Goal: Task Accomplishment & Management: Manage account settings

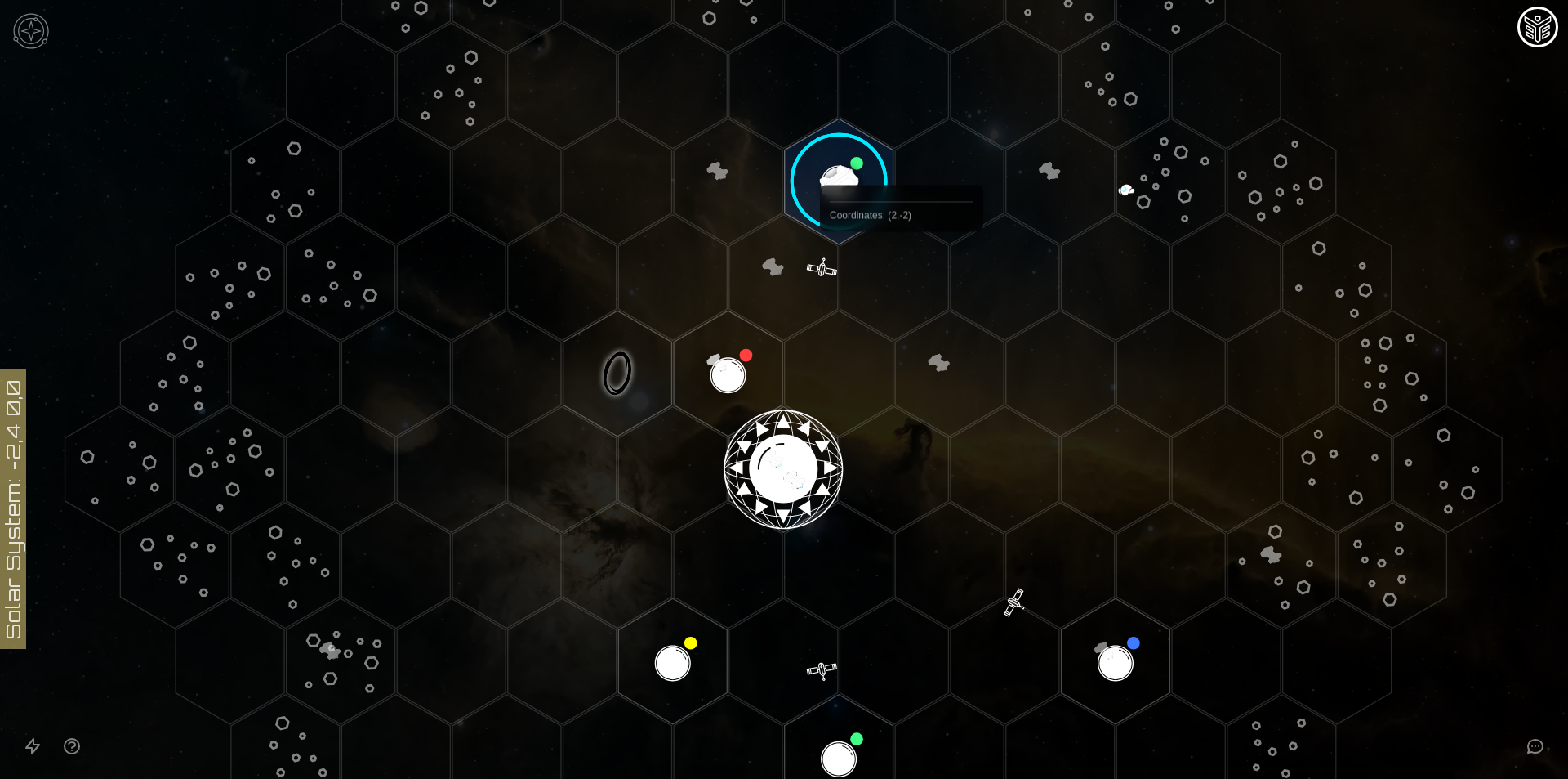
scroll to position [109, 0]
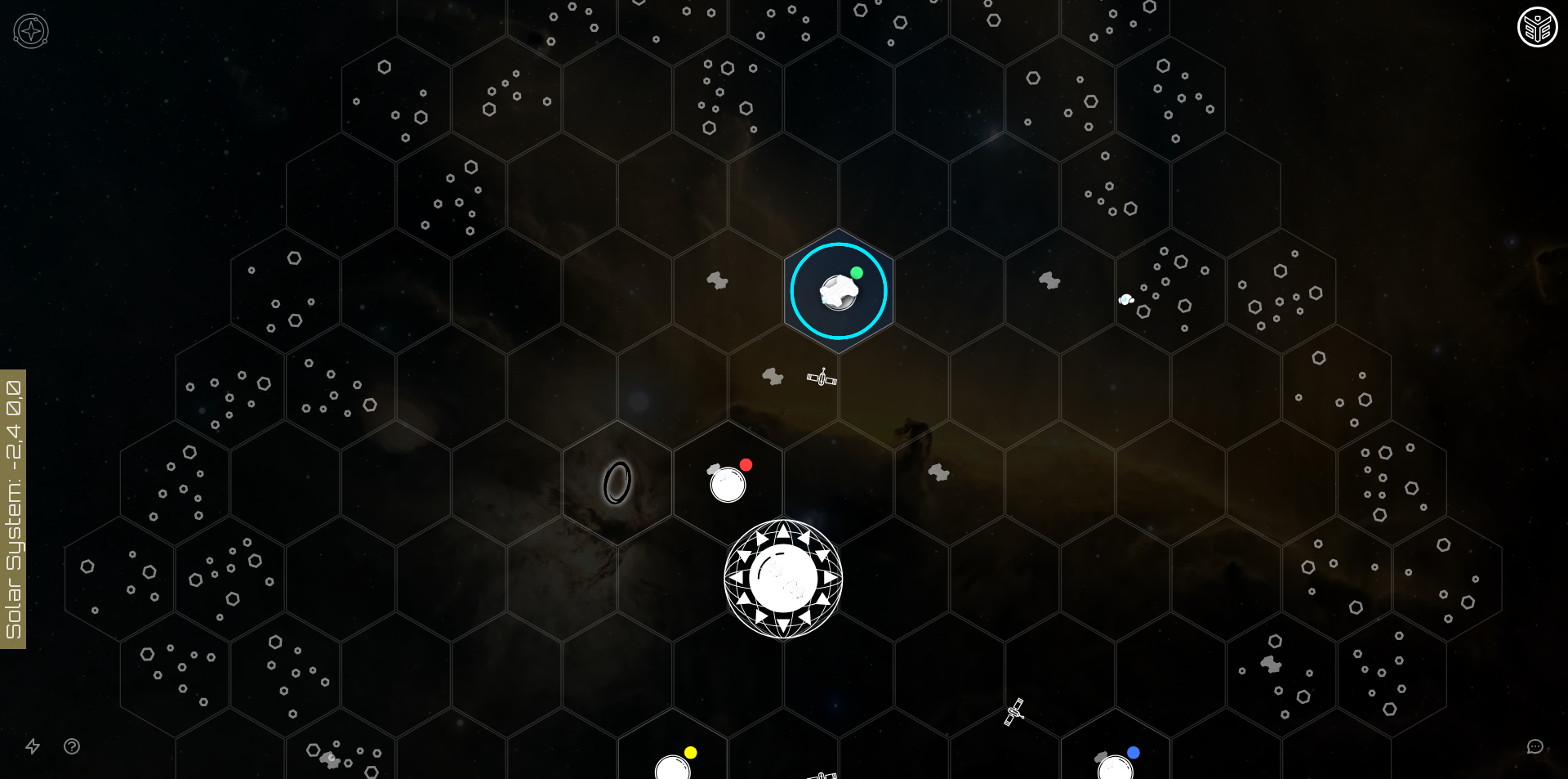
click at [819, 282] on image at bounding box center [839, 291] width 128 height 128
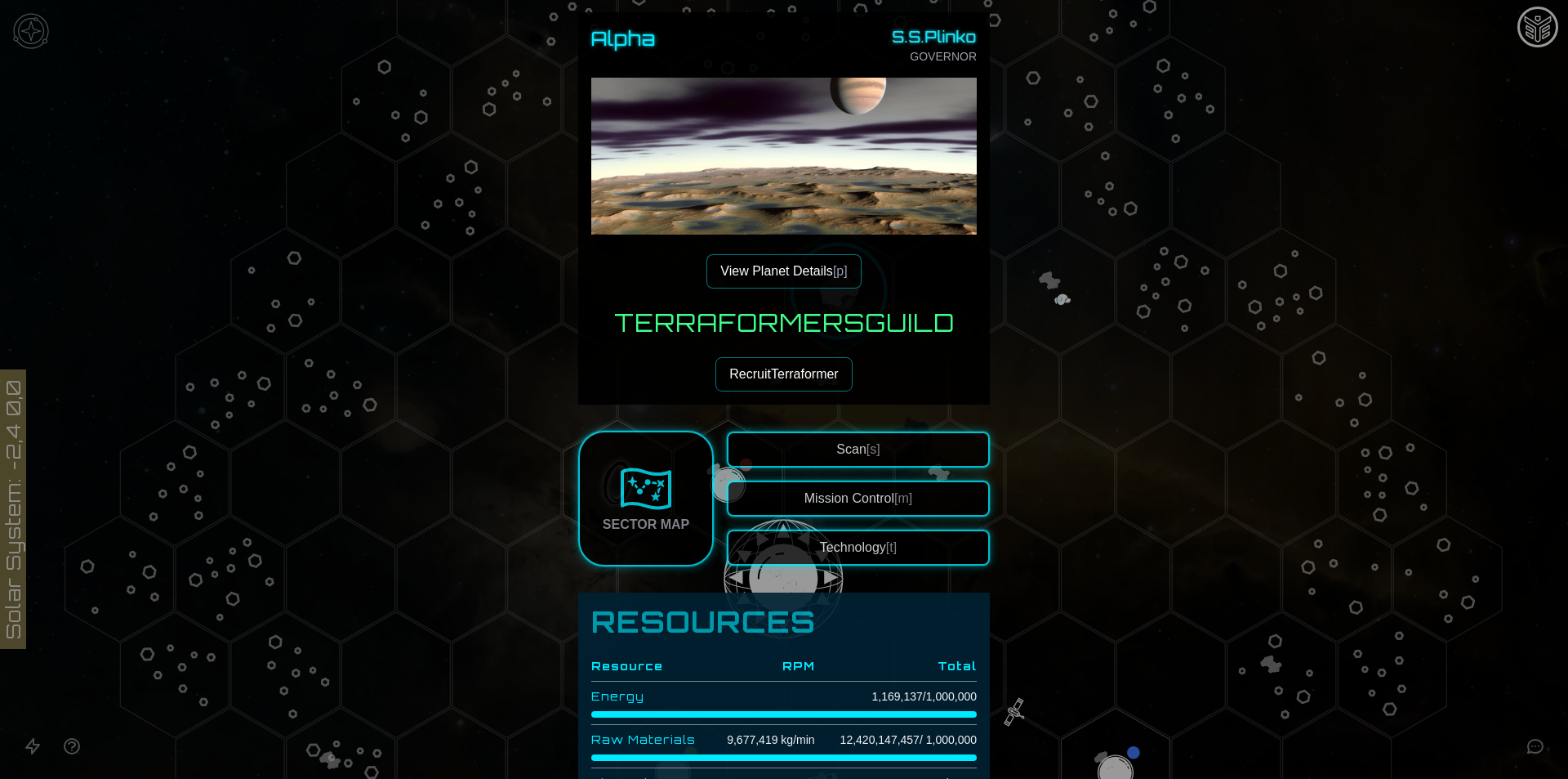
click at [844, 550] on button "Technology [t]" at bounding box center [858, 547] width 263 height 36
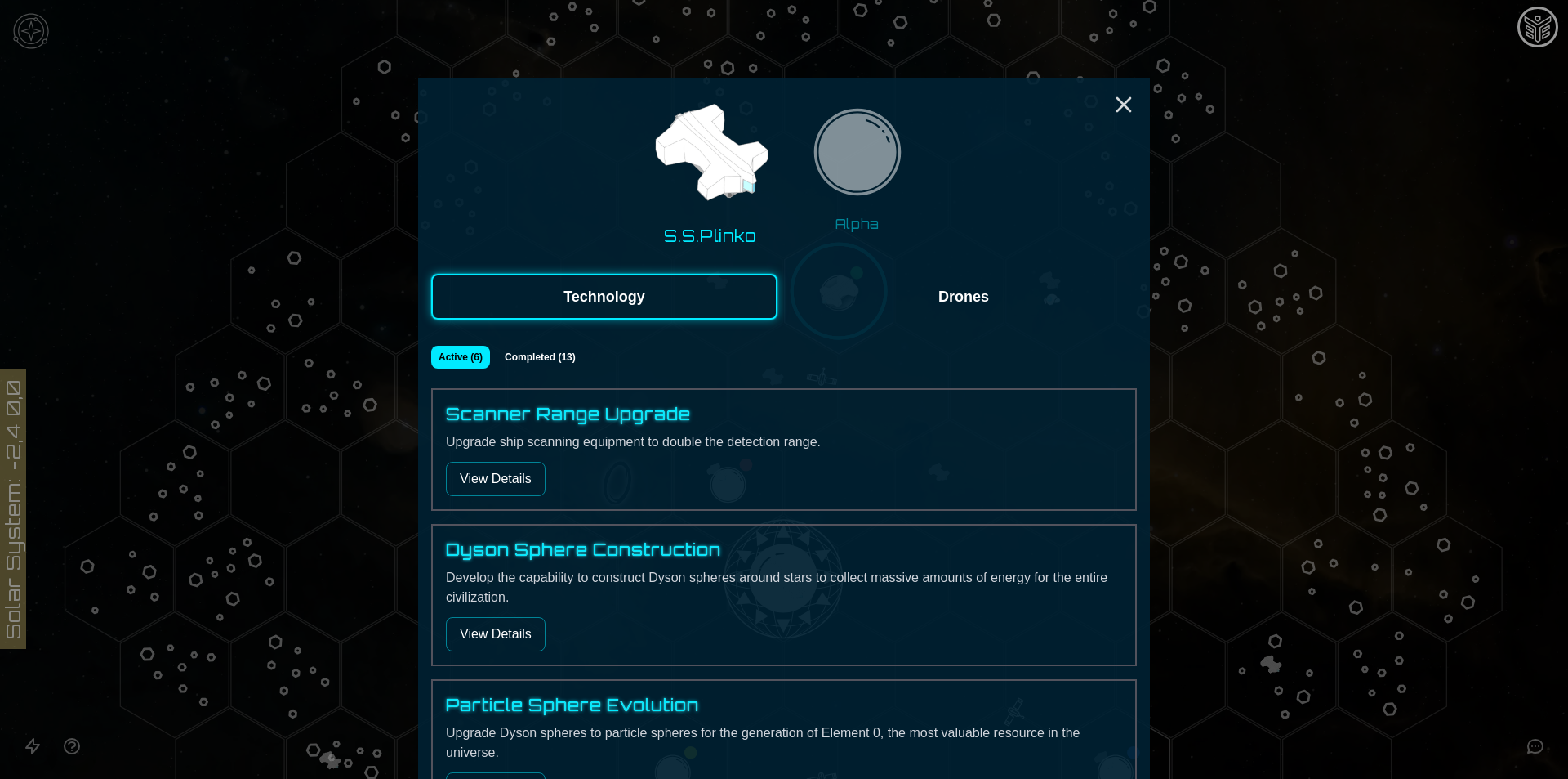
click at [859, 175] on img at bounding box center [857, 157] width 103 height 103
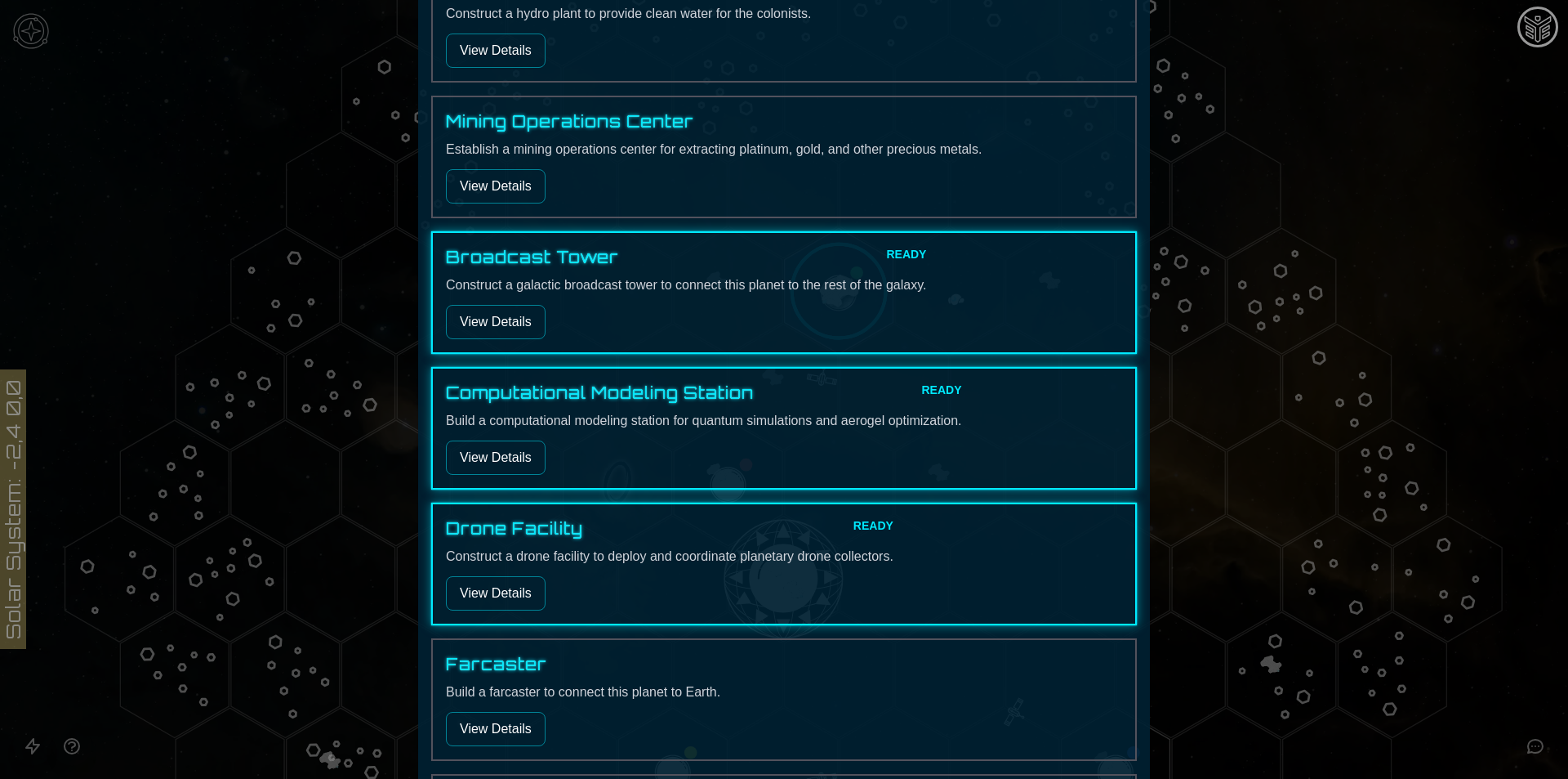
scroll to position [435, 0]
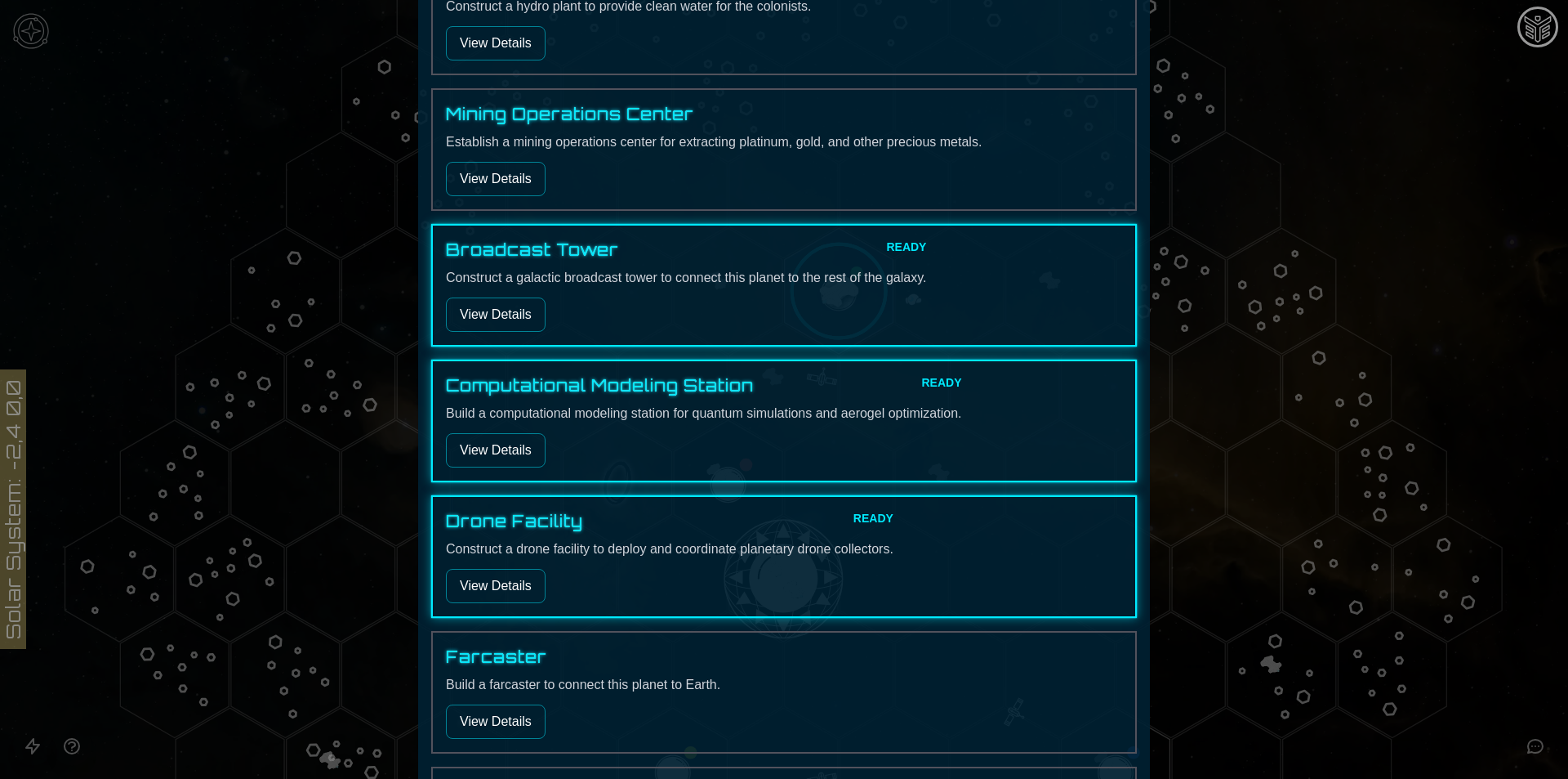
click at [499, 301] on button "View Details" at bounding box center [495, 314] width 100 height 34
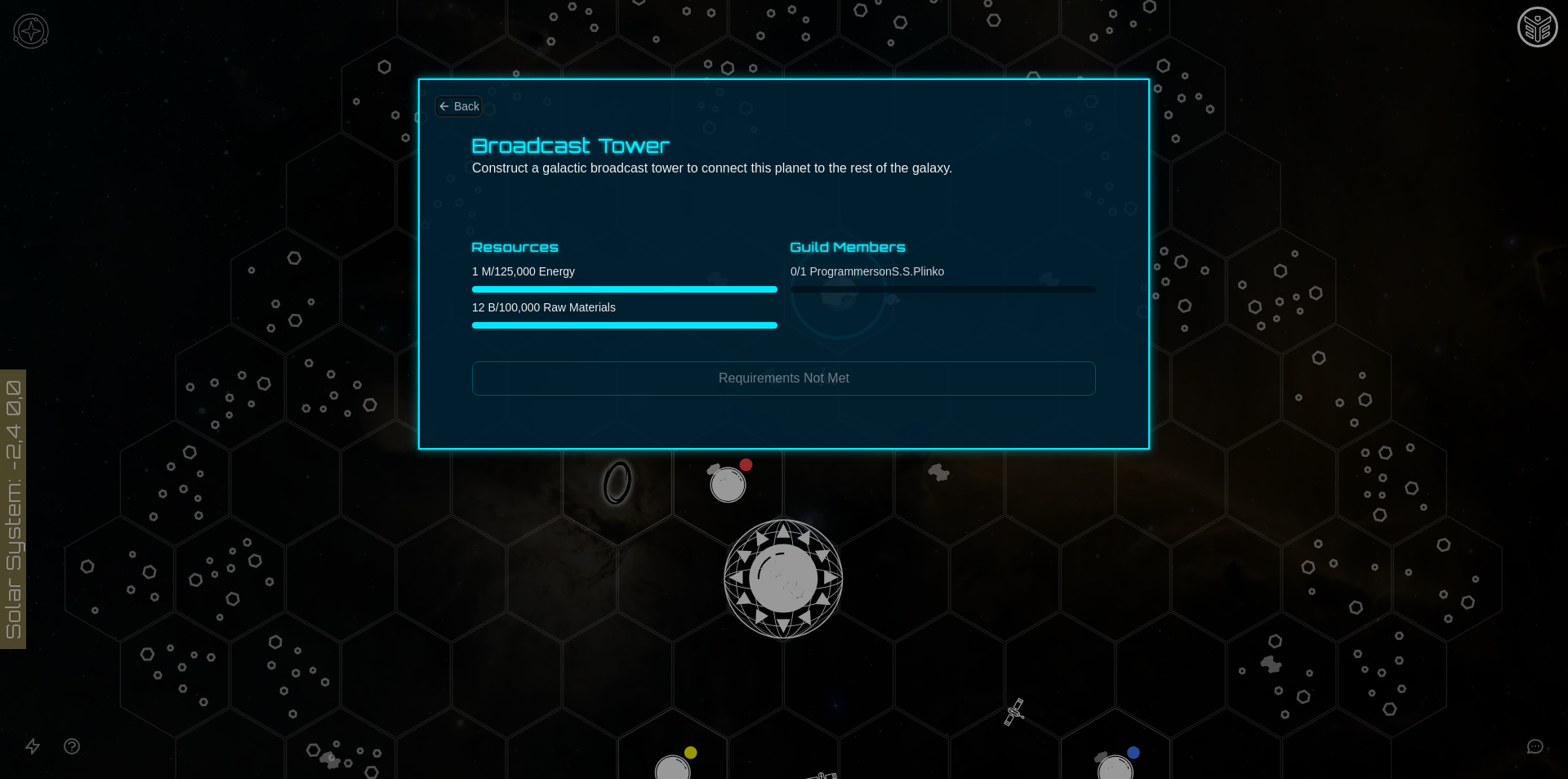
click at [455, 110] on span "Back" at bounding box center [467, 106] width 25 height 17
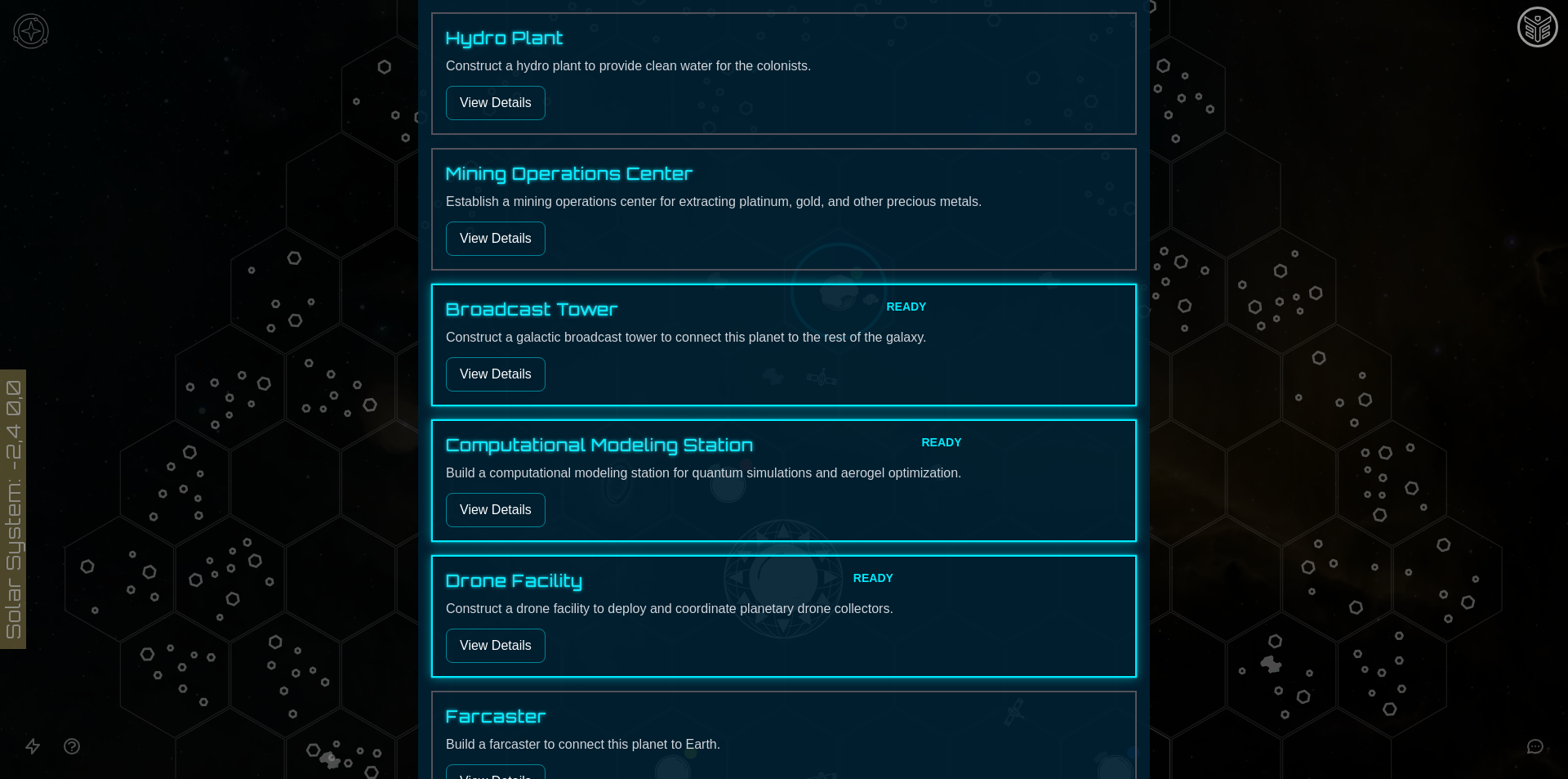
scroll to position [435, 0]
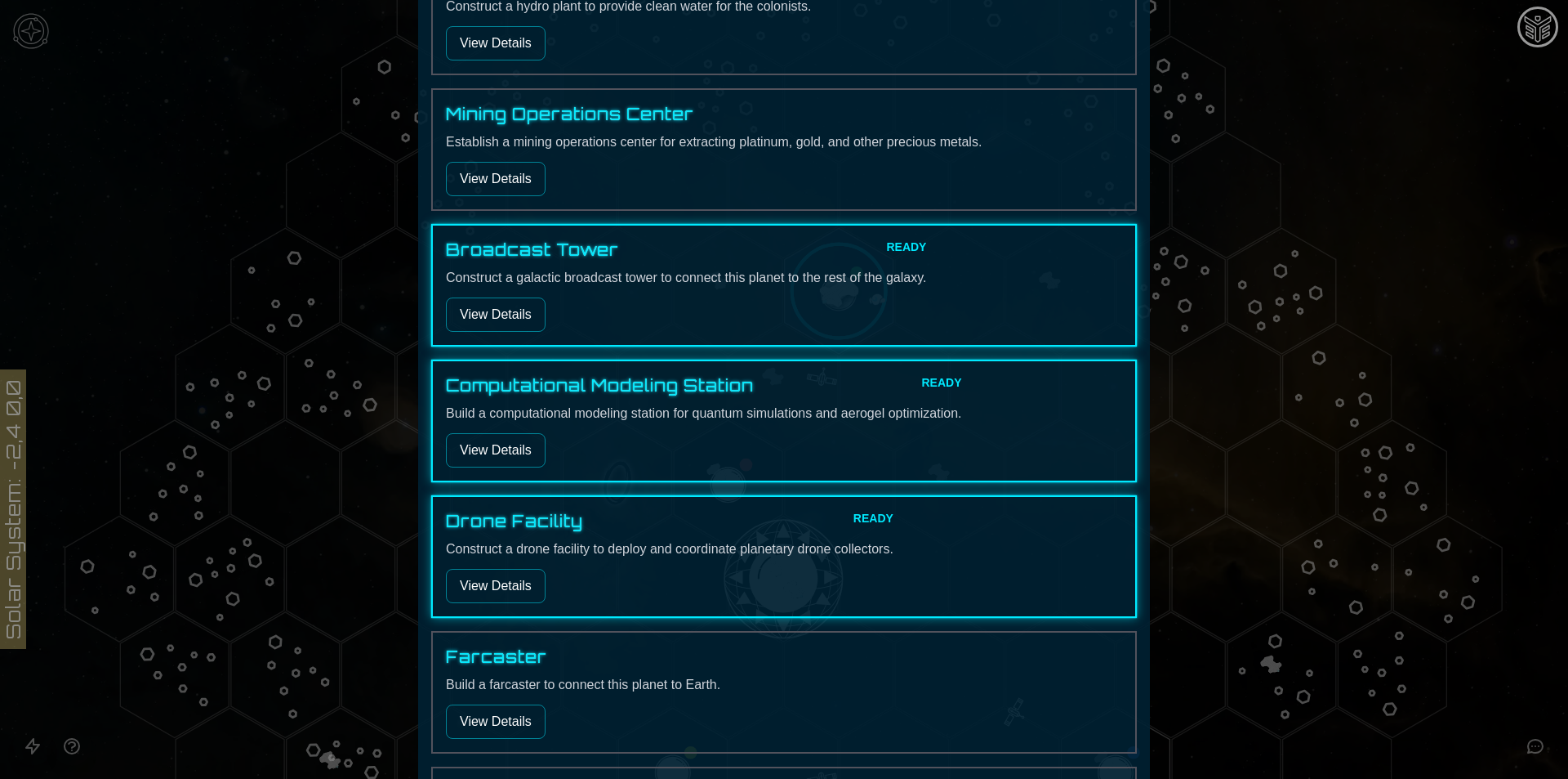
click at [517, 459] on button "View Details" at bounding box center [495, 450] width 100 height 34
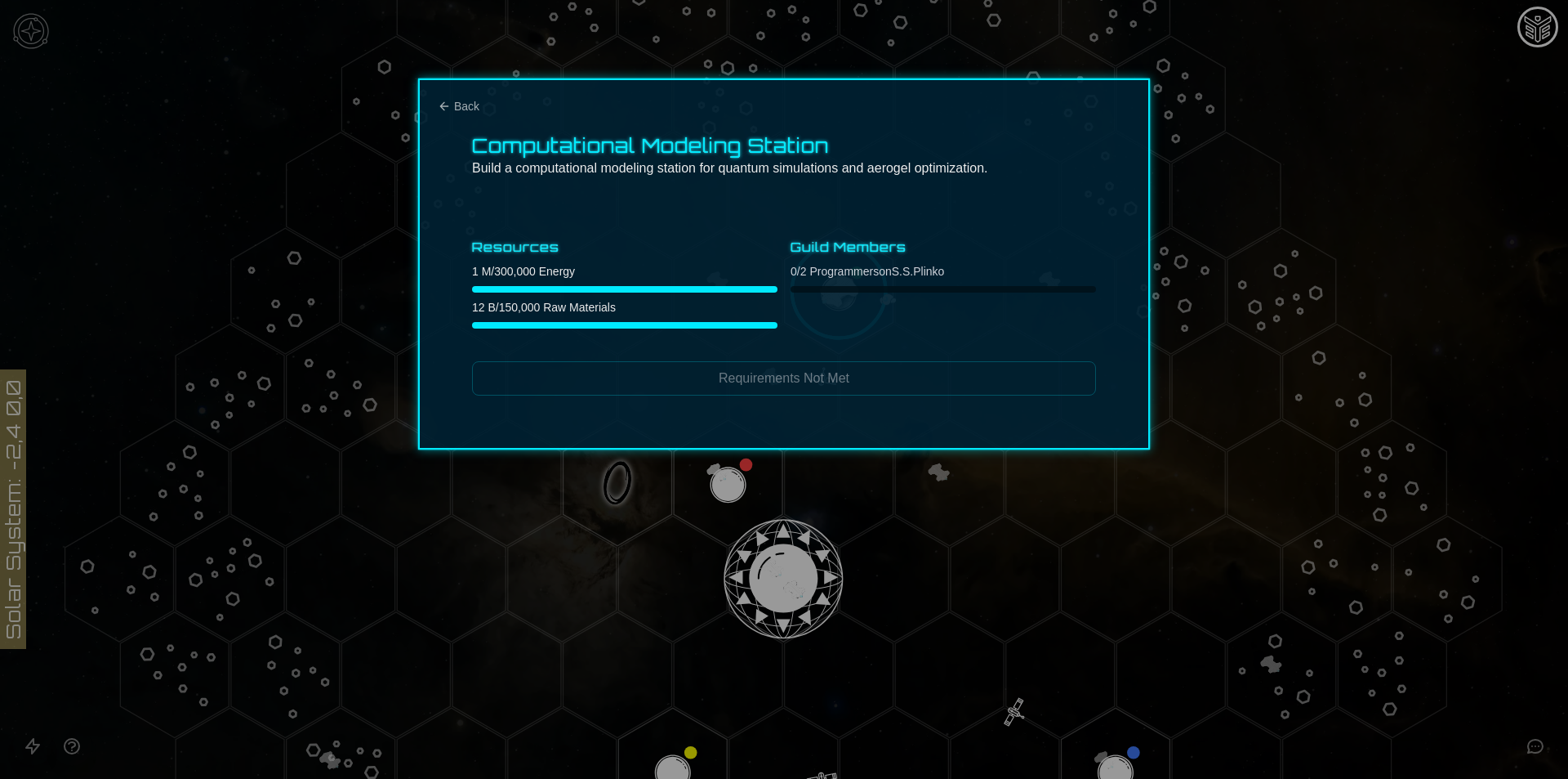
click at [444, 96] on div "Computational Modeling Station Build a computational modeling station for quant…" at bounding box center [784, 264] width 732 height 371
click at [444, 115] on div "Computational Modeling Station Build a computational modeling station for quant…" at bounding box center [784, 264] width 732 height 371
click at [444, 112] on icon "Back" at bounding box center [444, 106] width 13 height 13
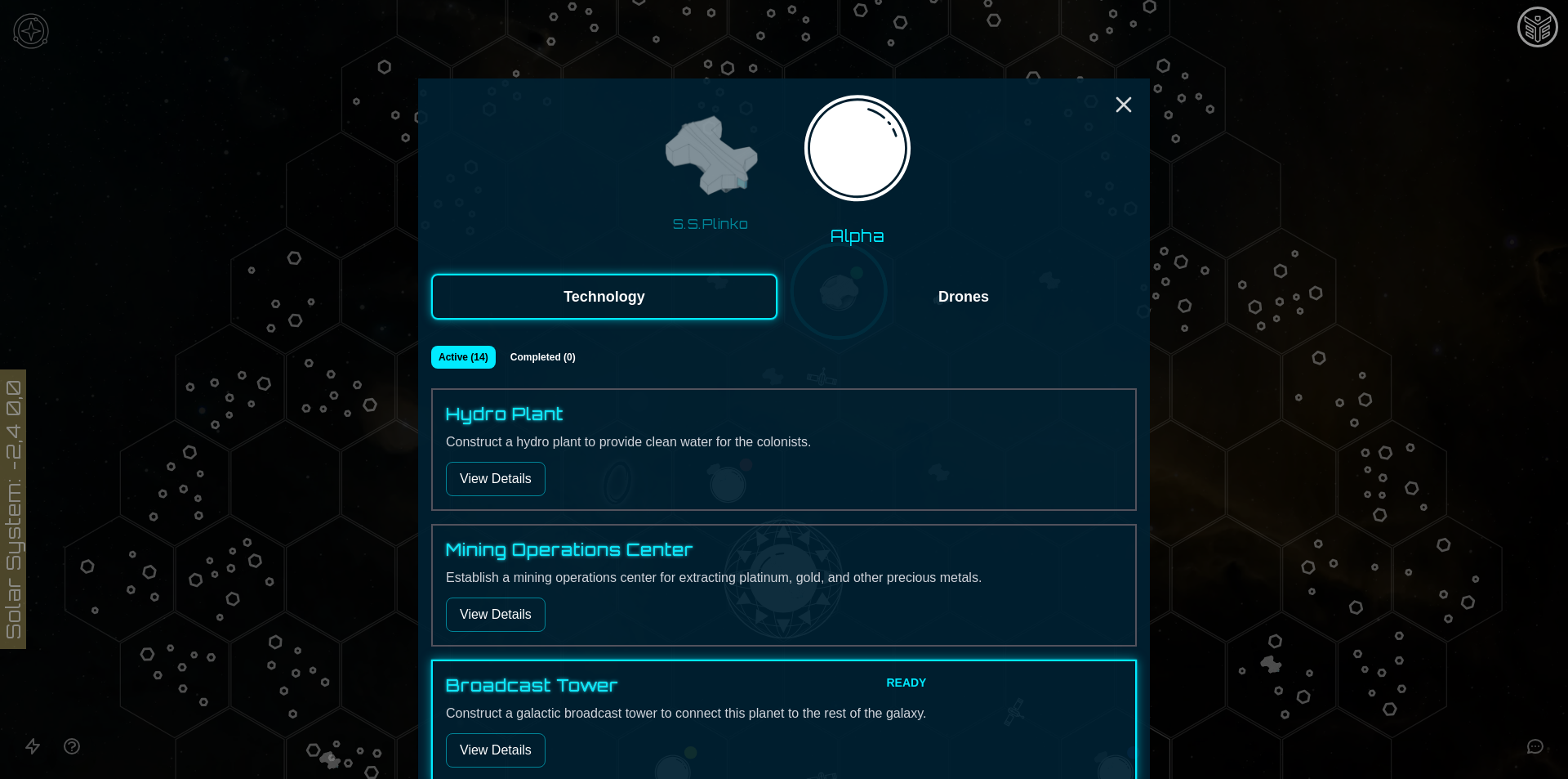
click at [724, 186] on img at bounding box center [711, 157] width 103 height 103
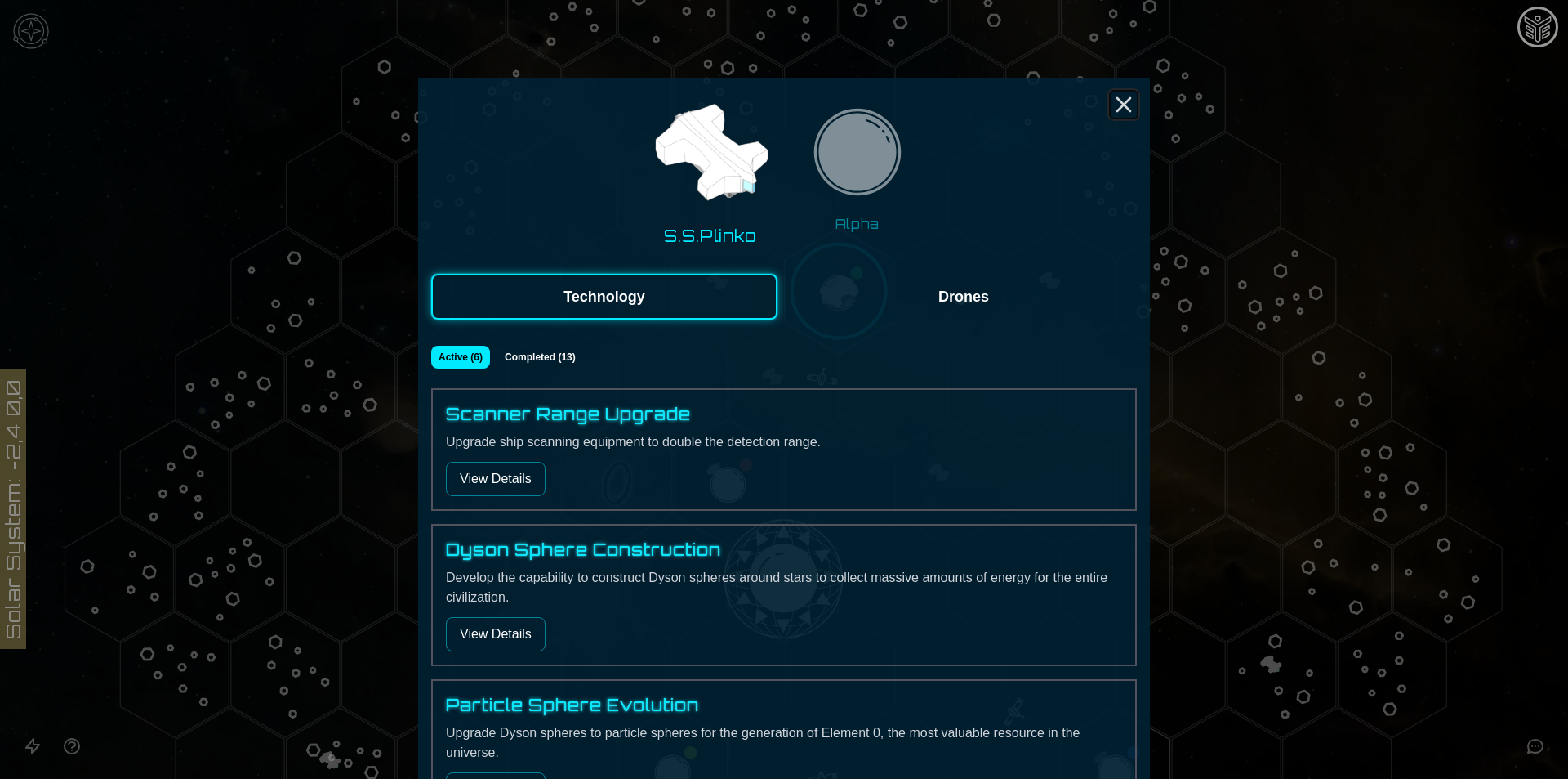
click at [1112, 107] on icon "Close" at bounding box center [1123, 104] width 26 height 26
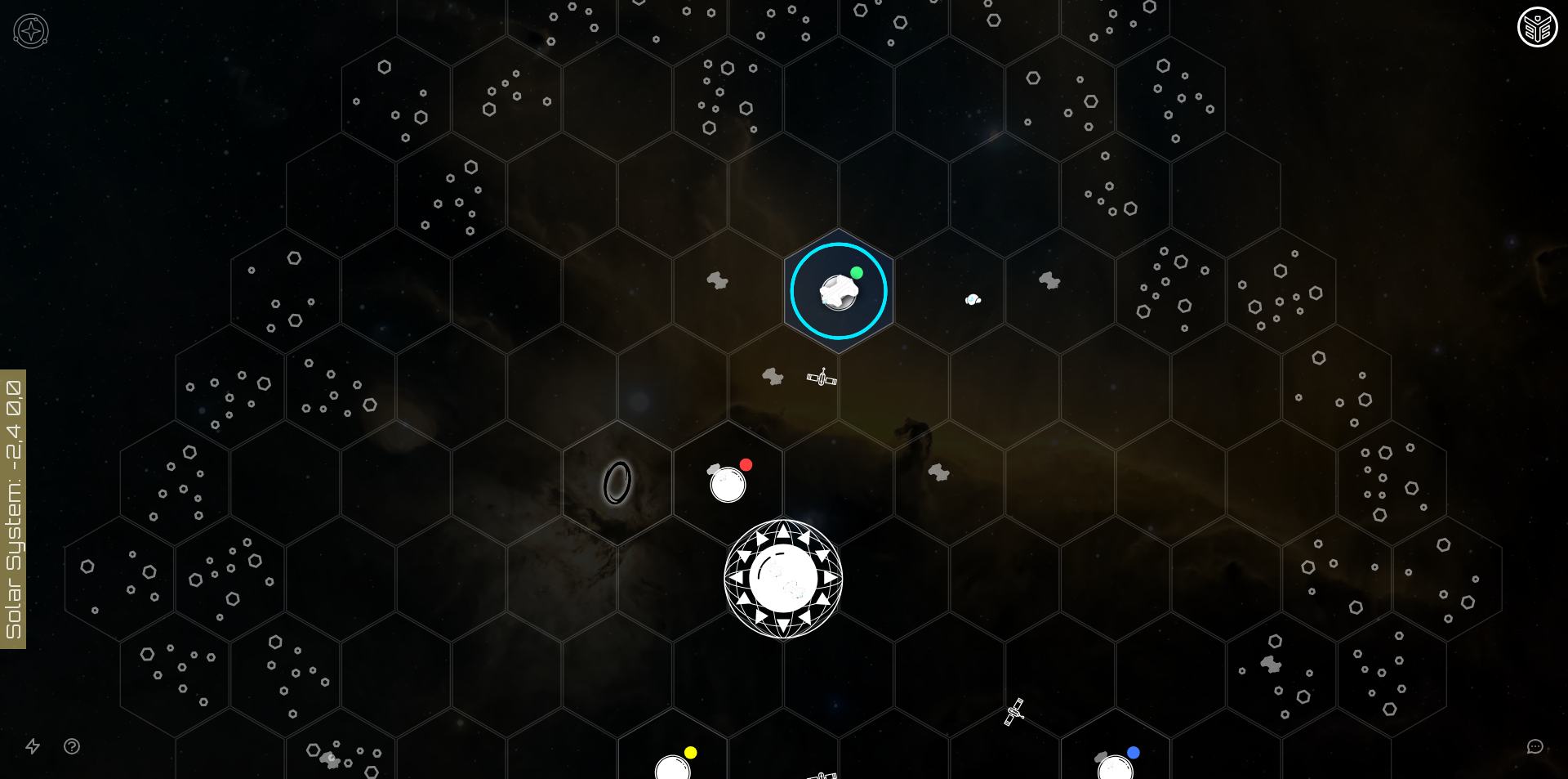
click at [824, 290] on image at bounding box center [839, 291] width 128 height 128
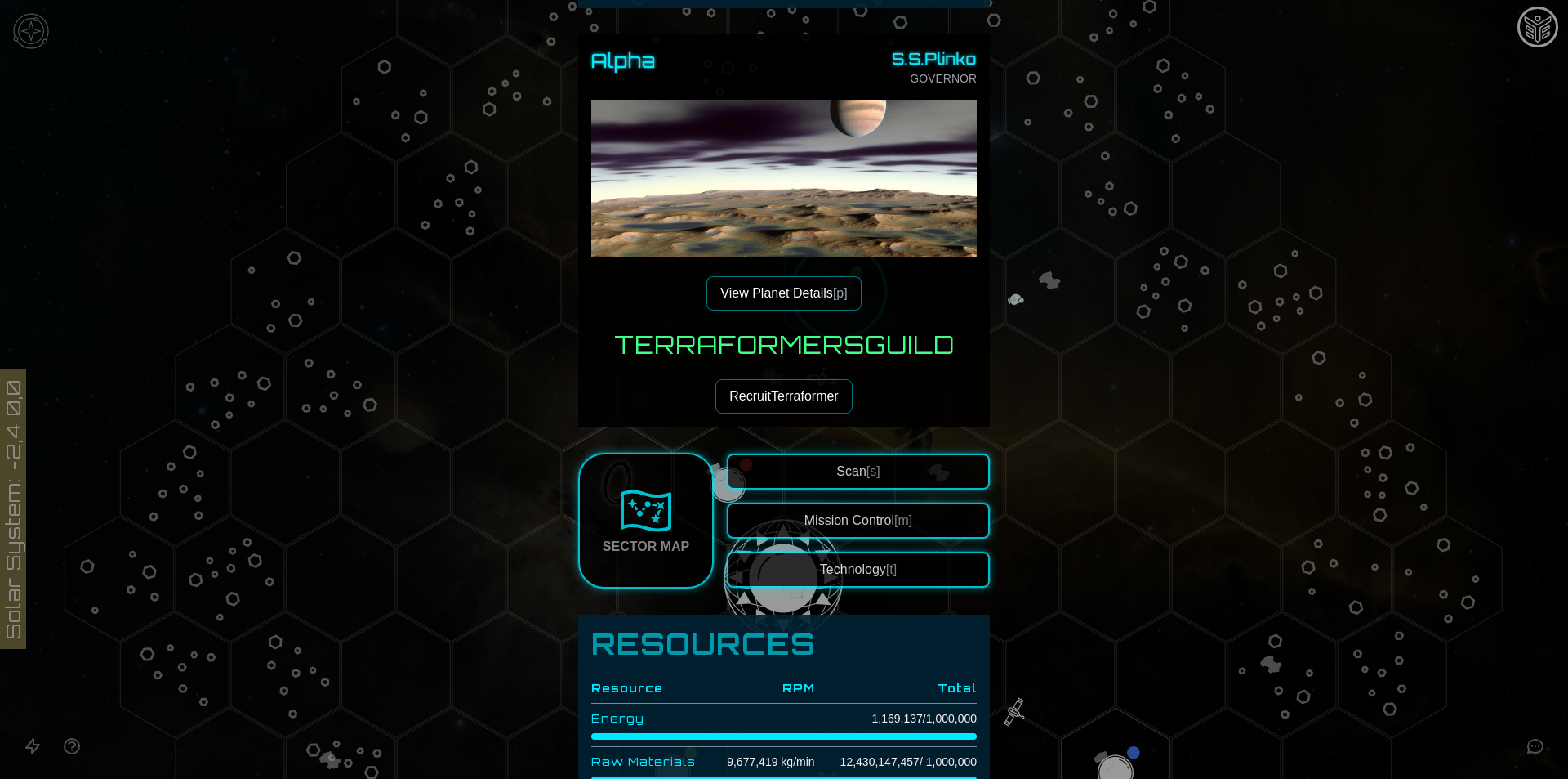
scroll to position [10, 0]
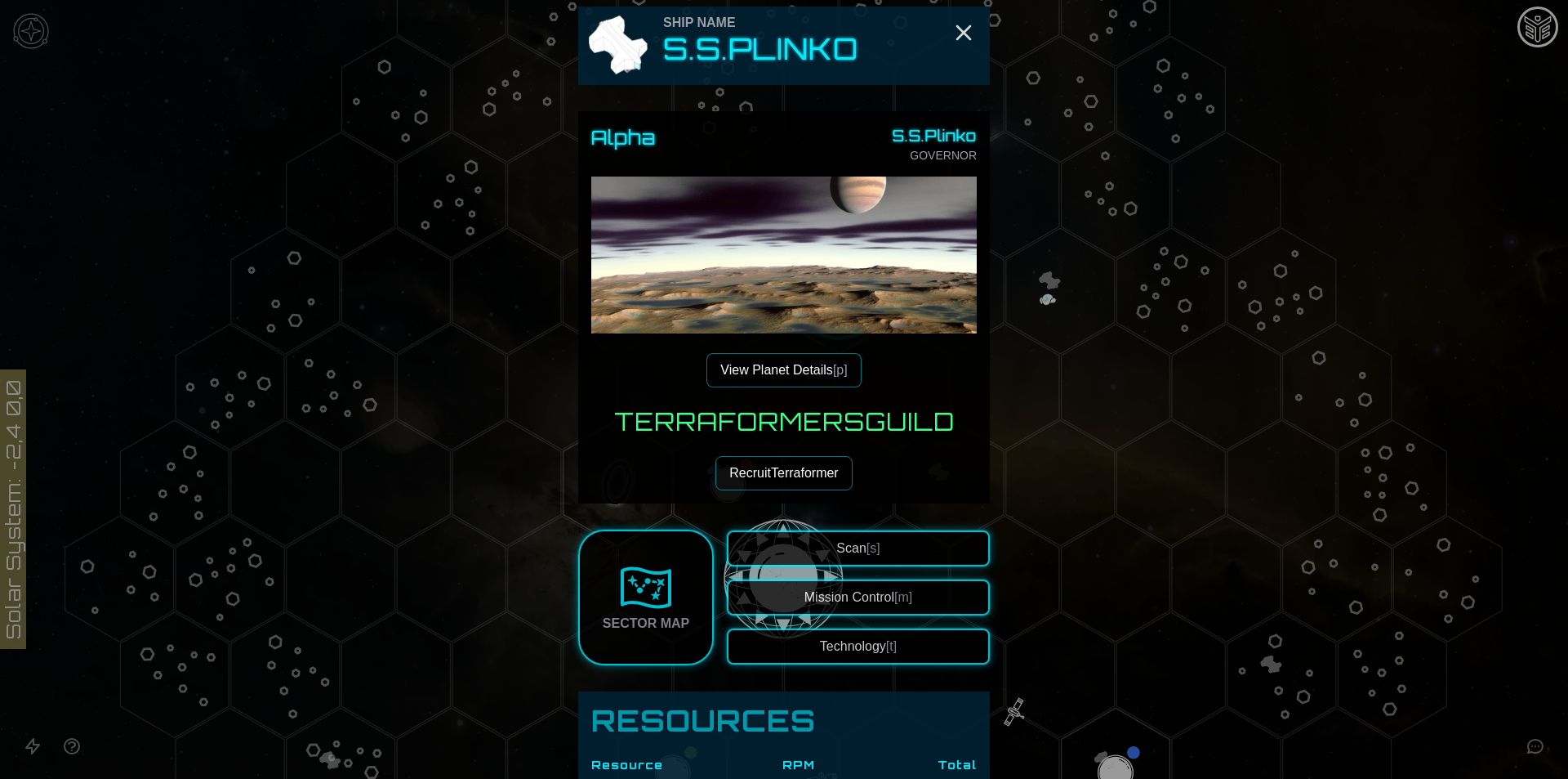
click at [802, 361] on button "View Planet Details [p]" at bounding box center [784, 369] width 154 height 34
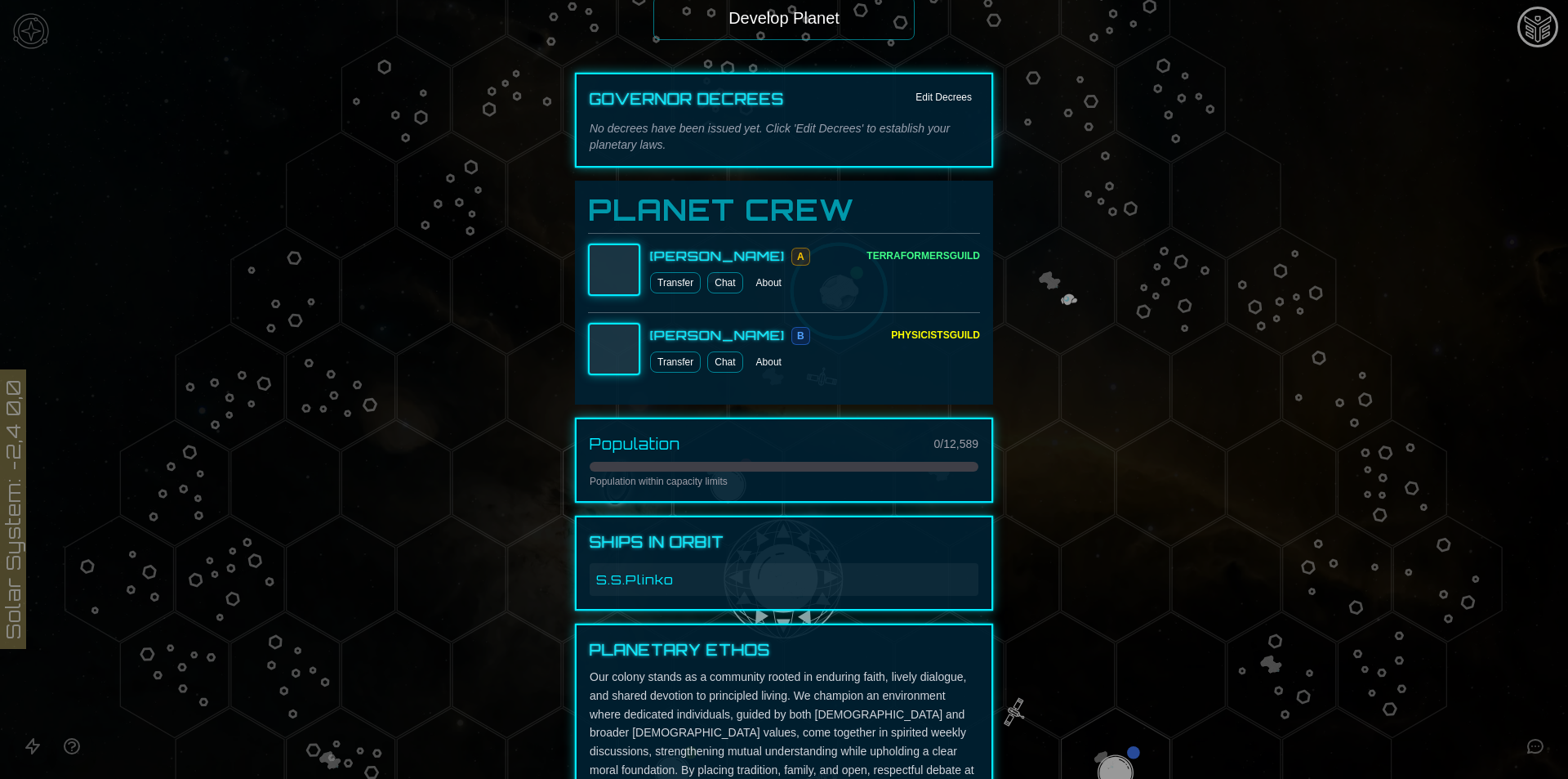
scroll to position [654, 0]
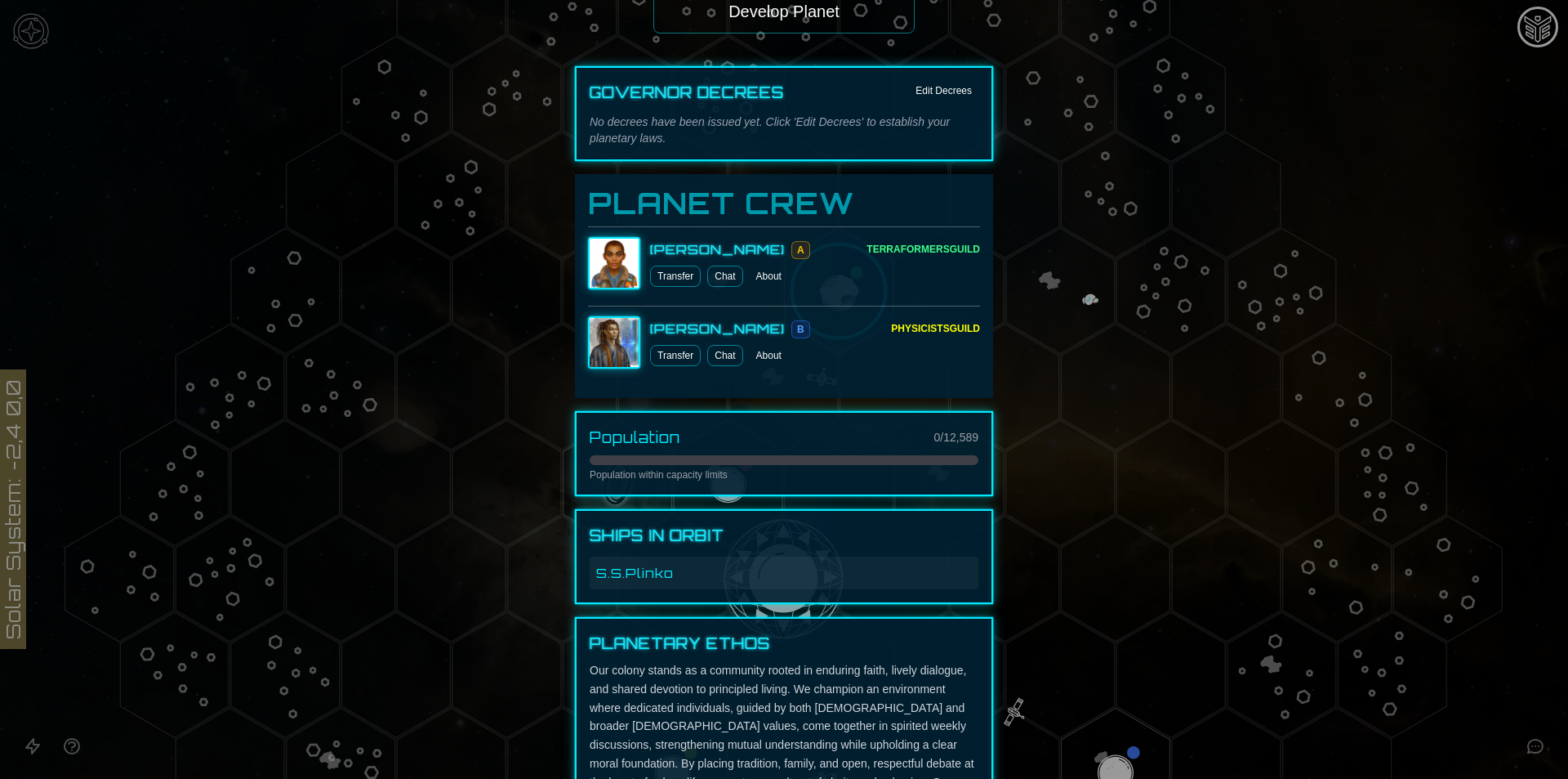
click at [943, 85] on button "Edit Decrees" at bounding box center [943, 90] width 69 height 19
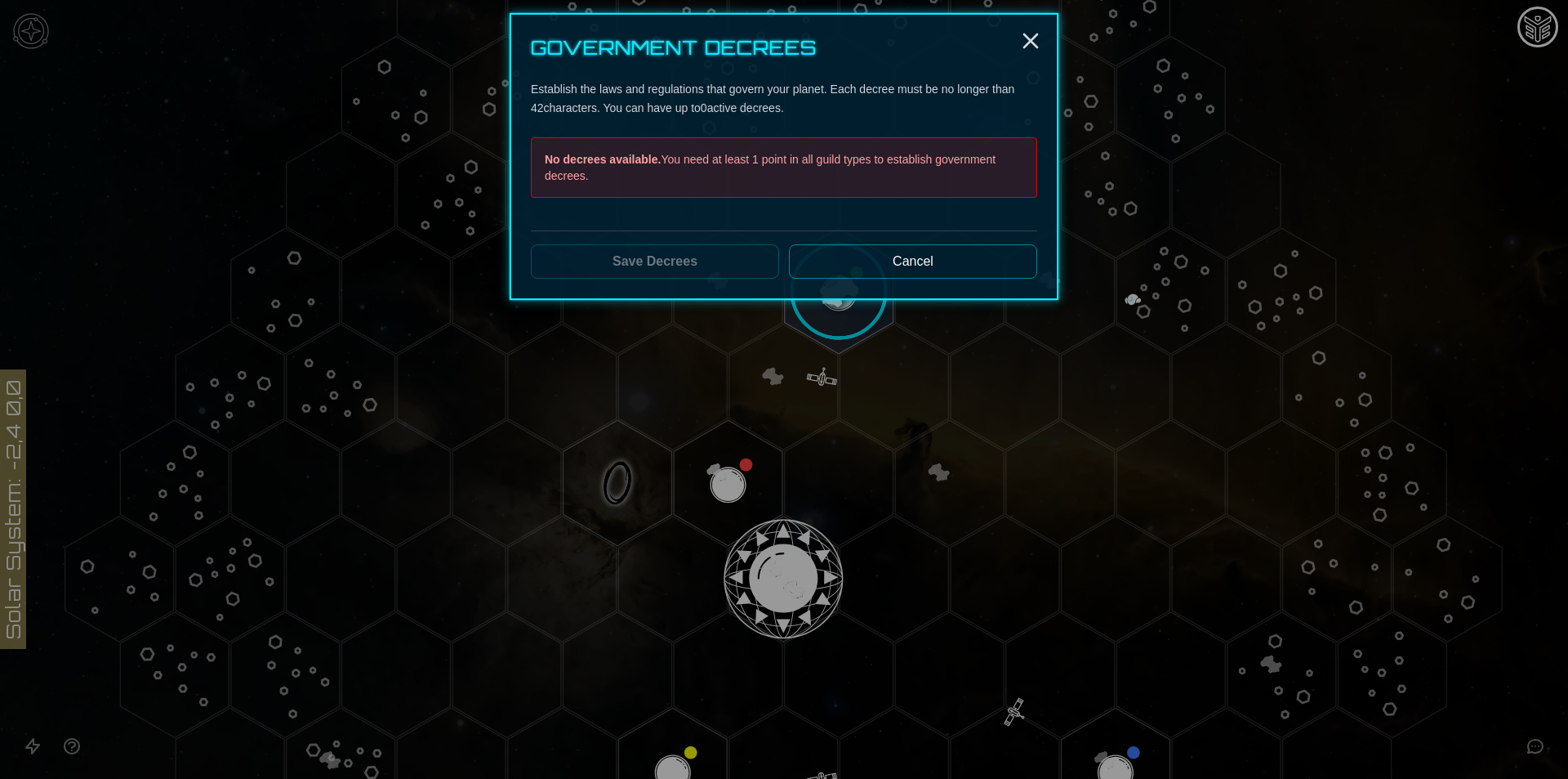
click at [884, 263] on button "Cancel" at bounding box center [913, 260] width 249 height 34
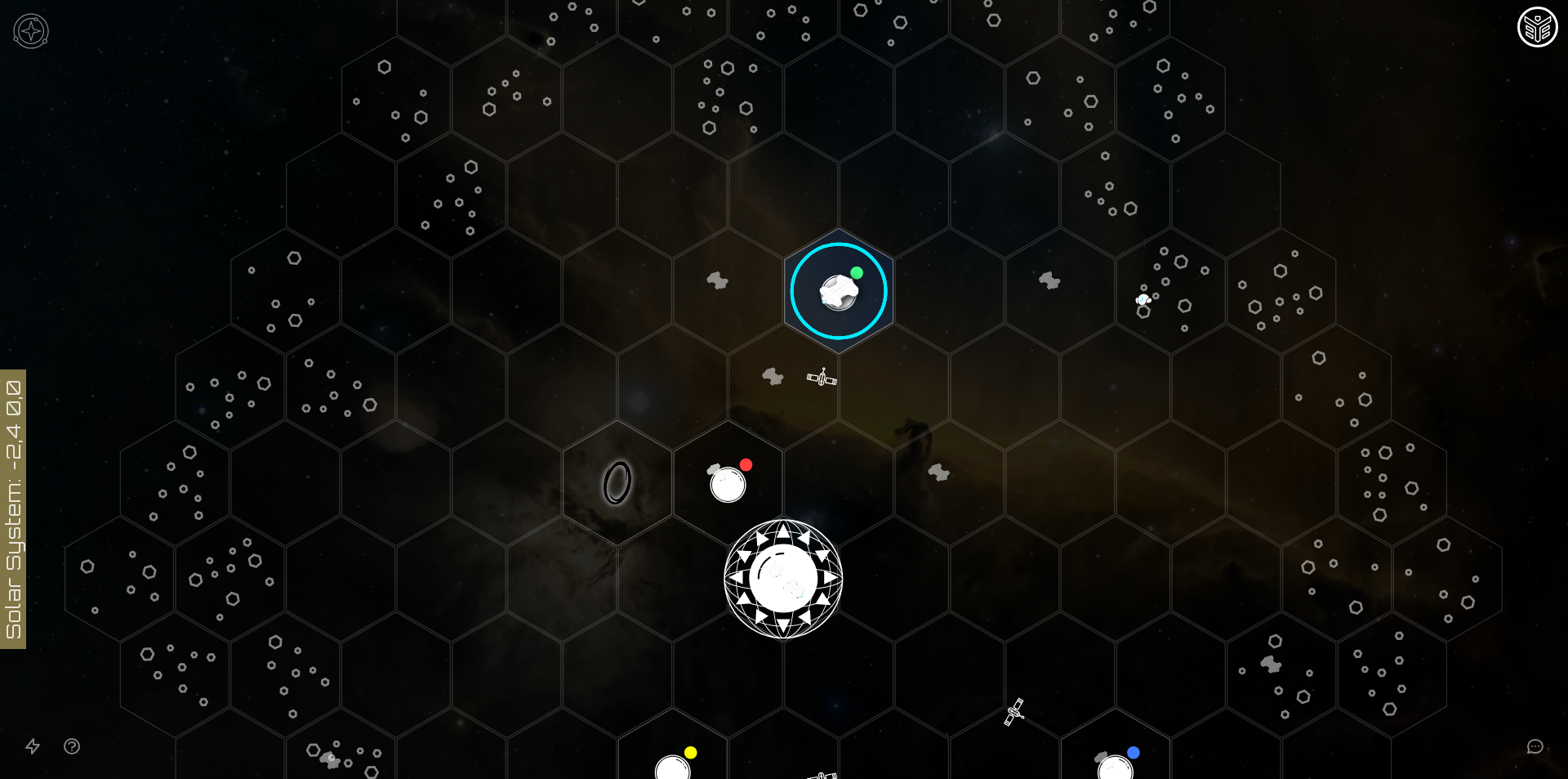
click at [822, 278] on image at bounding box center [839, 291] width 128 height 128
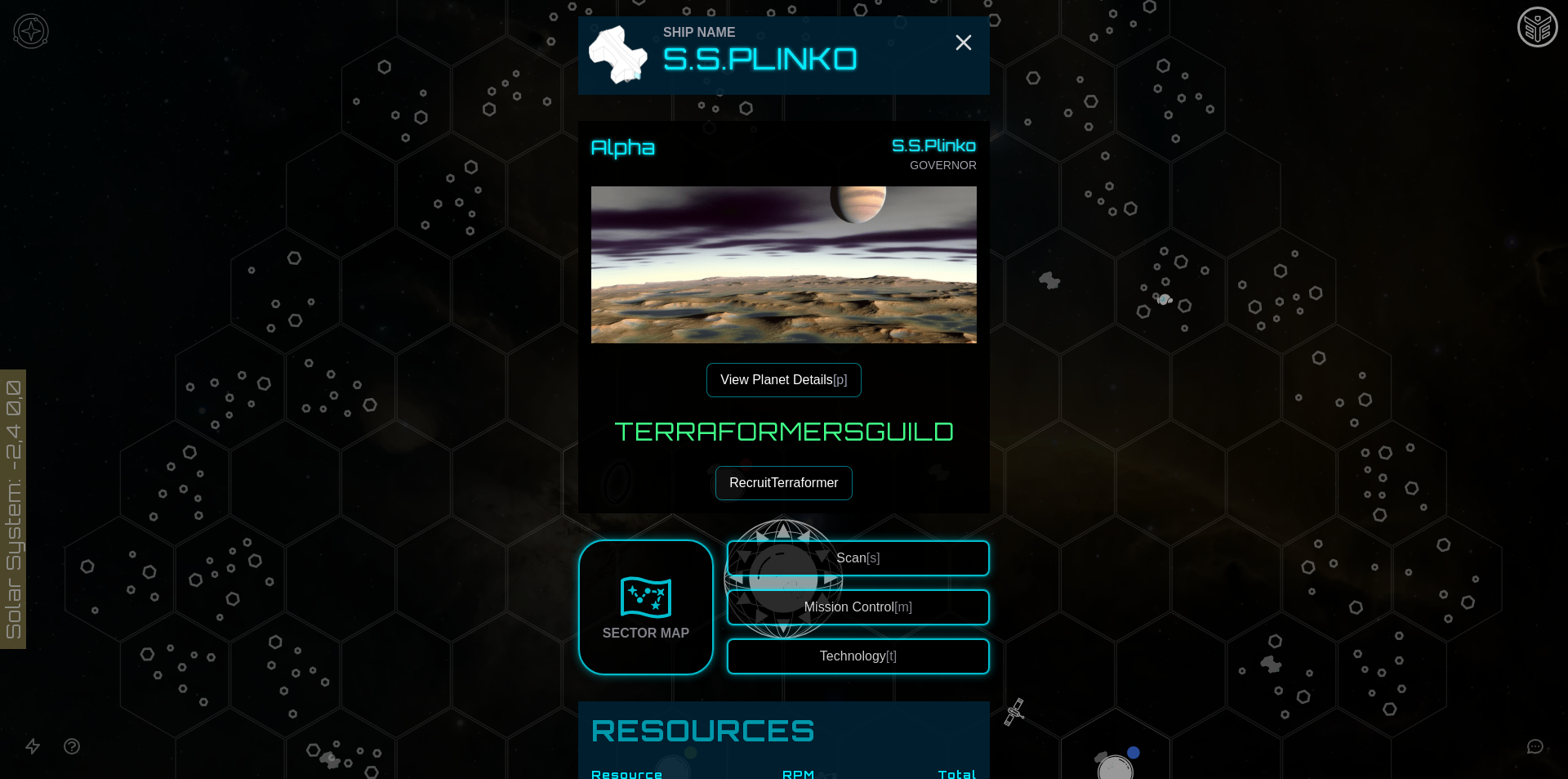
click at [795, 378] on button "View Planet Details [p]" at bounding box center [784, 379] width 154 height 34
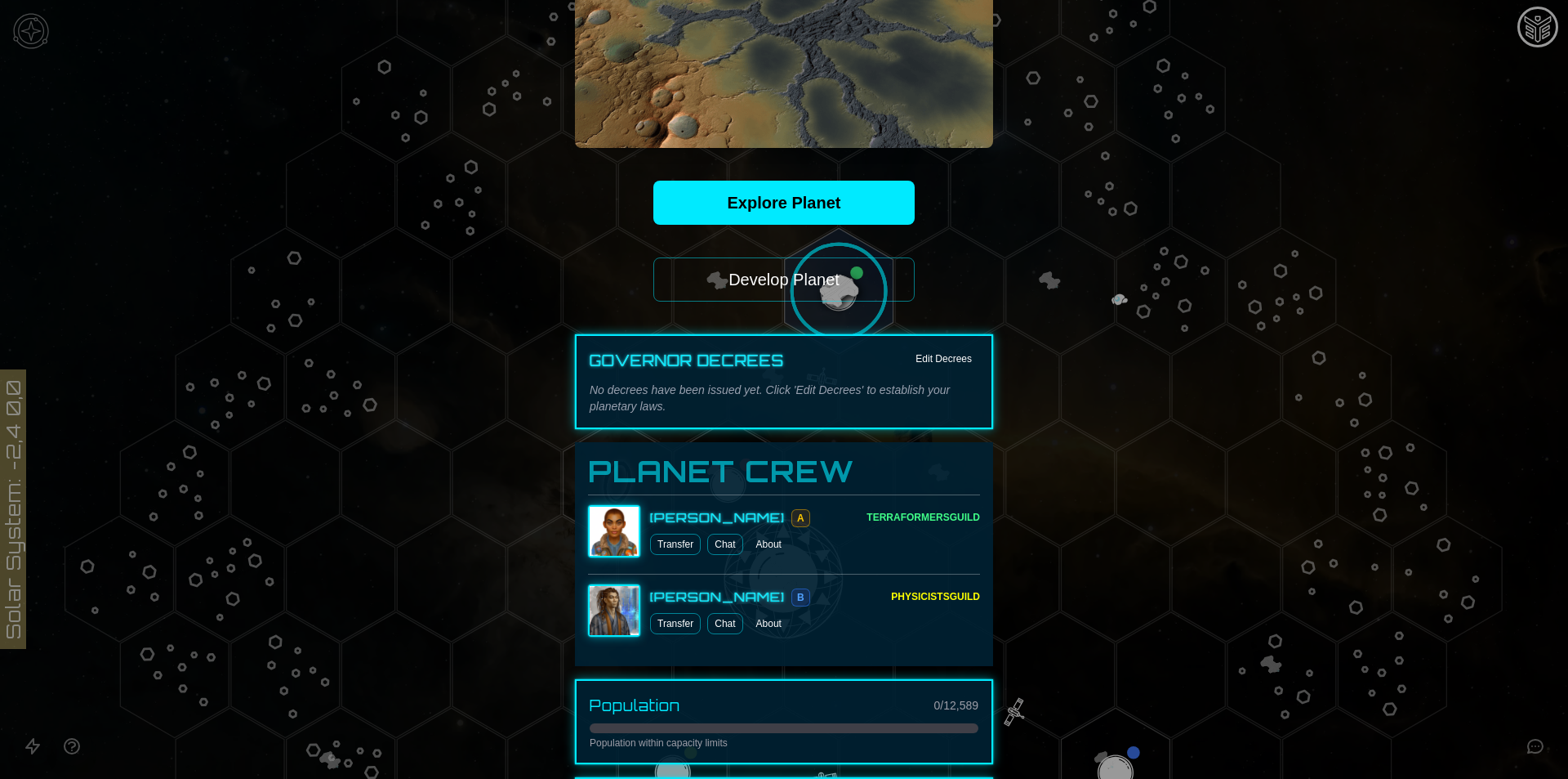
scroll to position [251, 0]
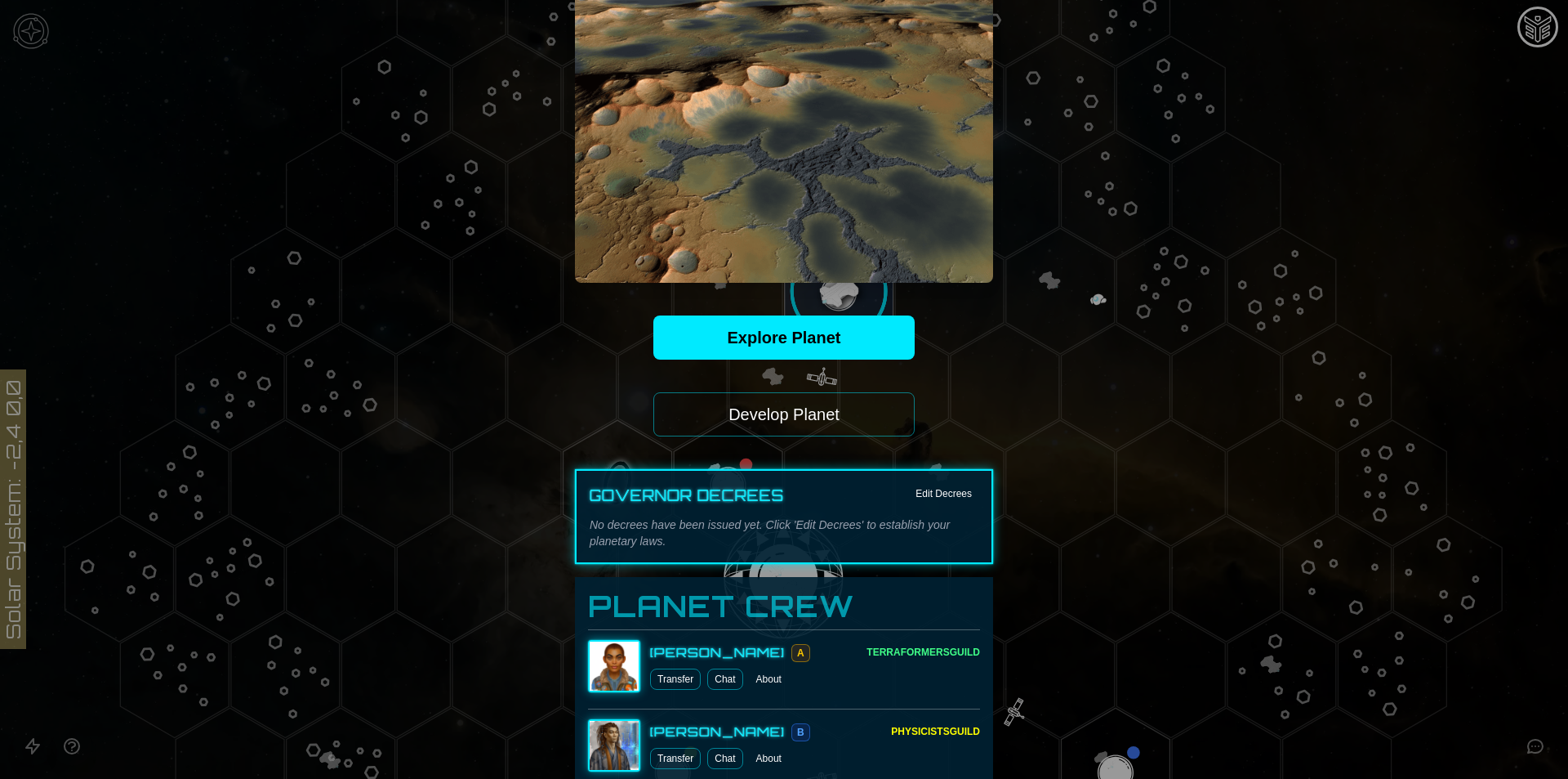
click at [777, 414] on button "Develop Planet" at bounding box center [784, 414] width 261 height 44
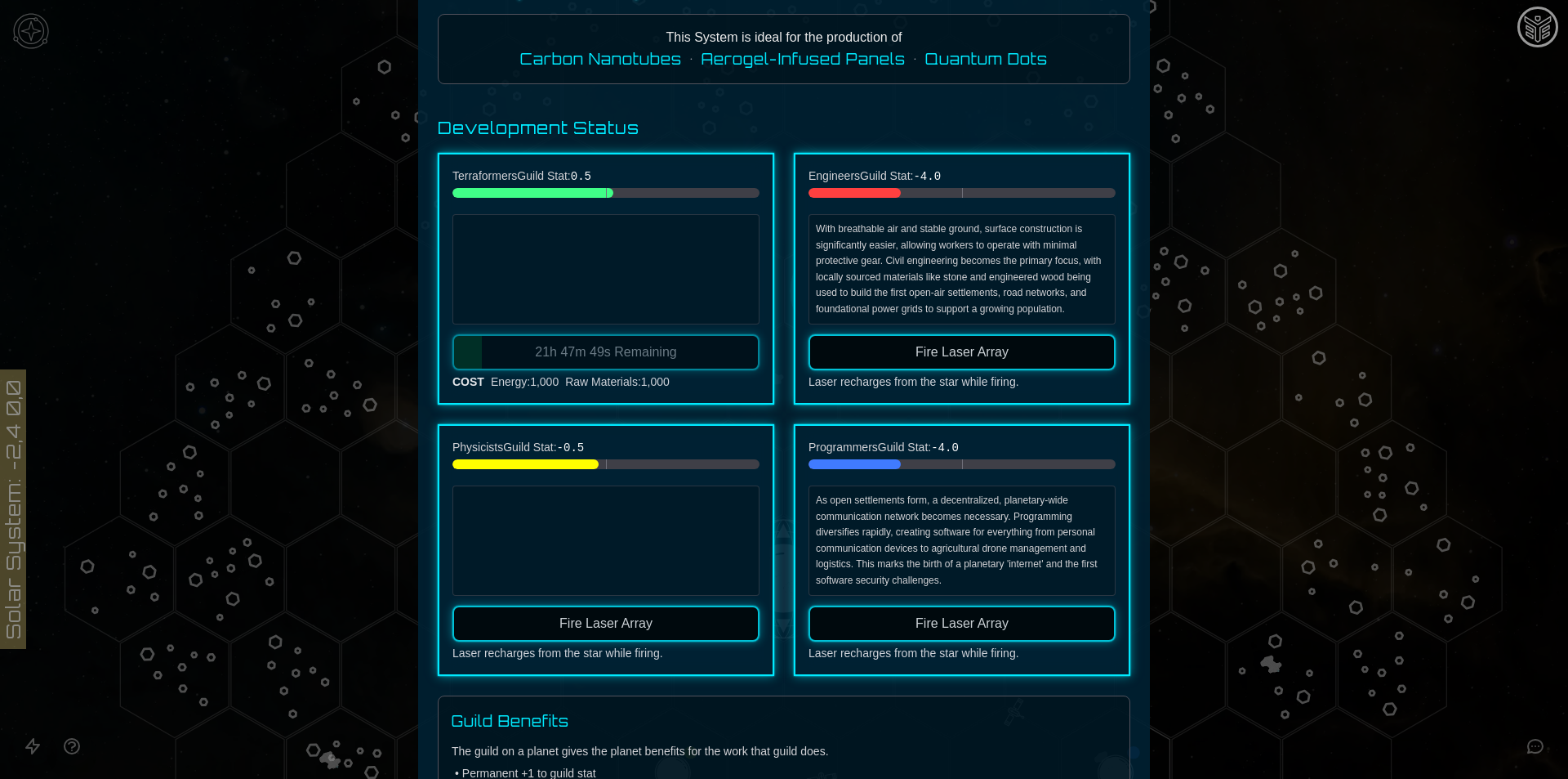
scroll to position [0, 0]
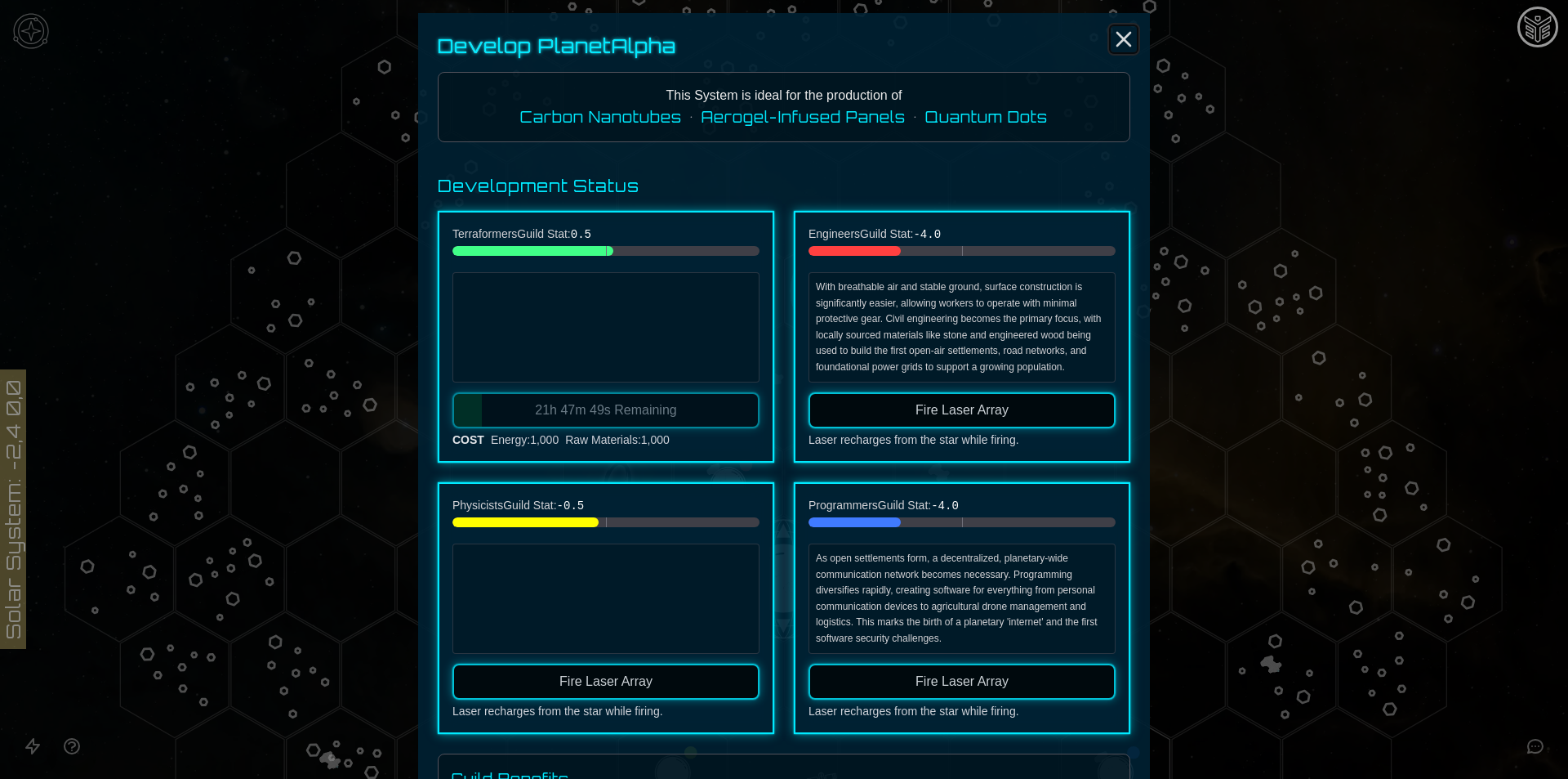
click at [1118, 46] on icon "Close" at bounding box center [1123, 39] width 26 height 26
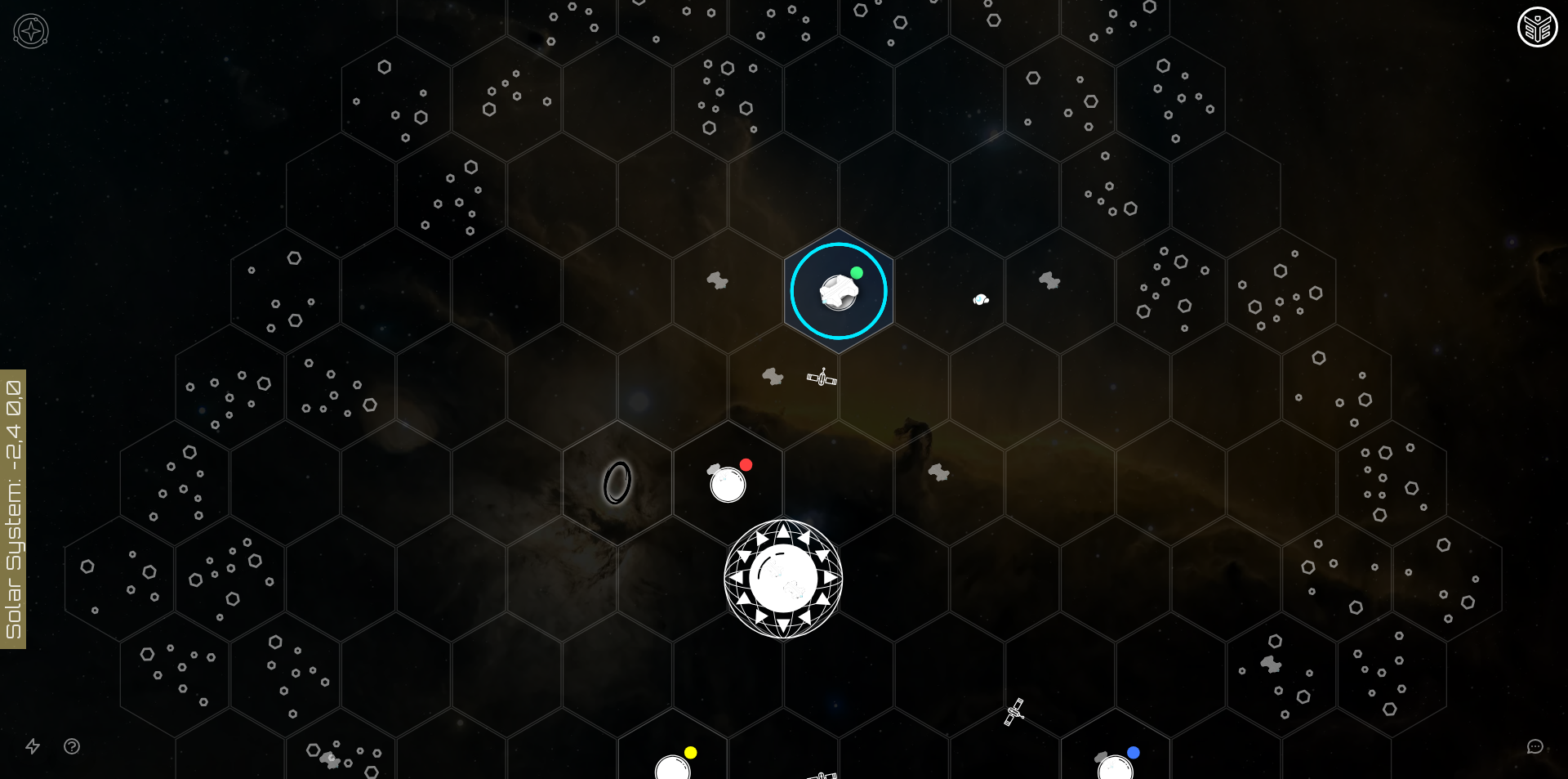
click at [812, 285] on image at bounding box center [839, 291] width 128 height 128
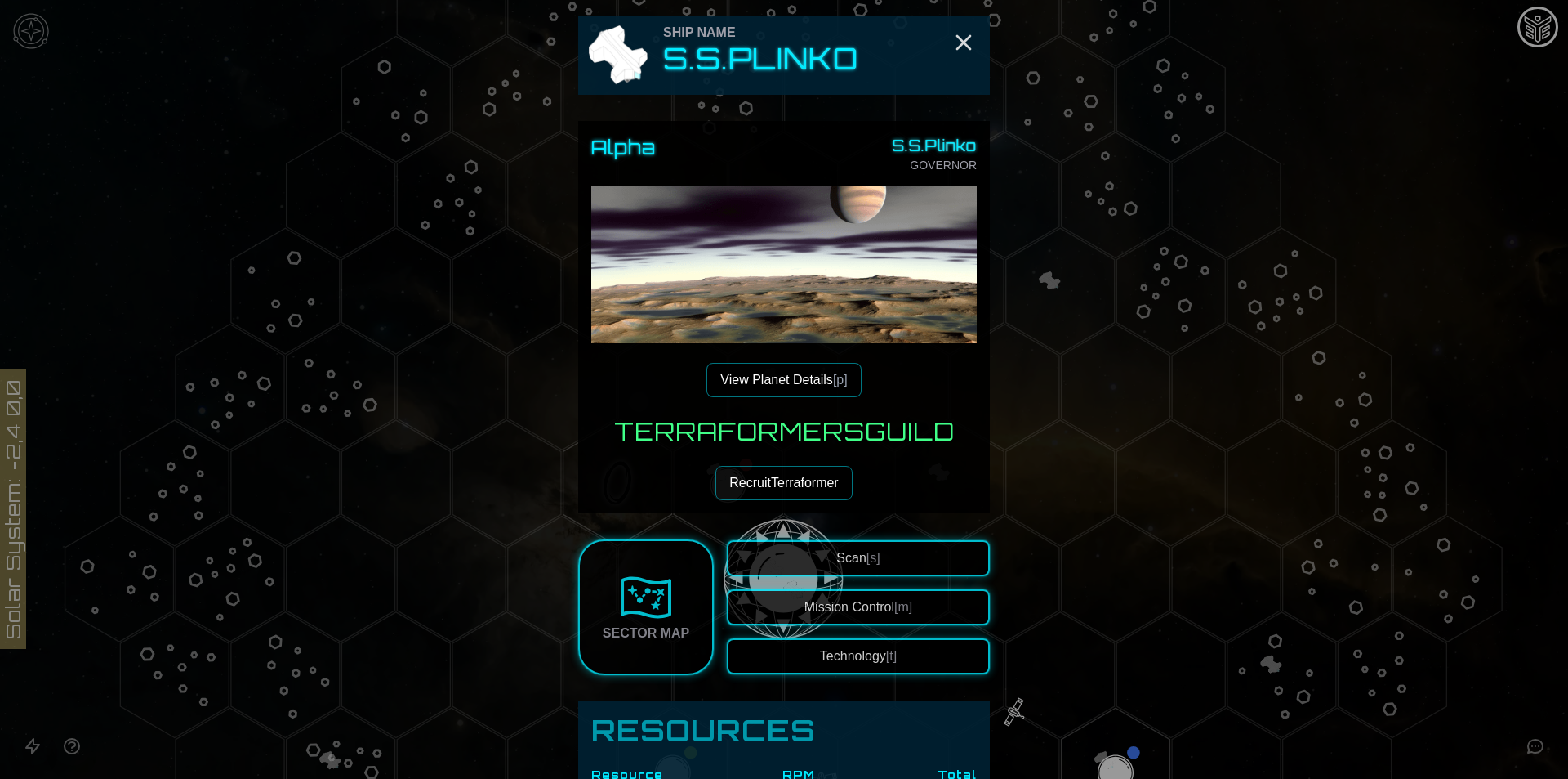
click at [763, 390] on button "View Planet Details [p]" at bounding box center [784, 379] width 154 height 34
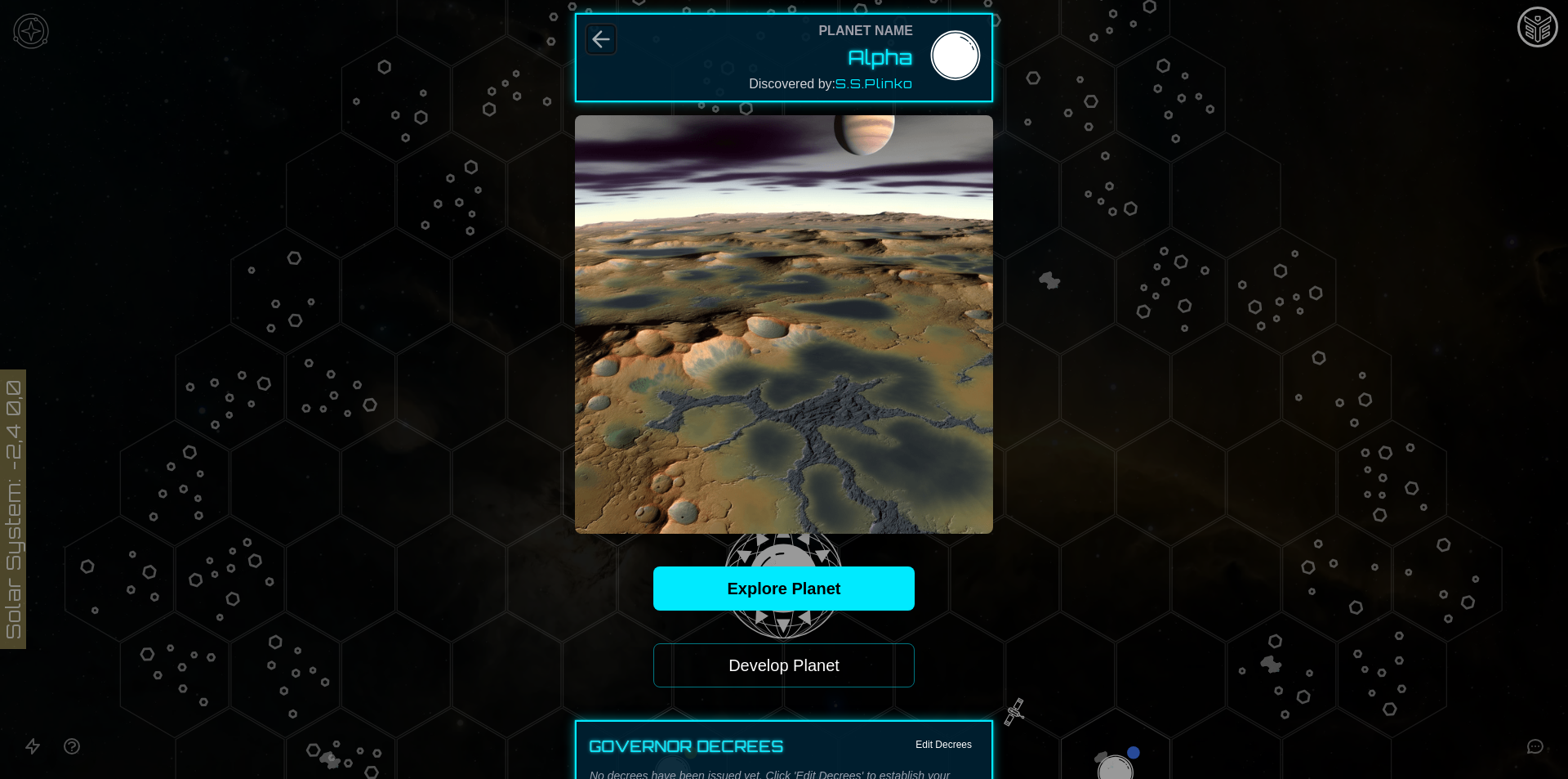
click at [588, 33] on icon "Back" at bounding box center [601, 39] width 26 height 26
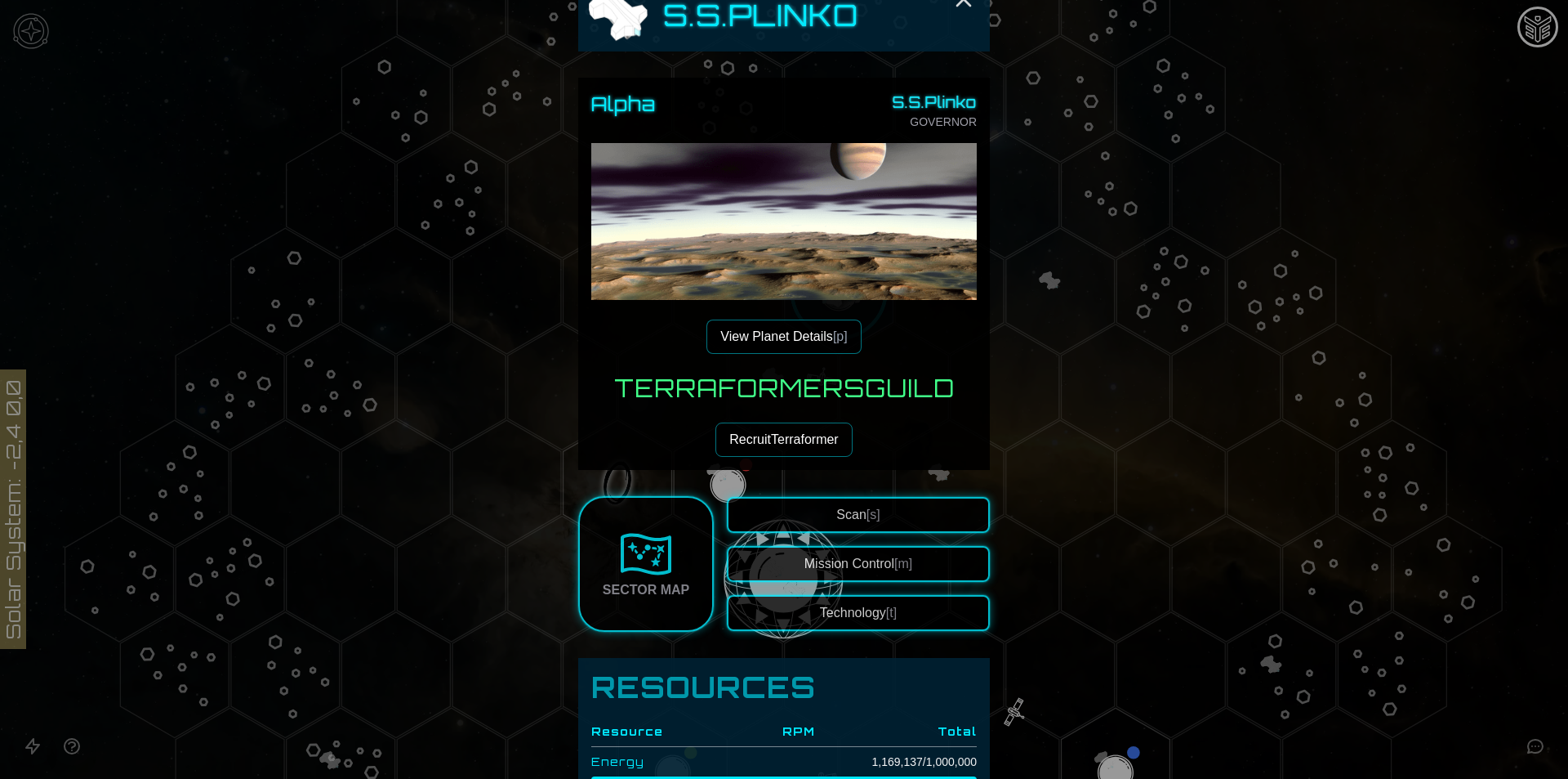
scroll to position [219, 0]
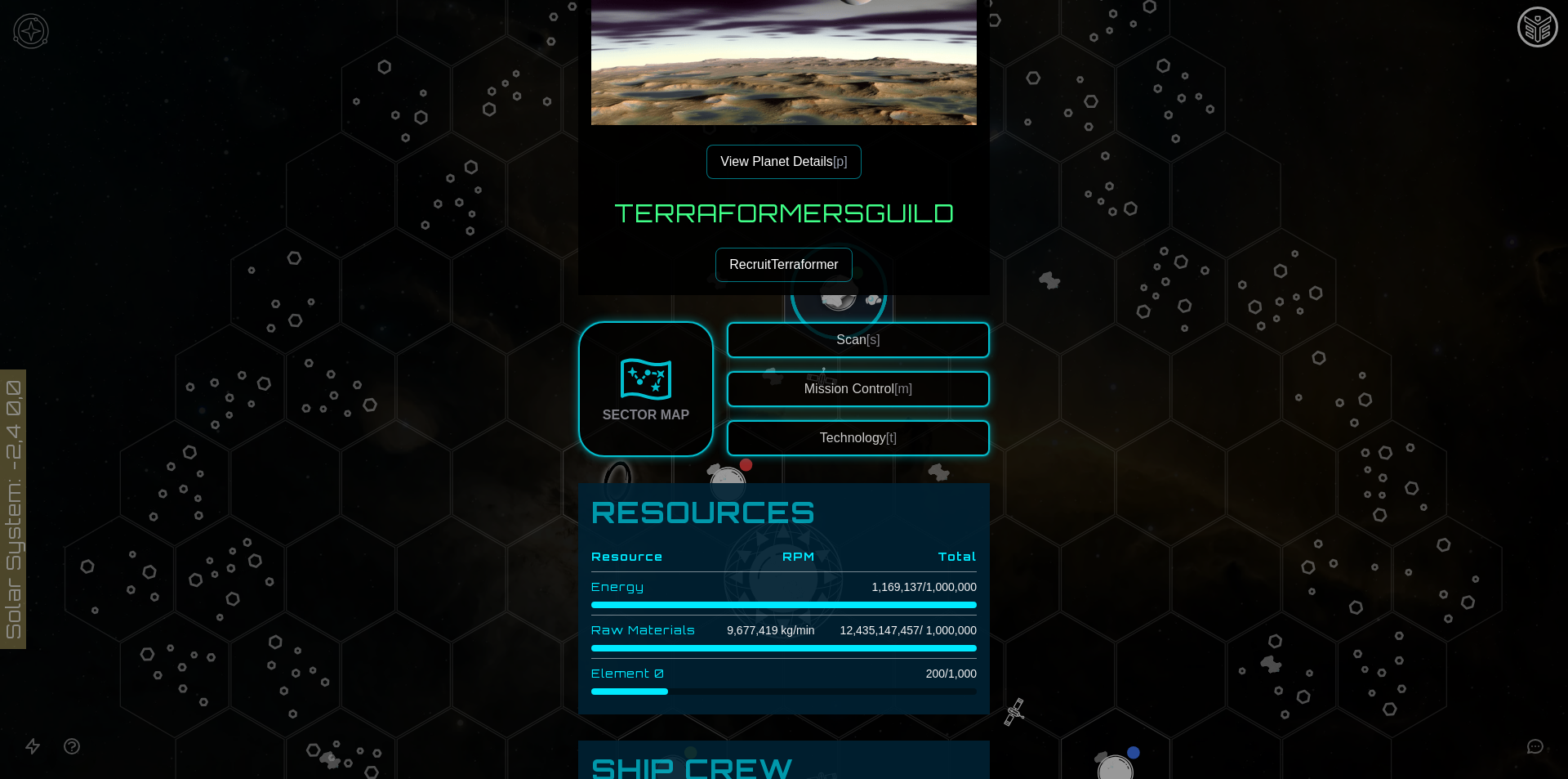
click at [842, 433] on button "Technology [t]" at bounding box center [858, 437] width 263 height 36
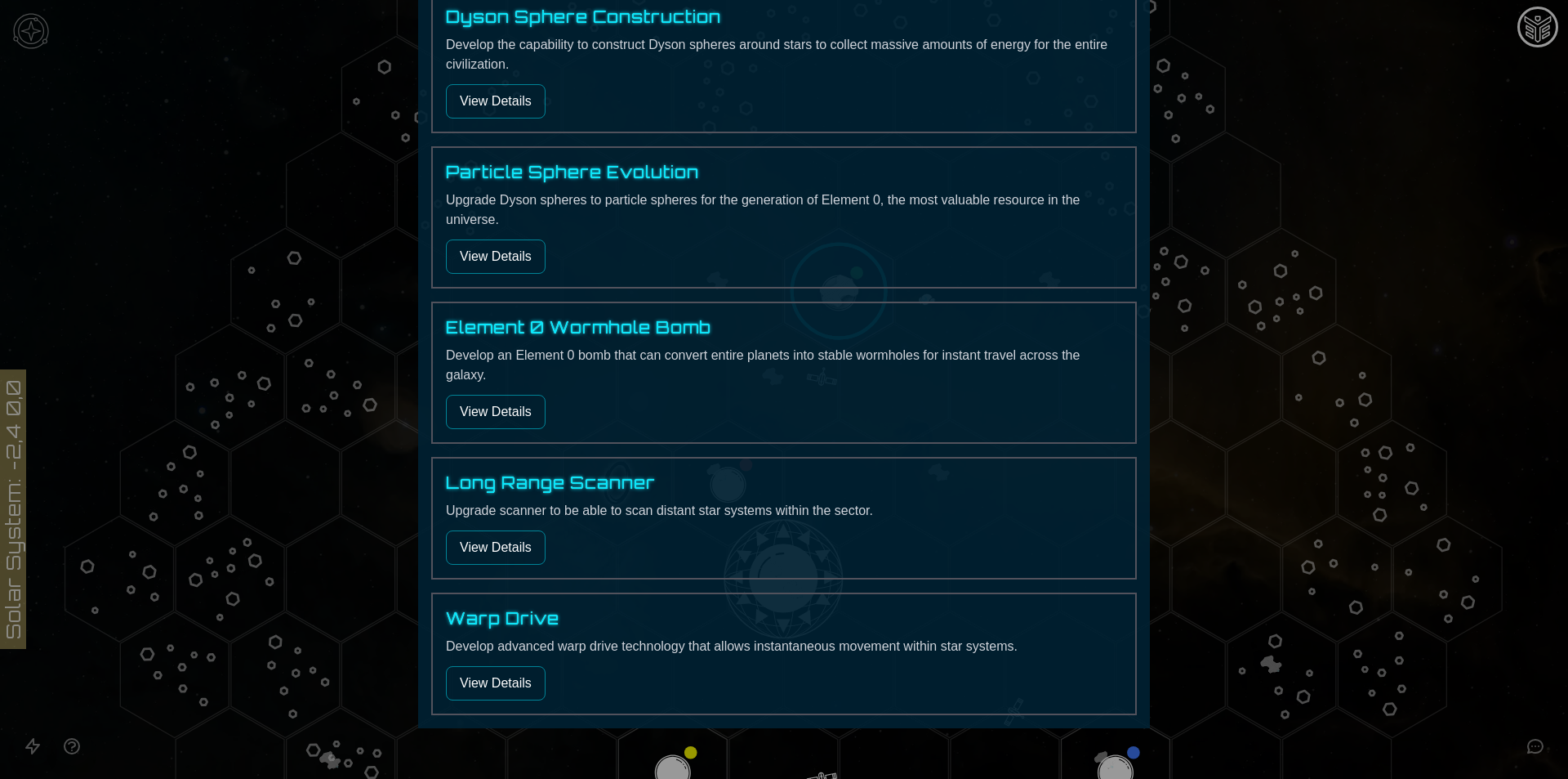
scroll to position [560, 0]
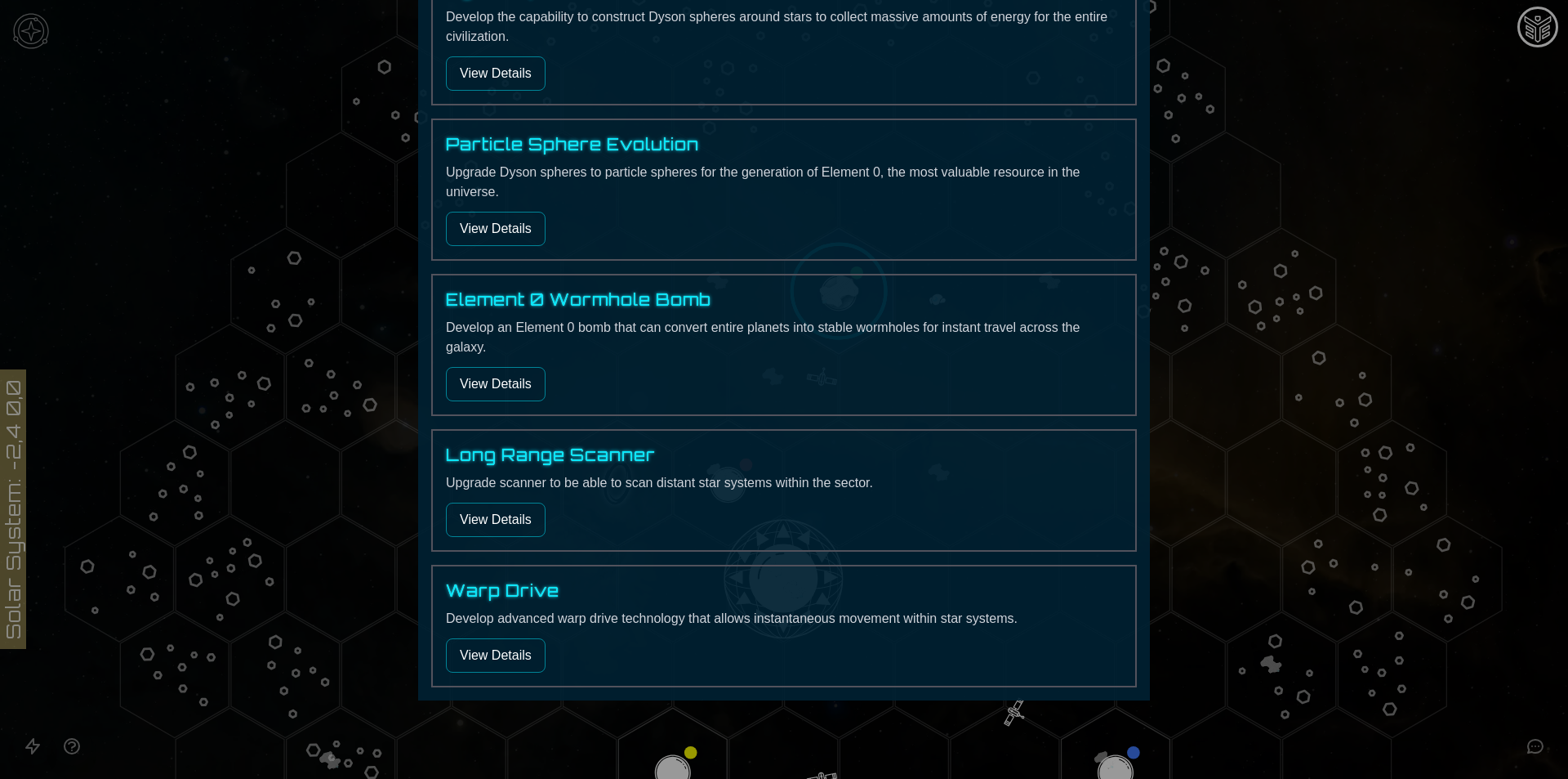
click at [527, 651] on button "View Details" at bounding box center [495, 655] width 100 height 34
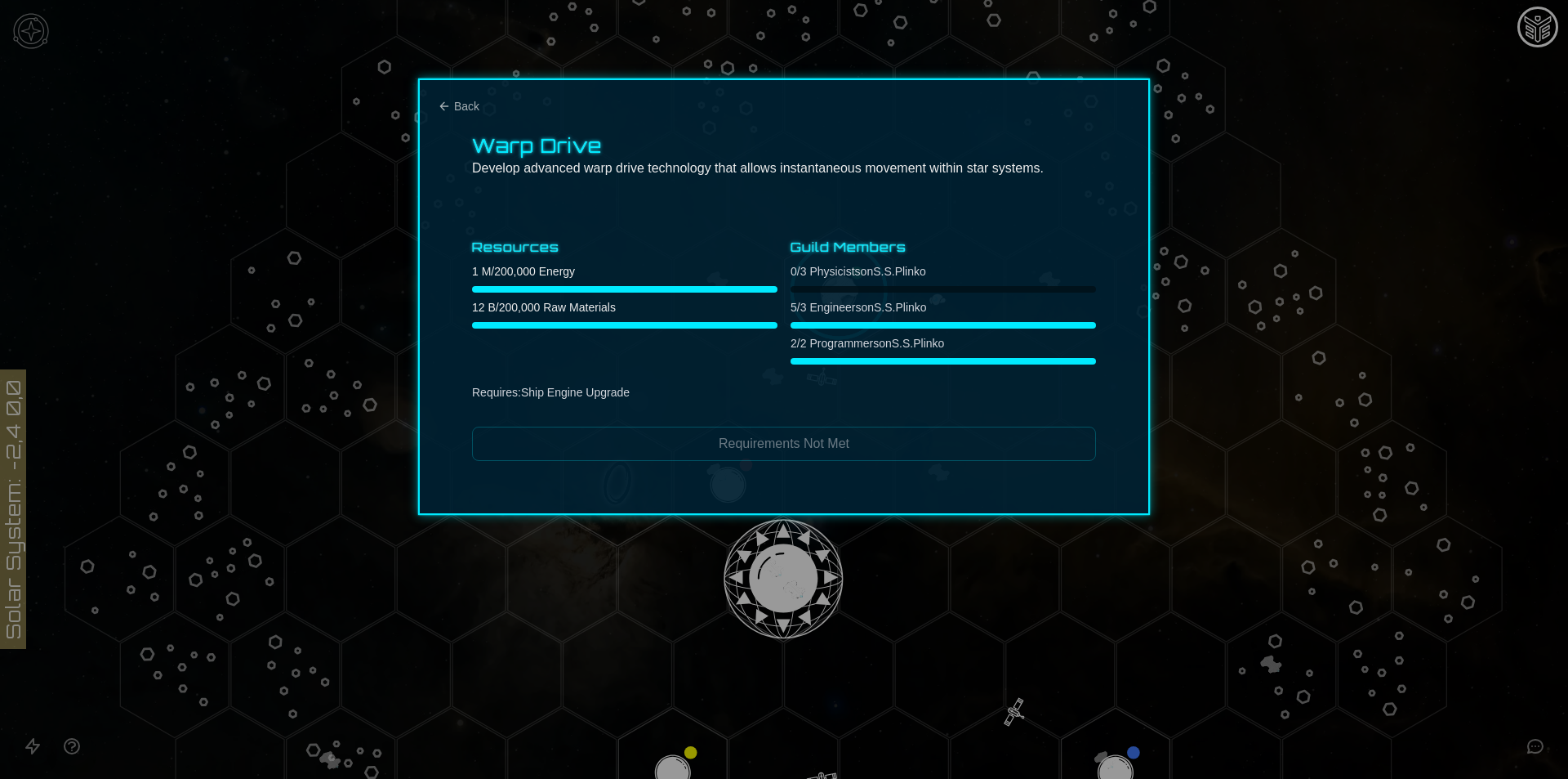
scroll to position [0, 0]
click at [470, 106] on span "Back" at bounding box center [467, 106] width 25 height 17
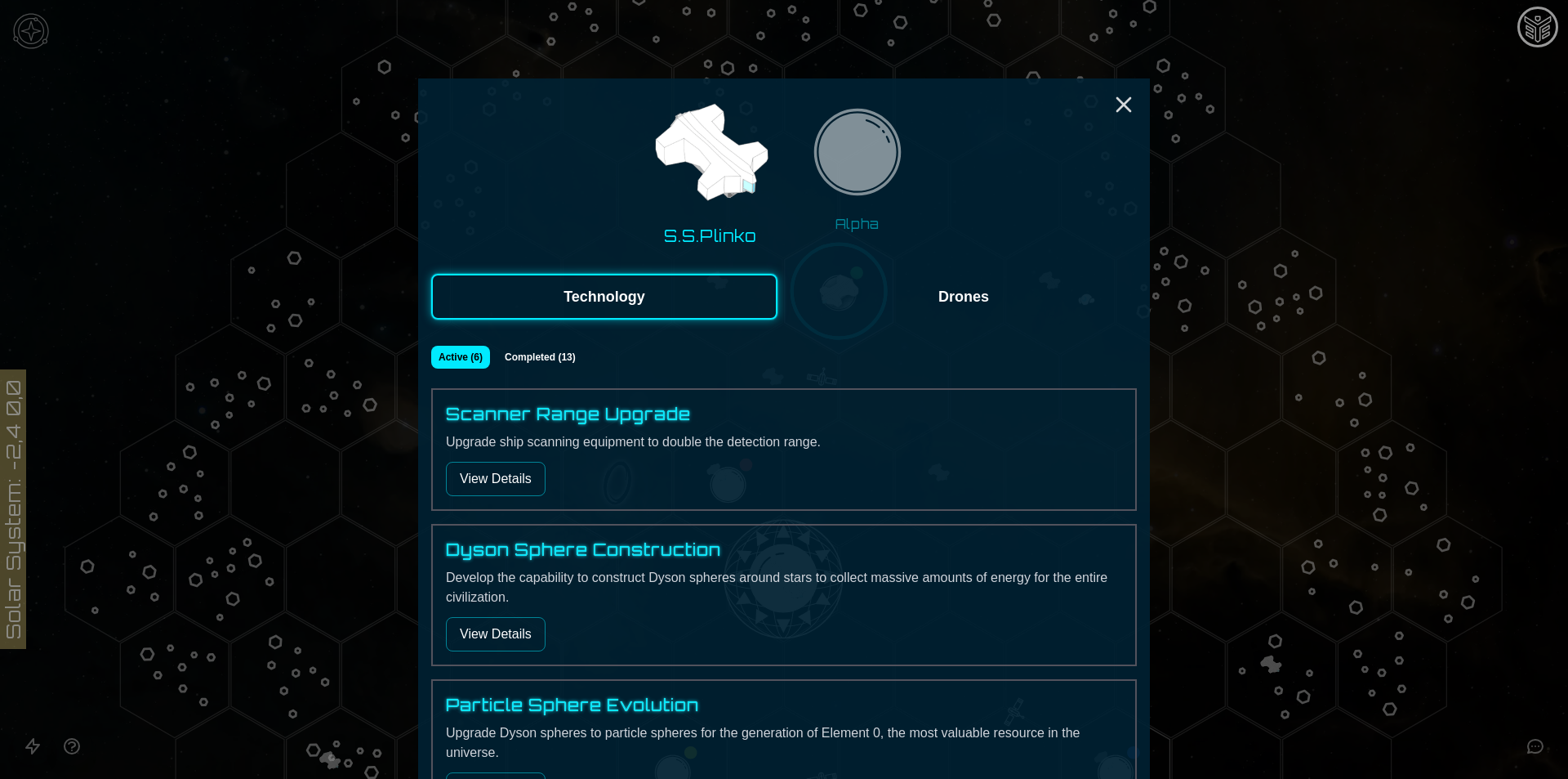
click at [849, 188] on img at bounding box center [857, 157] width 103 height 103
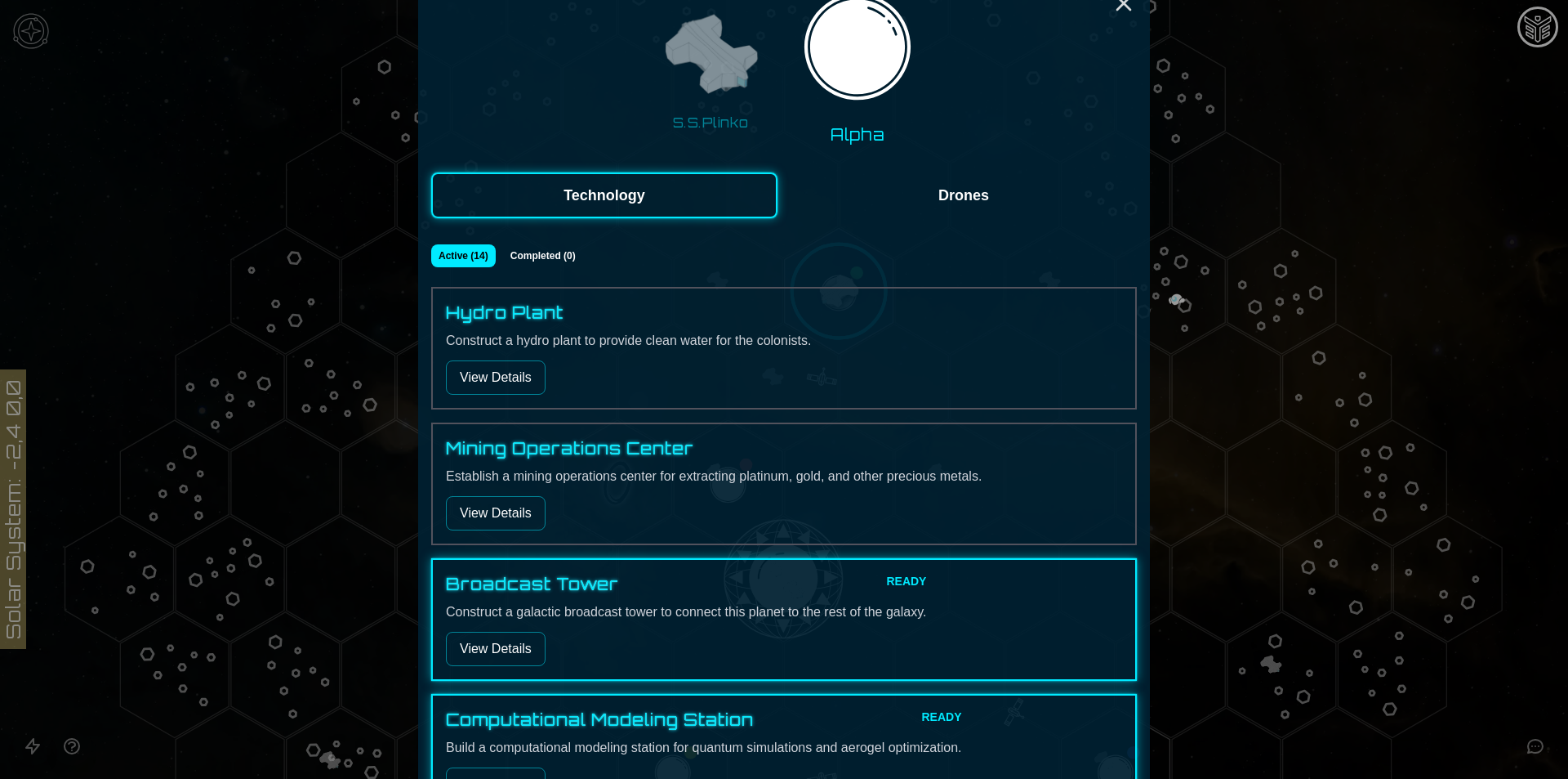
scroll to position [109, 0]
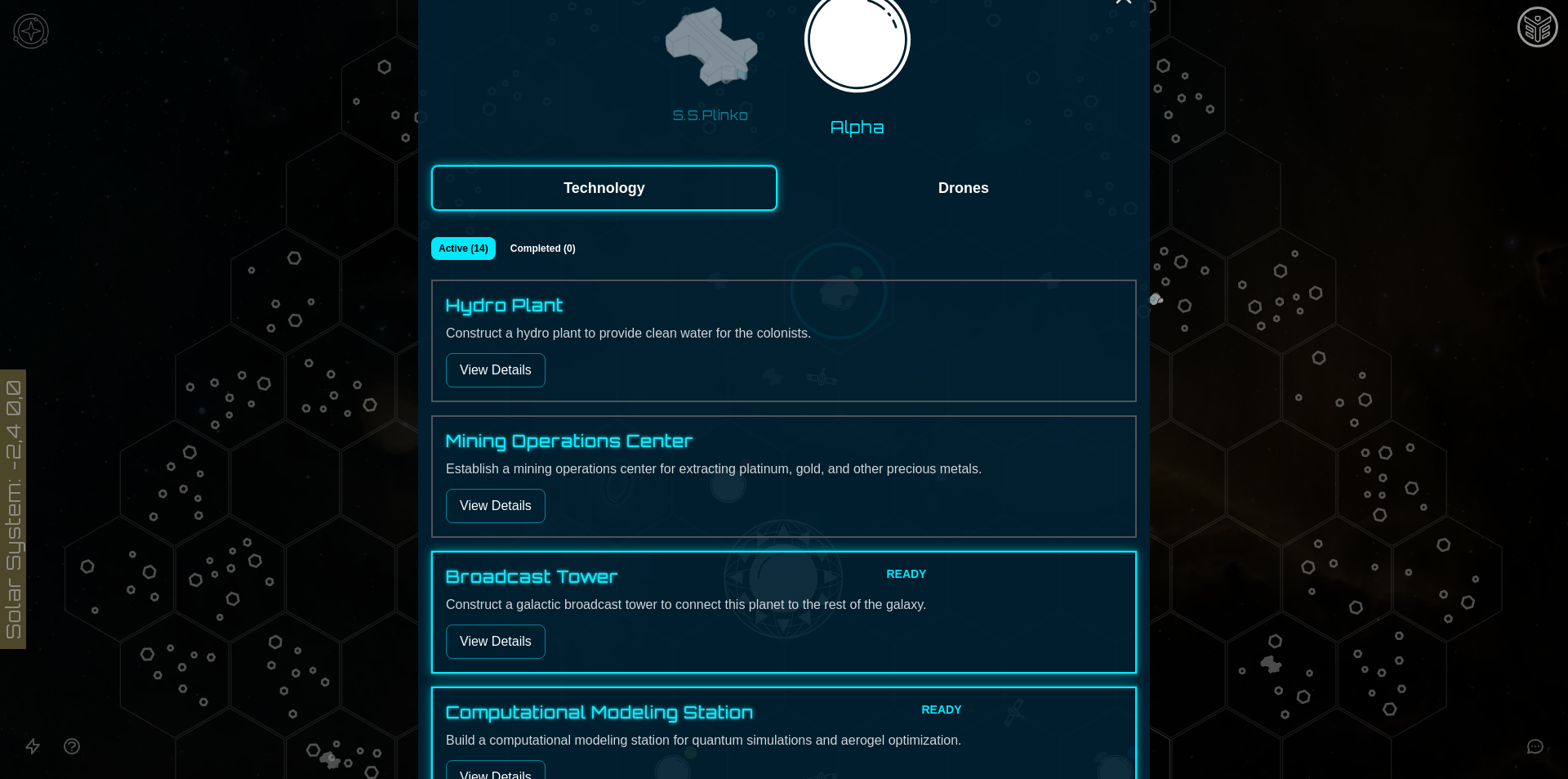
drag, startPoint x: 787, startPoint y: 241, endPoint x: 798, endPoint y: 190, distance: 52.2
click at [798, 190] on button "Drones" at bounding box center [963, 187] width 347 height 46
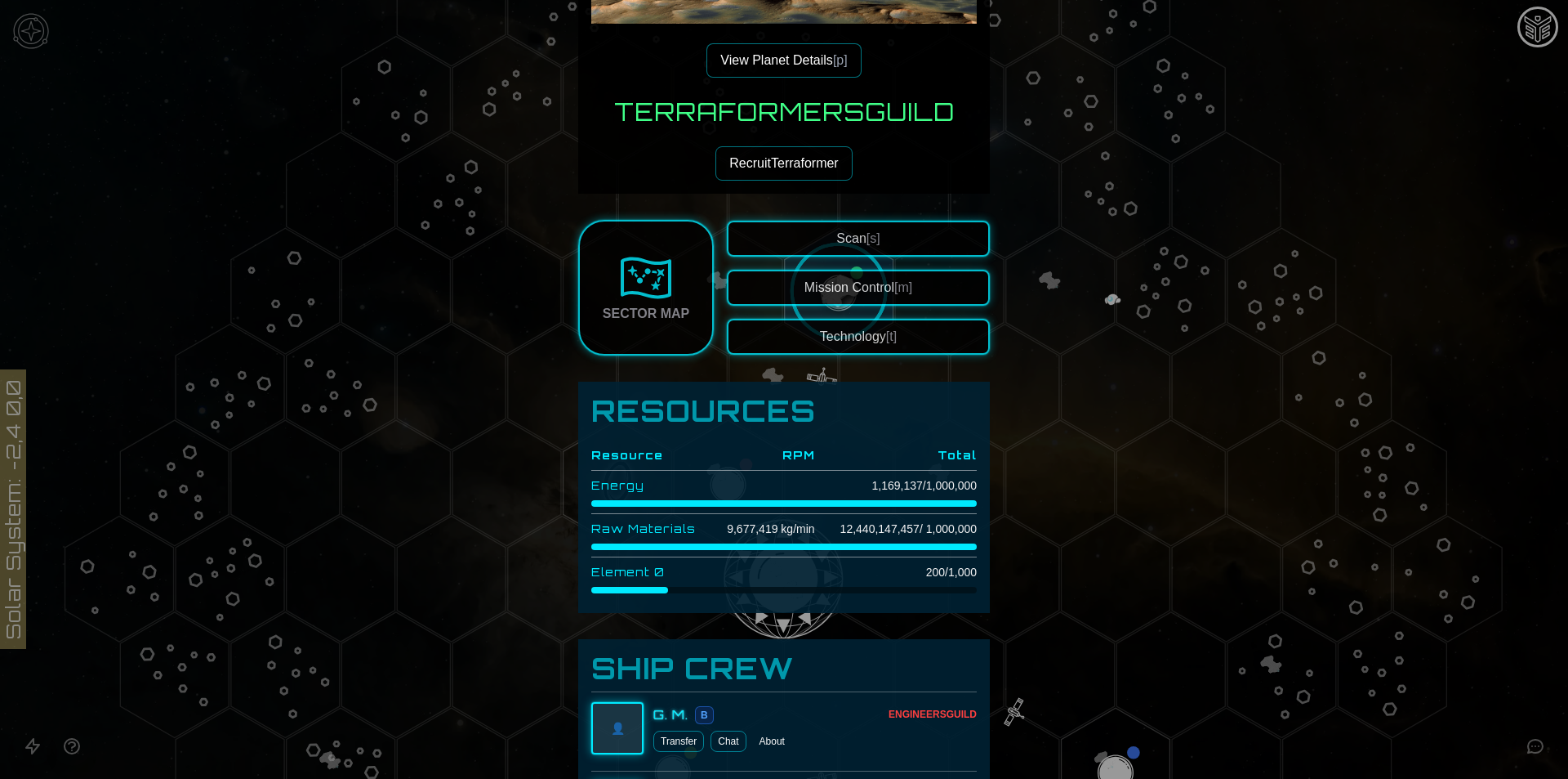
scroll to position [326, 0]
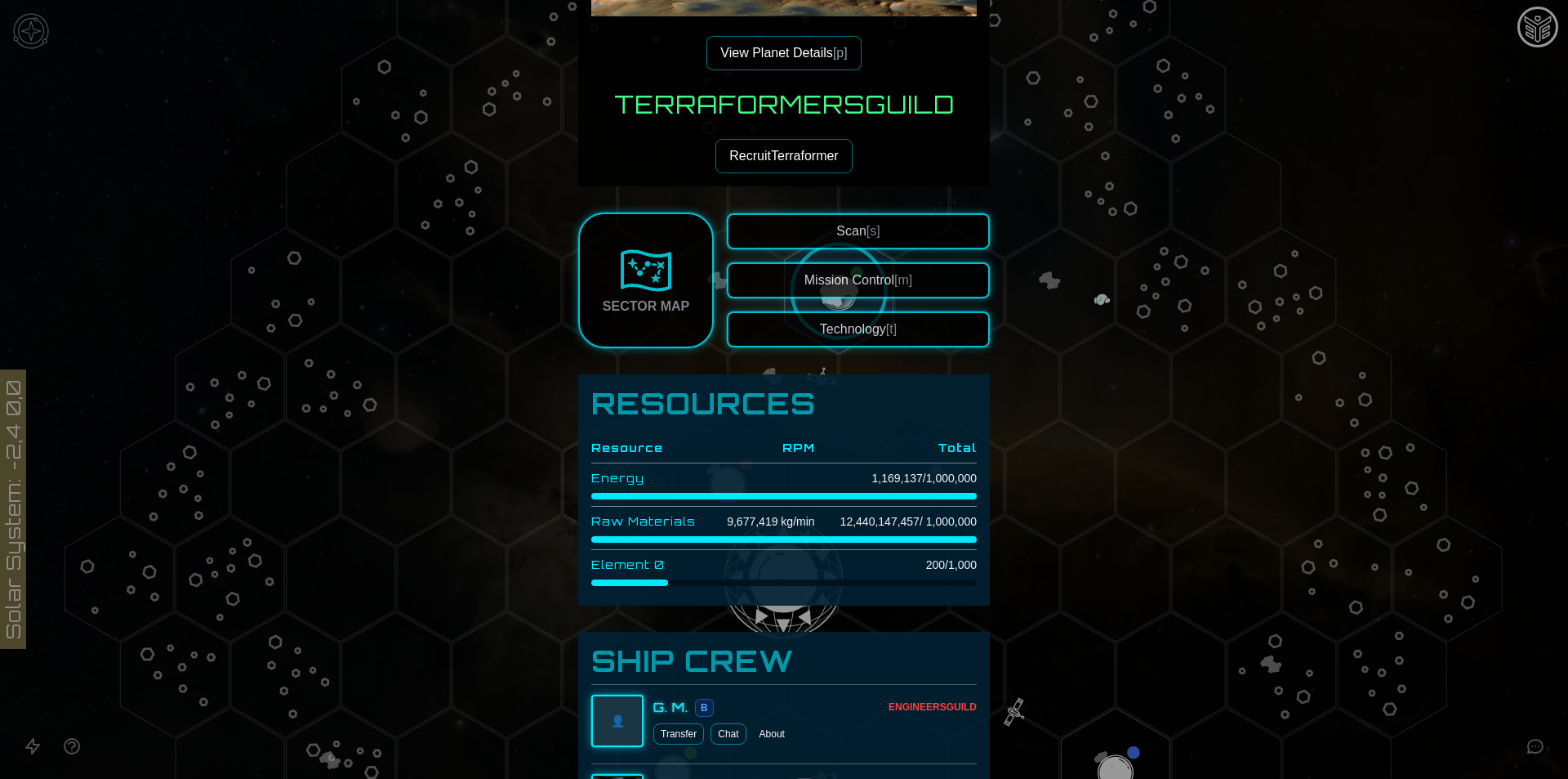
click at [831, 285] on button "Mission Control [m]" at bounding box center [858, 280] width 263 height 36
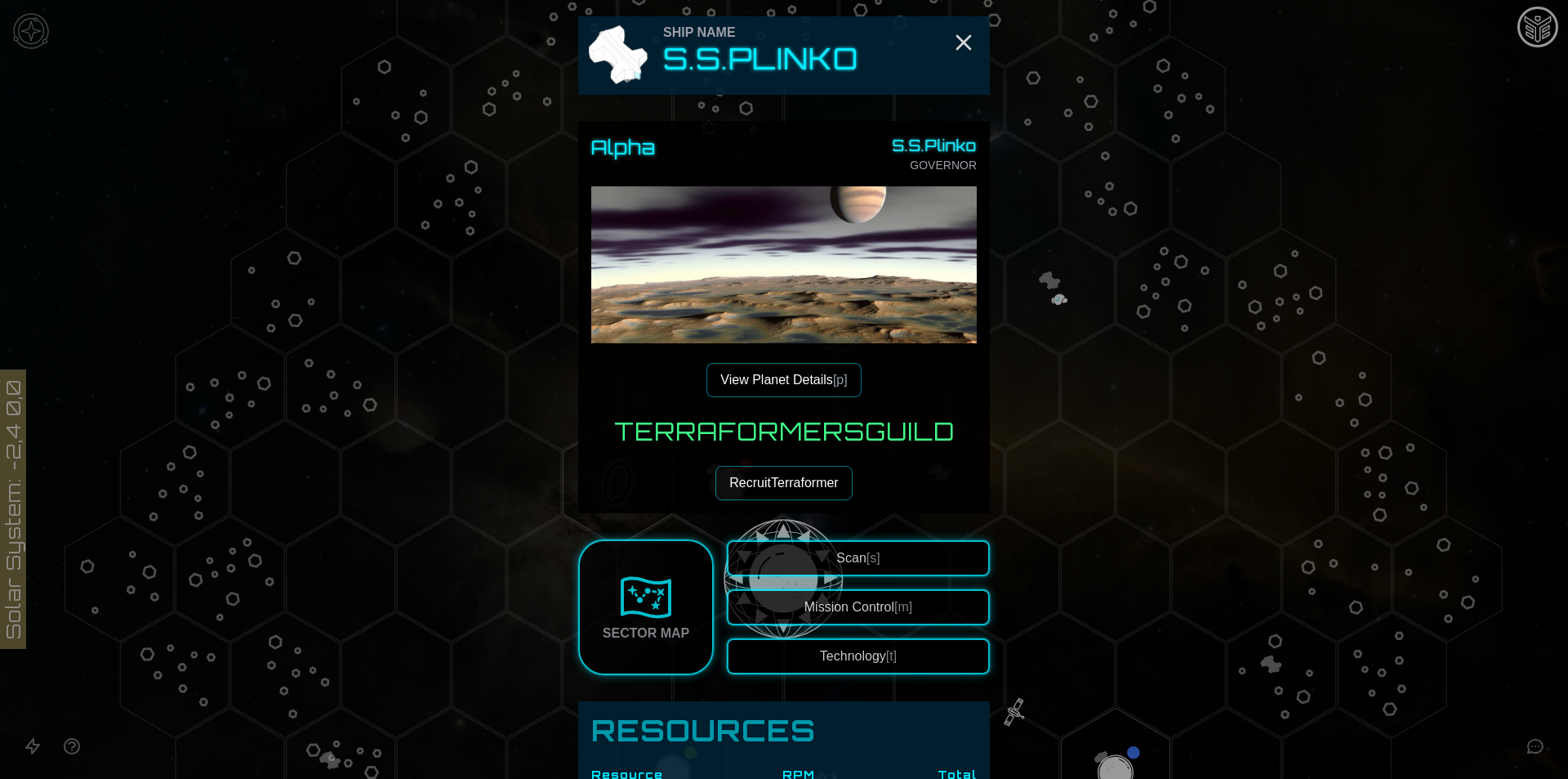
click at [774, 383] on button "View Planet Details [p]" at bounding box center [784, 379] width 154 height 34
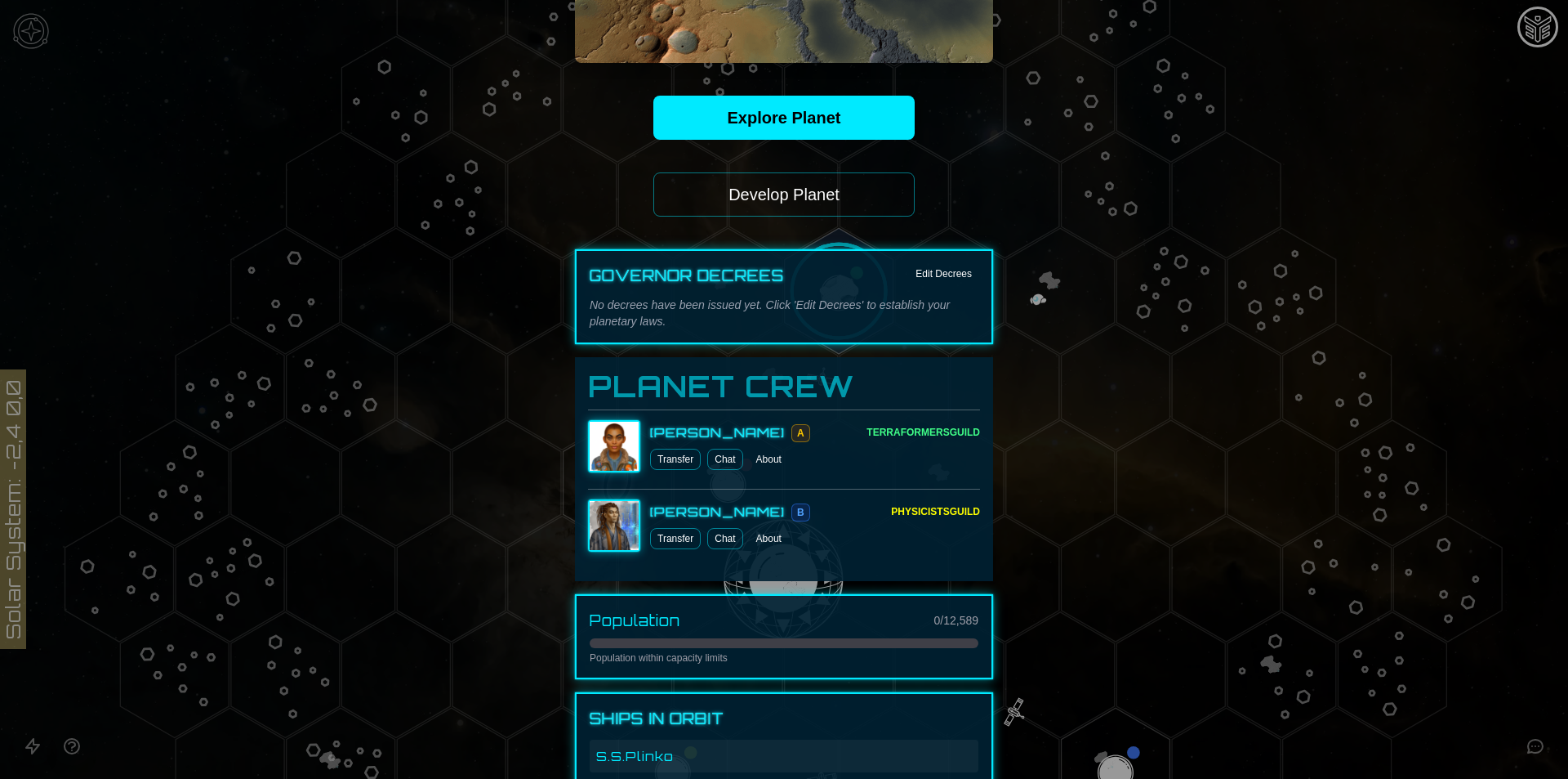
scroll to position [545, 0]
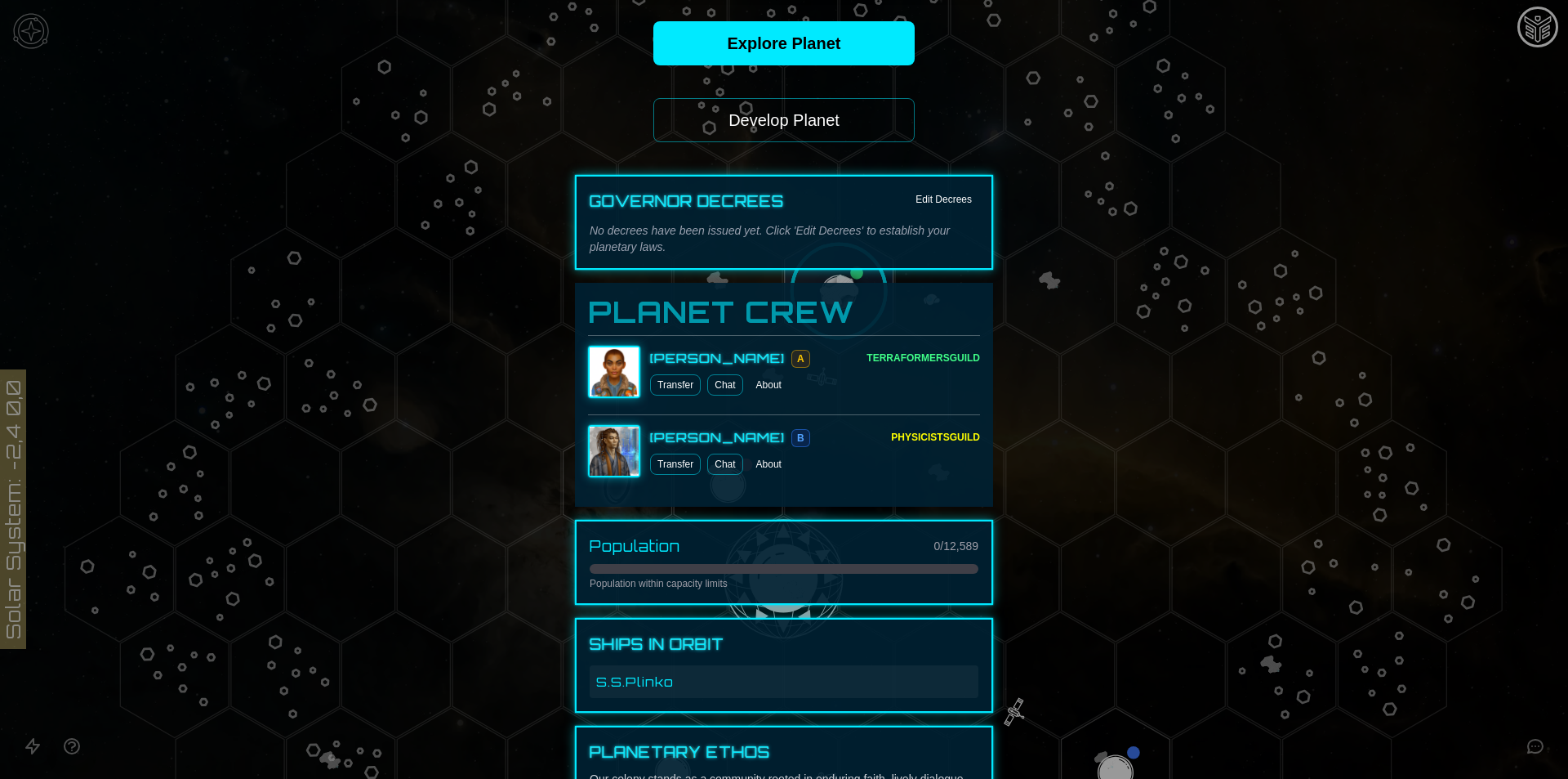
click at [788, 116] on button "Develop Planet" at bounding box center [784, 119] width 261 height 44
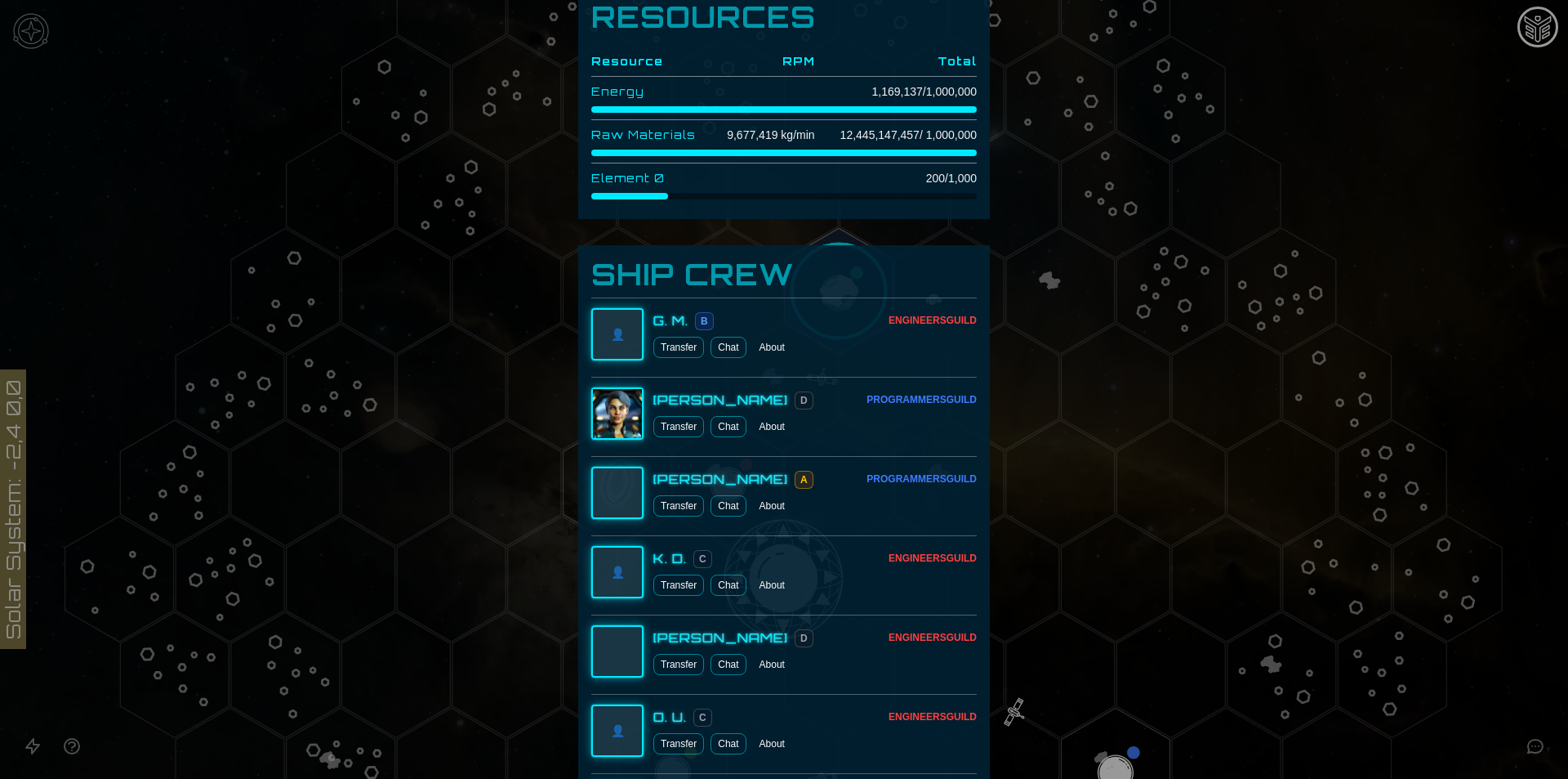
scroll to position [871, 0]
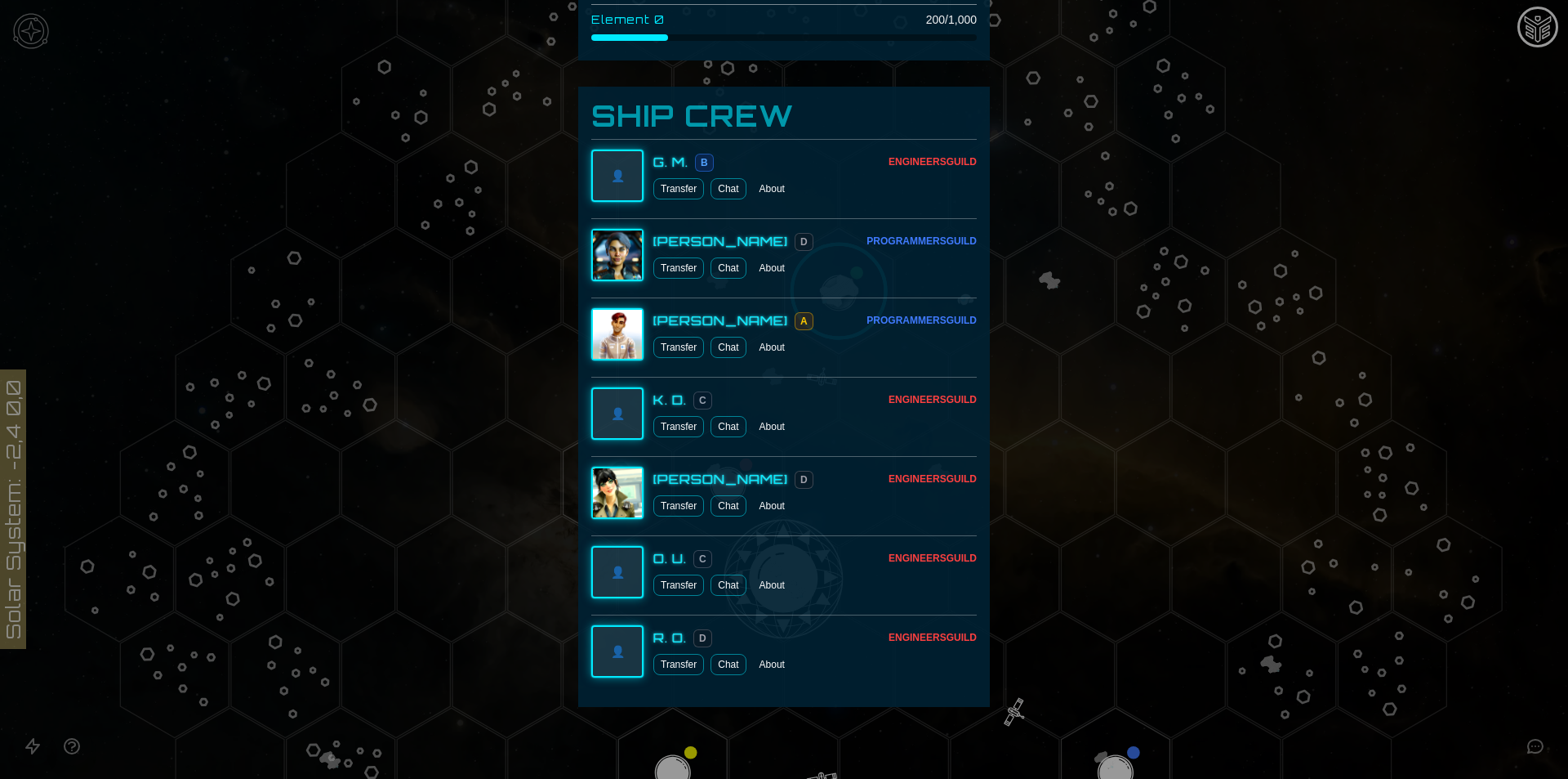
click at [767, 427] on button "About" at bounding box center [772, 426] width 39 height 21
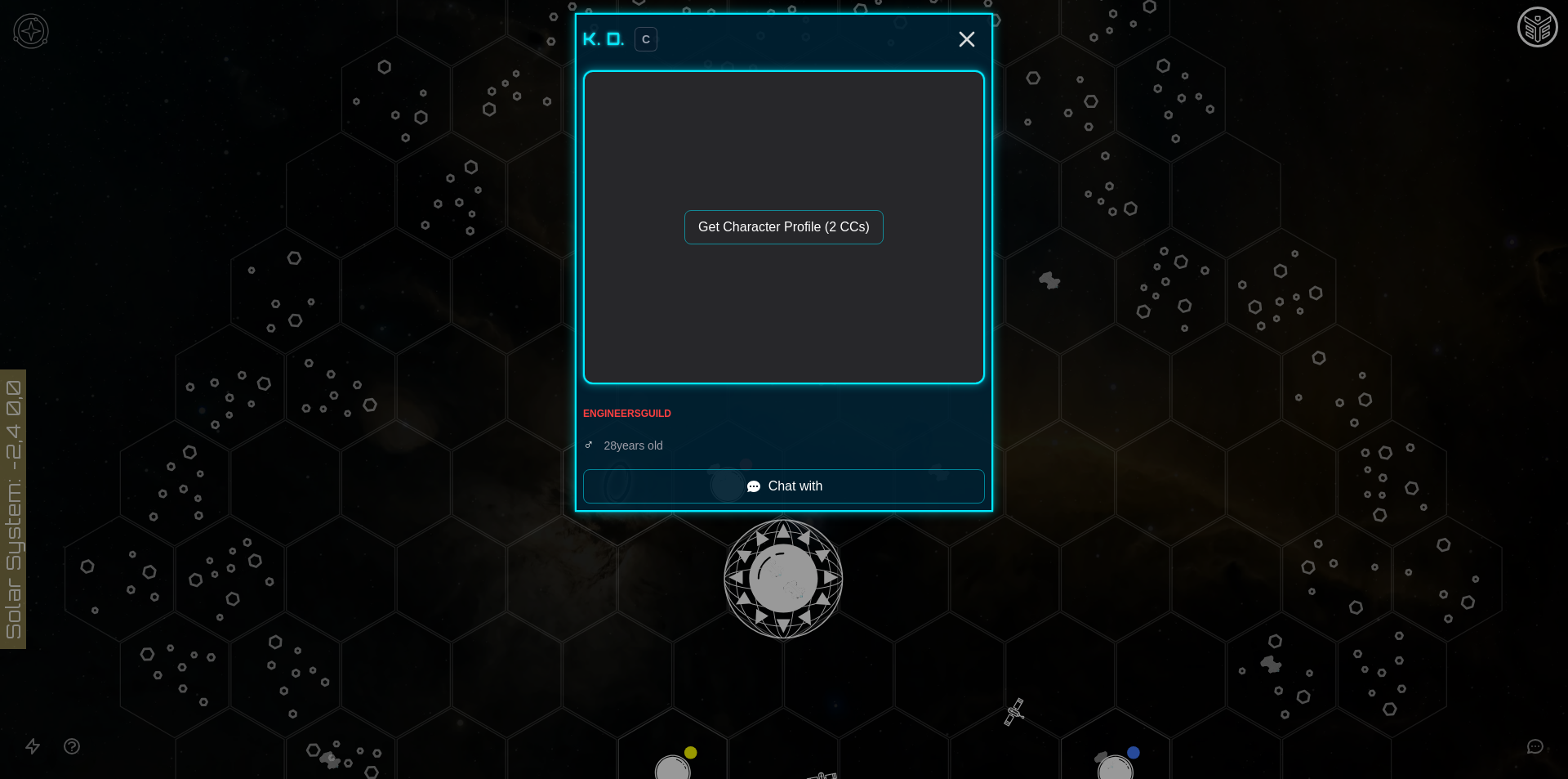
click at [785, 222] on button "Get Character Profile (2 CCs)" at bounding box center [784, 226] width 199 height 34
click at [964, 44] on icon "Close" at bounding box center [966, 39] width 26 height 26
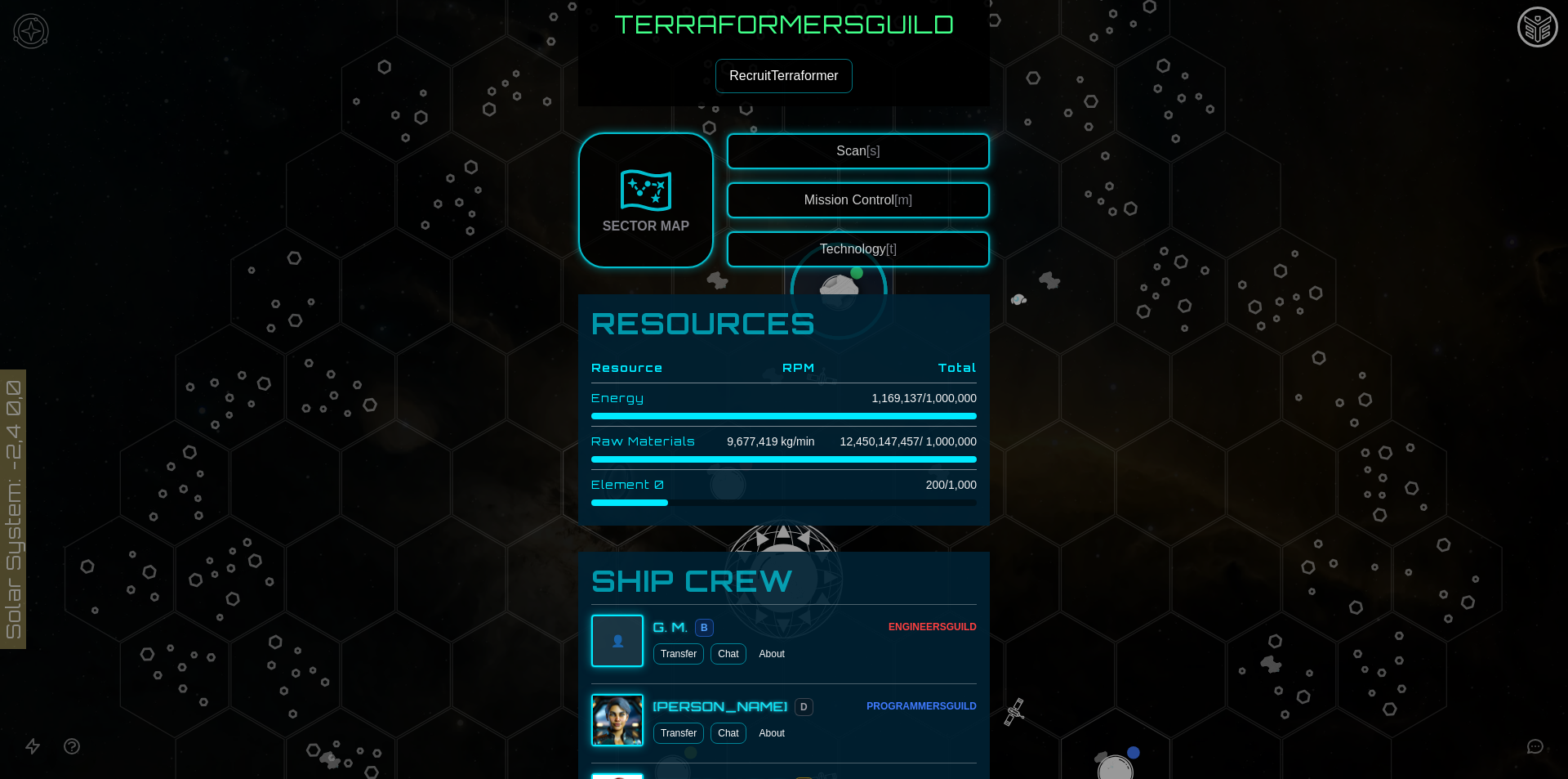
scroll to position [654, 0]
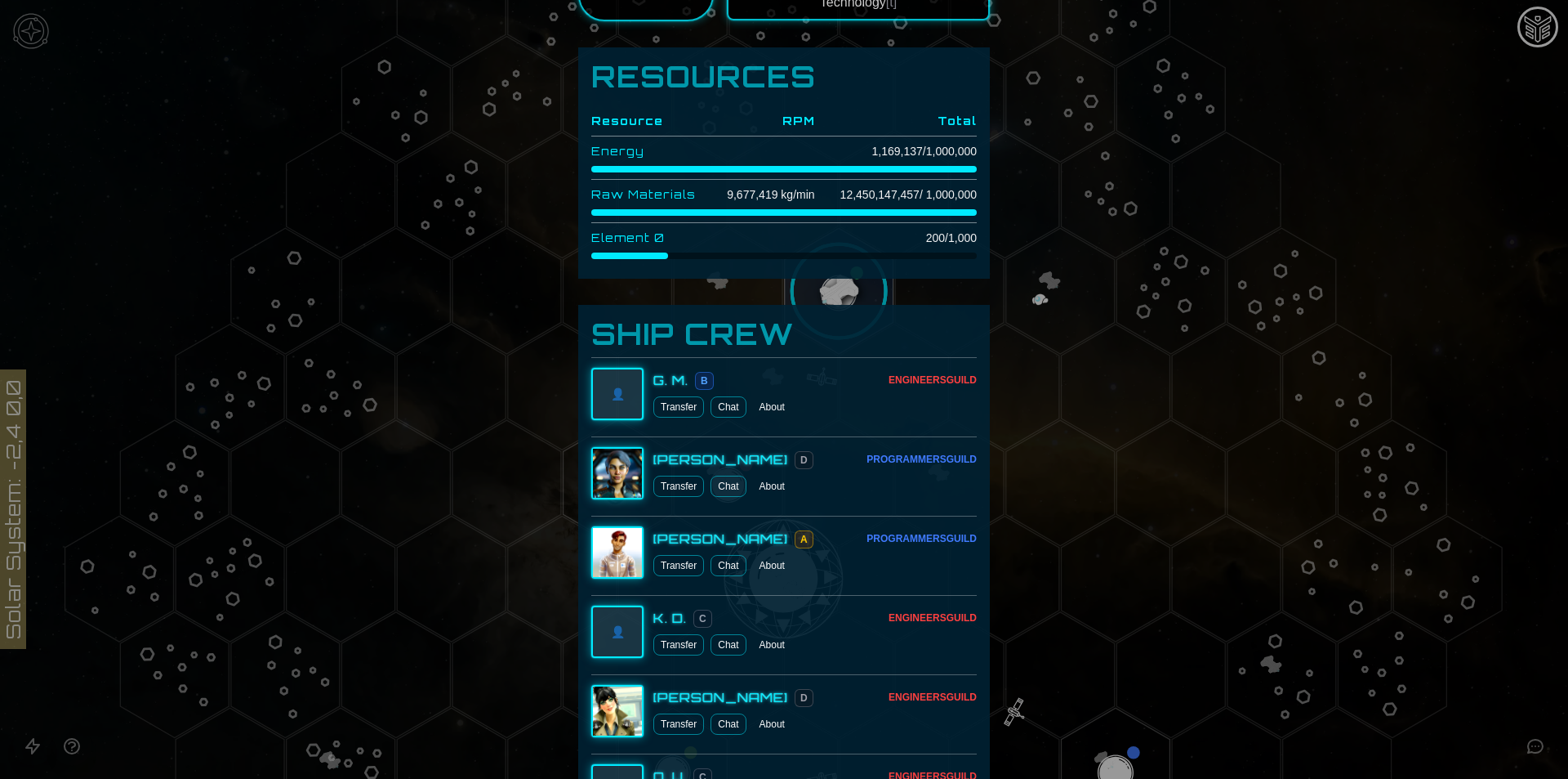
click at [771, 402] on button "About" at bounding box center [772, 407] width 39 height 21
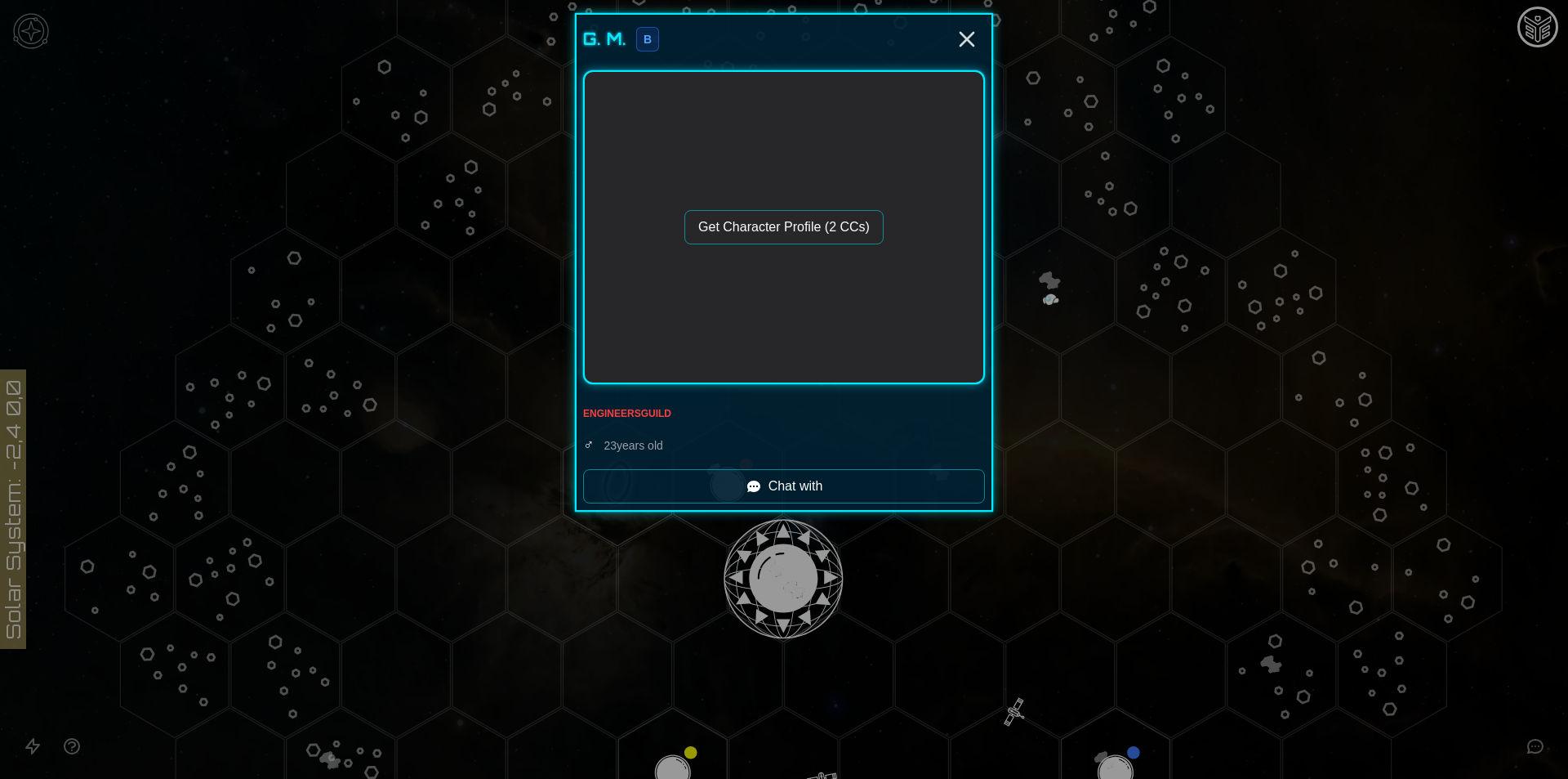
click at [822, 223] on button "Get Character Profile (2 CCs)" at bounding box center [784, 226] width 199 height 34
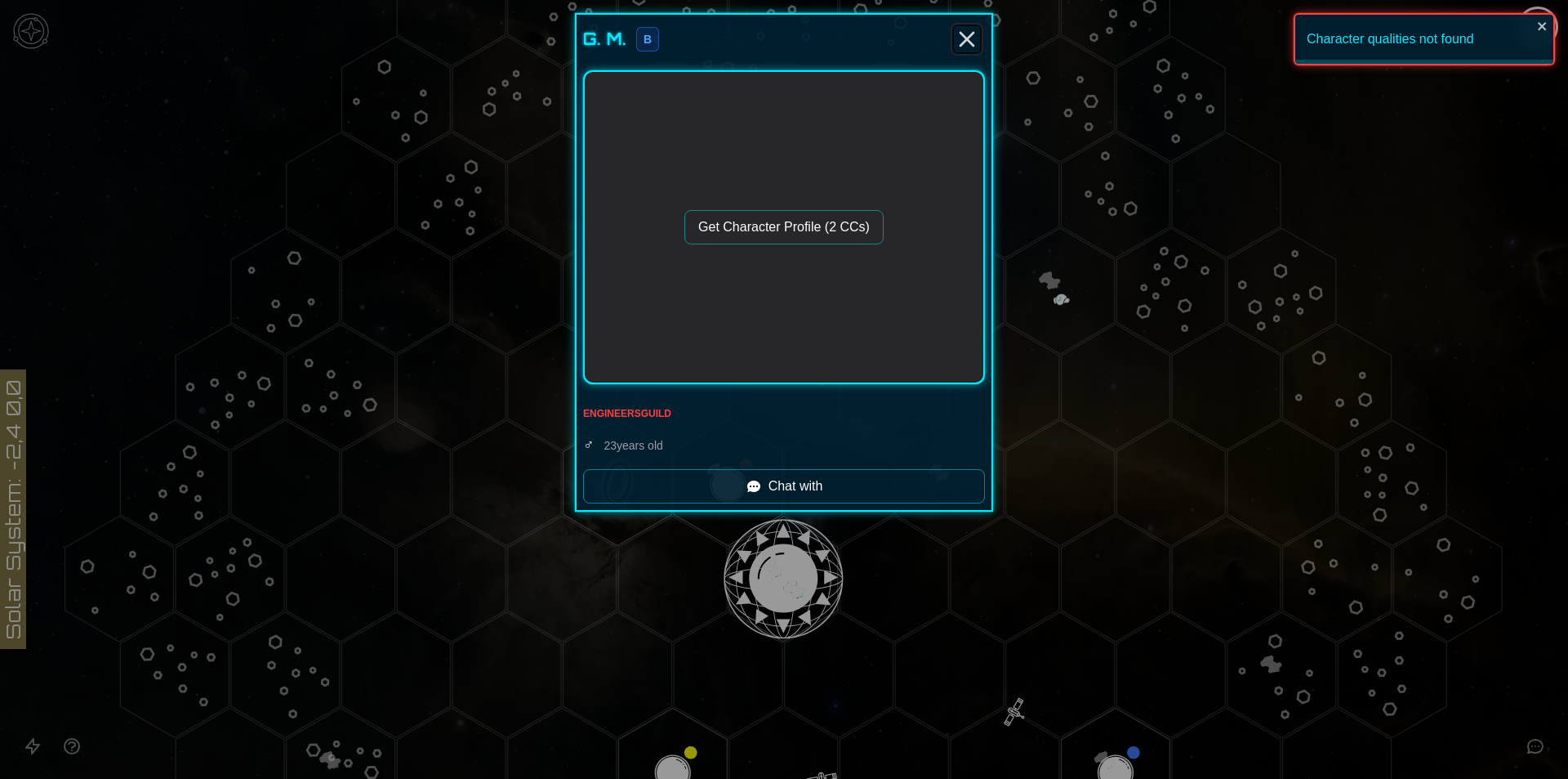
click at [961, 47] on icon "Close" at bounding box center [966, 39] width 26 height 26
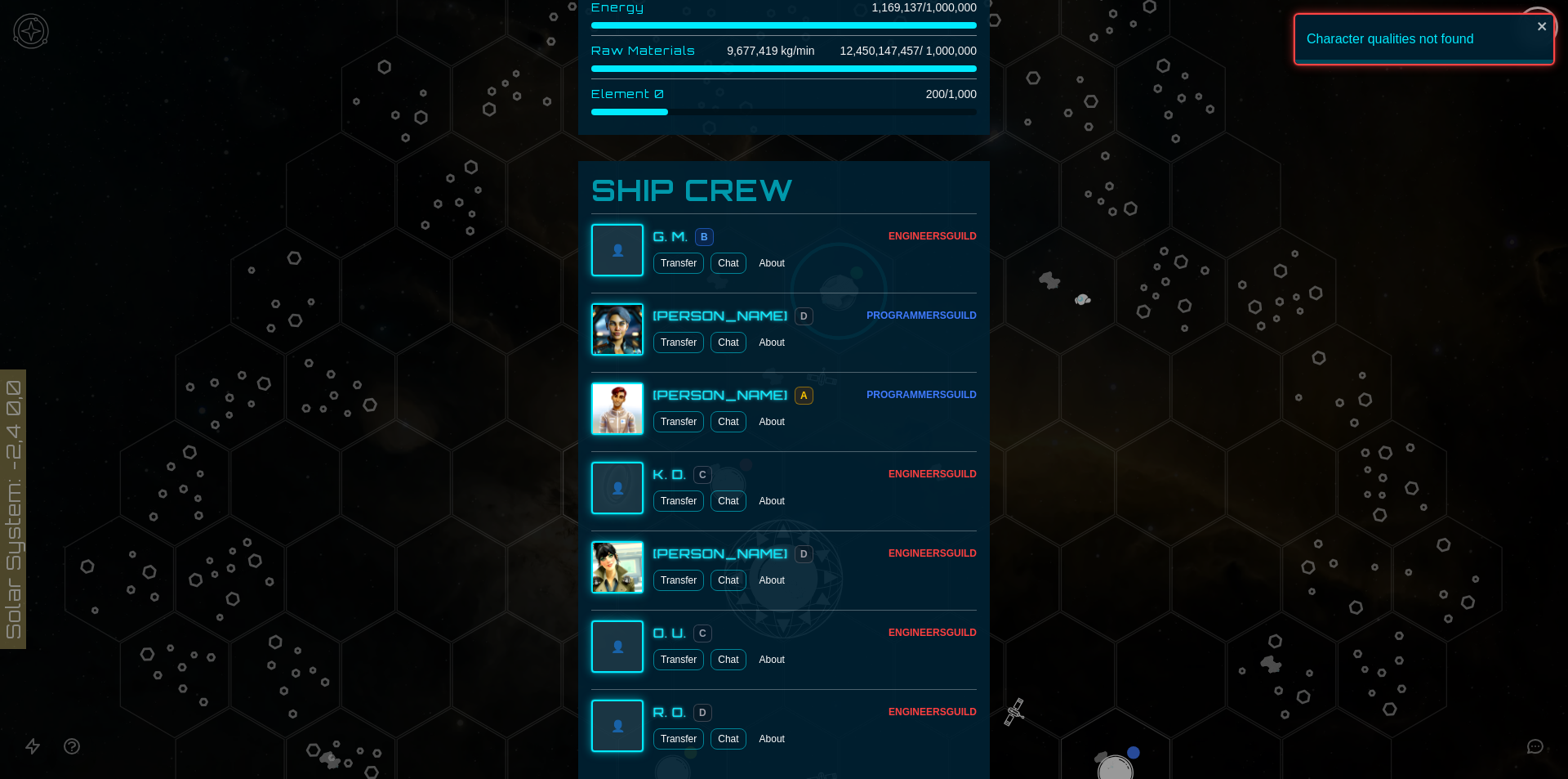
scroll to position [871, 0]
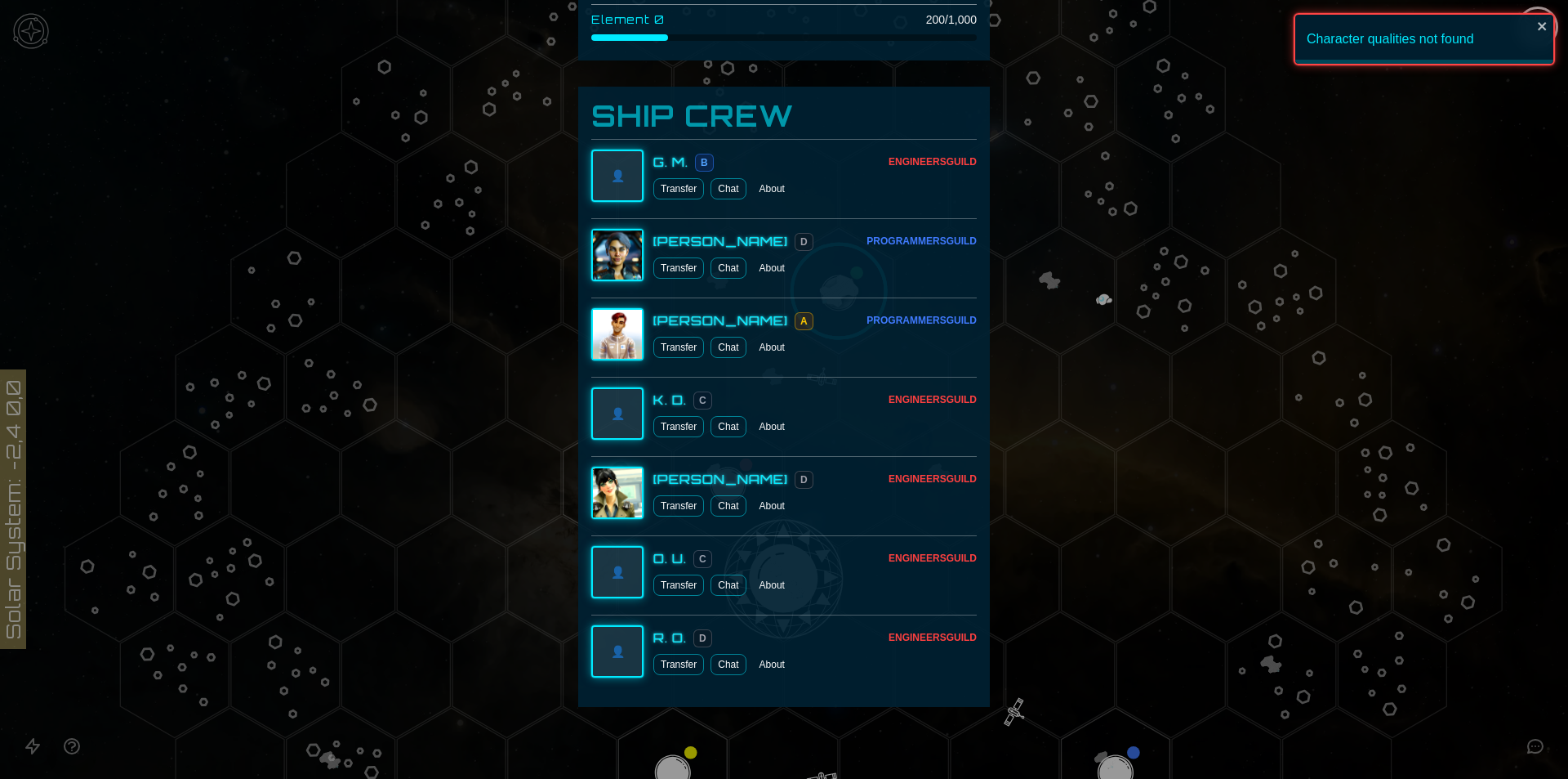
click at [758, 582] on button "About" at bounding box center [772, 585] width 39 height 21
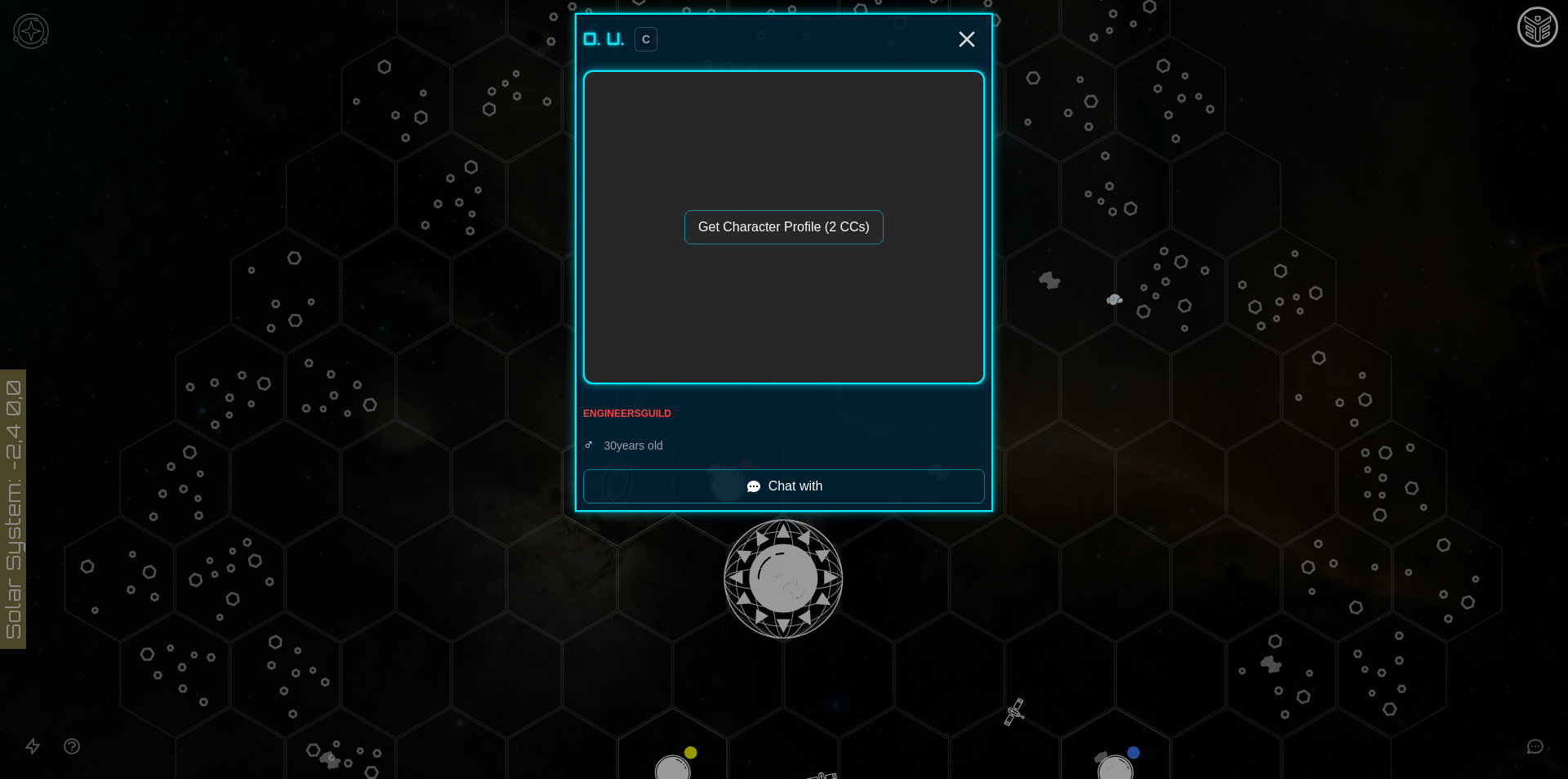
click at [799, 226] on button "Get Character Profile (2 CCs)" at bounding box center [784, 226] width 199 height 34
click at [963, 42] on line "Close" at bounding box center [966, 39] width 13 height 13
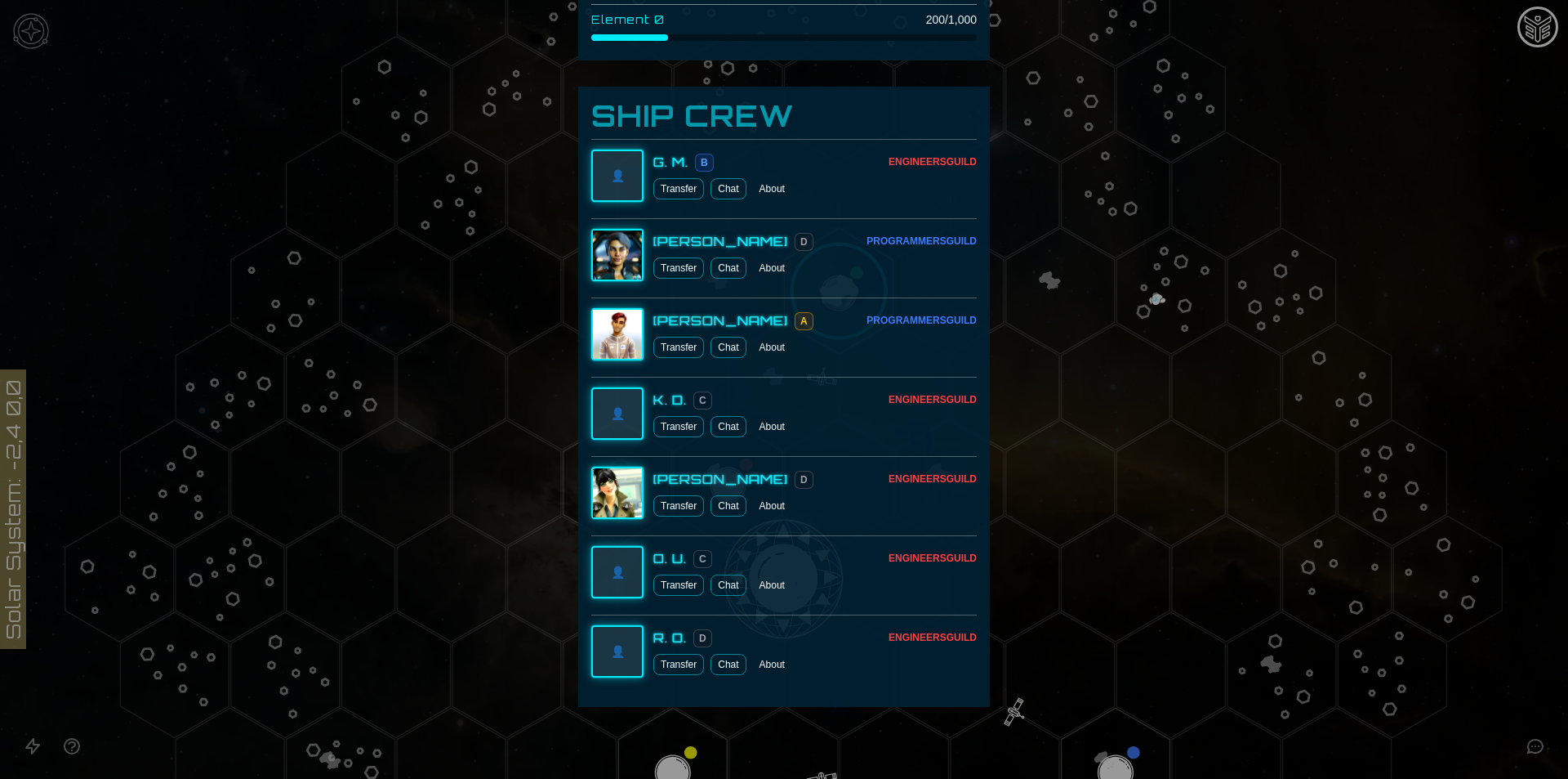
scroll to position [882, 0]
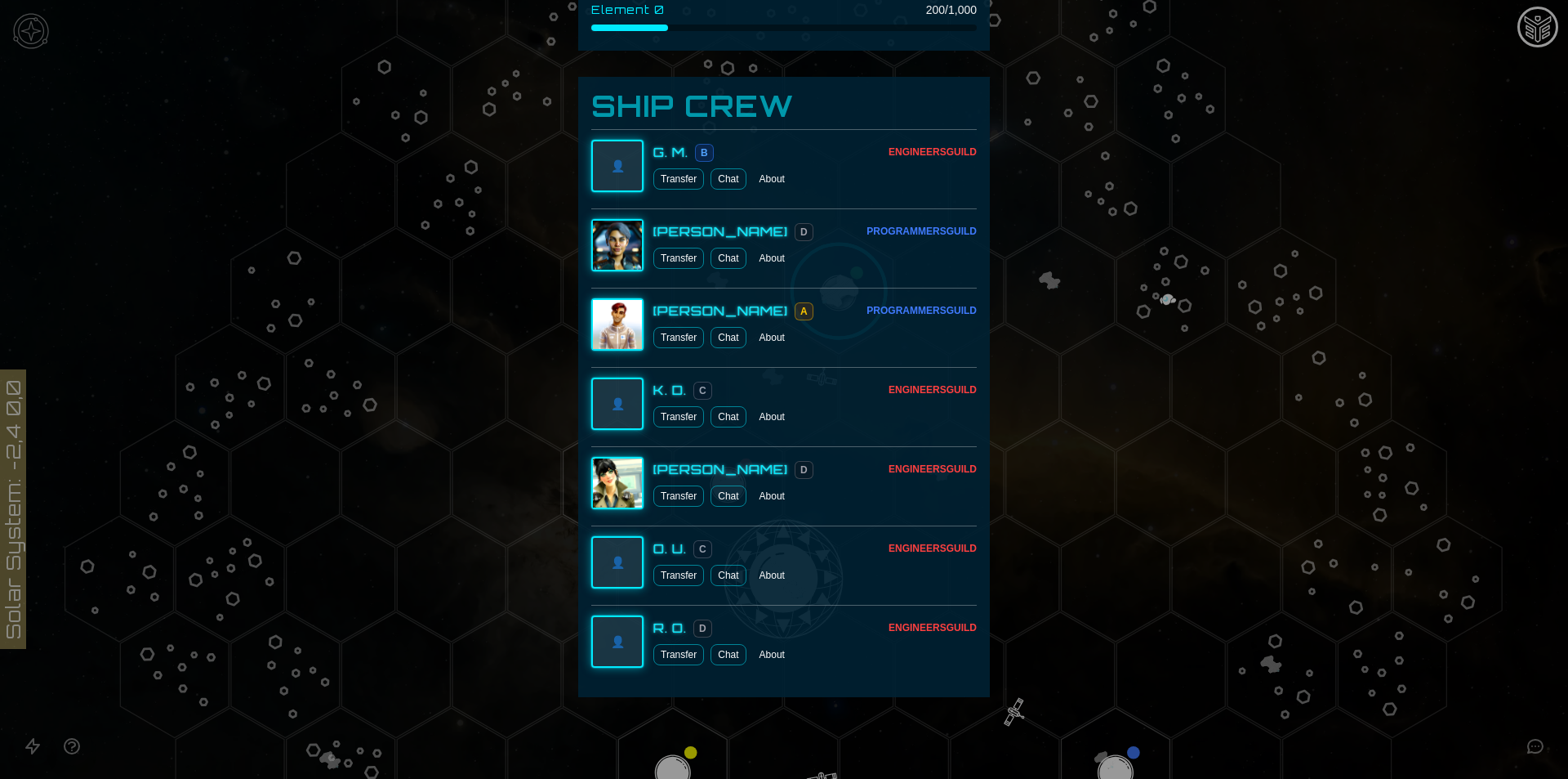
click at [771, 663] on button "About" at bounding box center [772, 655] width 39 height 21
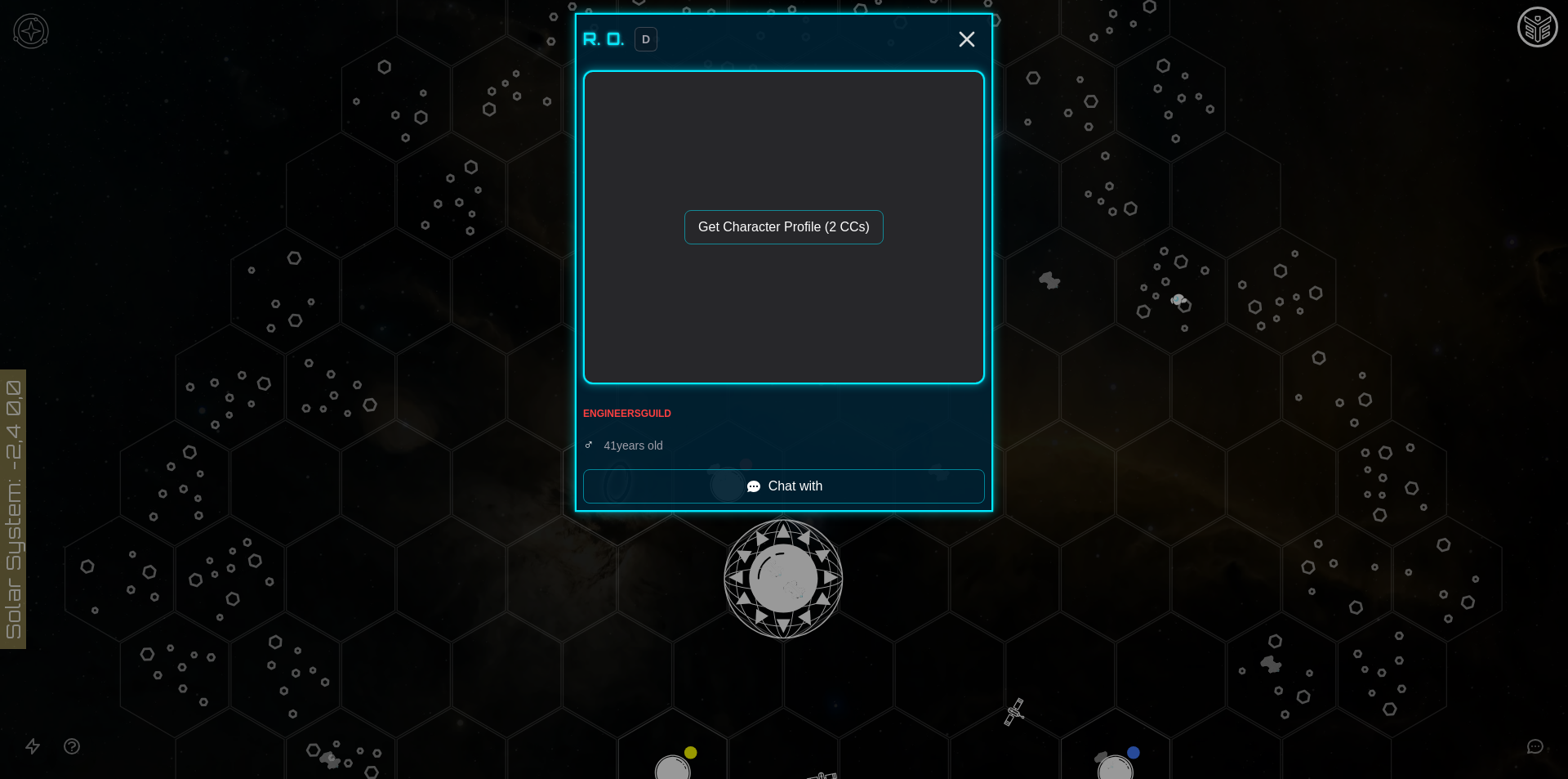
click at [832, 230] on button "Get Character Profile (2 CCs)" at bounding box center [784, 226] width 199 height 34
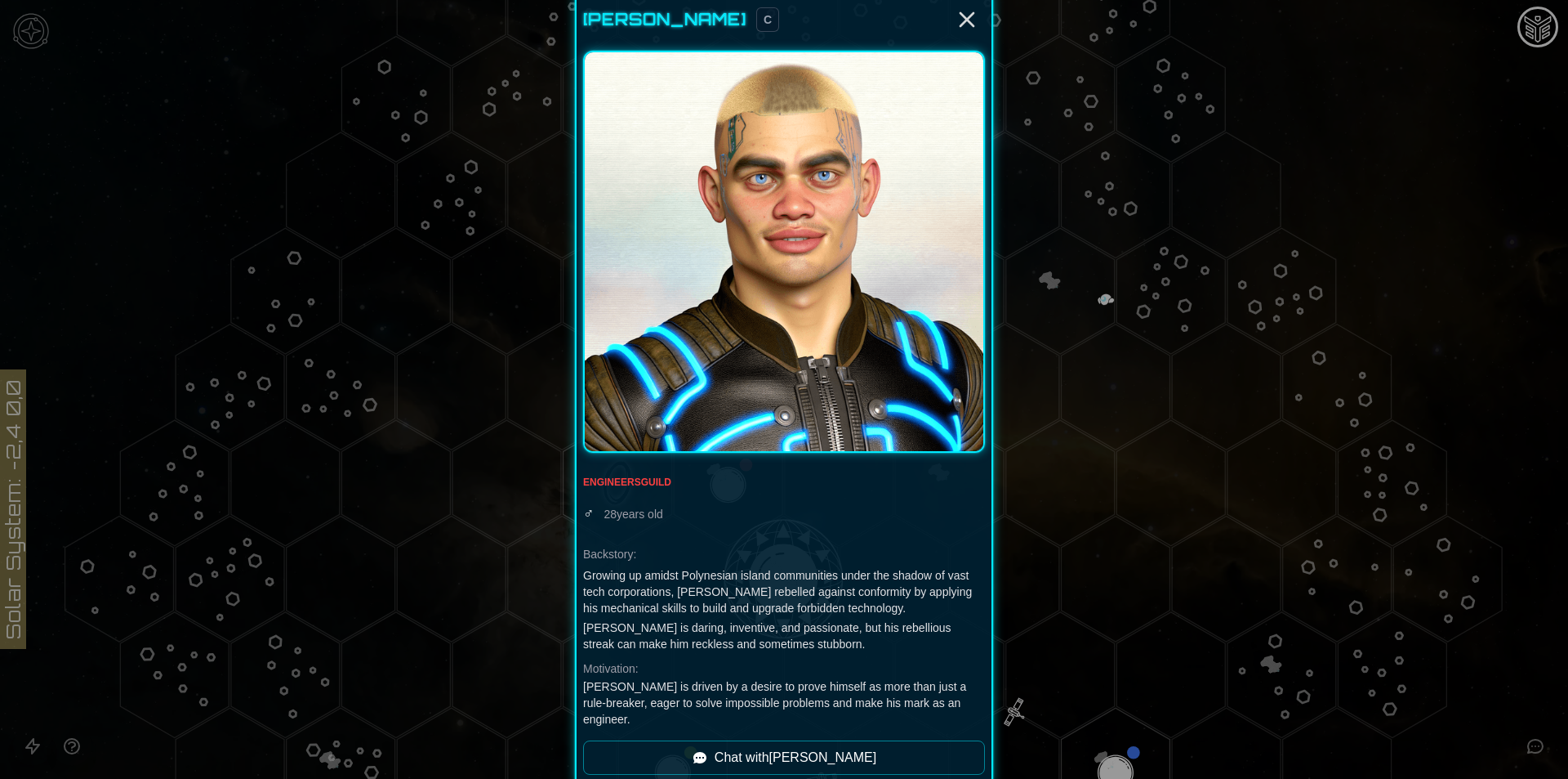
scroll to position [20, 0]
click at [959, 26] on icon "Close" at bounding box center [966, 18] width 26 height 26
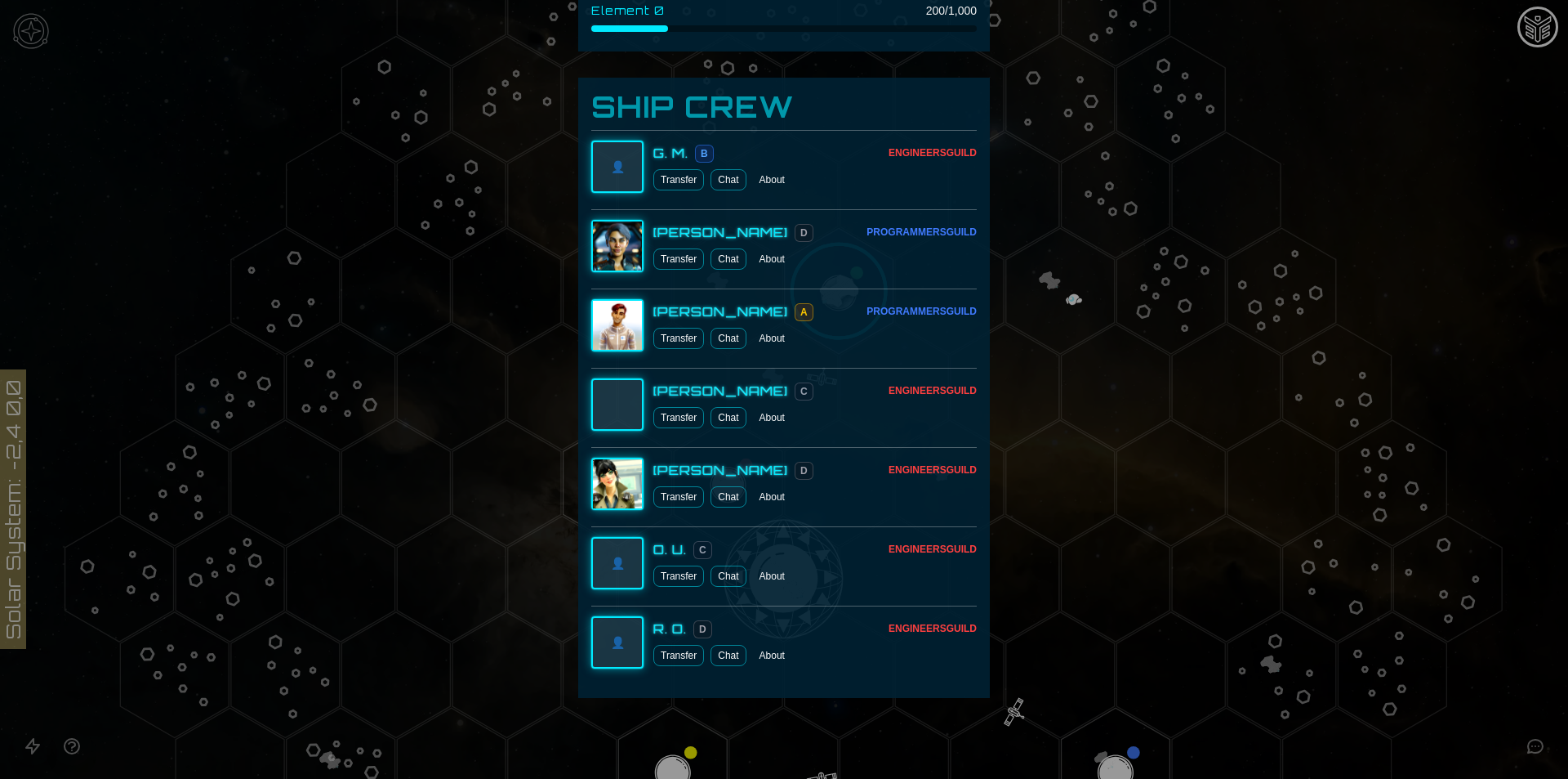
scroll to position [882, 0]
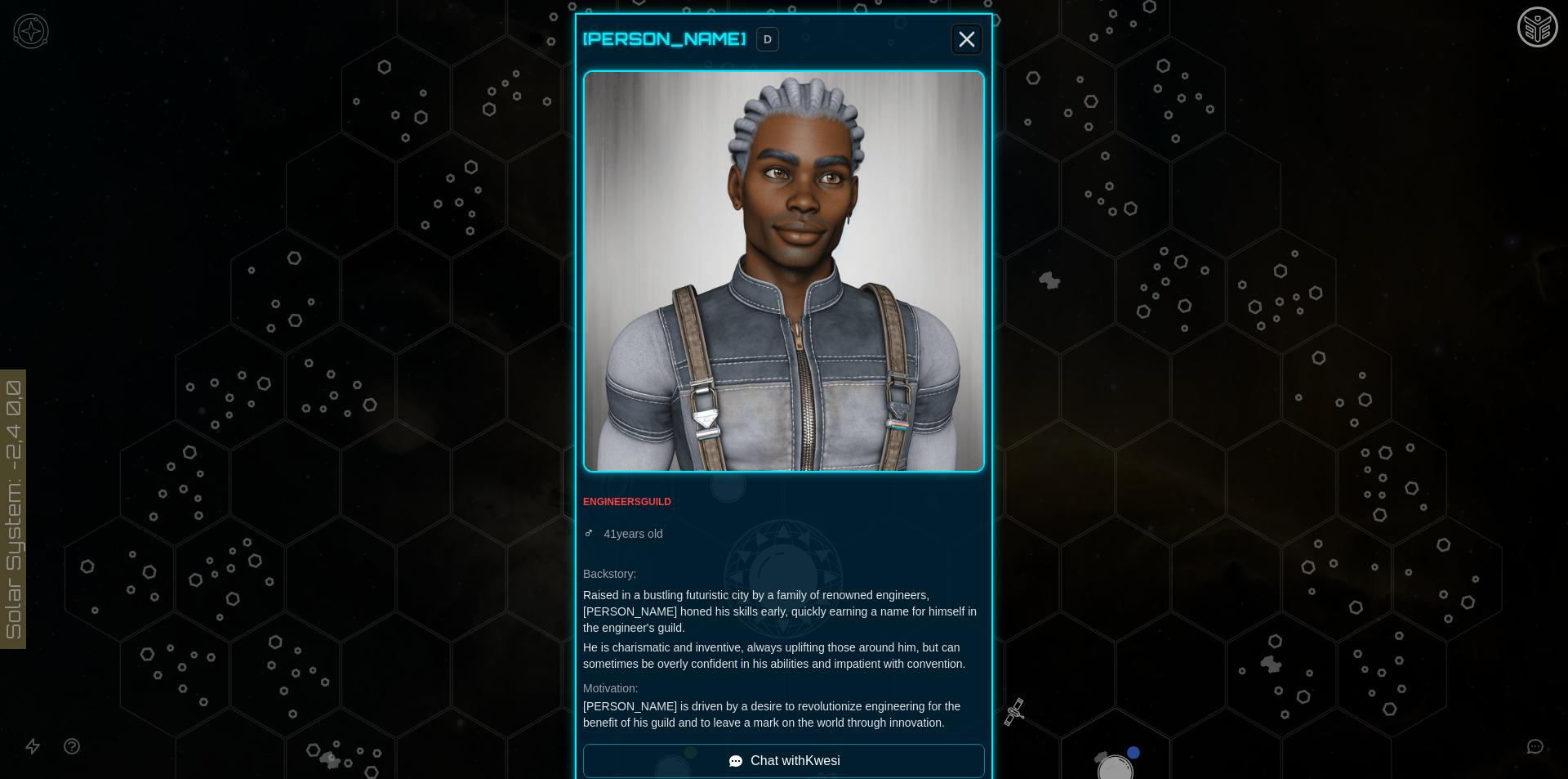
click at [961, 31] on icon "Close" at bounding box center [966, 39] width 26 height 26
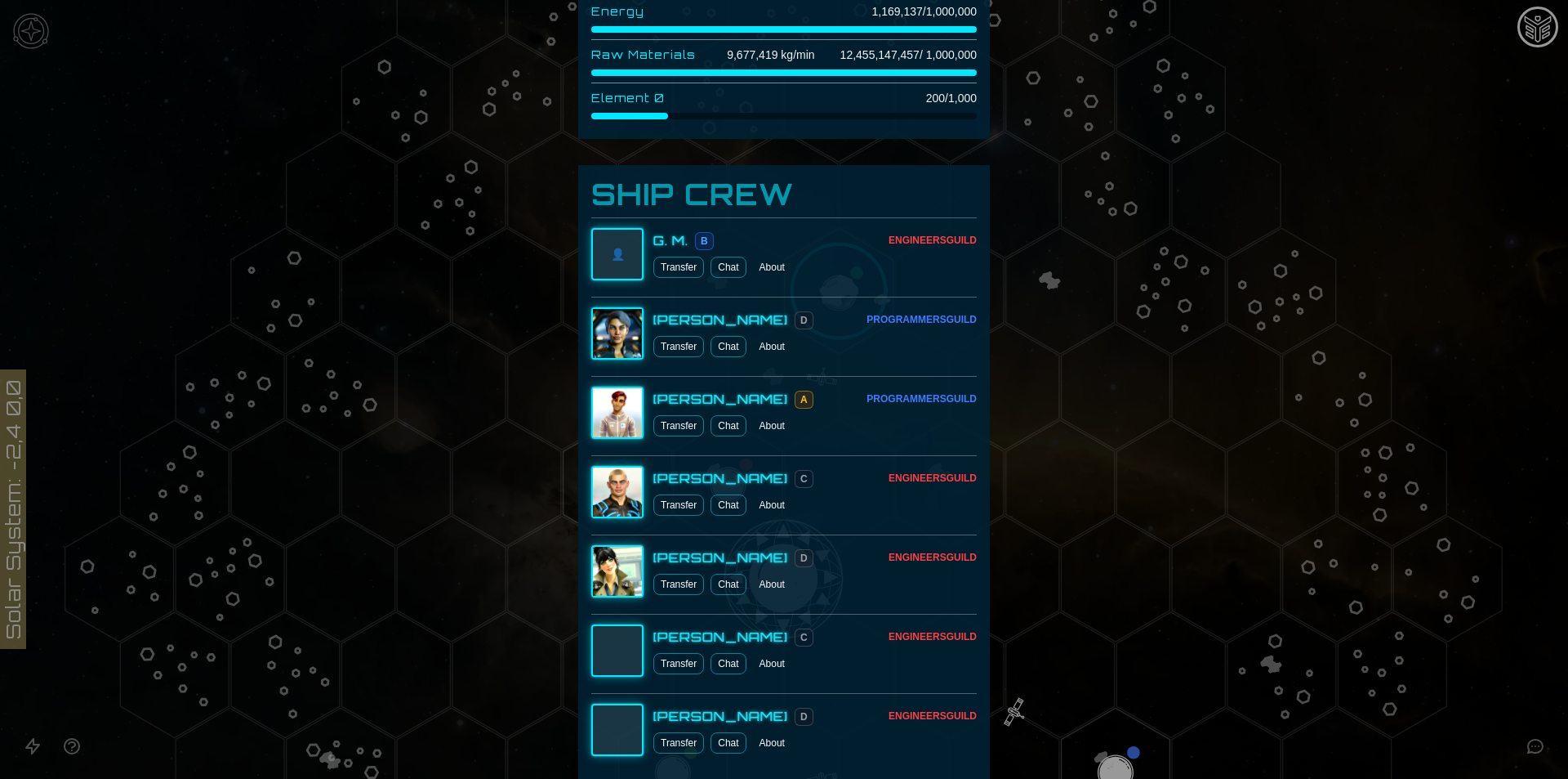
scroll to position [871, 0]
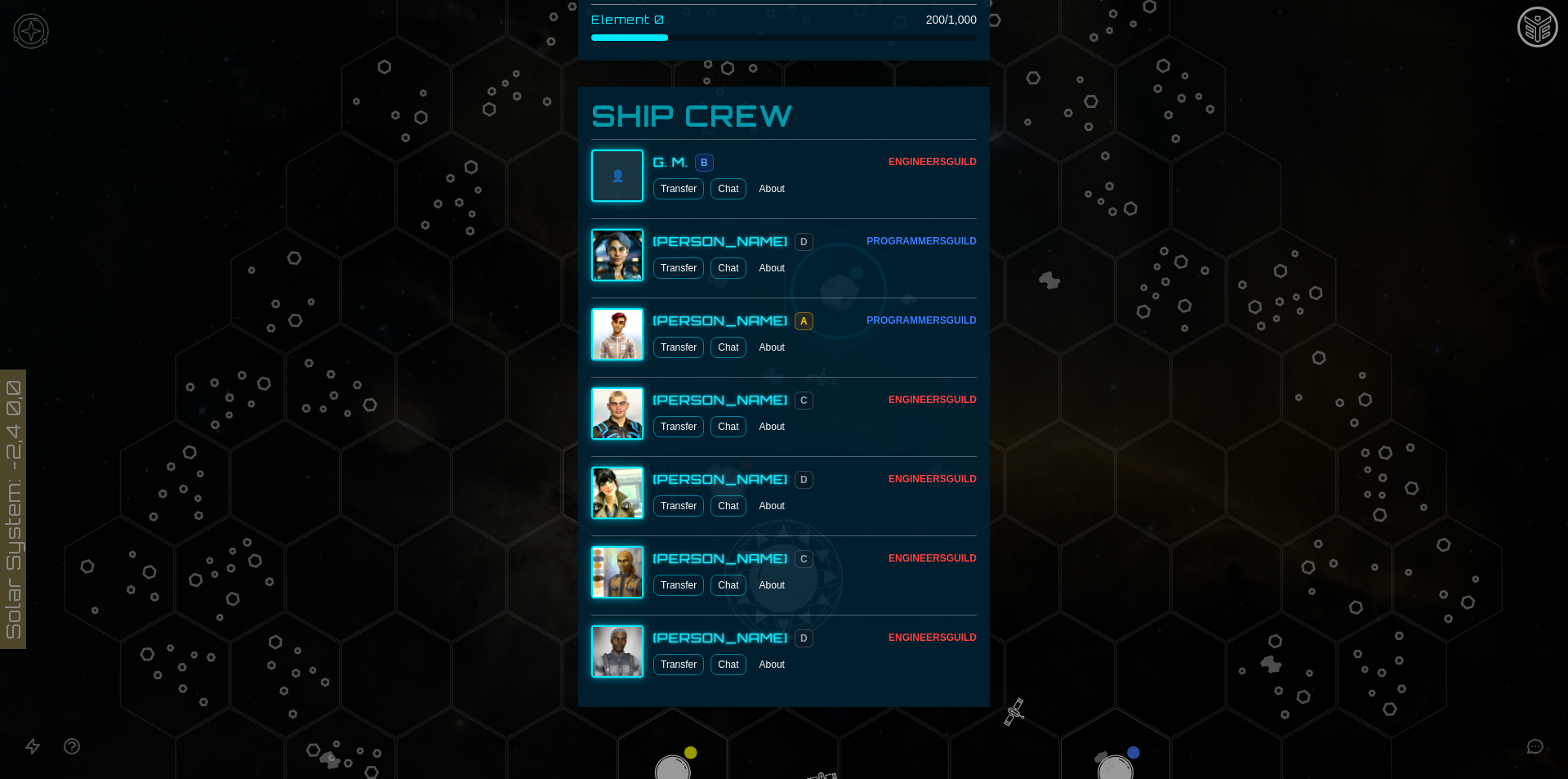
click at [761, 584] on button "About" at bounding box center [772, 585] width 39 height 21
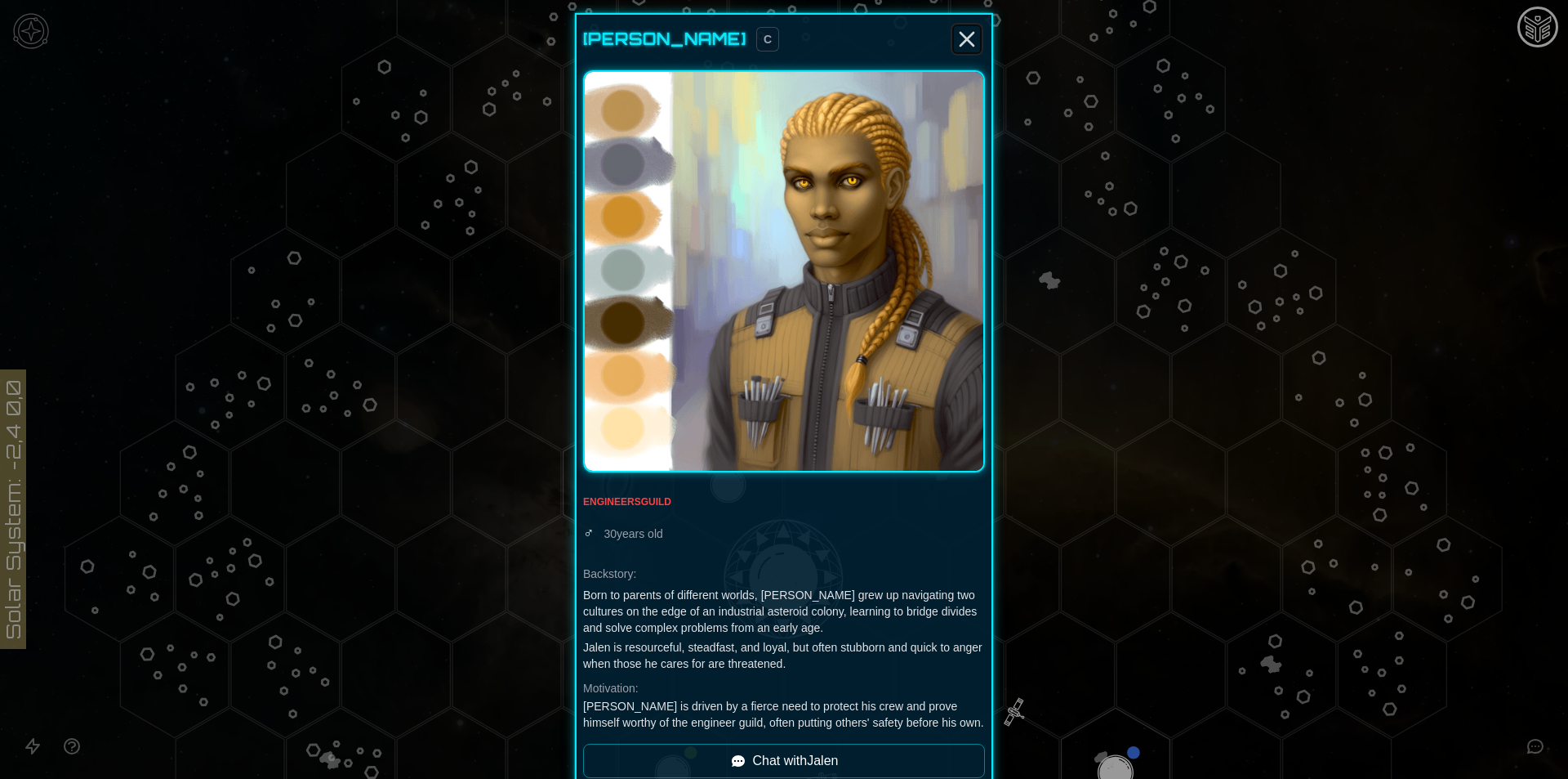
click at [967, 41] on icon "Close" at bounding box center [966, 39] width 26 height 26
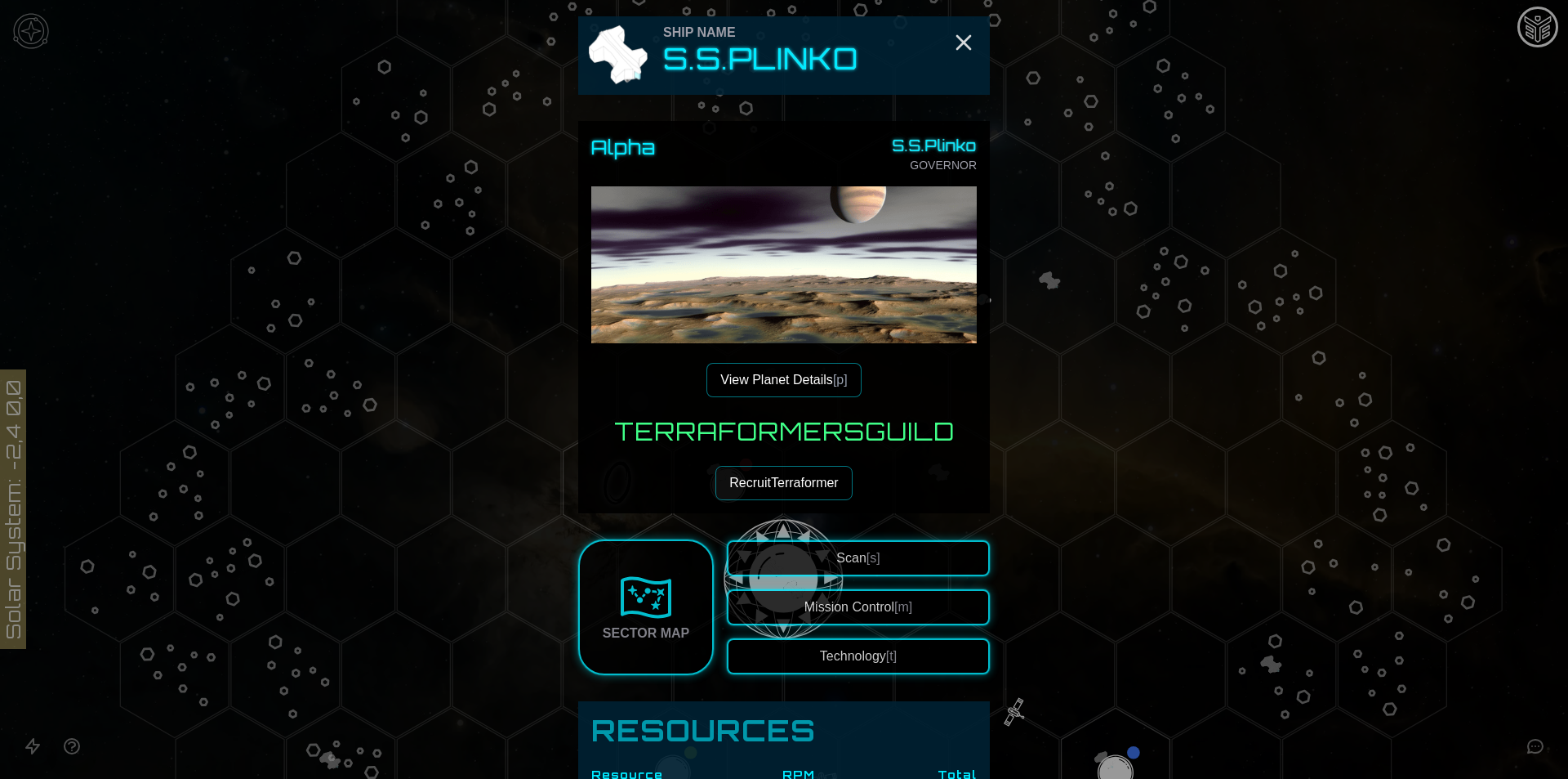
click at [833, 383] on span "[p]" at bounding box center [840, 380] width 15 height 14
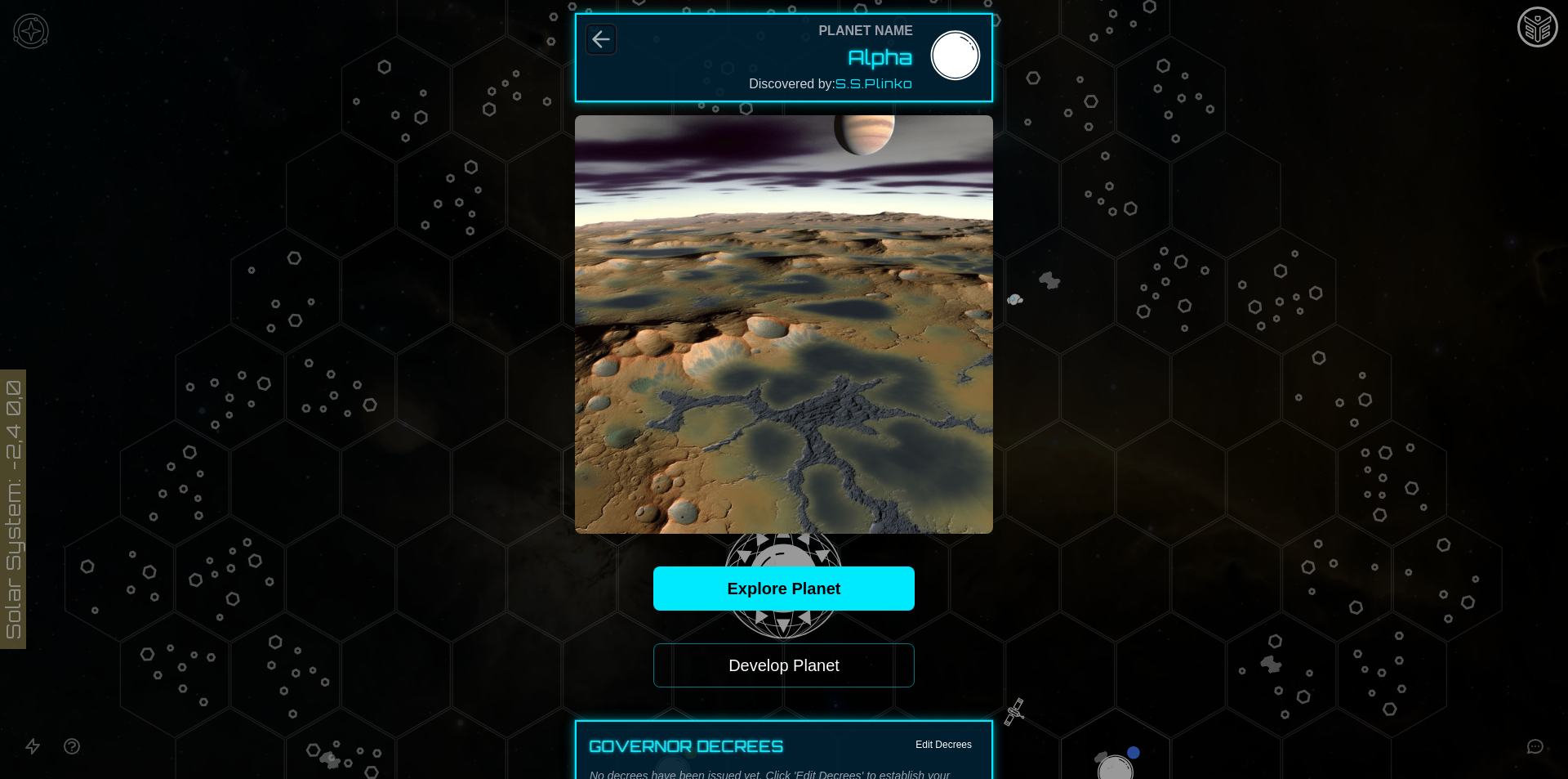
click at [588, 41] on icon "Back" at bounding box center [601, 39] width 26 height 26
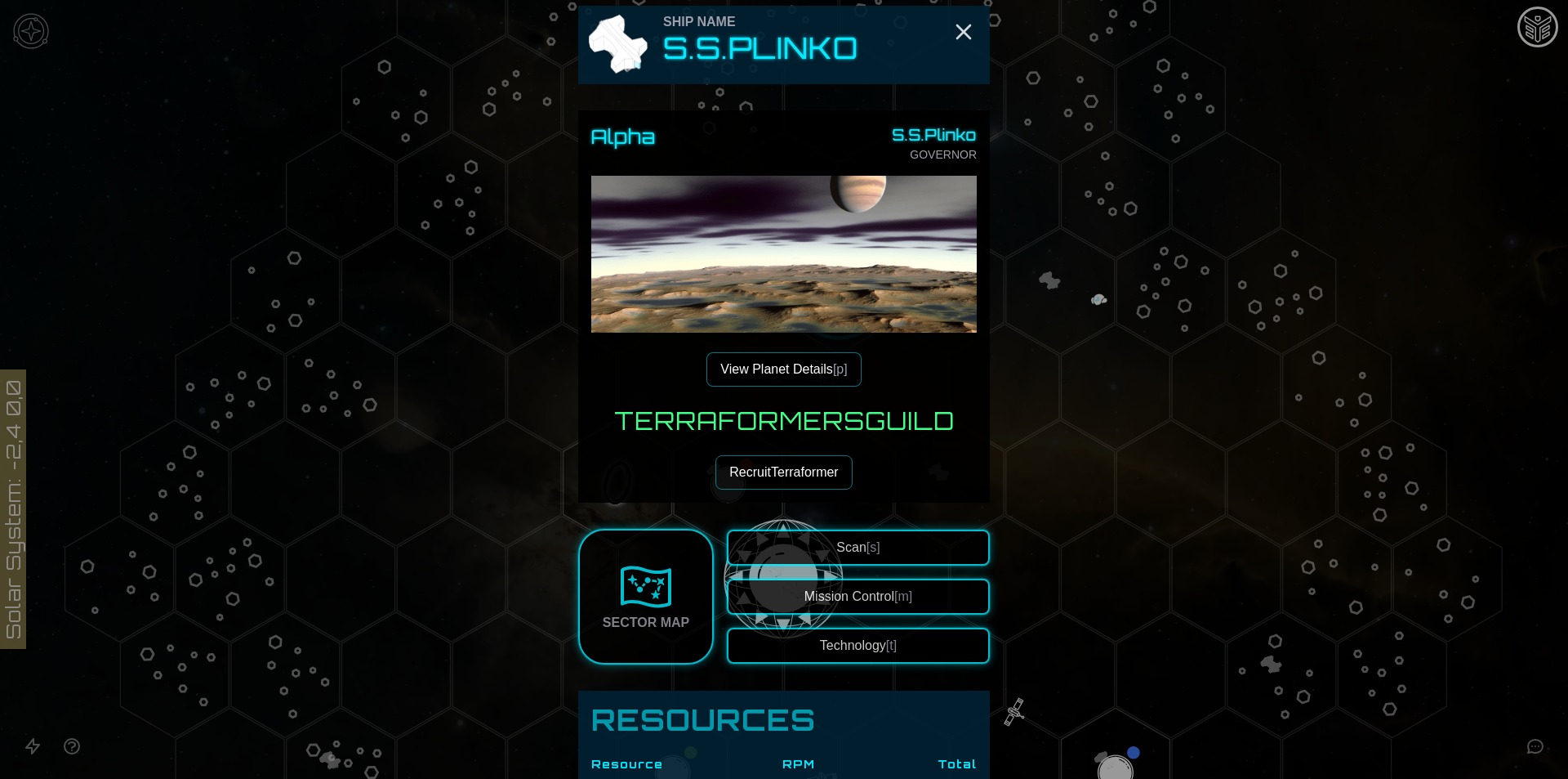
scroll to position [10, 0]
click at [805, 373] on button "View Planet Details [p]" at bounding box center [784, 369] width 154 height 34
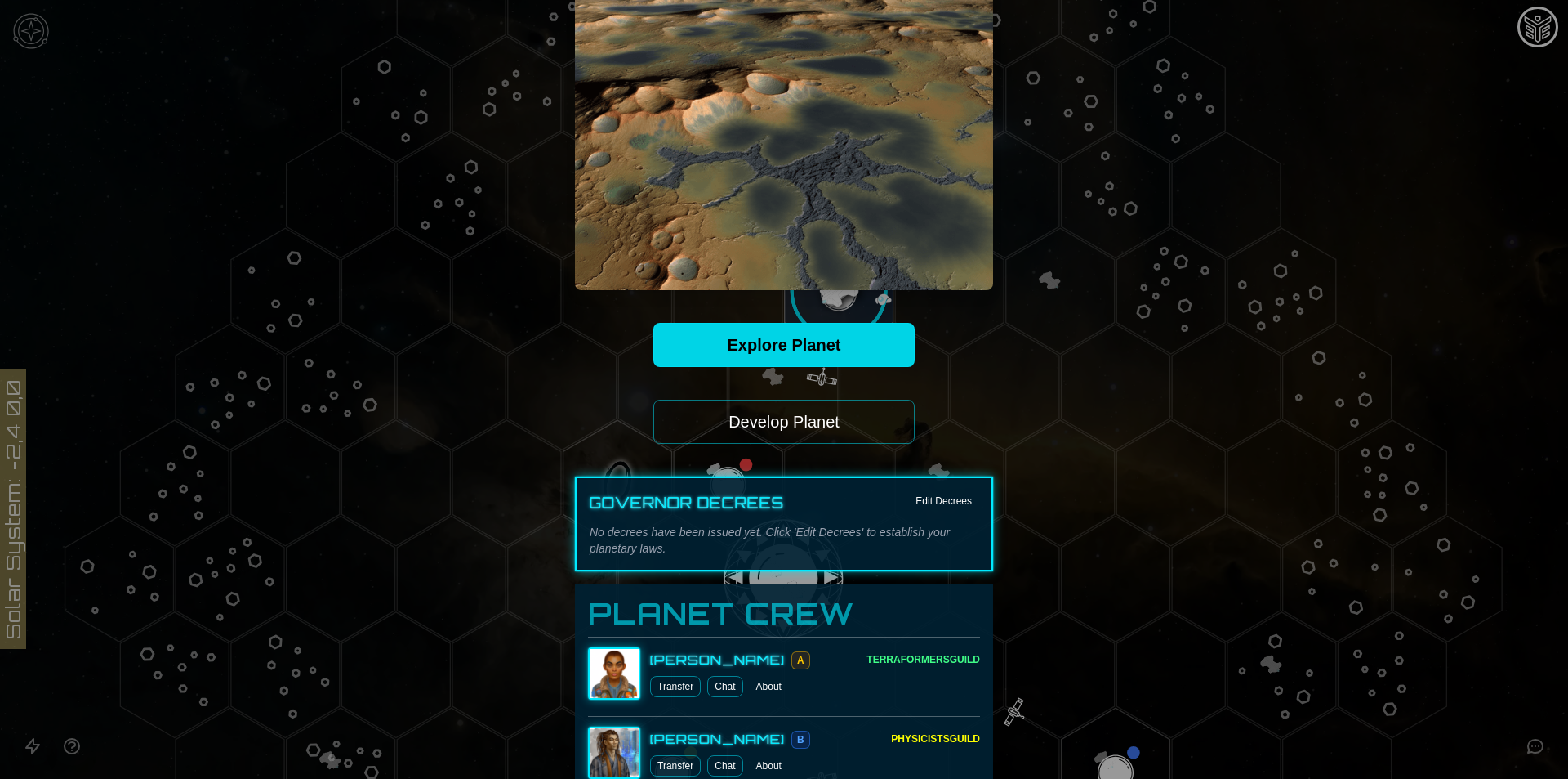
scroll to position [219, 0]
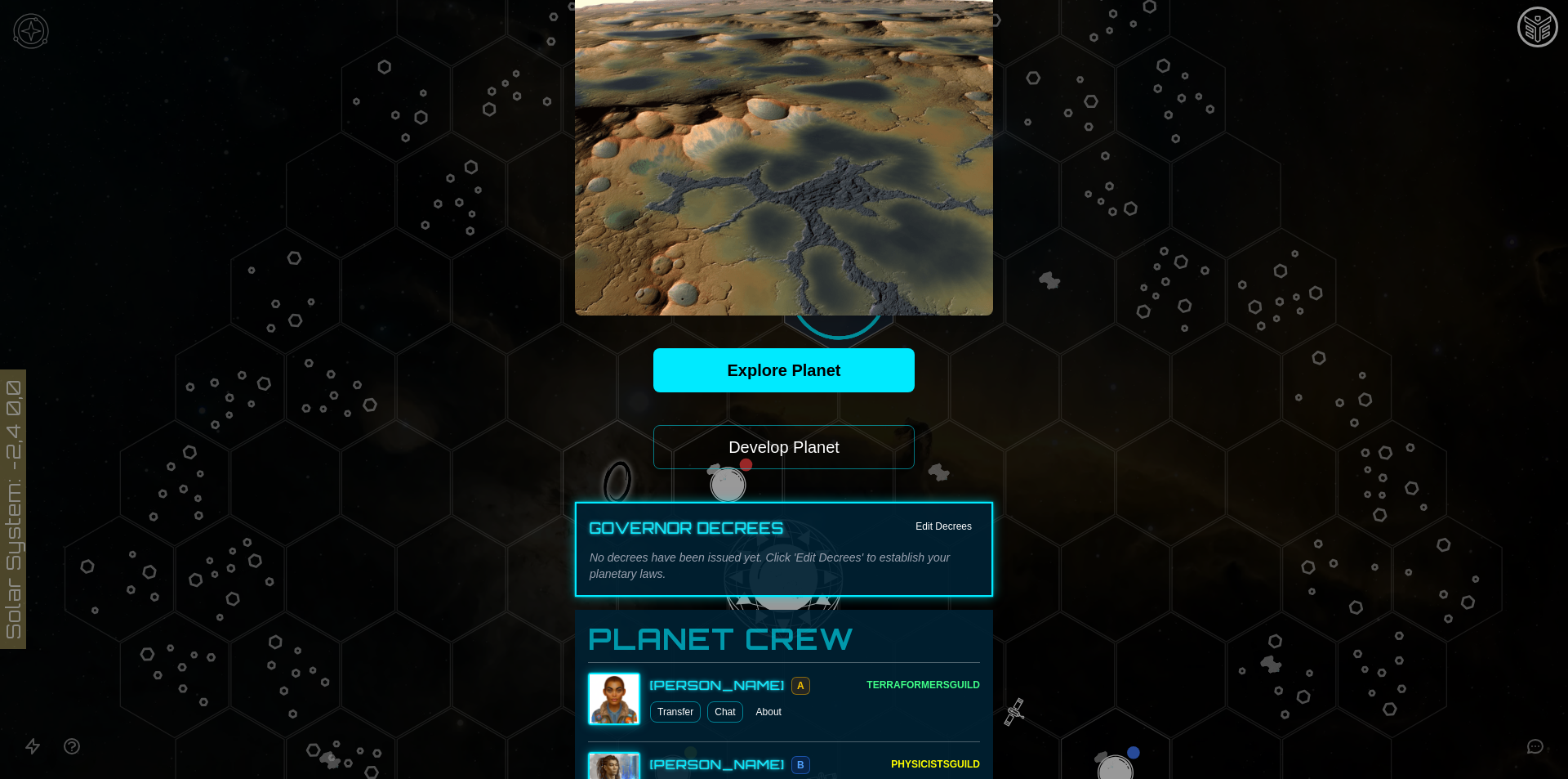
click at [1262, 342] on div at bounding box center [784, 390] width 1568 height 779
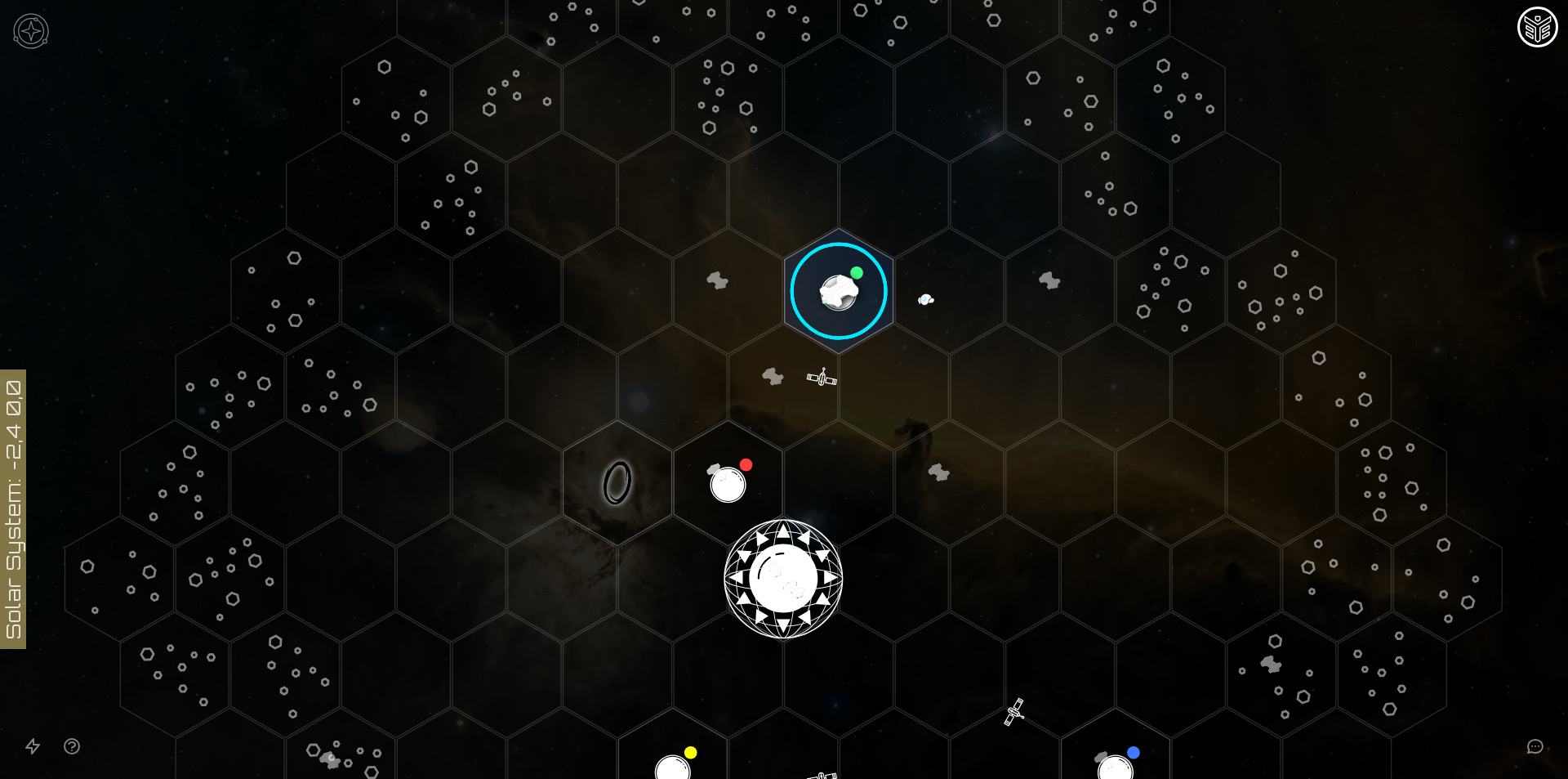
click at [819, 290] on image at bounding box center [839, 291] width 128 height 128
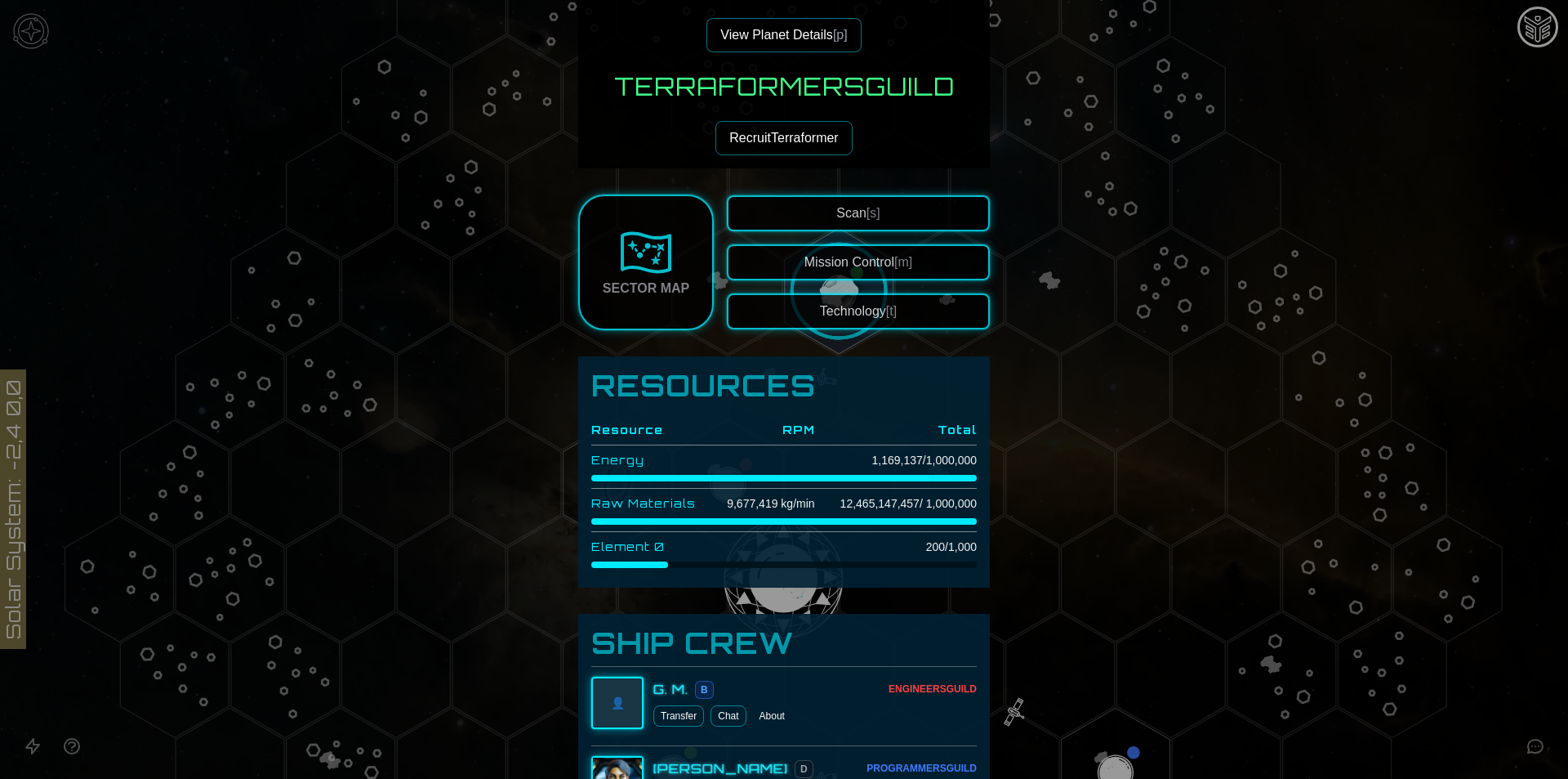
scroll to position [435, 0]
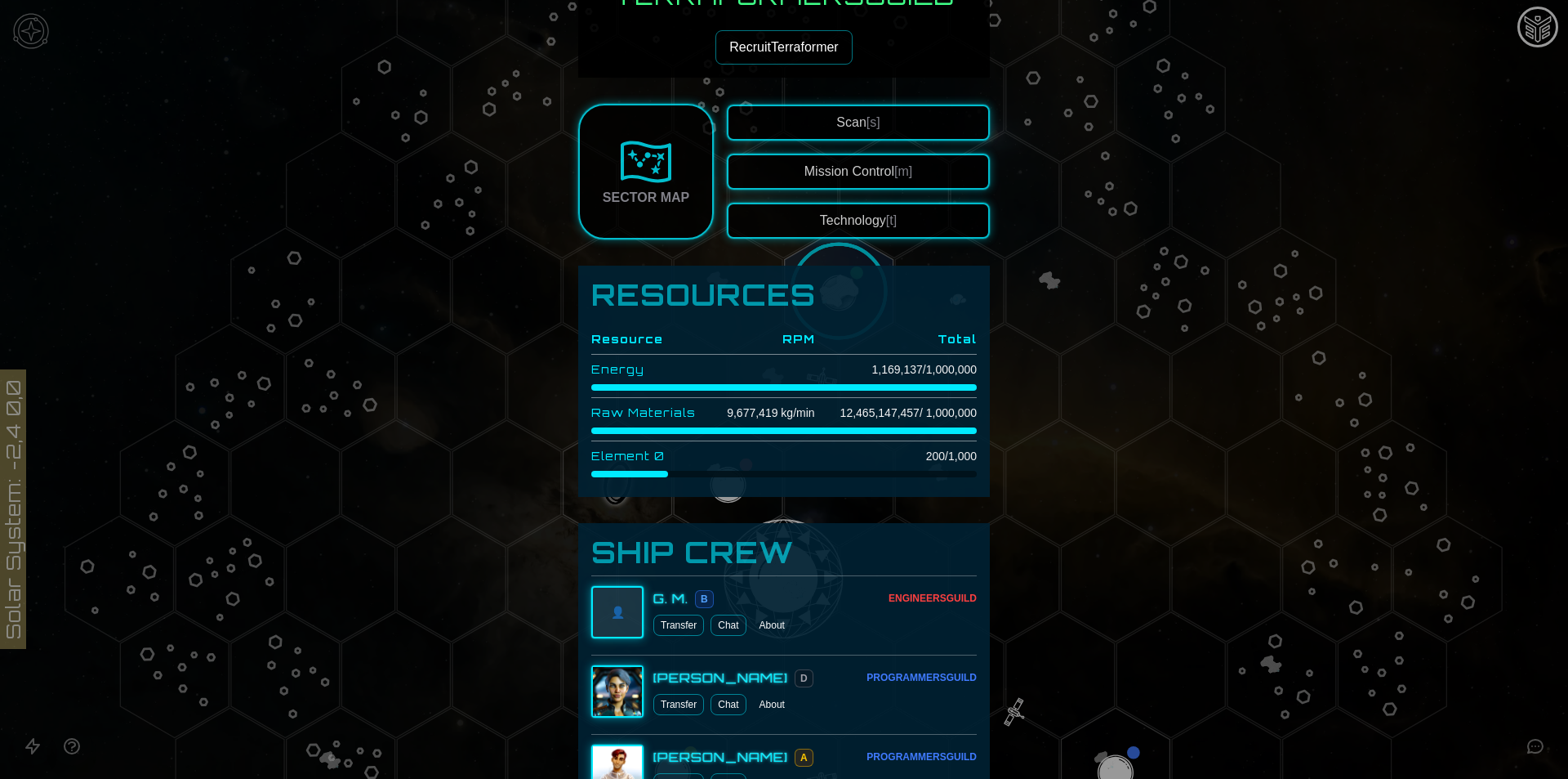
click at [661, 195] on div "Sector Map" at bounding box center [646, 197] width 86 height 19
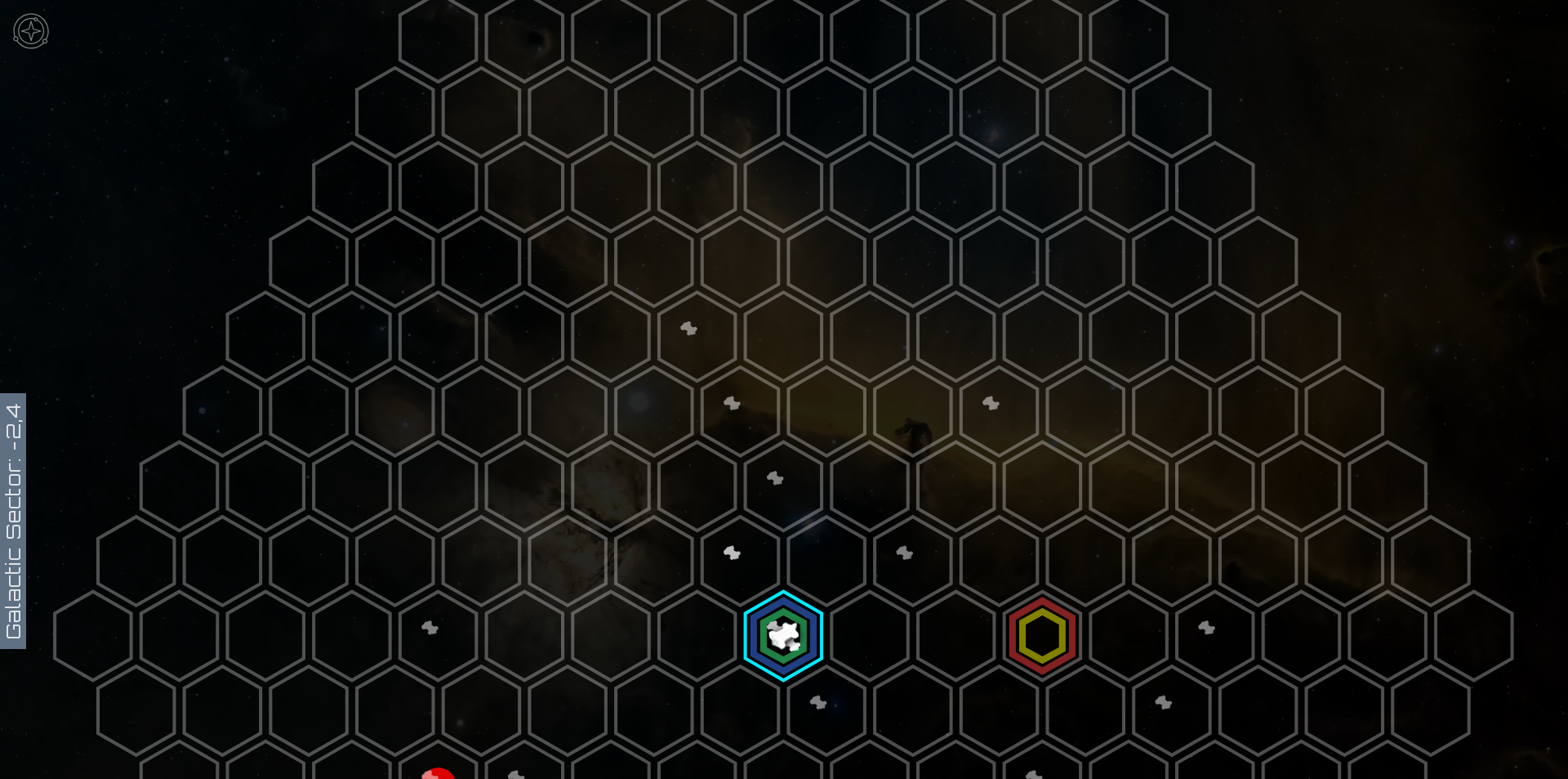
scroll to position [219, 0]
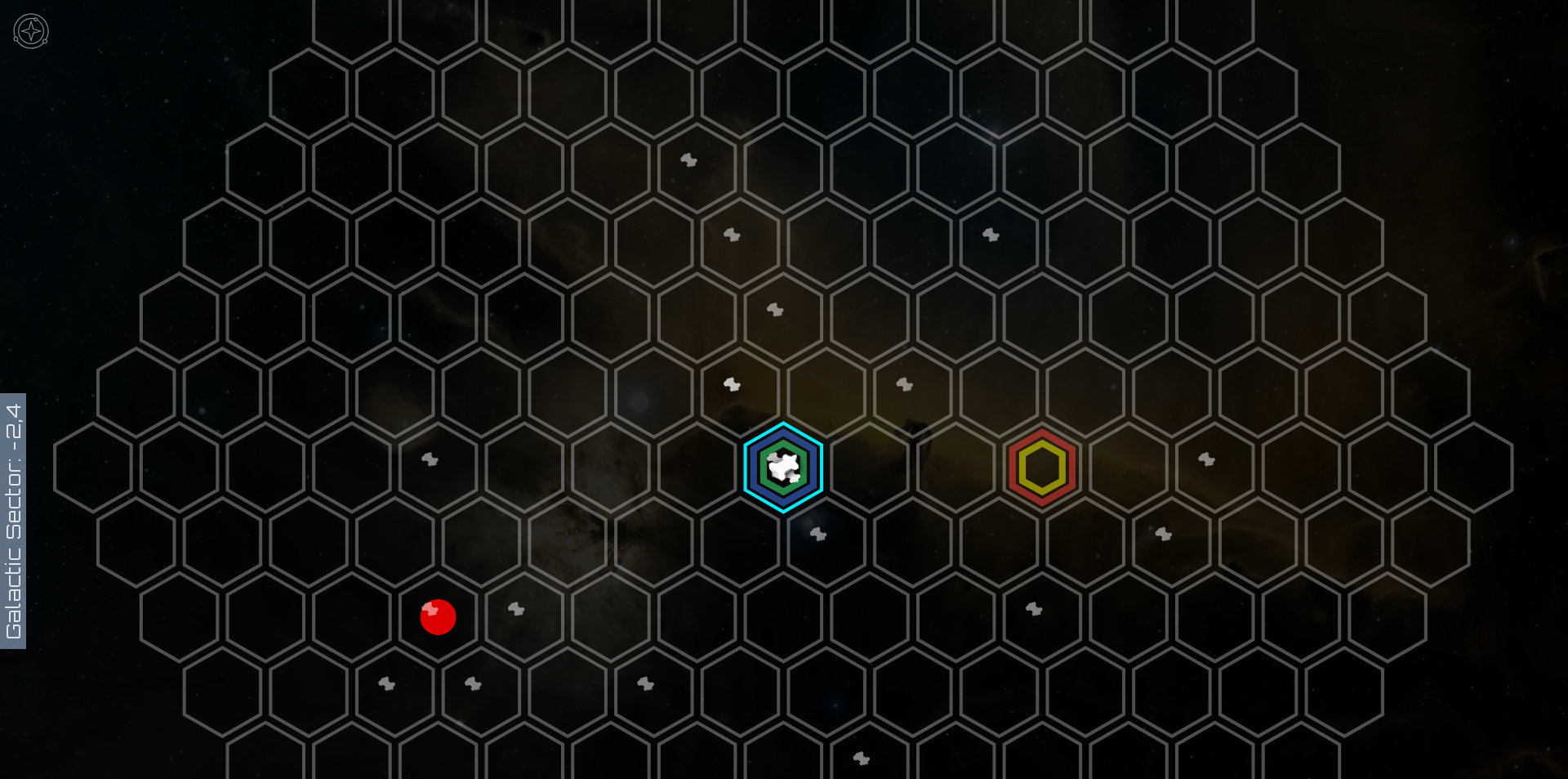
click at [1055, 460] on polygon at bounding box center [1043, 468] width 76 height 89
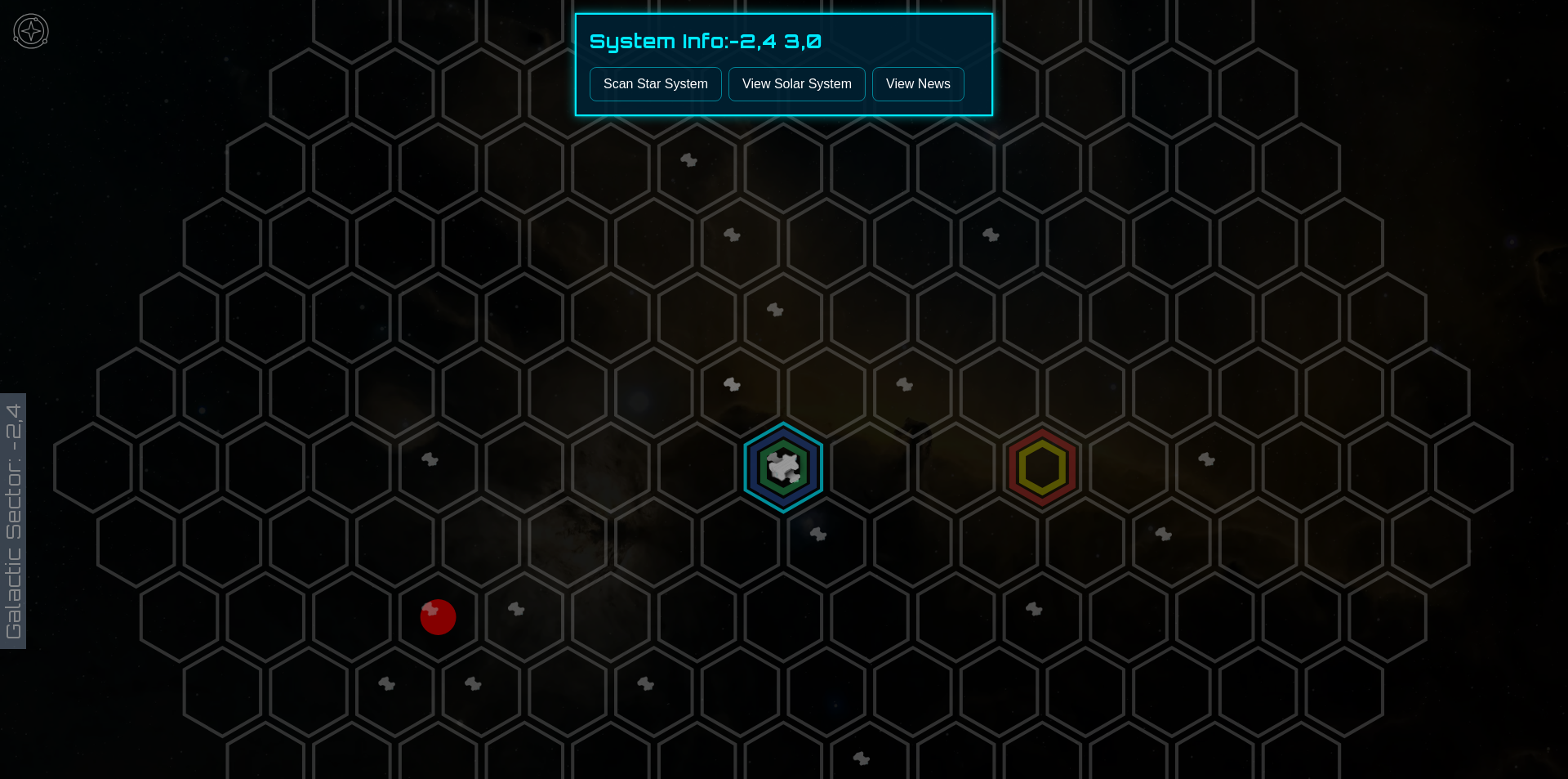
click at [655, 75] on button "Scan Star System" at bounding box center [655, 84] width 132 height 34
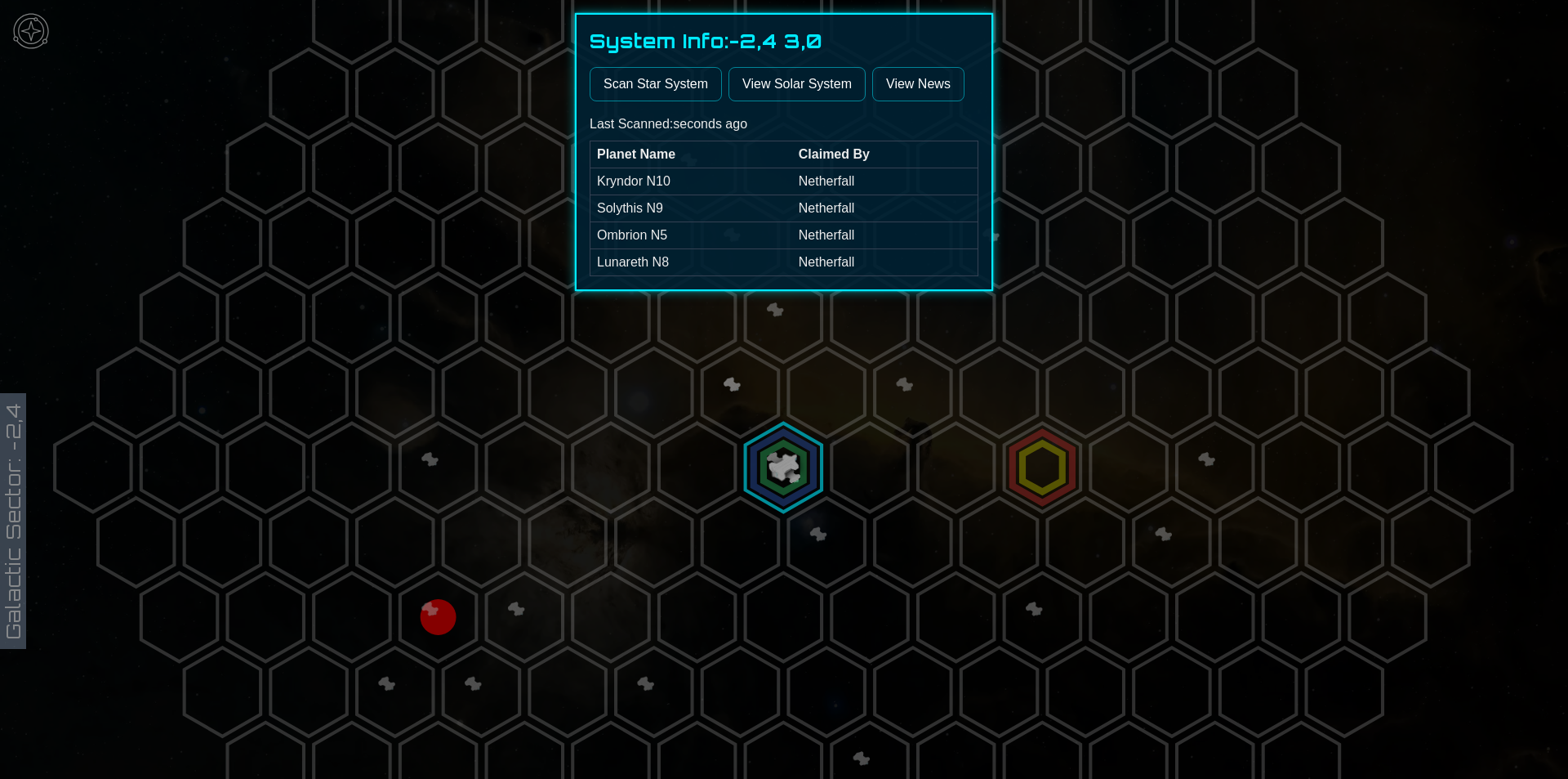
click at [994, 448] on div at bounding box center [784, 390] width 1568 height 779
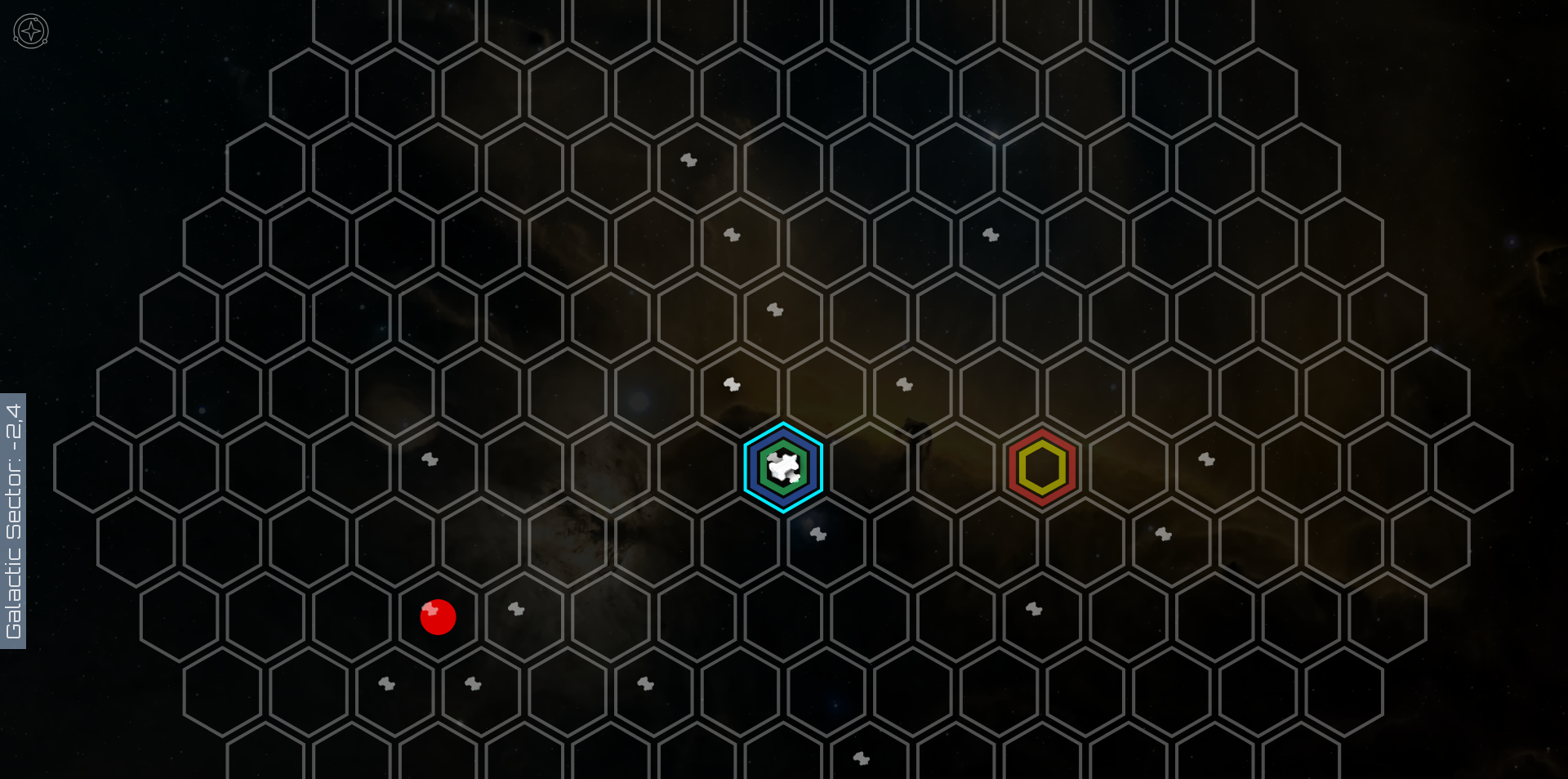
click at [768, 470] on polygon at bounding box center [784, 468] width 76 height 89
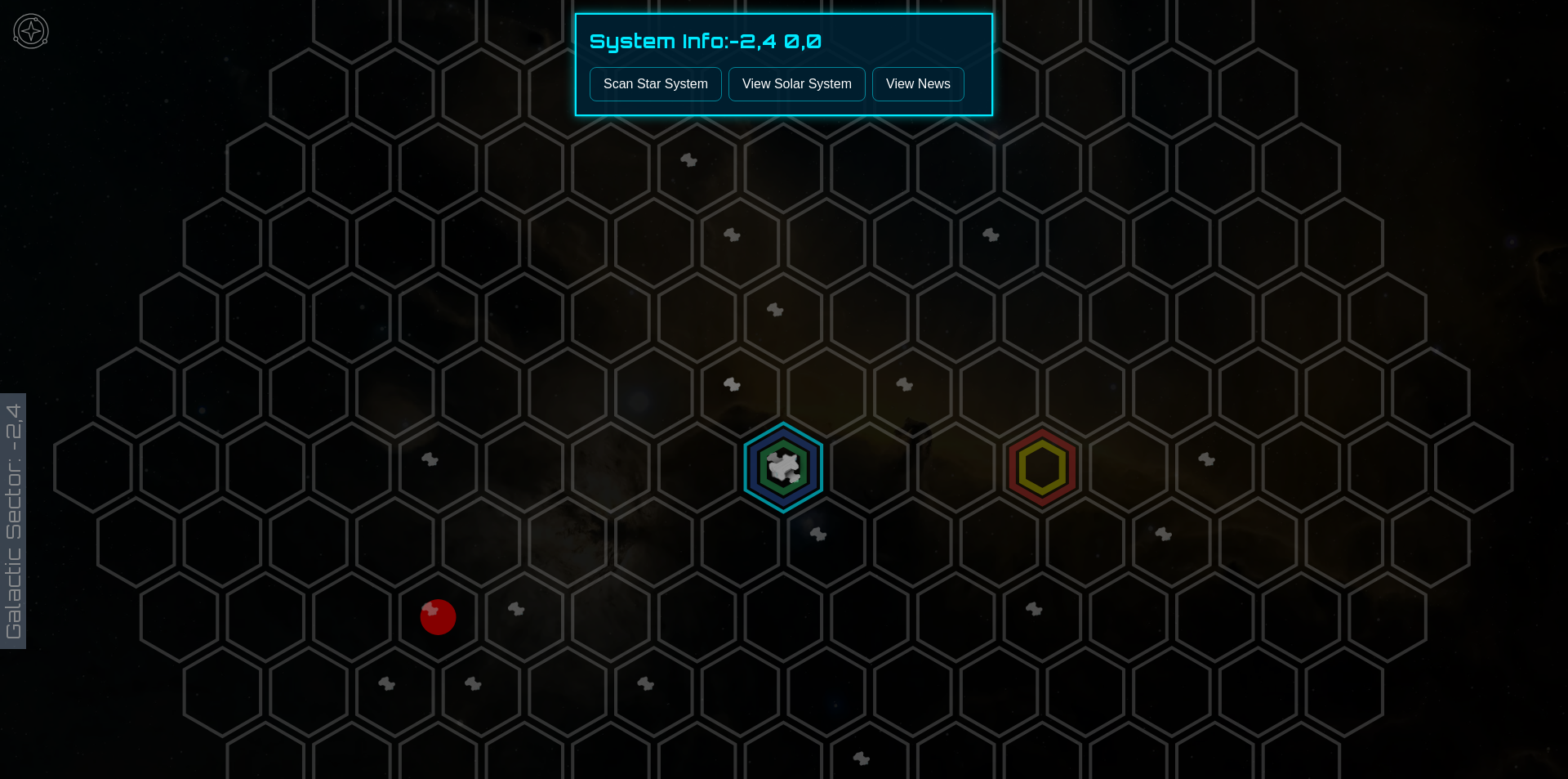
click at [776, 80] on link "View Solar System" at bounding box center [796, 84] width 137 height 34
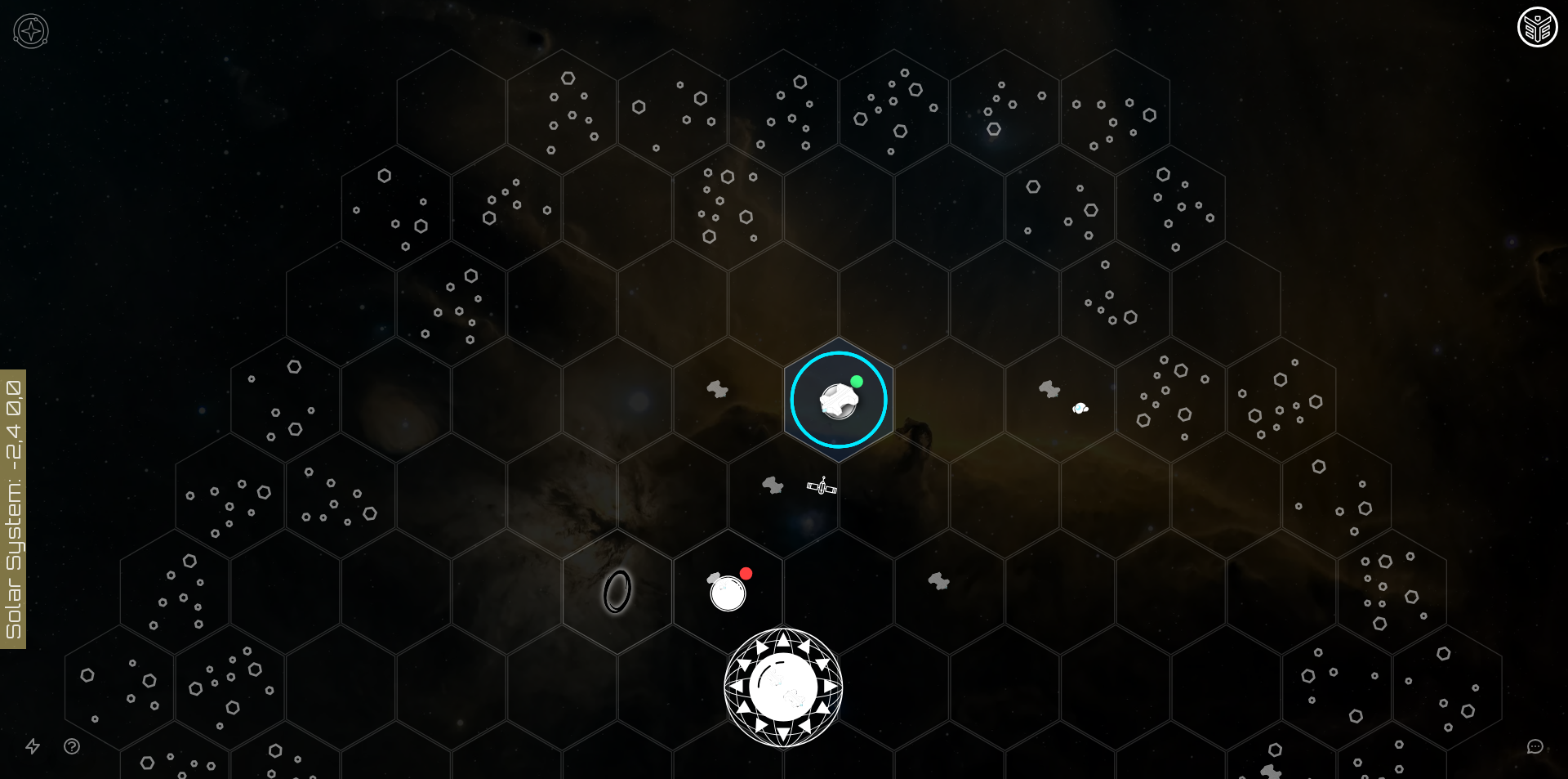
click at [829, 385] on image at bounding box center [839, 400] width 128 height 128
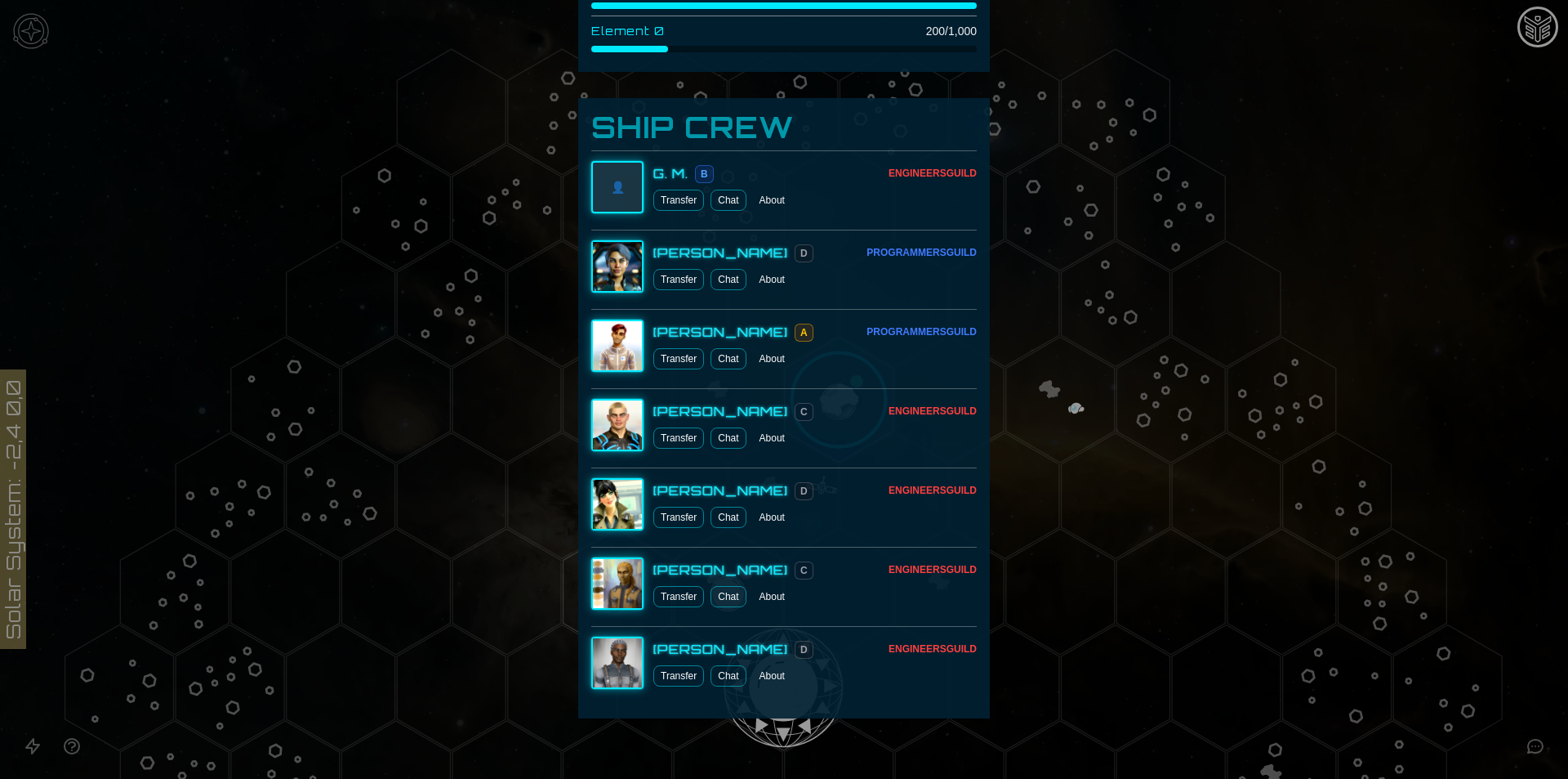
scroll to position [871, 0]
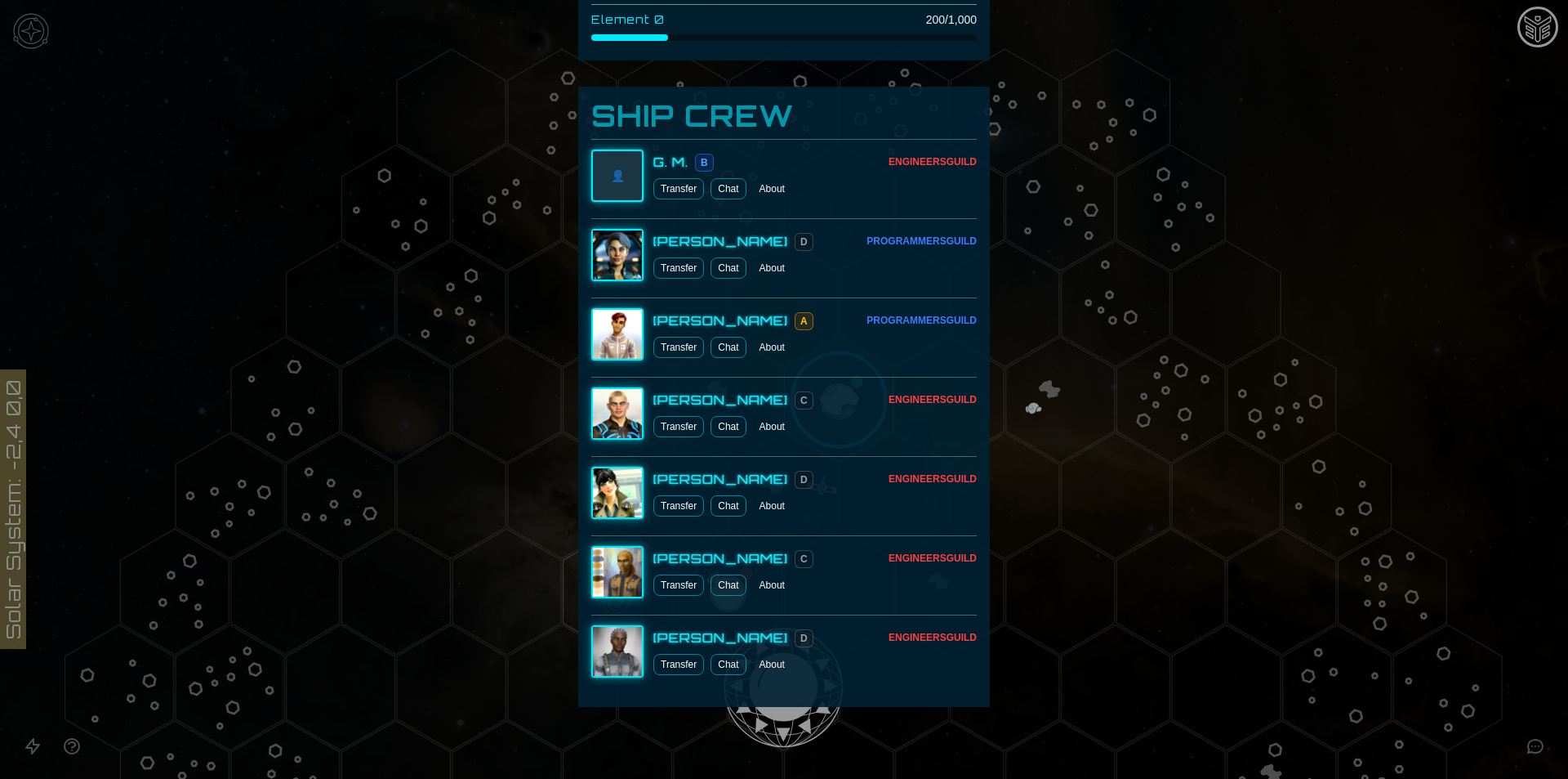
click at [1532, 46] on div at bounding box center [784, 390] width 1568 height 779
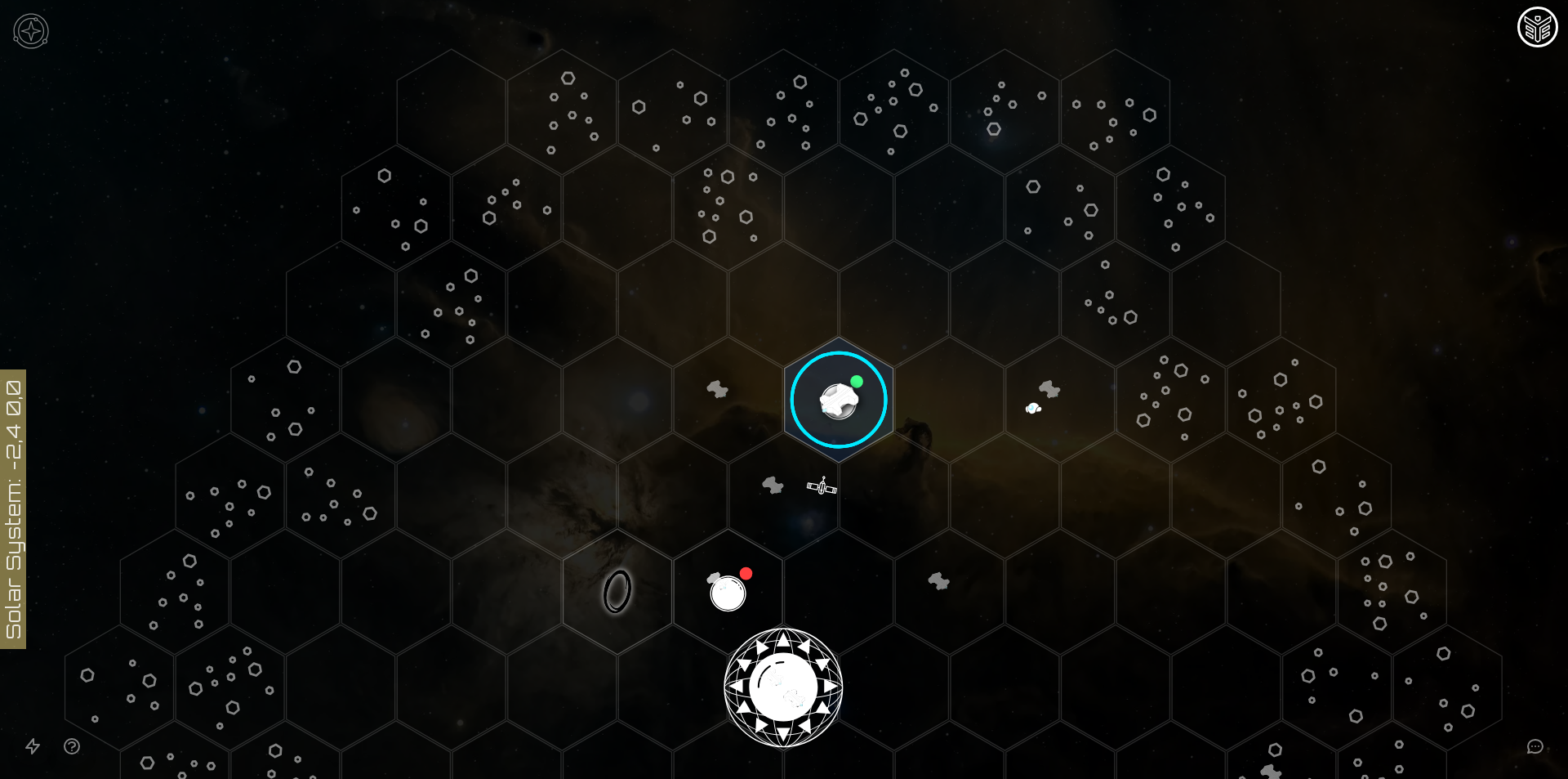
click at [1539, 32] on img "Mission Control" at bounding box center [1538, 28] width 33 height 33
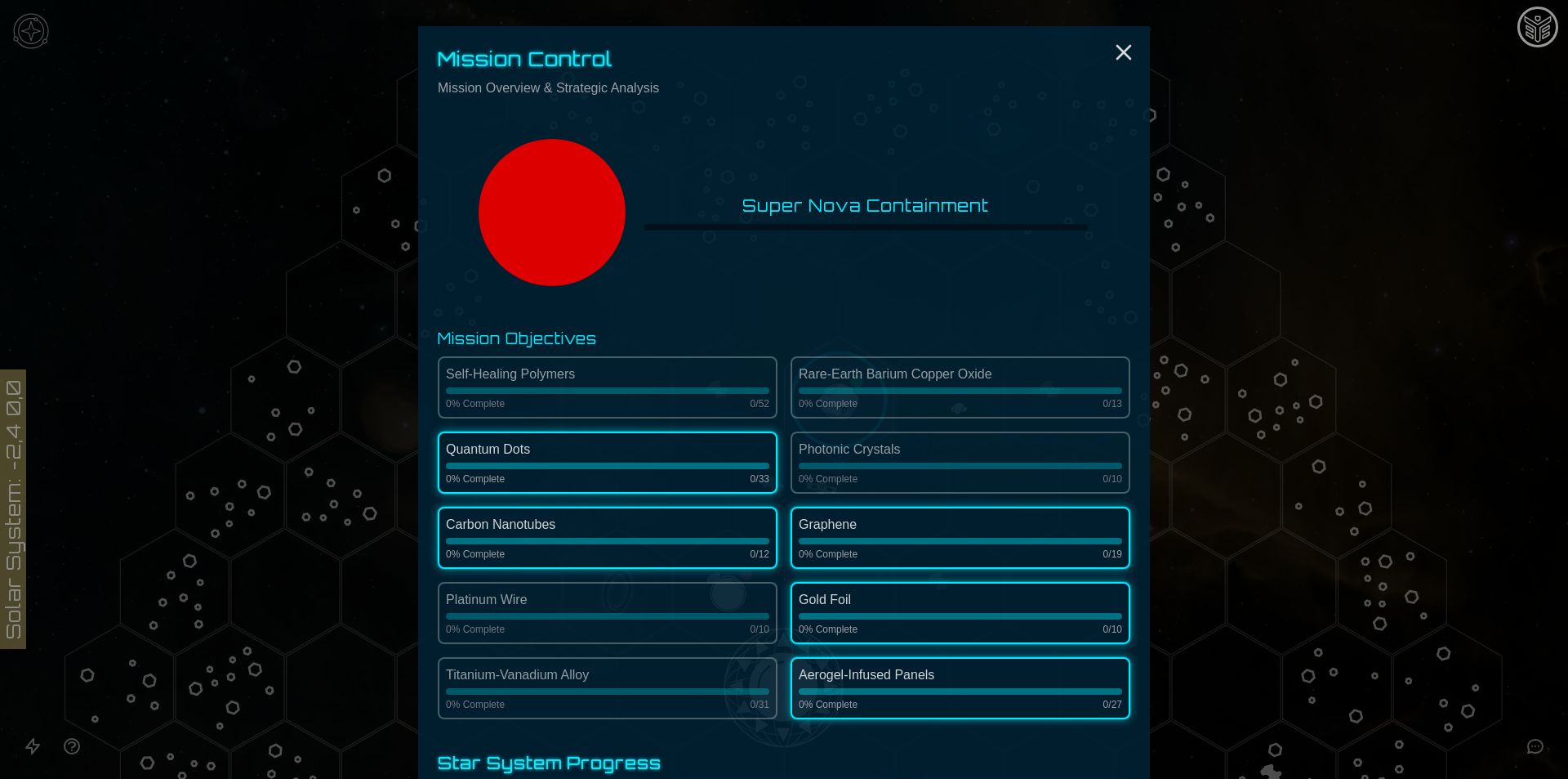
scroll to position [0, 0]
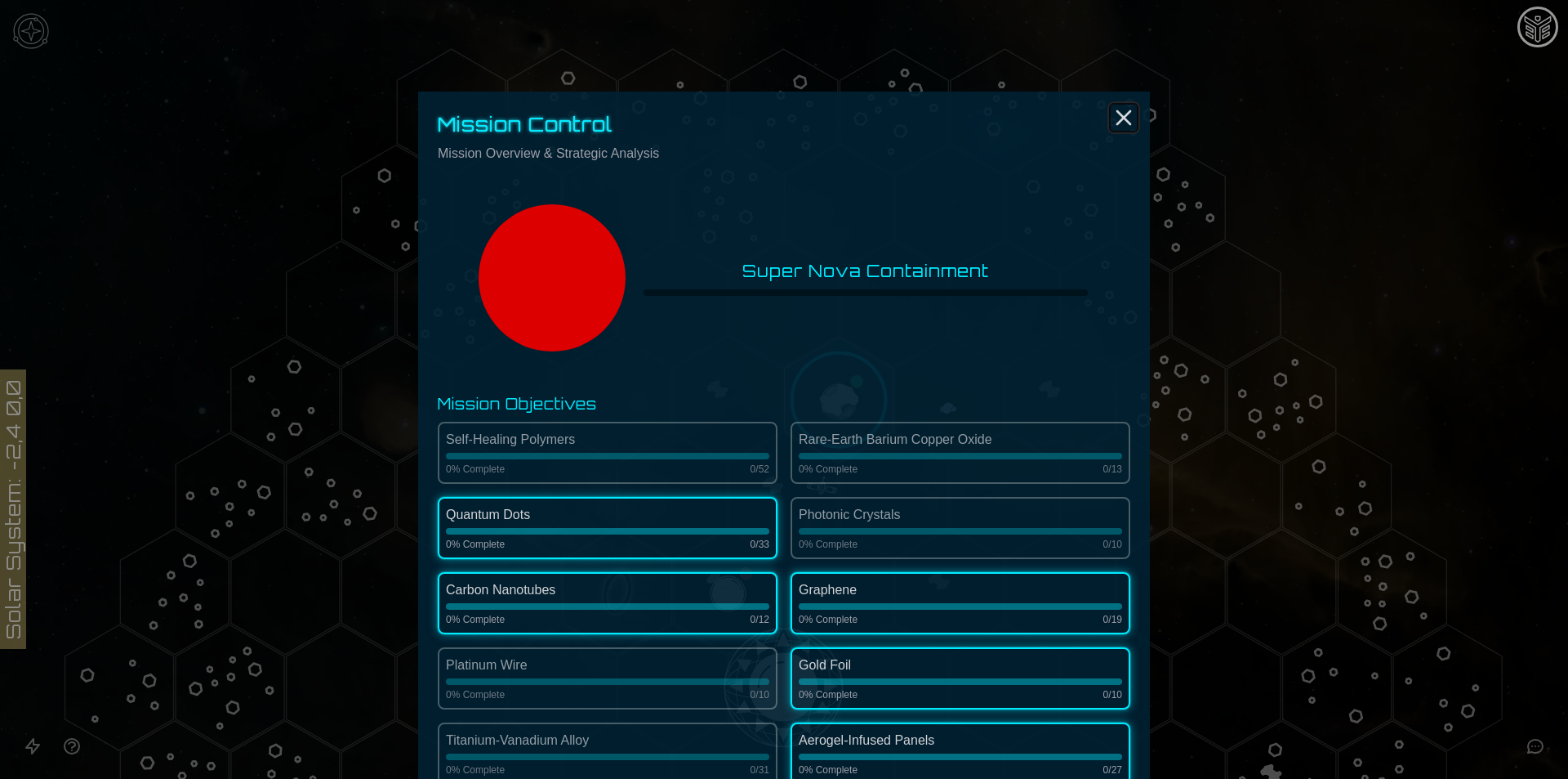
click at [1119, 120] on line "Close" at bounding box center [1123, 117] width 13 height 13
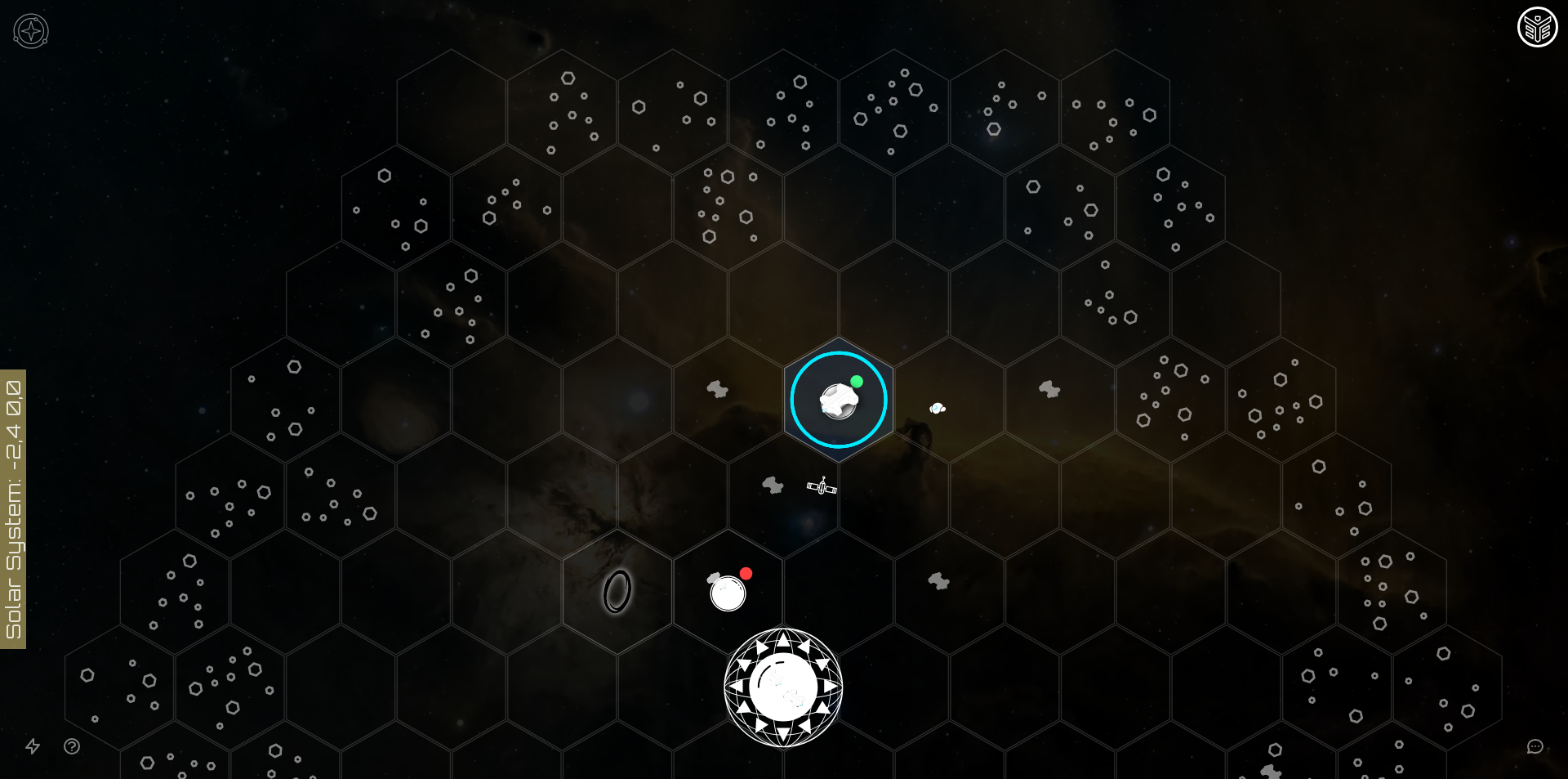
click at [834, 391] on image at bounding box center [839, 400] width 128 height 128
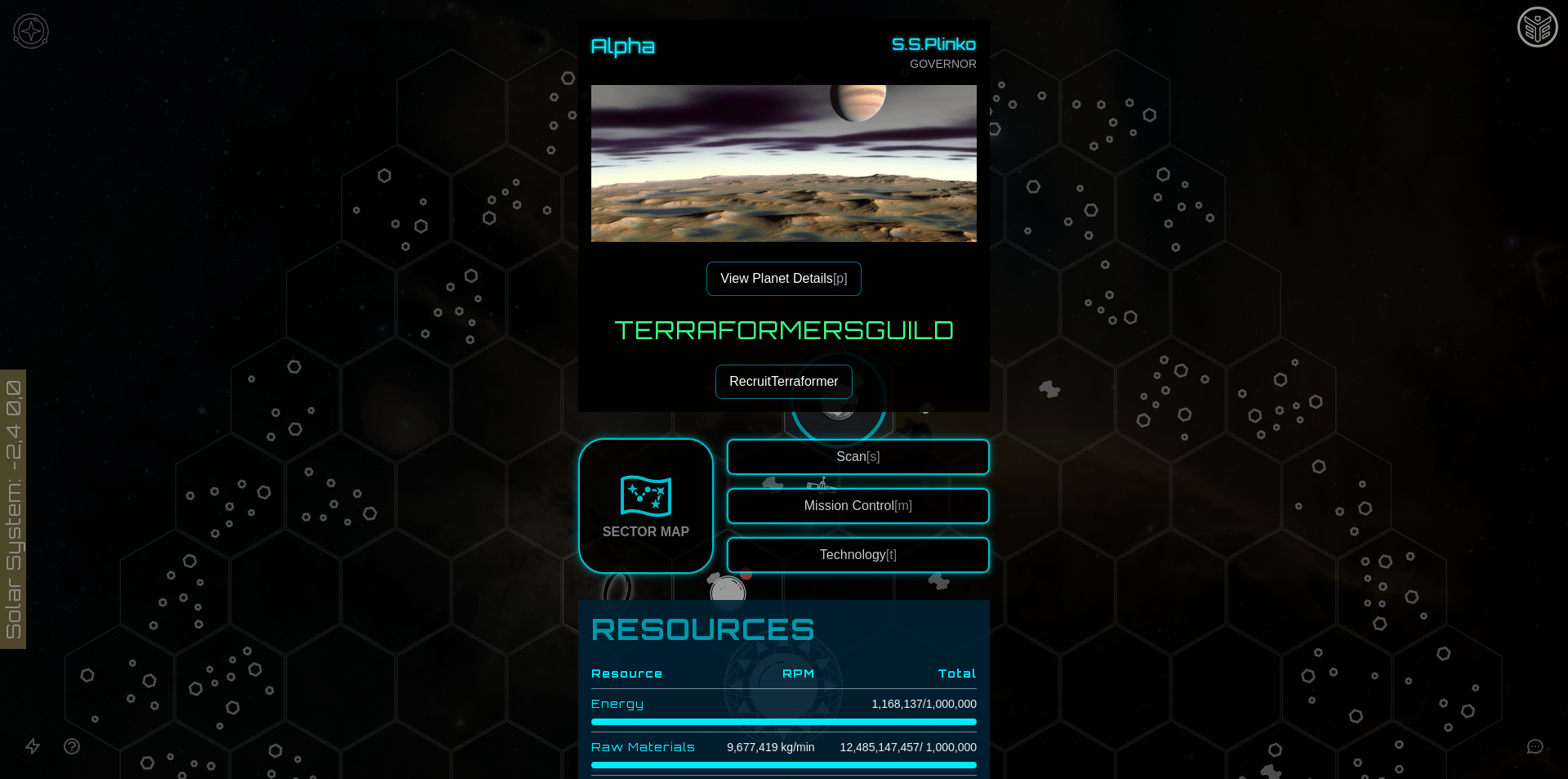
scroll to position [109, 0]
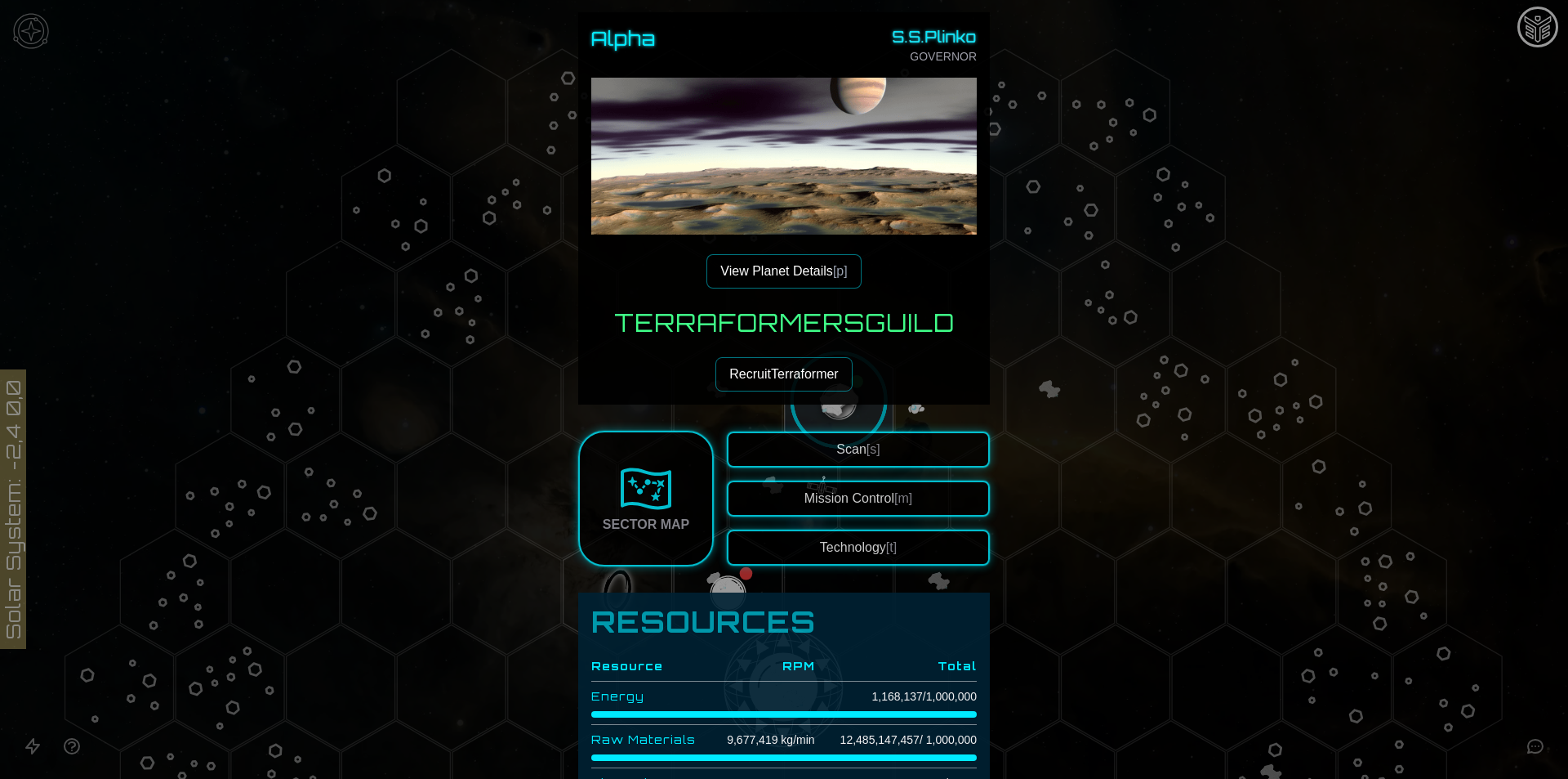
click at [825, 265] on button "View Planet Details [p]" at bounding box center [784, 271] width 154 height 34
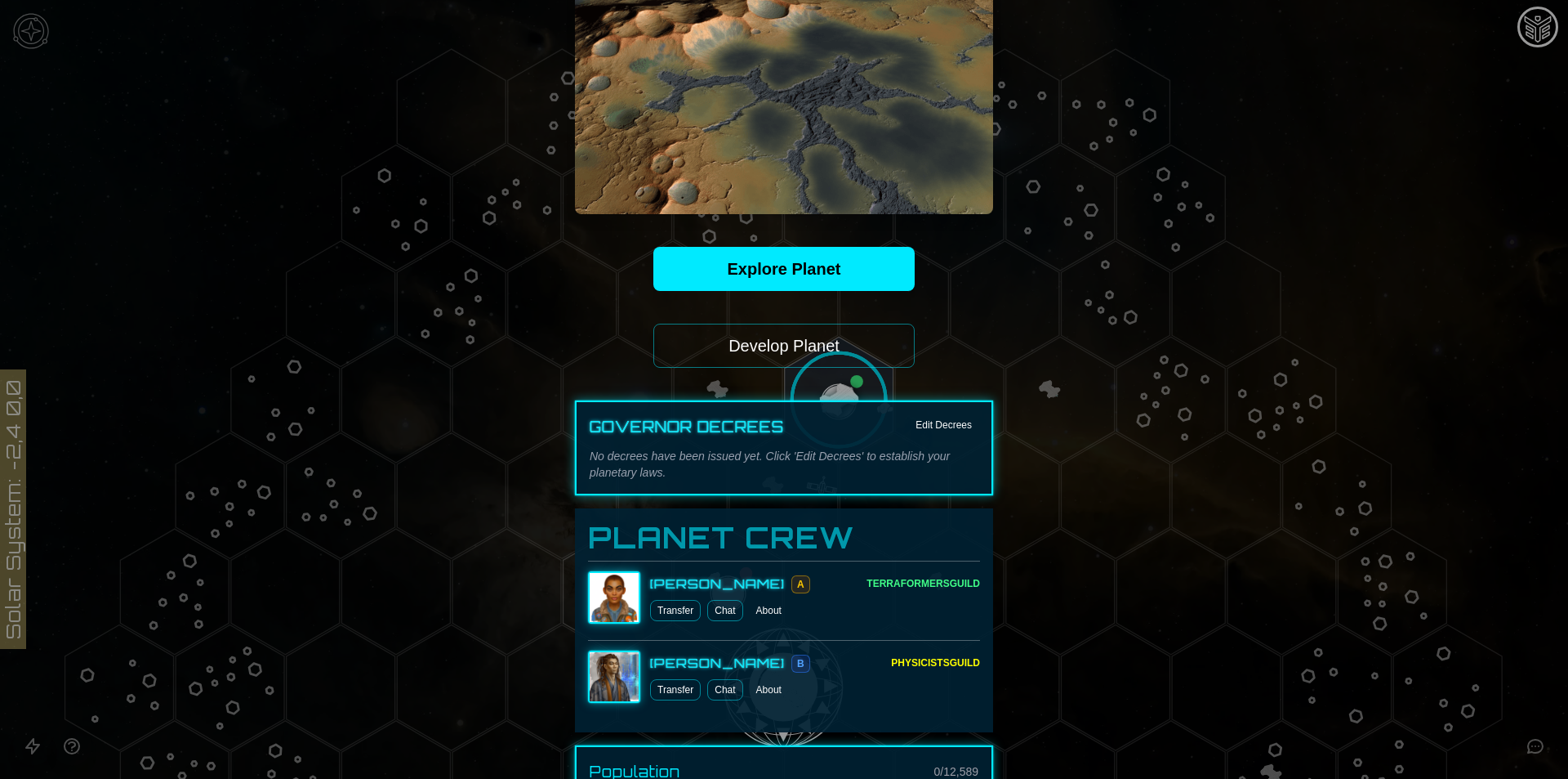
scroll to position [326, 0]
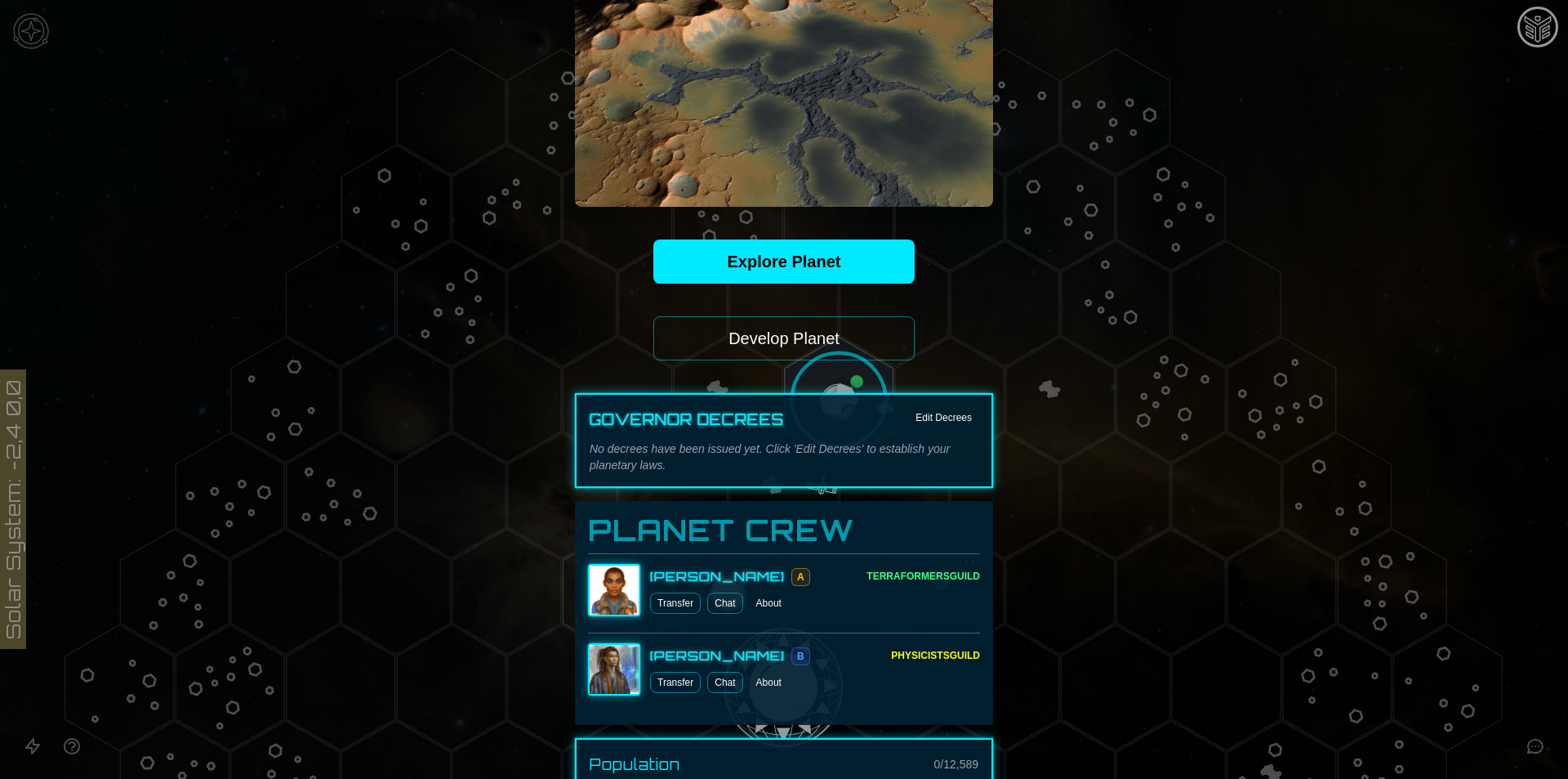
click at [812, 335] on button "Develop Planet" at bounding box center [784, 338] width 261 height 44
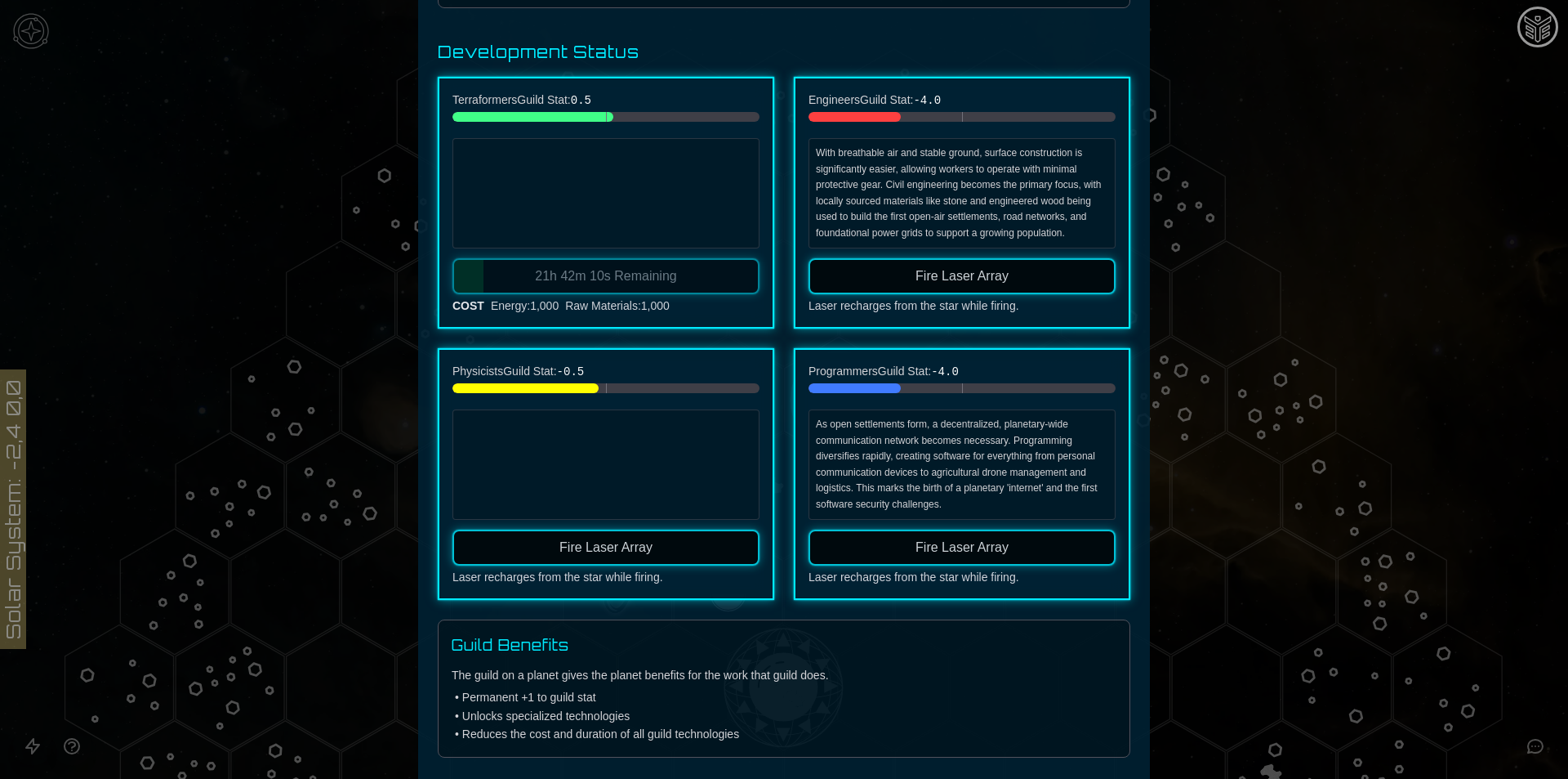
scroll to position [0, 0]
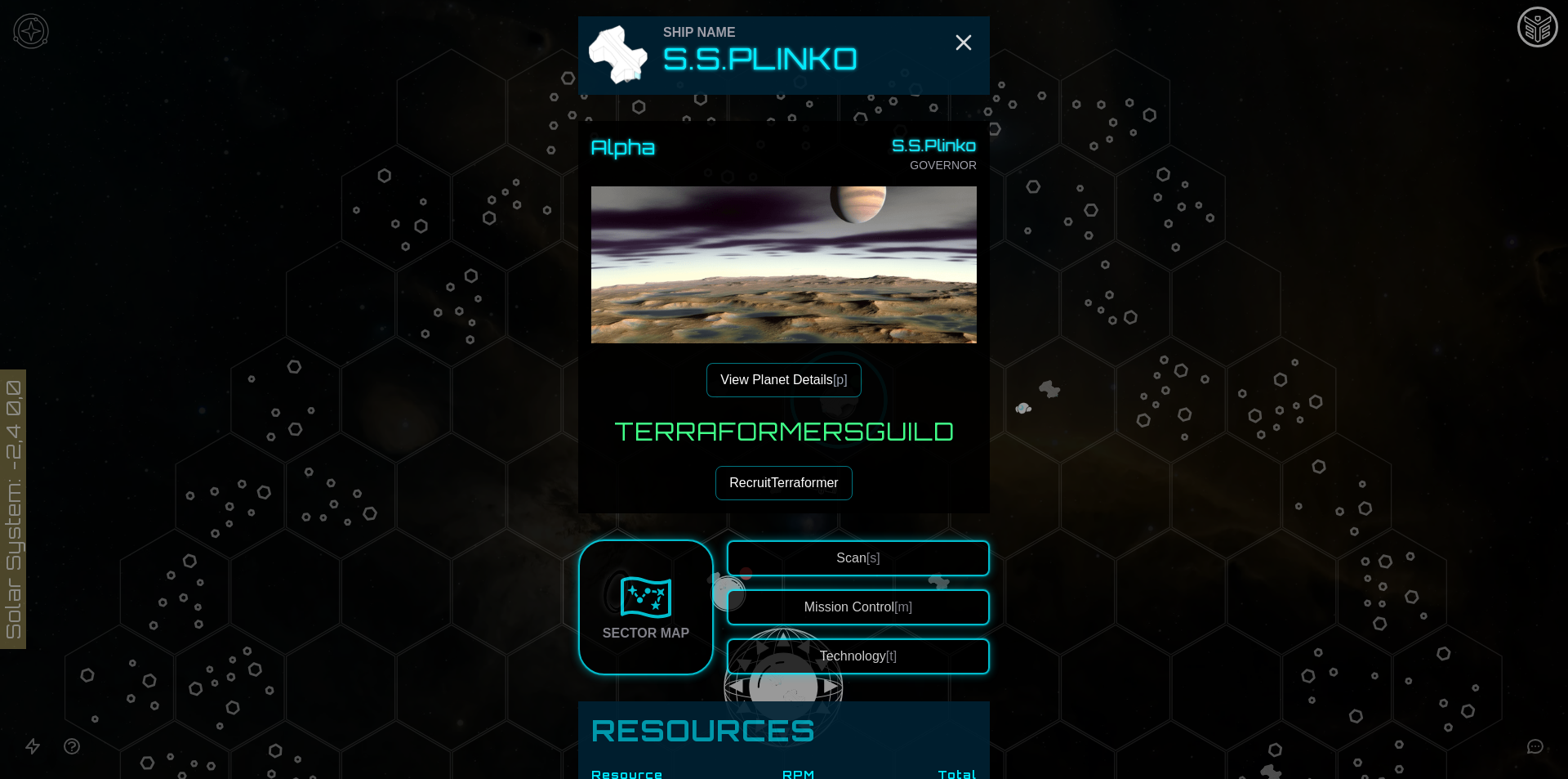
click at [779, 351] on div "Alpha S.S.Plinko GOVERNOR View Planet Details [p]" at bounding box center [784, 265] width 385 height 263
click at [781, 367] on button "View Planet Details [p]" at bounding box center [784, 379] width 154 height 34
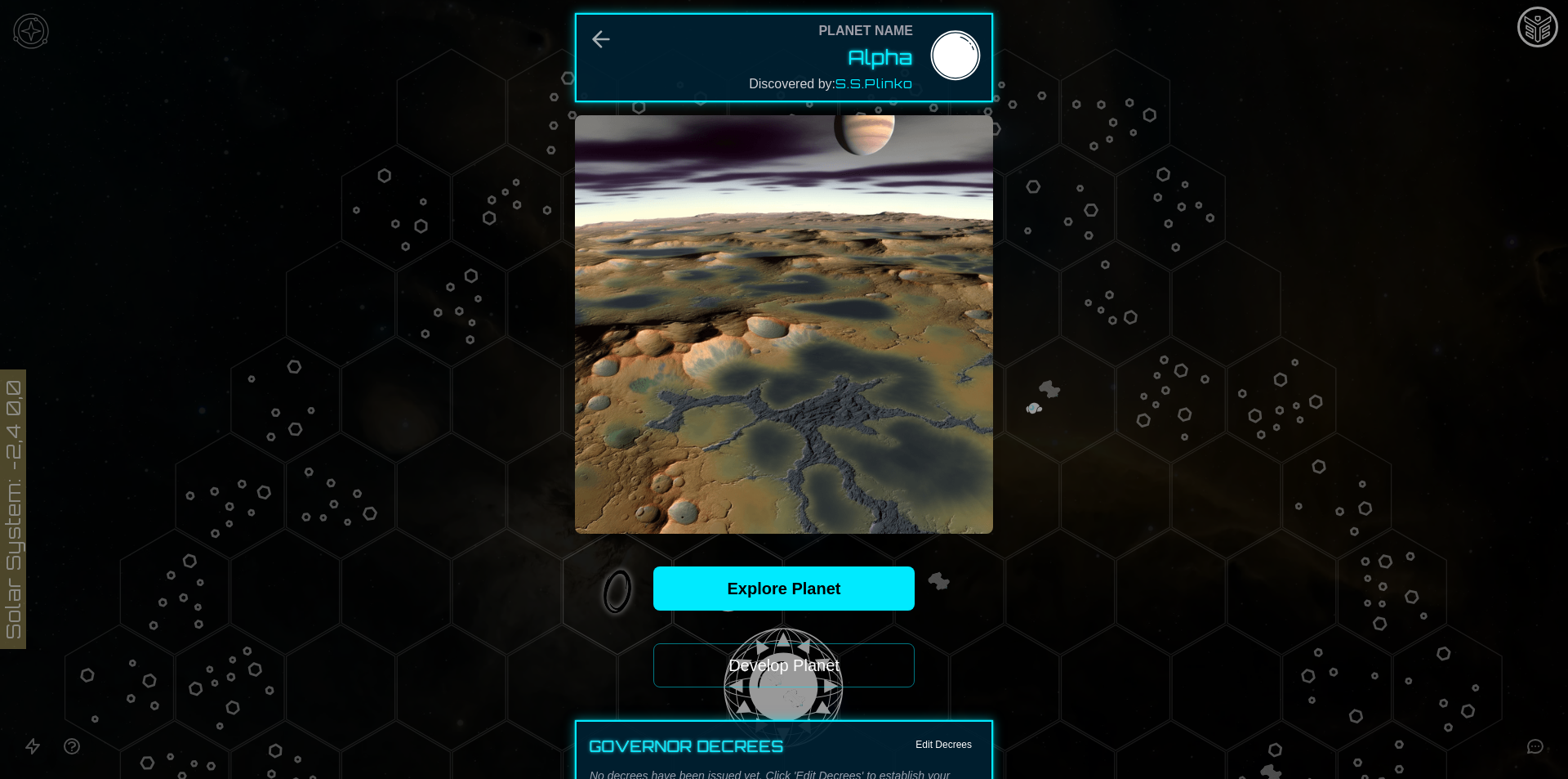
click at [784, 671] on button "Develop Planet" at bounding box center [784, 664] width 261 height 44
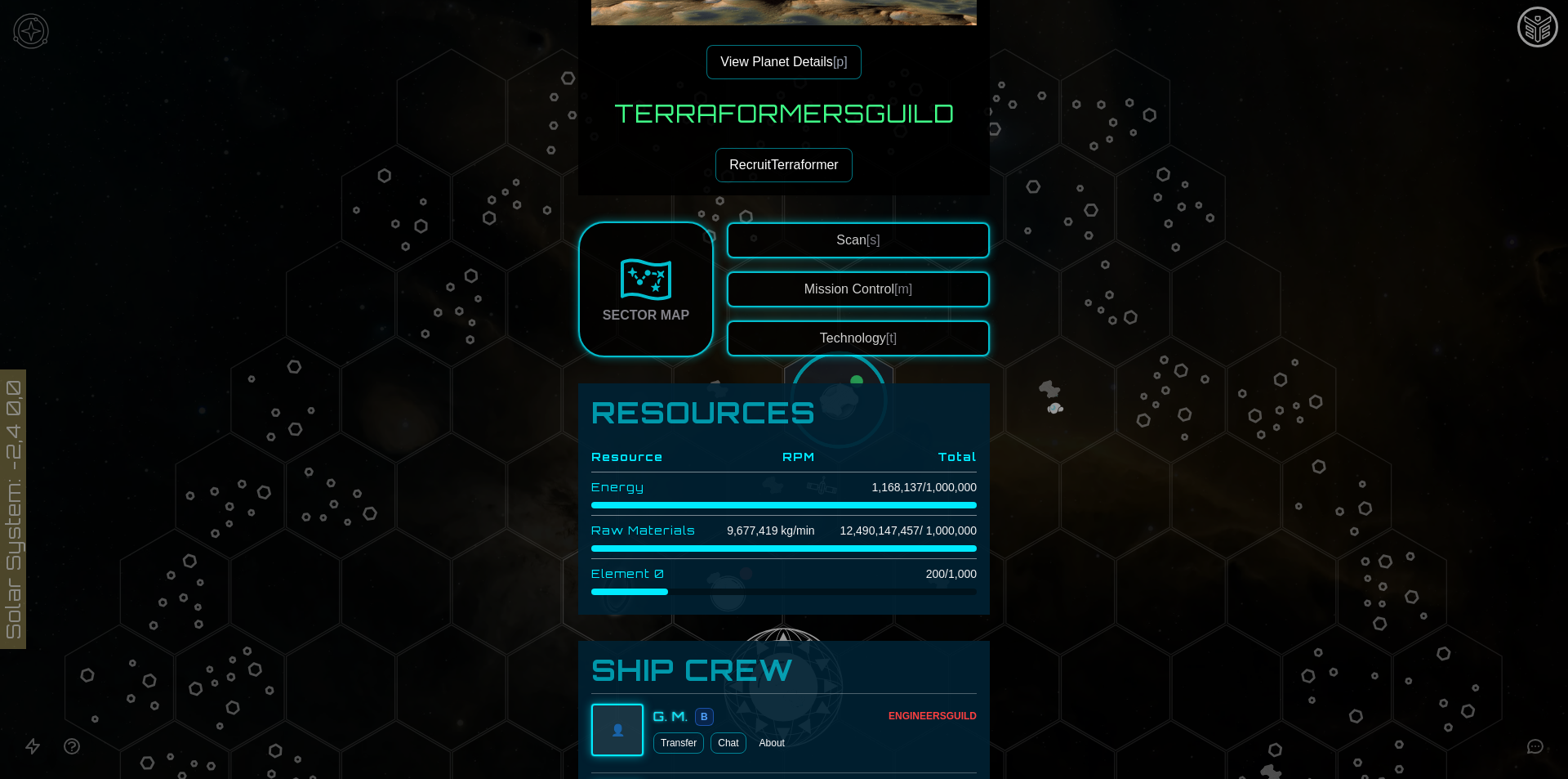
scroll to position [326, 0]
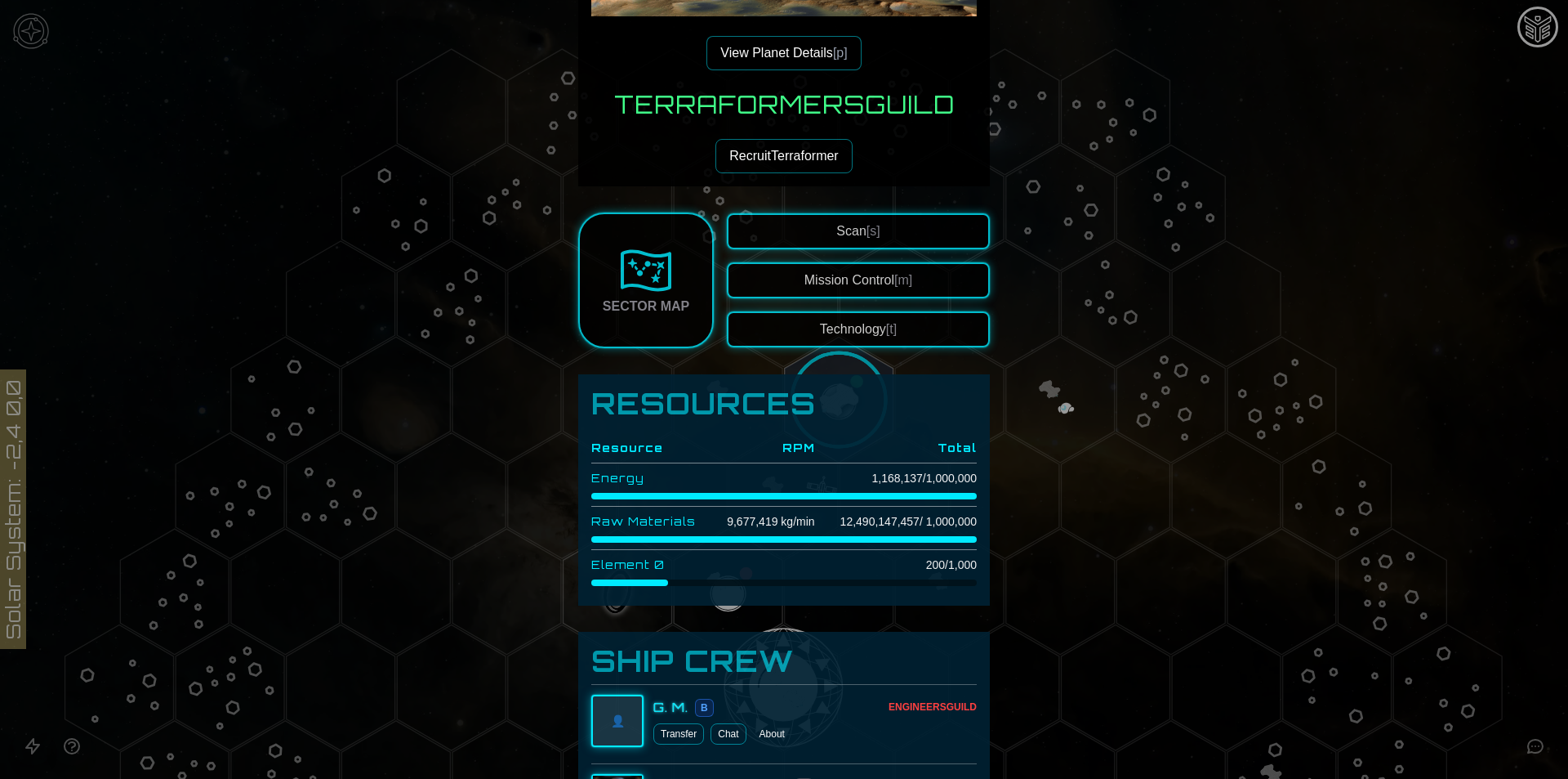
click at [891, 315] on button "Technology [t]" at bounding box center [858, 328] width 263 height 36
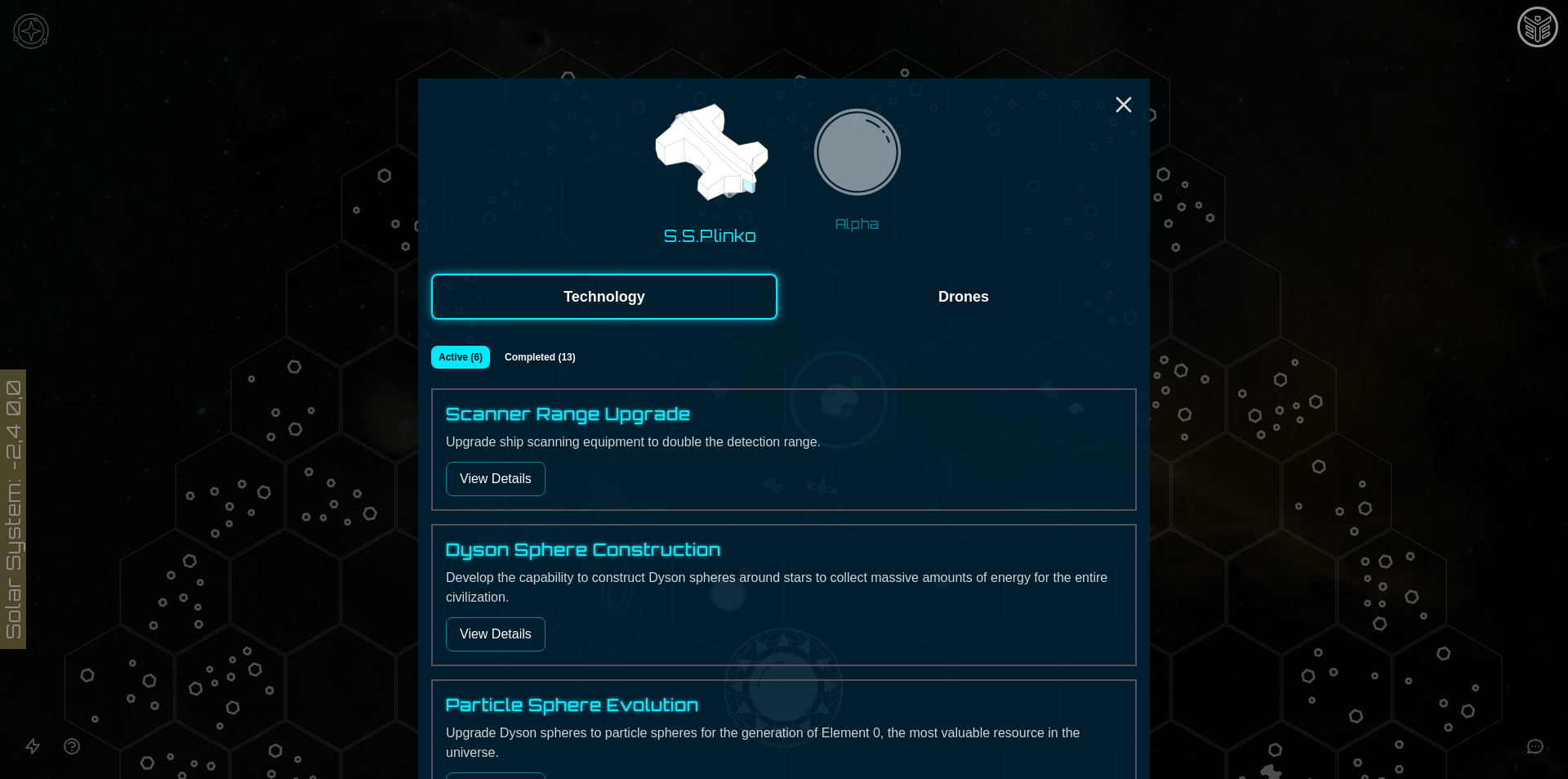
click at [833, 199] on img at bounding box center [857, 157] width 103 height 103
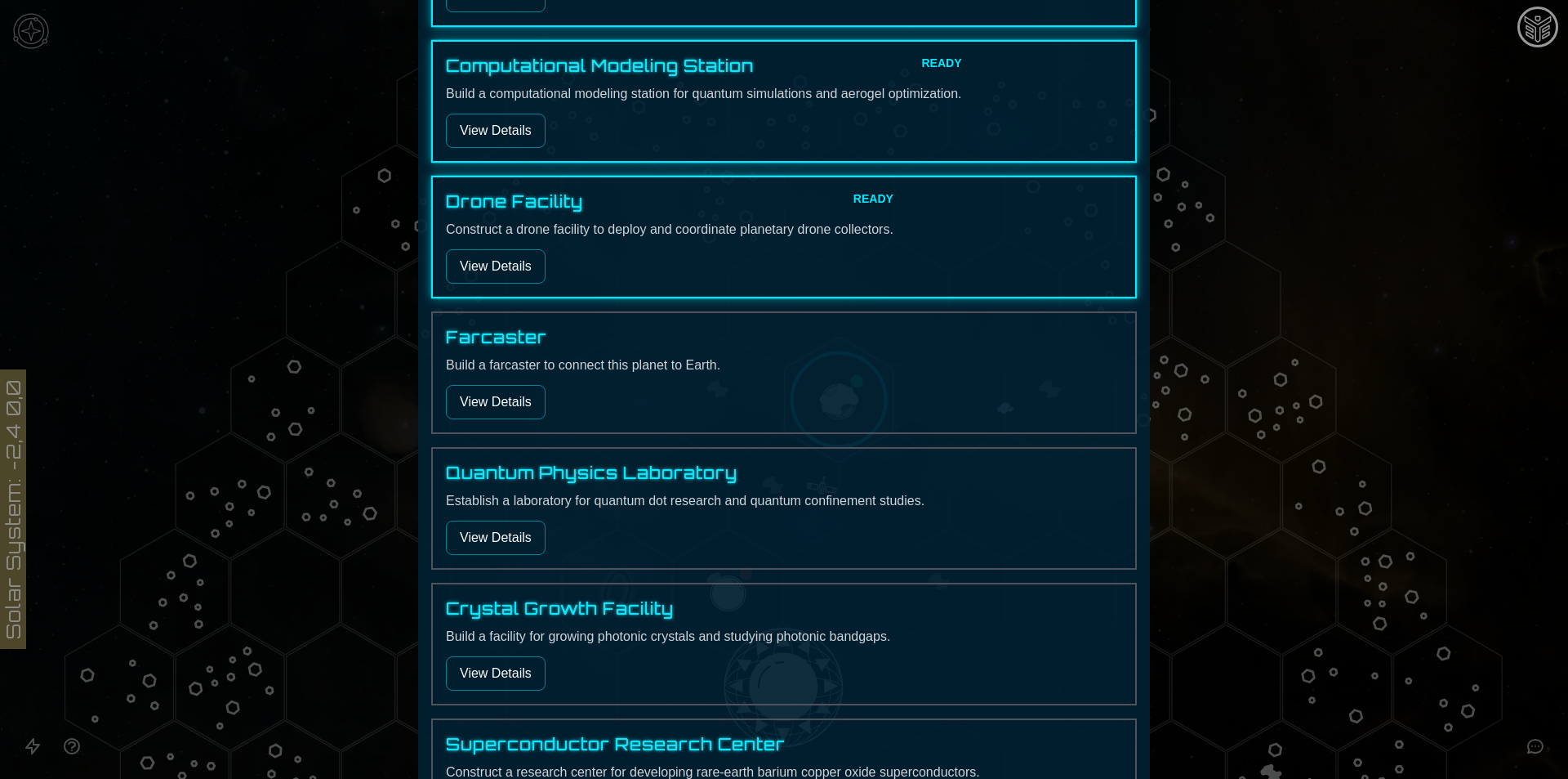
scroll to position [762, 0]
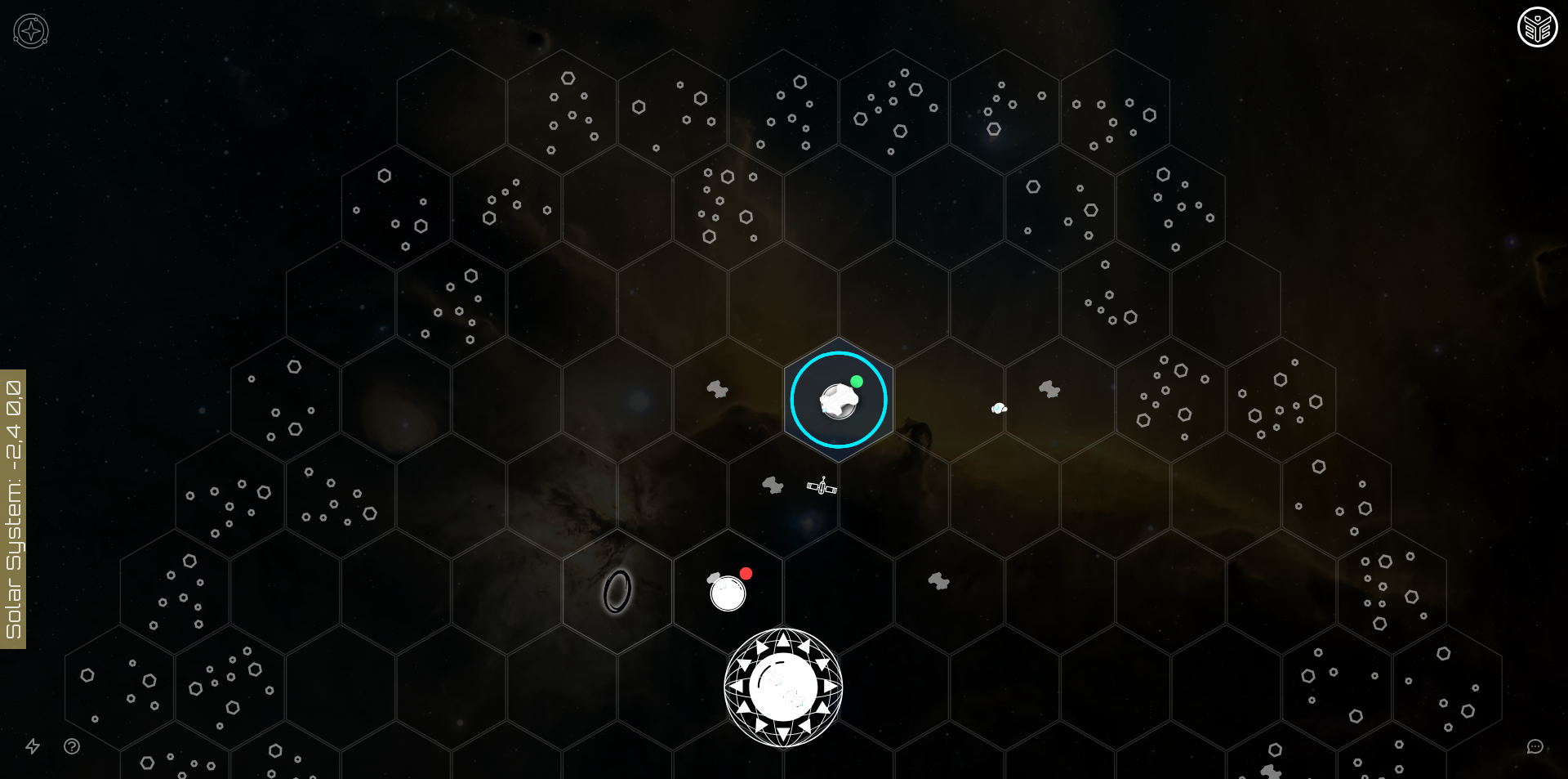
click at [841, 396] on image at bounding box center [839, 400] width 128 height 128
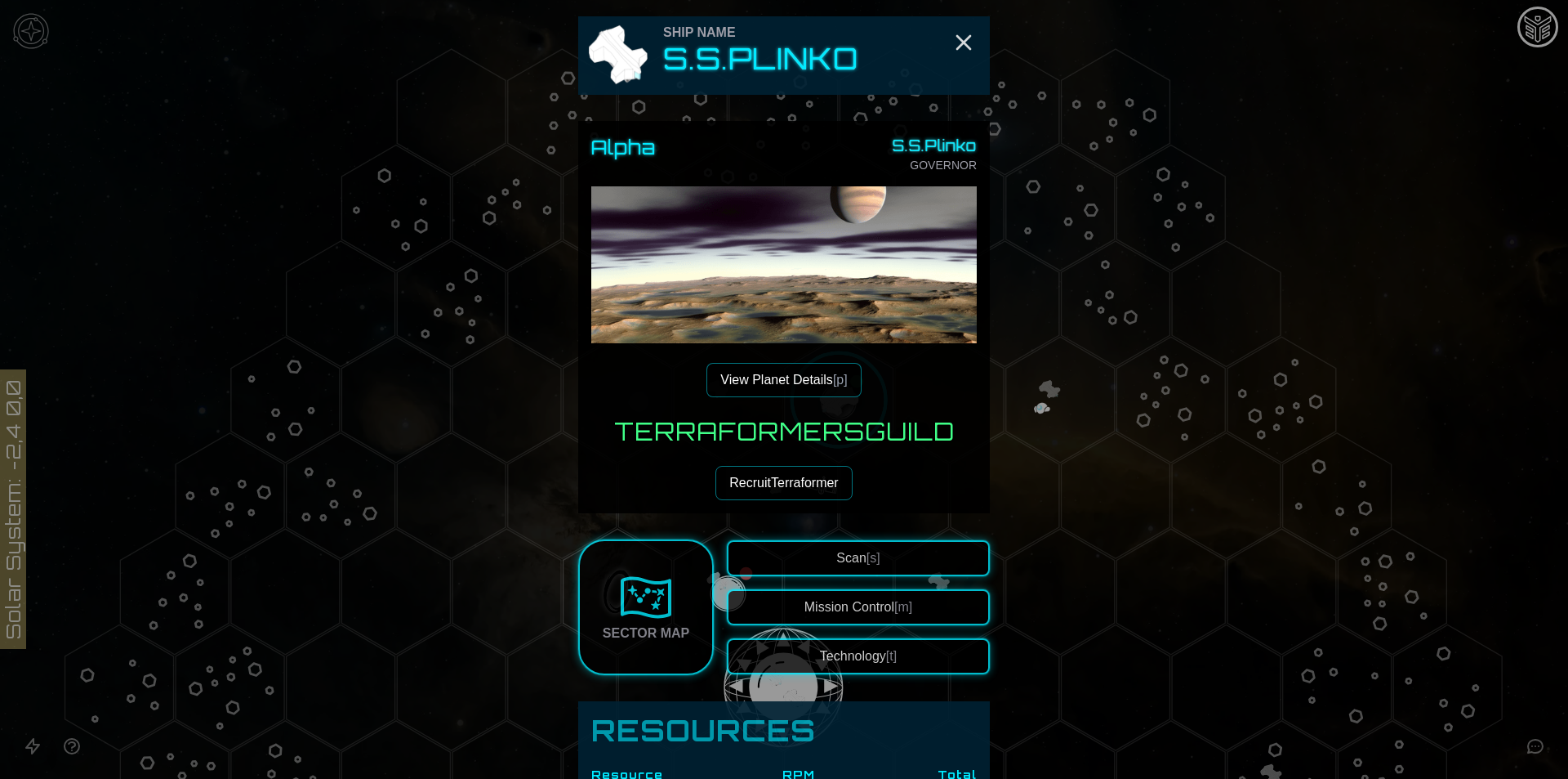
click at [799, 399] on div "Alpha S.S.Plinko GOVERNOR View Planet Details [p] Terraformers Guild Recruit Te…" at bounding box center [784, 317] width 412 height 392
click at [802, 390] on button "View Planet Details [p]" at bounding box center [784, 379] width 154 height 34
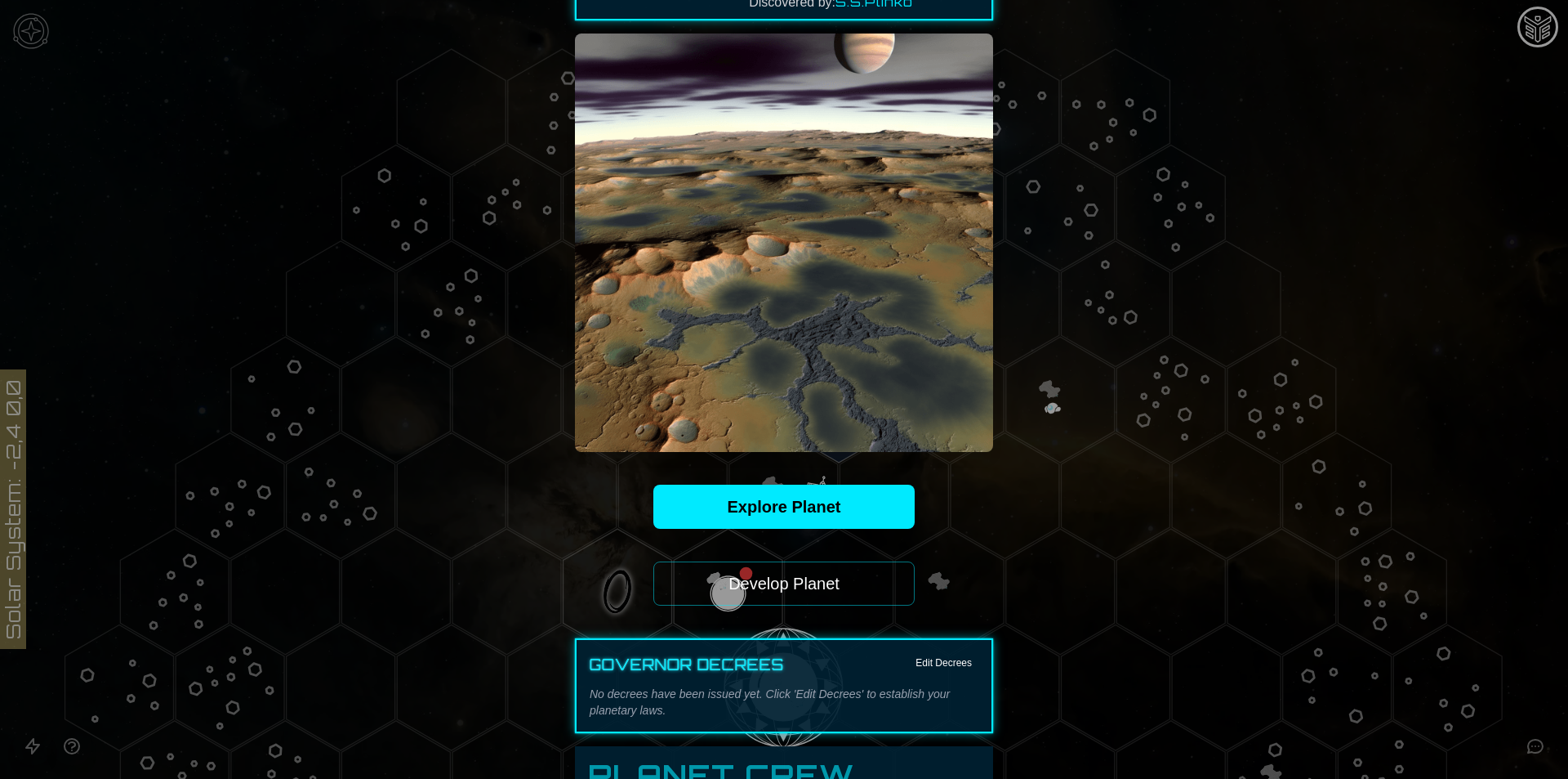
scroll to position [326, 0]
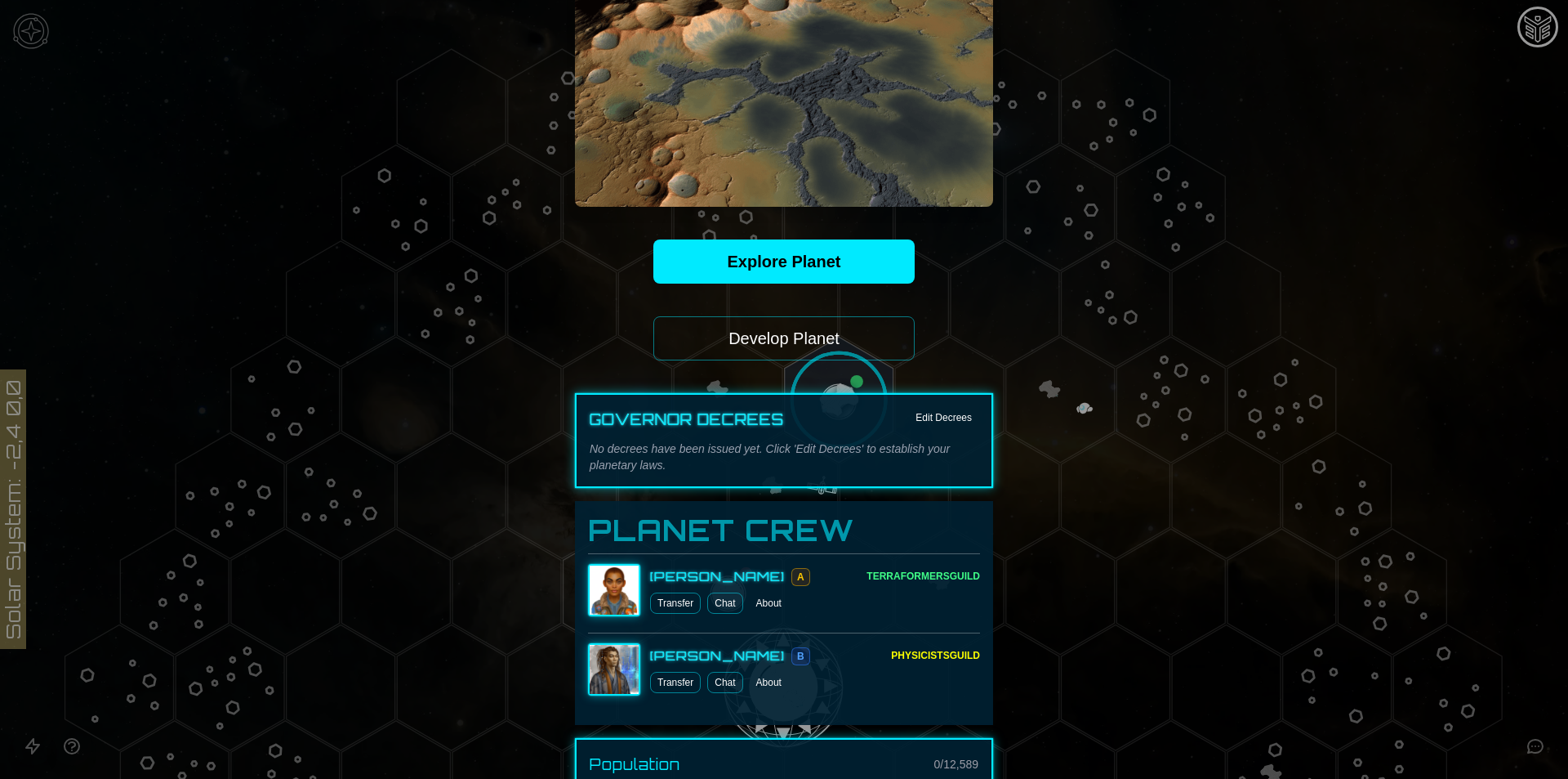
click at [811, 346] on button "Develop Planet" at bounding box center [784, 338] width 261 height 44
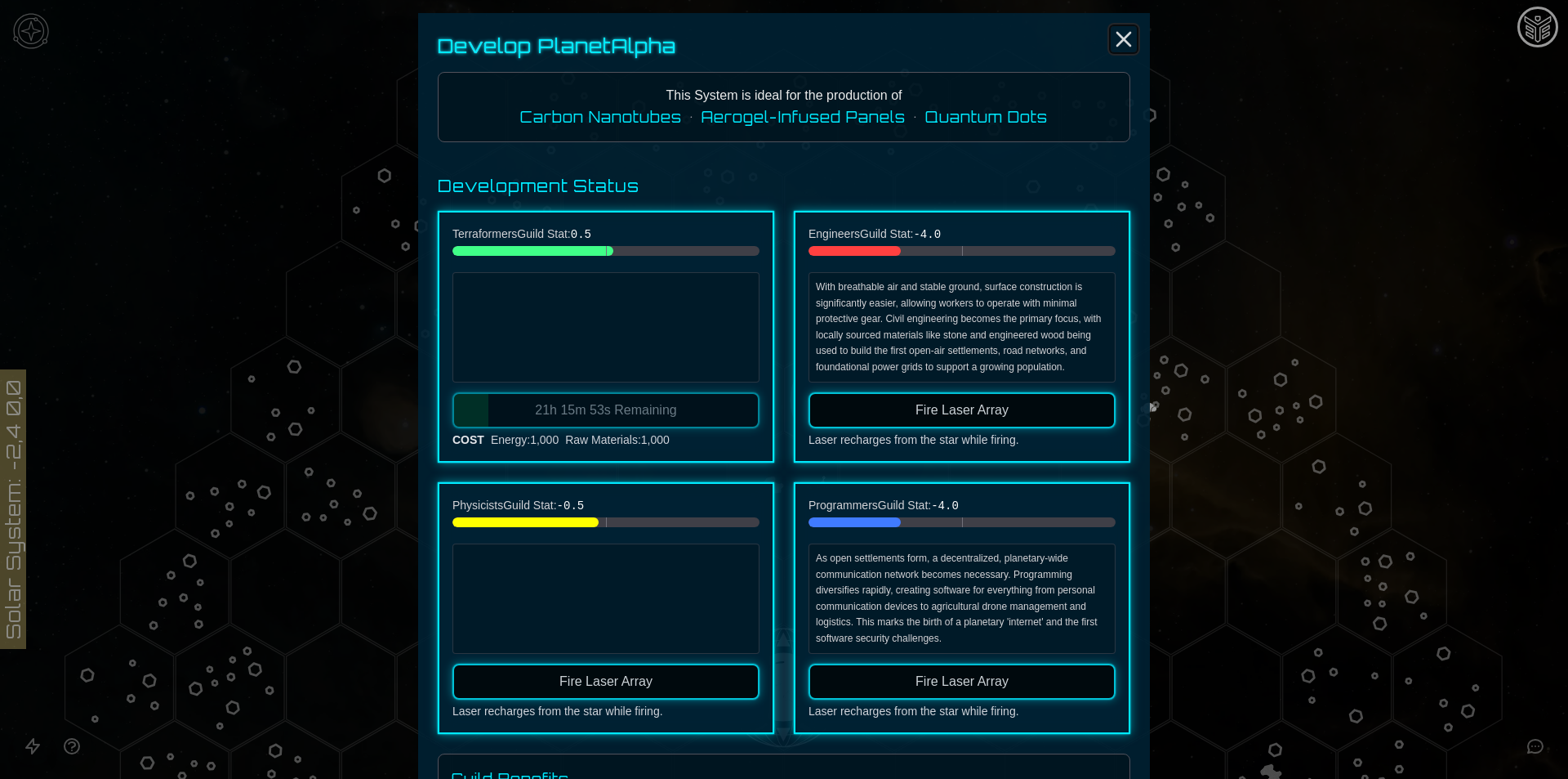
click at [1124, 39] on icon "Close" at bounding box center [1123, 39] width 26 height 26
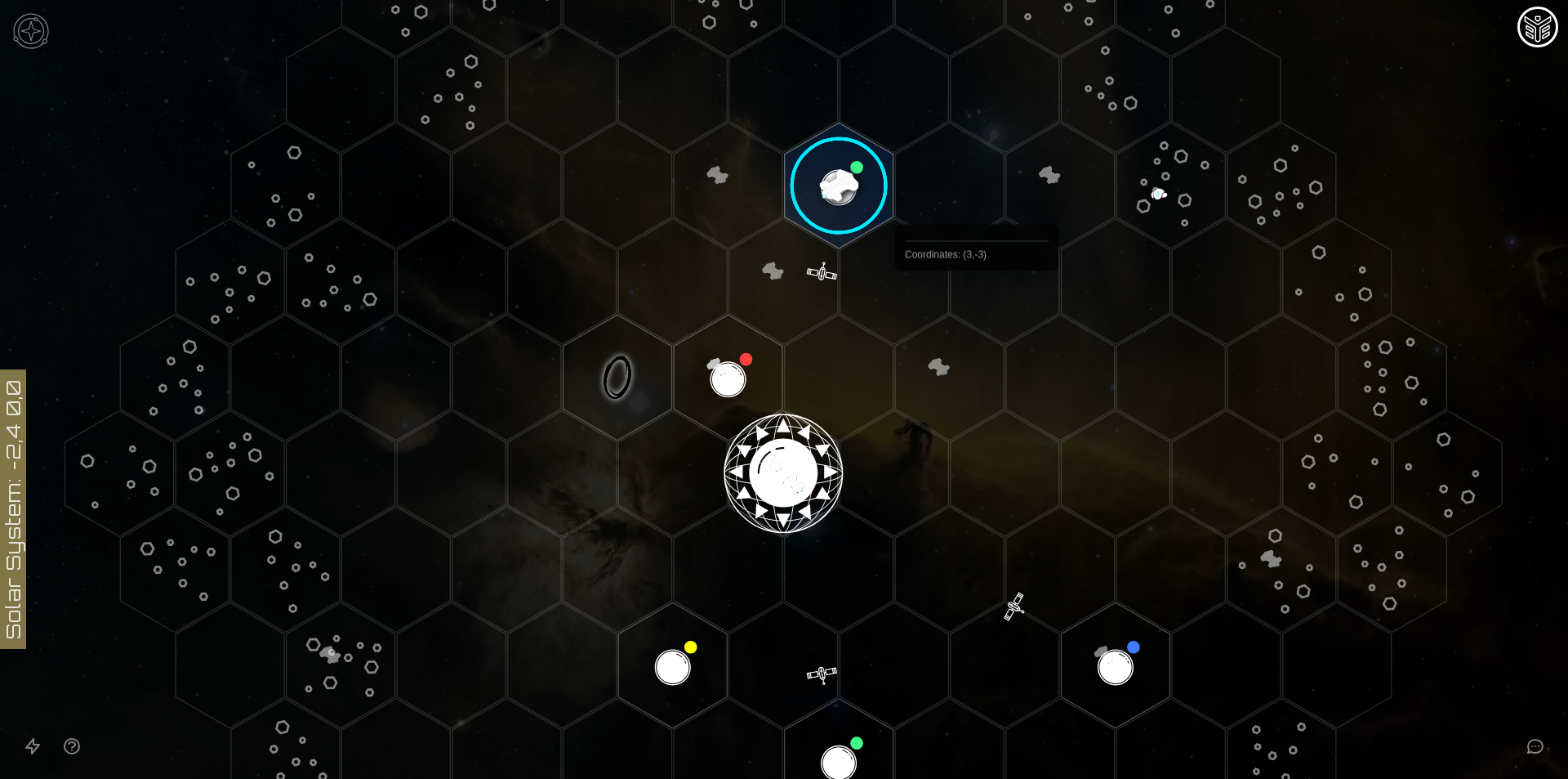
scroll to position [219, 0]
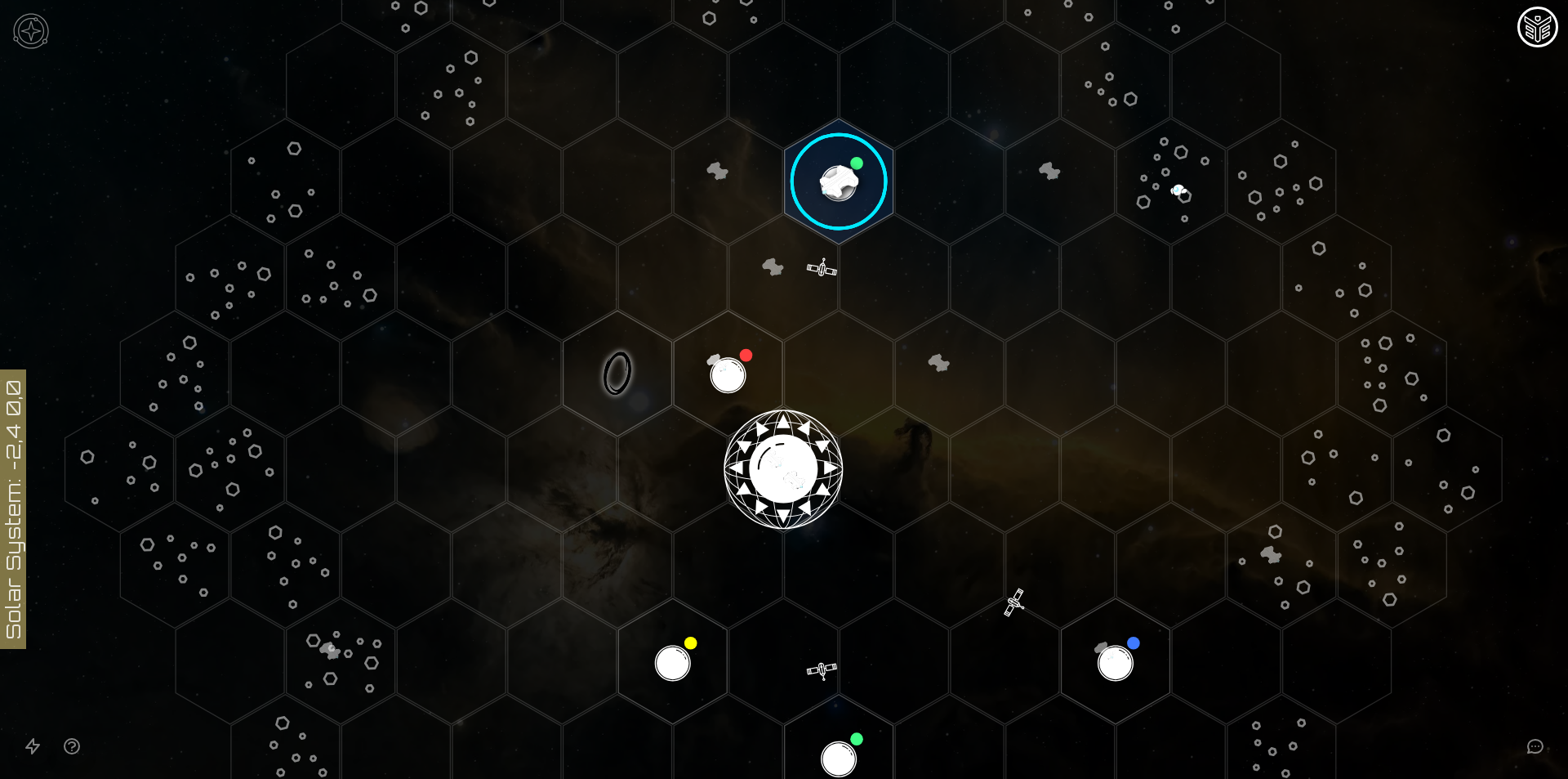
click at [677, 627] on polygon "Hex at coordinates -2,2, clickable" at bounding box center [673, 661] width 109 height 126
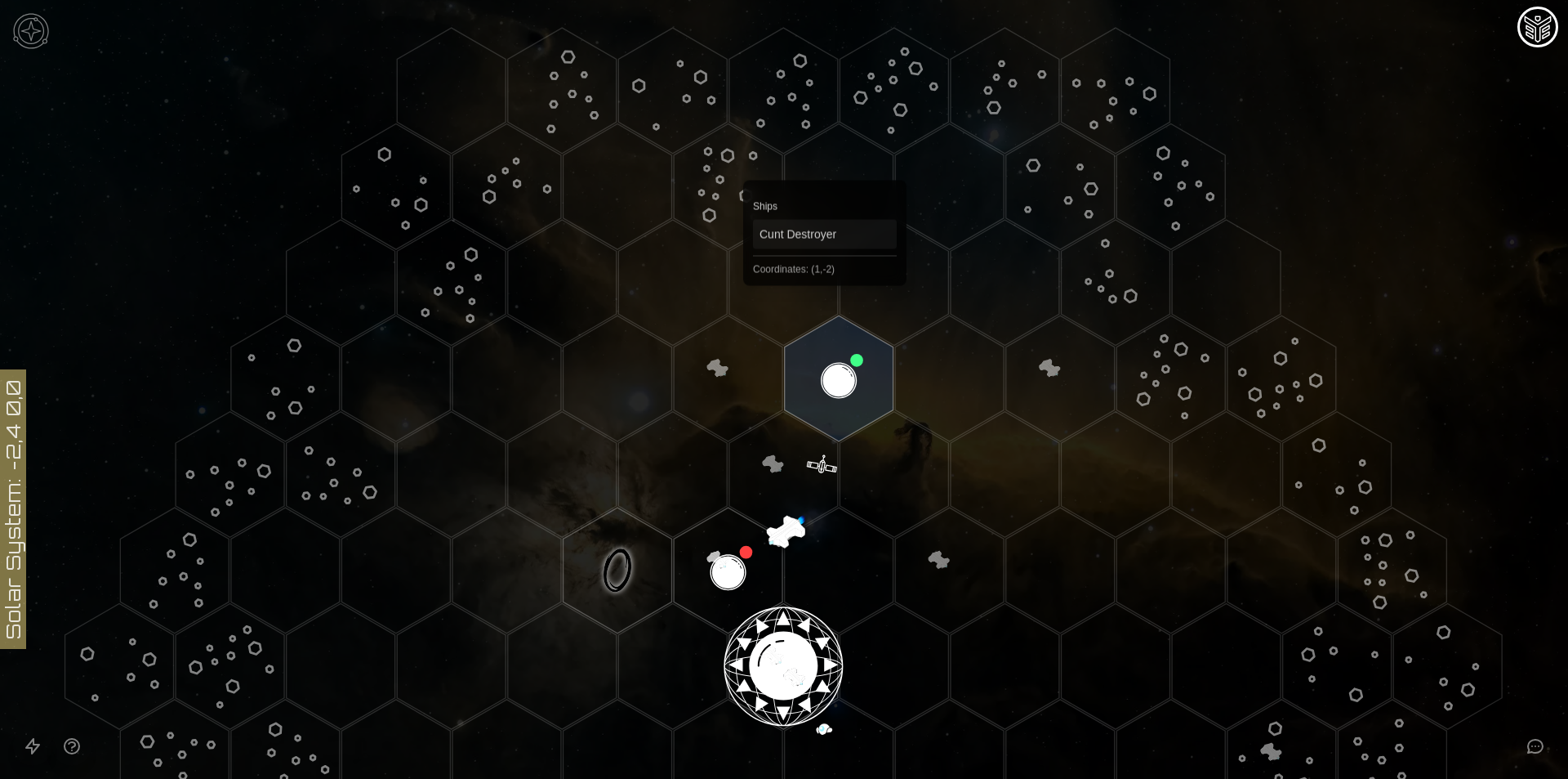
scroll to position [0, 0]
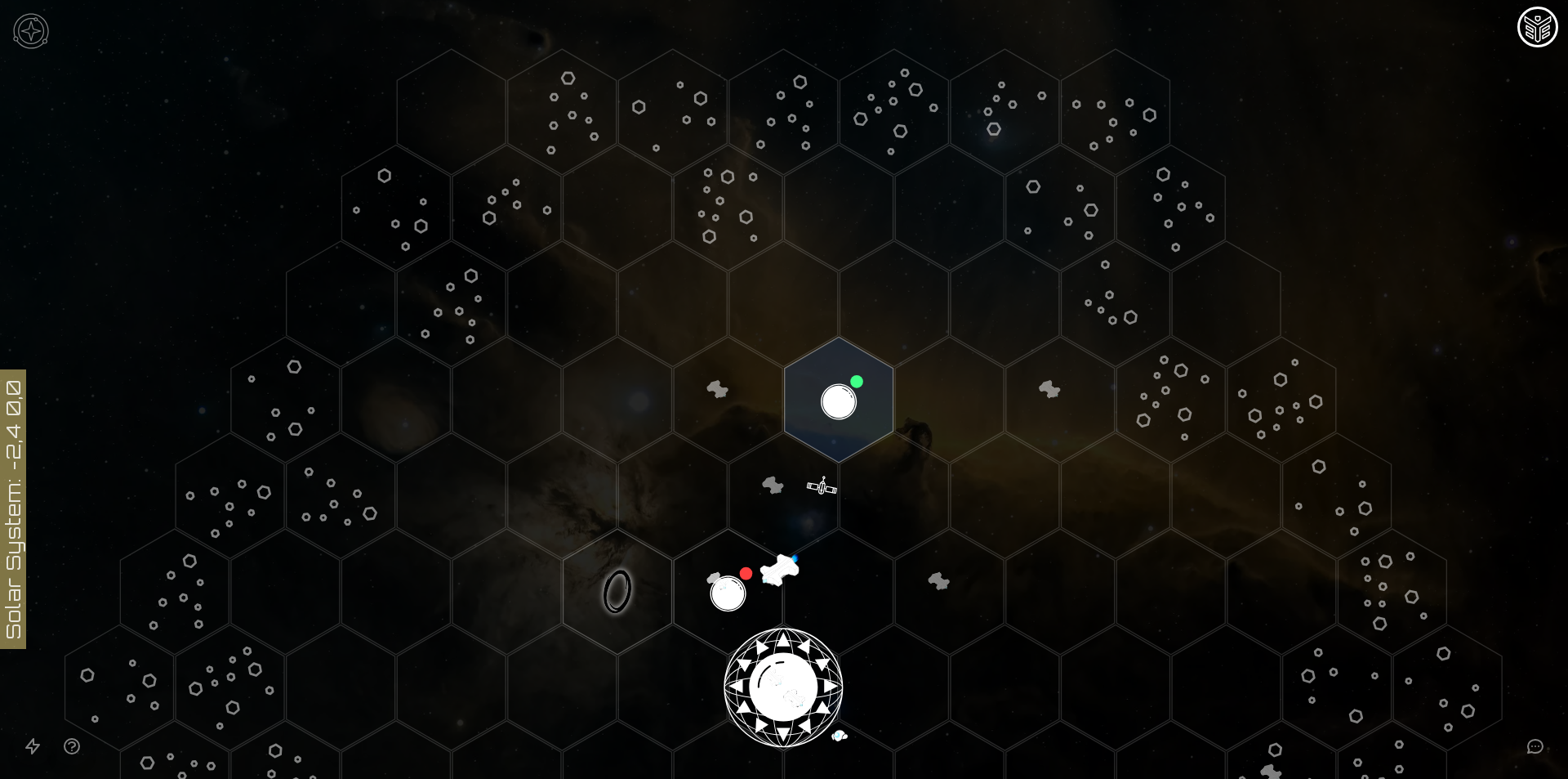
click at [19, 28] on img at bounding box center [31, 31] width 49 height 49
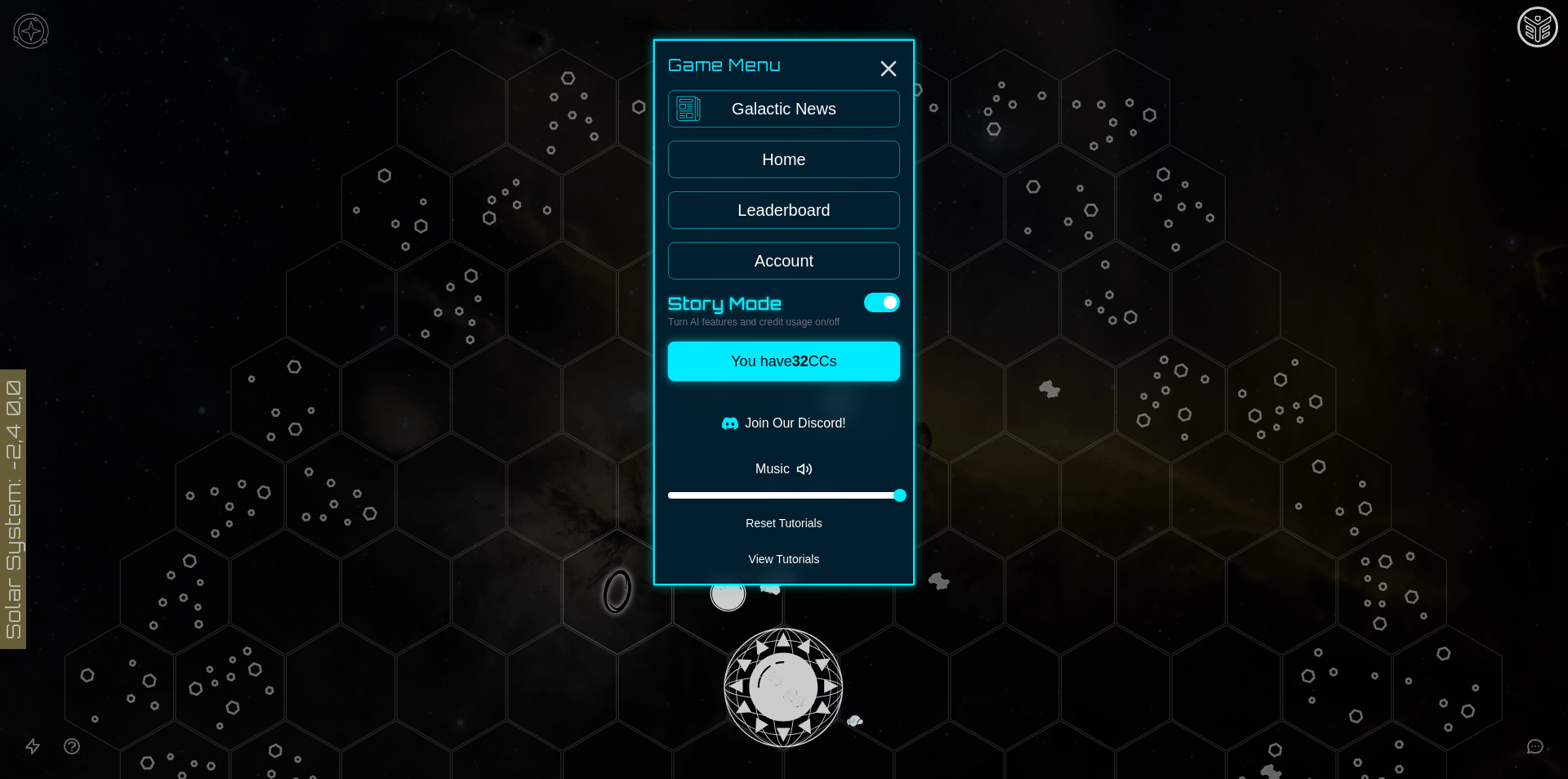
click at [823, 206] on link "Leaderboard" at bounding box center [784, 210] width 232 height 38
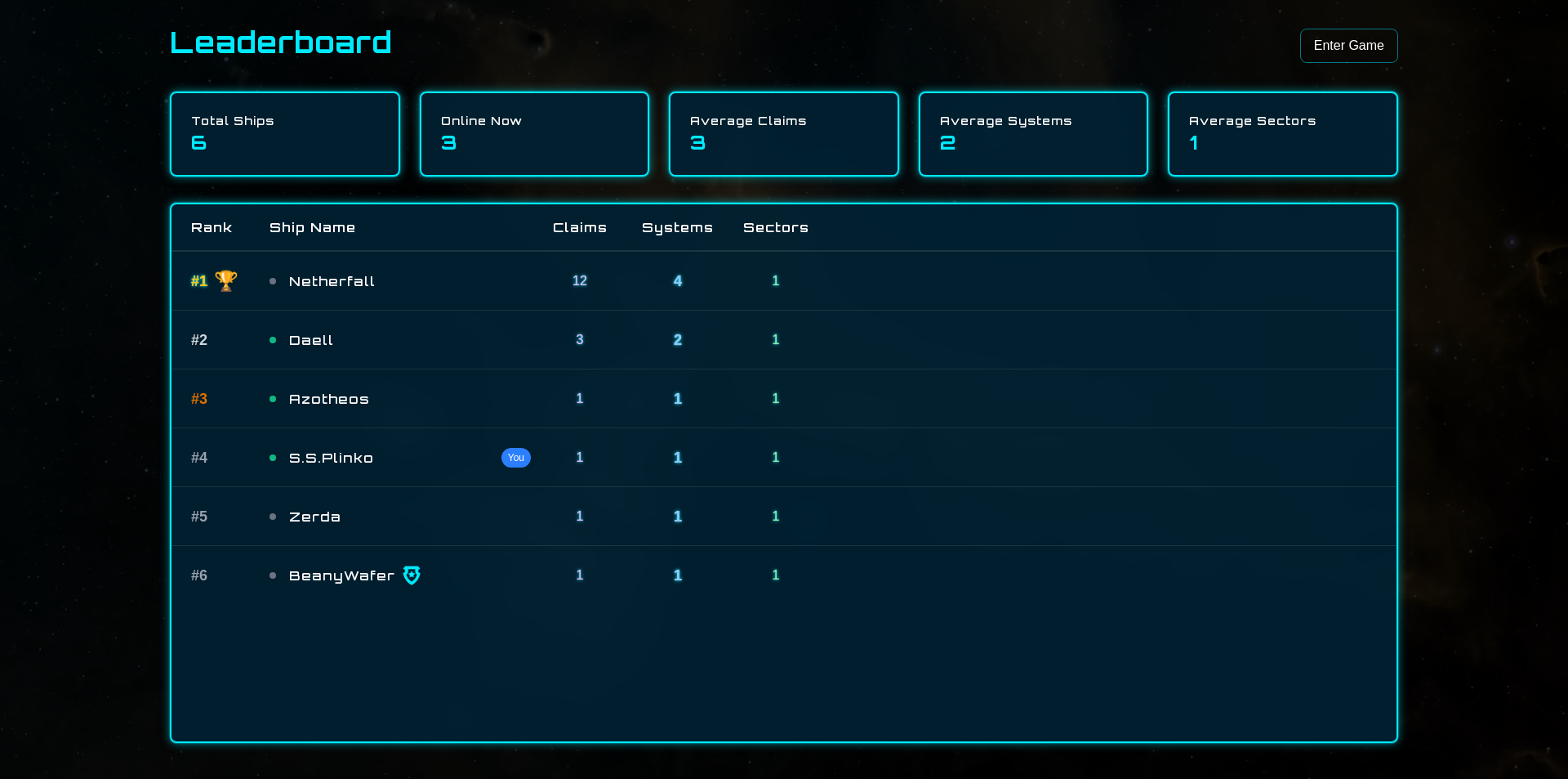
click at [1366, 44] on link "Enter Game" at bounding box center [1349, 45] width 98 height 34
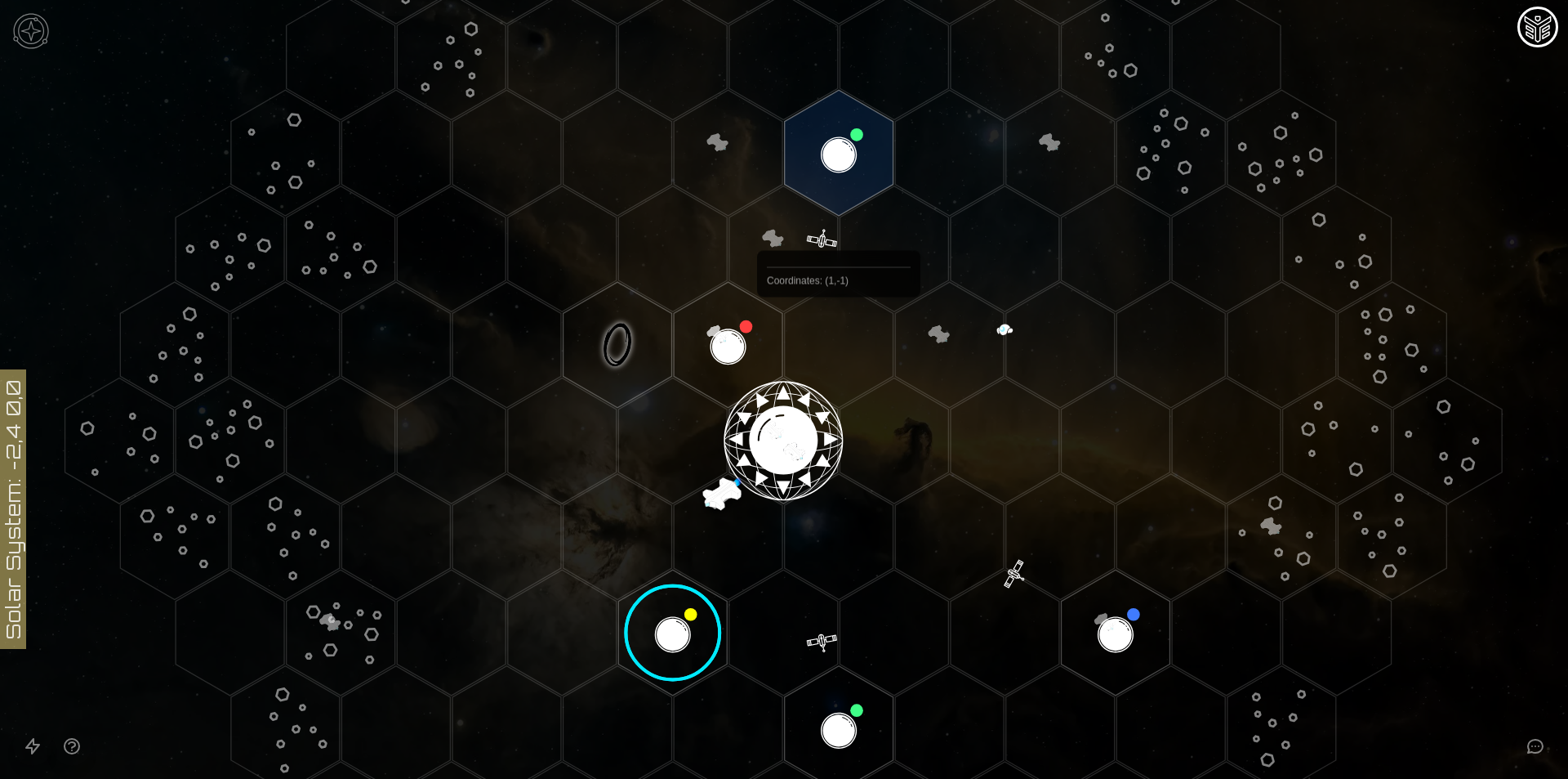
scroll to position [326, 0]
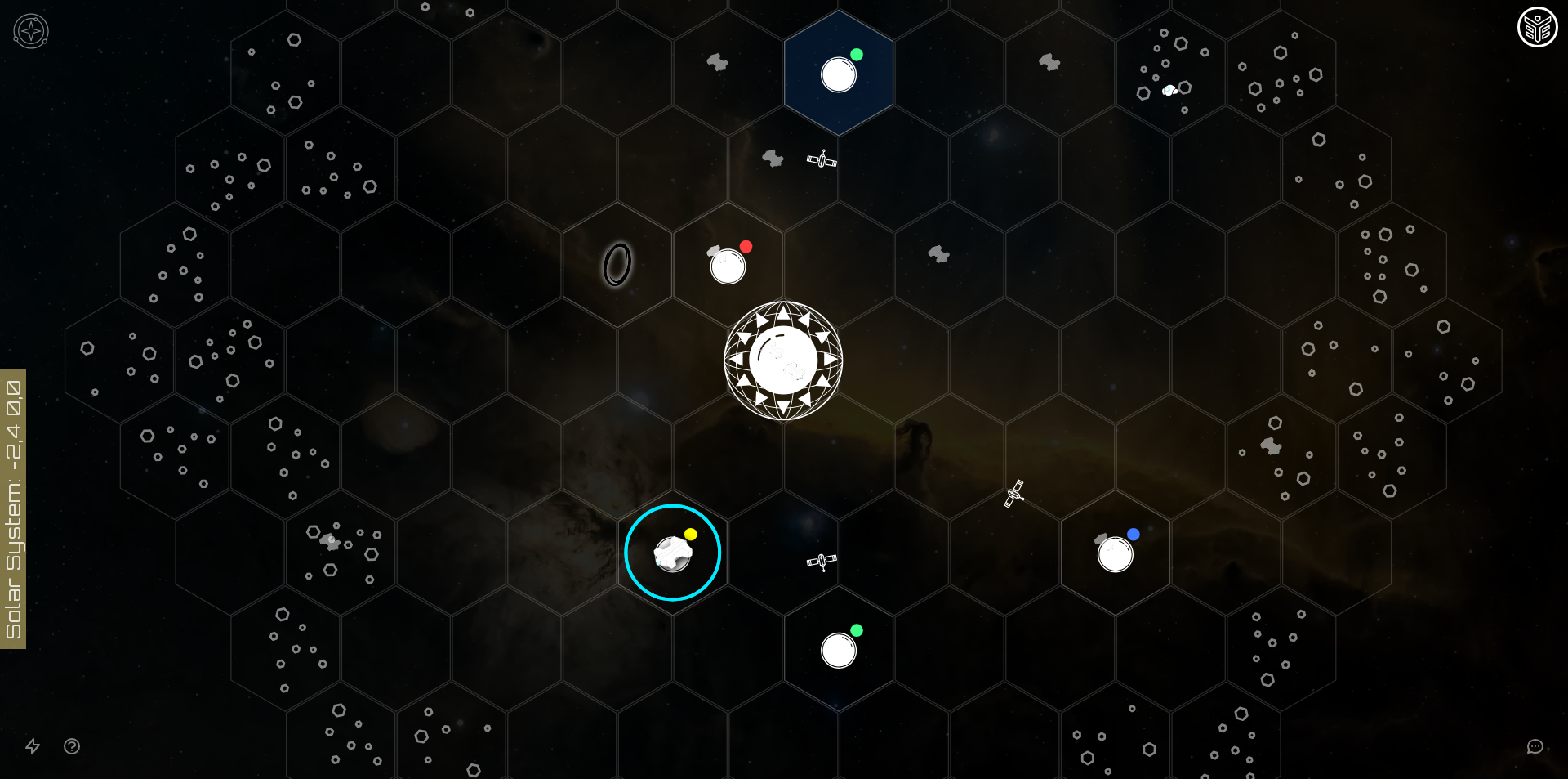
click at [682, 556] on image at bounding box center [673, 553] width 128 height 128
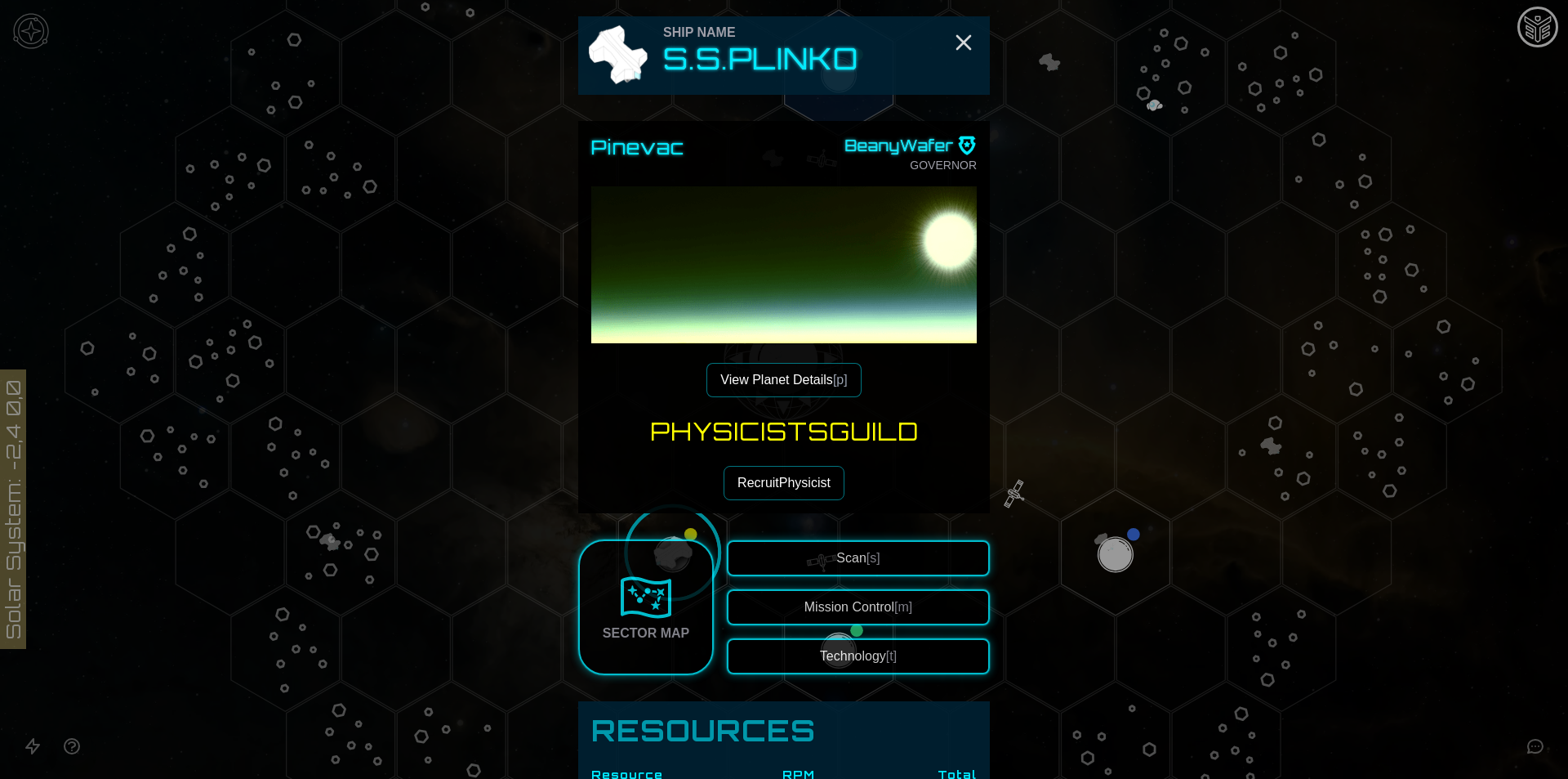
click at [793, 486] on button "Recruit Physicist" at bounding box center [784, 482] width 120 height 34
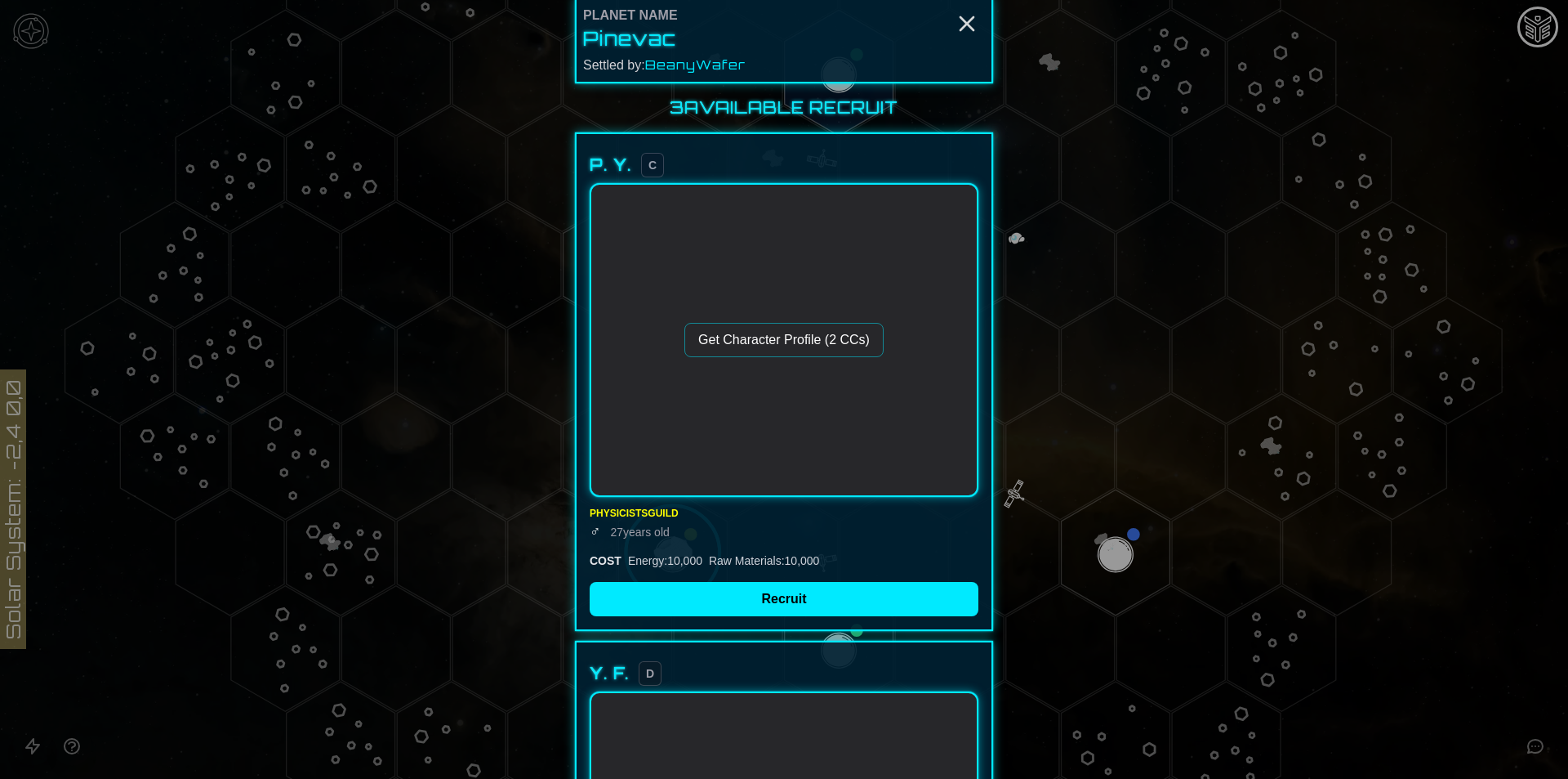
scroll to position [0, 0]
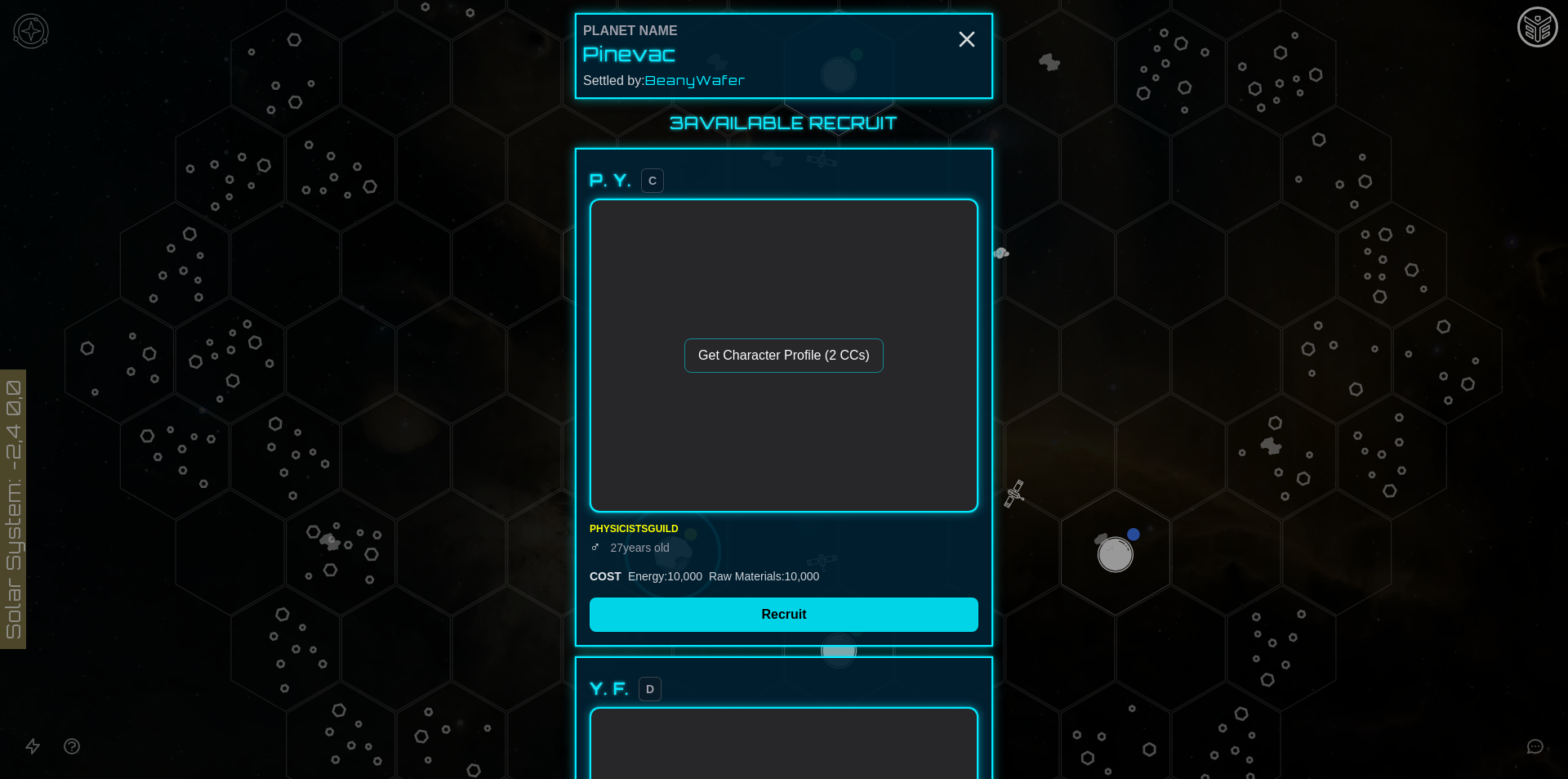
click at [815, 625] on button "Recruit" at bounding box center [784, 614] width 388 height 34
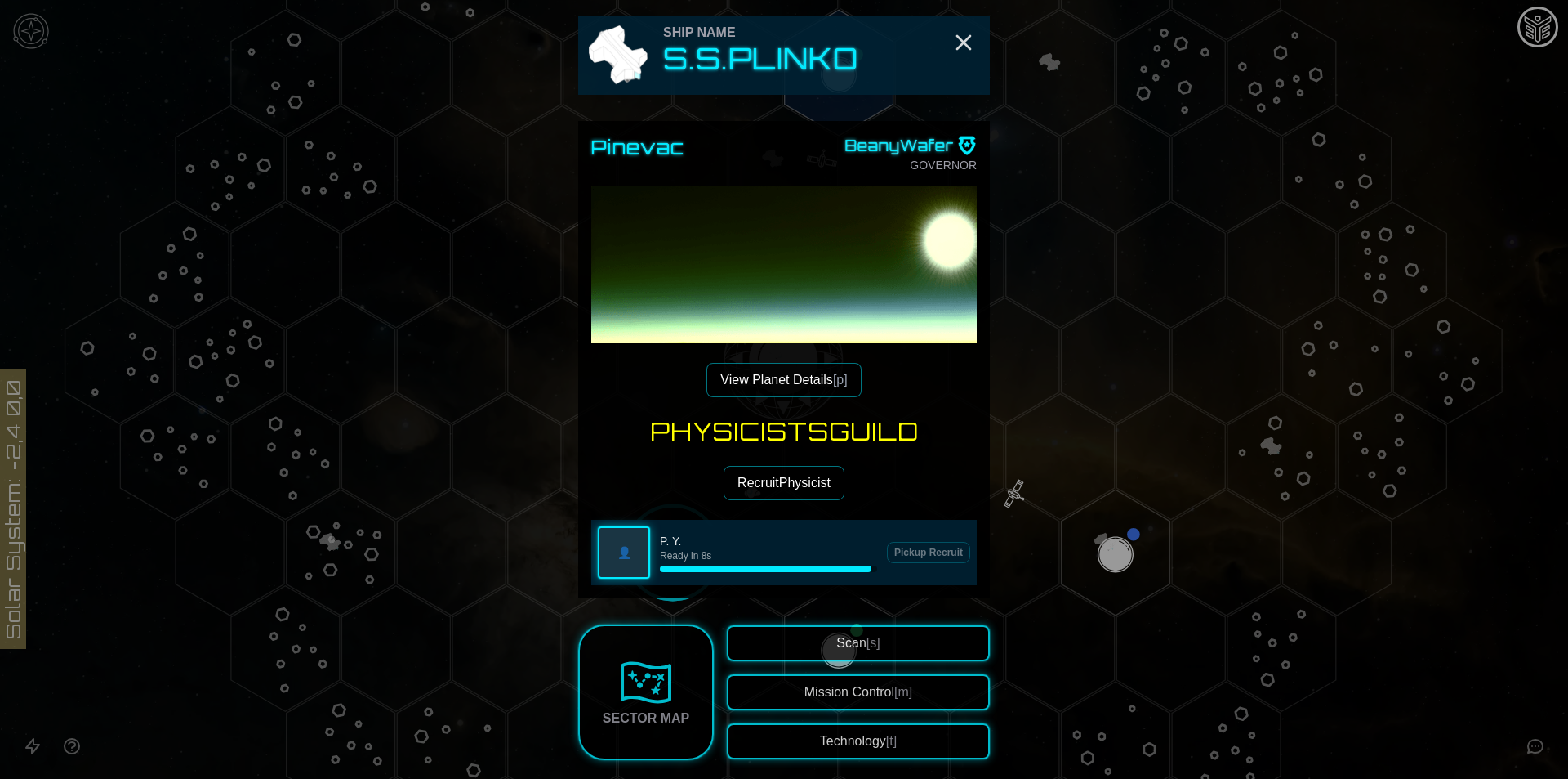
click at [38, 50] on div at bounding box center [784, 390] width 1568 height 779
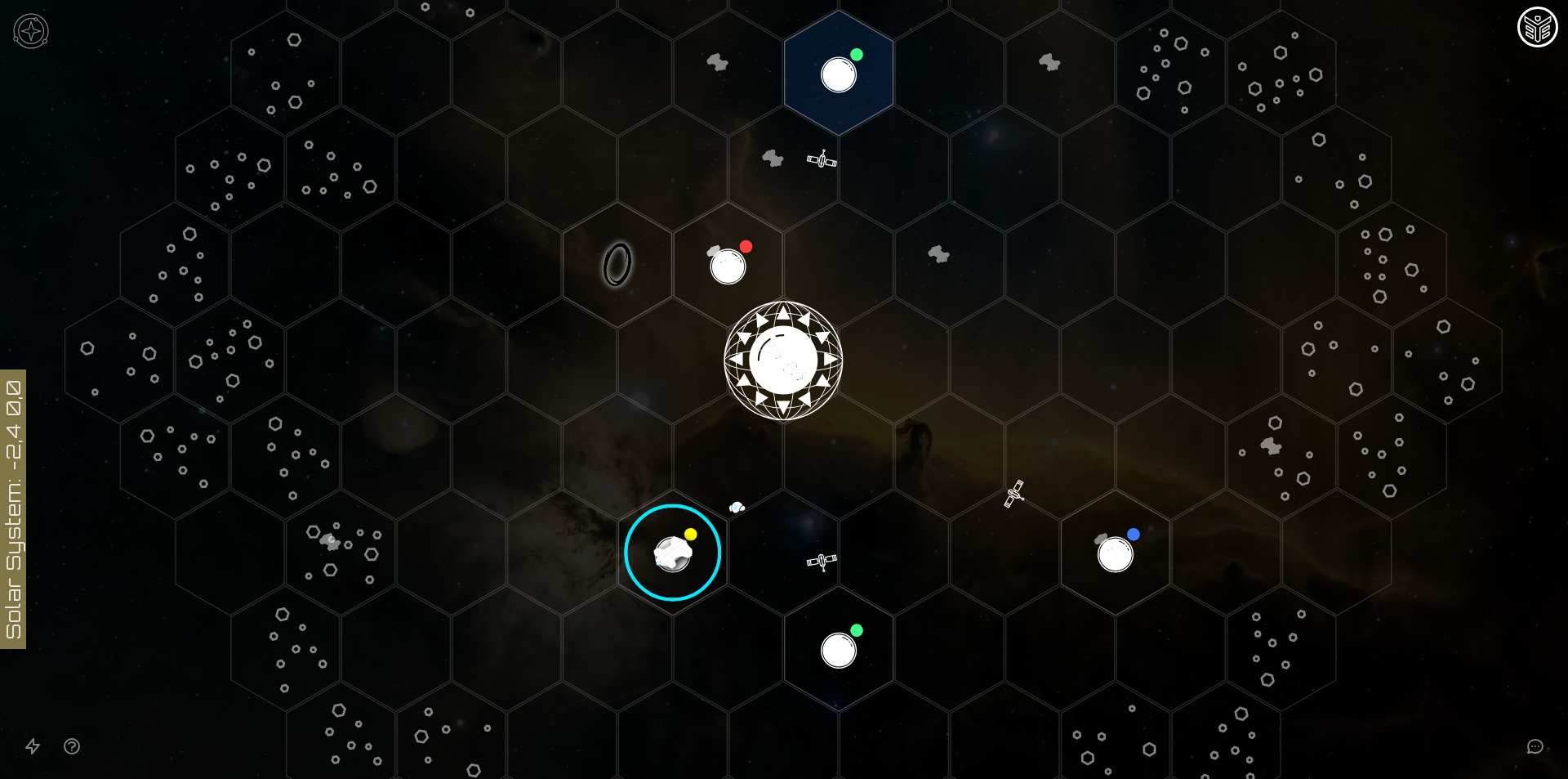
click at [23, 34] on img at bounding box center [31, 31] width 49 height 49
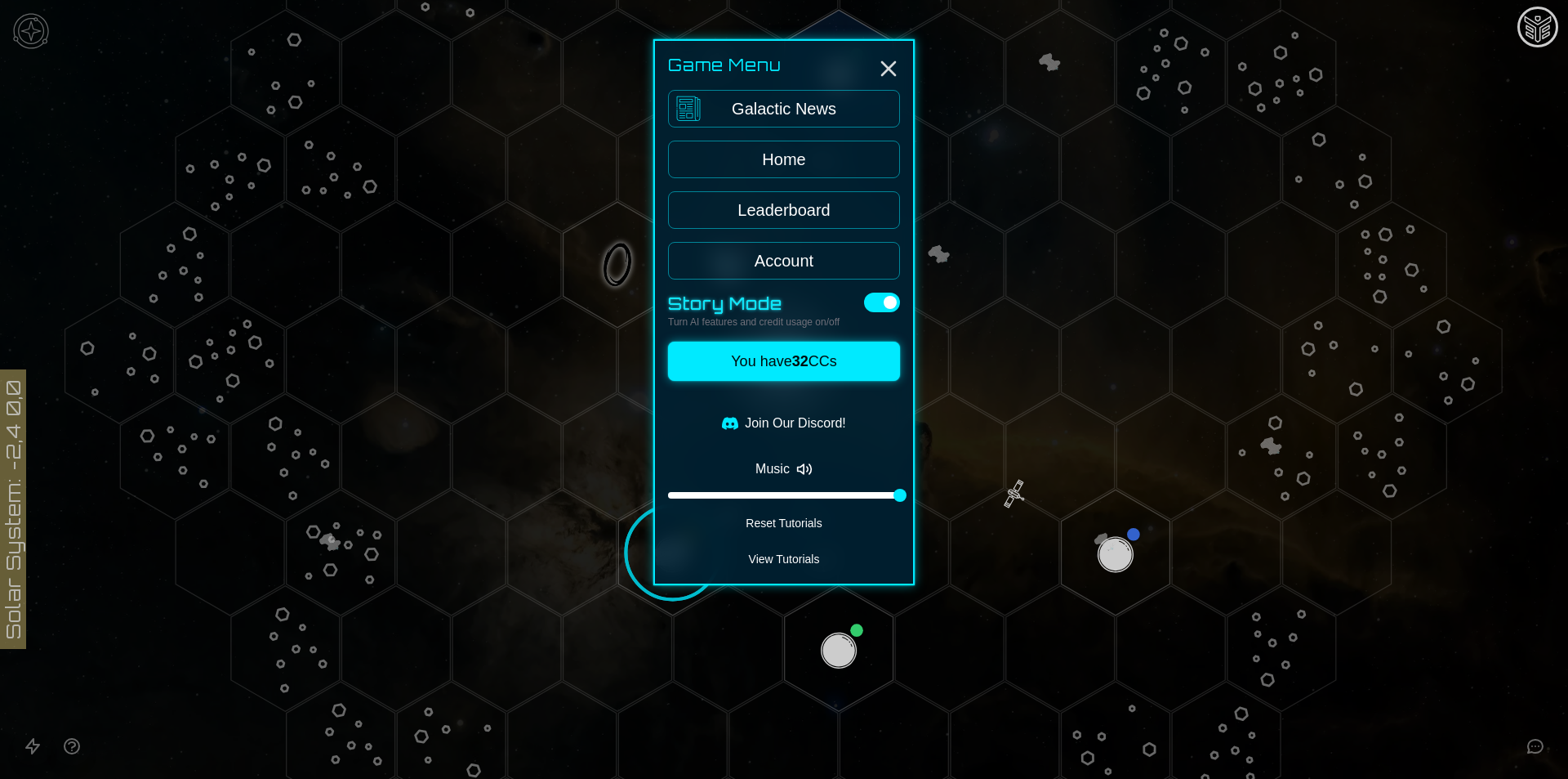
click at [809, 497] on div at bounding box center [784, 494] width 232 height 7
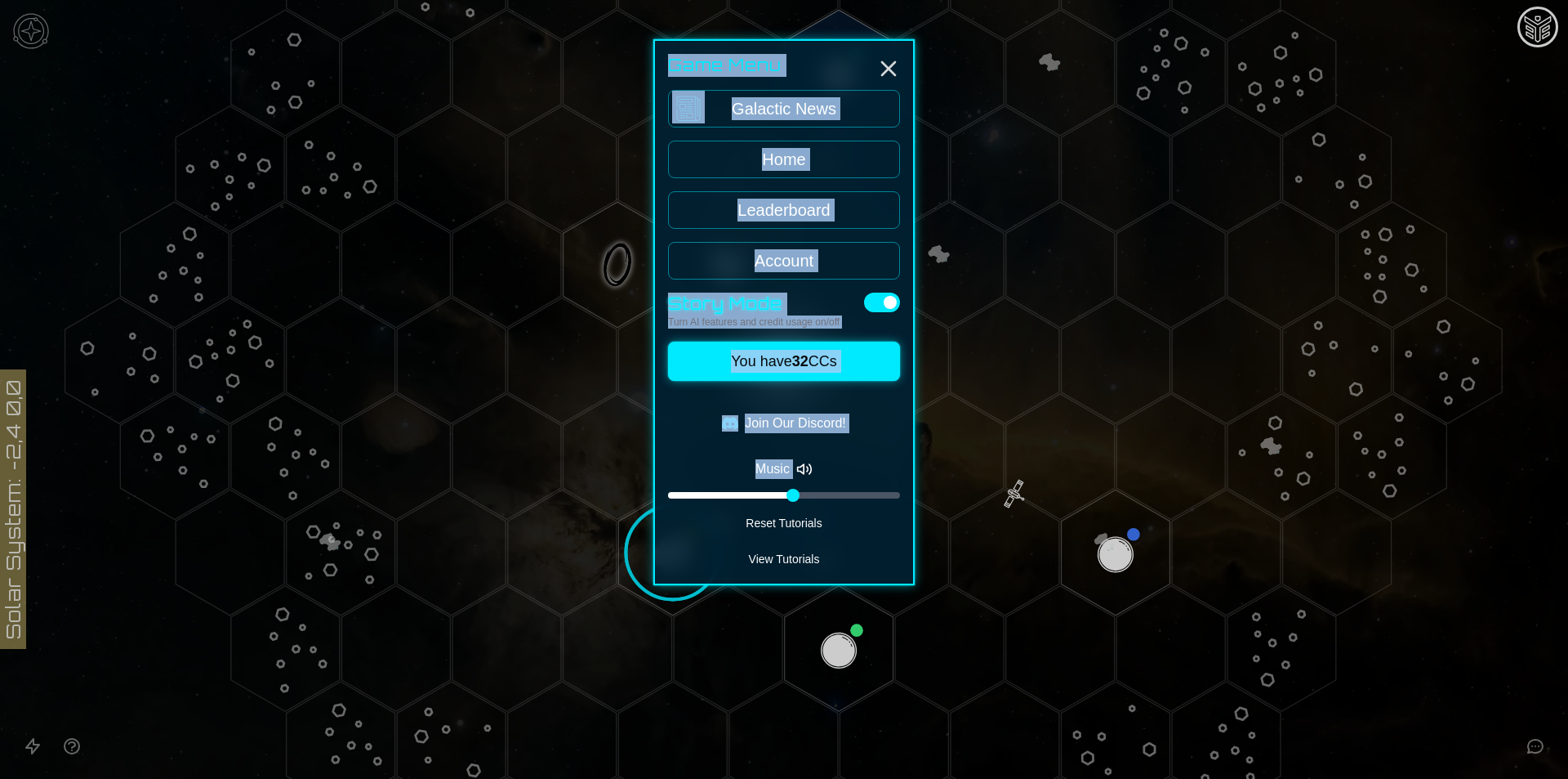
drag, startPoint x: 809, startPoint y: 497, endPoint x: 529, endPoint y: 518, distance: 280.8
click at [529, 518] on main "Game Menu Galactic News Home Leaderboard Account Story Mode Turn AI features an…" at bounding box center [784, 390] width 1568 height 779
click at [784, 490] on div at bounding box center [781, 494] width 13 height 13
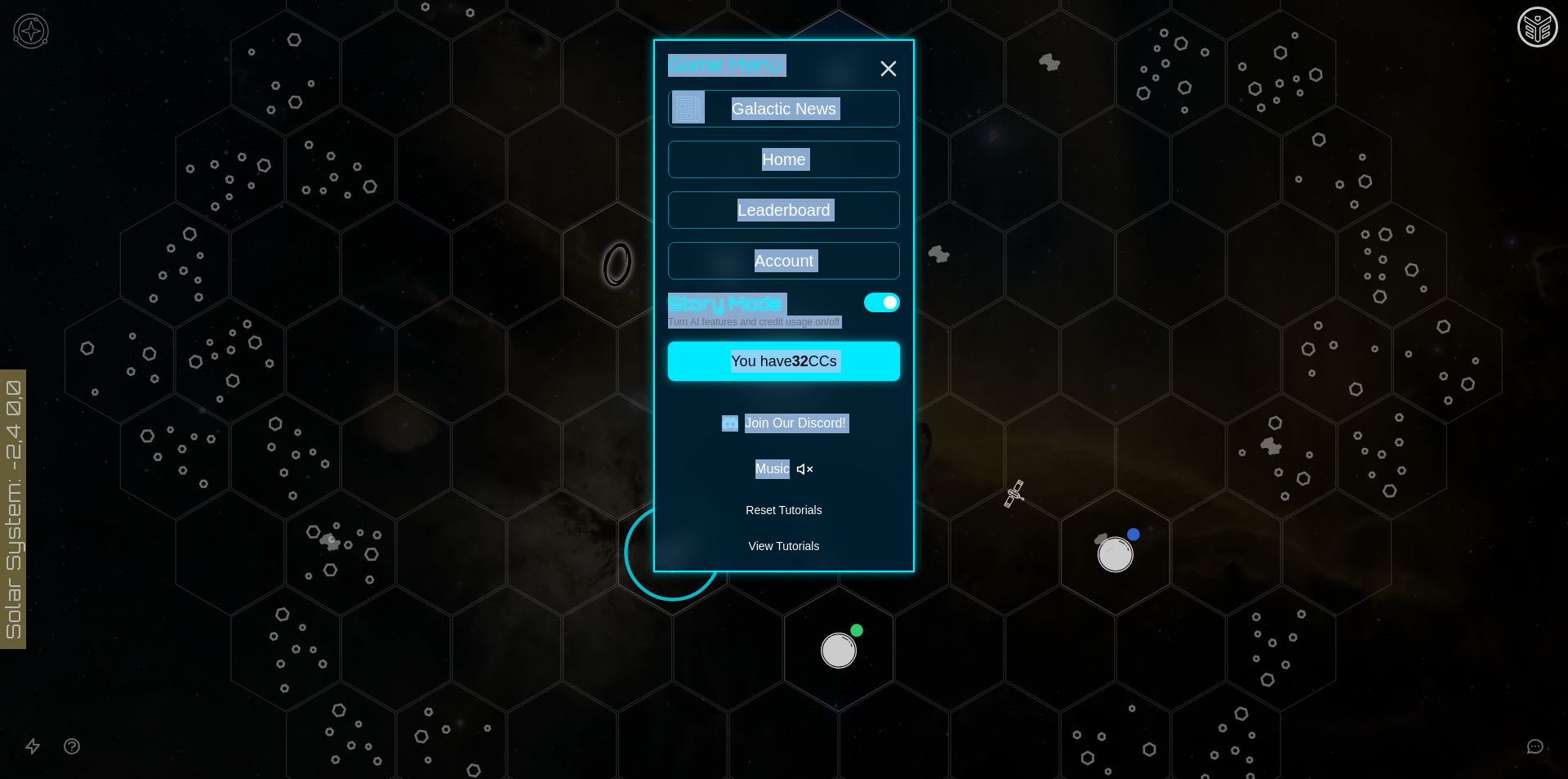
drag, startPoint x: 779, startPoint y: 496, endPoint x: 623, endPoint y: 503, distance: 156.2
click at [456, 481] on div at bounding box center [784, 390] width 1568 height 779
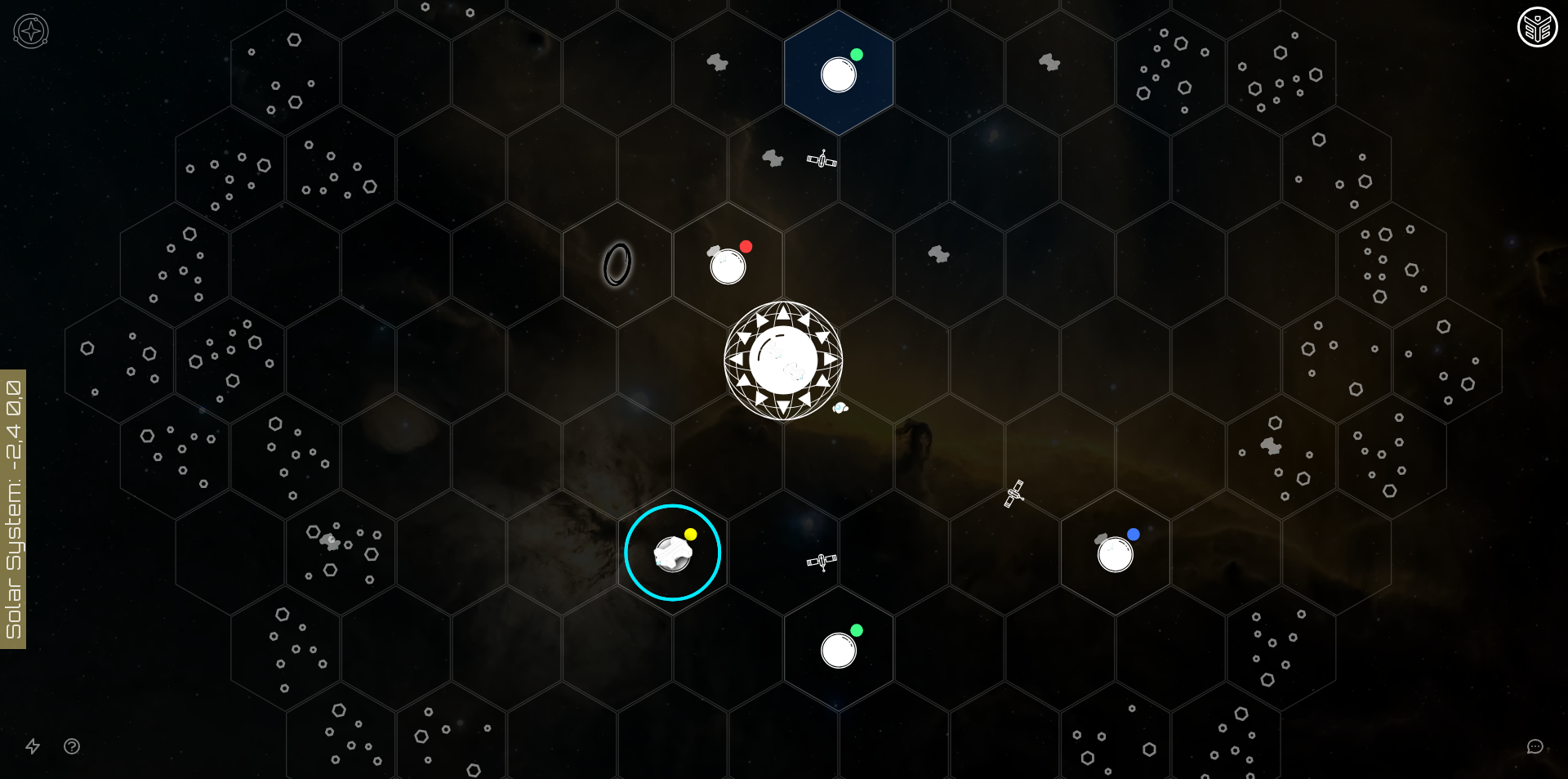
click at [661, 555] on image at bounding box center [673, 553] width 128 height 128
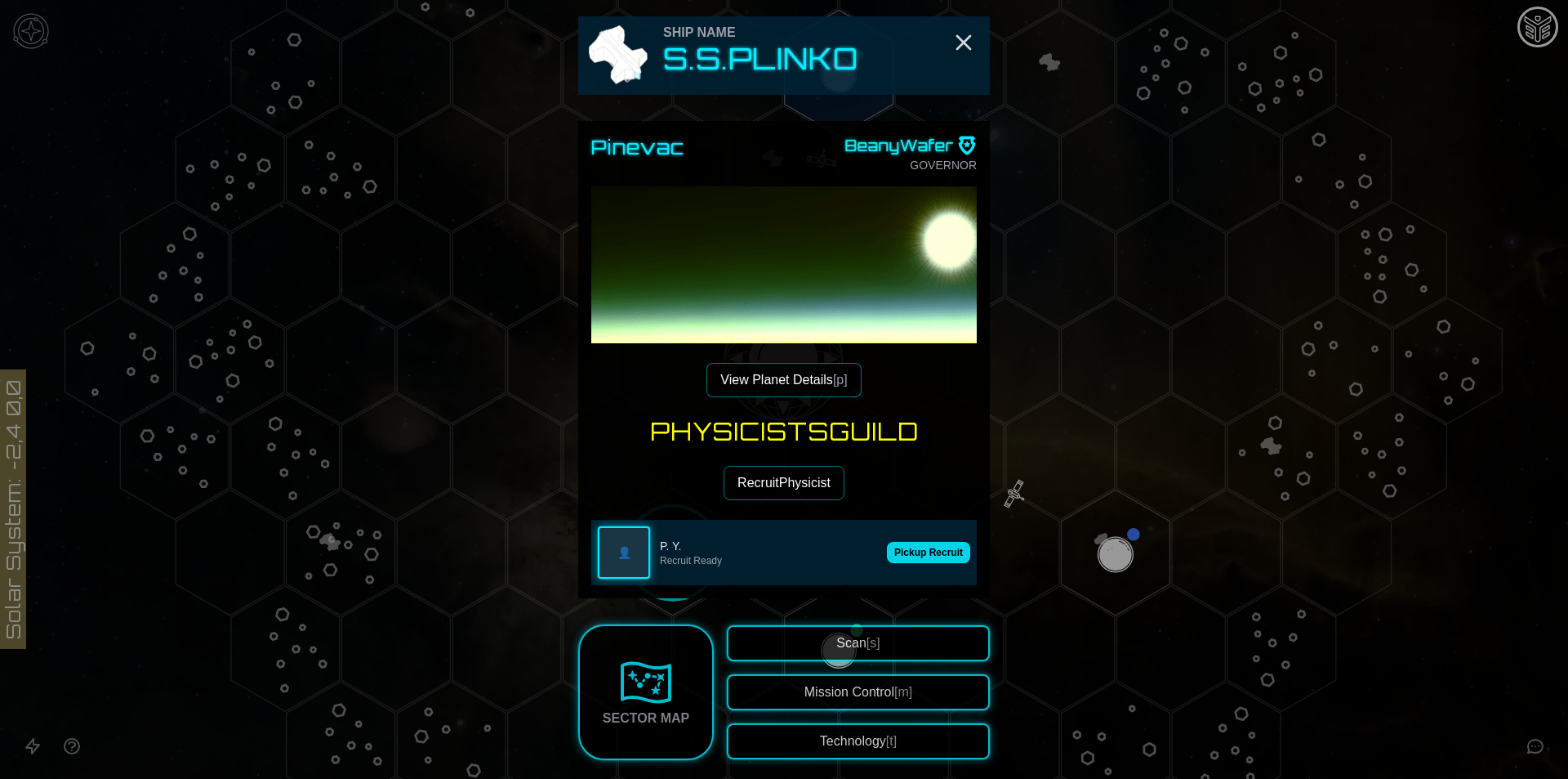
click at [911, 554] on button "Pickup Recruit" at bounding box center [928, 553] width 83 height 21
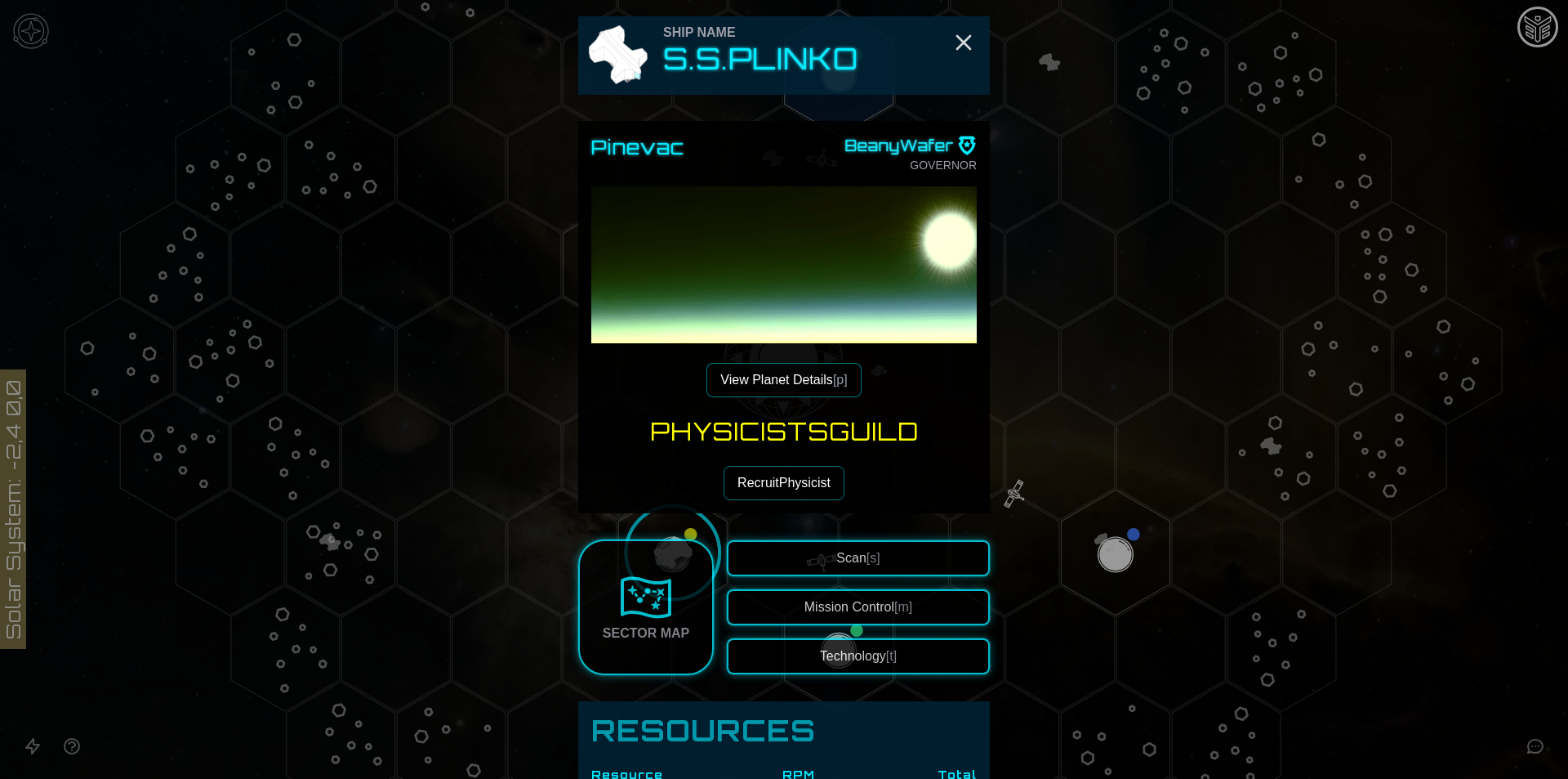
click at [786, 374] on button "View Planet Details [p]" at bounding box center [784, 379] width 154 height 34
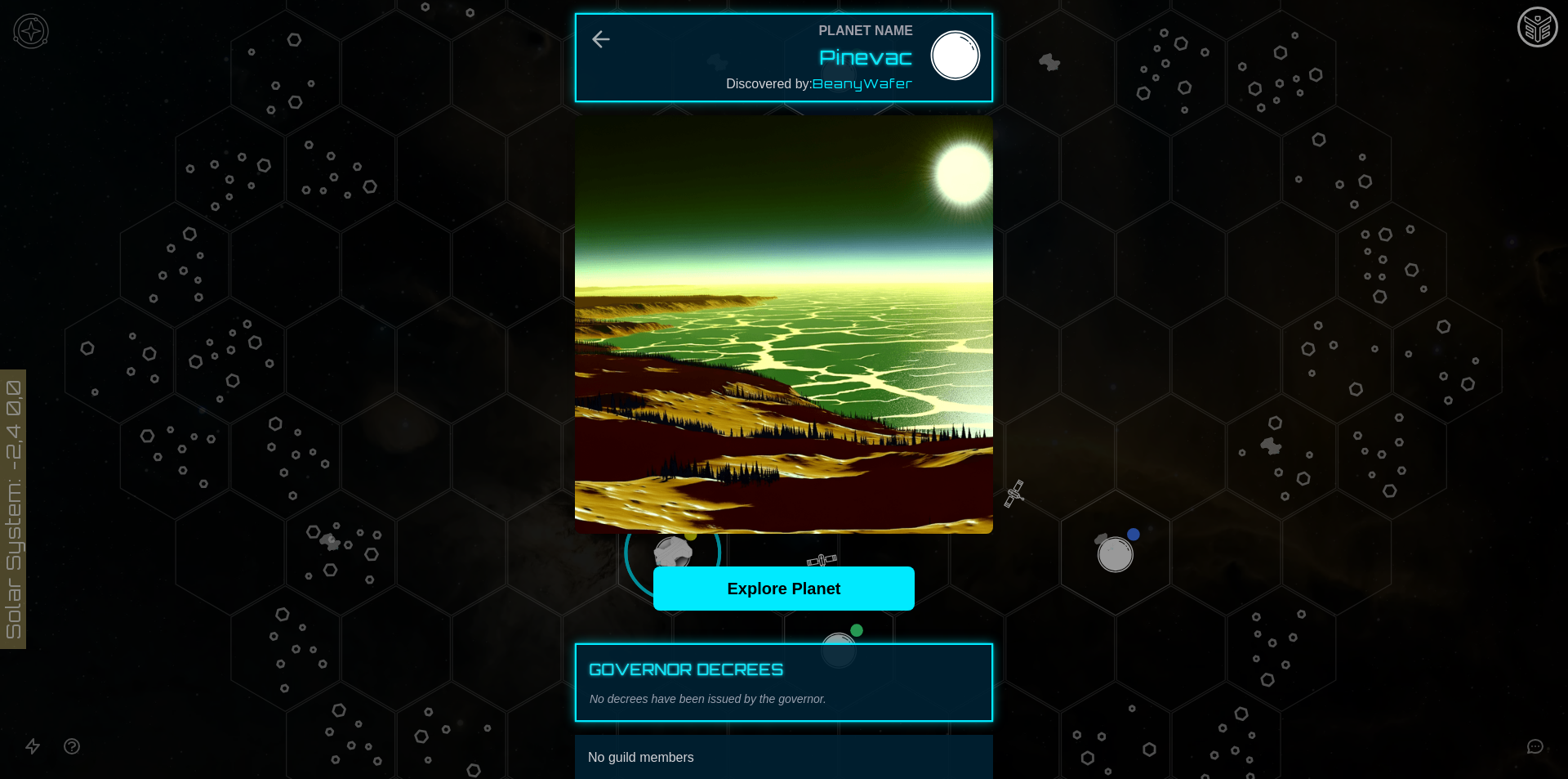
click at [1068, 385] on div at bounding box center [784, 390] width 1568 height 779
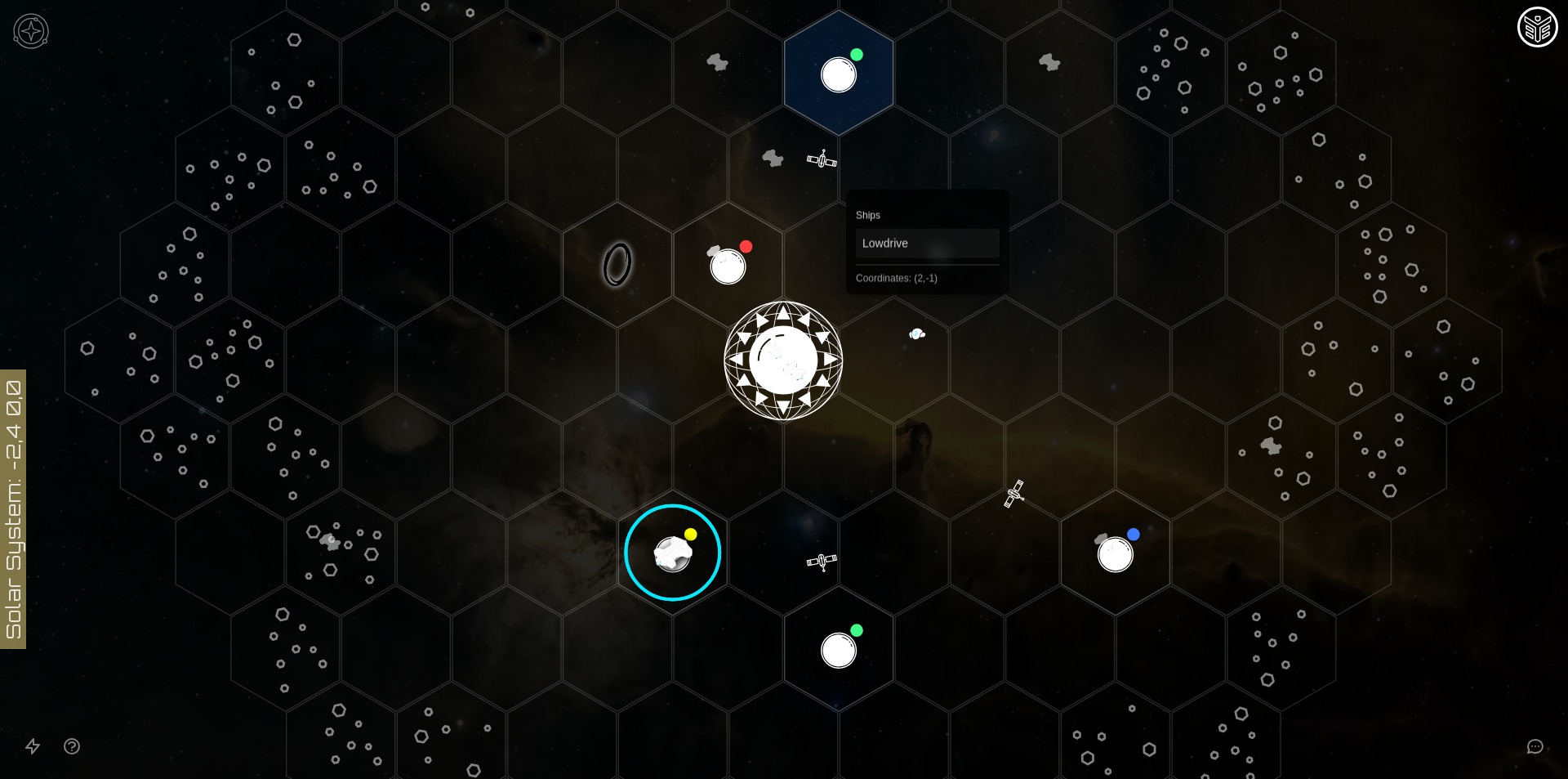
scroll to position [109, 0]
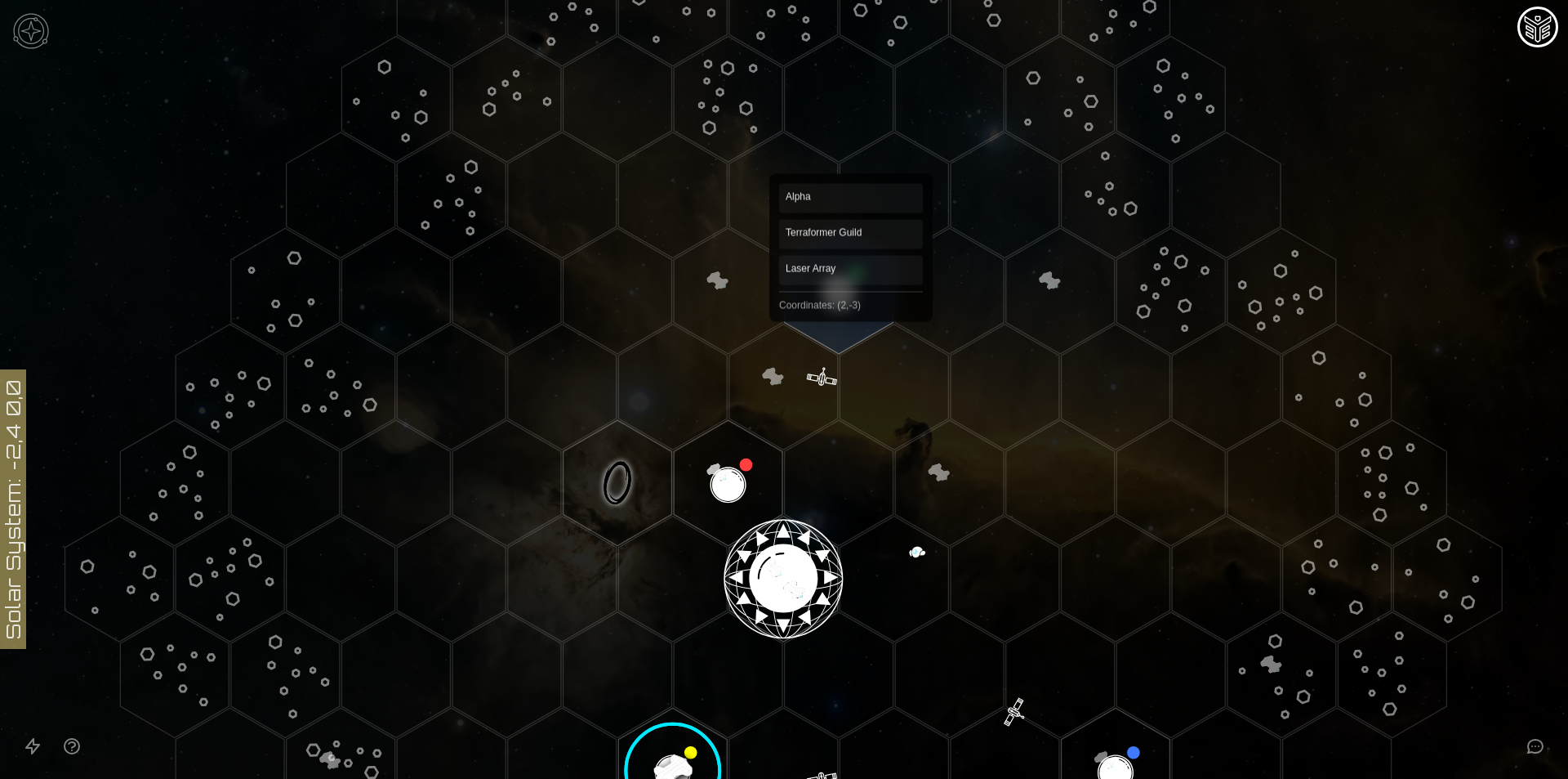
click at [851, 286] on polygon "Hex at coordinates 2,-3, clickable" at bounding box center [839, 291] width 109 height 126
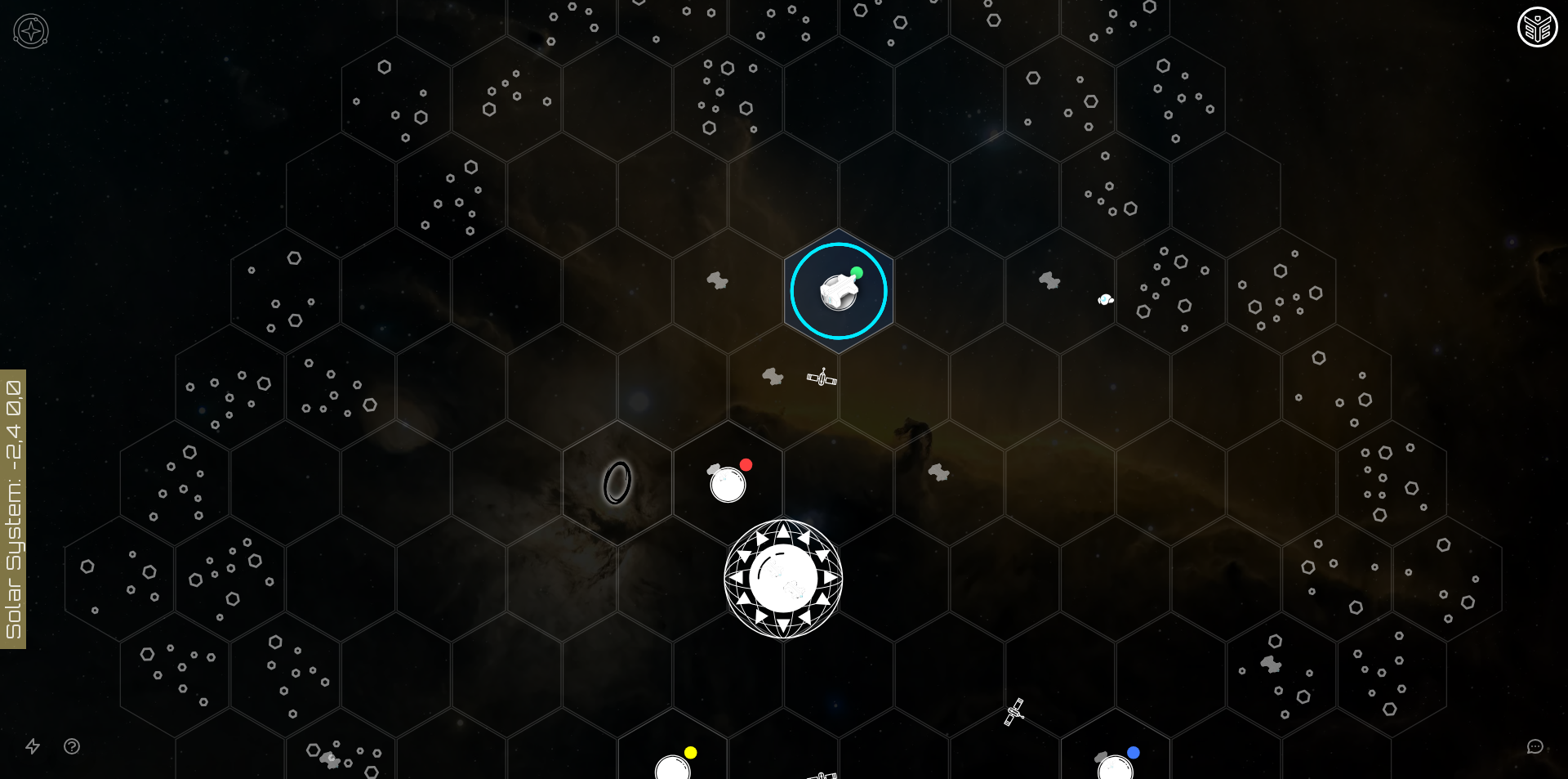
click at [836, 295] on image at bounding box center [839, 291] width 128 height 128
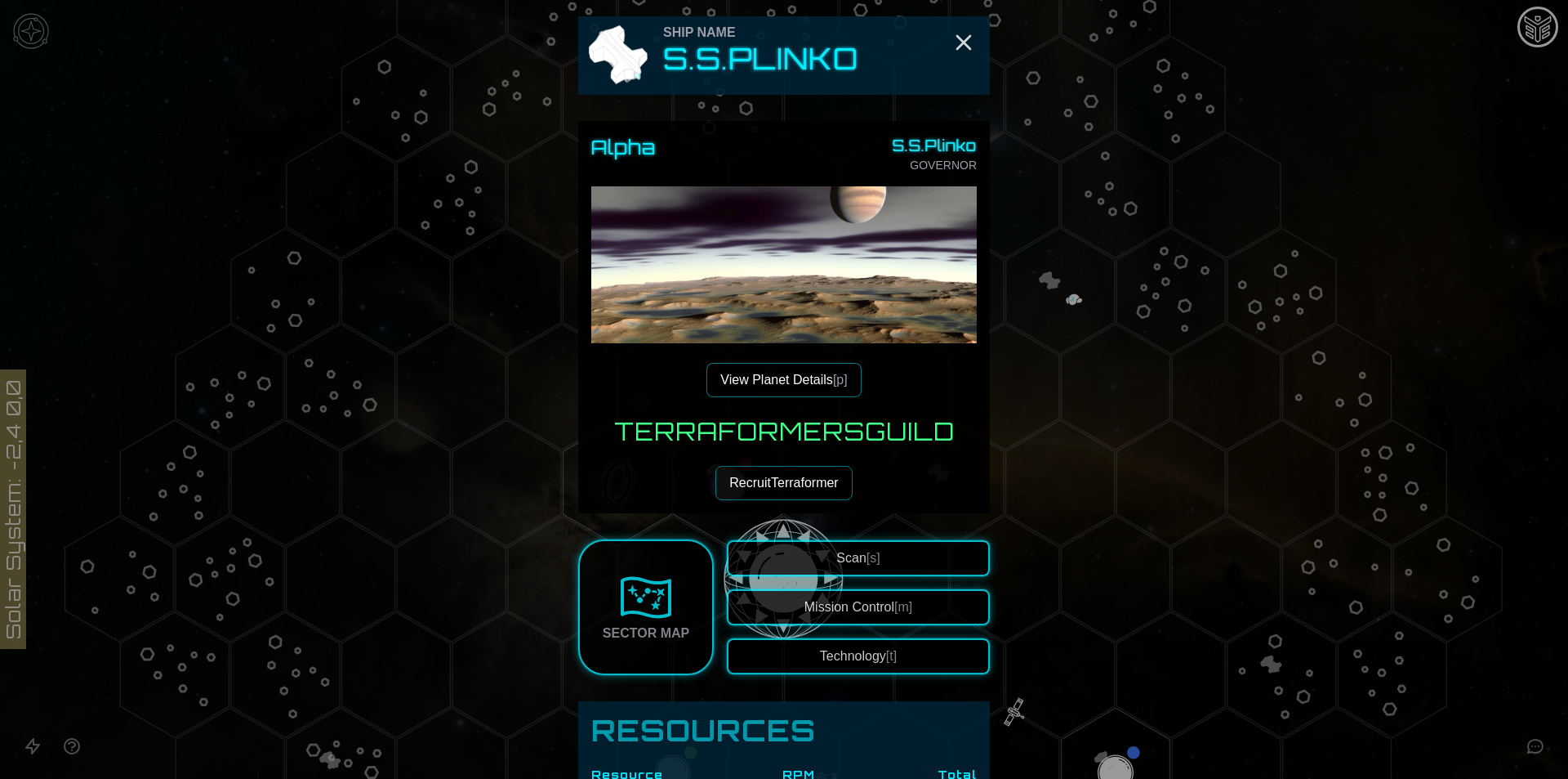
click at [821, 382] on button "View Planet Details [p]" at bounding box center [784, 379] width 154 height 34
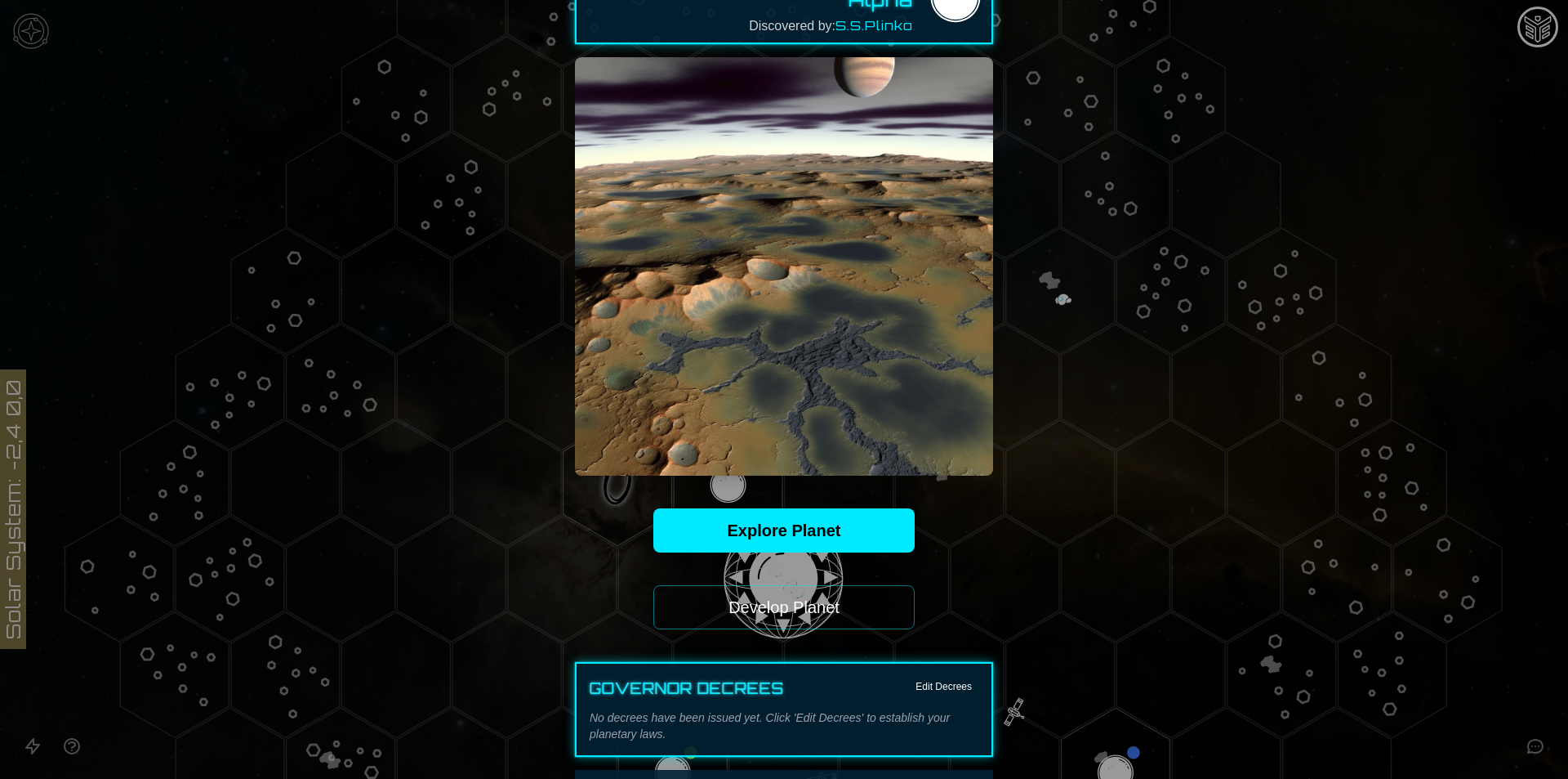
scroll to position [219, 0]
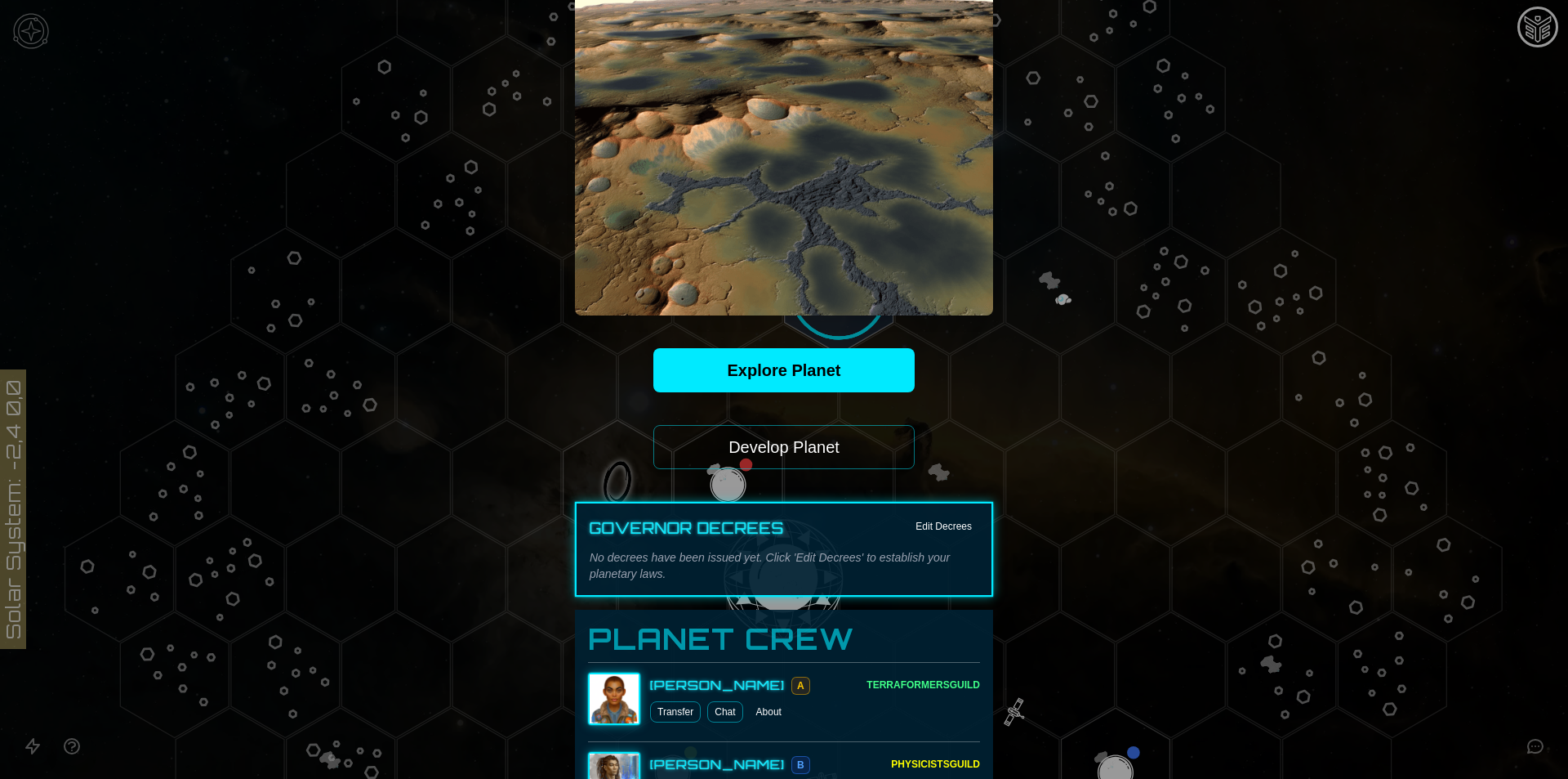
click at [832, 454] on button "Develop Planet" at bounding box center [784, 446] width 261 height 44
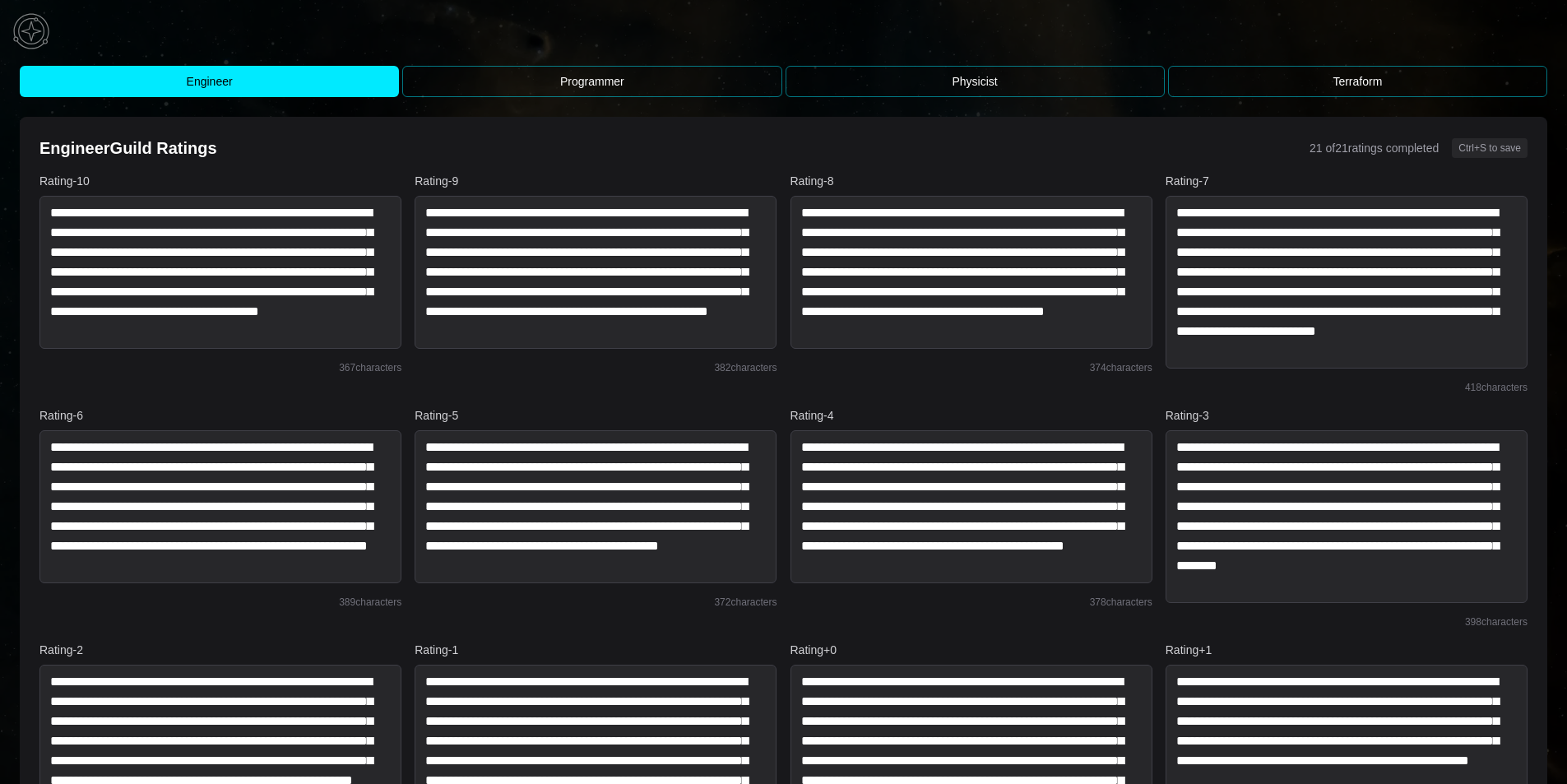
click at [1290, 80] on button "Terraform" at bounding box center [1358, 81] width 380 height 31
type textarea "*"
type textarea "**********"
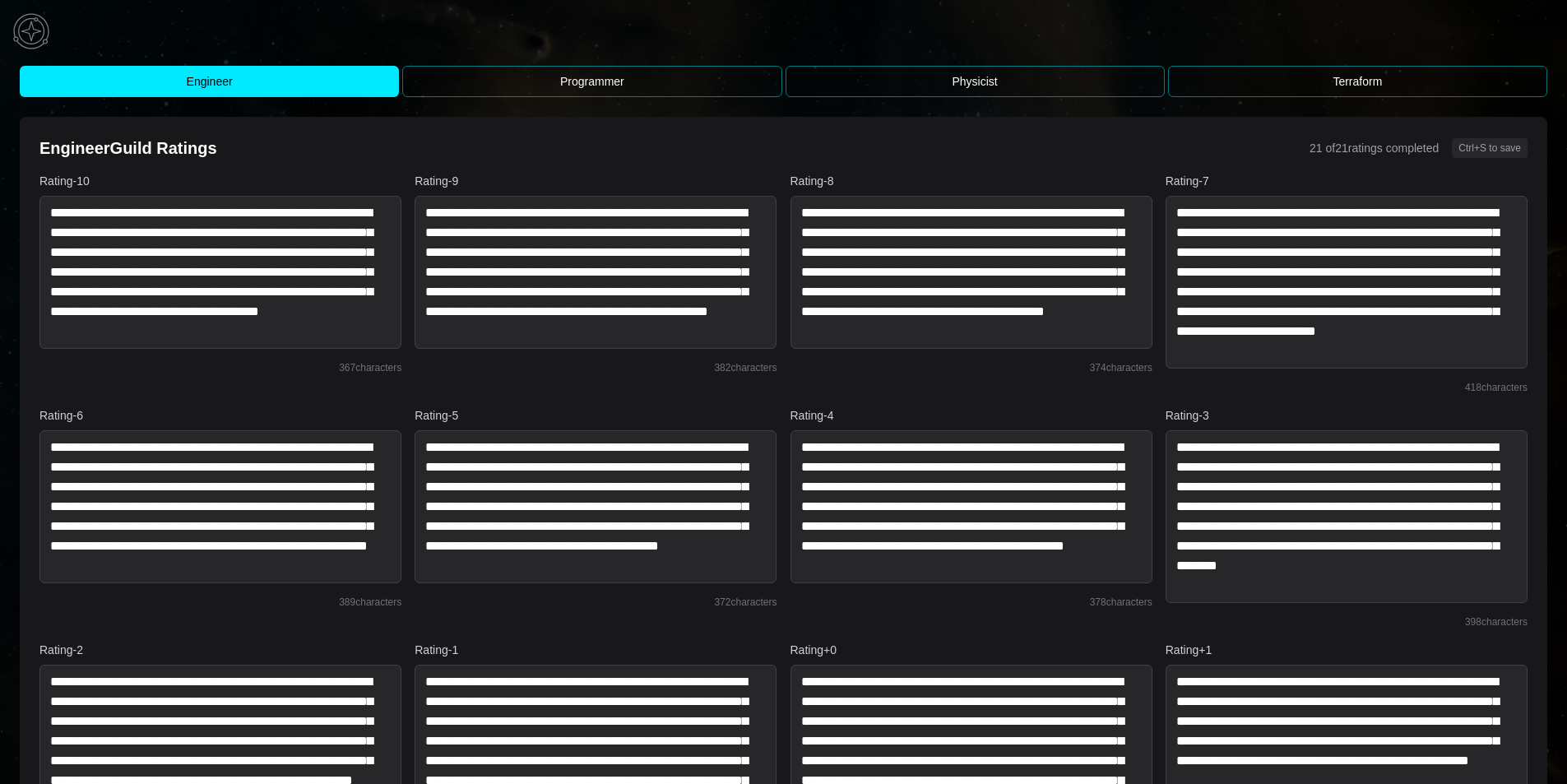
type textarea "**********"
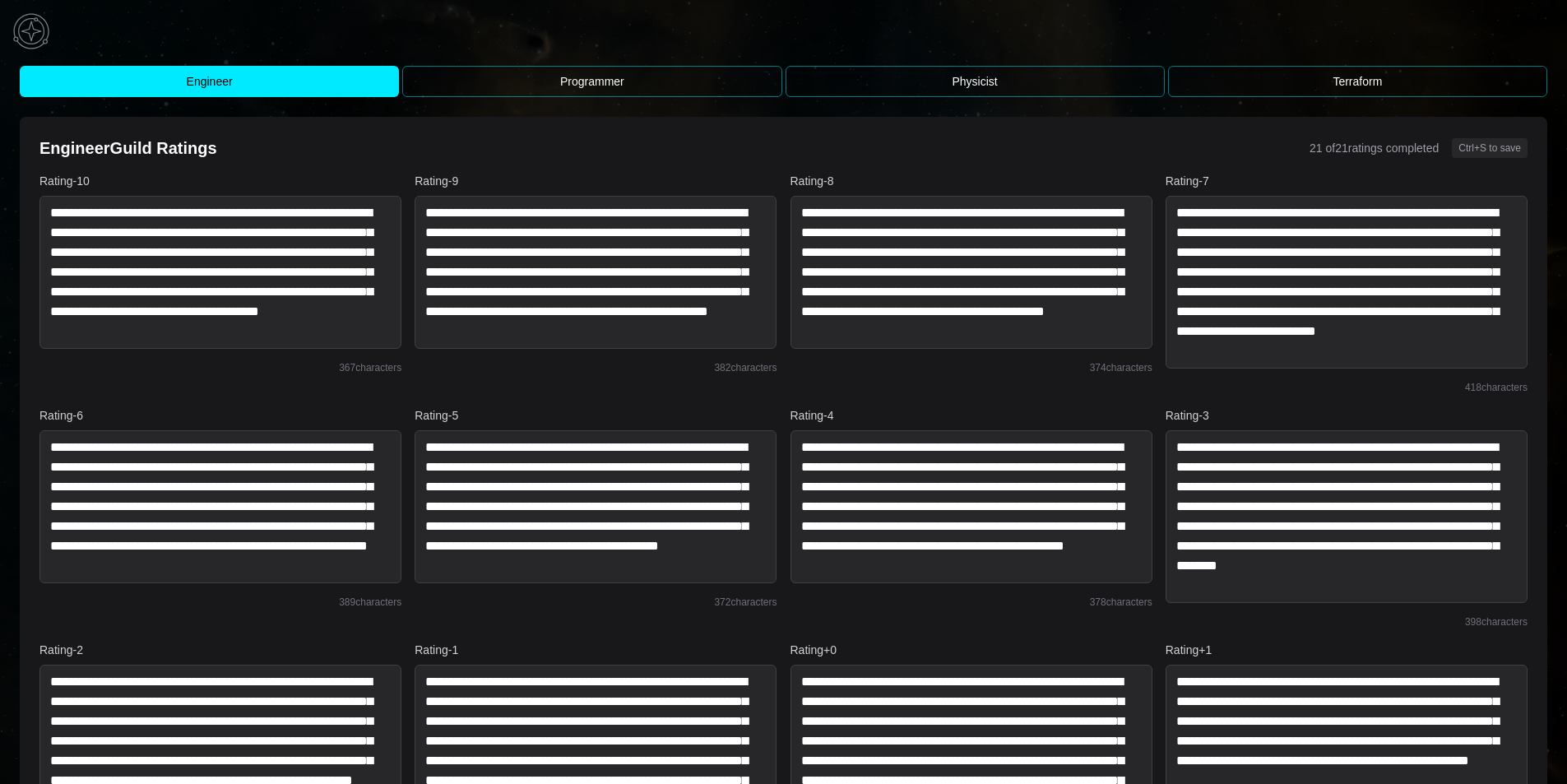
type textarea "**********"
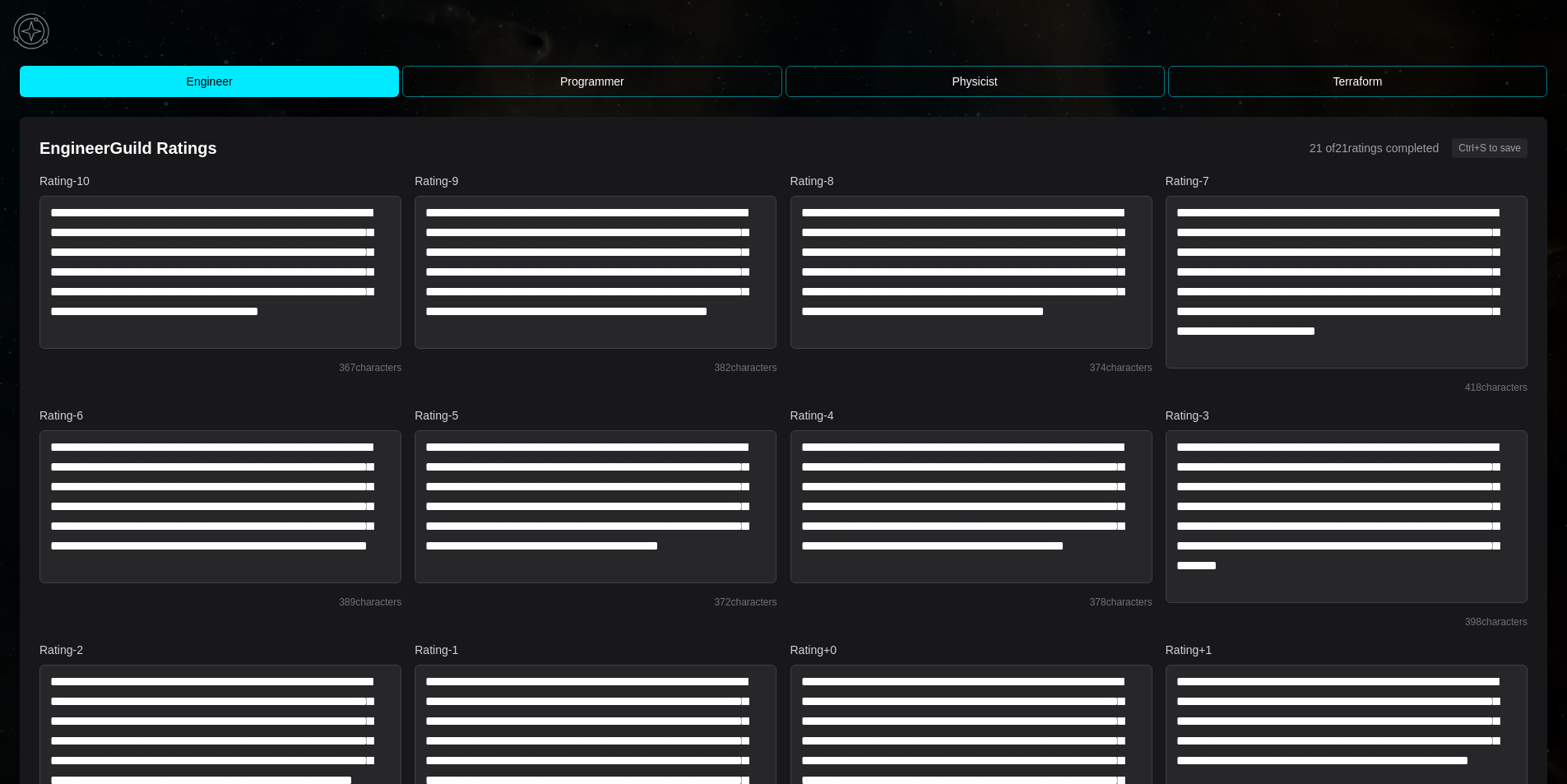
type textarea "**********"
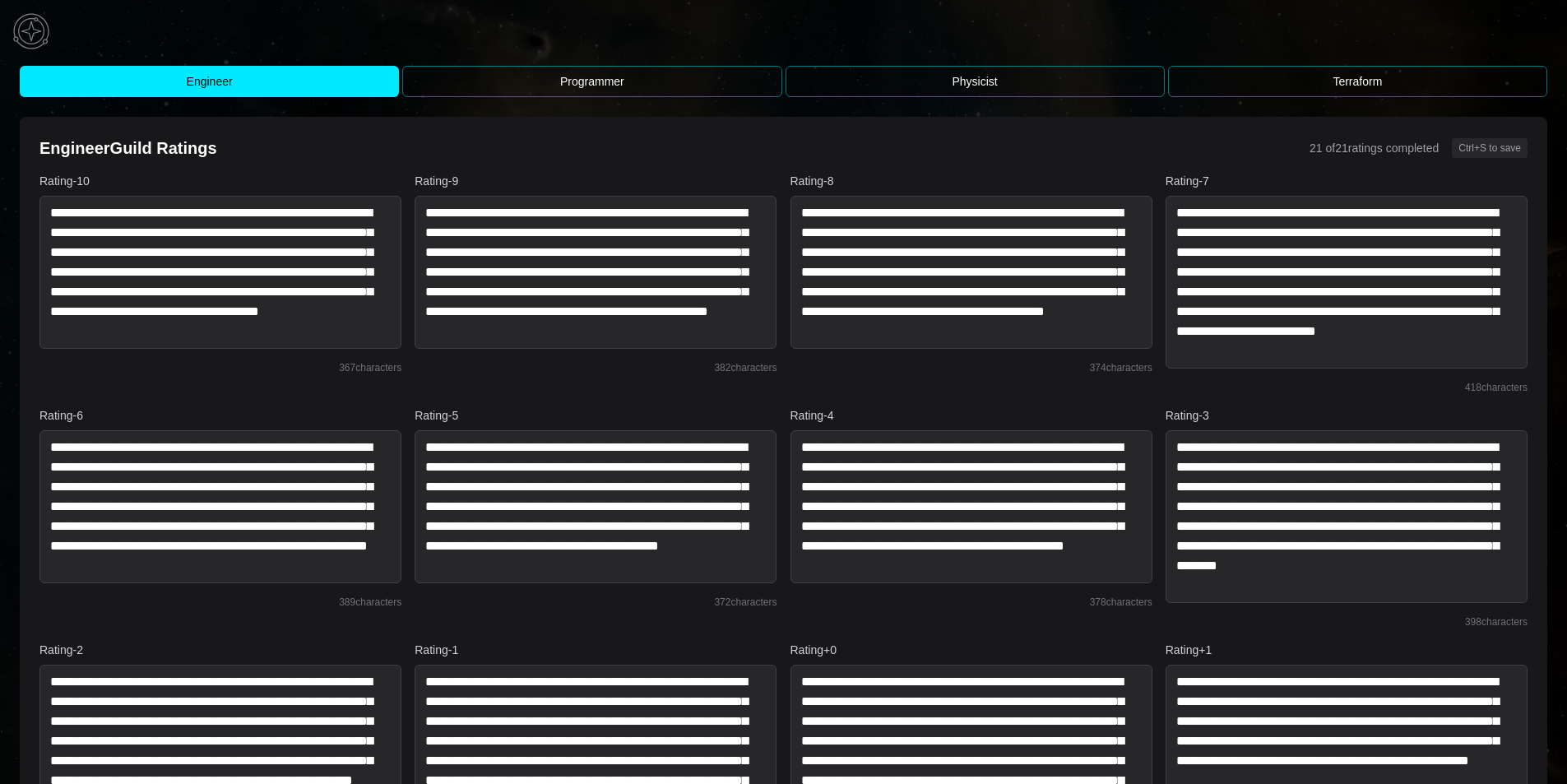
type textarea "**********"
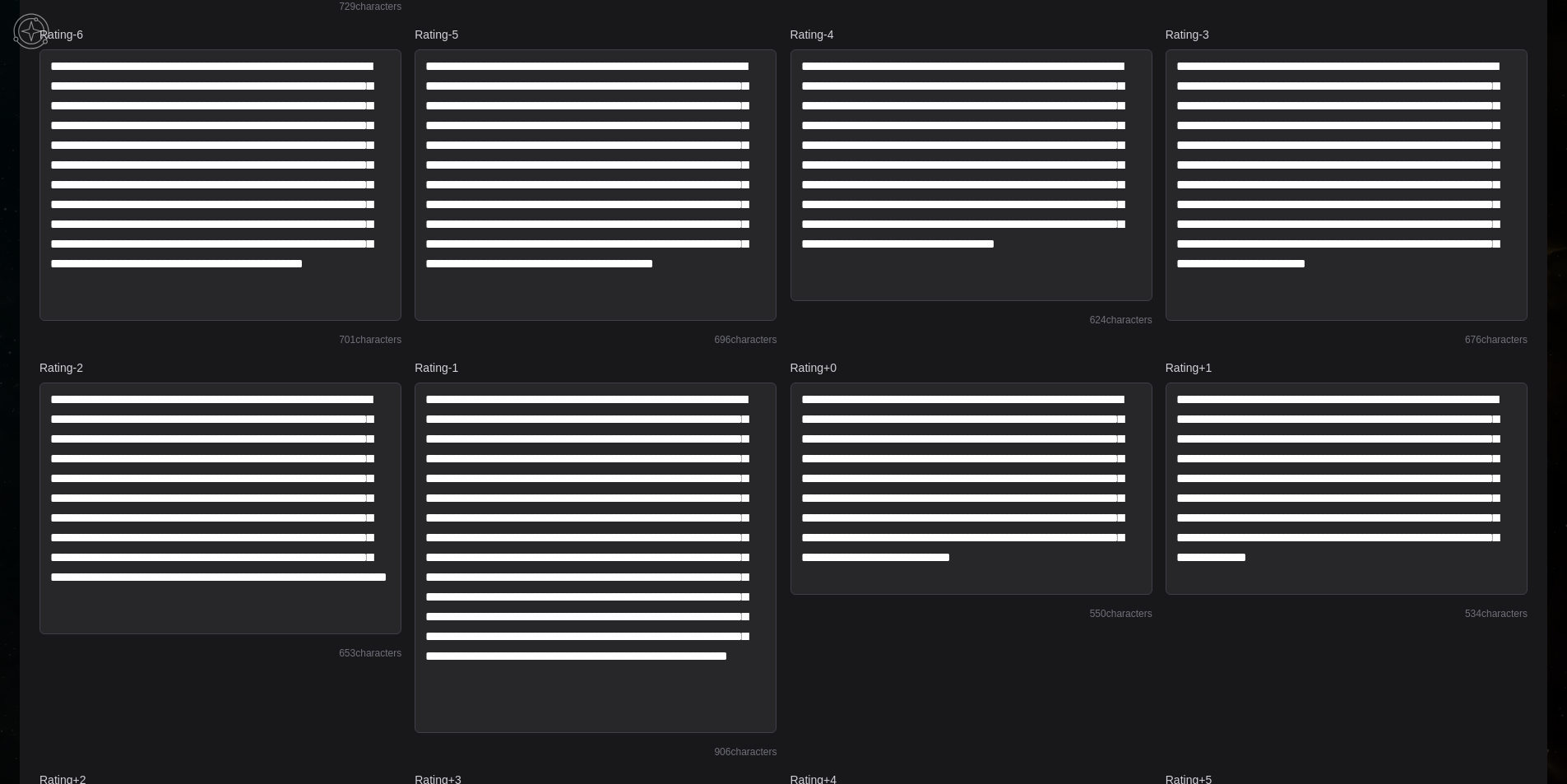
scroll to position [438, 0]
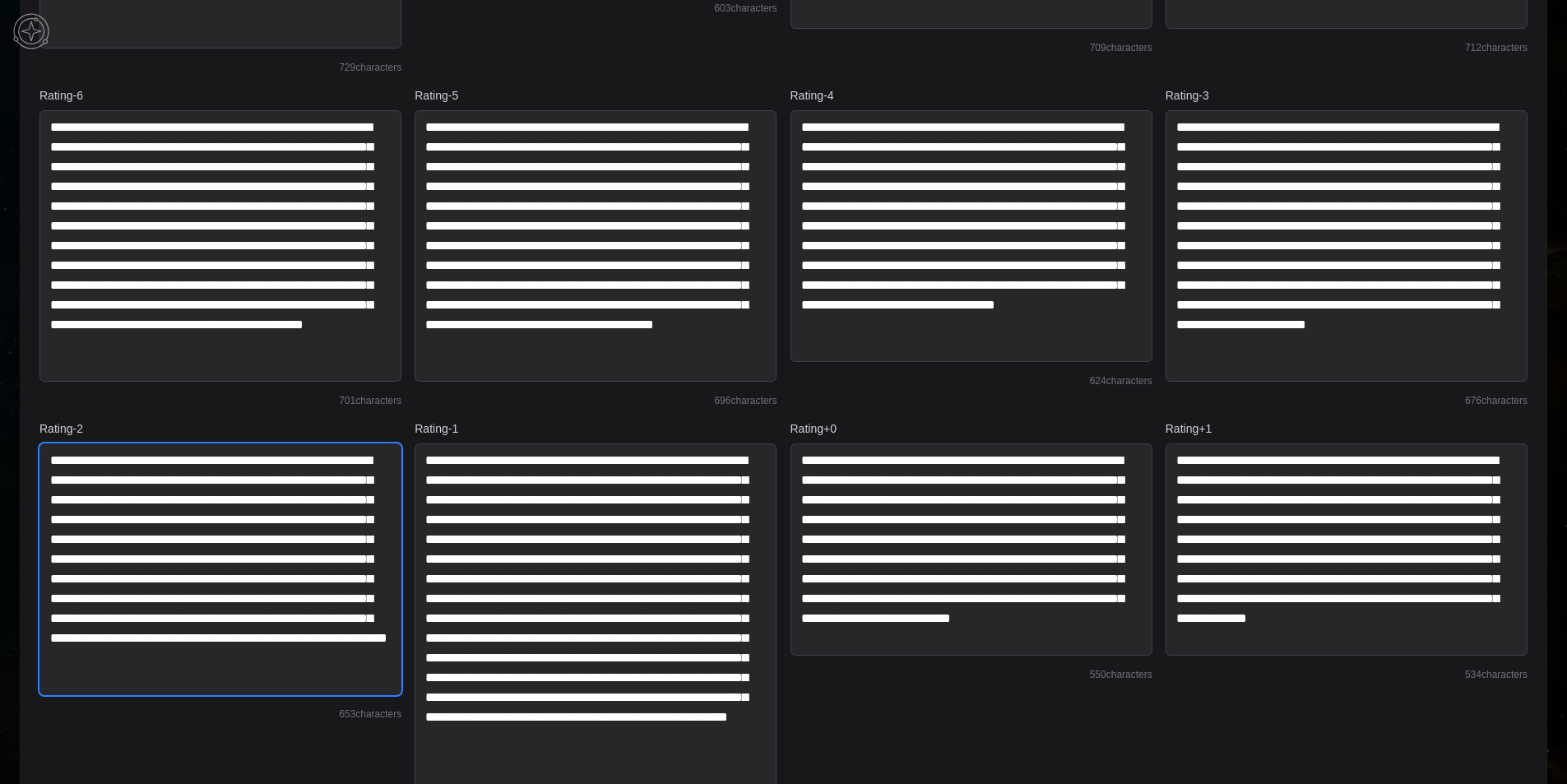
click at [241, 469] on textarea "**********" at bounding box center [220, 568] width 362 height 251
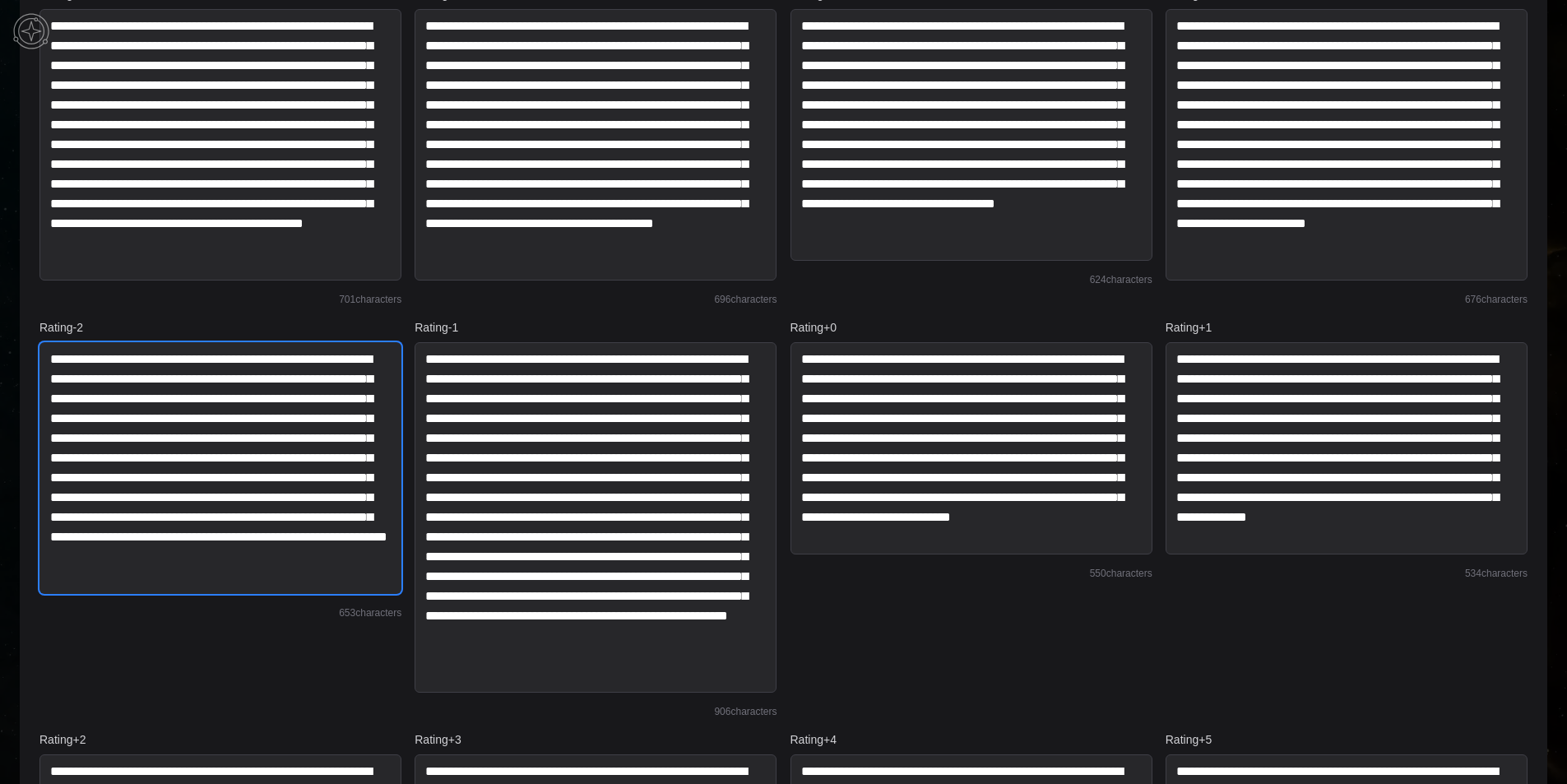
scroll to position [548, 0]
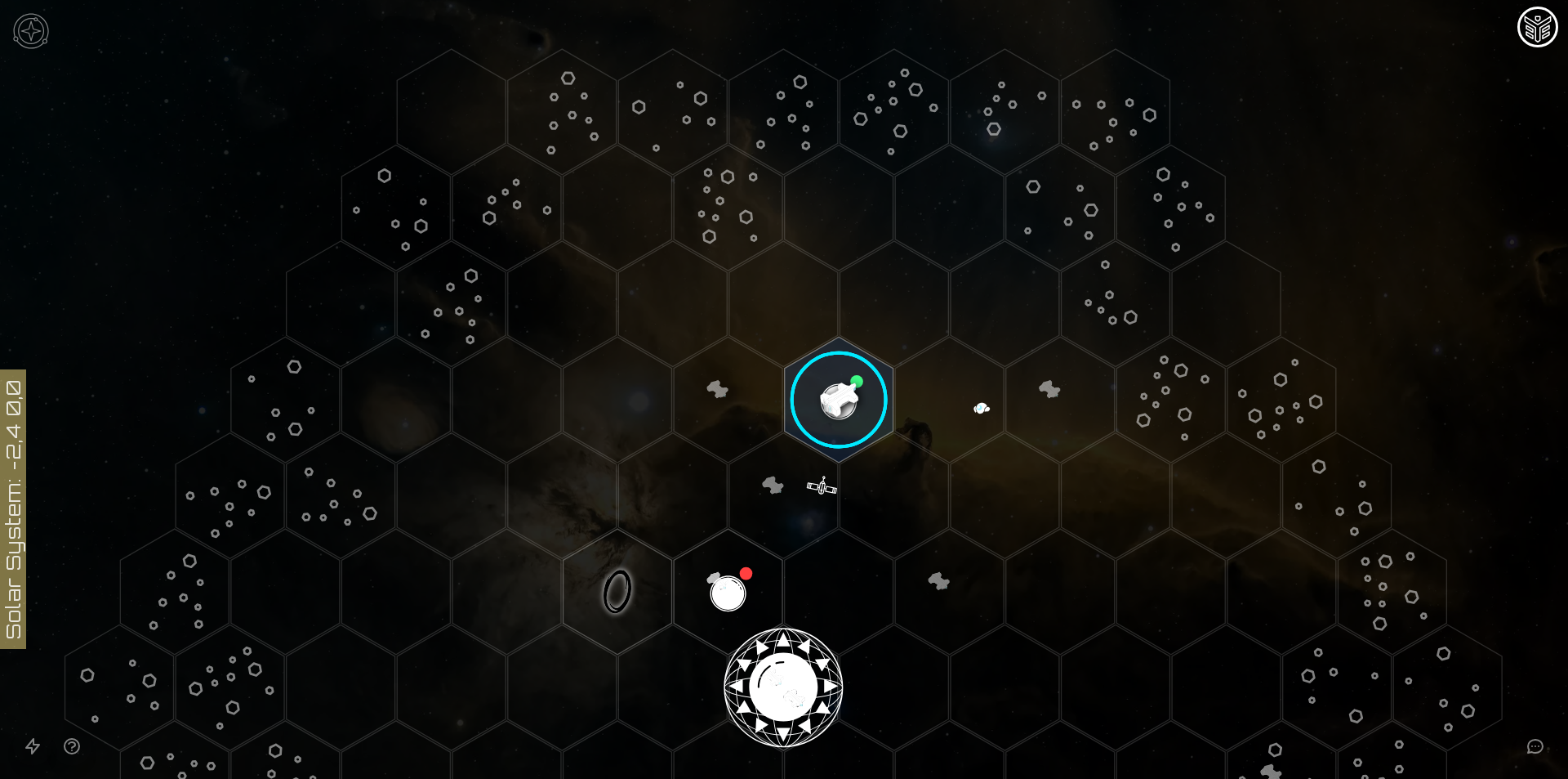
click at [841, 415] on image at bounding box center [839, 400] width 128 height 128
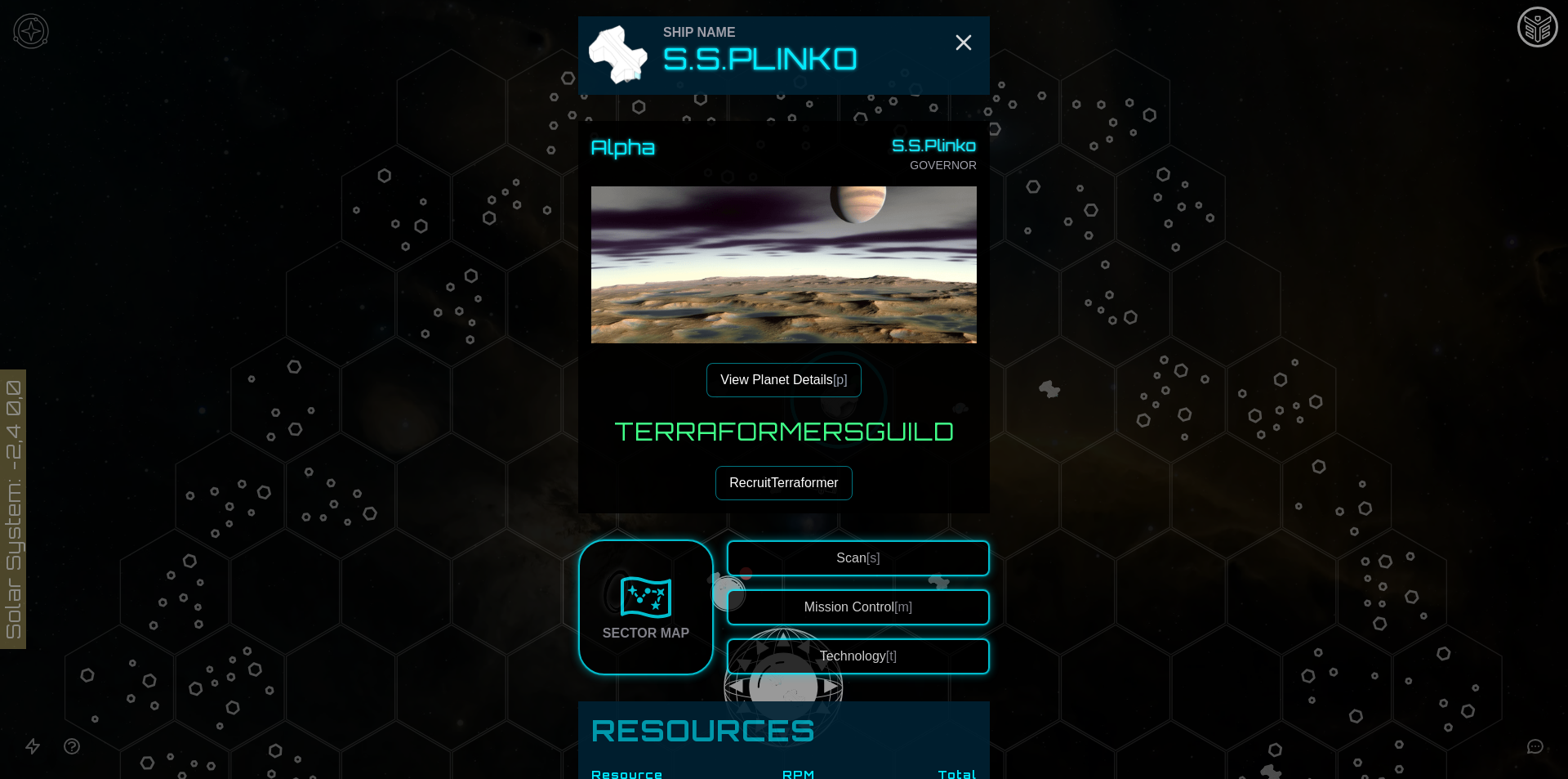
click at [795, 374] on button "View Planet Details [p]" at bounding box center [784, 379] width 154 height 34
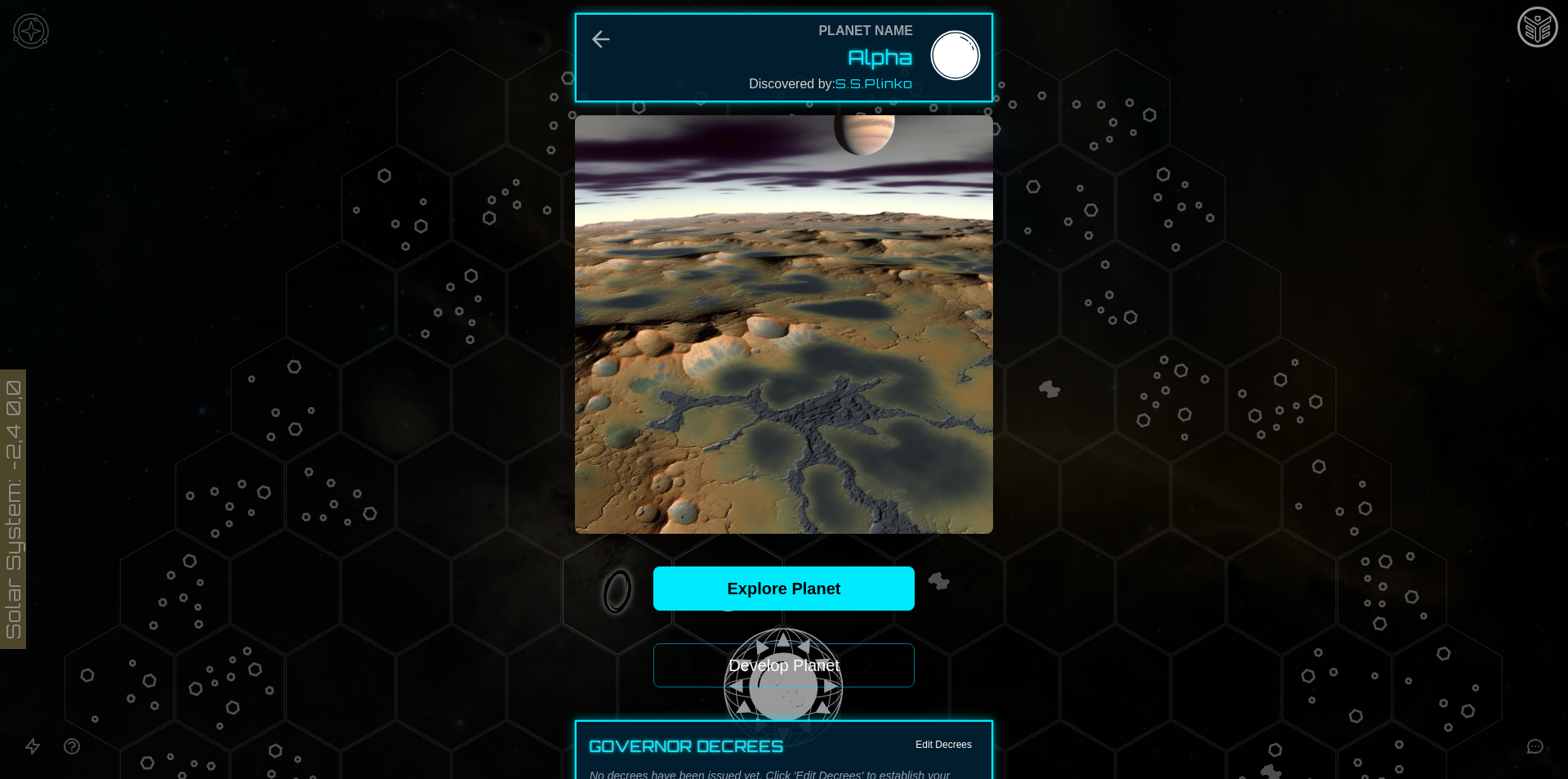
click at [788, 682] on button "Develop Planet" at bounding box center [784, 664] width 261 height 44
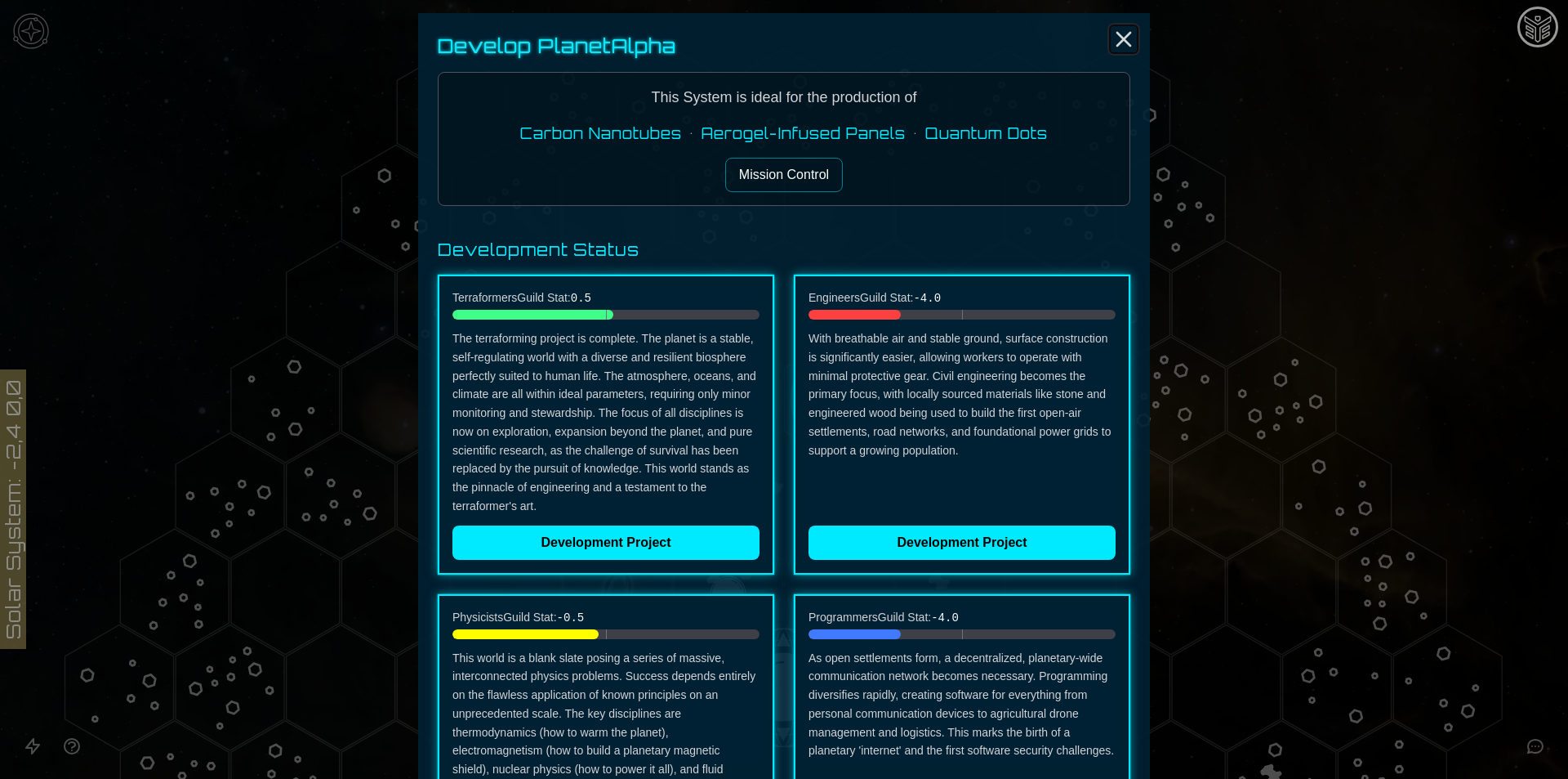
click at [1118, 42] on icon "Close" at bounding box center [1123, 39] width 26 height 26
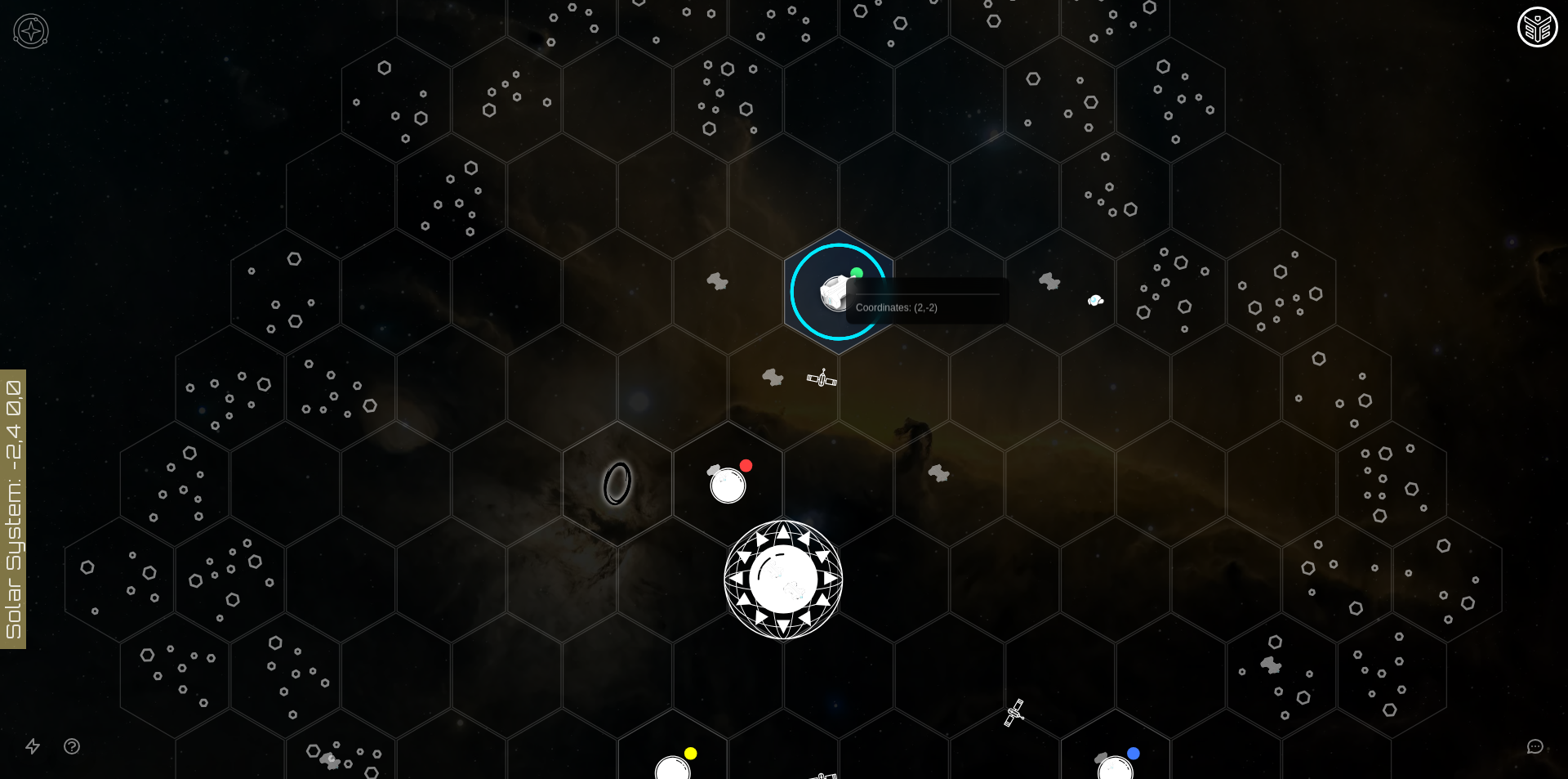
scroll to position [109, 0]
click at [843, 277] on image at bounding box center [839, 291] width 128 height 128
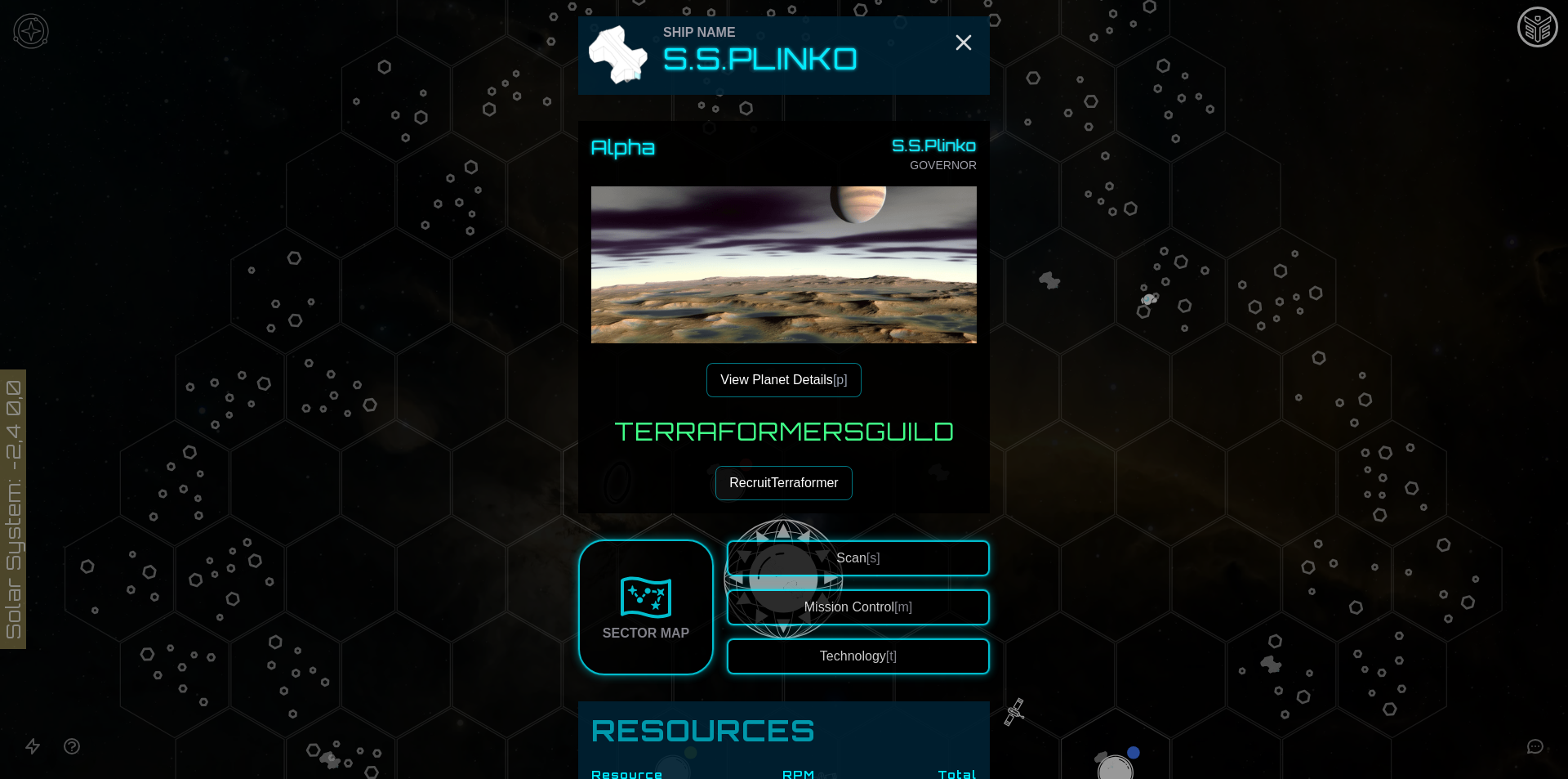
click at [796, 388] on button "View Planet Details [p]" at bounding box center [784, 379] width 154 height 34
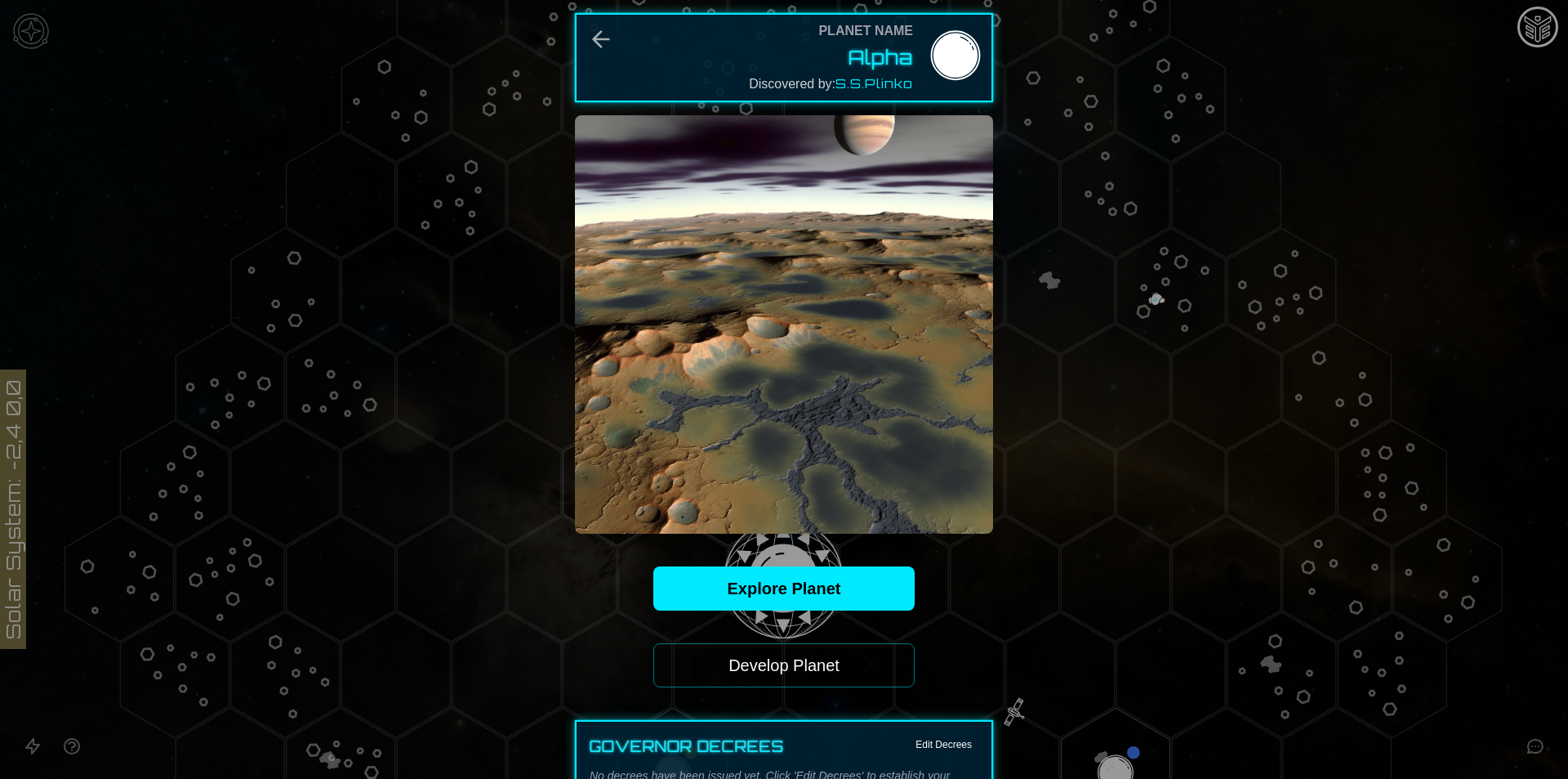
click at [1153, 490] on div at bounding box center [784, 390] width 1568 height 779
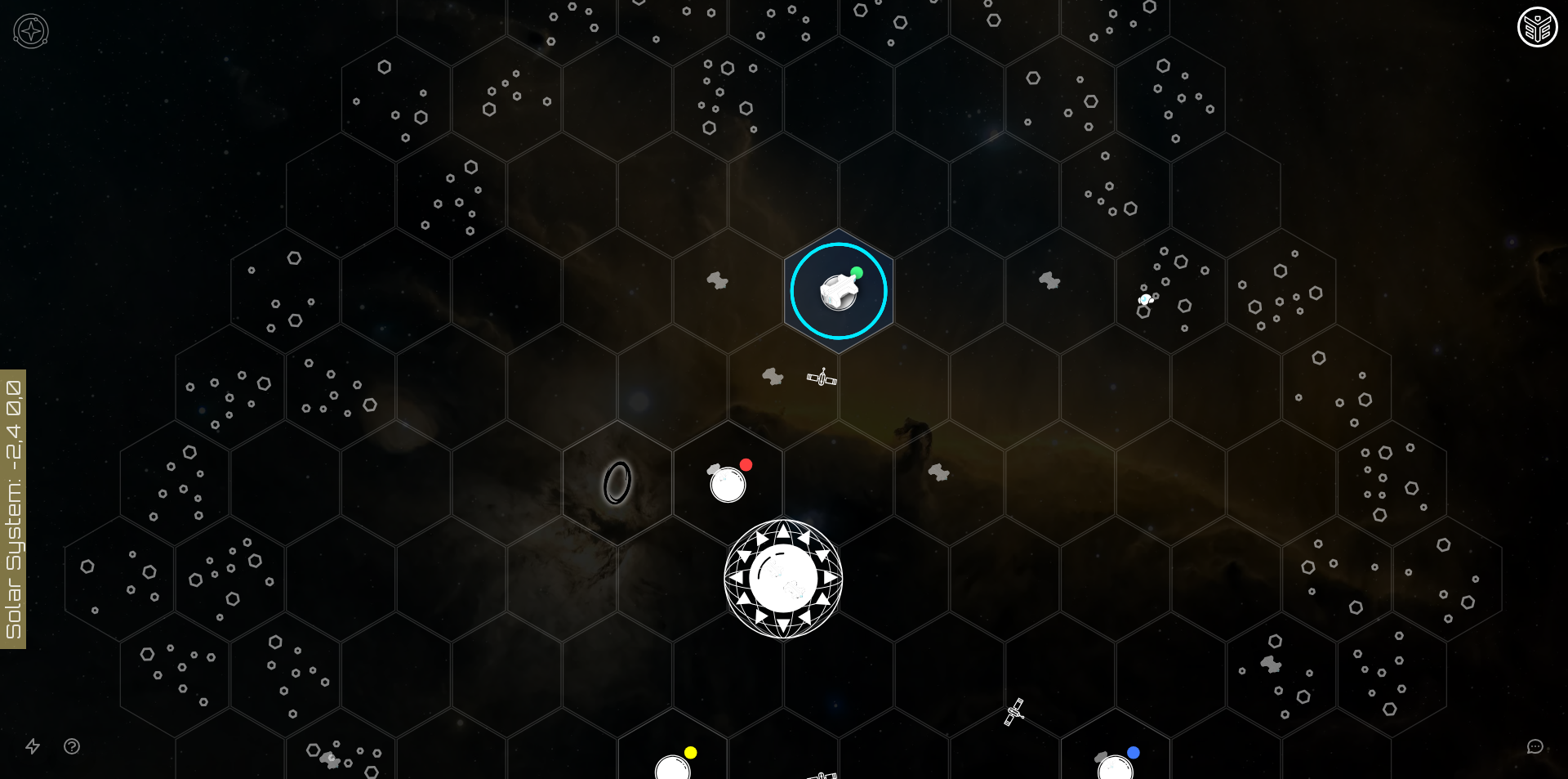
click at [817, 368] on polygon "Hex at coordinates 1,-2, clickable" at bounding box center [784, 388] width 109 height 126
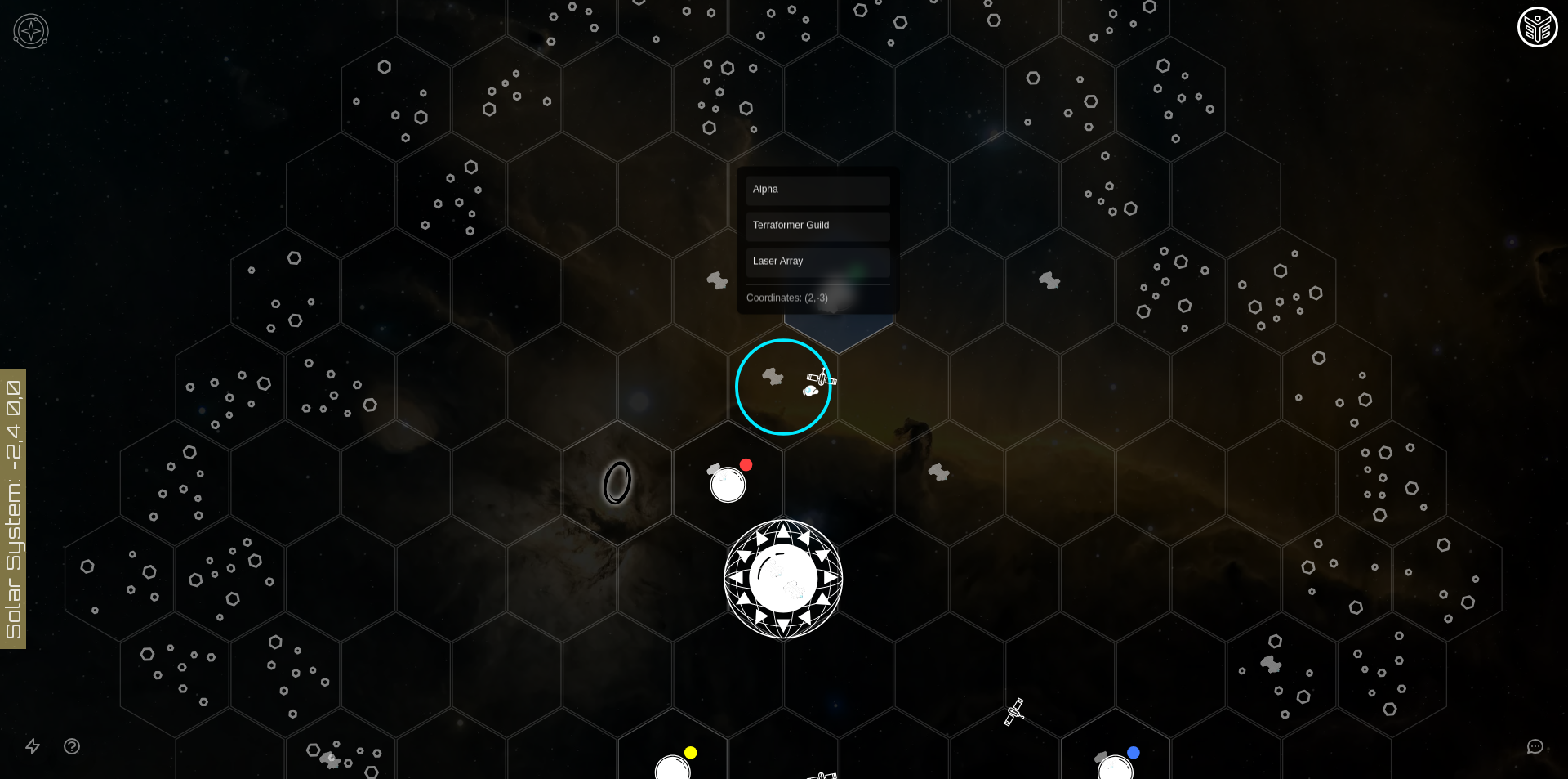
click at [817, 302] on polygon "Hex at coordinates 2,-3, clickable" at bounding box center [839, 291] width 109 height 126
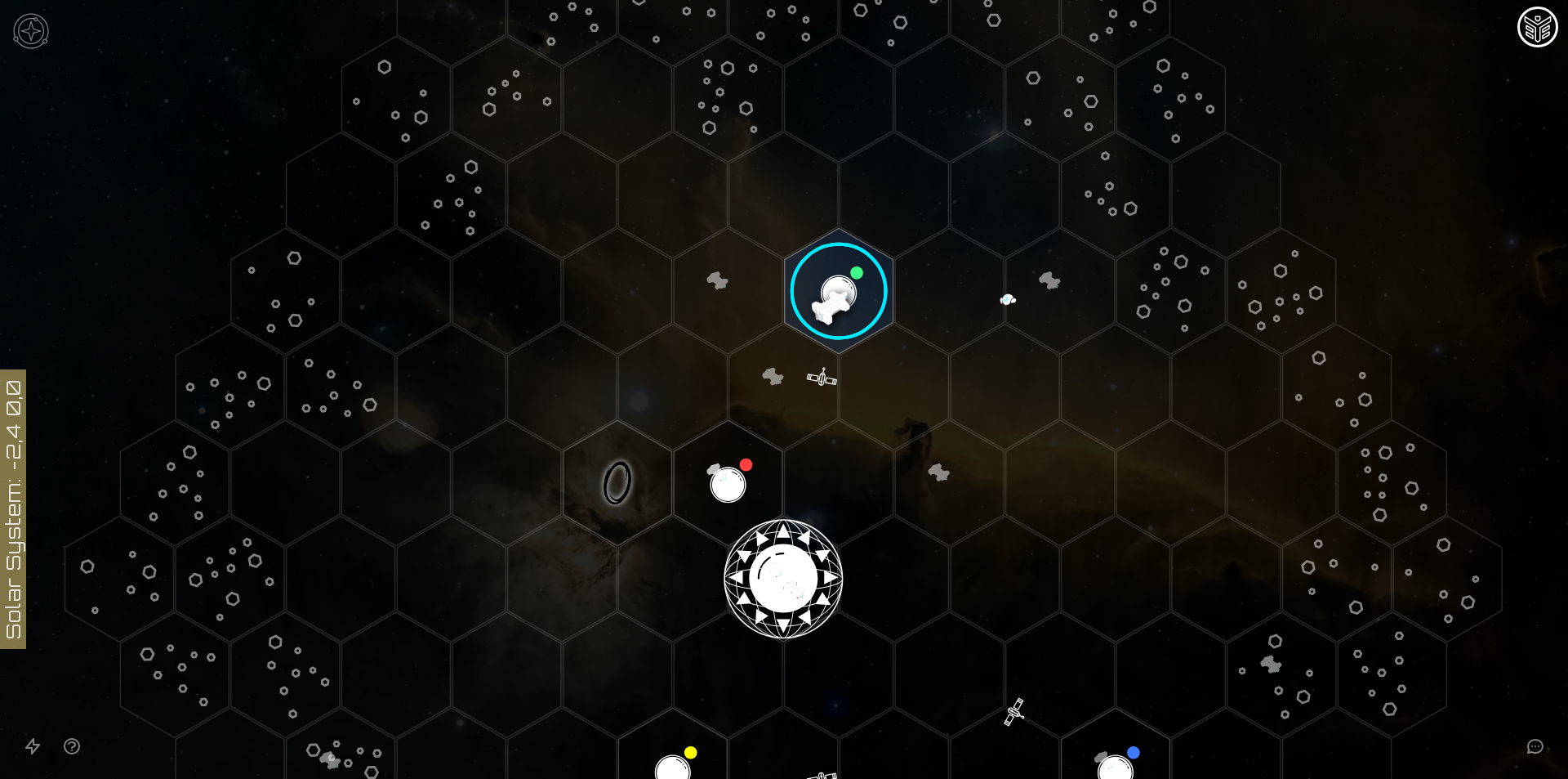
click at [827, 282] on image at bounding box center [839, 291] width 128 height 128
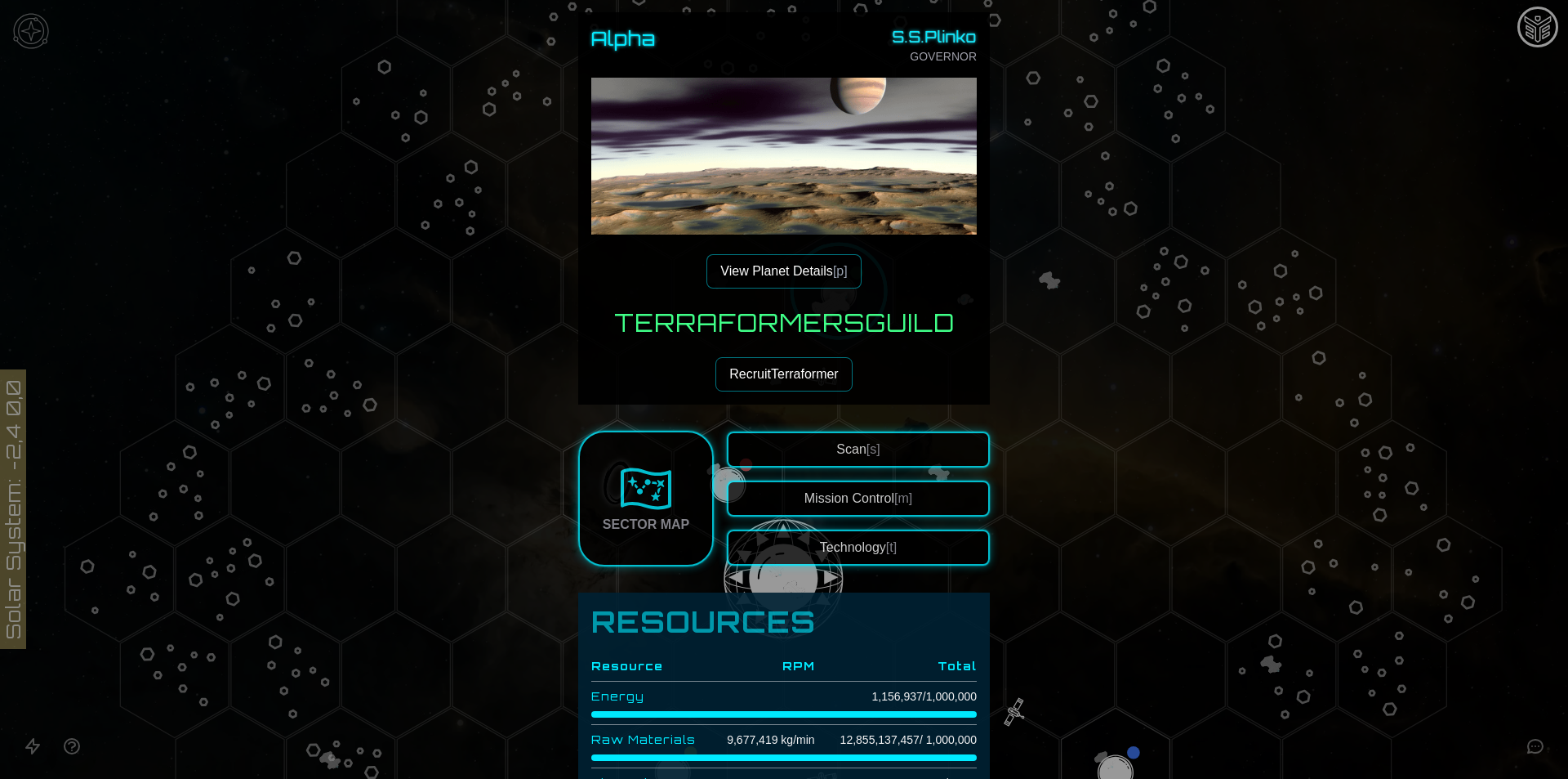
click at [804, 272] on button "View Planet Details [p]" at bounding box center [784, 271] width 154 height 34
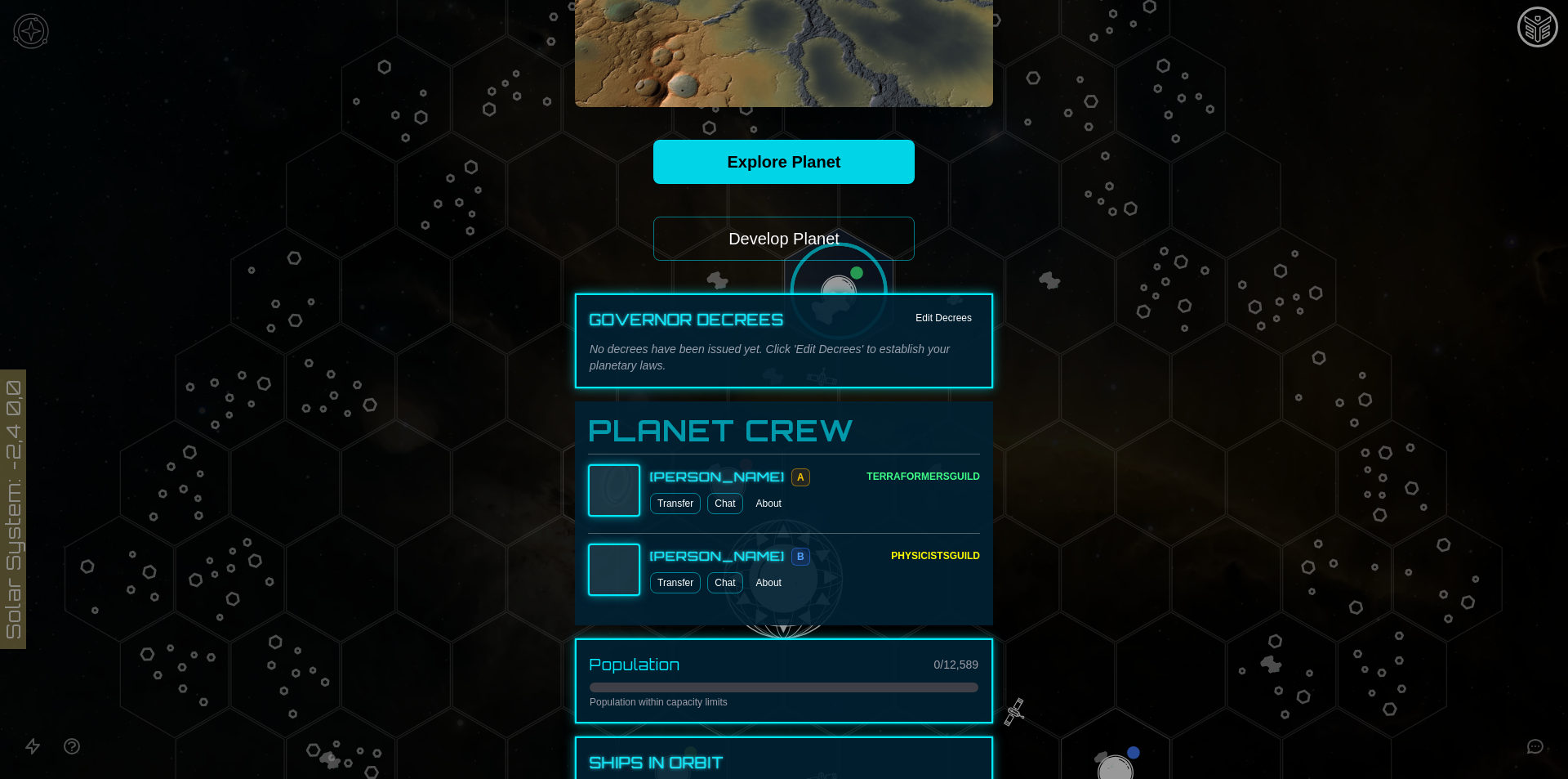
scroll to position [435, 0]
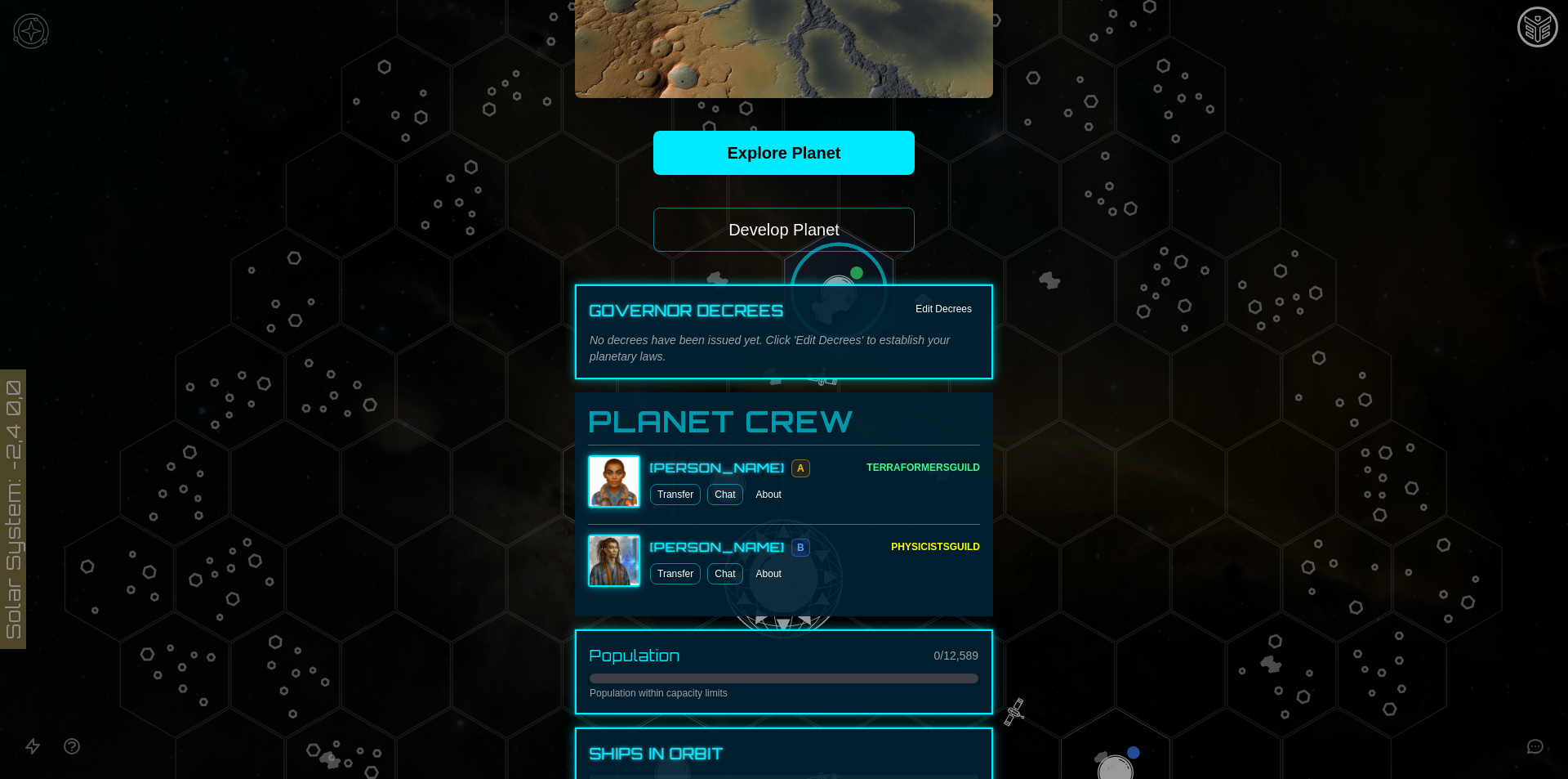
click at [814, 245] on button "Develop Planet" at bounding box center [784, 229] width 261 height 44
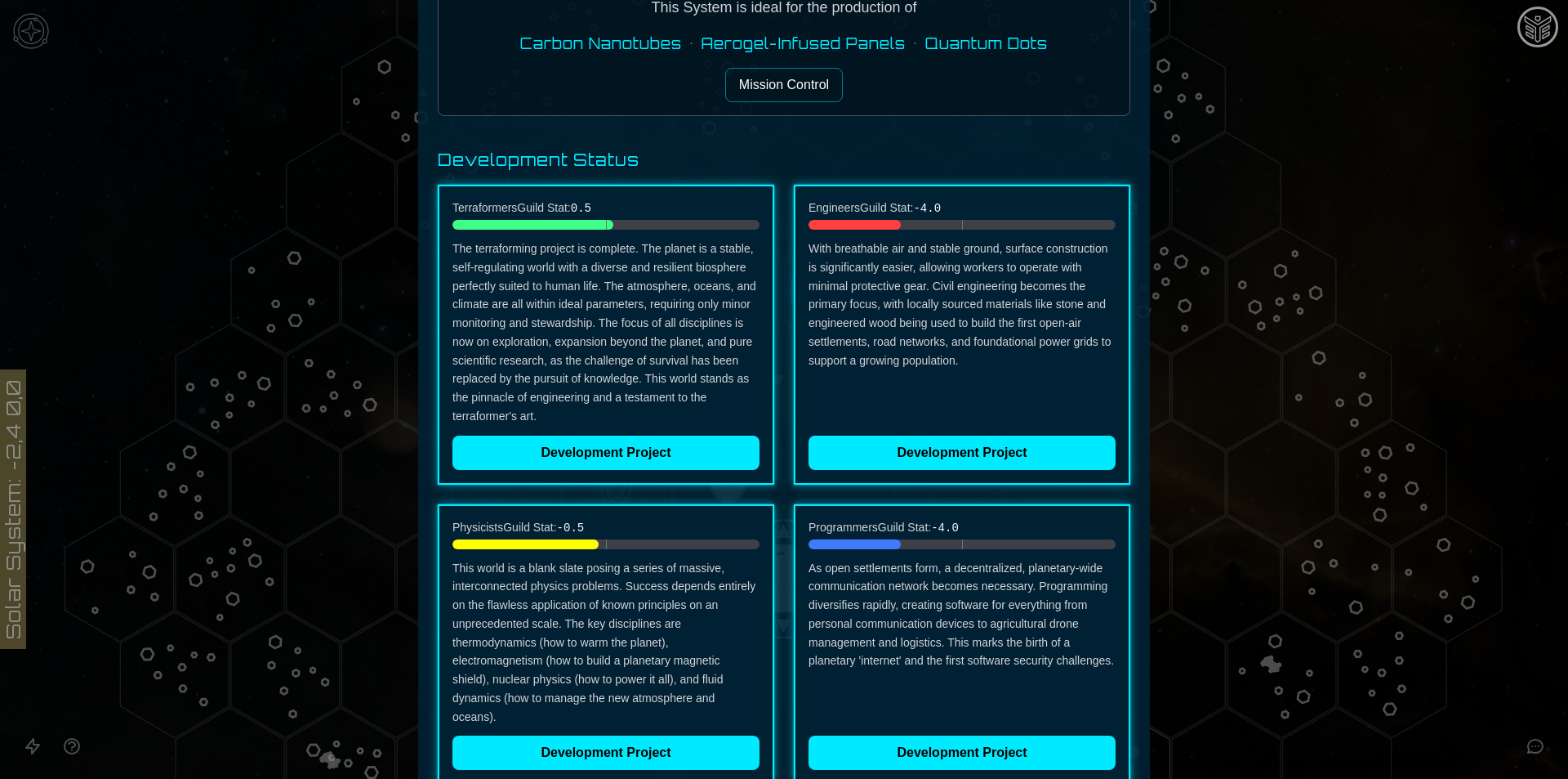
scroll to position [148, 0]
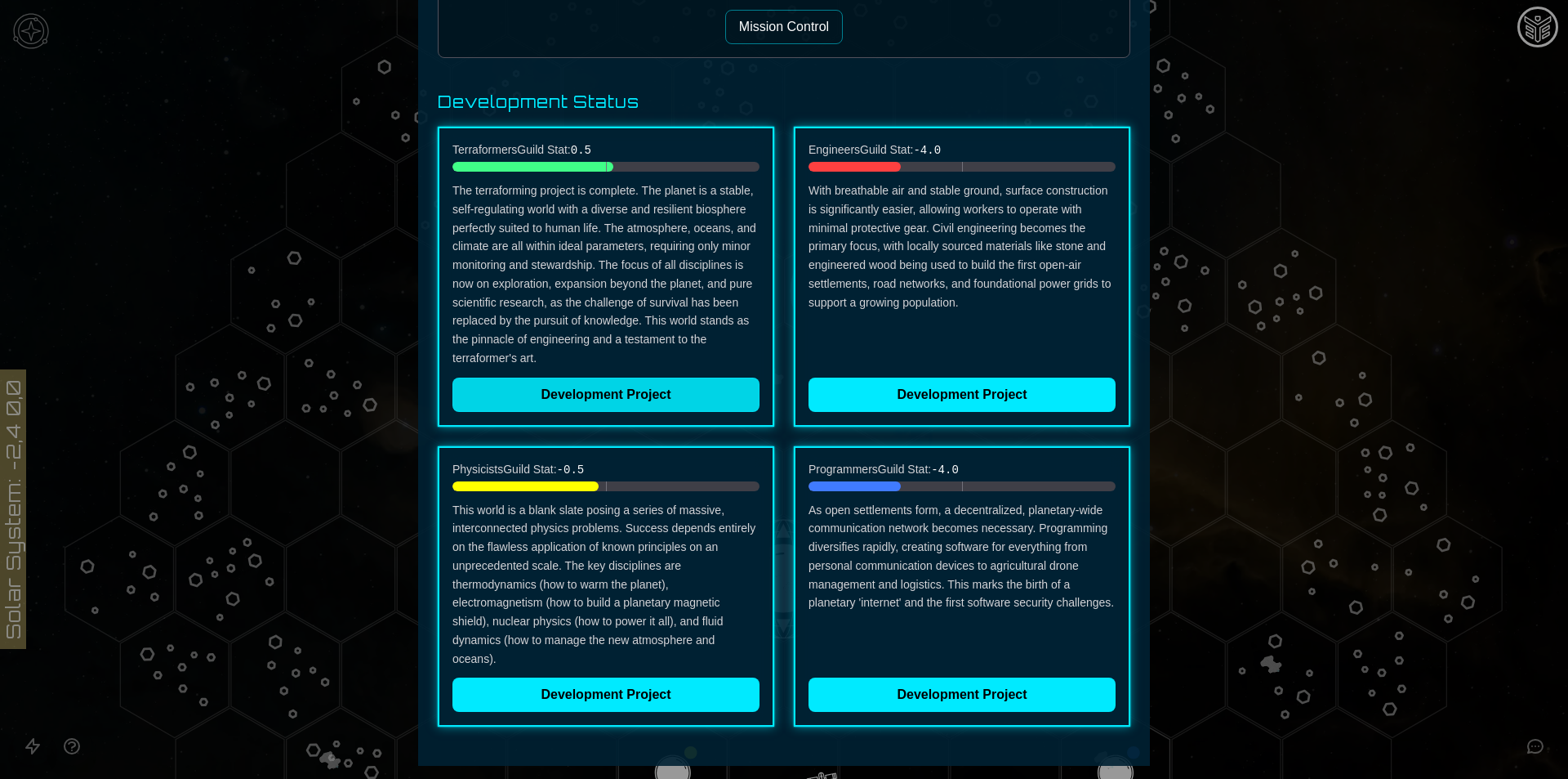
click at [651, 396] on button "Development Project" at bounding box center [606, 394] width 307 height 34
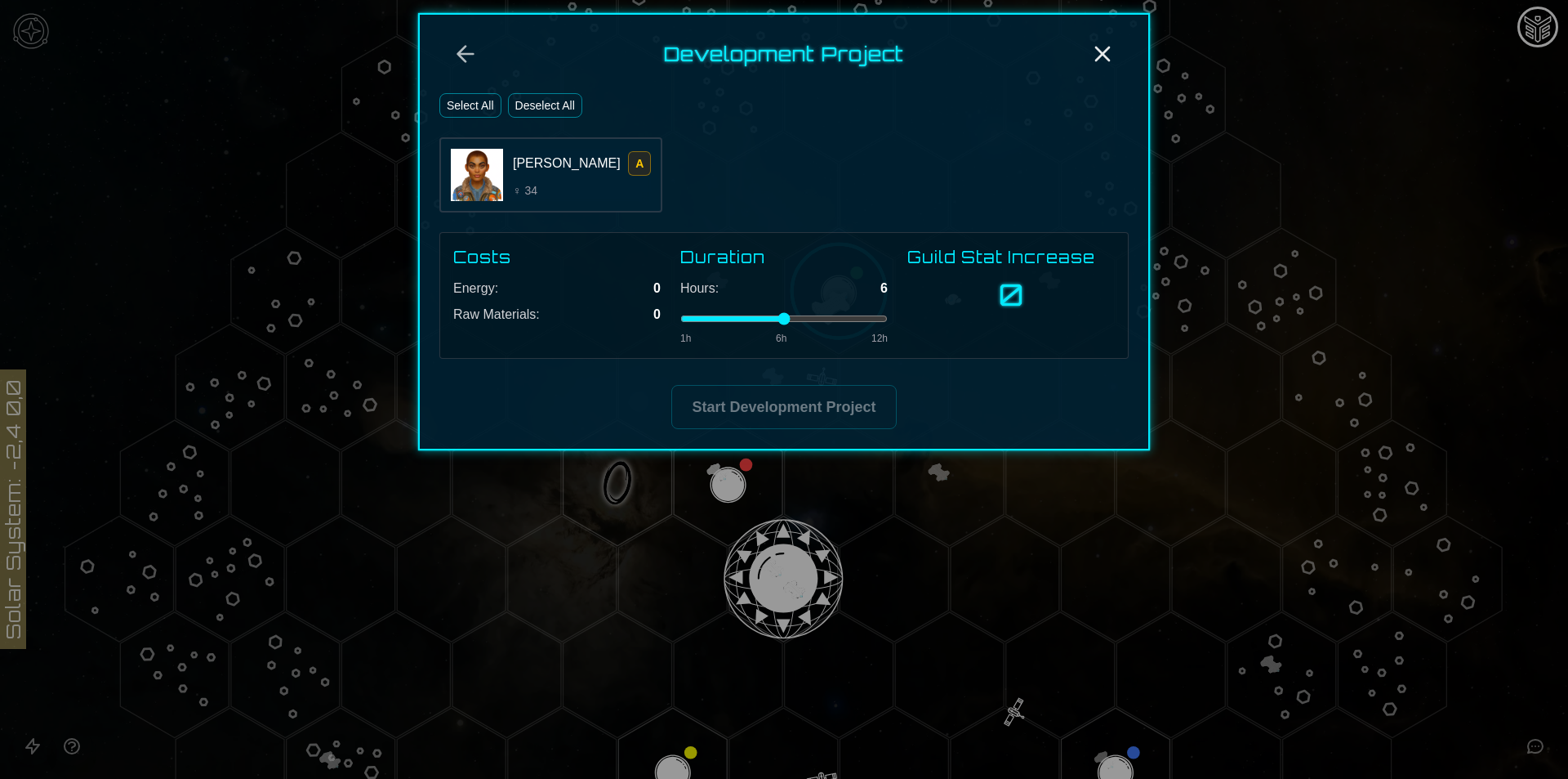
click at [527, 179] on div "Kalea Manuia A ♀ 34" at bounding box center [582, 175] width 138 height 48
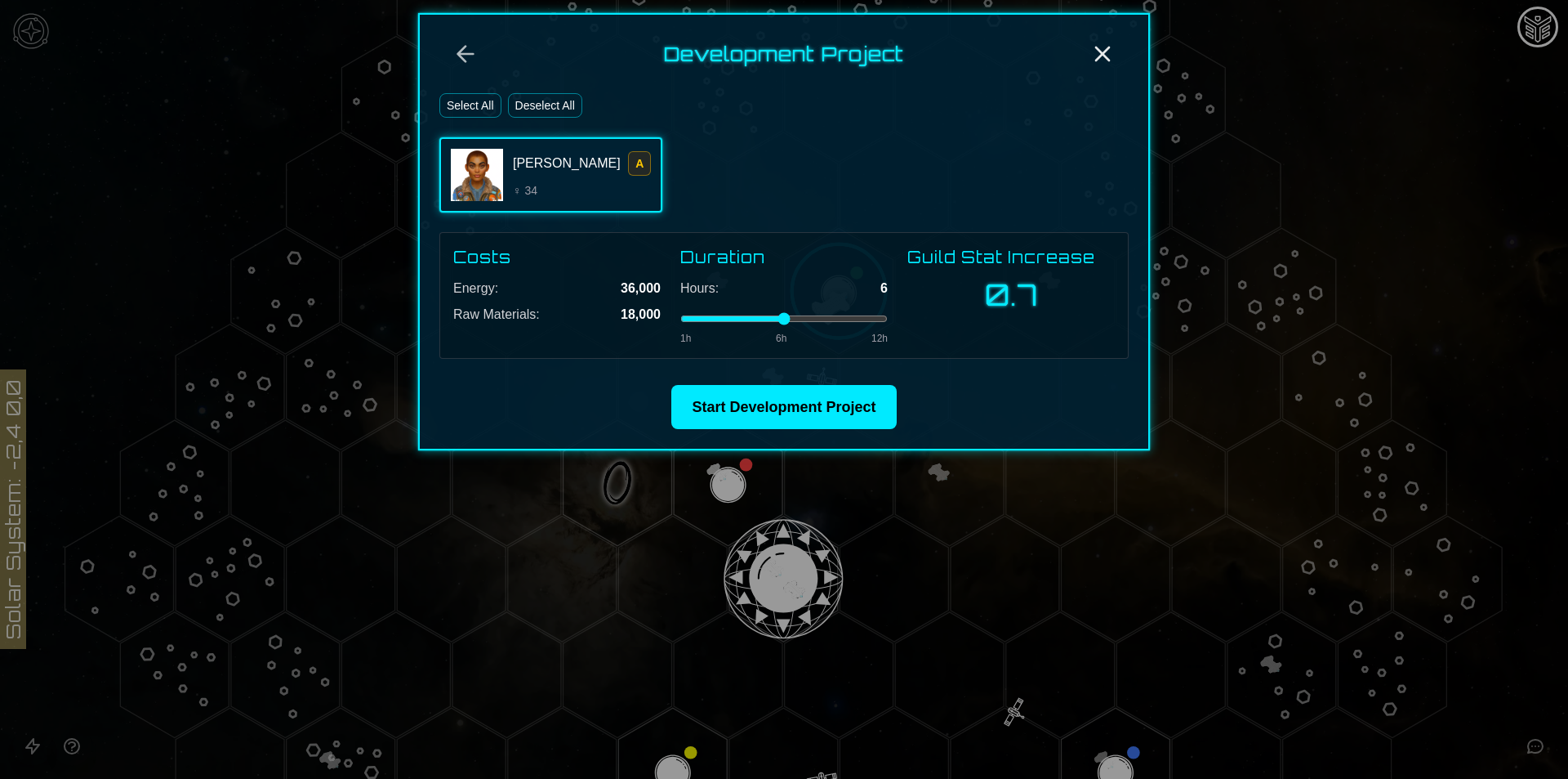
click at [763, 172] on div "Kalea Manuia A ♀ 34" at bounding box center [784, 174] width 689 height 75
click at [532, 103] on button "Deselect All" at bounding box center [545, 105] width 75 height 24
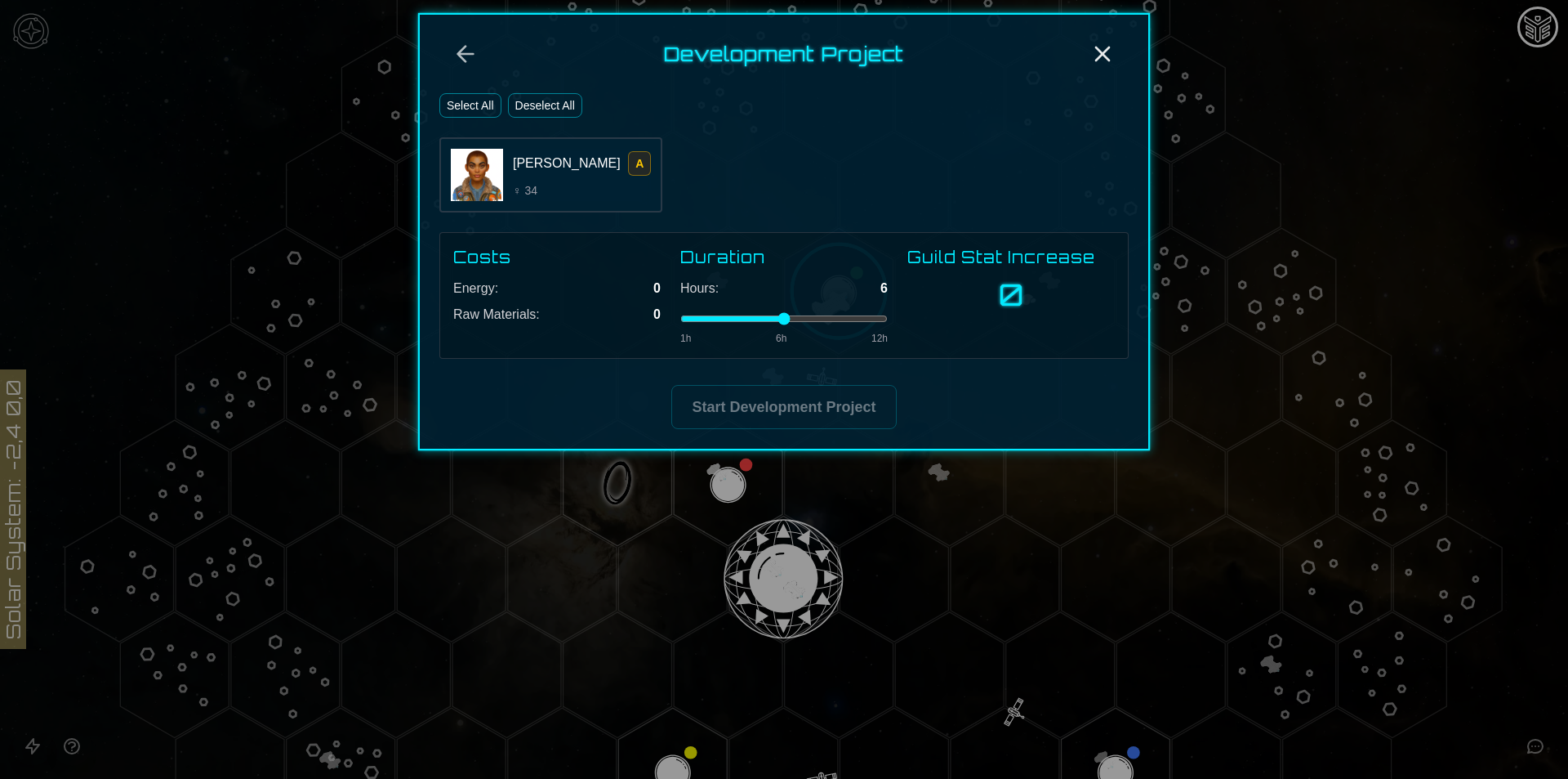
click at [557, 167] on span "Kalea Manuia" at bounding box center [566, 163] width 108 height 19
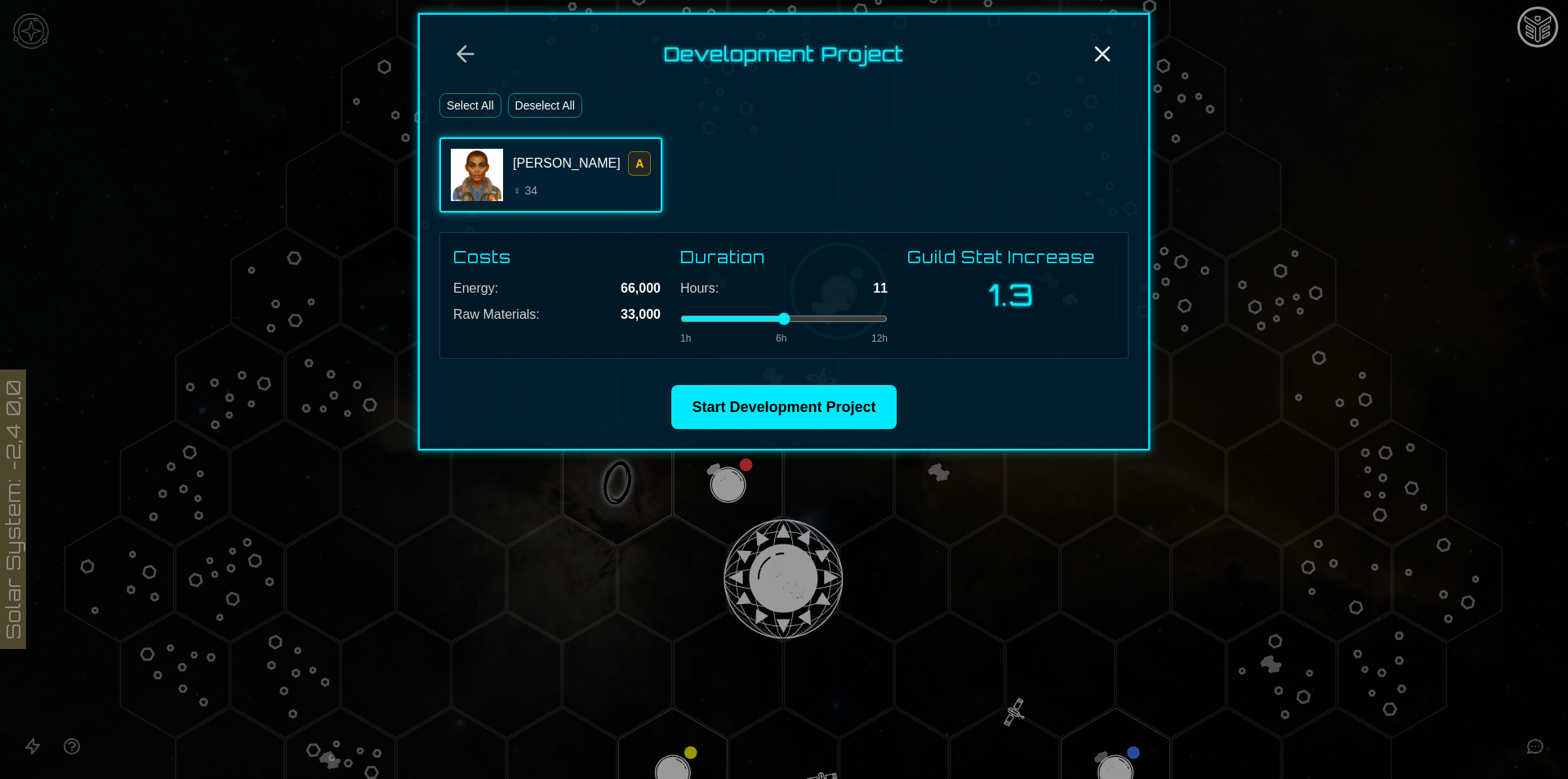
drag, startPoint x: 789, startPoint y: 322, endPoint x: 861, endPoint y: 322, distance: 72.0
click at [861, 322] on input "range" at bounding box center [784, 319] width 208 height 7
drag, startPoint x: 865, startPoint y: 319, endPoint x: 894, endPoint y: 319, distance: 29.0
click at [887, 319] on input "range" at bounding box center [784, 319] width 208 height 7
drag, startPoint x: 883, startPoint y: 321, endPoint x: 777, endPoint y: 324, distance: 106.0
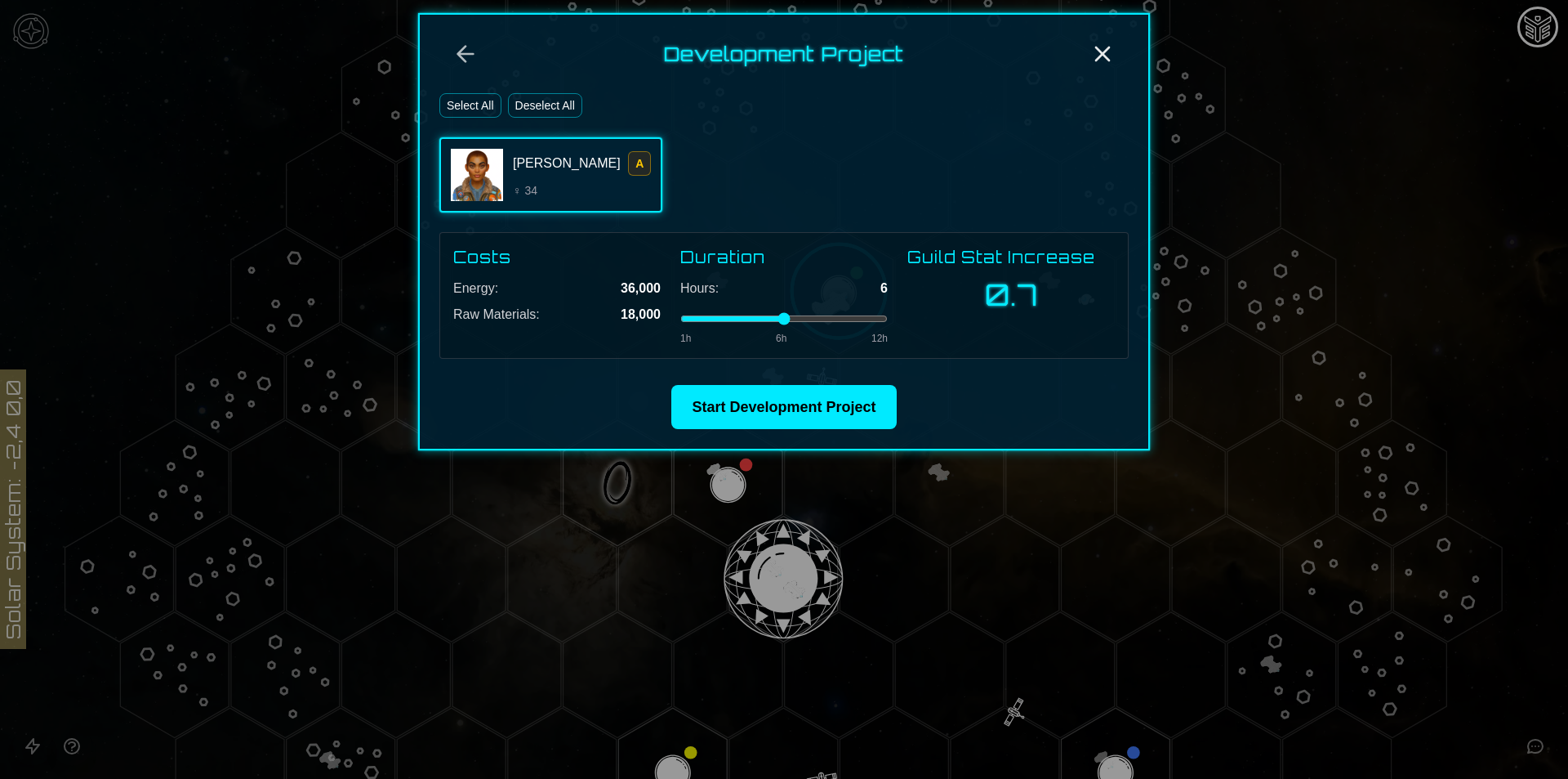
type input "*"
click at [777, 322] on input "range" at bounding box center [784, 319] width 208 height 7
click at [473, 55] on icon "Back" at bounding box center [465, 53] width 26 height 26
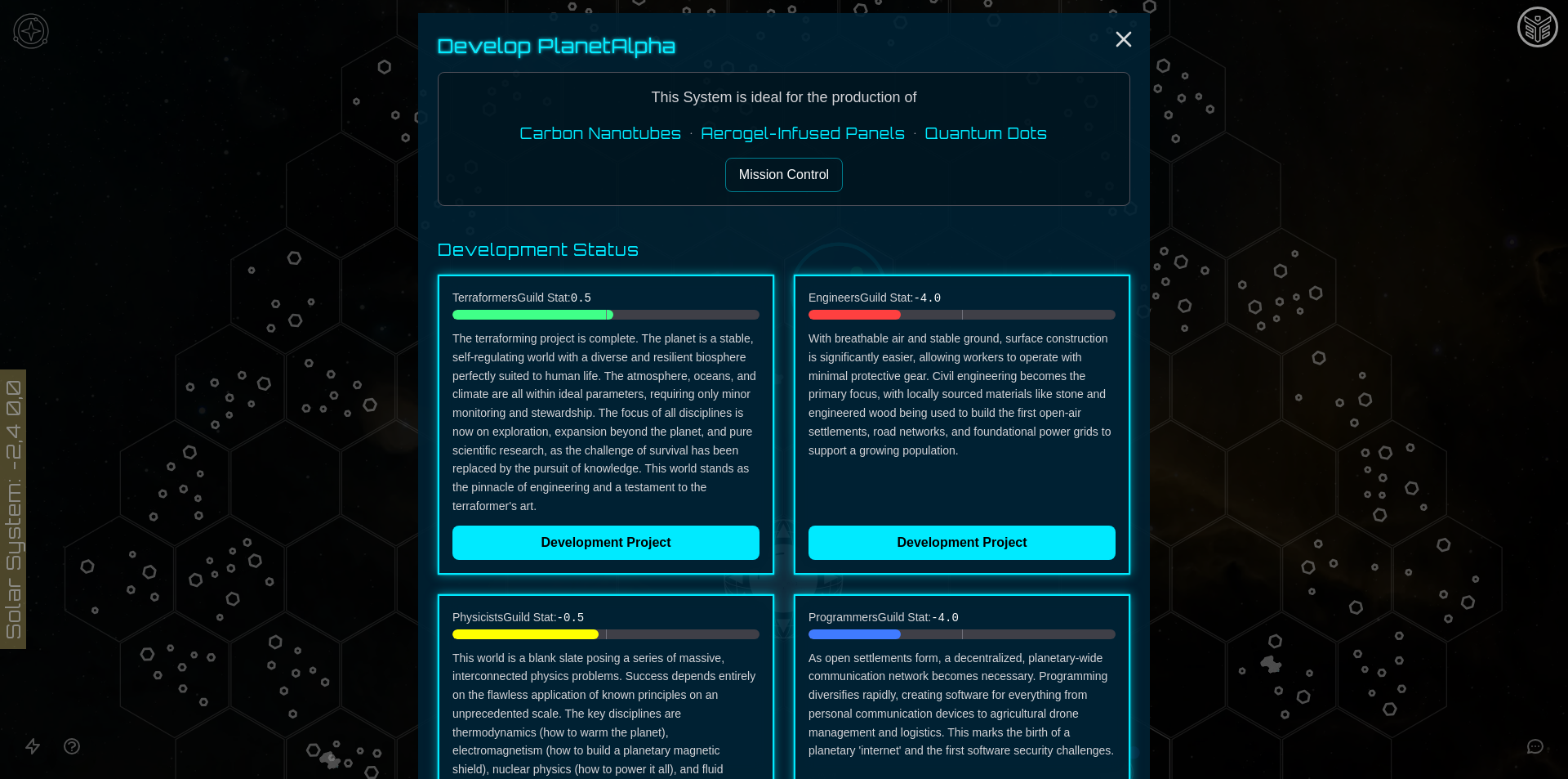
click at [794, 177] on button "Mission Control" at bounding box center [784, 174] width 117 height 34
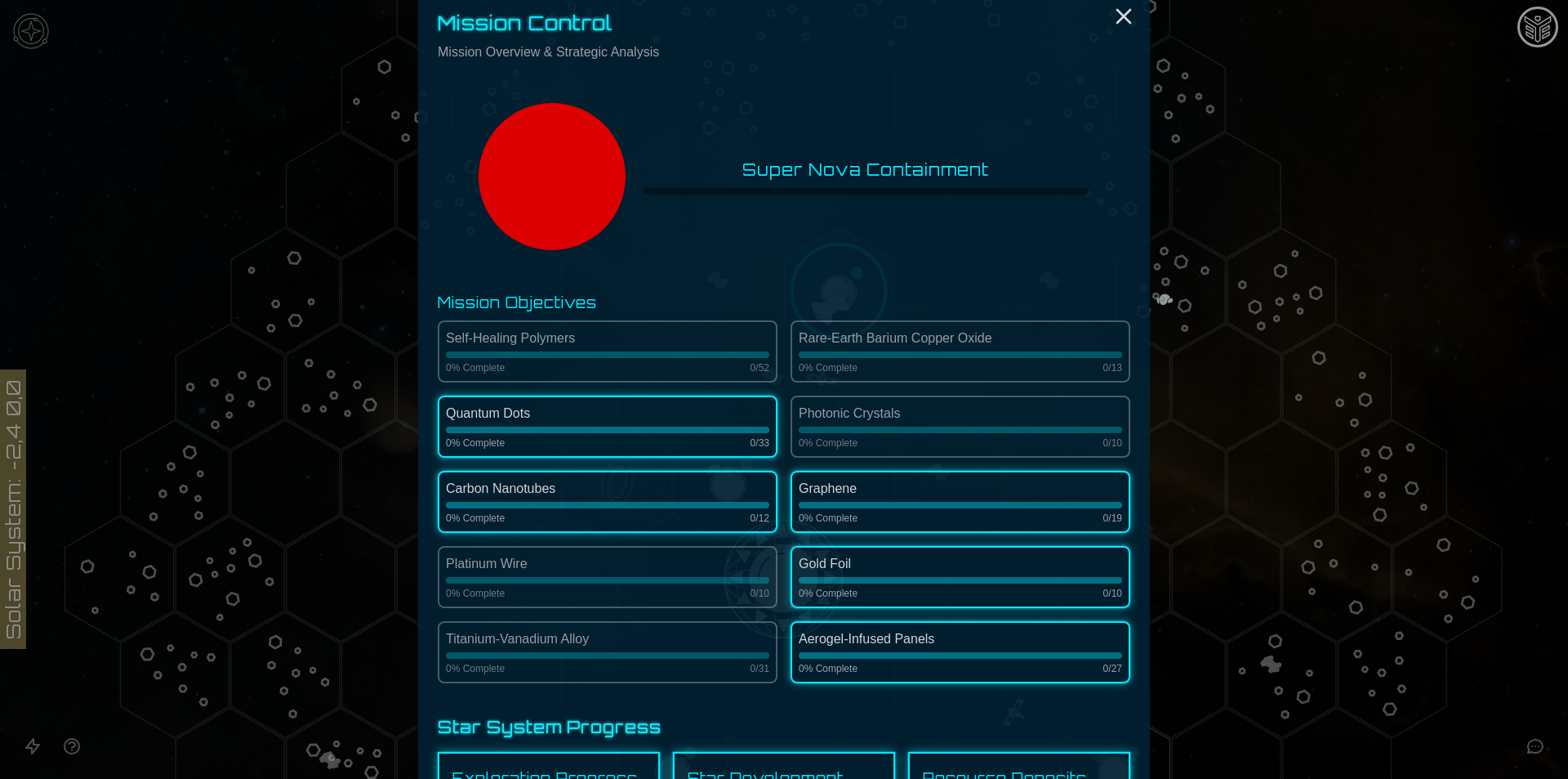
scroll to position [109, 0]
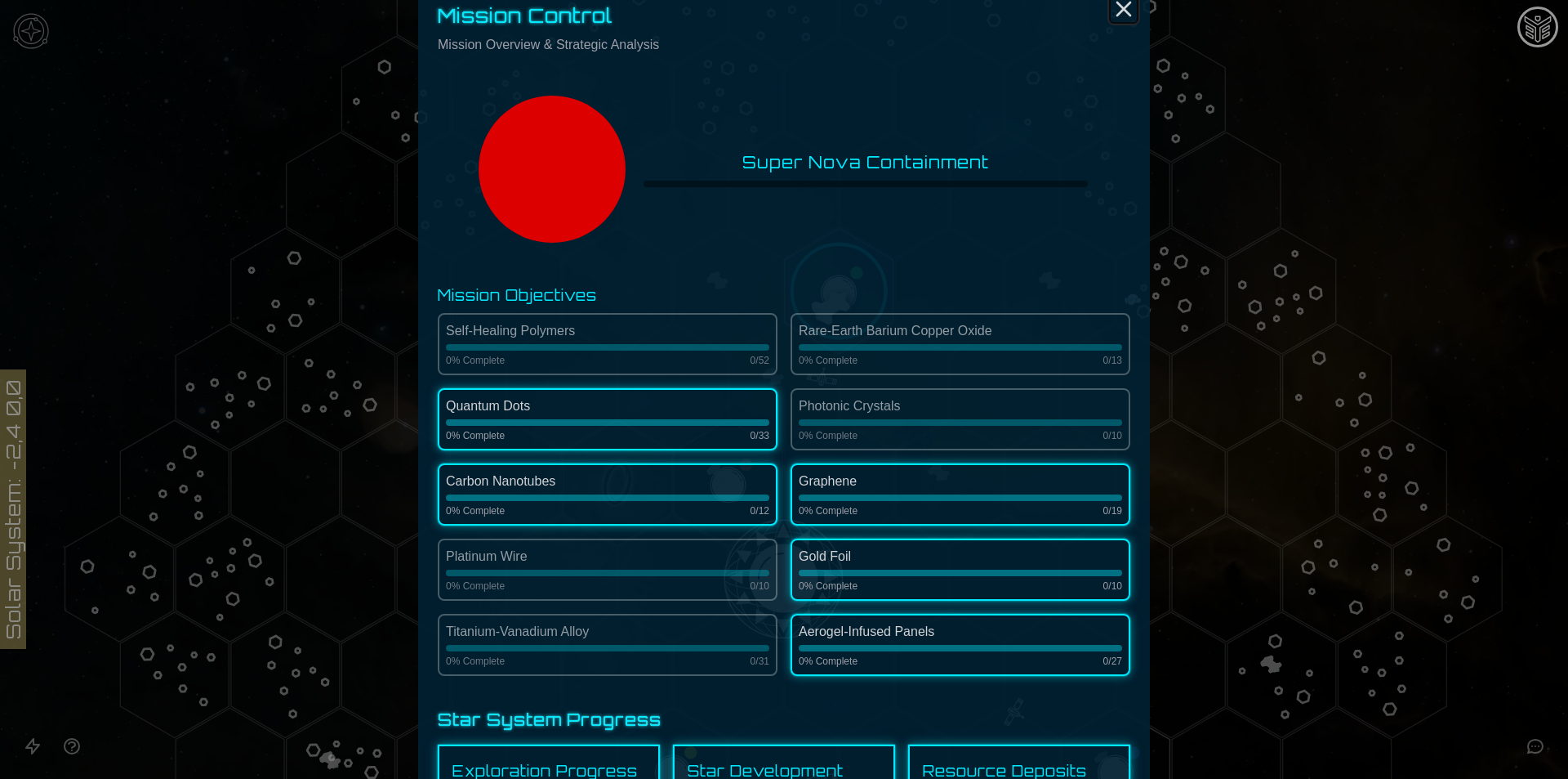
click at [1123, 9] on icon "Close" at bounding box center [1123, 9] width 26 height 26
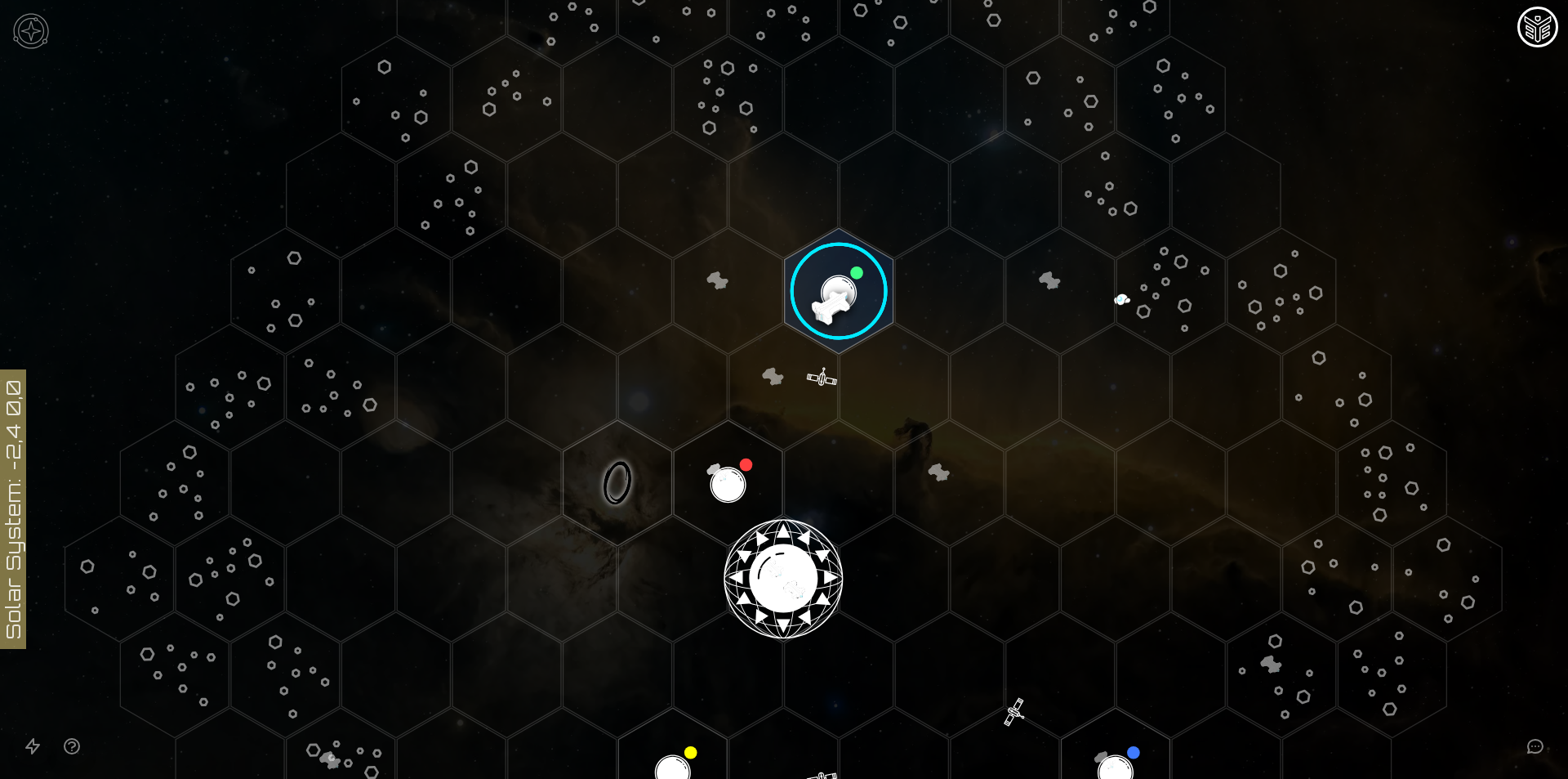
click at [835, 297] on image at bounding box center [839, 291] width 128 height 128
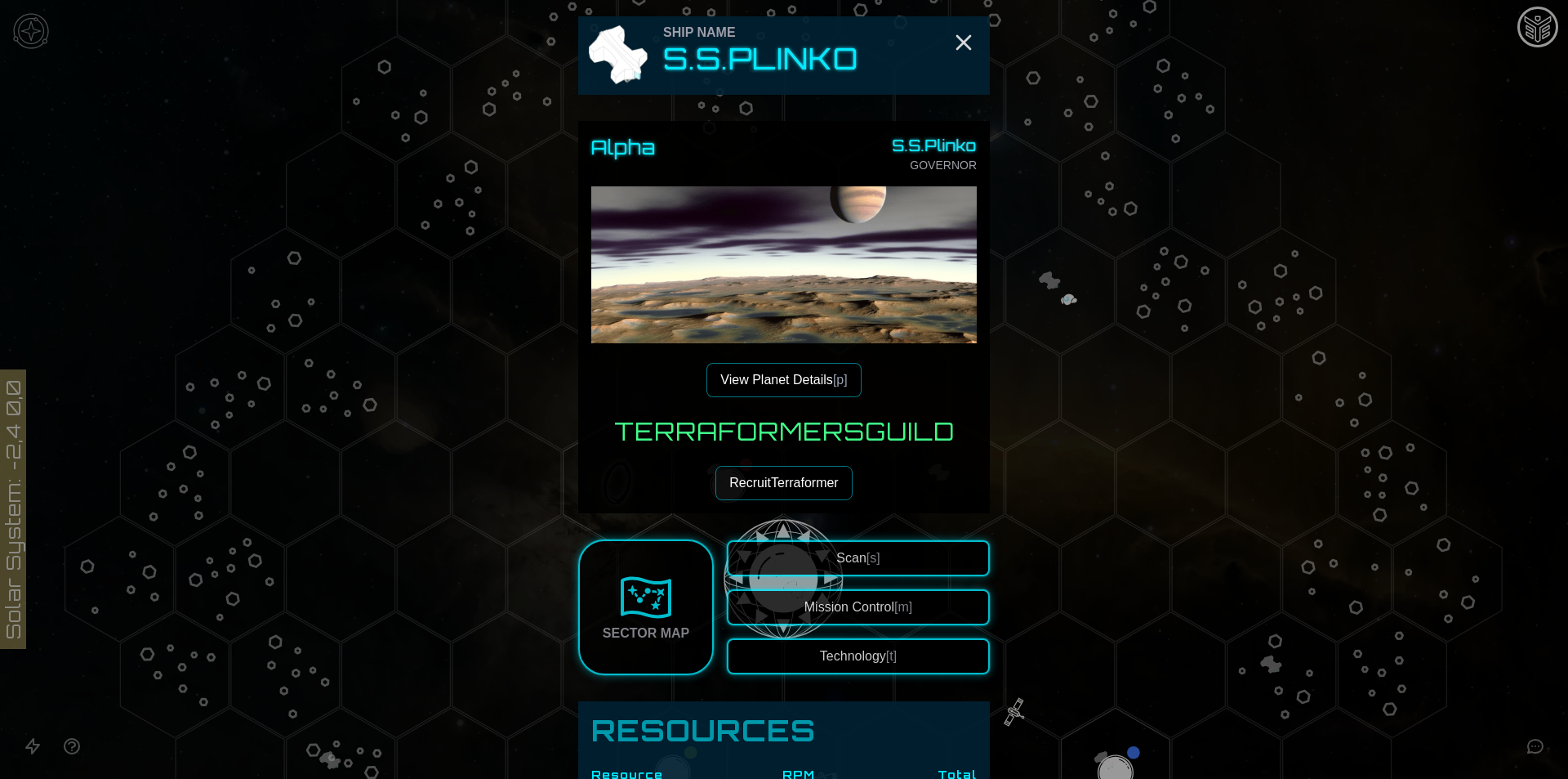
click at [768, 377] on button "View Planet Details [p]" at bounding box center [784, 379] width 154 height 34
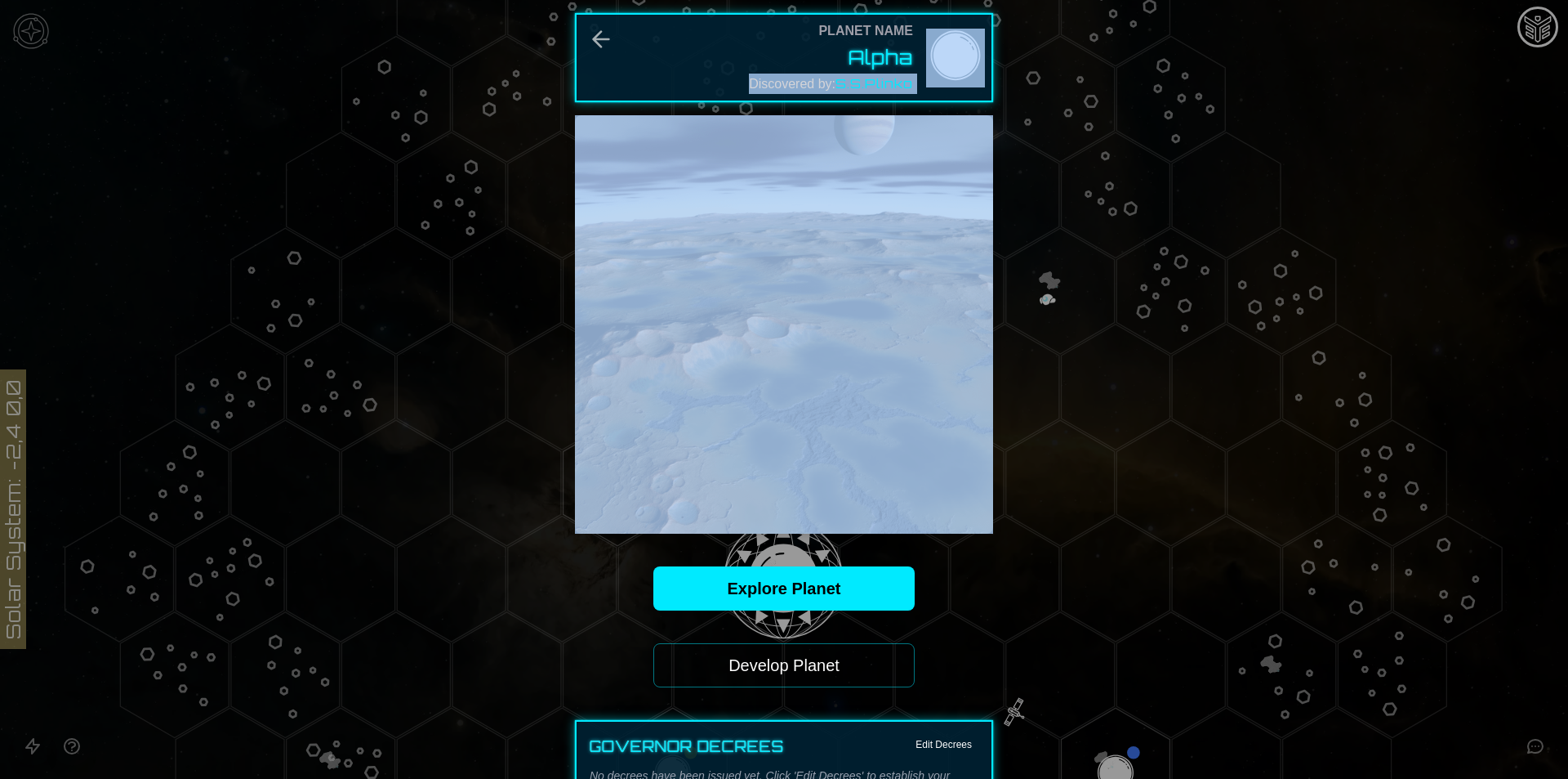
drag, startPoint x: 615, startPoint y: 42, endPoint x: 600, endPoint y: 42, distance: 15.0
click at [599, 42] on icon "Back" at bounding box center [601, 39] width 26 height 26
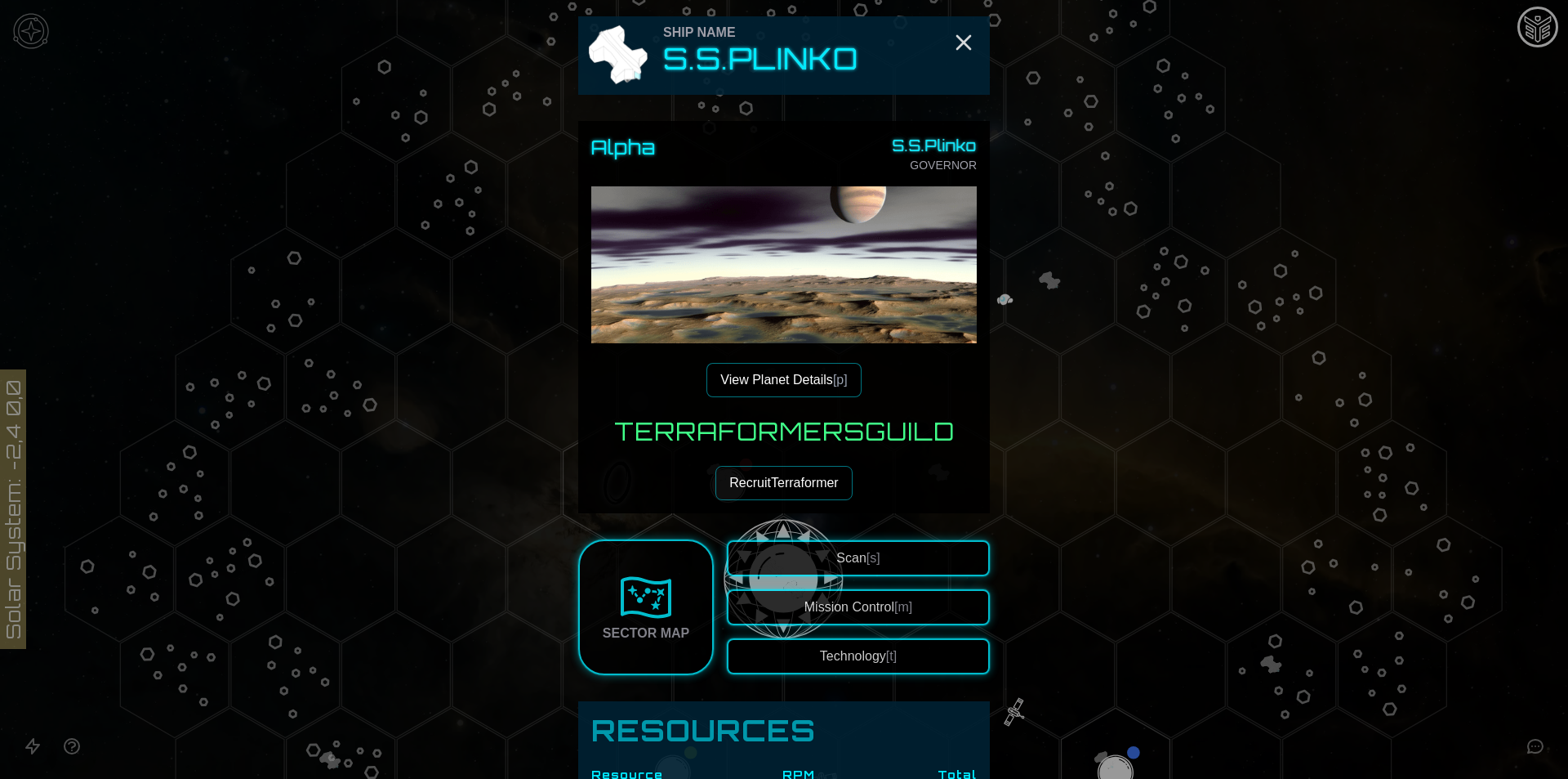
click at [811, 373] on button "View Planet Details [p]" at bounding box center [784, 379] width 154 height 34
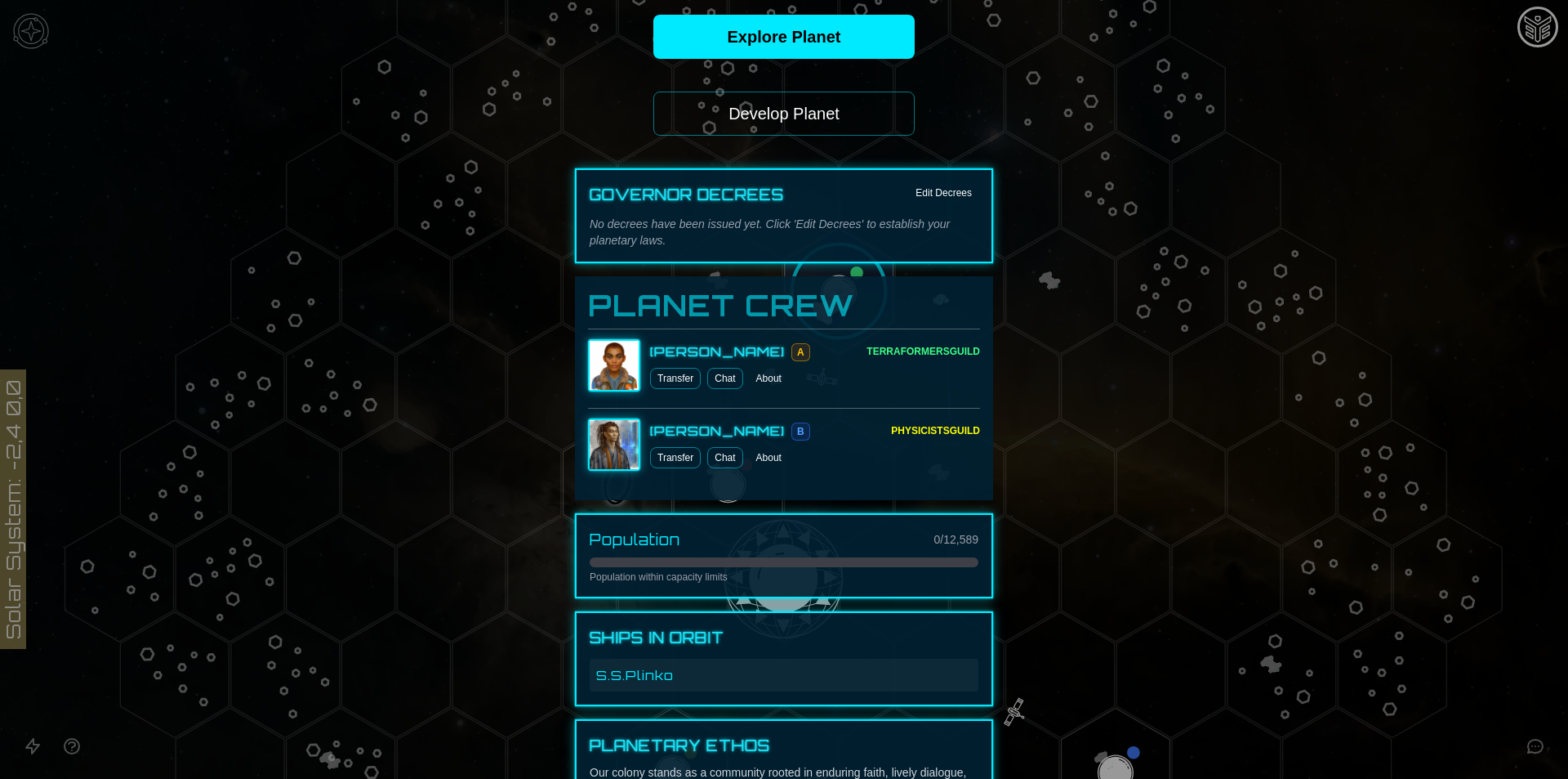
scroll to position [545, 0]
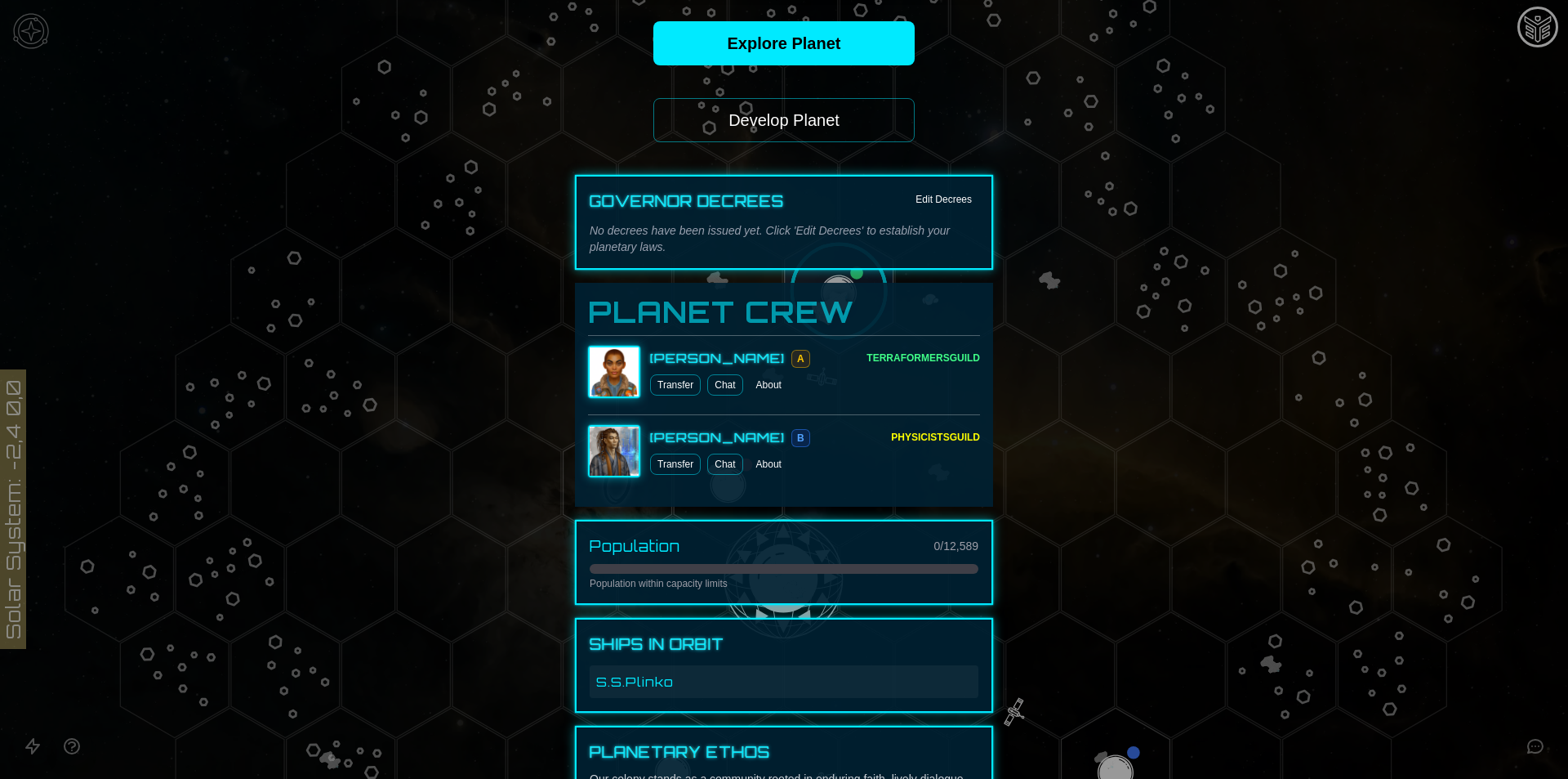
click at [815, 110] on button "Develop Planet" at bounding box center [784, 119] width 261 height 44
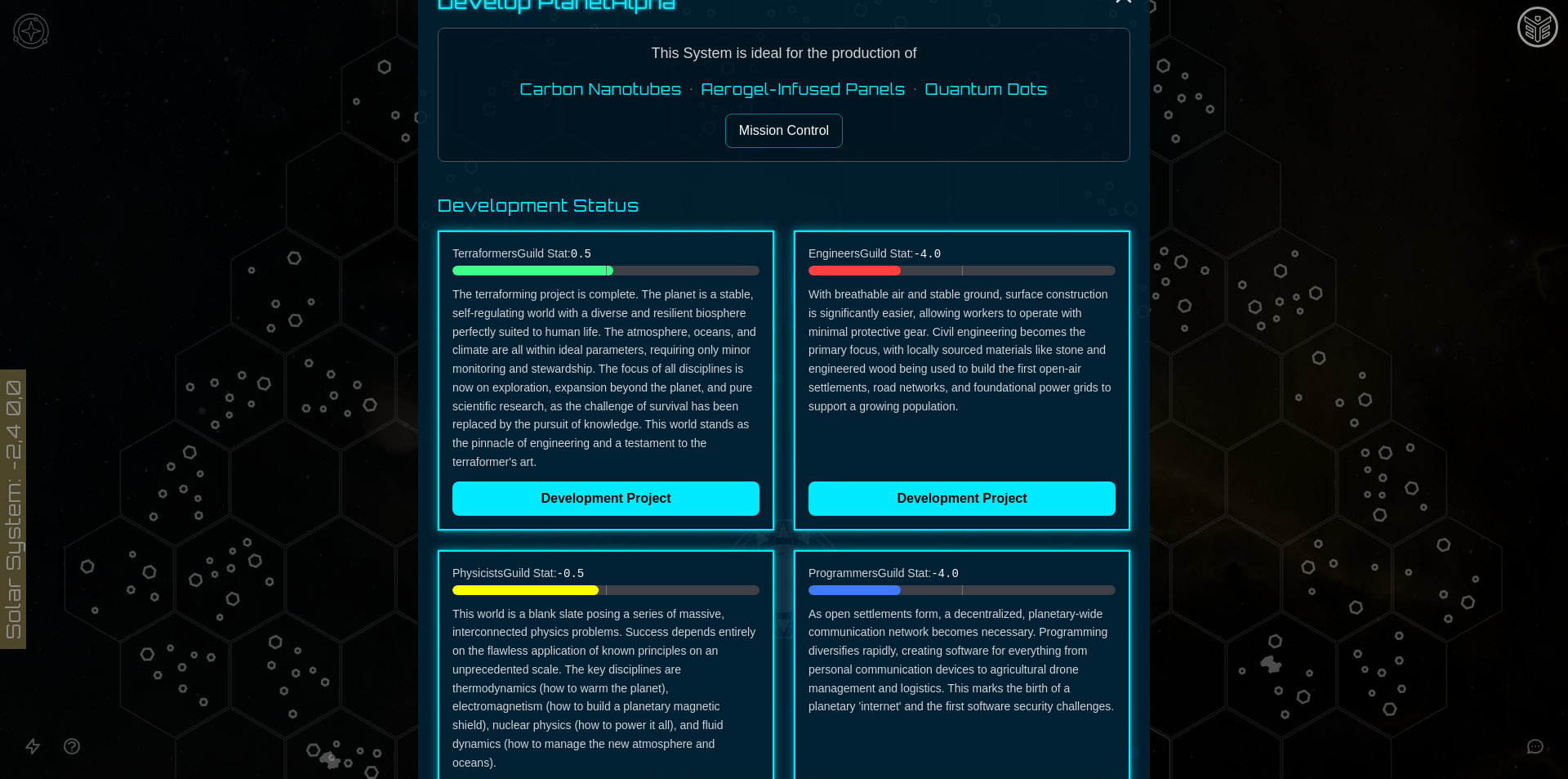
scroll to position [0, 0]
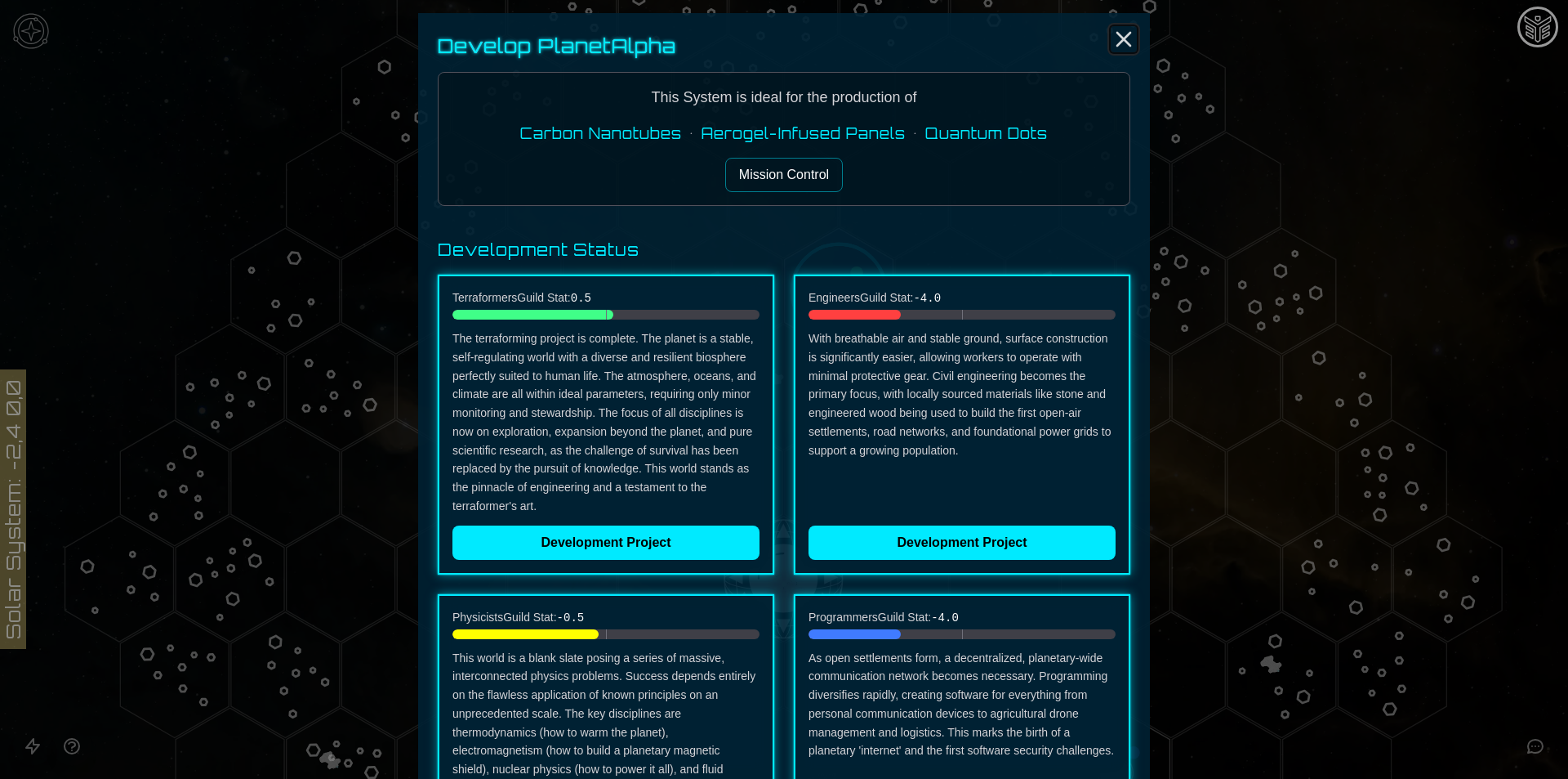
click at [1120, 31] on icon "Close" at bounding box center [1123, 39] width 26 height 26
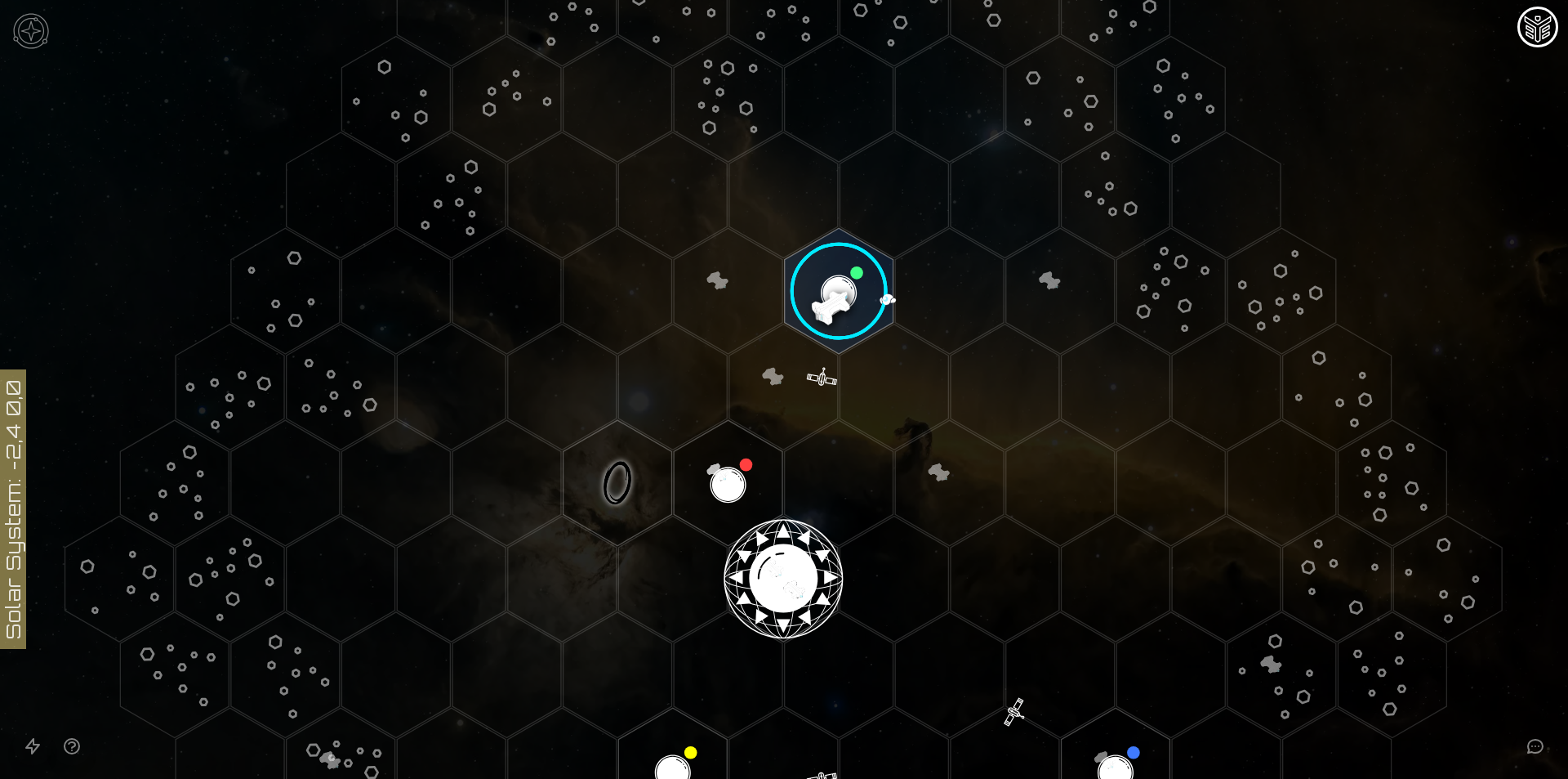
click at [831, 289] on image at bounding box center [839, 291] width 128 height 128
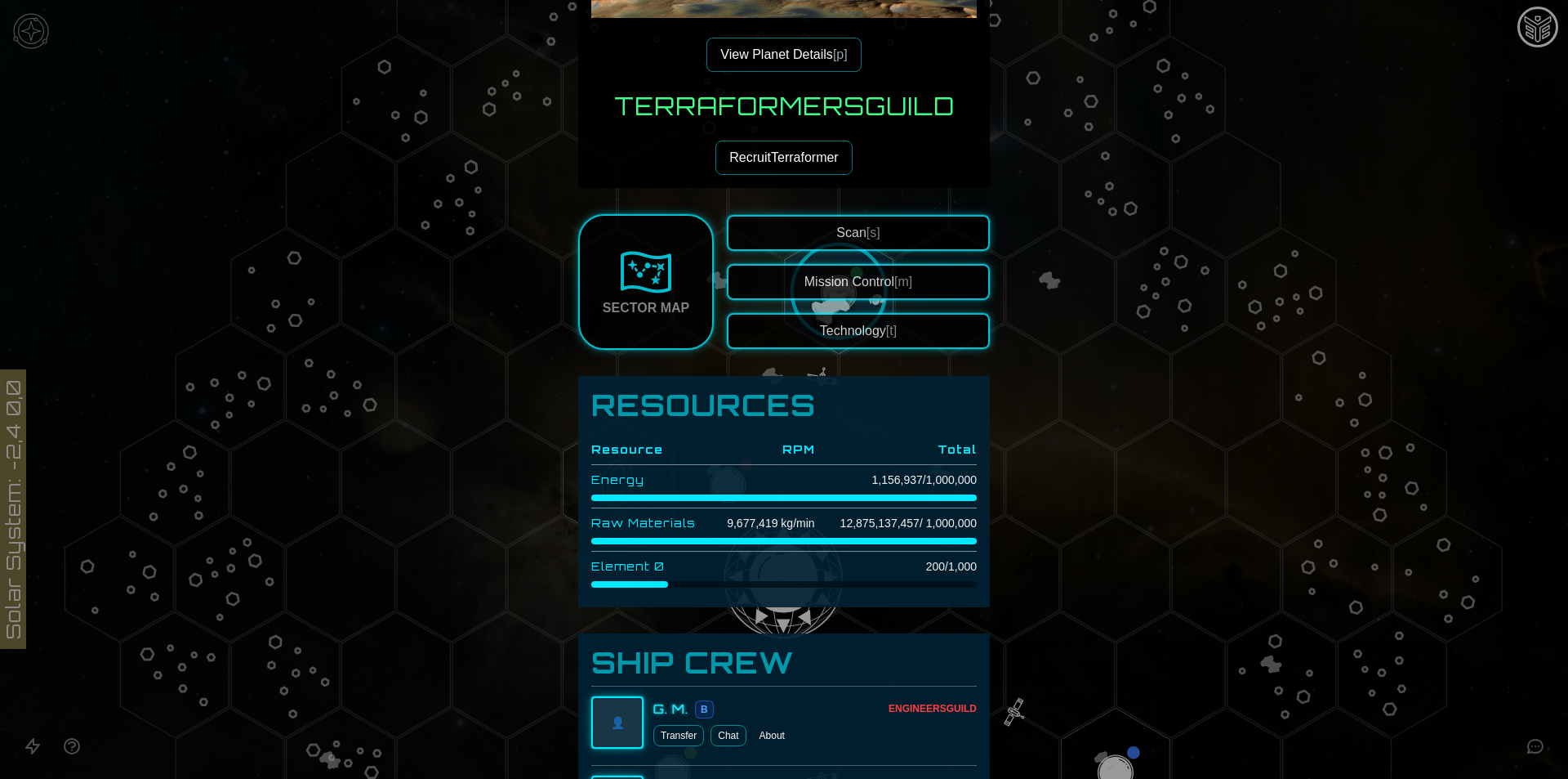
scroll to position [326, 0]
click at [864, 337] on button "Technology [t]" at bounding box center [858, 328] width 263 height 36
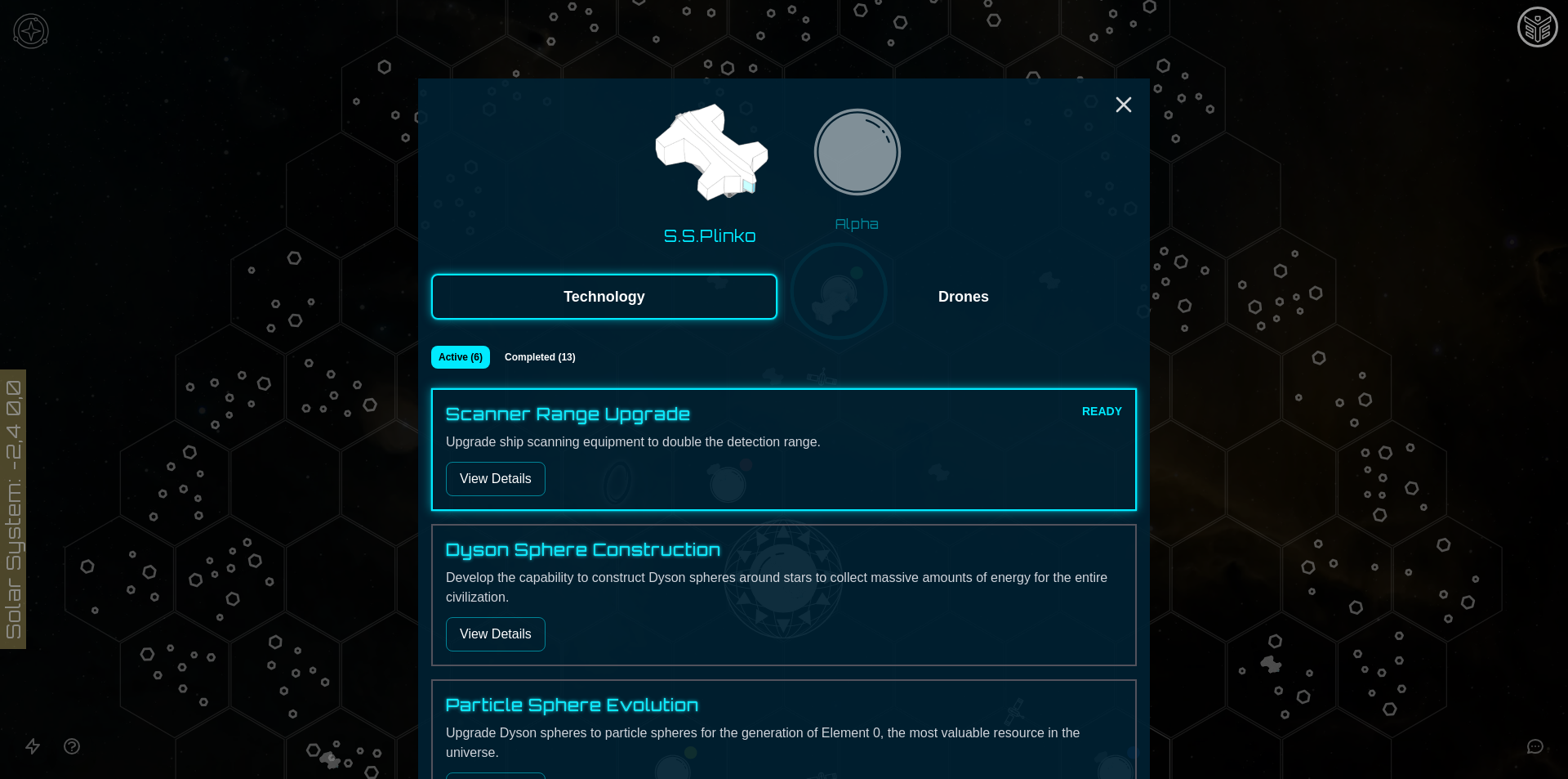
click at [882, 177] on img at bounding box center [857, 157] width 103 height 103
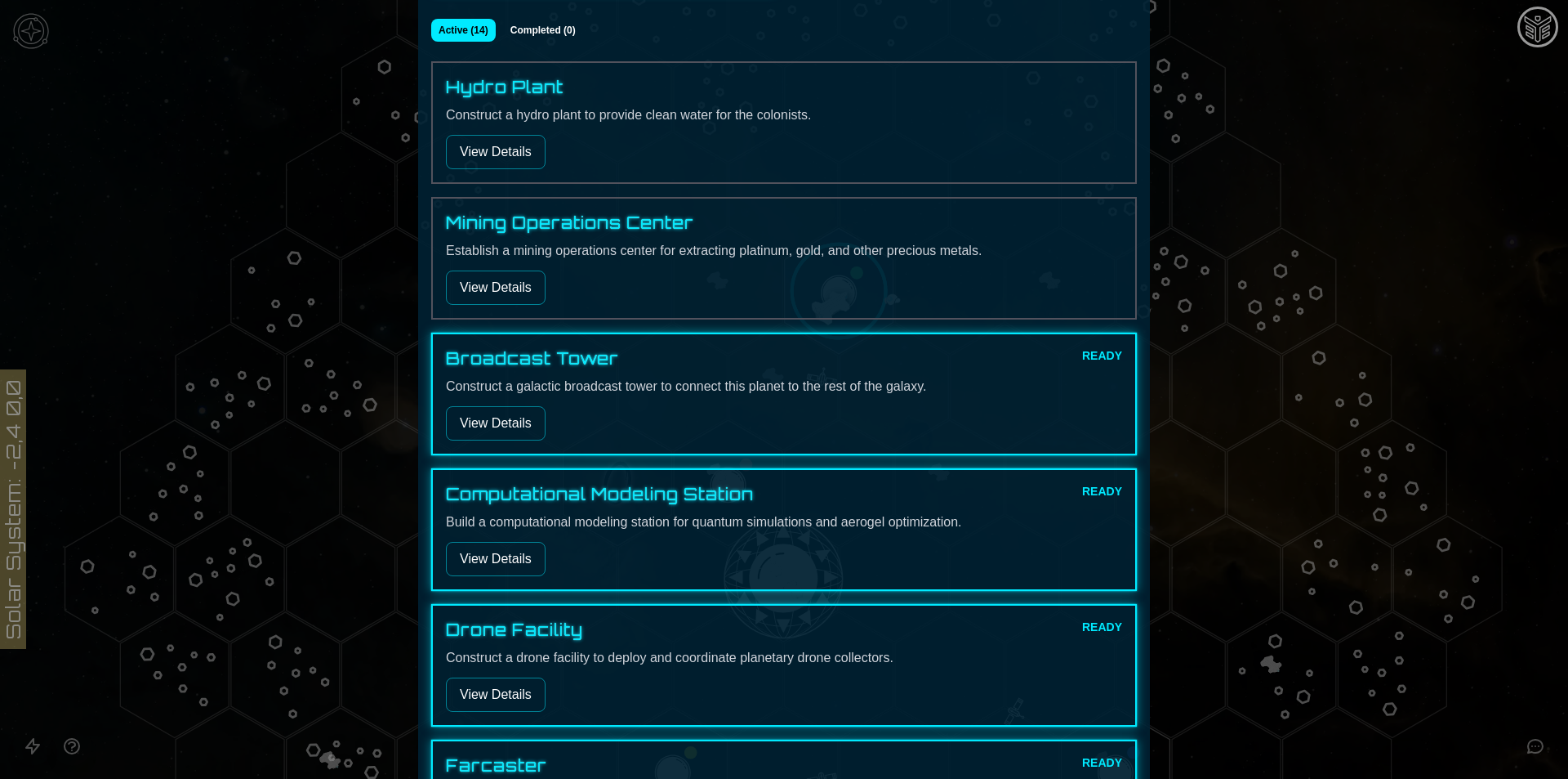
click at [1204, 186] on div at bounding box center [784, 390] width 1568 height 779
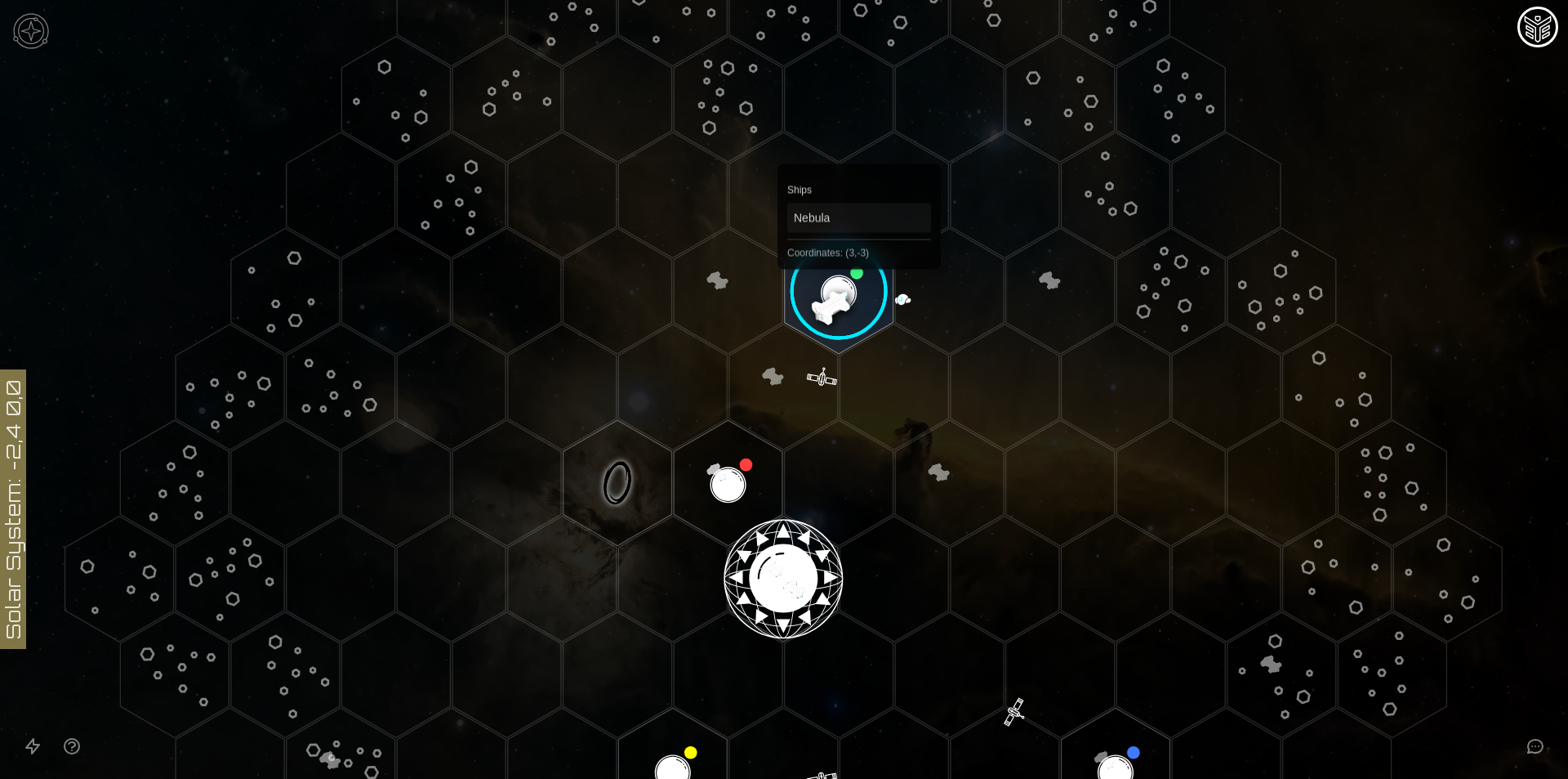
click at [859, 278] on image at bounding box center [839, 291] width 128 height 128
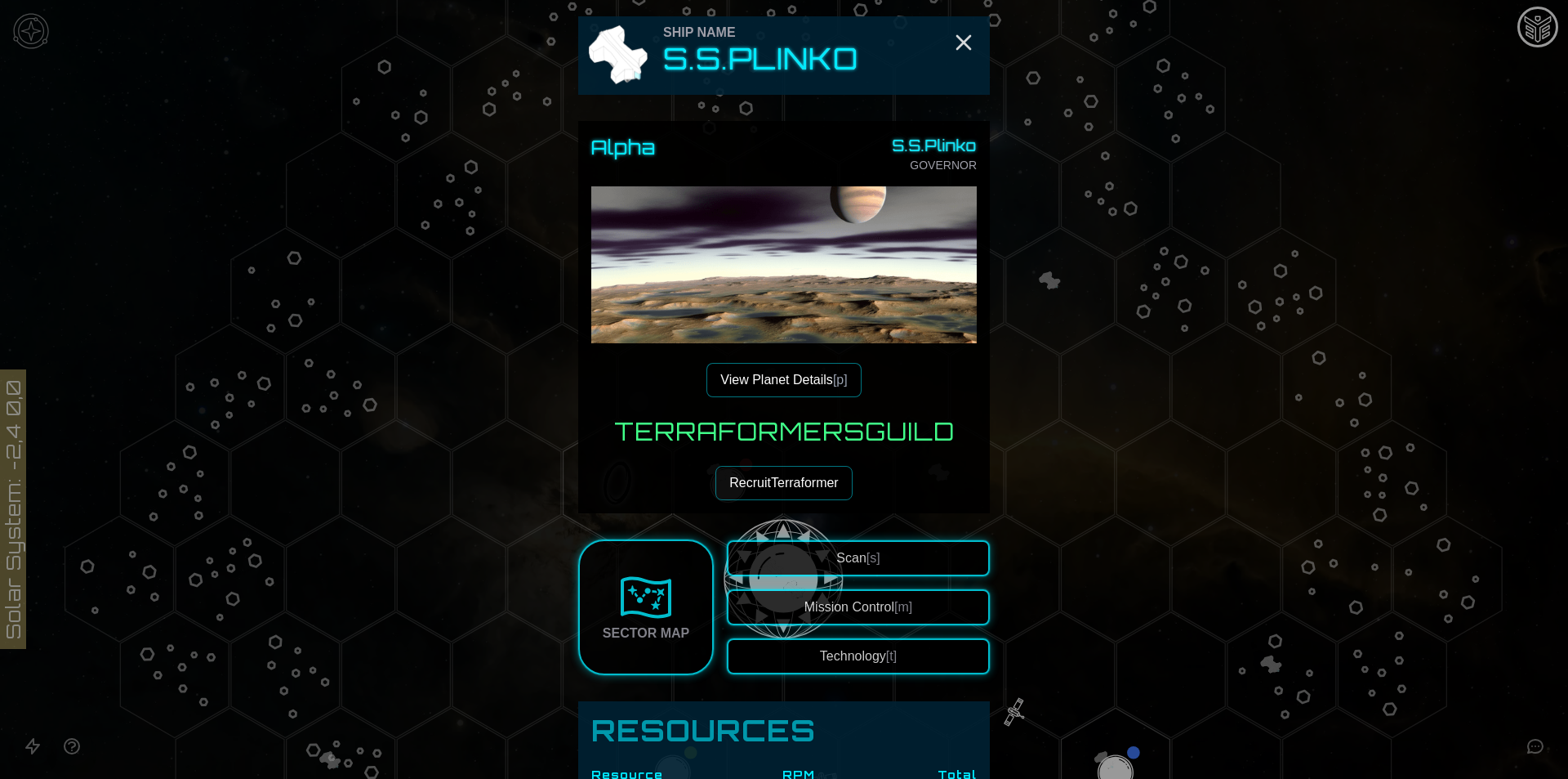
click at [897, 608] on span "[m]" at bounding box center [903, 606] width 18 height 14
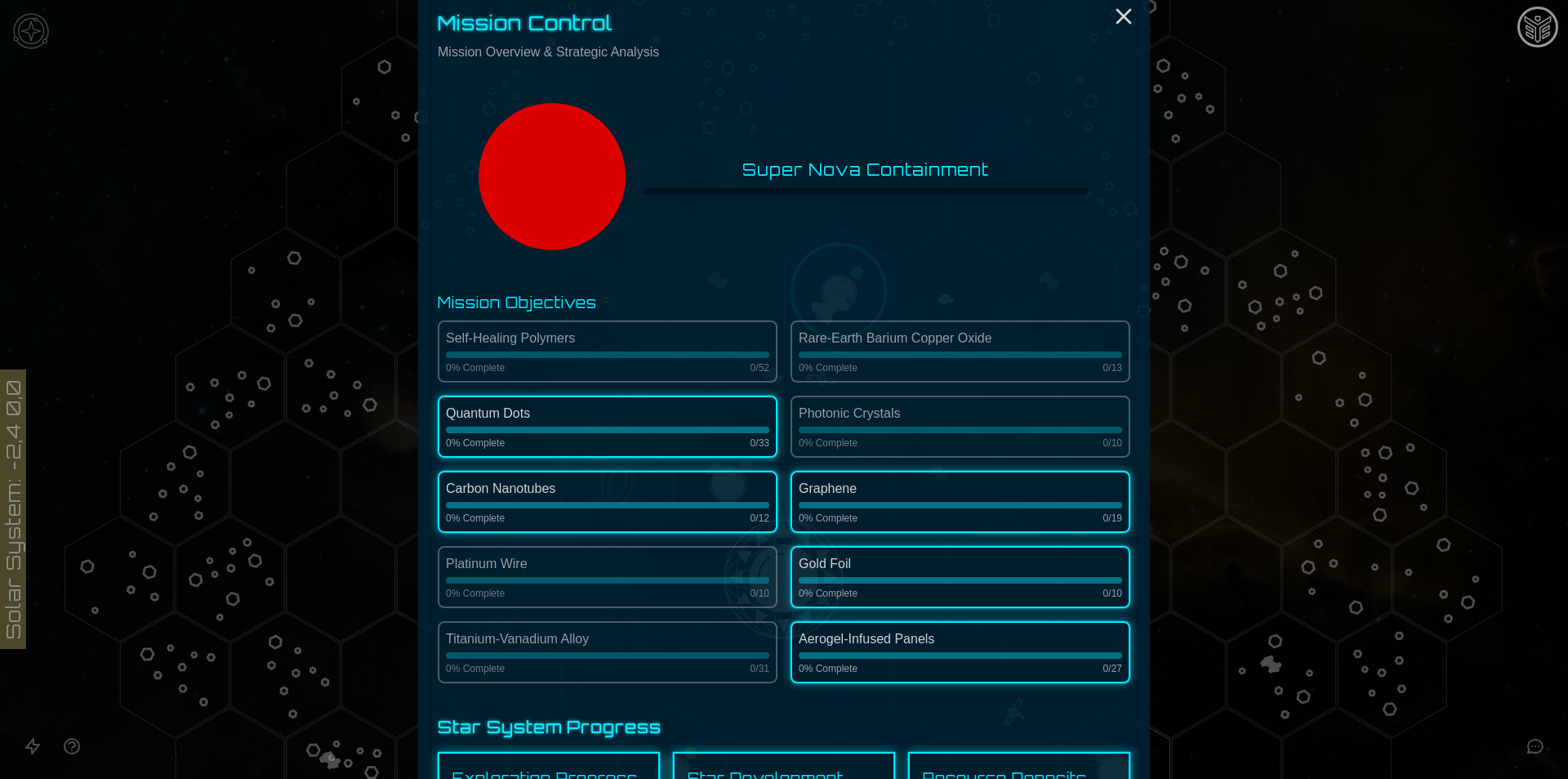
scroll to position [109, 0]
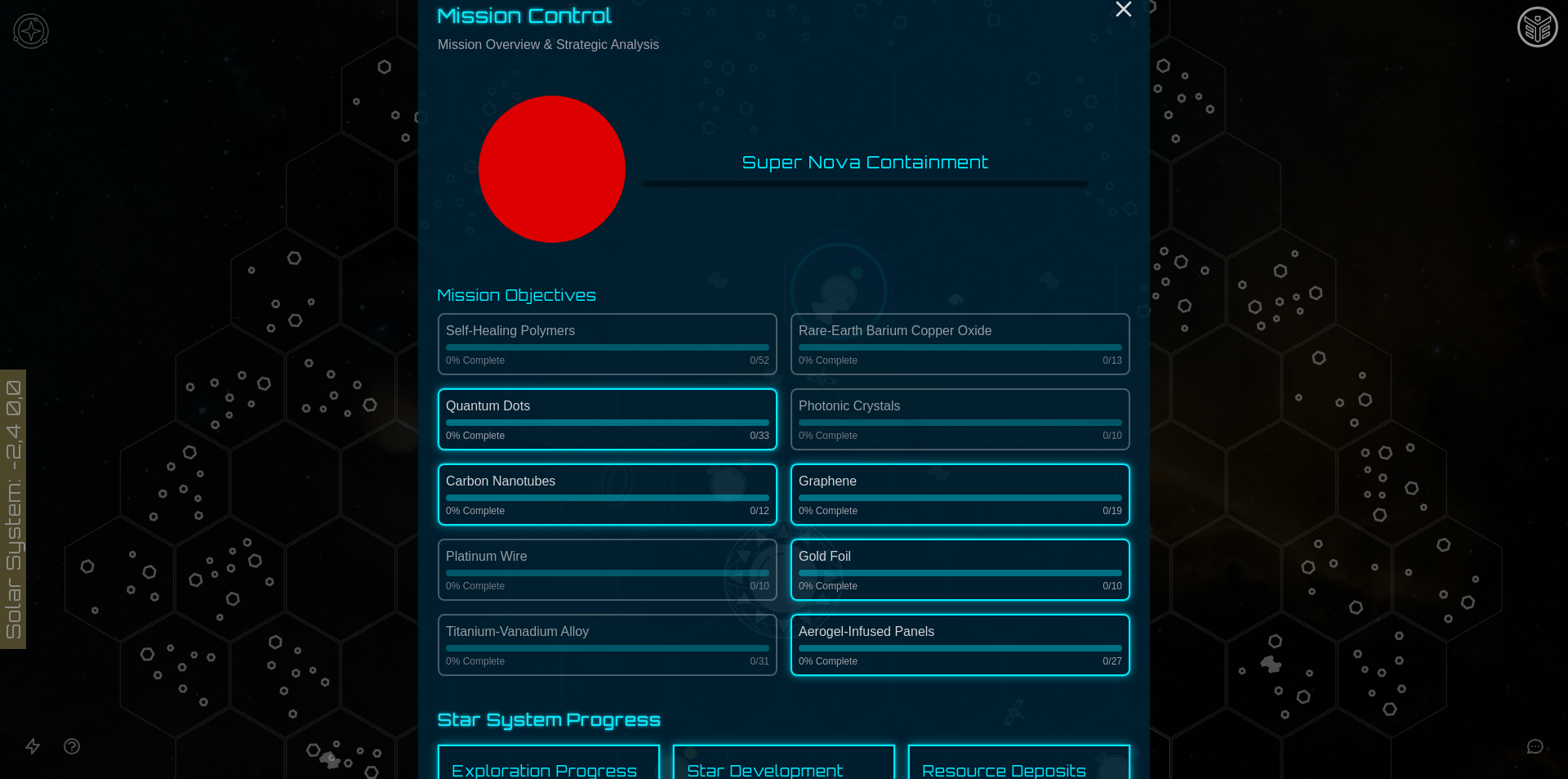
click at [903, 499] on div at bounding box center [960, 497] width 323 height 7
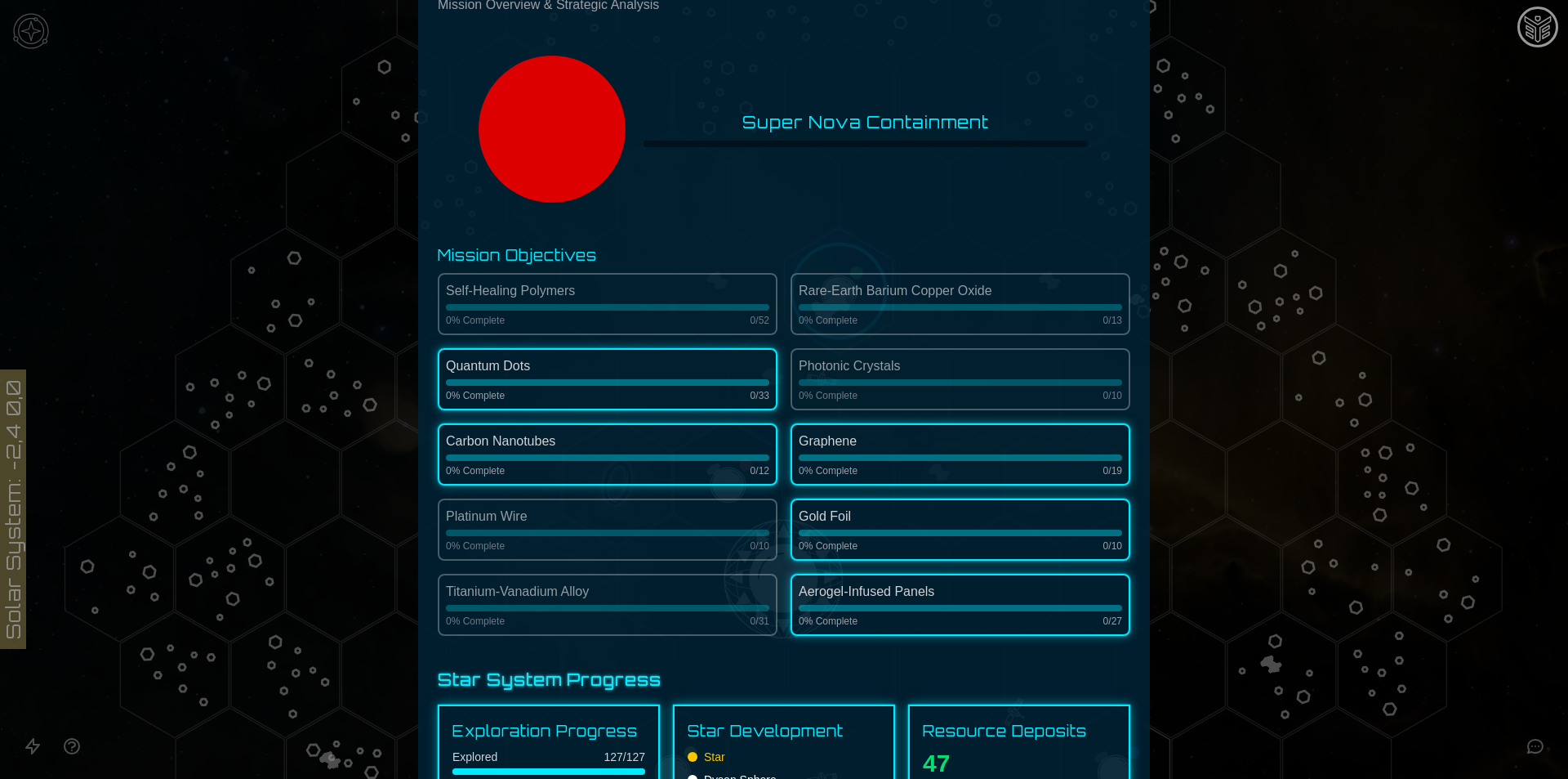
scroll to position [219, 0]
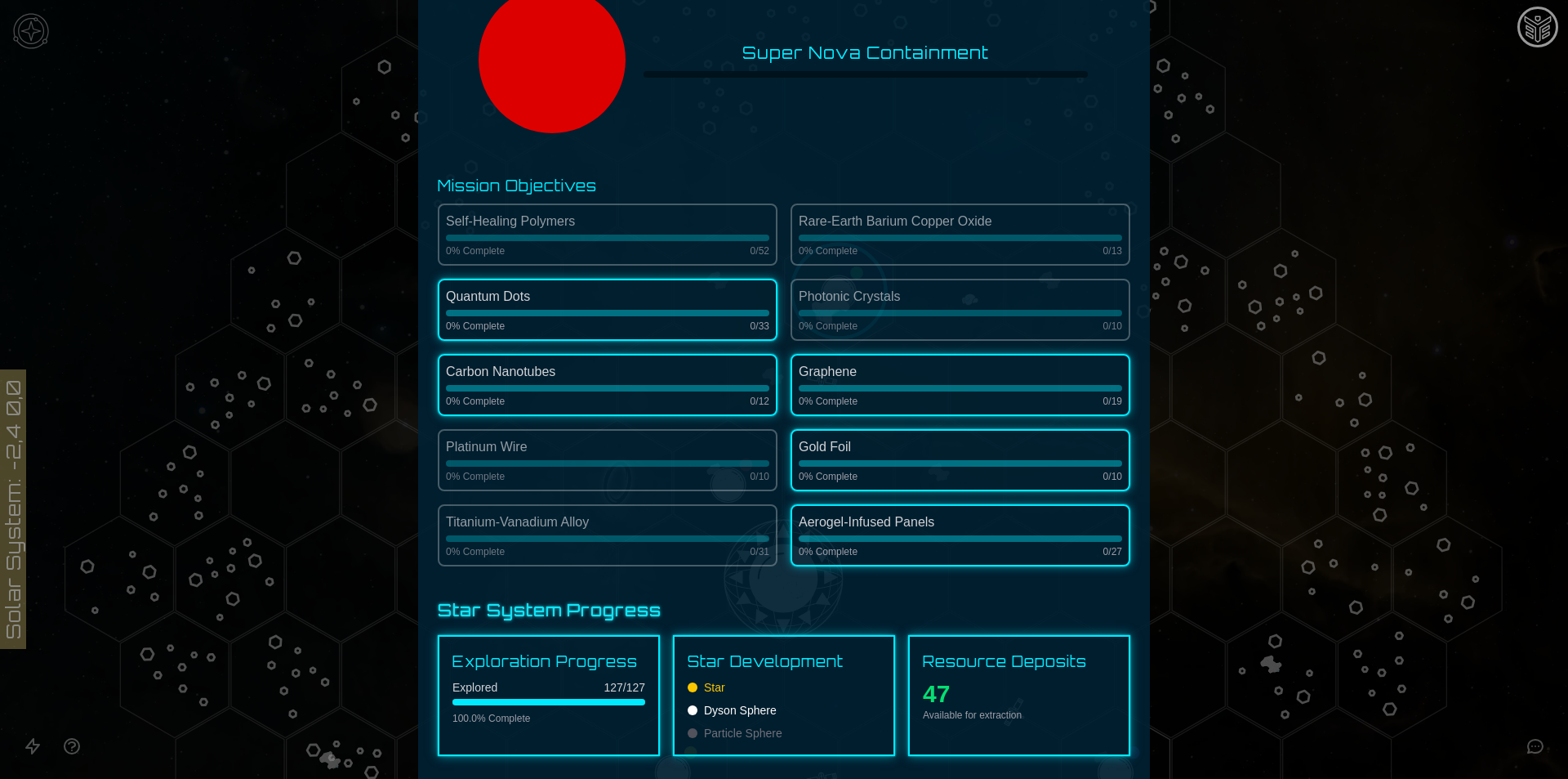
click at [280, 182] on div at bounding box center [784, 390] width 1568 height 779
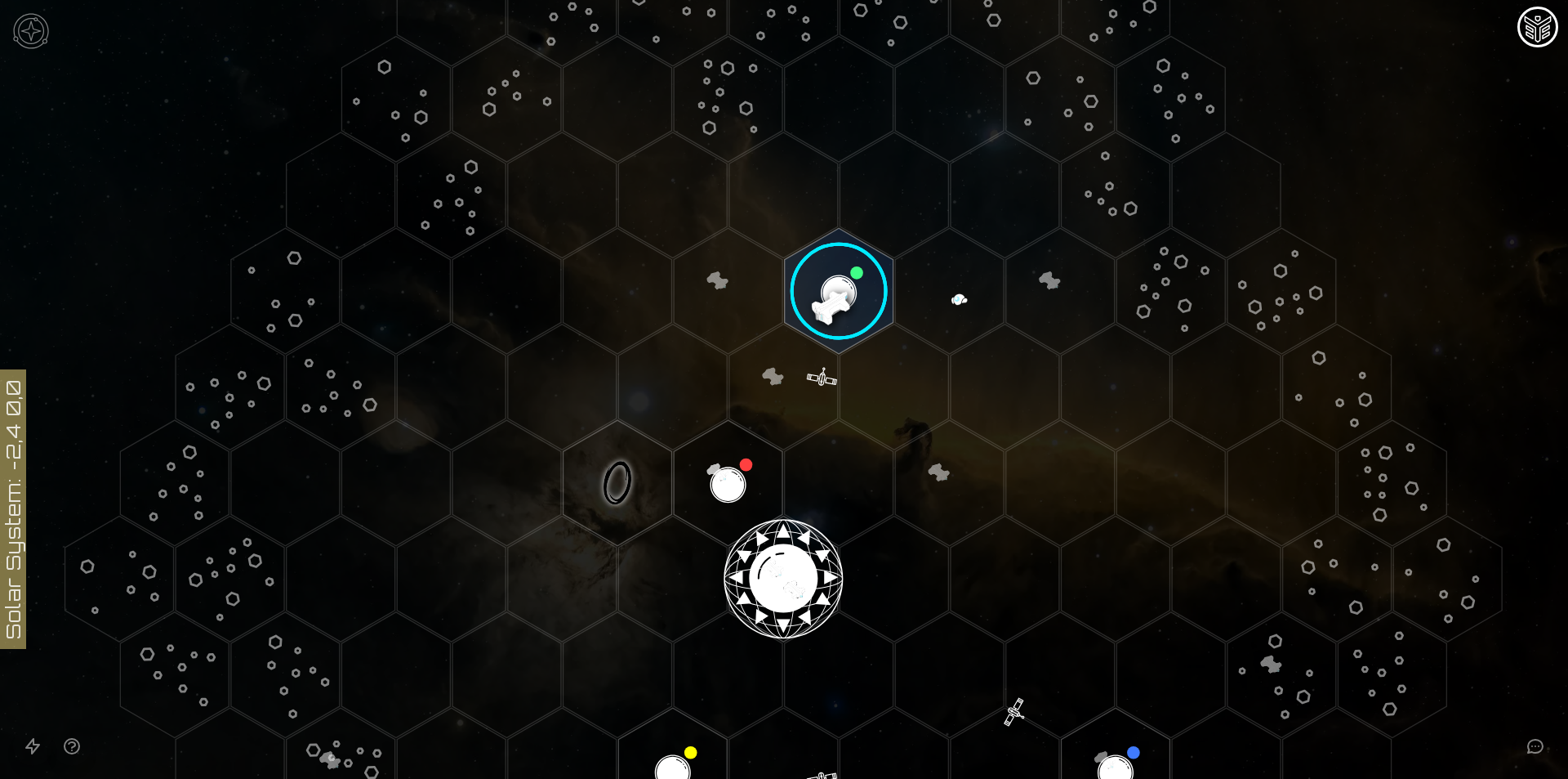
click at [31, 46] on img at bounding box center [31, 31] width 49 height 49
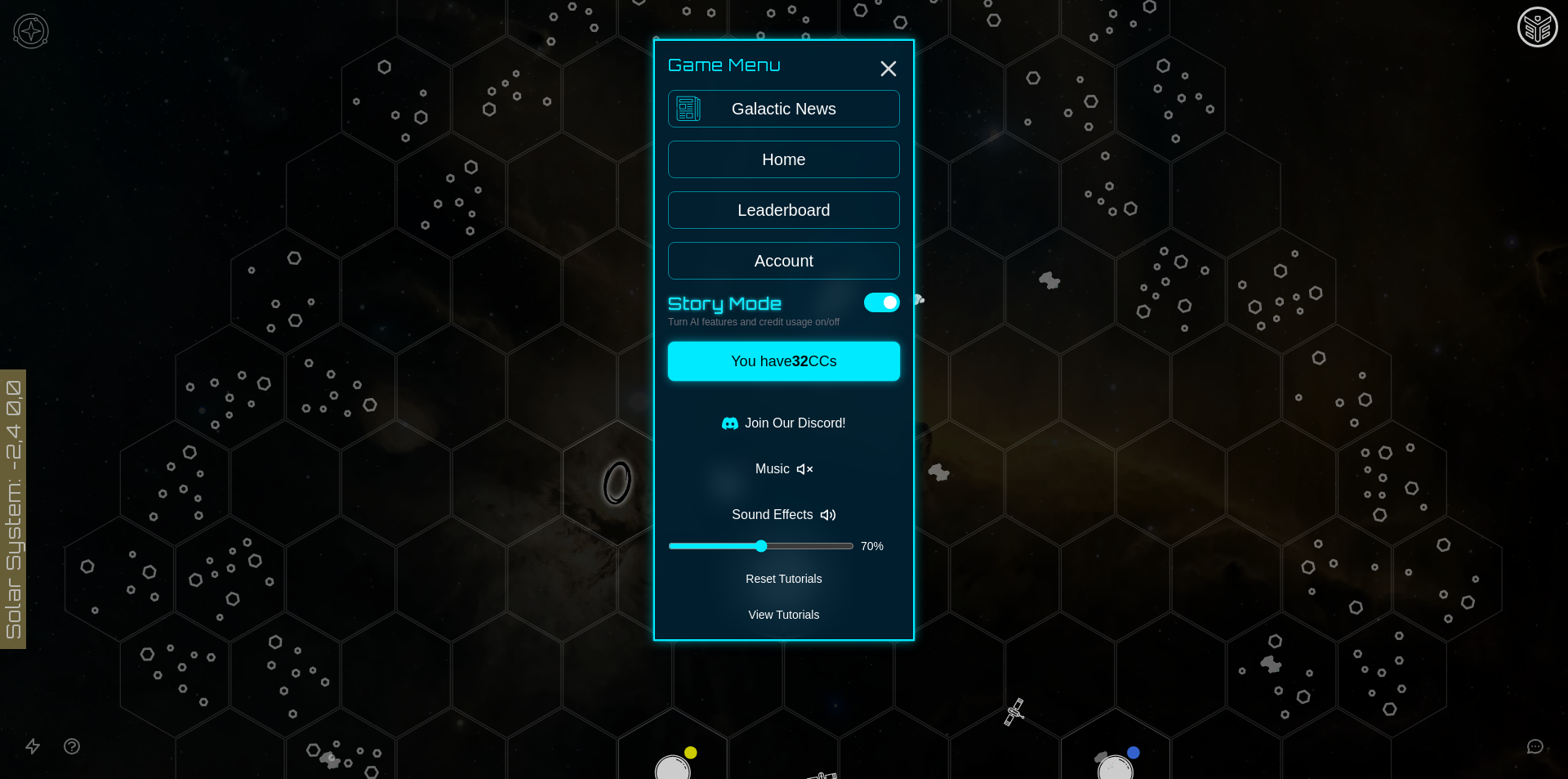
click at [815, 606] on button "View Tutorials" at bounding box center [784, 615] width 232 height 23
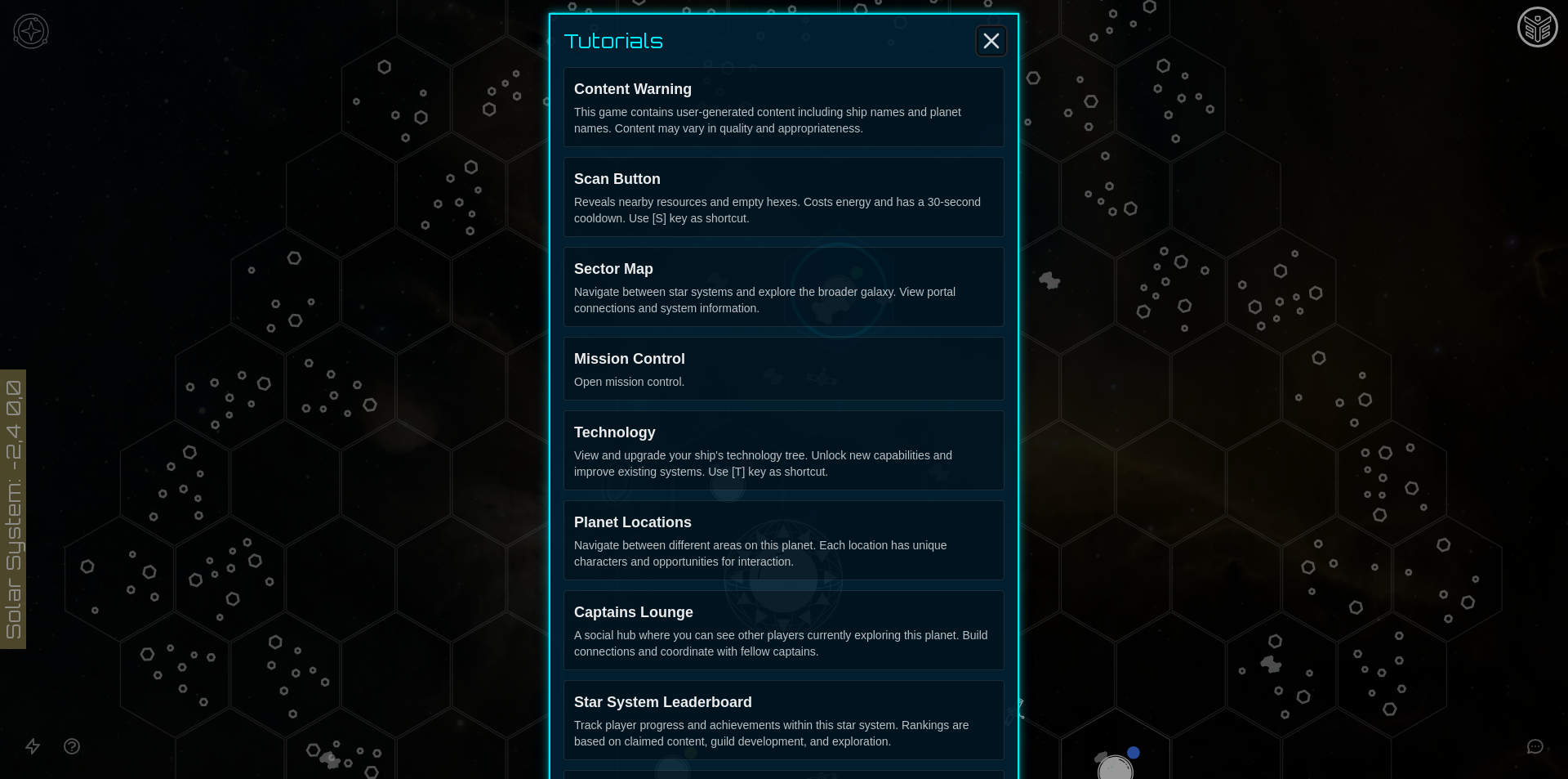
click at [984, 46] on icon "Close" at bounding box center [991, 41] width 26 height 26
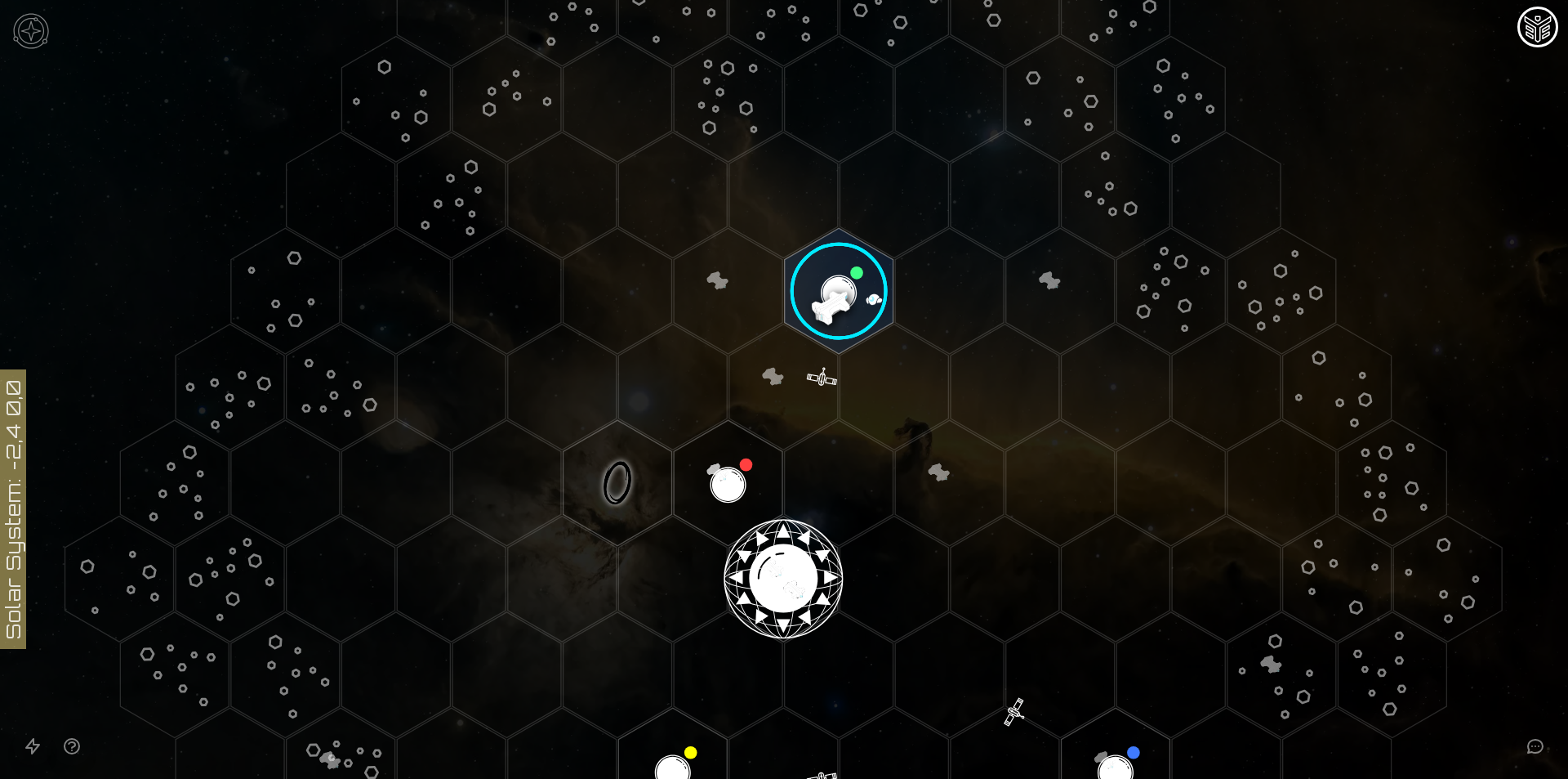
click at [22, 36] on img at bounding box center [31, 31] width 49 height 49
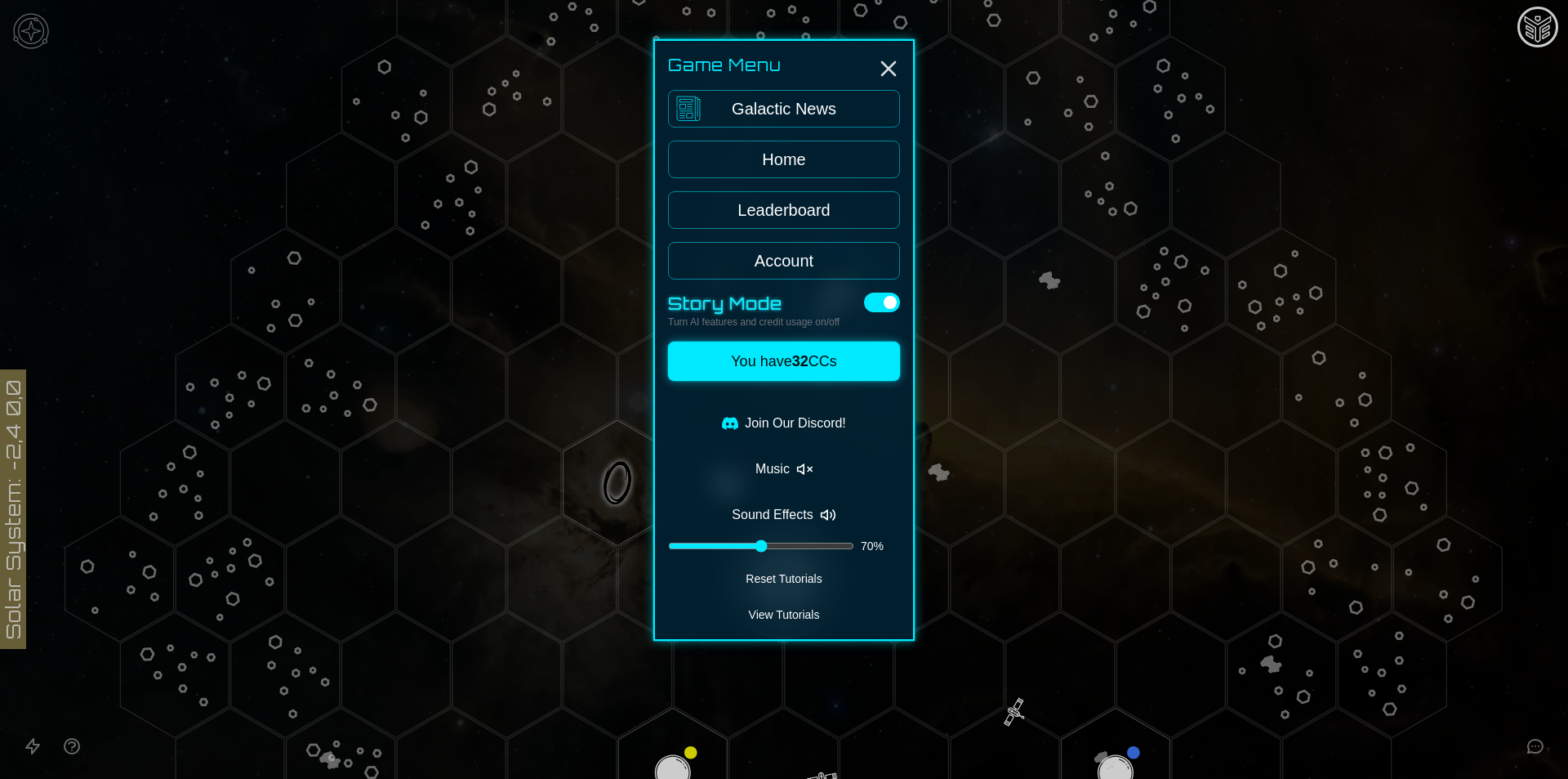
click at [779, 583] on button "Reset Tutorials" at bounding box center [784, 579] width 232 height 23
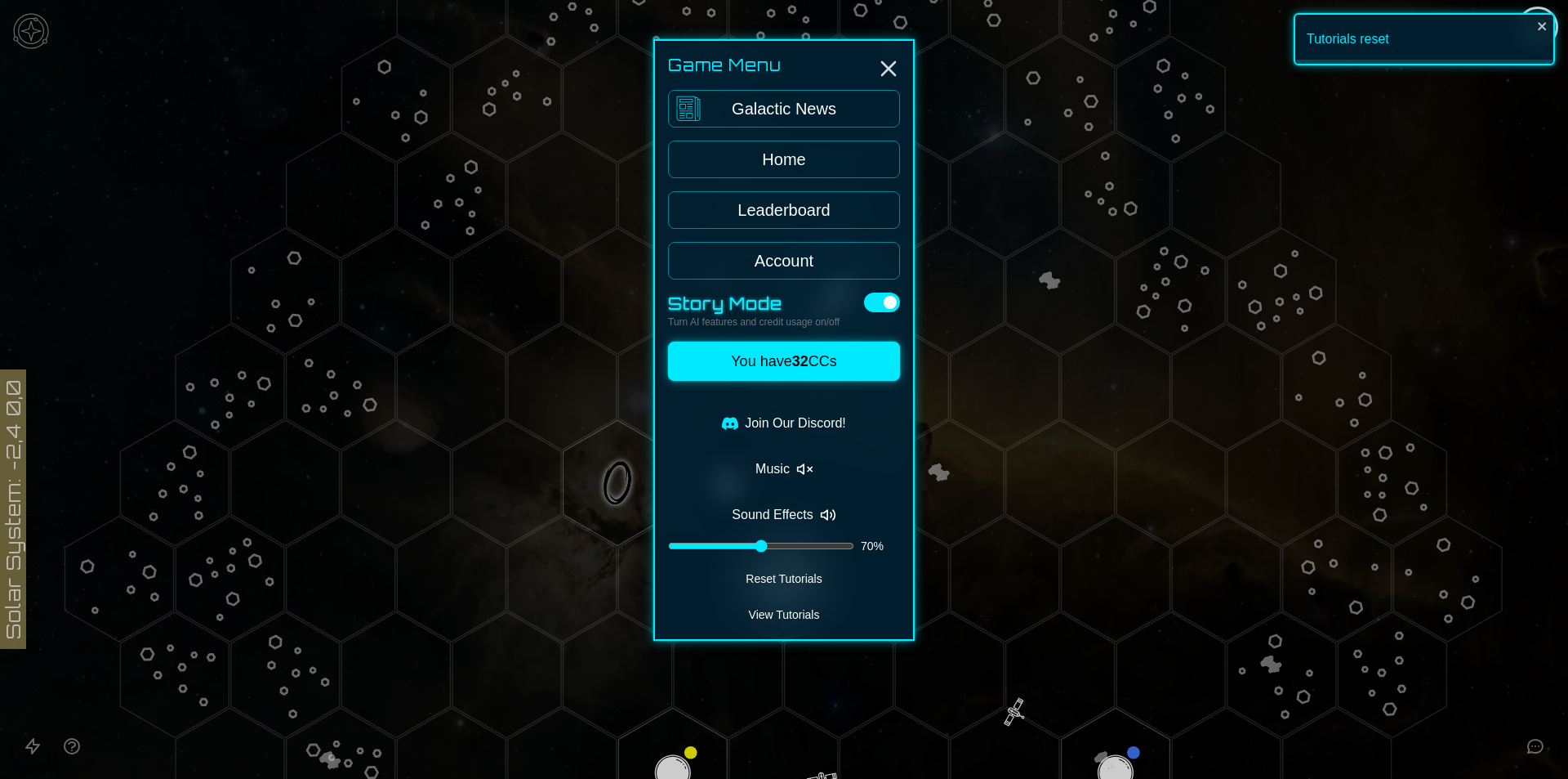
click at [1313, 263] on div at bounding box center [784, 390] width 1568 height 779
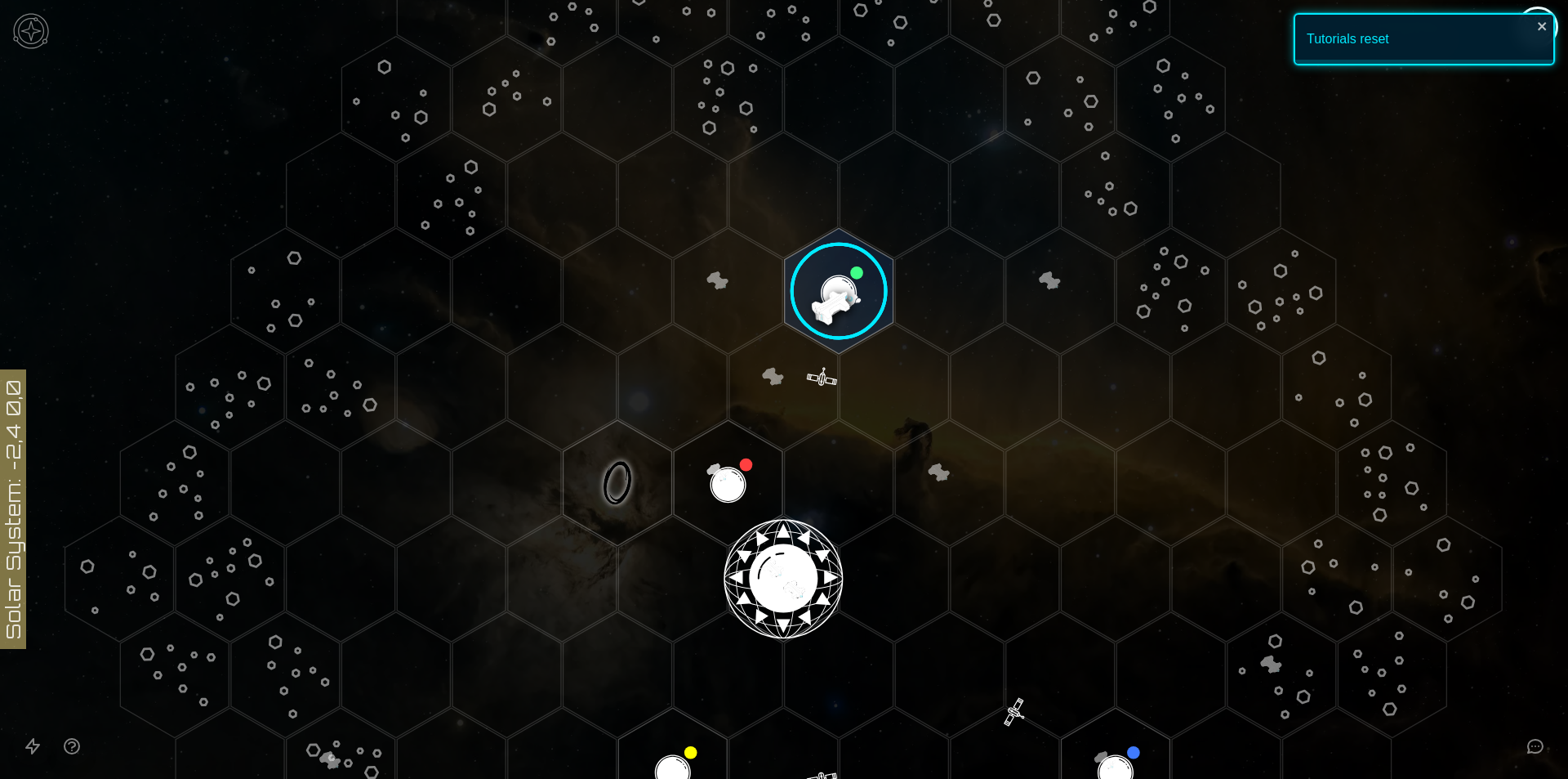
click at [830, 294] on image at bounding box center [839, 291] width 128 height 128
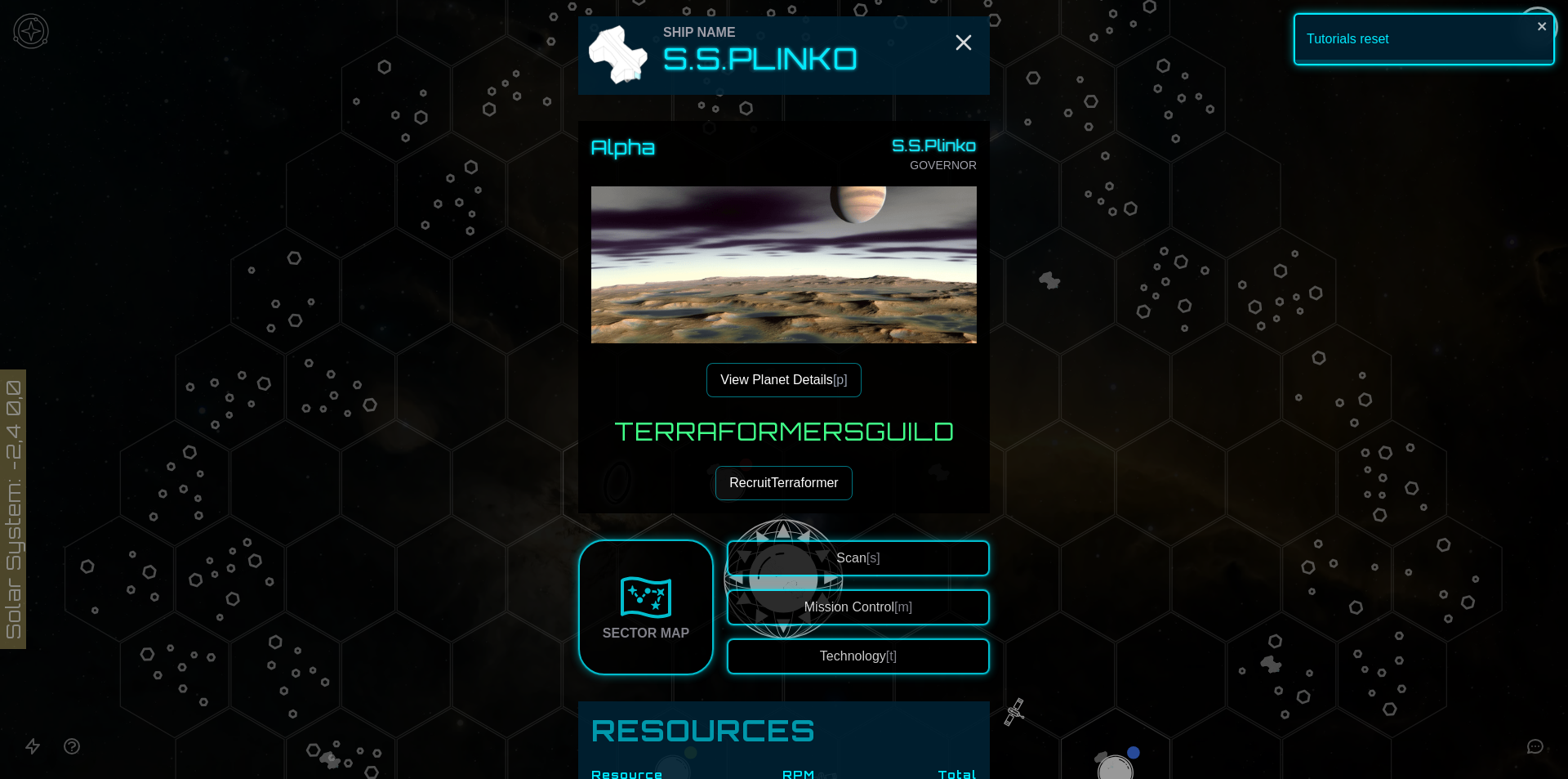
click at [1551, 23] on div "Tutorials reset" at bounding box center [1423, 39] width 261 height 52
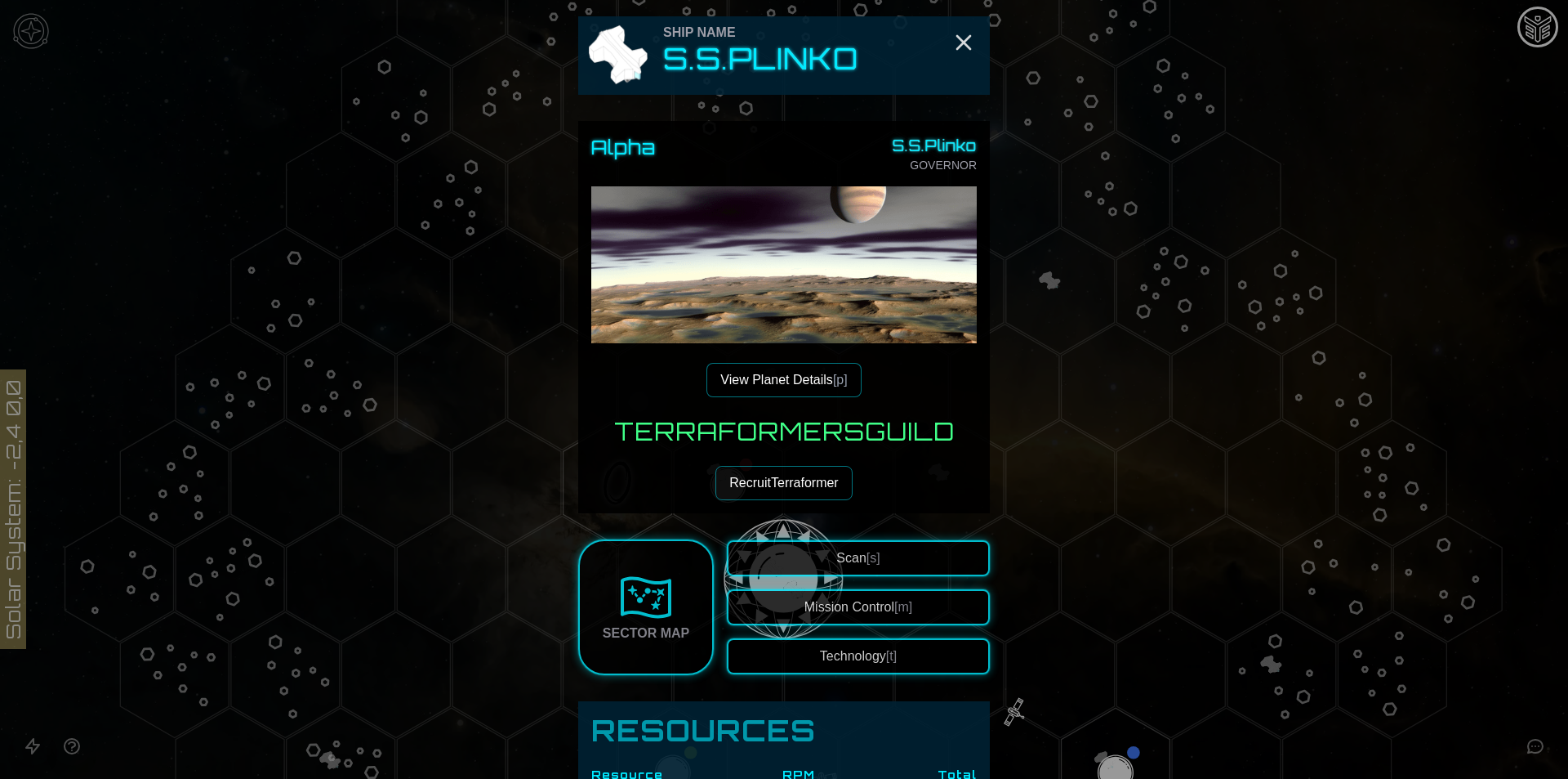
click at [975, 39] on div "Ship Name S.S.Plinko" at bounding box center [784, 55] width 412 height 79
click at [964, 39] on icon "Close" at bounding box center [963, 42] width 26 height 26
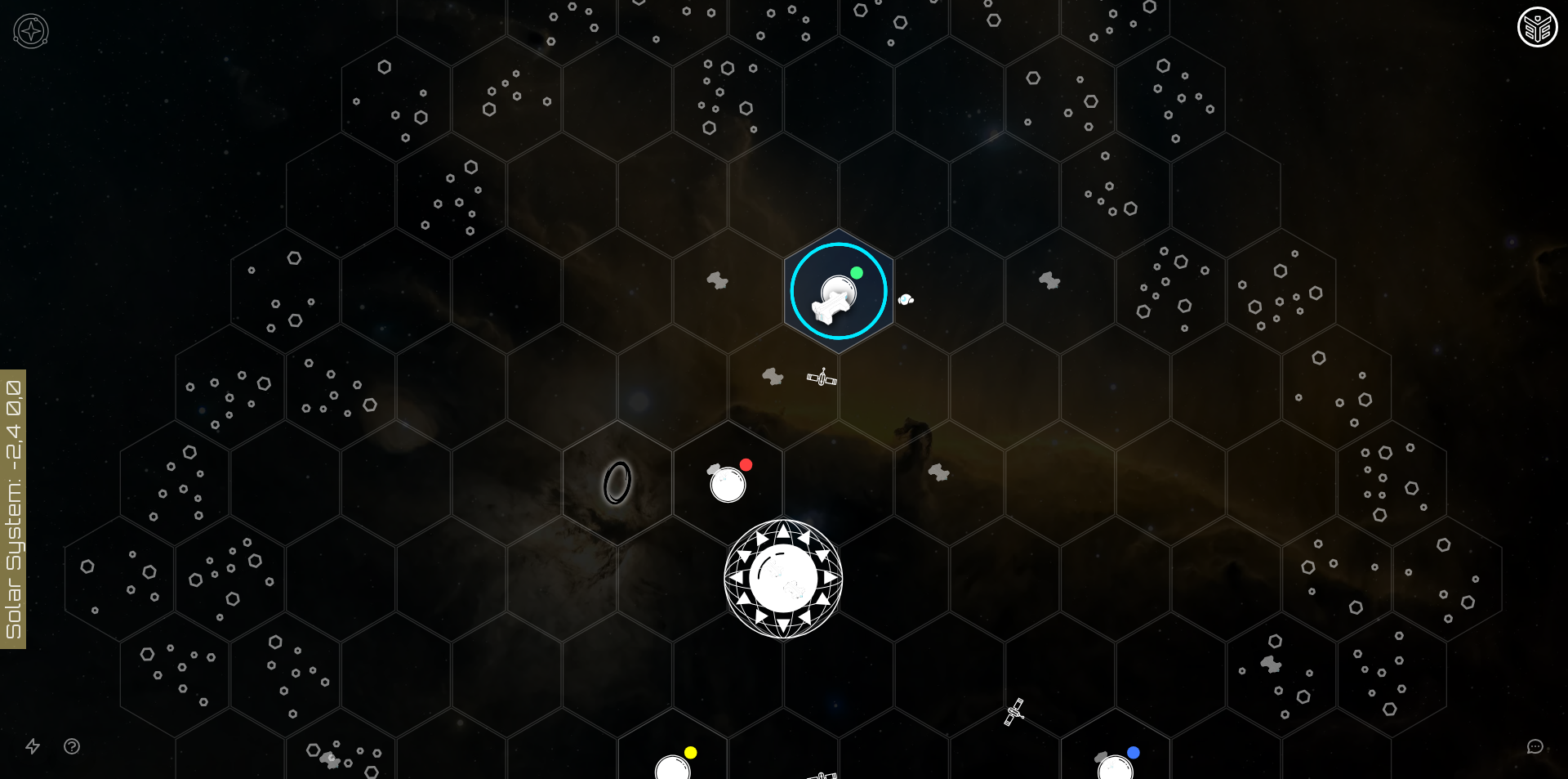
click at [813, 316] on image at bounding box center [839, 291] width 128 height 128
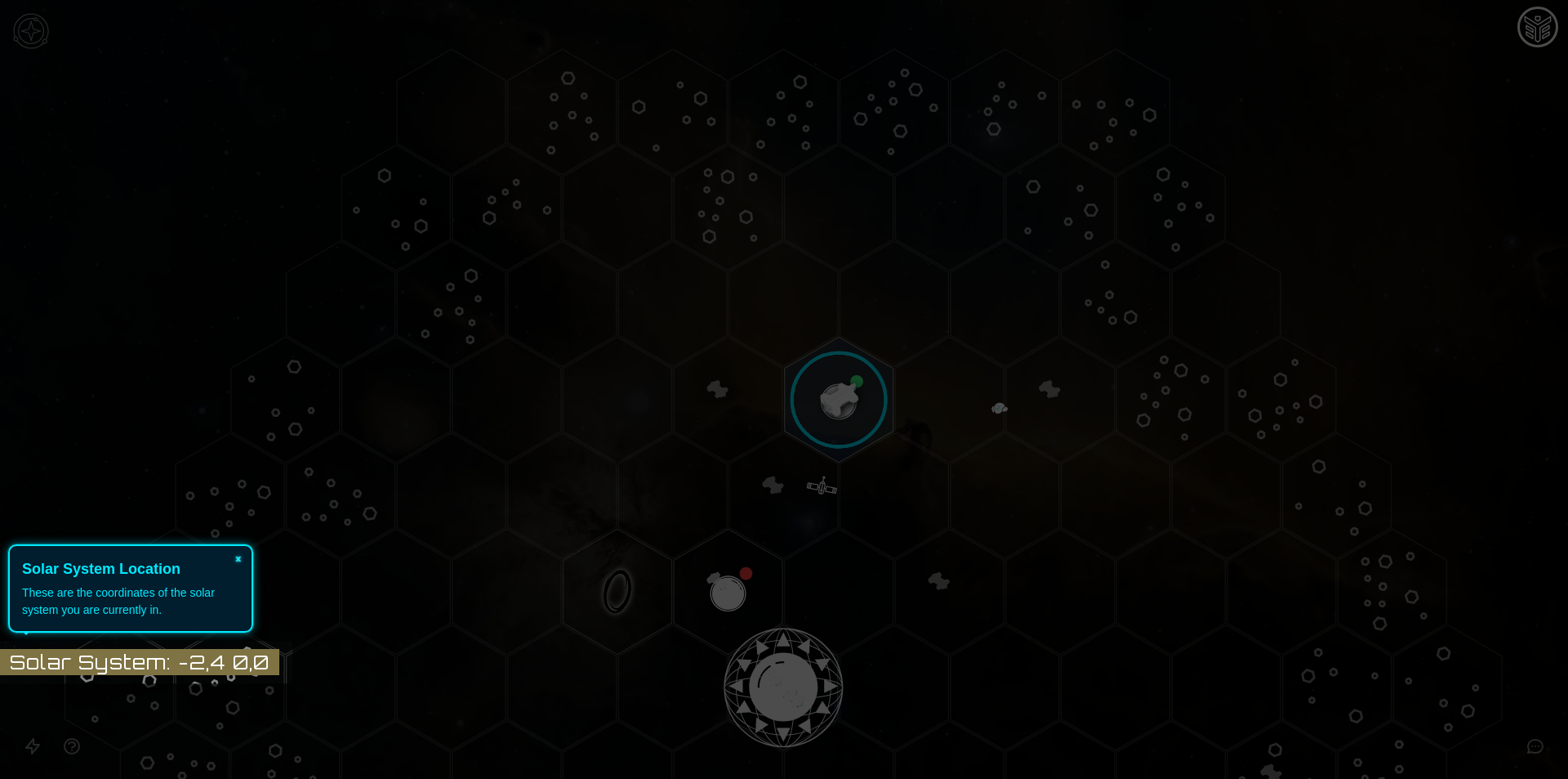
click at [240, 560] on button "×" at bounding box center [238, 558] width 26 height 23
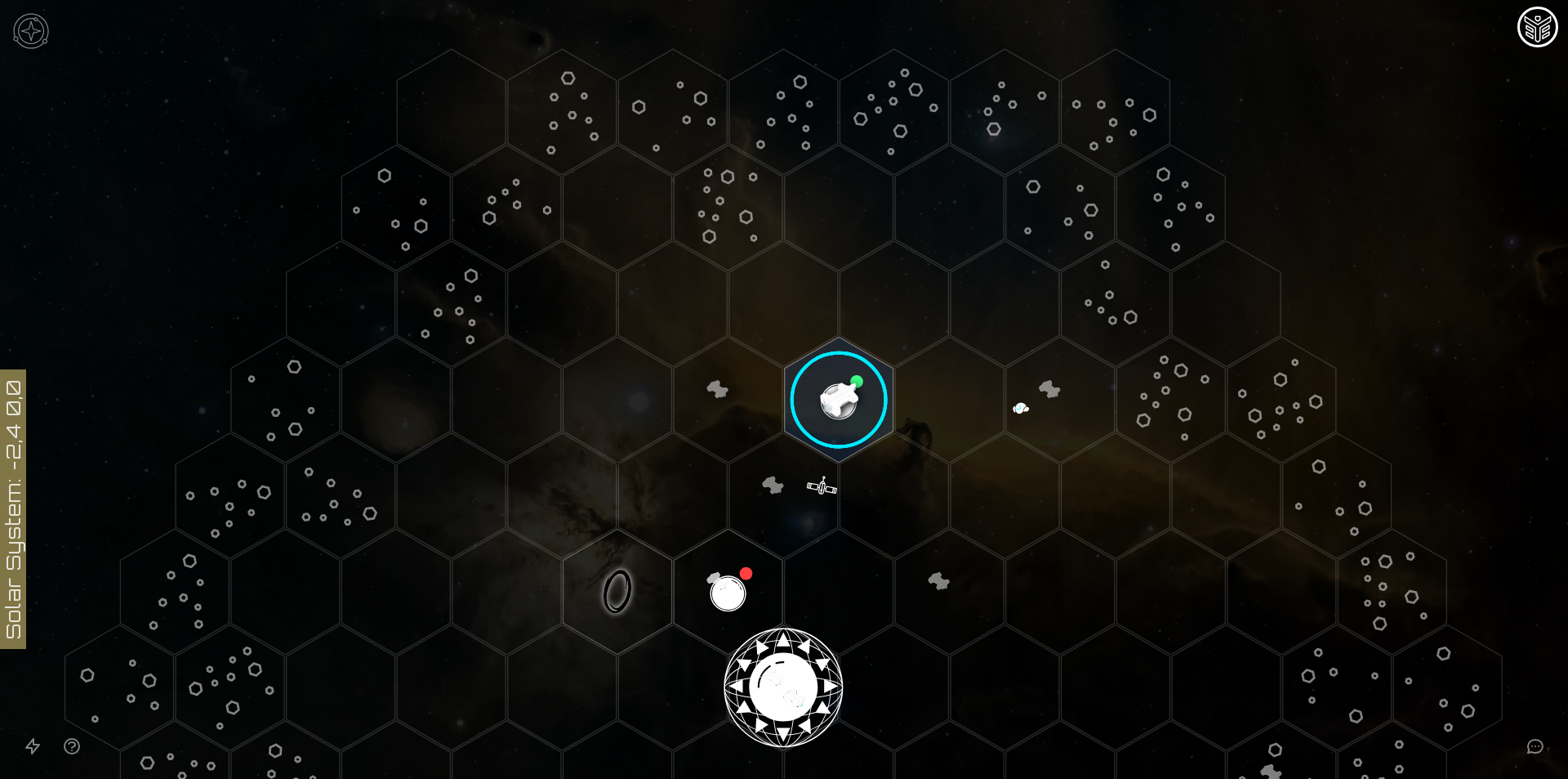
click at [841, 392] on image at bounding box center [839, 400] width 128 height 128
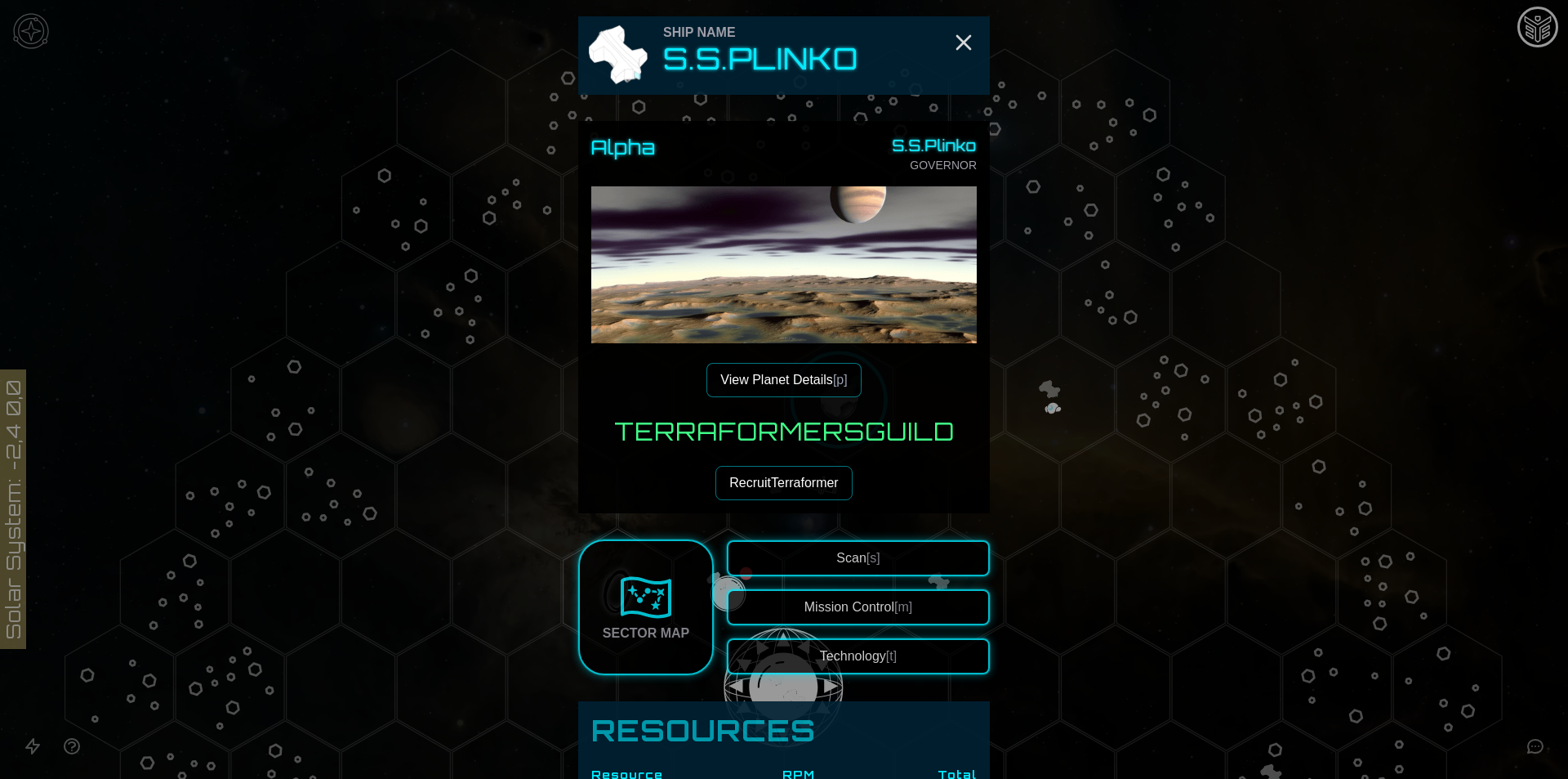
click at [874, 653] on button "Technology [t]" at bounding box center [858, 656] width 263 height 36
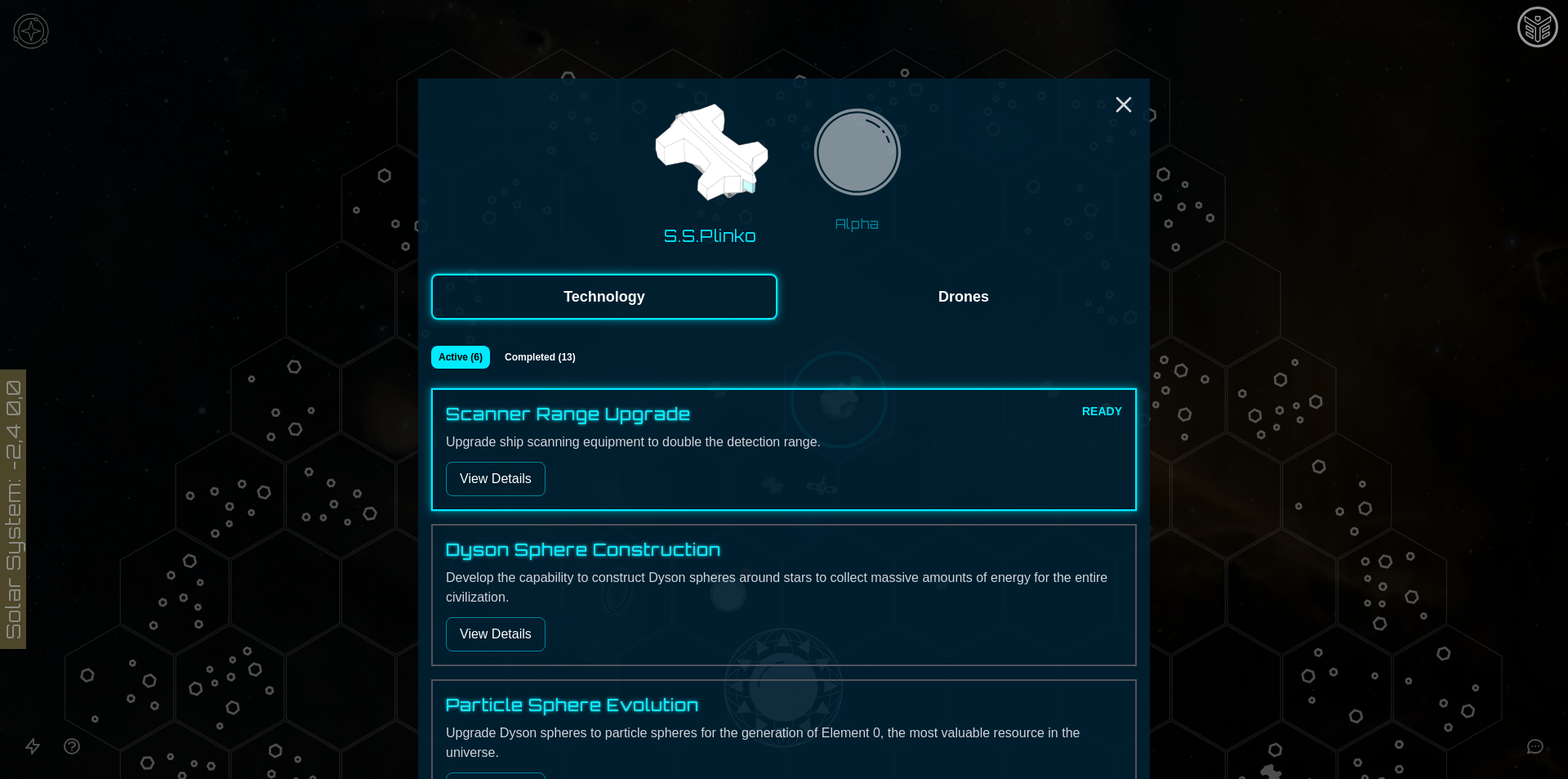
click at [850, 186] on img at bounding box center [857, 157] width 103 height 103
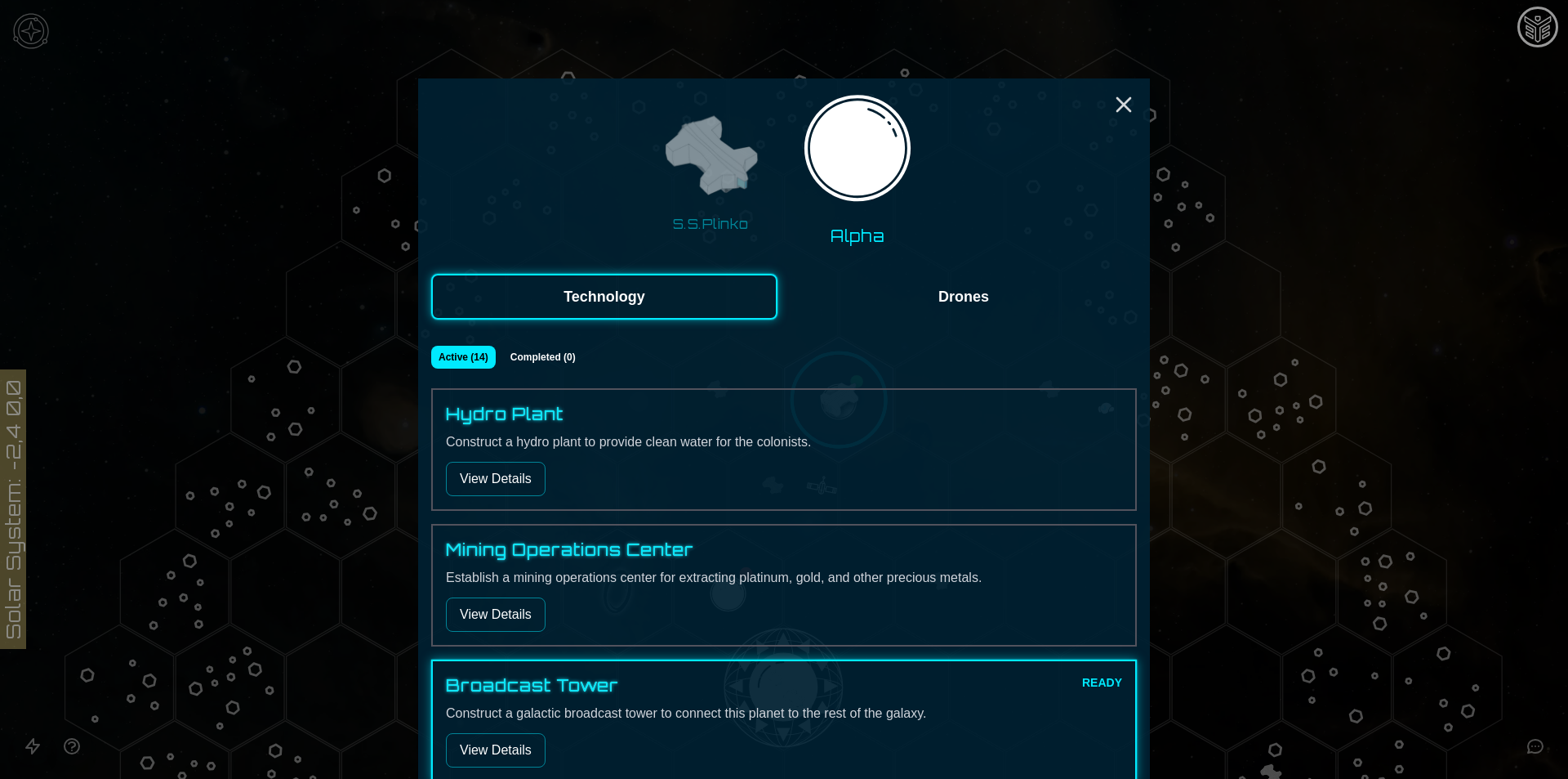
click at [712, 170] on img at bounding box center [711, 157] width 103 height 103
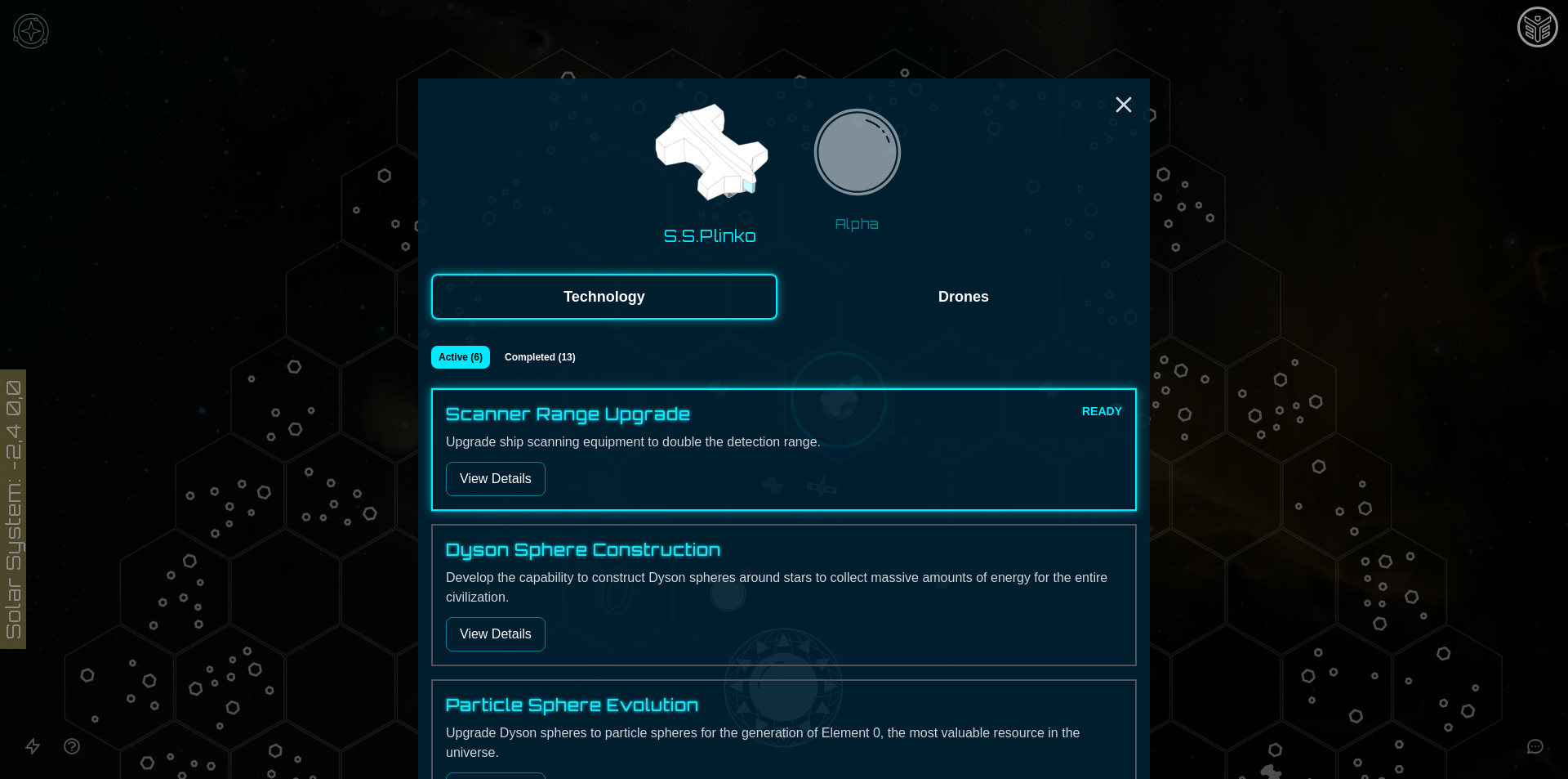
click at [921, 320] on div "S.S.Plinko Alpha Technology Drones Active ( 6 ) Completed ( 13 ) Scanner Range …" at bounding box center [784, 669] width 732 height 1182
click at [922, 298] on button "Drones" at bounding box center [963, 296] width 347 height 46
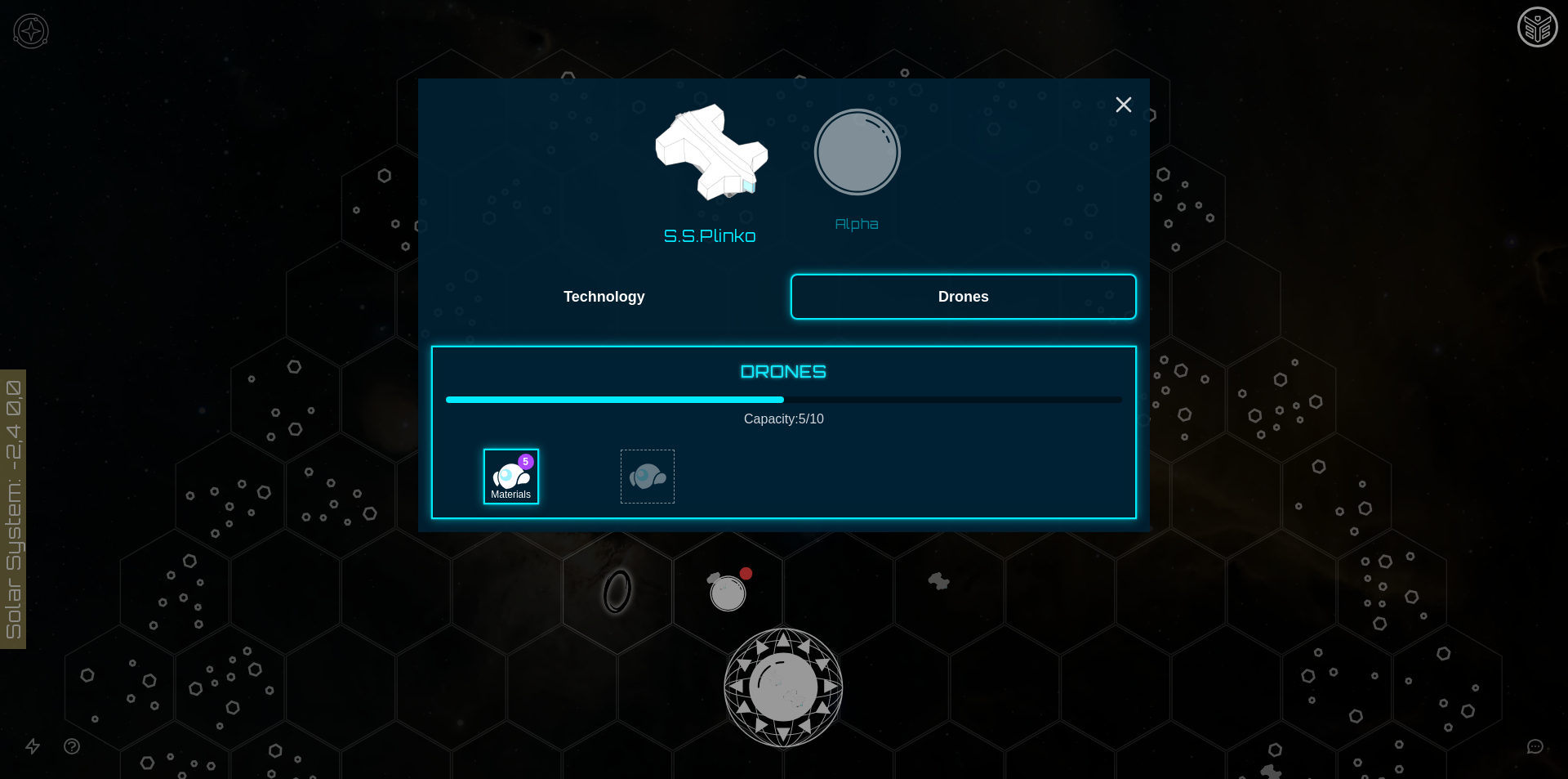
click at [738, 298] on button "Technology" at bounding box center [604, 296] width 347 height 46
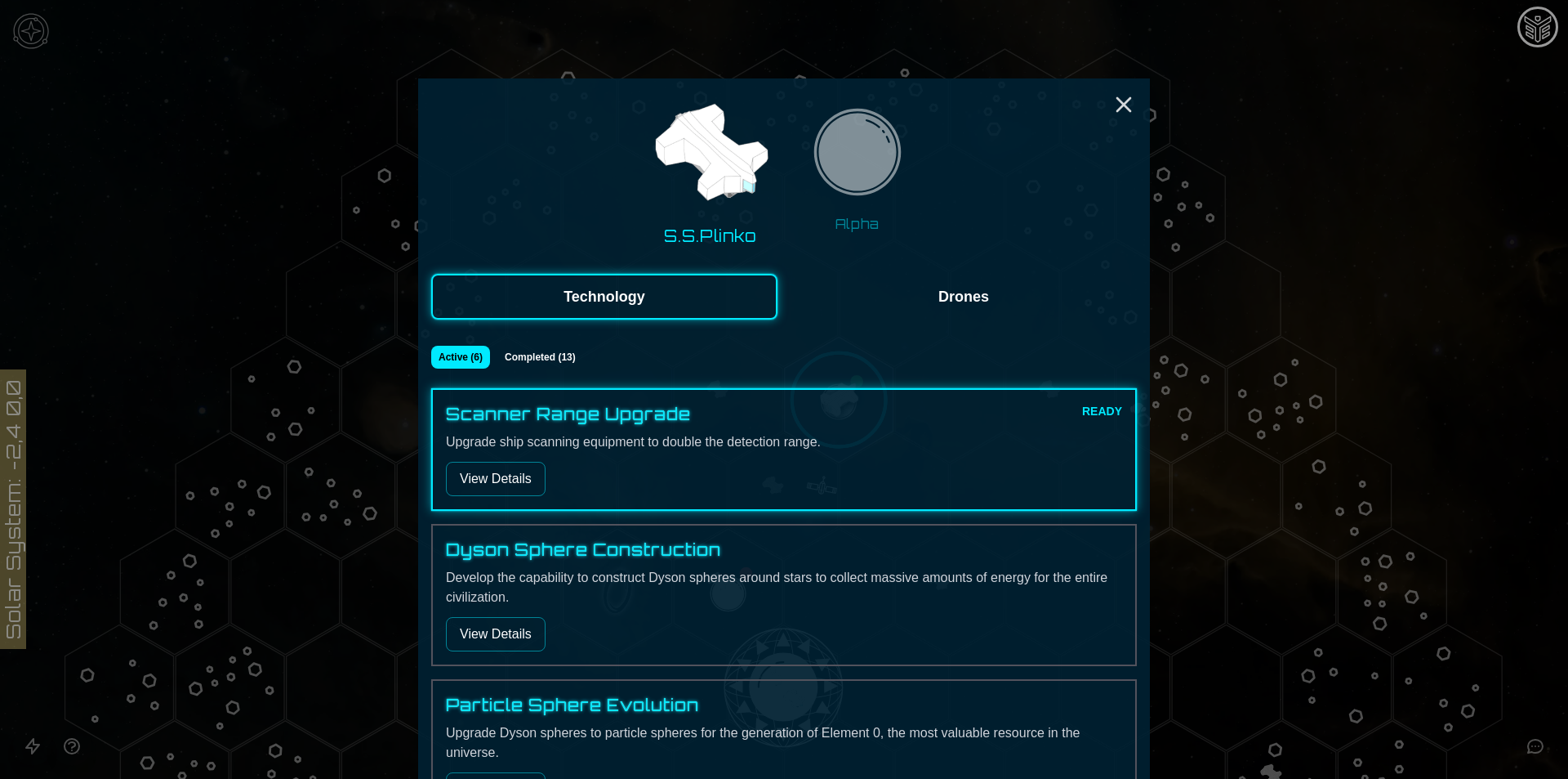
click at [806, 179] on img at bounding box center [857, 157] width 103 height 103
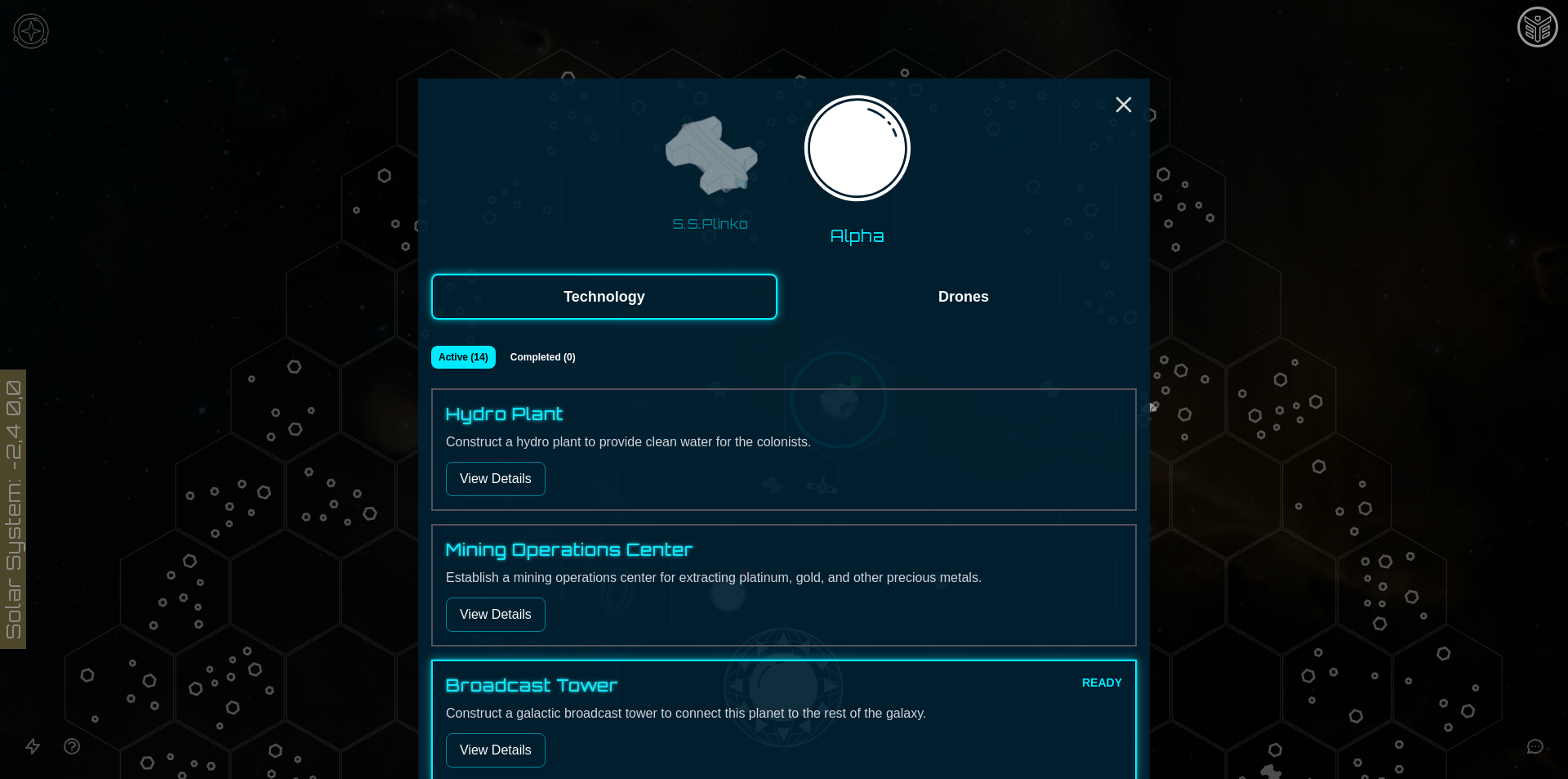
click at [734, 169] on img at bounding box center [711, 157] width 103 height 103
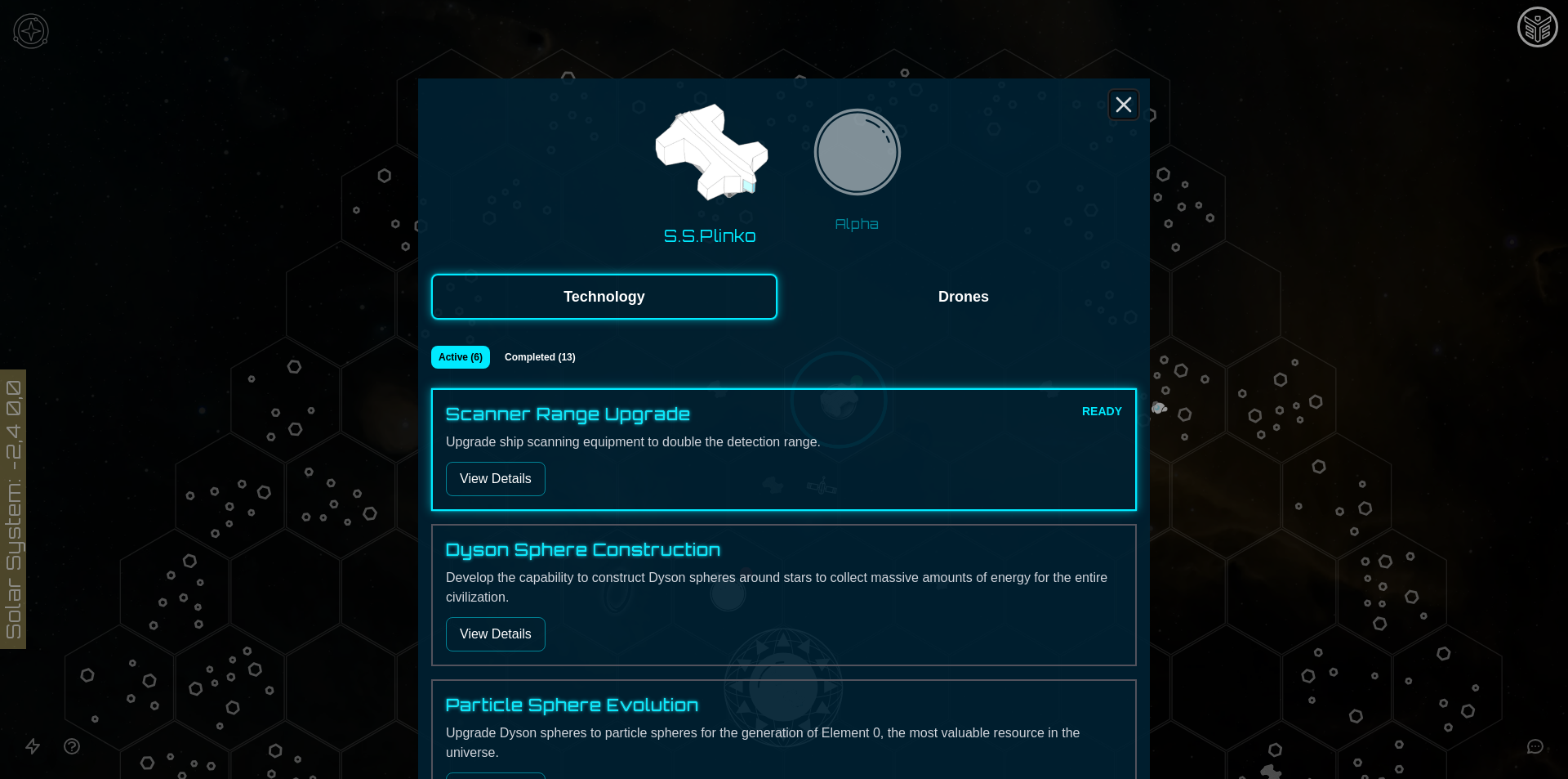
click at [1112, 115] on icon "Close" at bounding box center [1123, 104] width 26 height 26
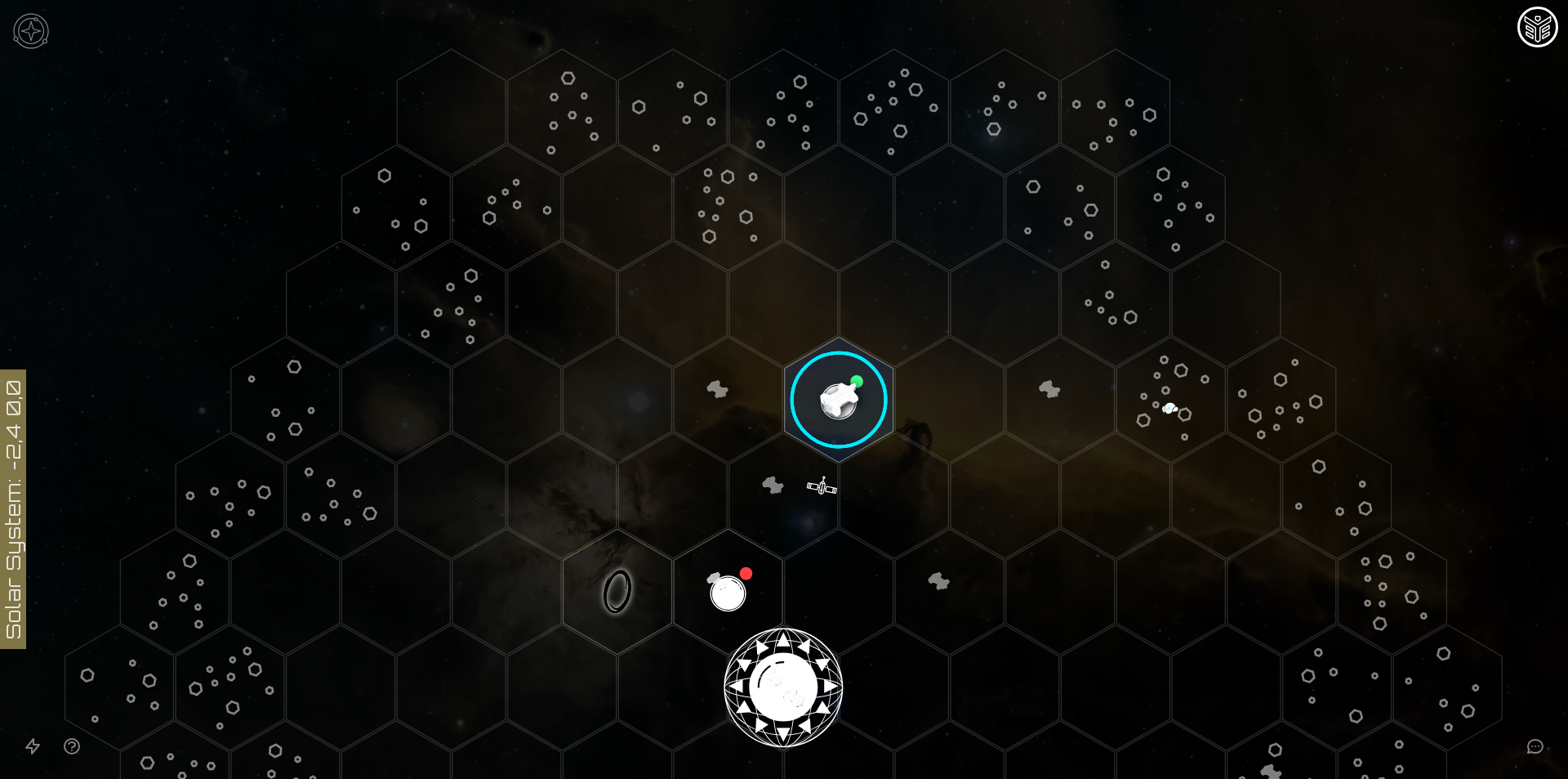
click at [838, 390] on image at bounding box center [839, 400] width 128 height 128
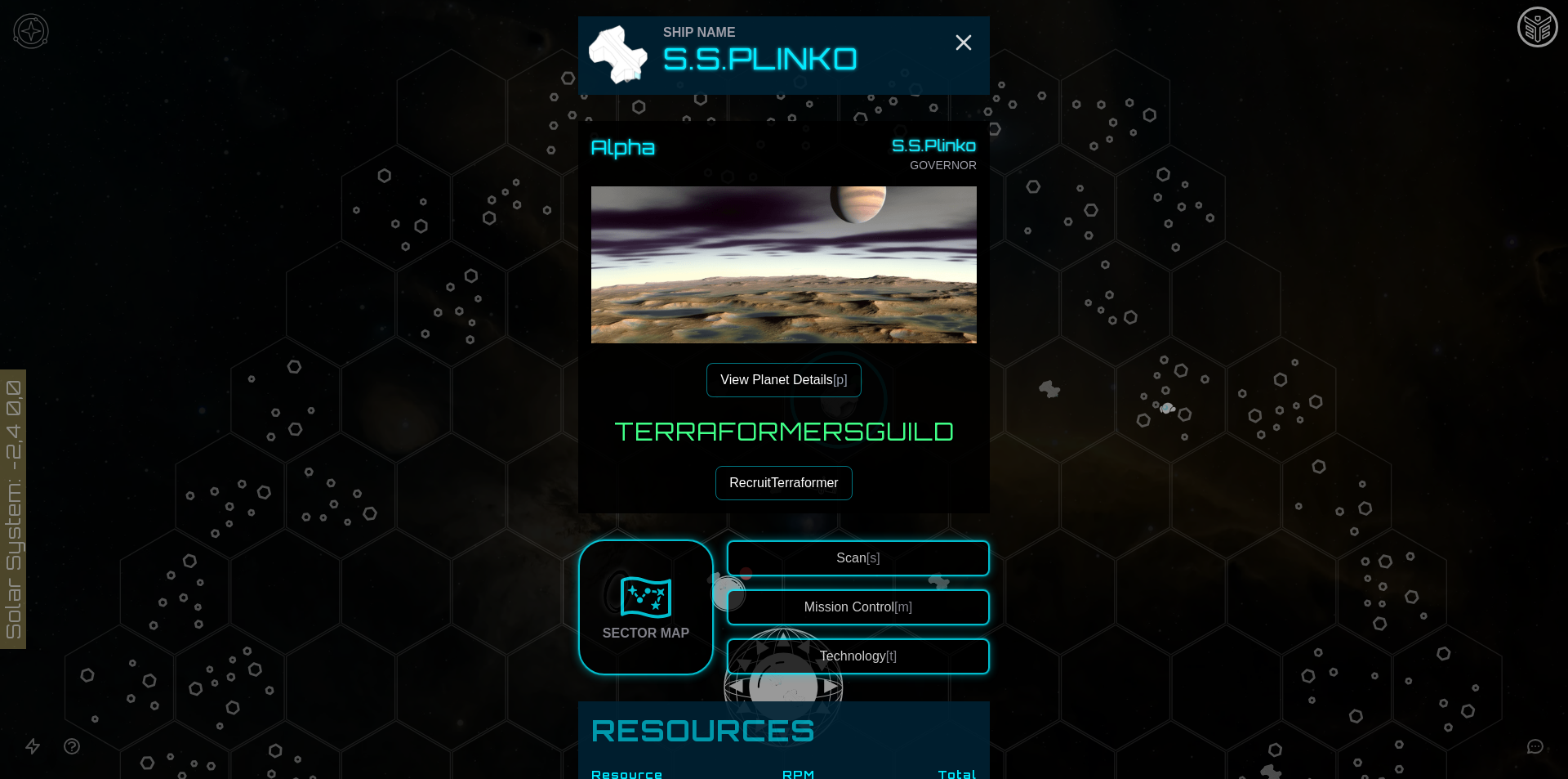
click at [863, 611] on button "Mission Control [m]" at bounding box center [858, 606] width 263 height 36
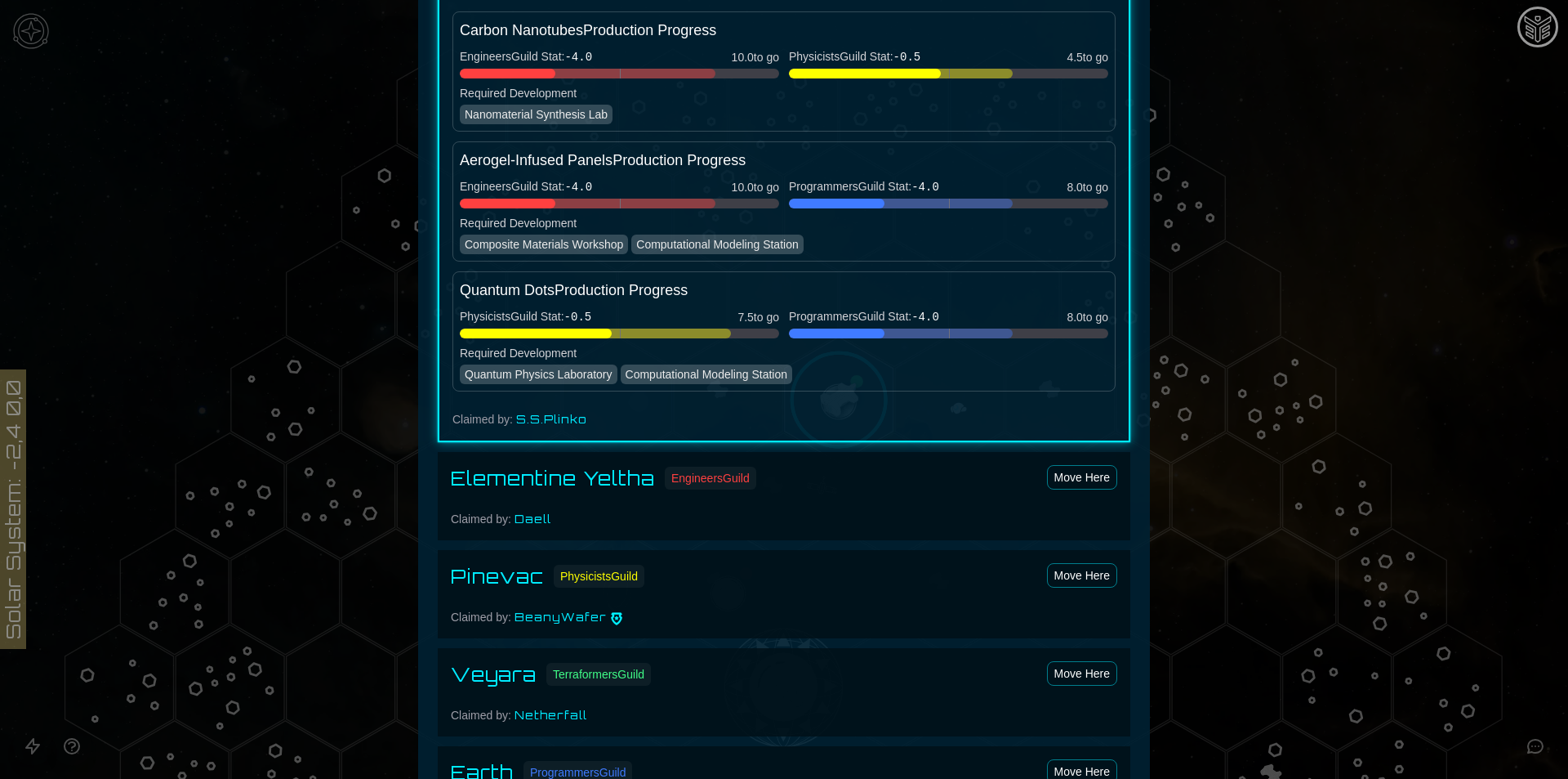
scroll to position [1089, 0]
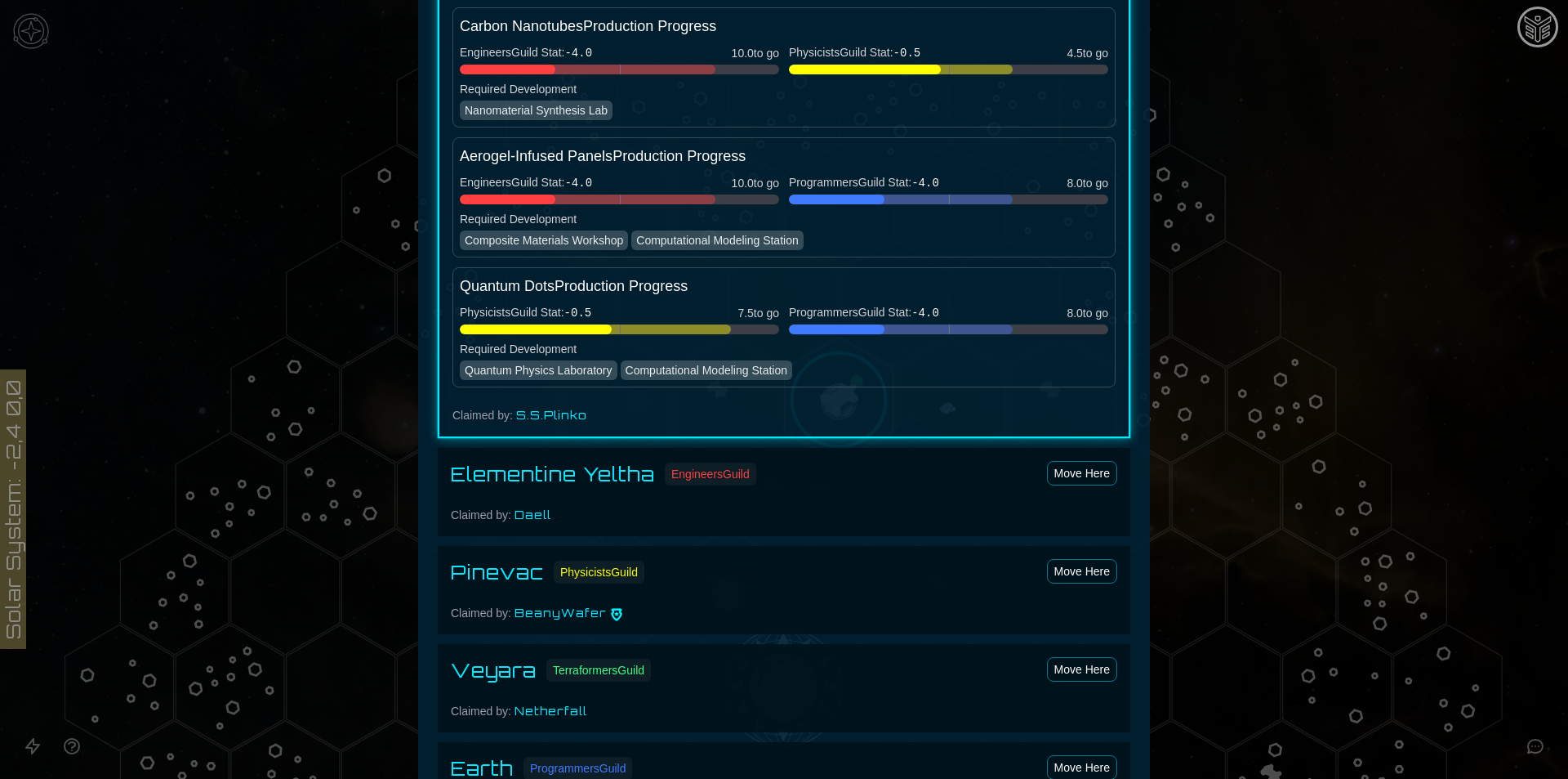
click at [838, 474] on div "Elementine Yeltha Engineers Guild Move Here" at bounding box center [784, 473] width 666 height 26
drag, startPoint x: 771, startPoint y: 522, endPoint x: 741, endPoint y: 520, distance: 30.1
click at [757, 522] on div "Claimed by: [PERSON_NAME]" at bounding box center [784, 514] width 666 height 17
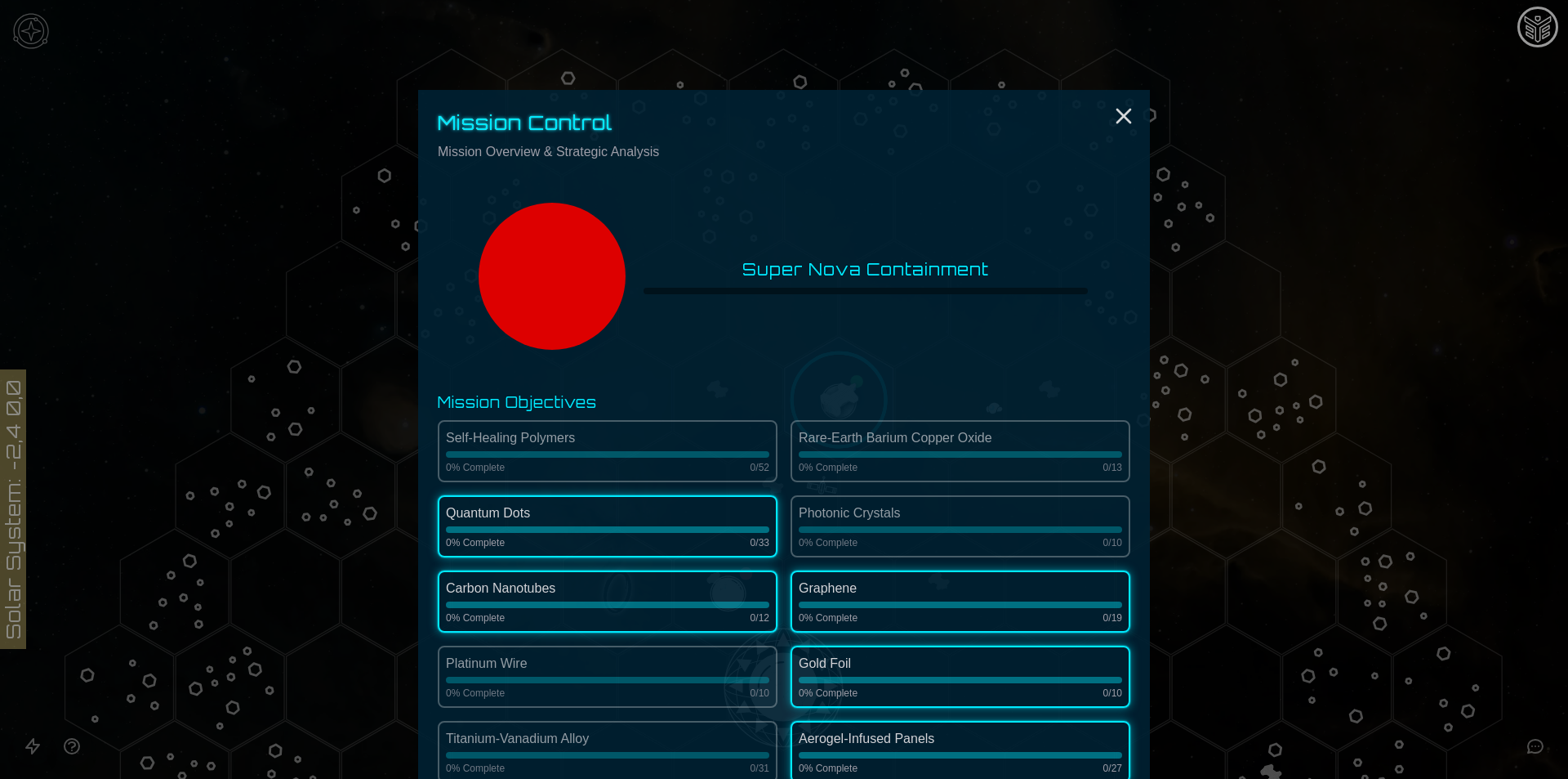
scroll to position [0, 0]
click at [1113, 119] on icon "Close" at bounding box center [1123, 118] width 26 height 26
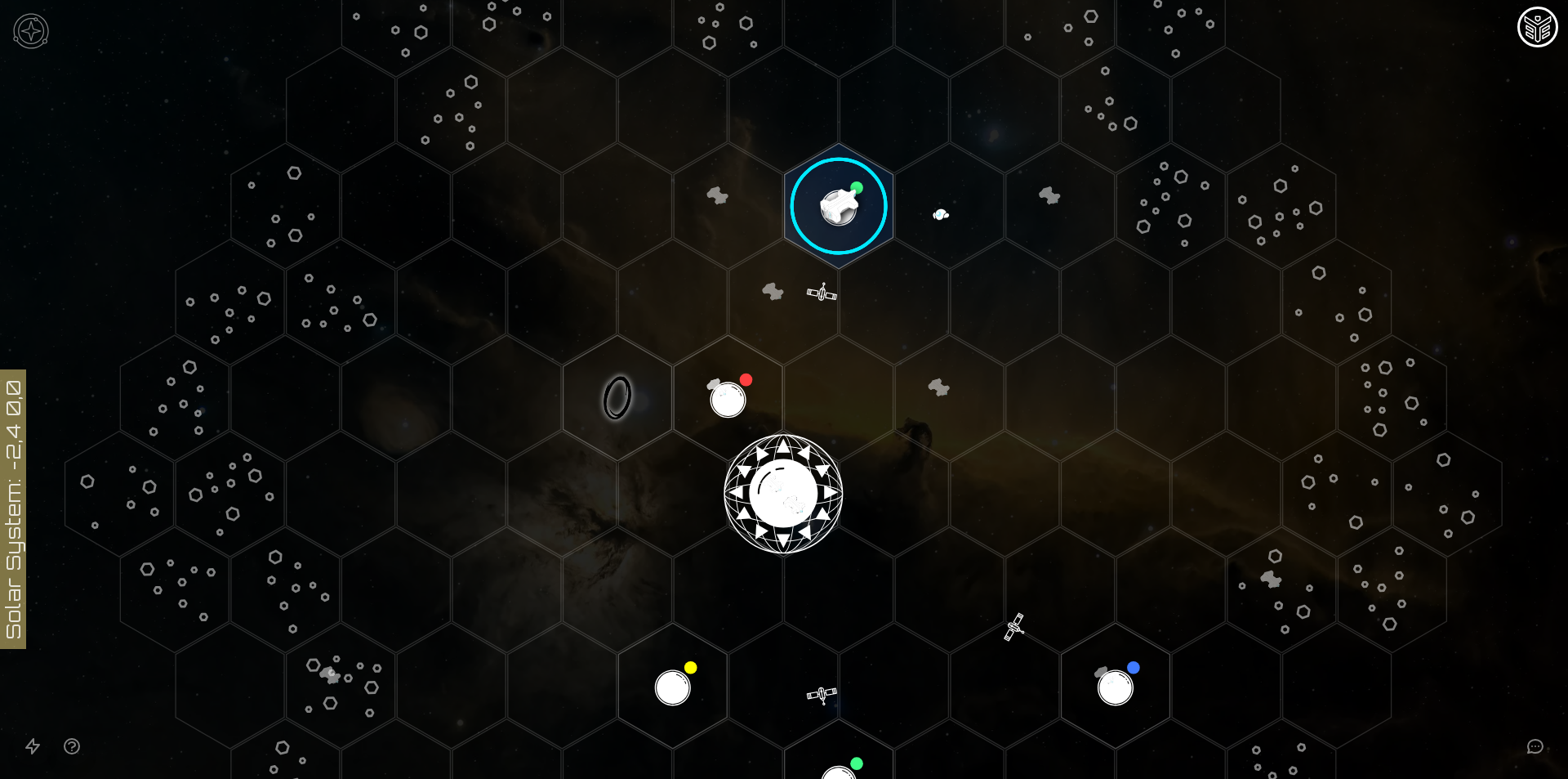
scroll to position [219, 0]
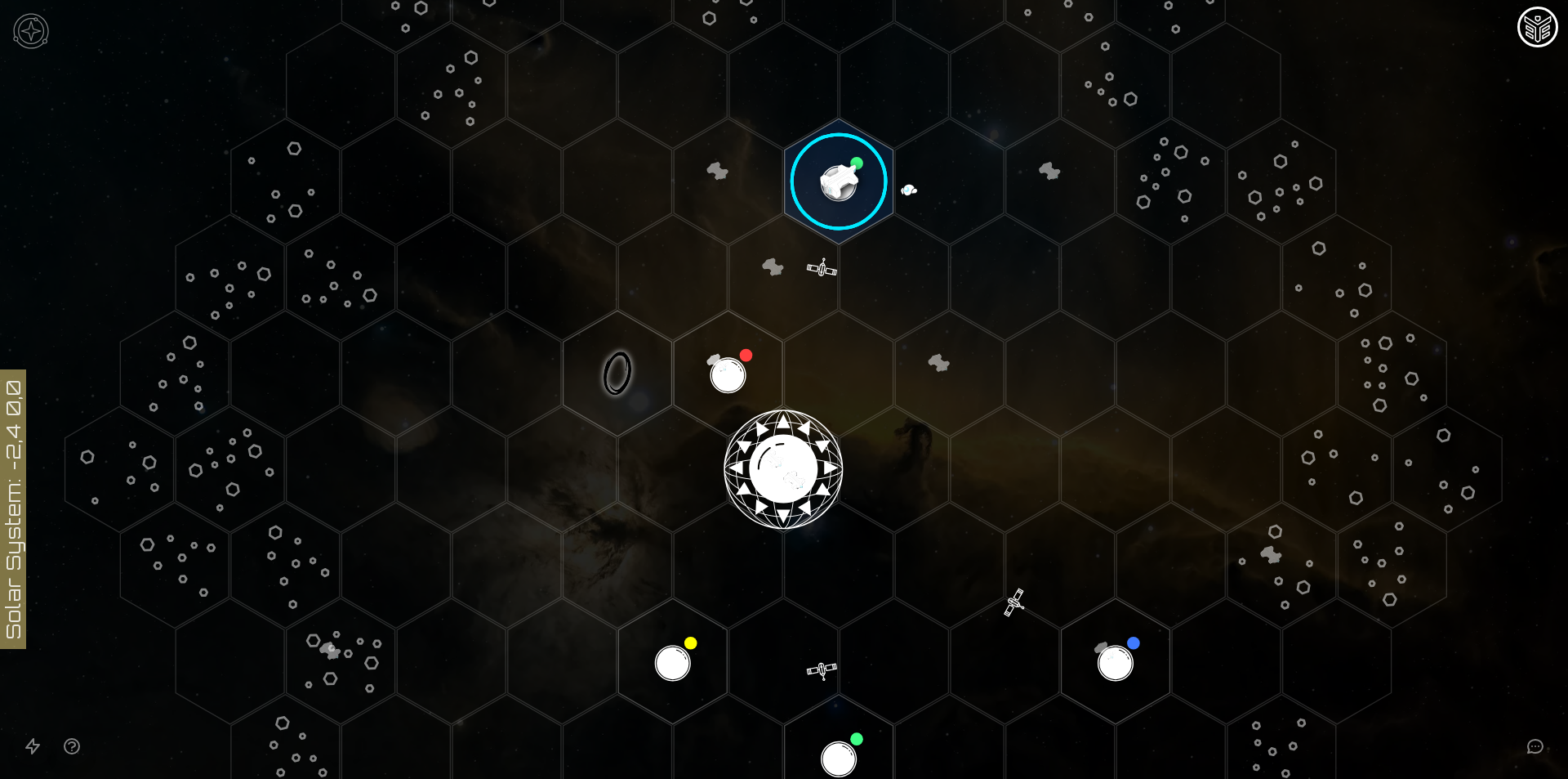
click at [830, 174] on image at bounding box center [839, 182] width 128 height 128
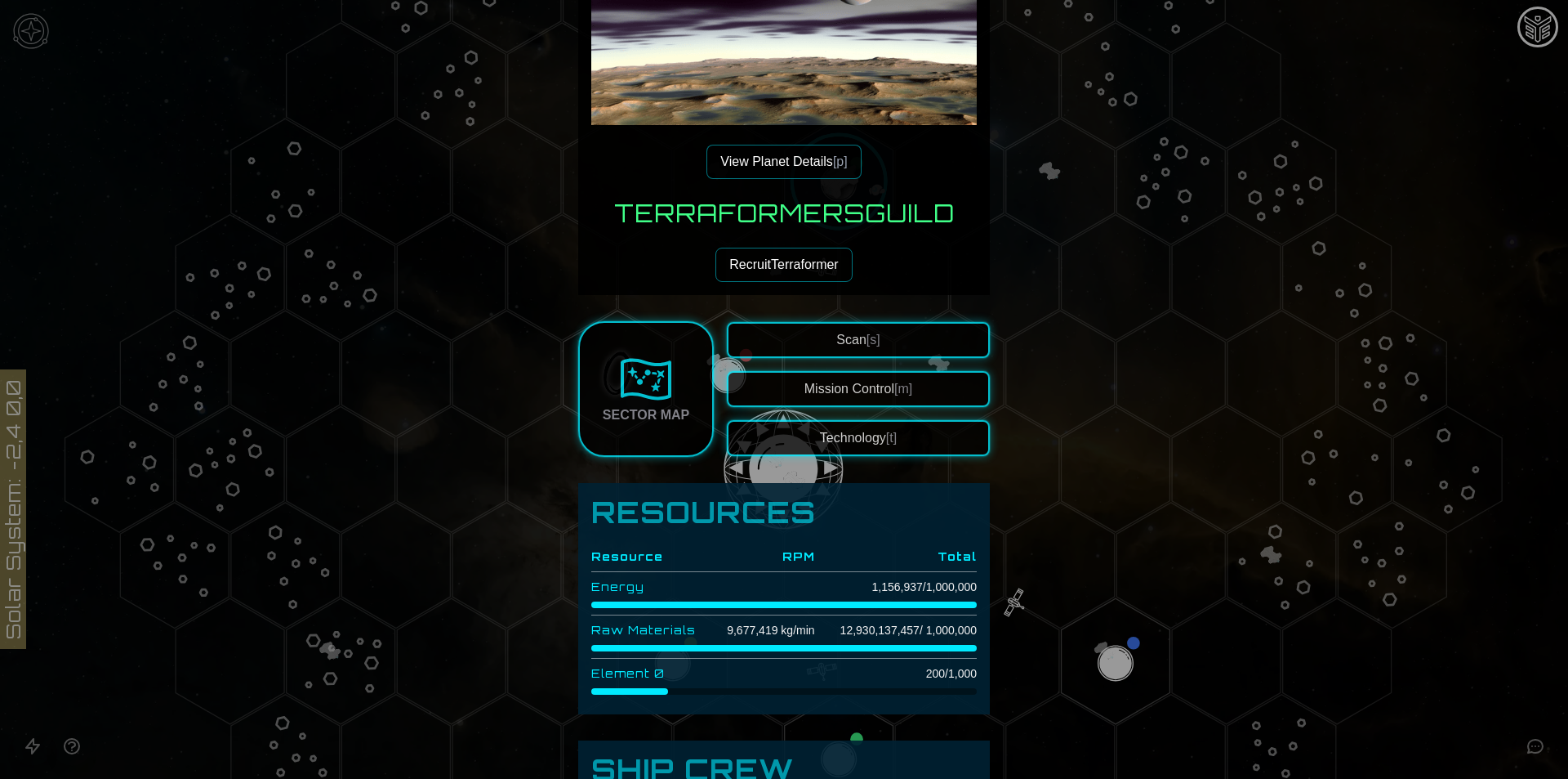
click at [847, 450] on button "Technology [t]" at bounding box center [858, 437] width 263 height 36
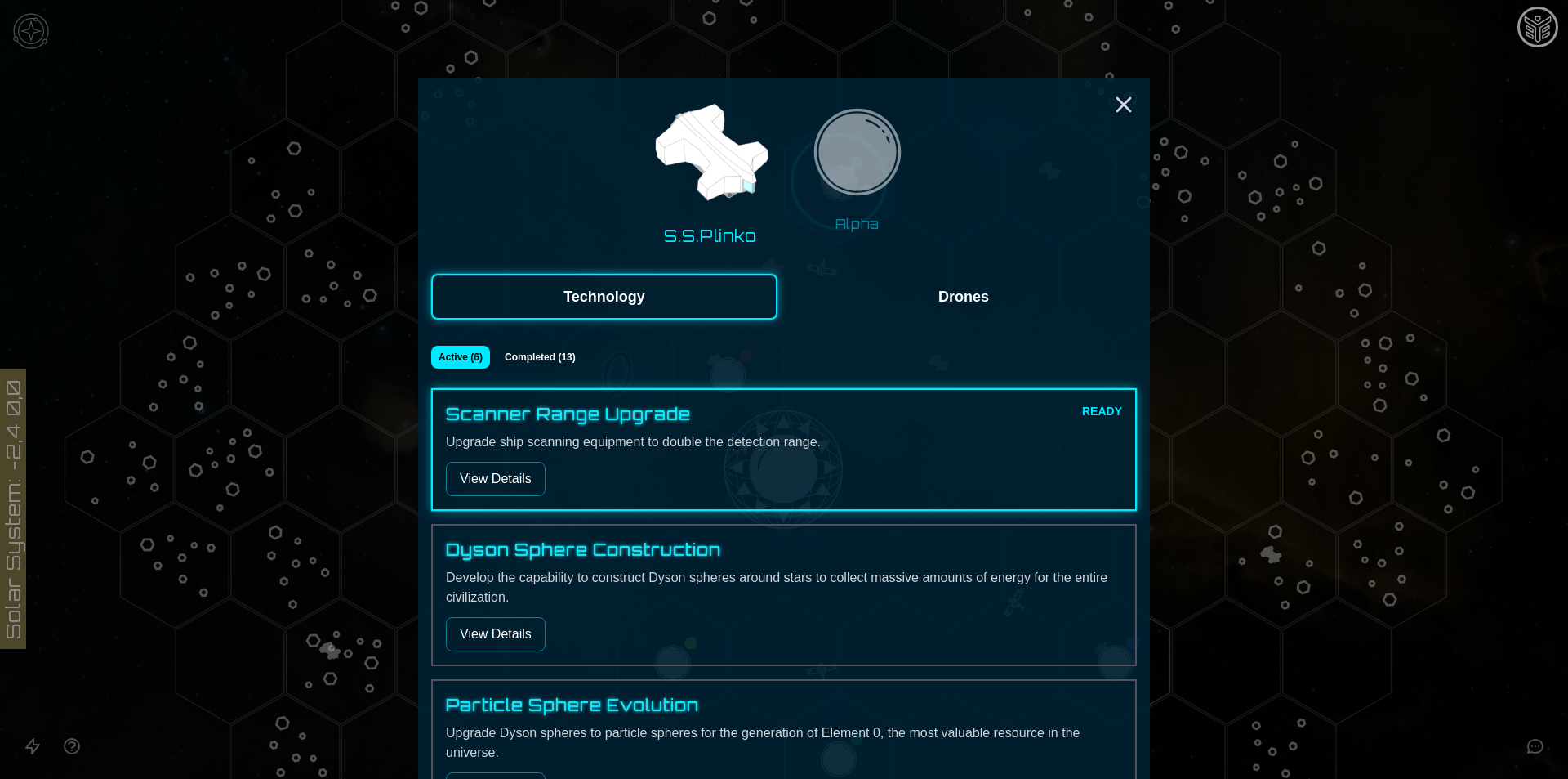
click at [873, 149] on img at bounding box center [857, 157] width 103 height 103
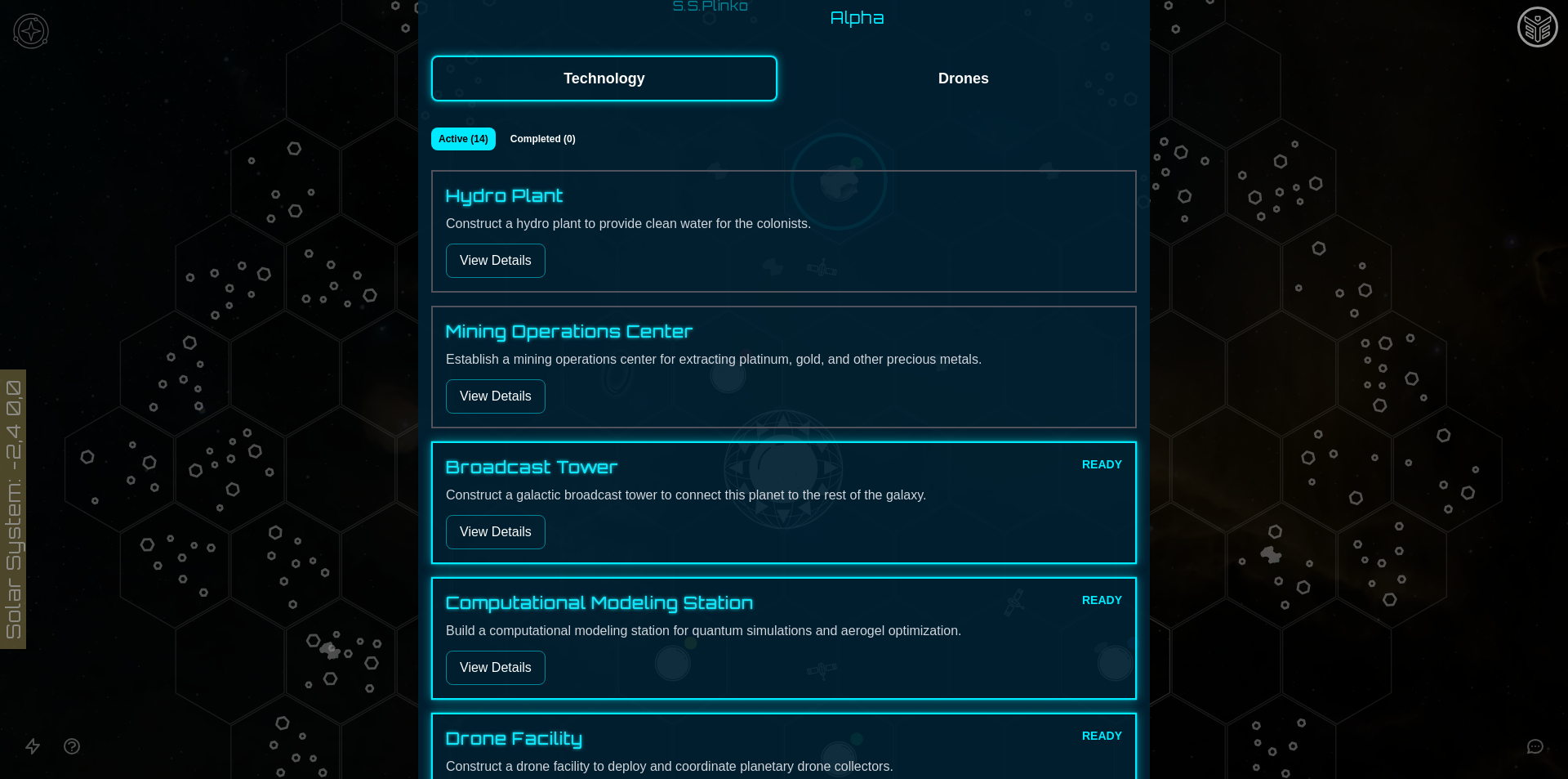
click at [490, 533] on button "View Details" at bounding box center [495, 531] width 100 height 34
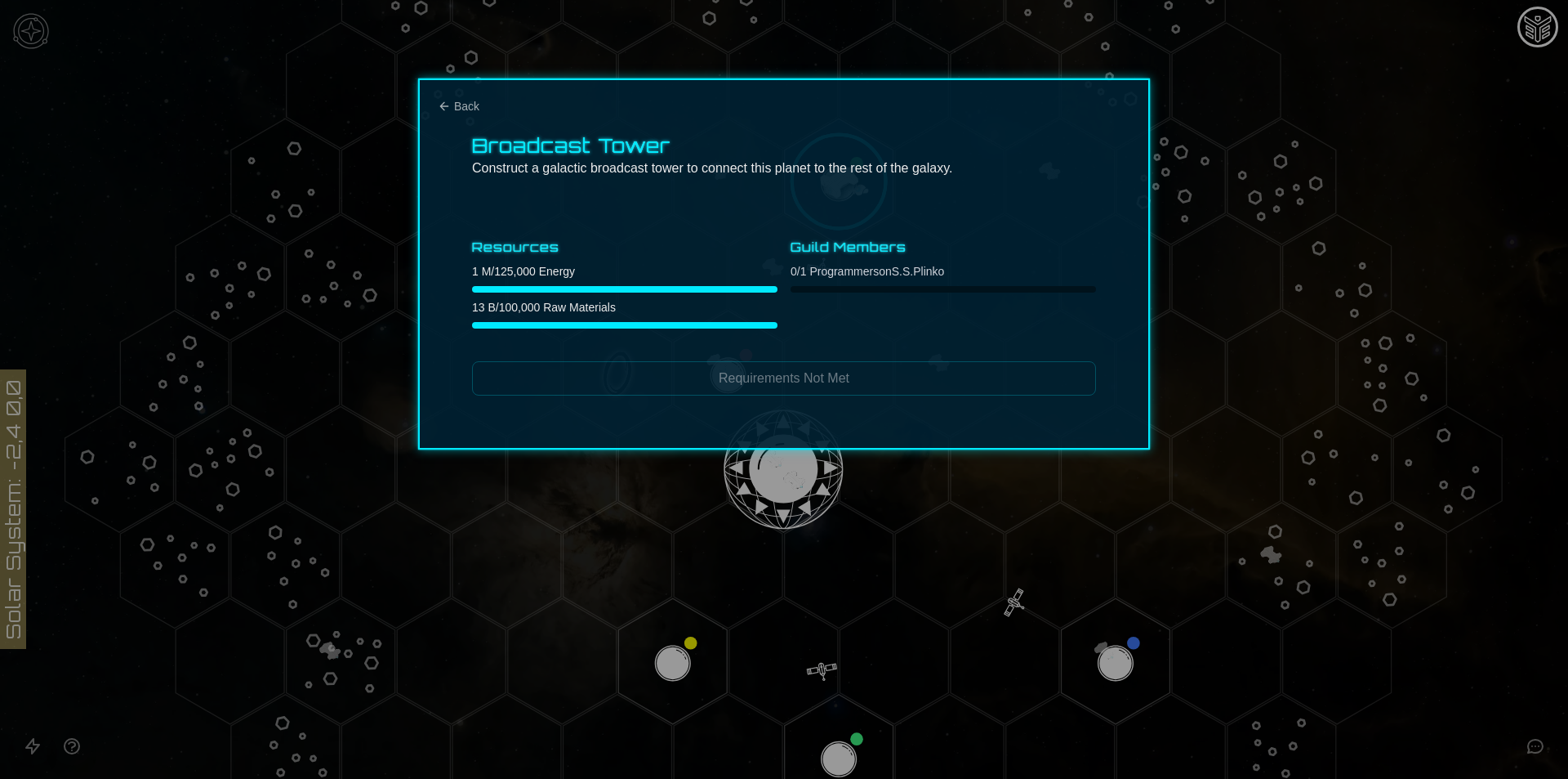
scroll to position [0, 0]
click at [655, 498] on div at bounding box center [784, 390] width 1568 height 779
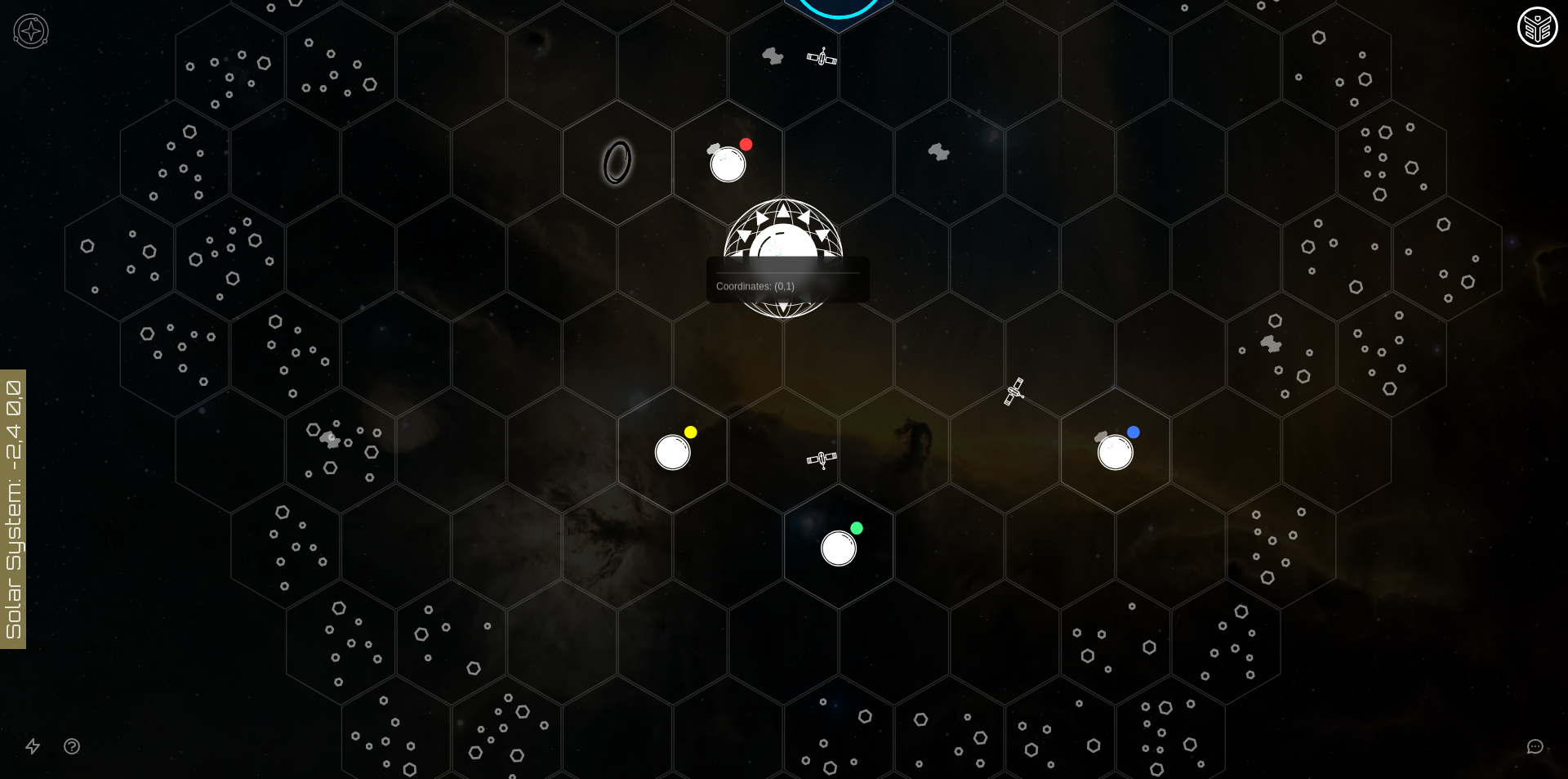
scroll to position [435, 0]
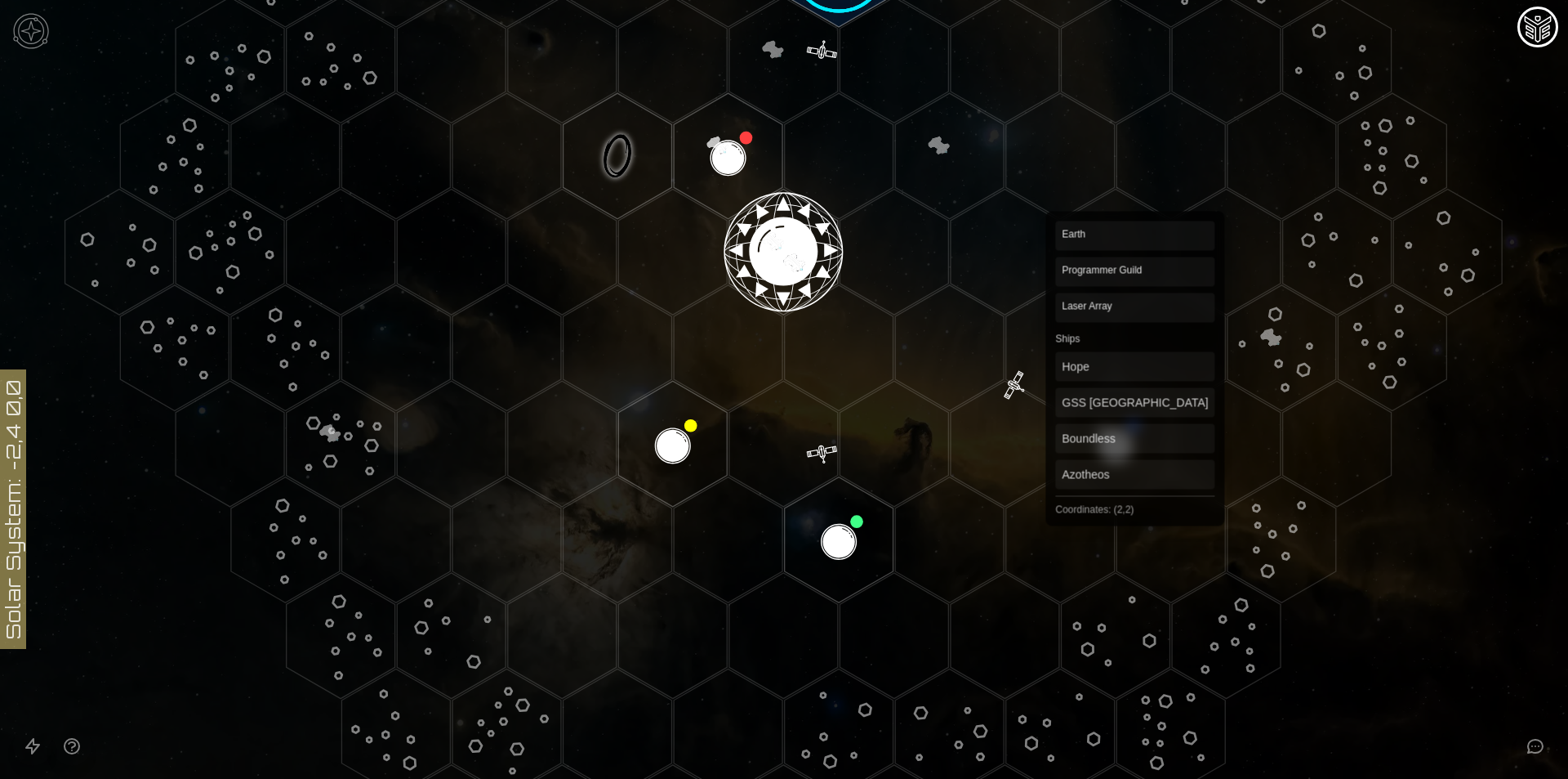
click at [1134, 429] on polygon "Hex at coordinates 2,2, clickable" at bounding box center [1116, 444] width 109 height 126
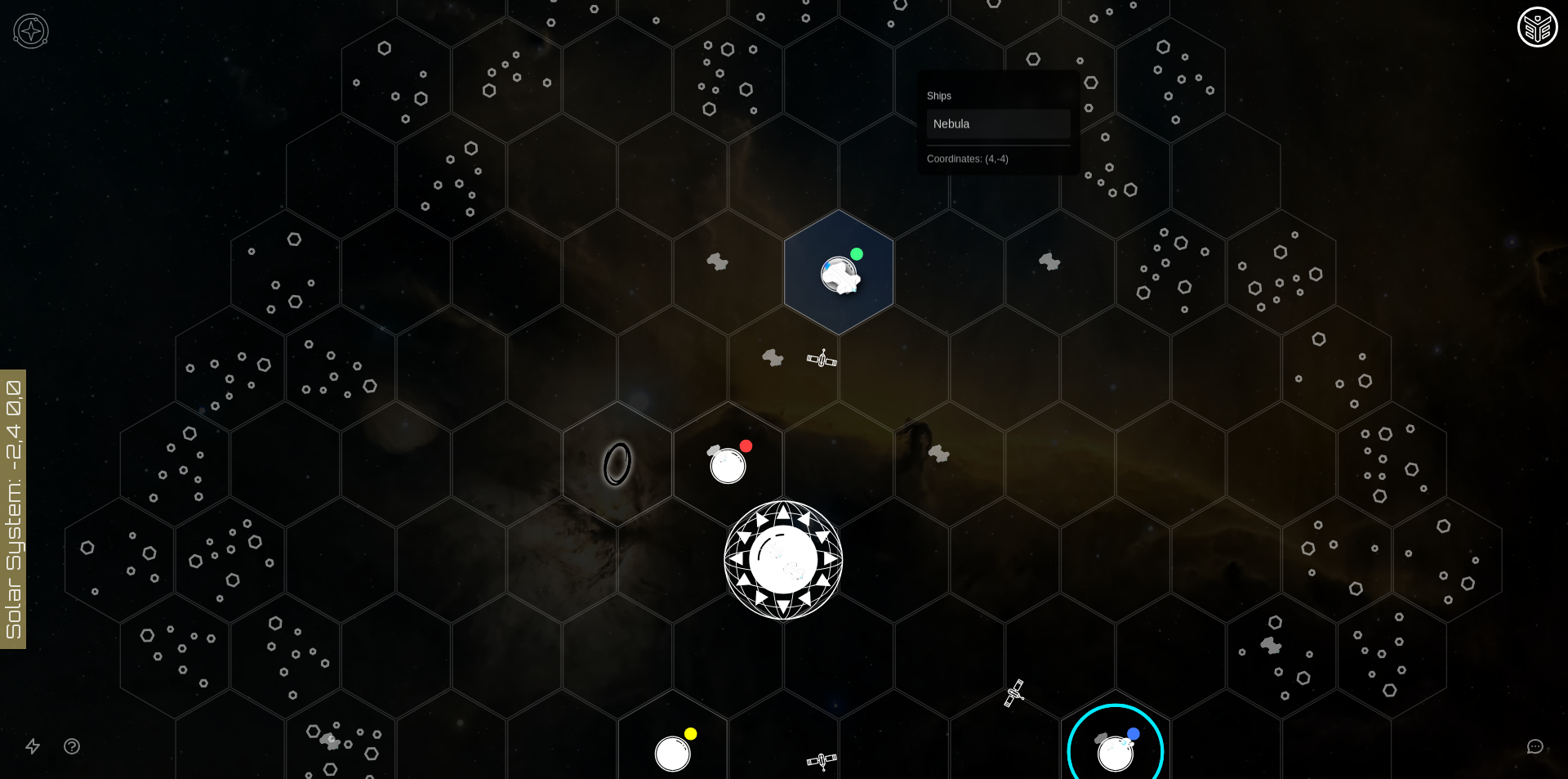
scroll to position [109, 0]
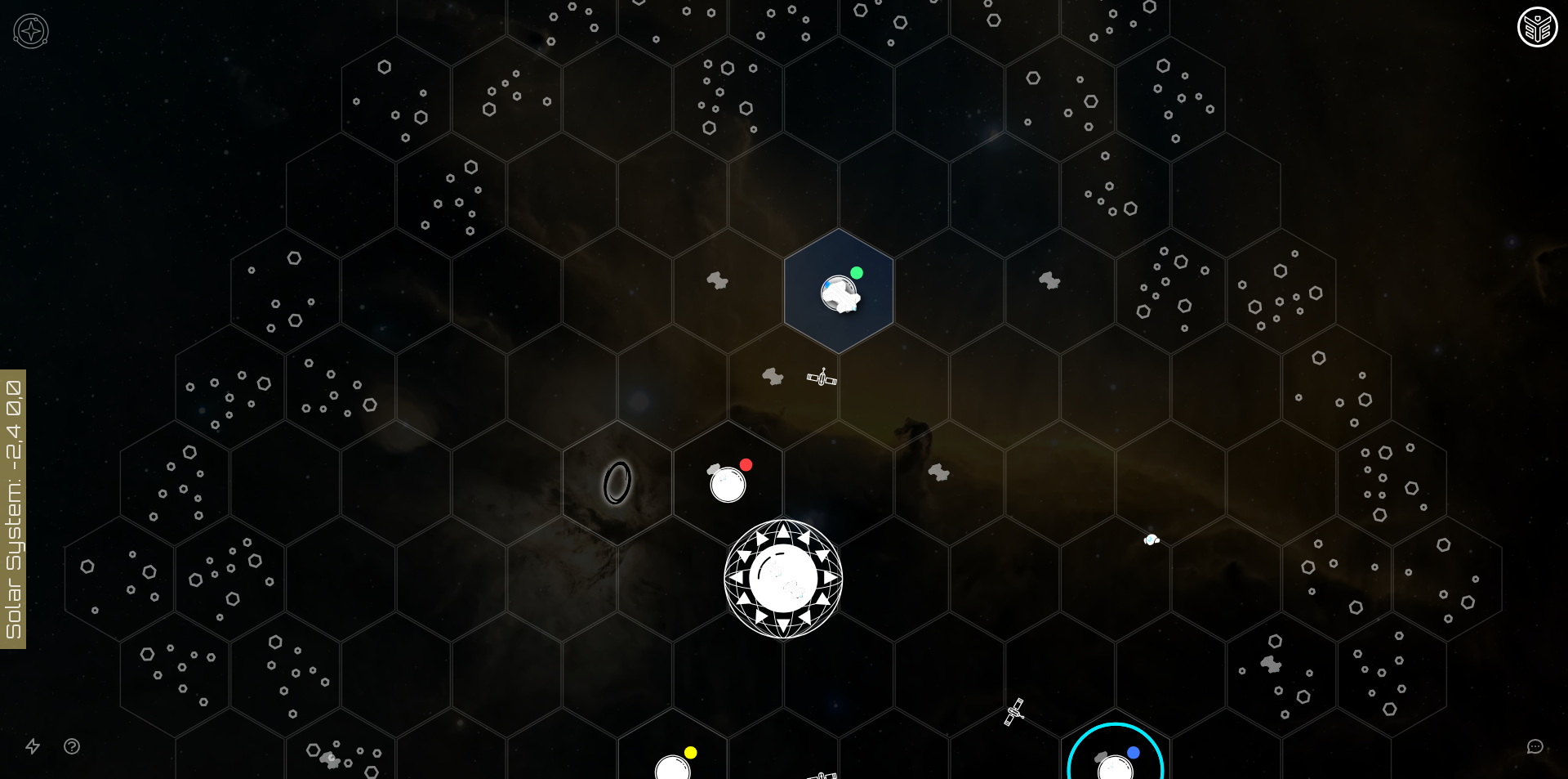
click at [1113, 773] on image at bounding box center [1116, 771] width 128 height 128
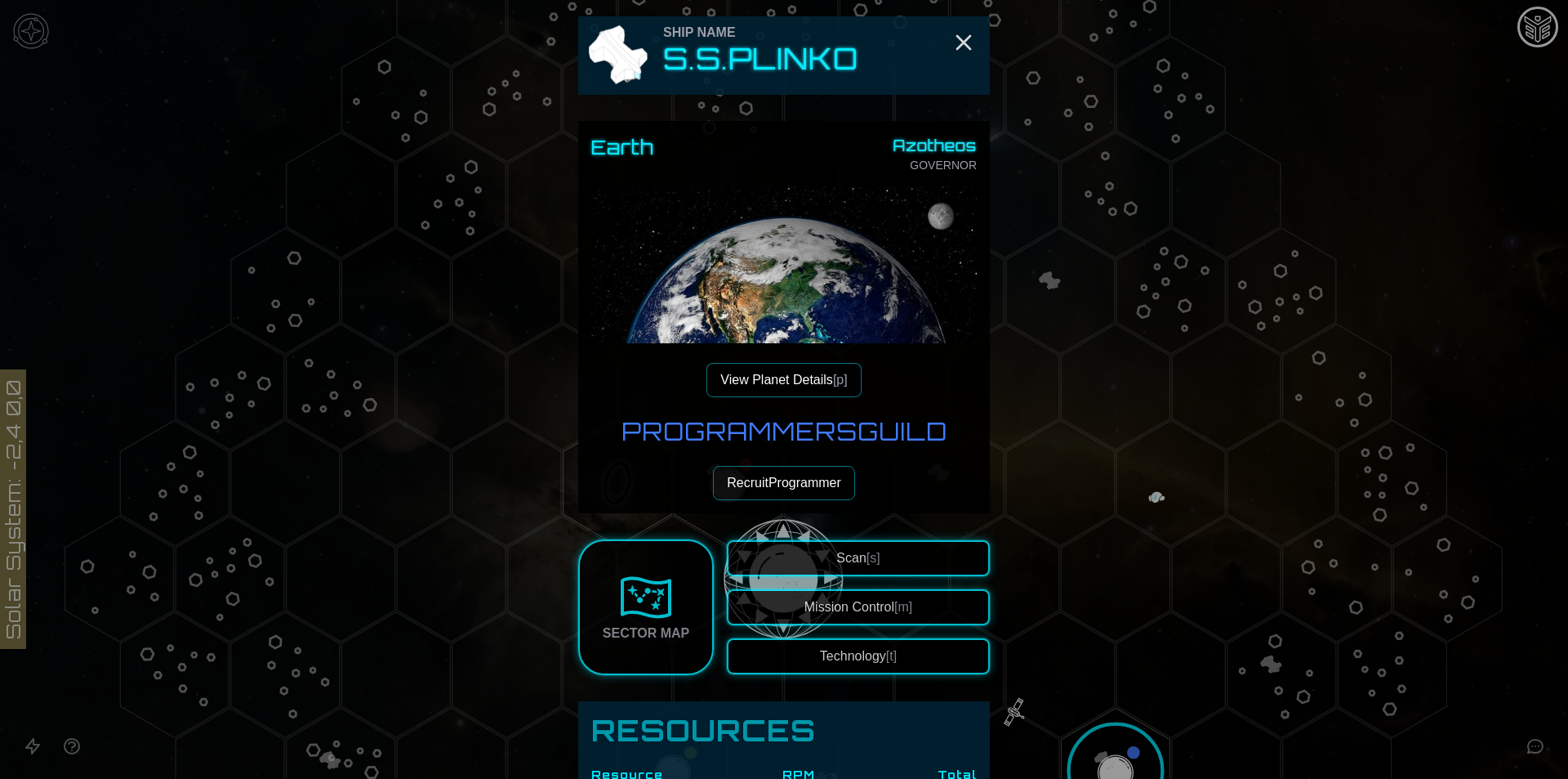
click at [1156, 530] on div at bounding box center [784, 390] width 1568 height 779
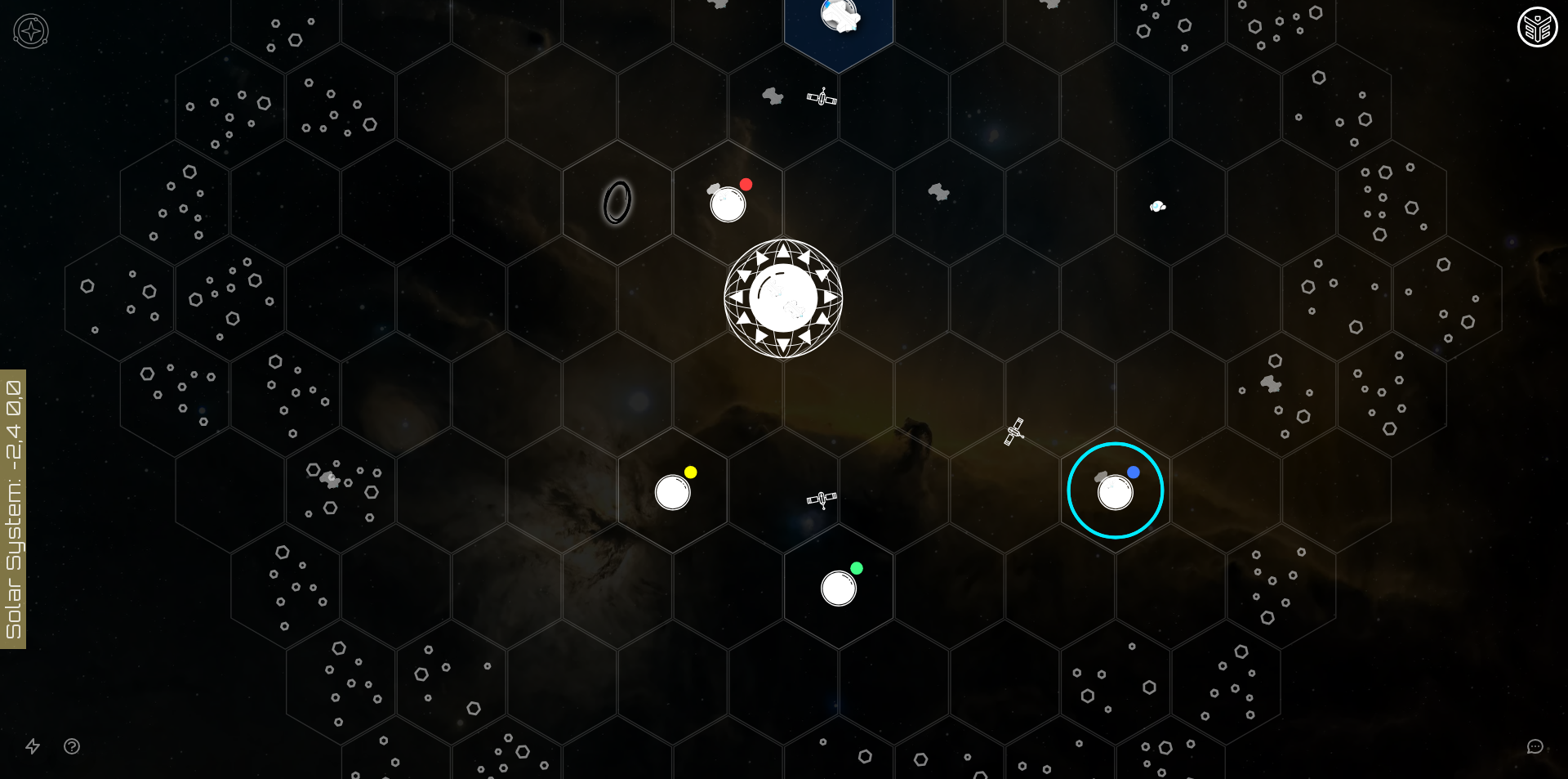
scroll to position [326, 0]
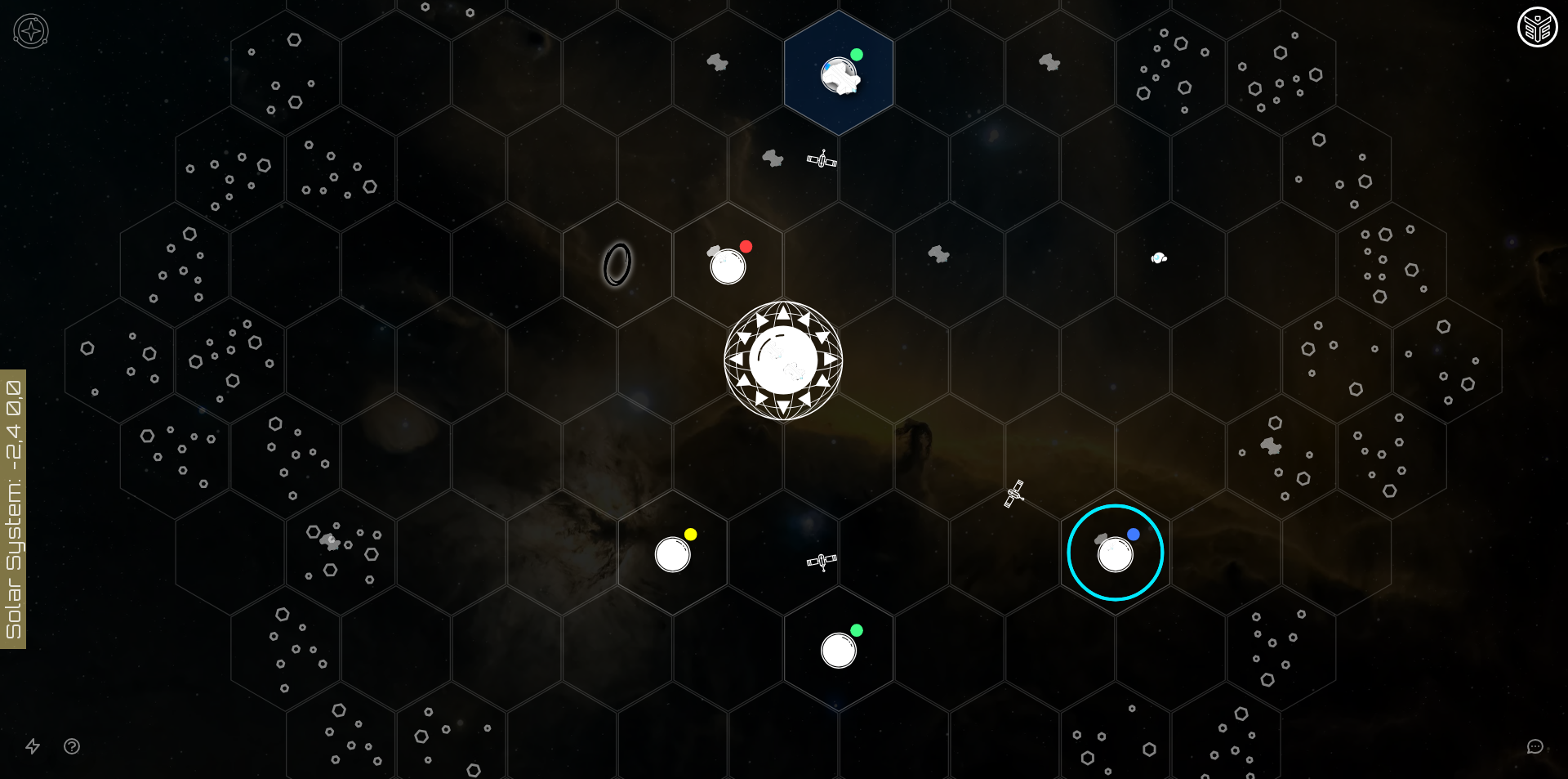
click at [1115, 543] on image at bounding box center [1116, 553] width 128 height 128
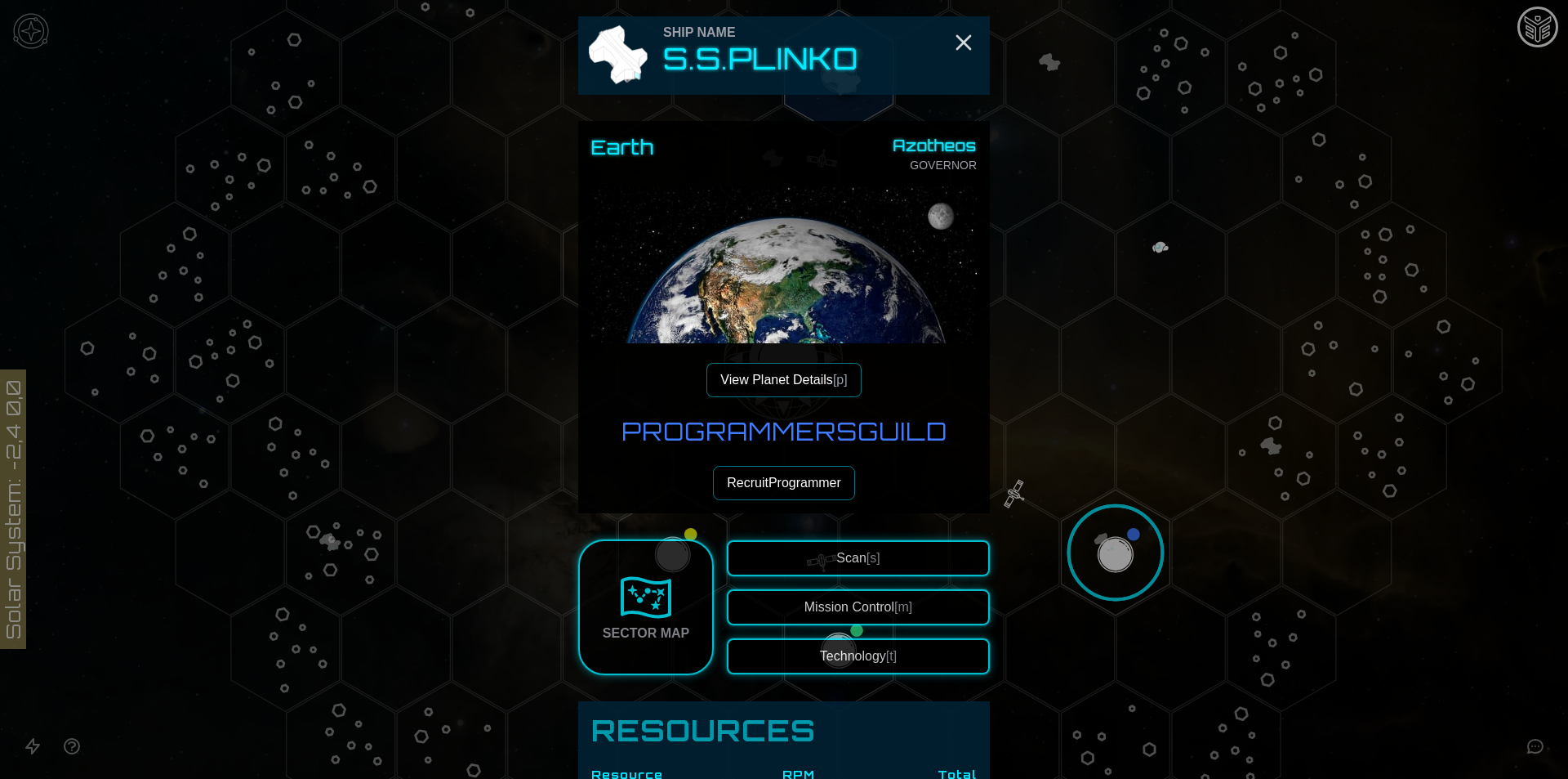
click at [762, 489] on button "Recruit Programmer" at bounding box center [784, 482] width 142 height 34
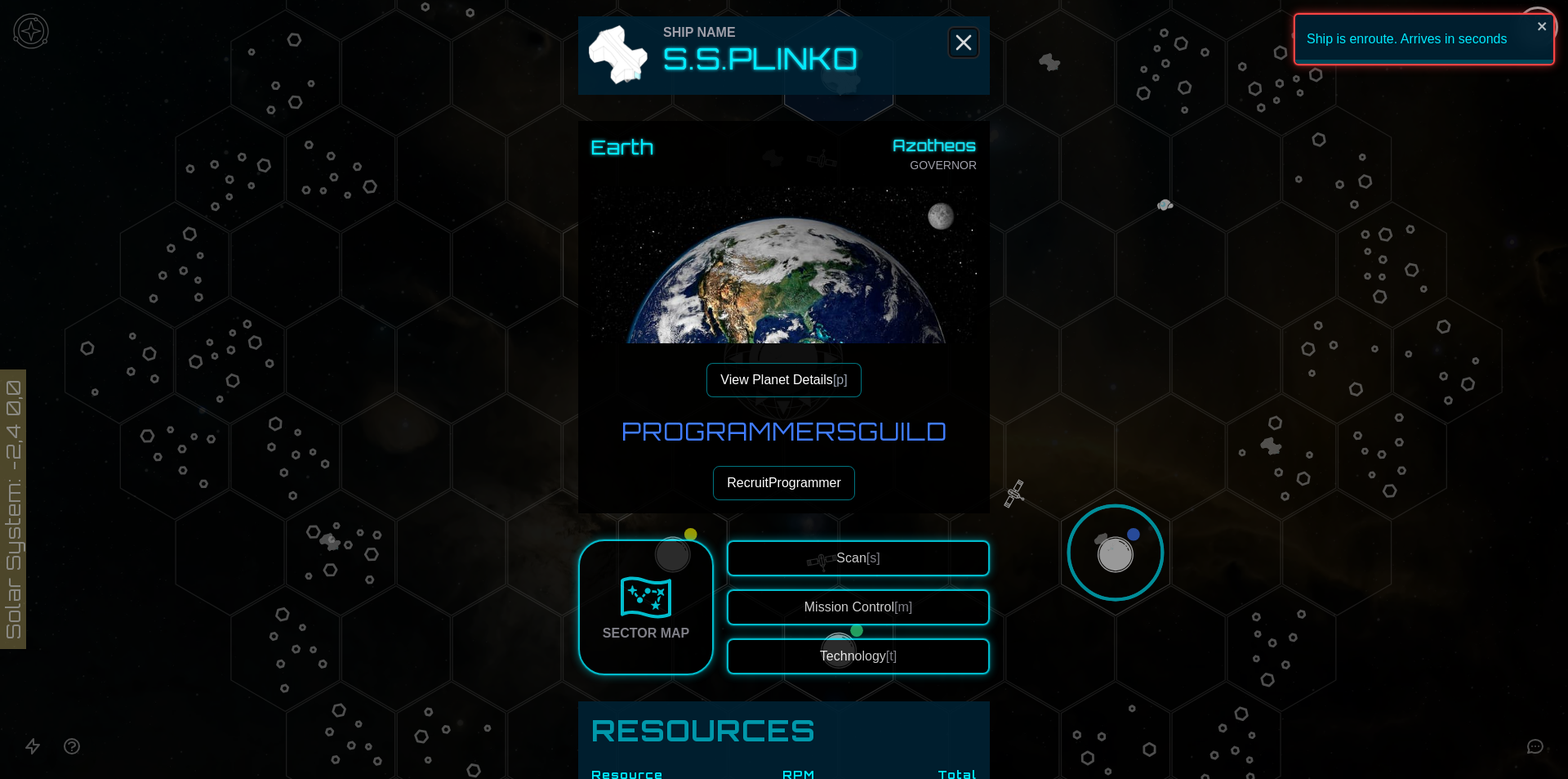
click at [966, 39] on icon "Close" at bounding box center [963, 42] width 26 height 26
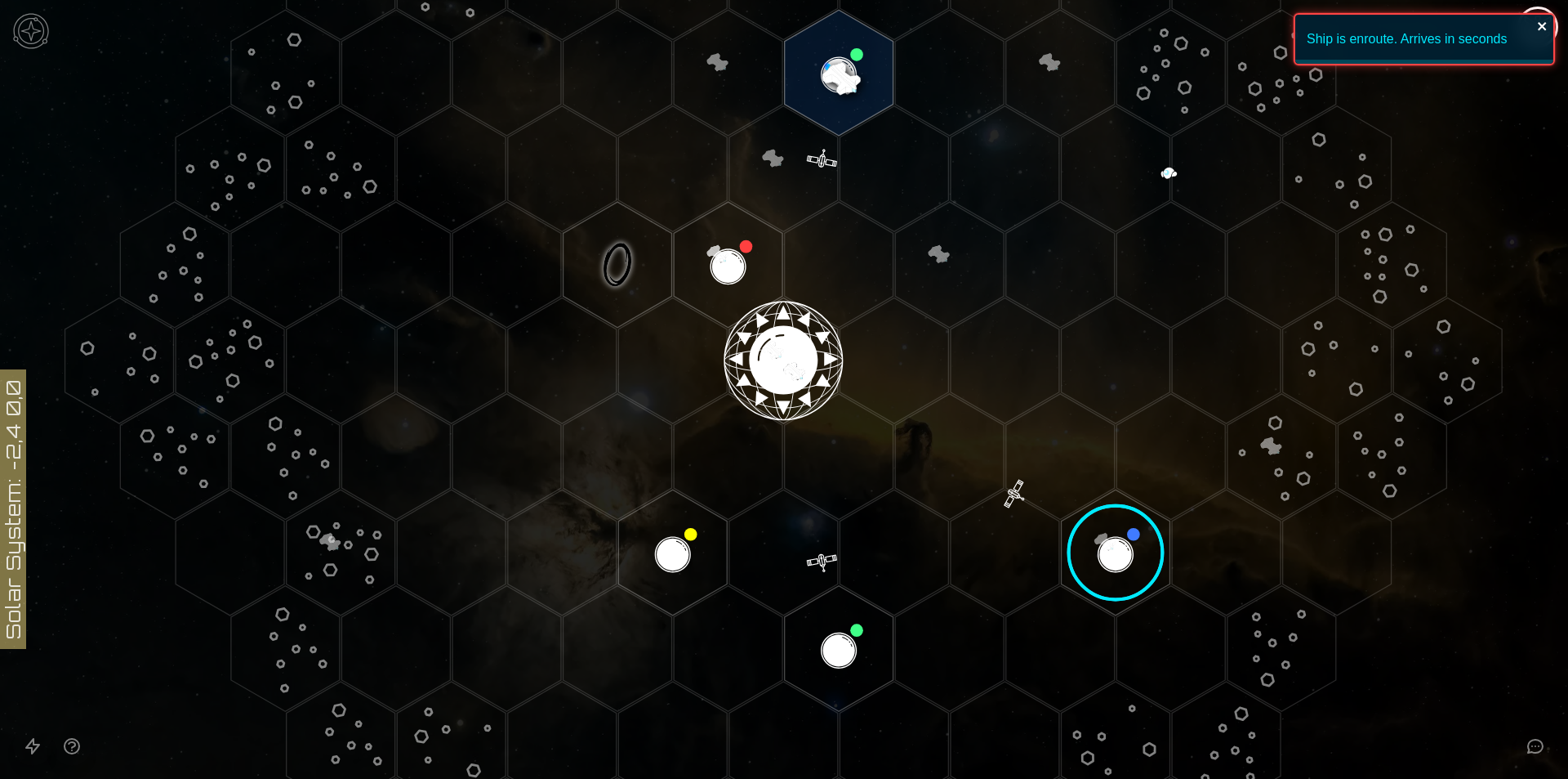
click at [1542, 29] on icon "close" at bounding box center [1543, 25] width 12 height 13
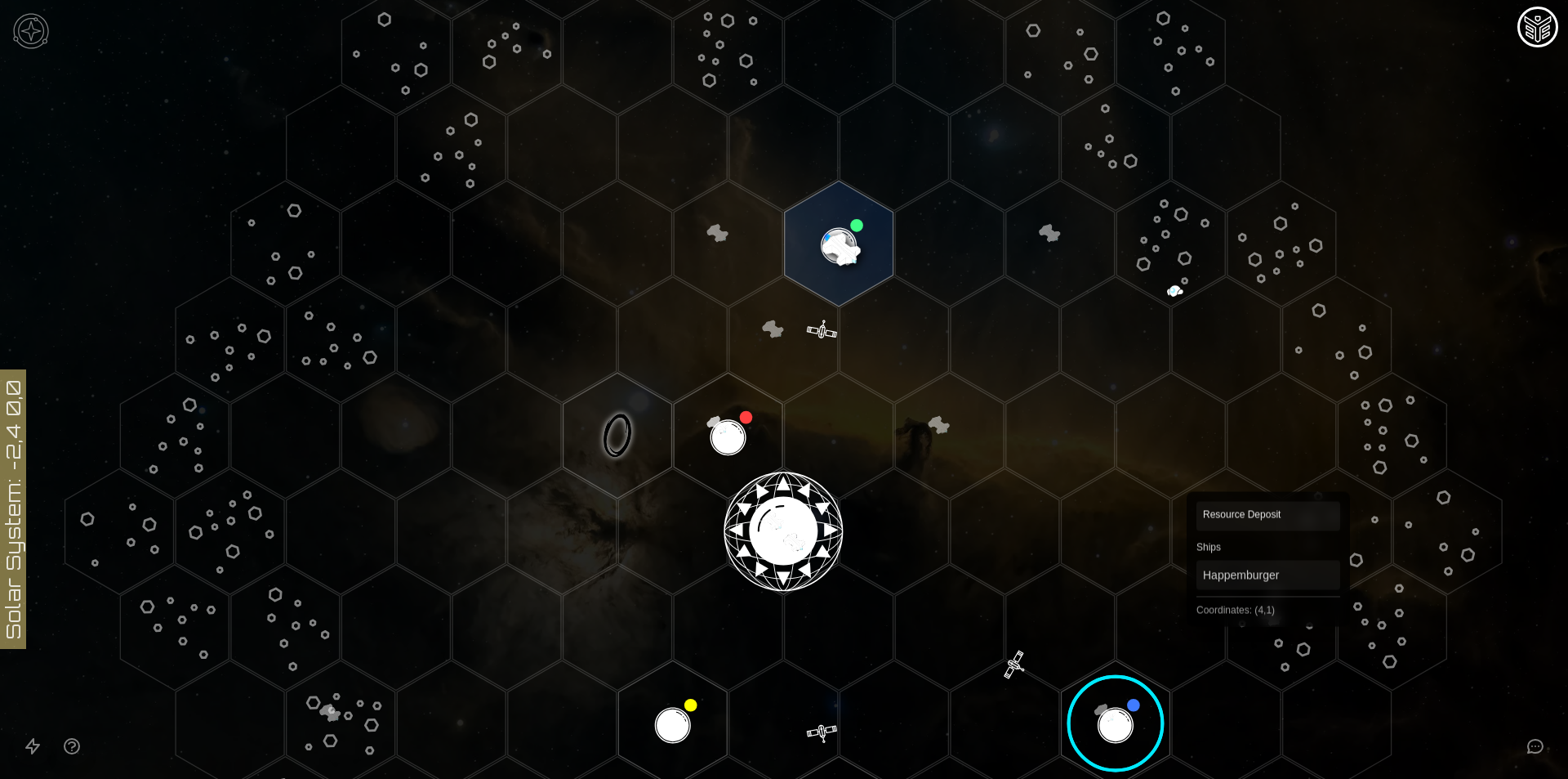
scroll to position [219, 0]
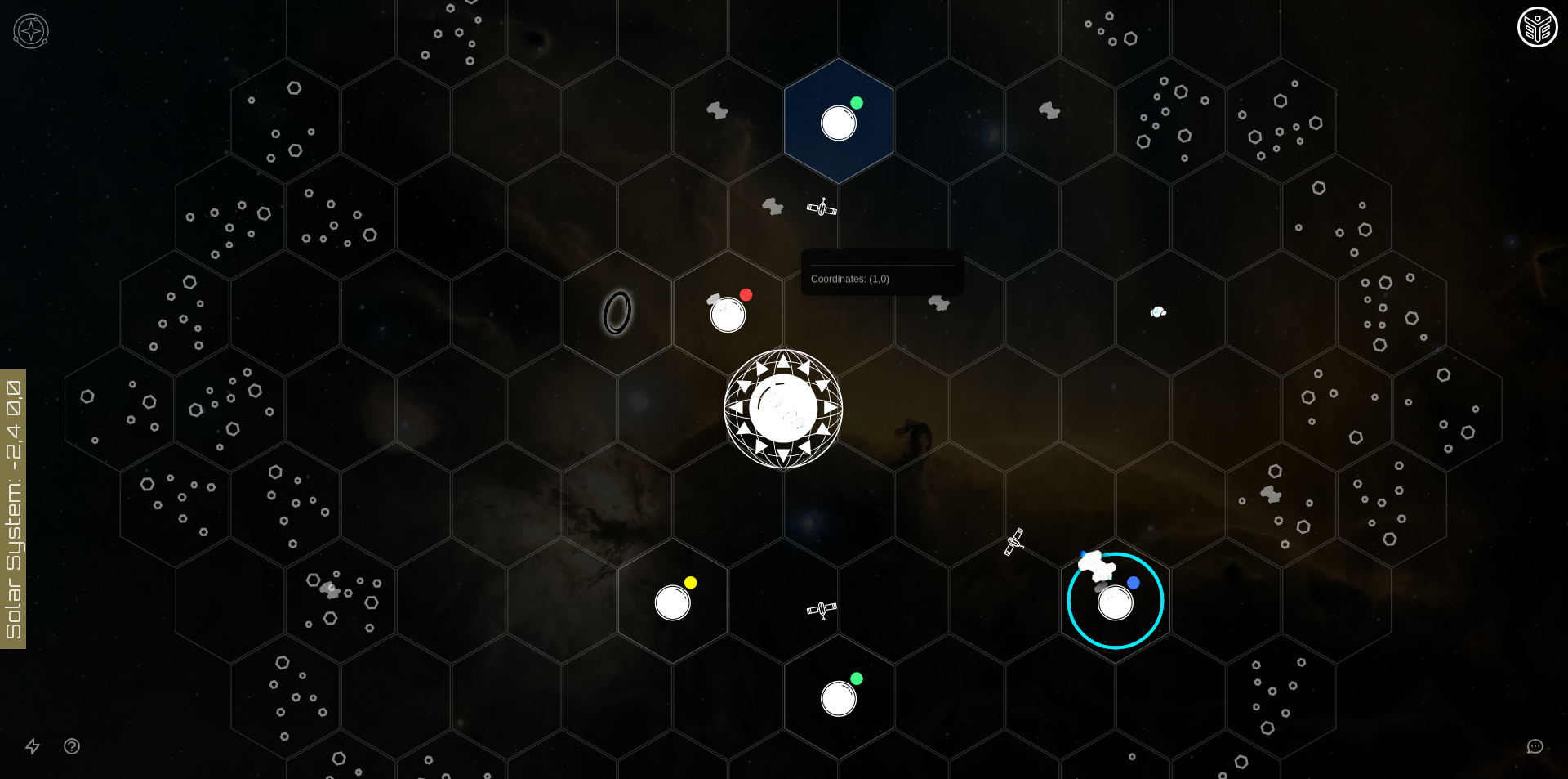
scroll to position [326, 0]
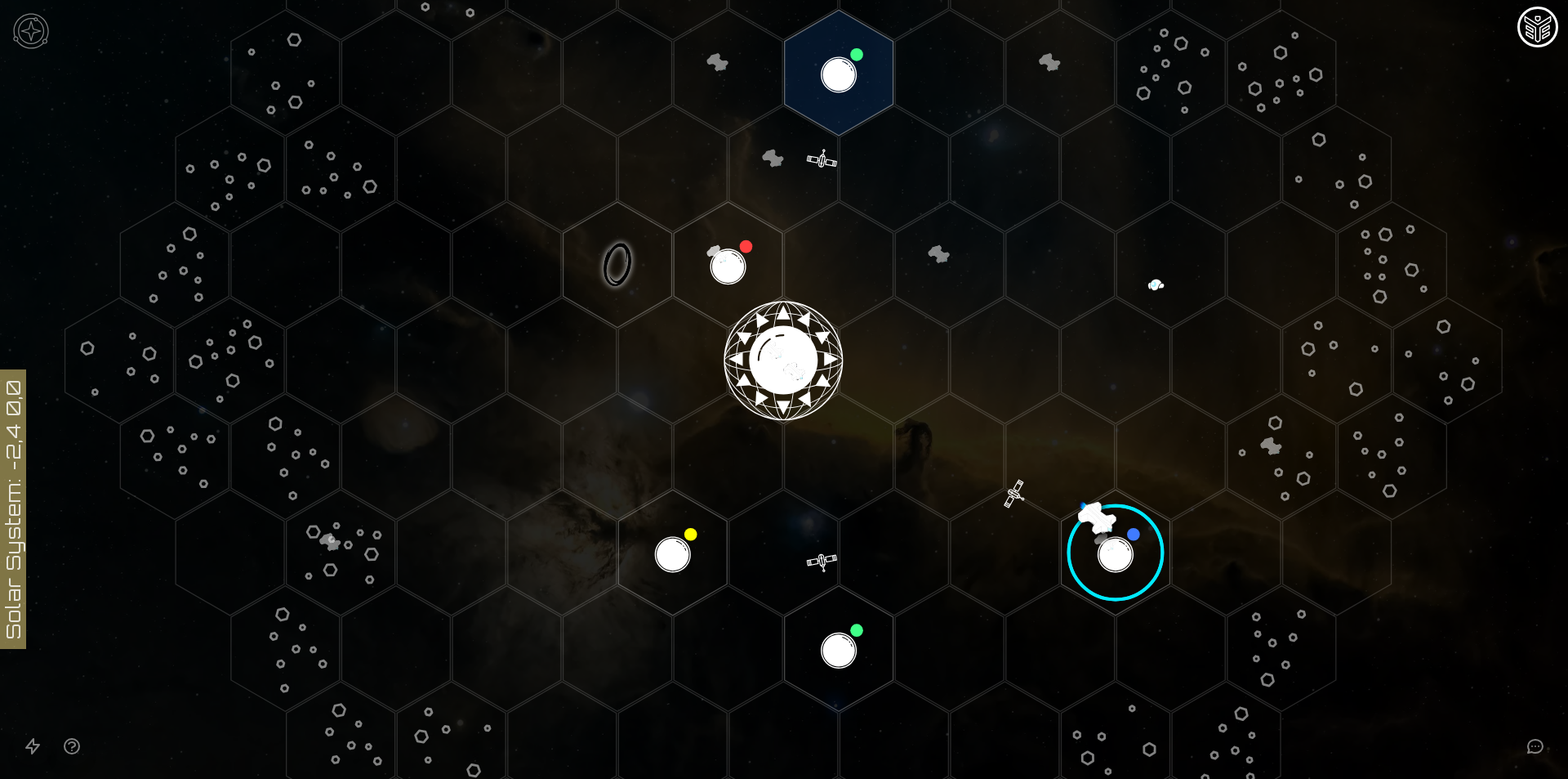
click at [1116, 546] on image at bounding box center [1116, 553] width 128 height 128
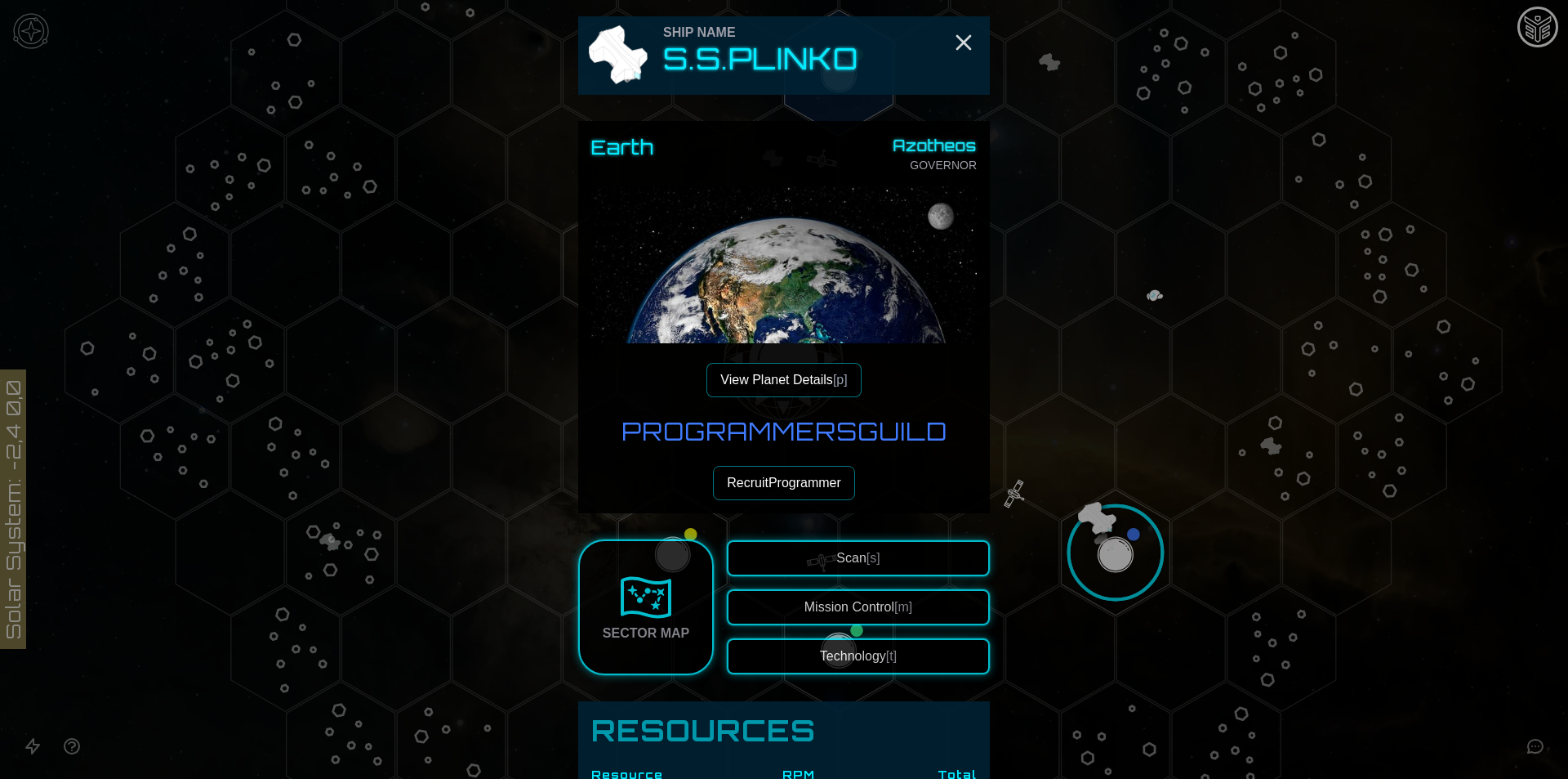
click at [813, 481] on button "Recruit Programmer" at bounding box center [784, 482] width 142 height 34
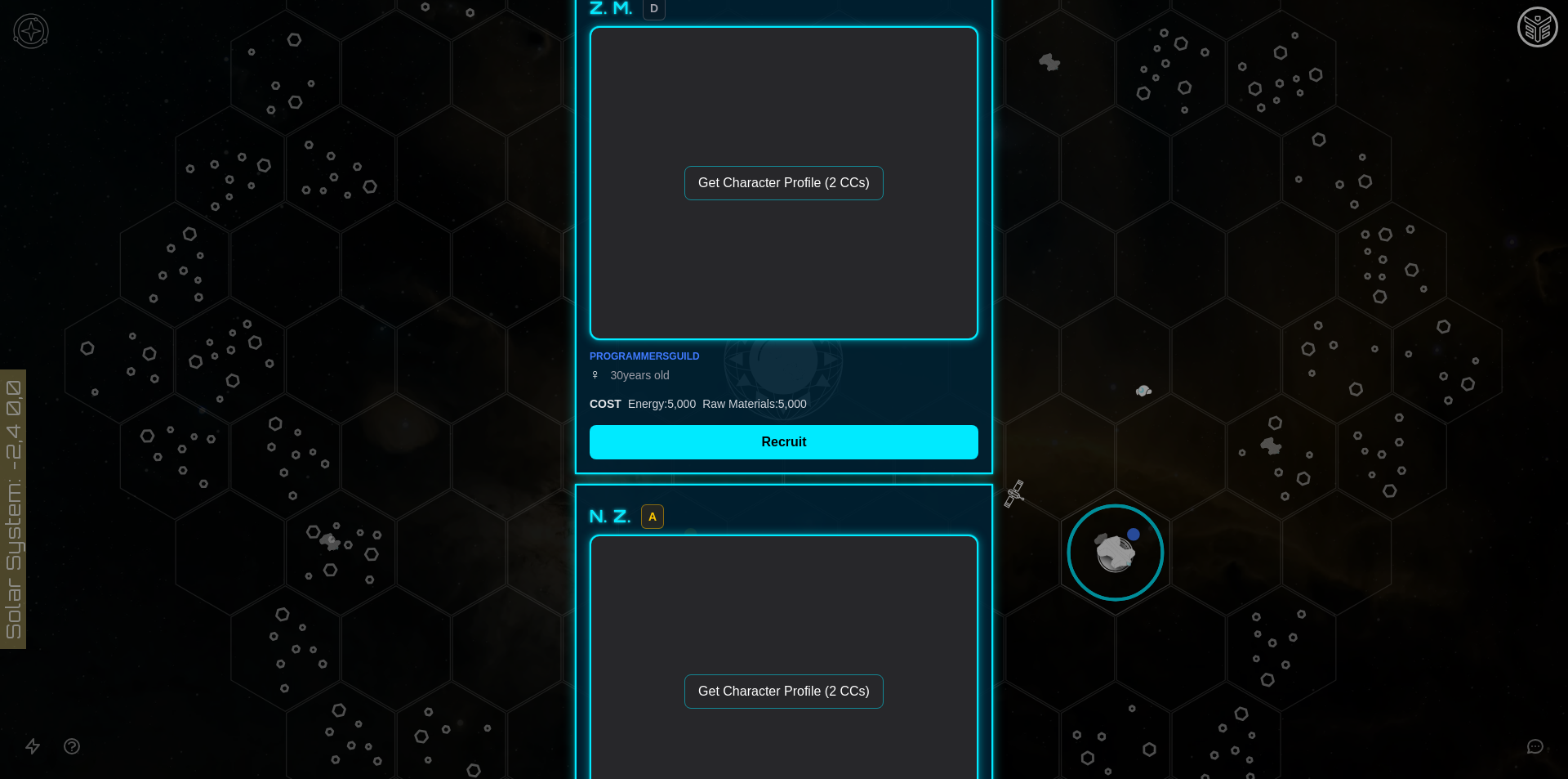
scroll to position [109, 0]
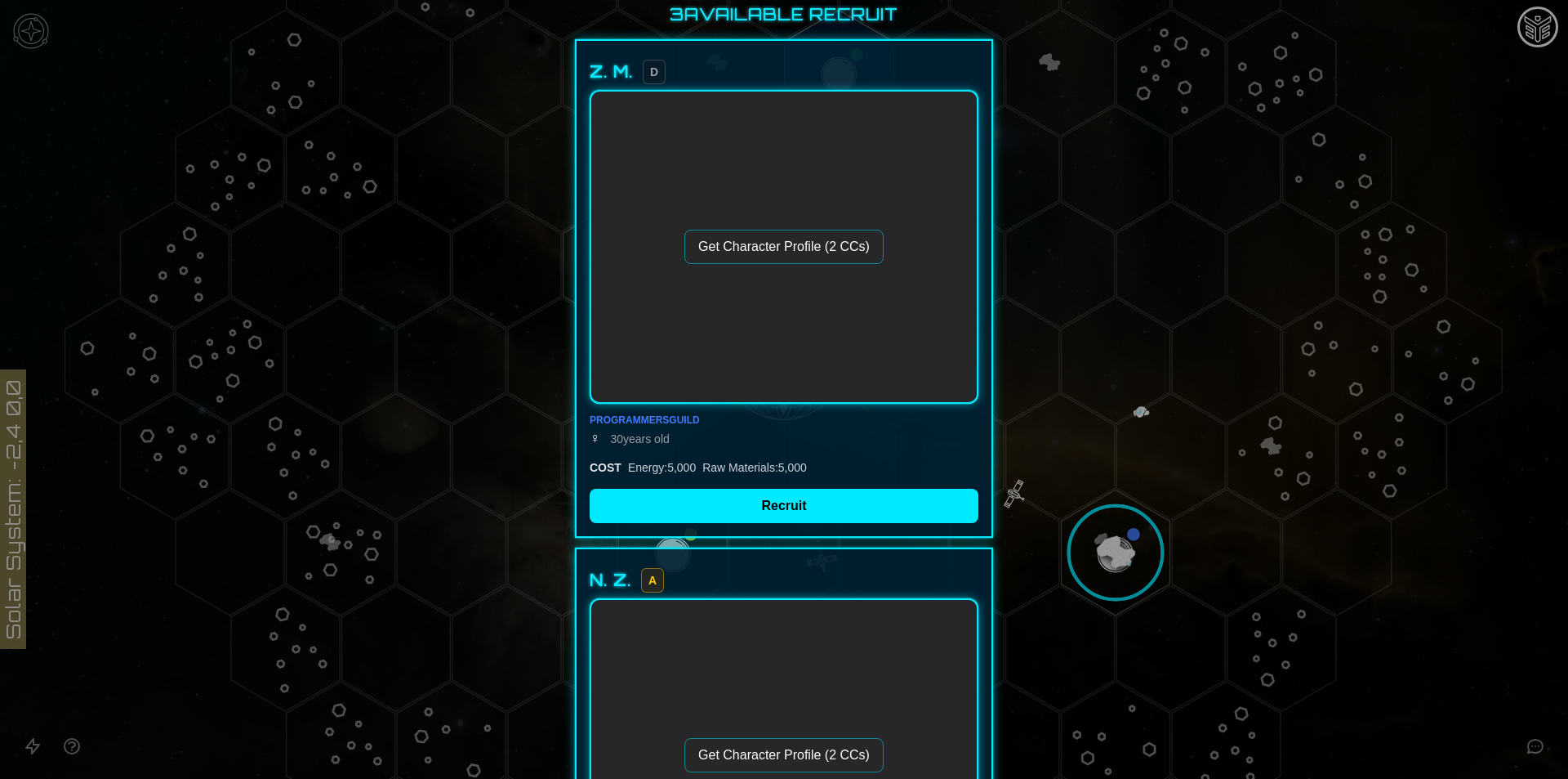
click at [1064, 414] on div at bounding box center [784, 390] width 1568 height 779
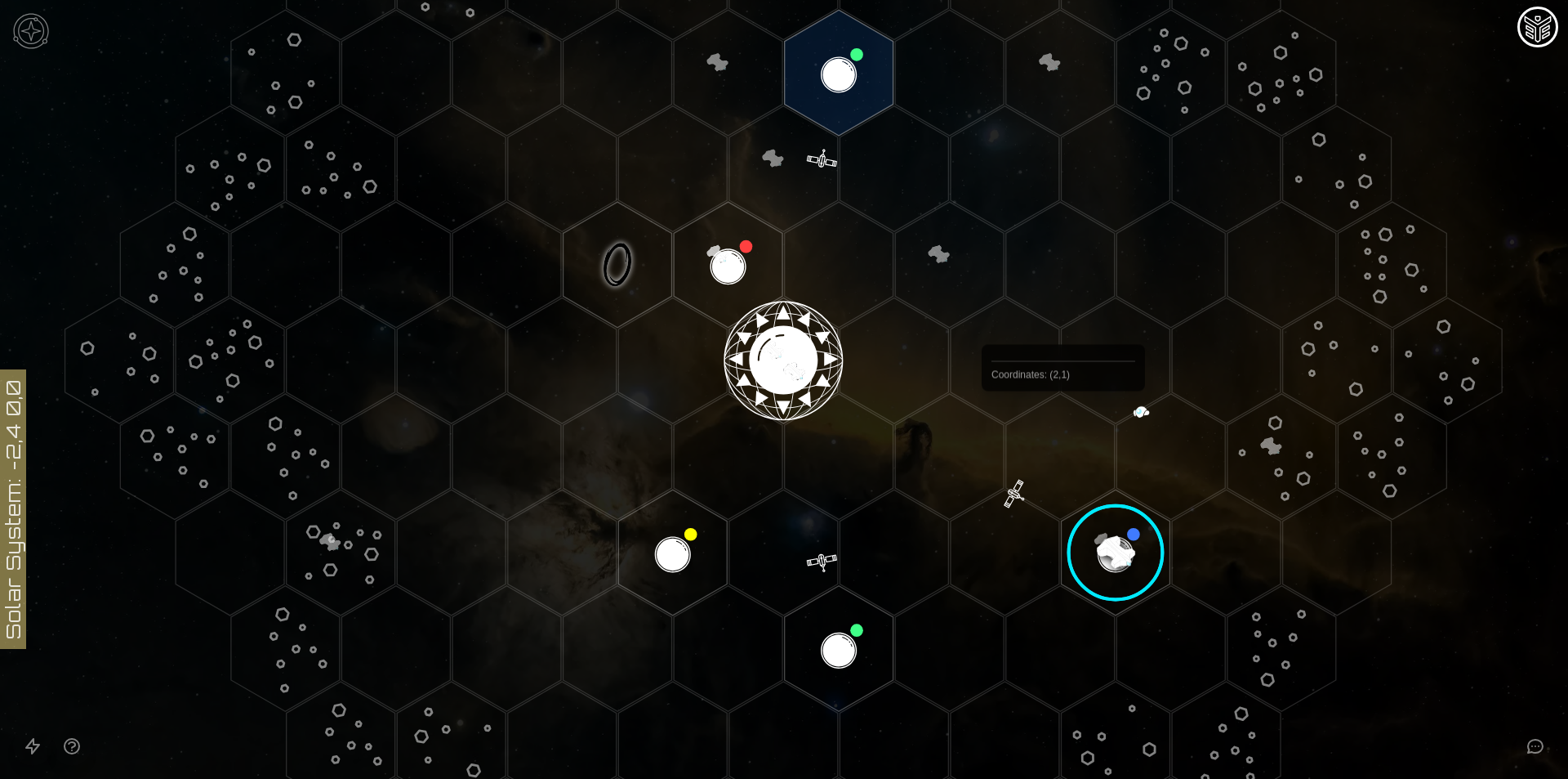
click at [1063, 429] on polygon "Hex at coordinates 2,1, clickable" at bounding box center [1060, 457] width 109 height 126
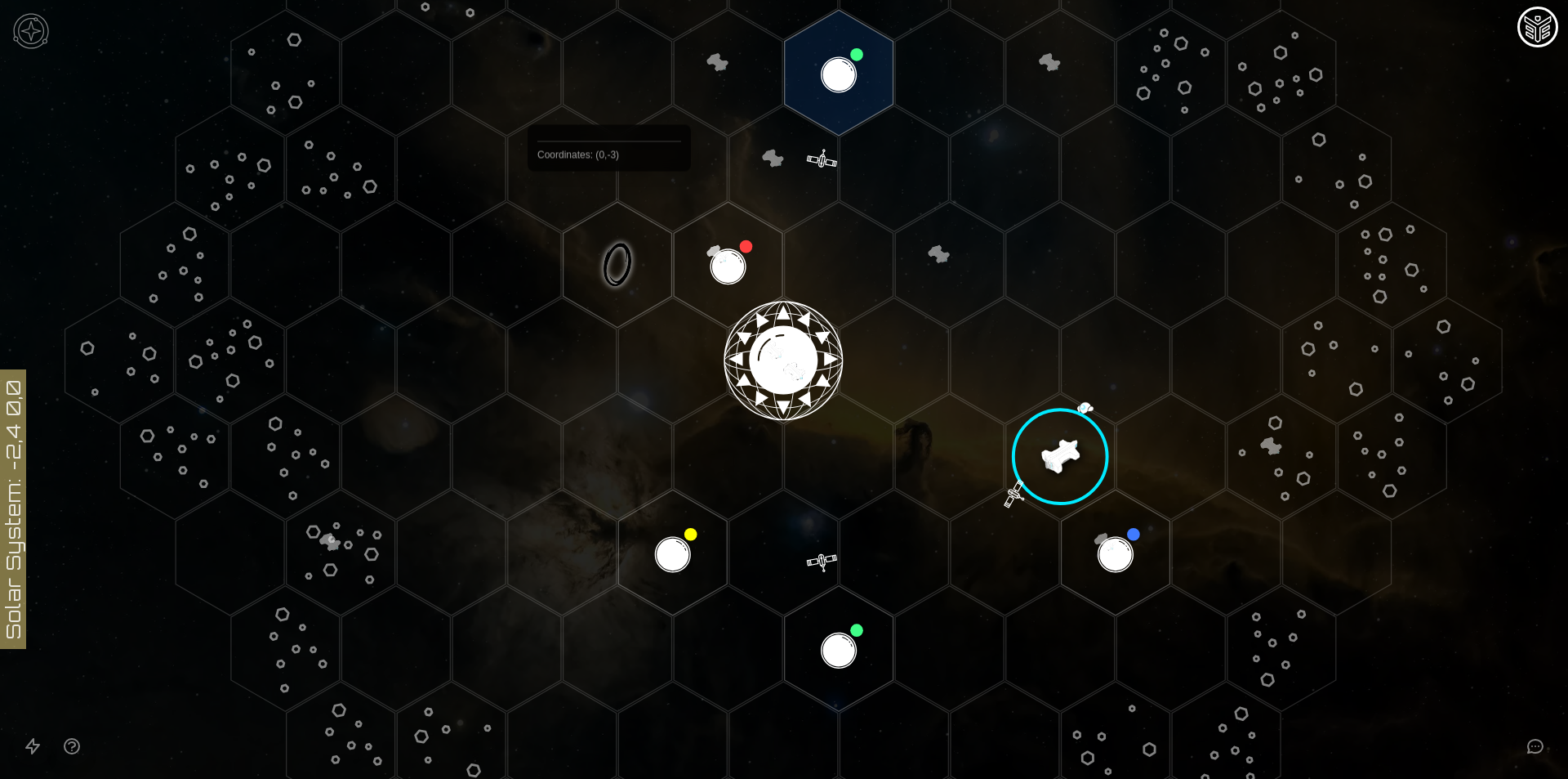
click at [610, 86] on polygon "Hex at coordinates 0,-3, clickable" at bounding box center [617, 73] width 109 height 126
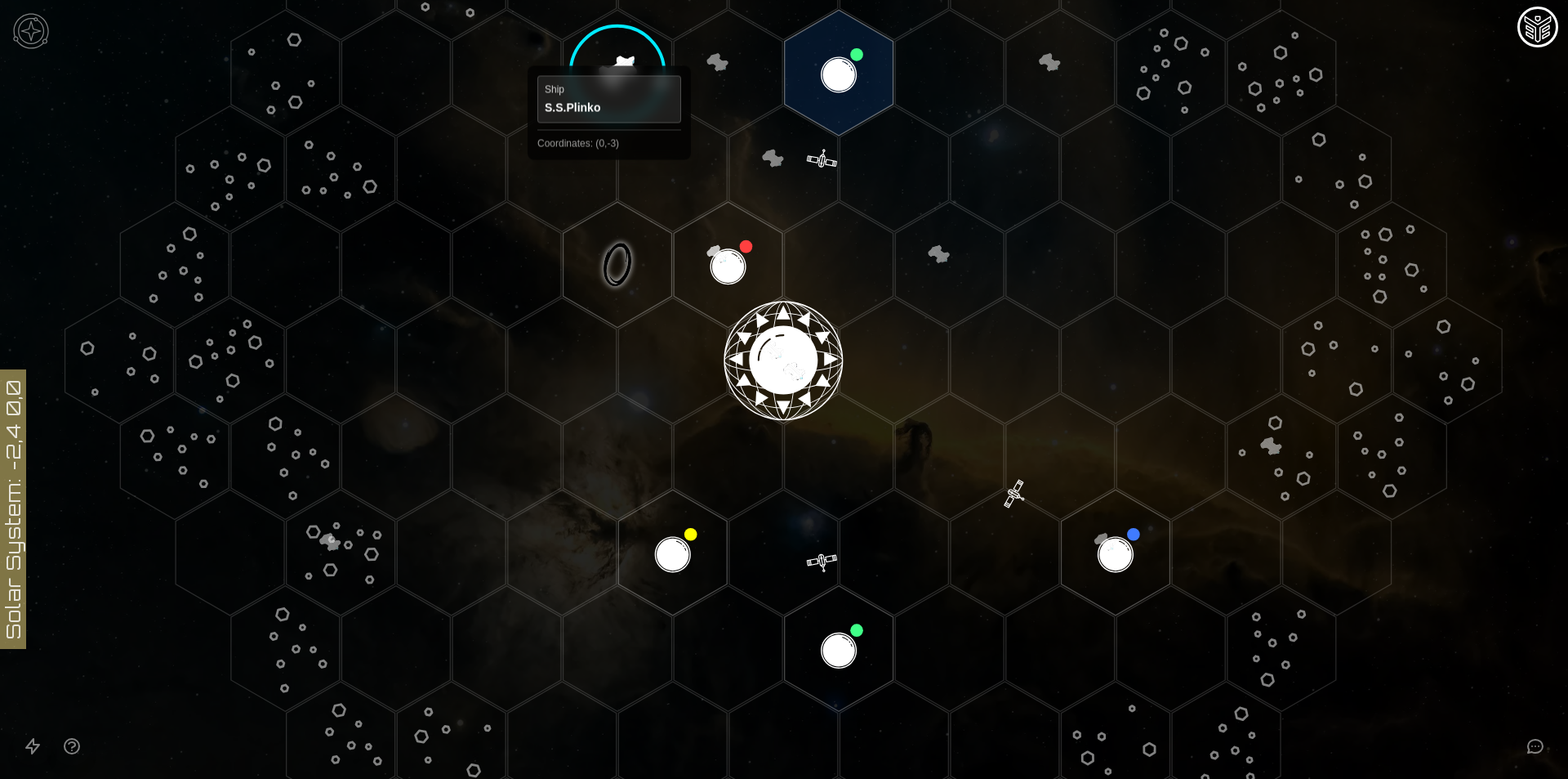
click at [640, 84] on polygon "Hex at coordinates 0,-3, clickable" at bounding box center [617, 73] width 109 height 126
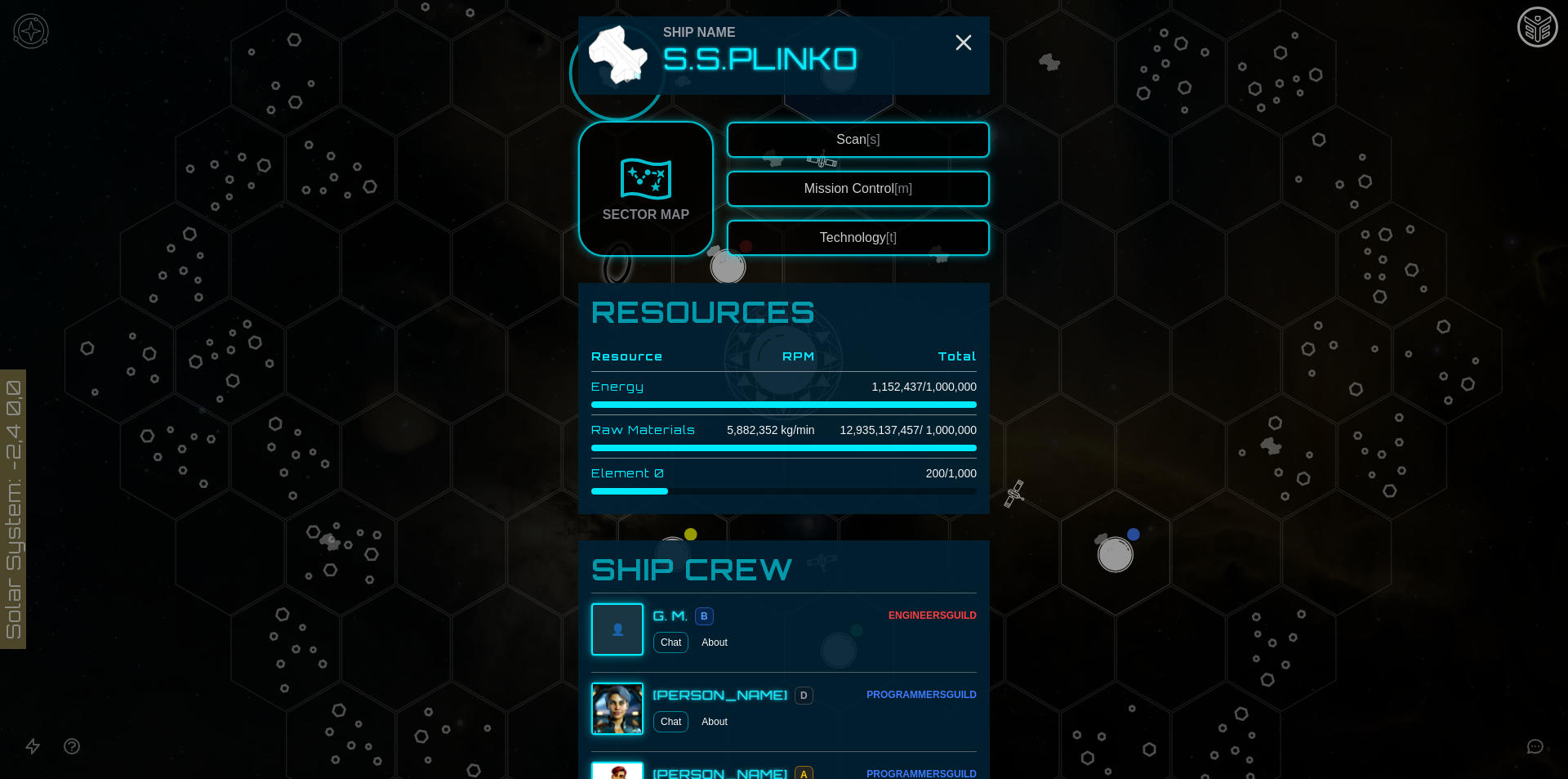
click at [1084, 379] on div at bounding box center [784, 390] width 1568 height 779
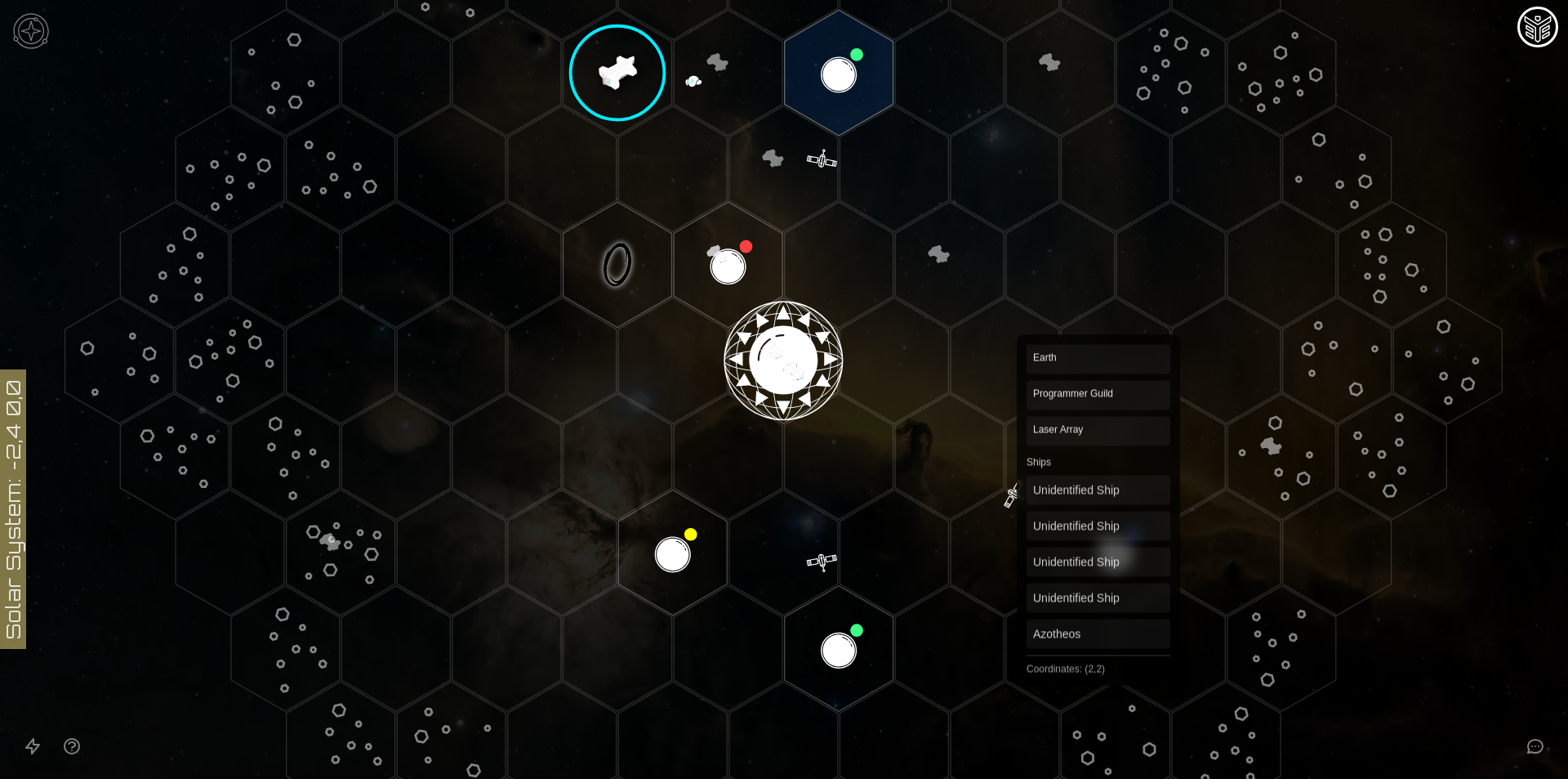
click at [1098, 568] on polygon "Hex at coordinates 2,2, clickable" at bounding box center [1116, 553] width 109 height 126
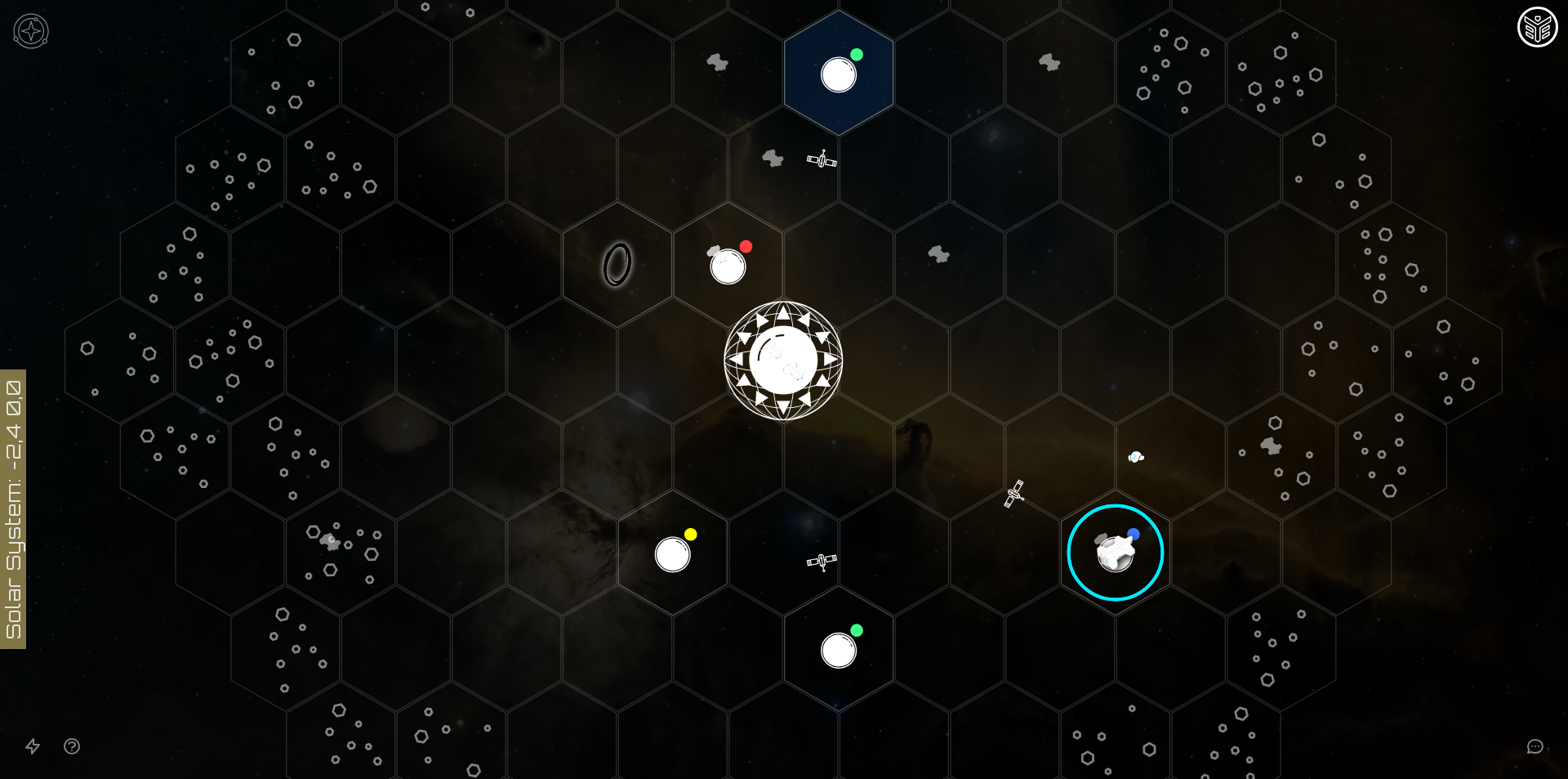
click at [1117, 548] on image at bounding box center [1116, 553] width 128 height 128
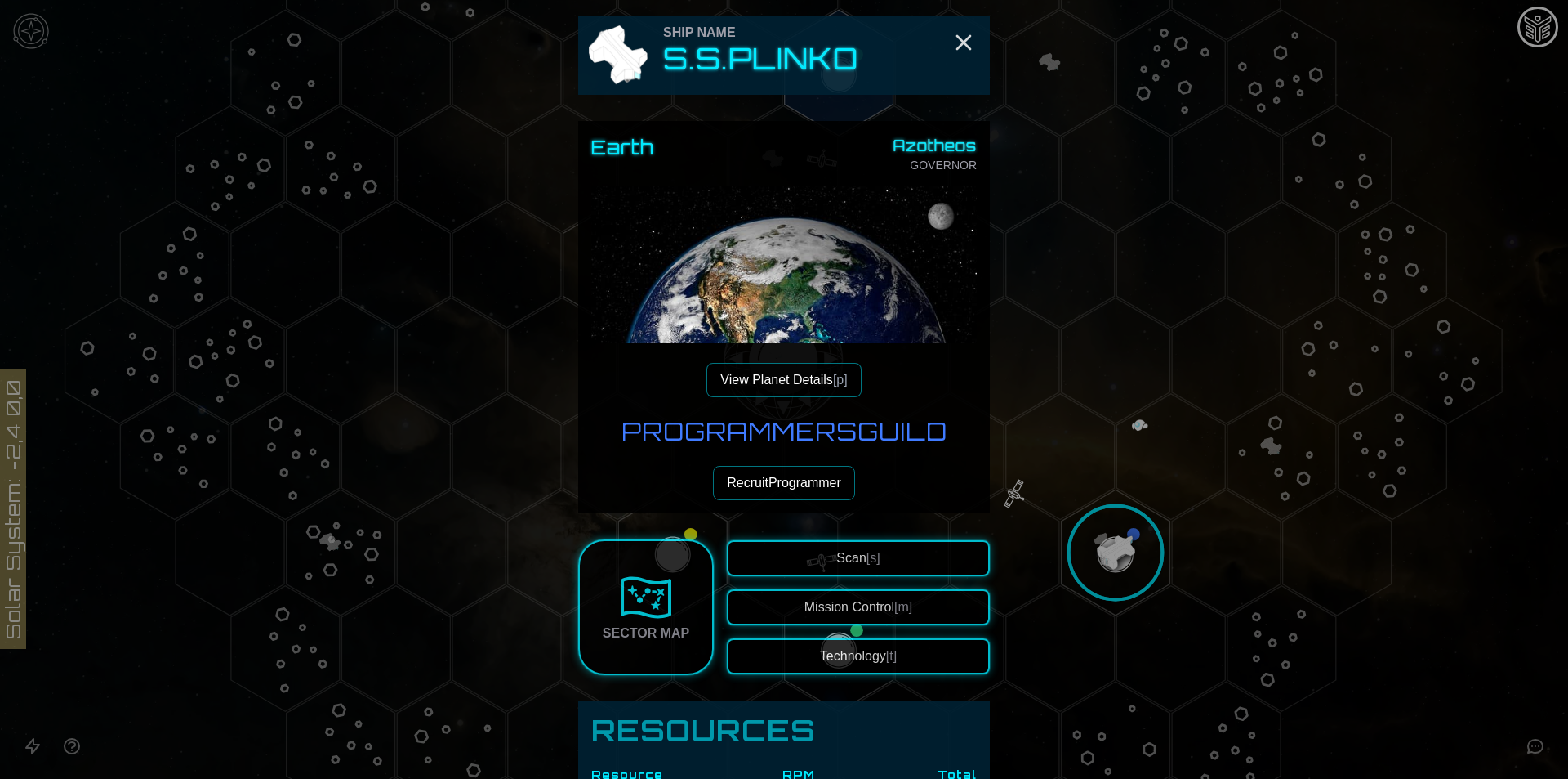
click at [794, 478] on button "Recruit Programmer" at bounding box center [784, 482] width 142 height 34
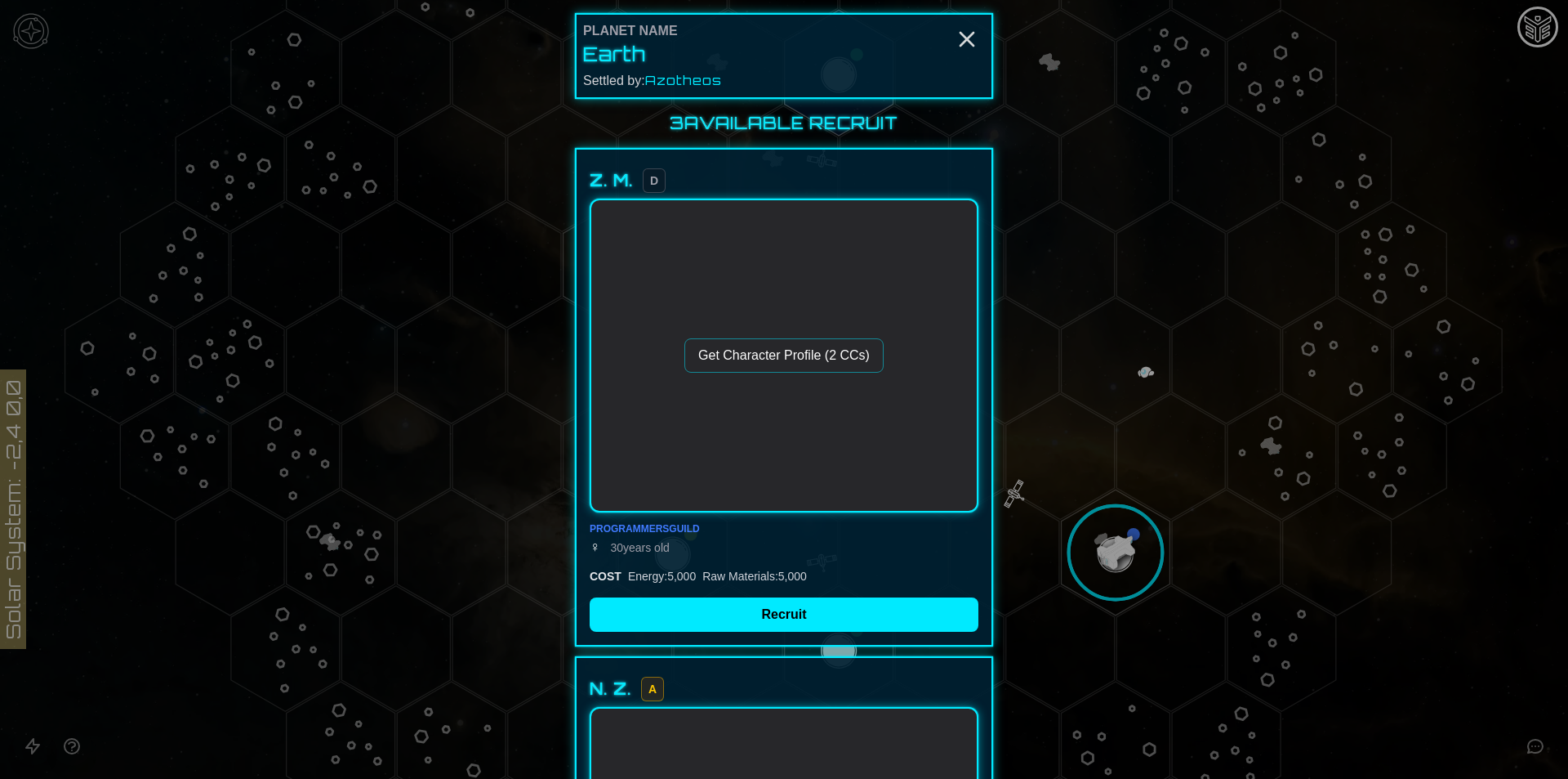
click at [829, 354] on button "Get Character Profile (2 CCs)" at bounding box center [784, 355] width 199 height 34
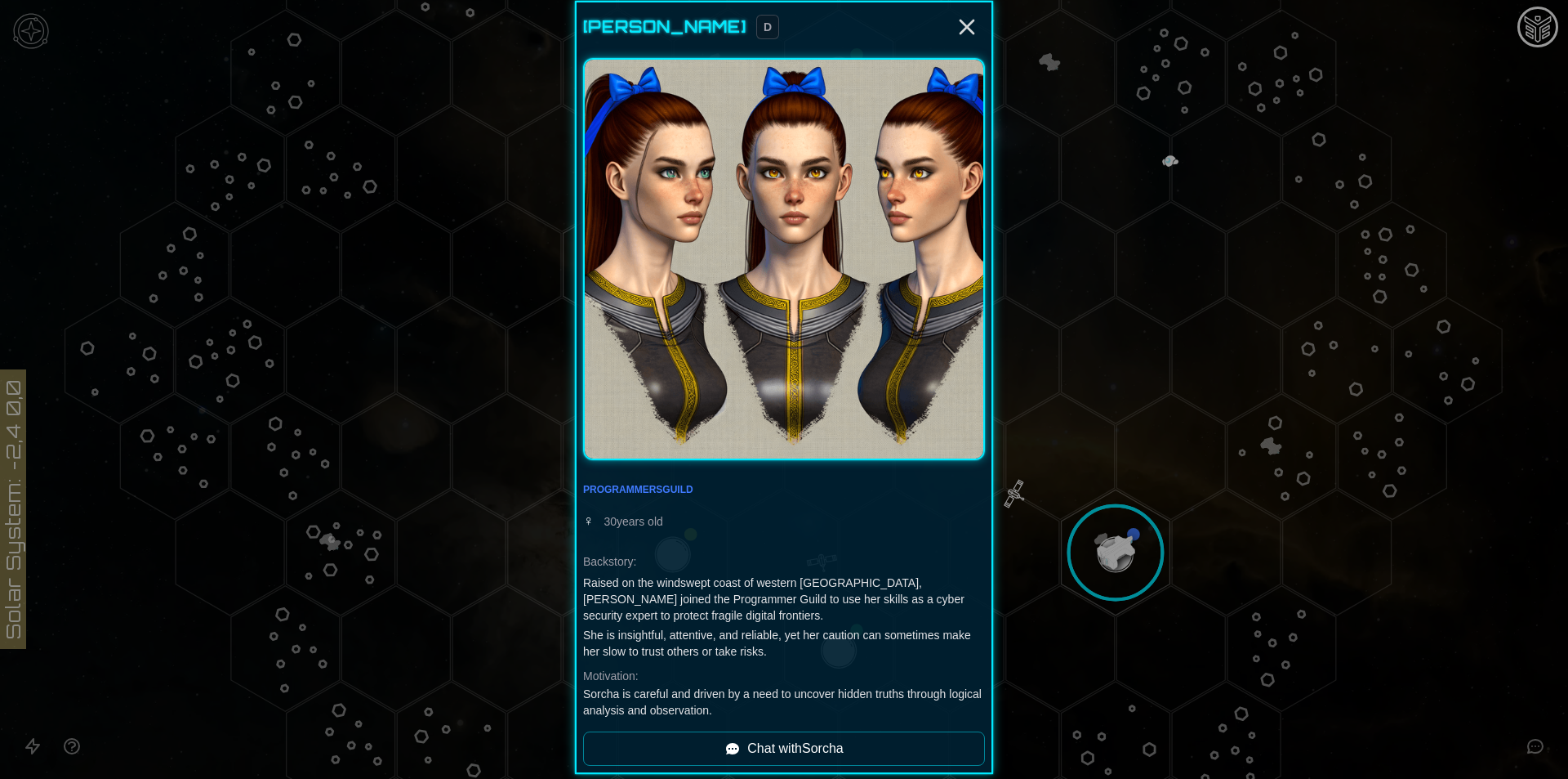
scroll to position [0, 0]
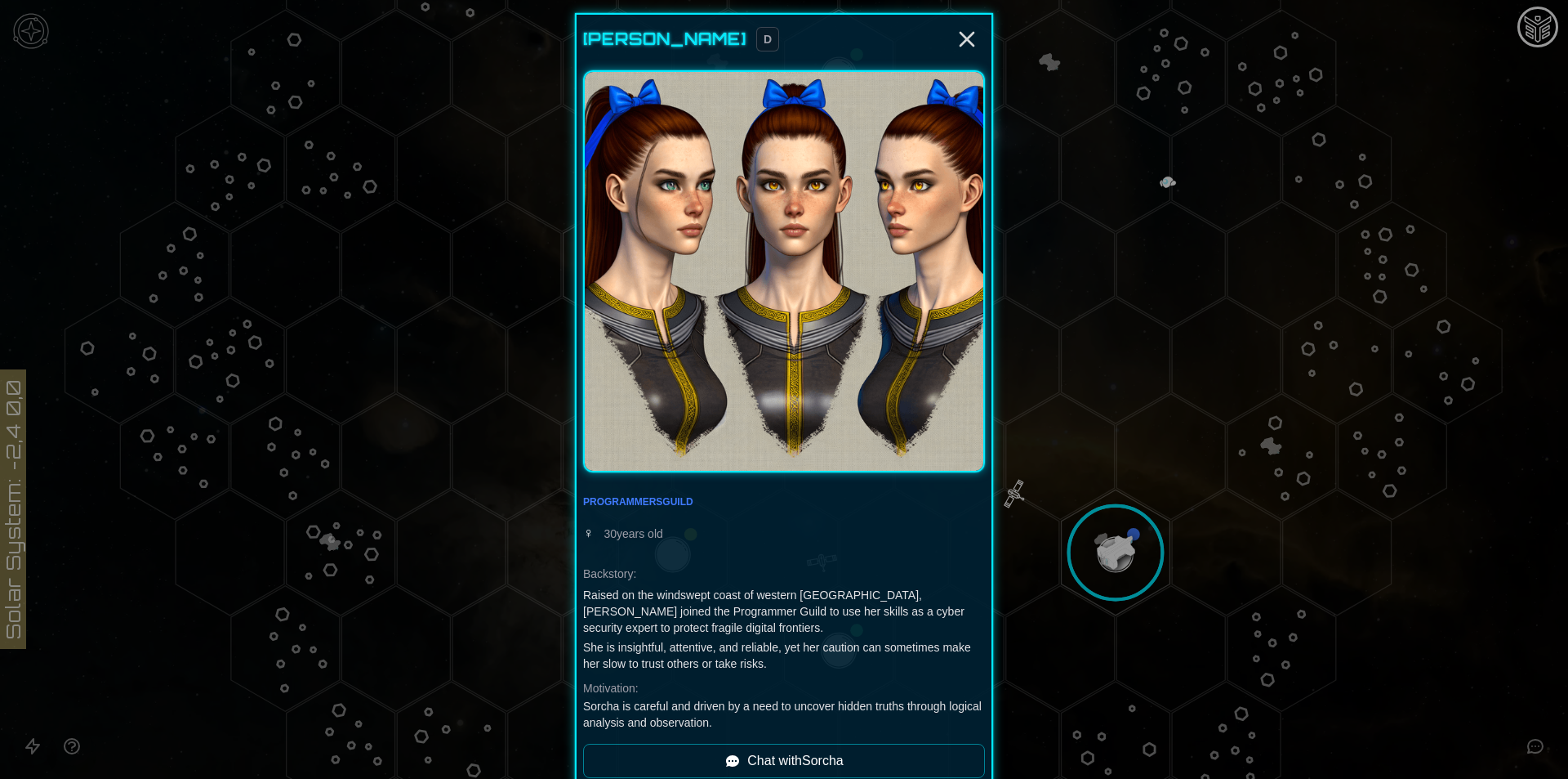
click at [975, 46] on div "[PERSON_NAME] D" at bounding box center [784, 39] width 402 height 36
click at [960, 41] on line "Close" at bounding box center [966, 39] width 13 height 13
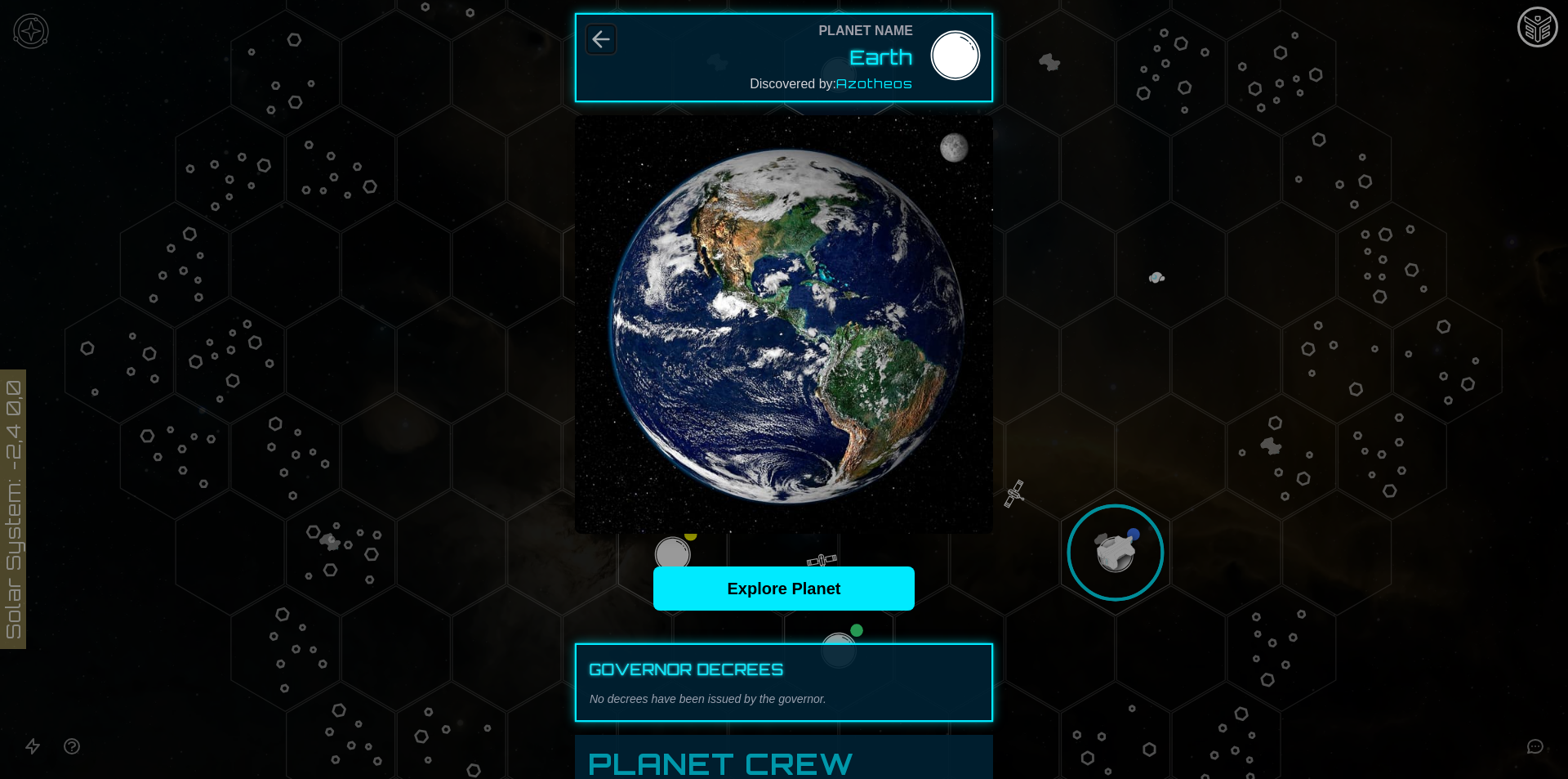
click at [601, 35] on icon "Back" at bounding box center [601, 39] width 26 height 26
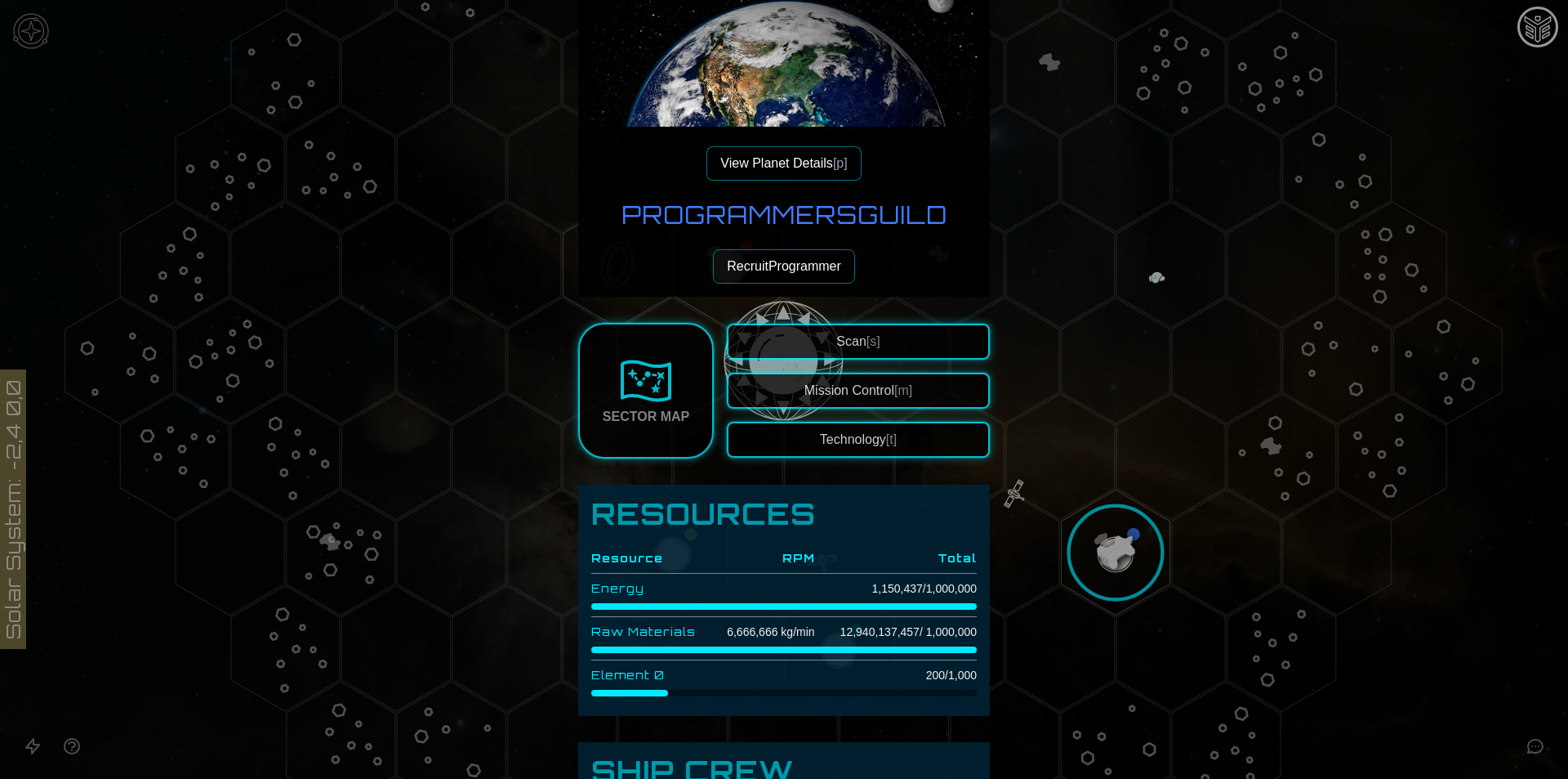
scroll to position [219, 0]
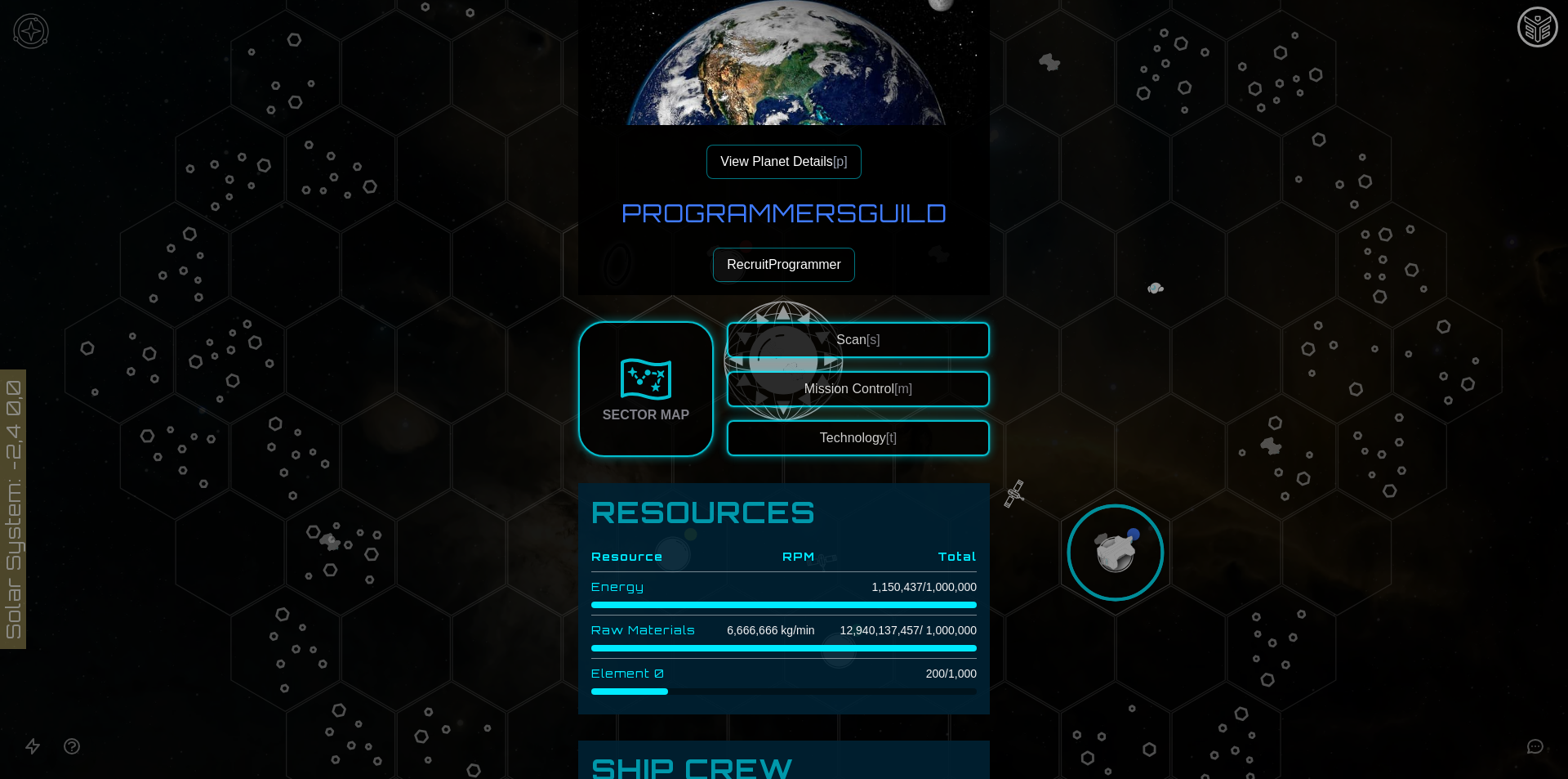
click at [779, 264] on button "Recruit Programmer" at bounding box center [784, 264] width 142 height 34
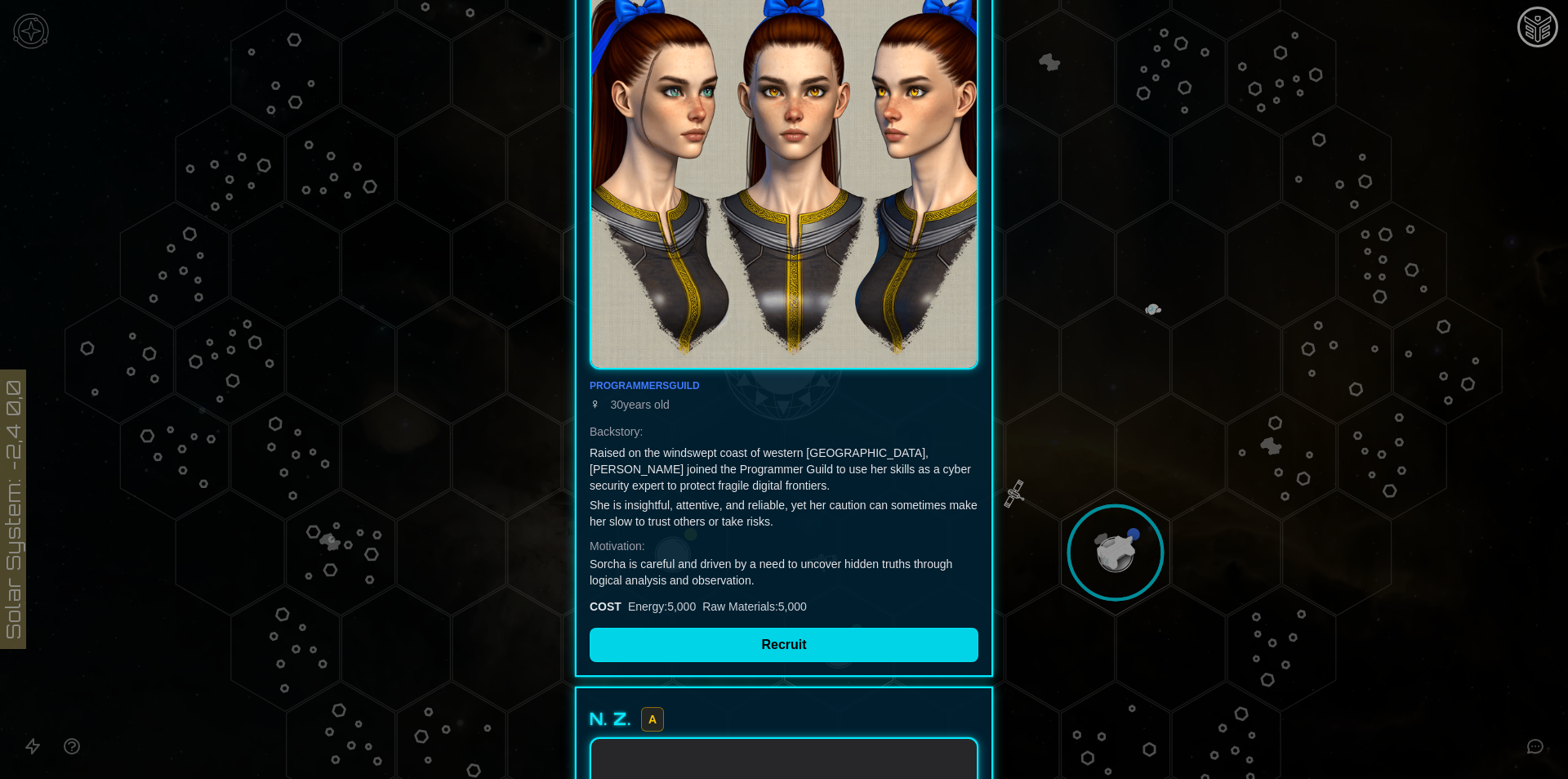
click at [805, 656] on button "Recruit" at bounding box center [784, 644] width 388 height 34
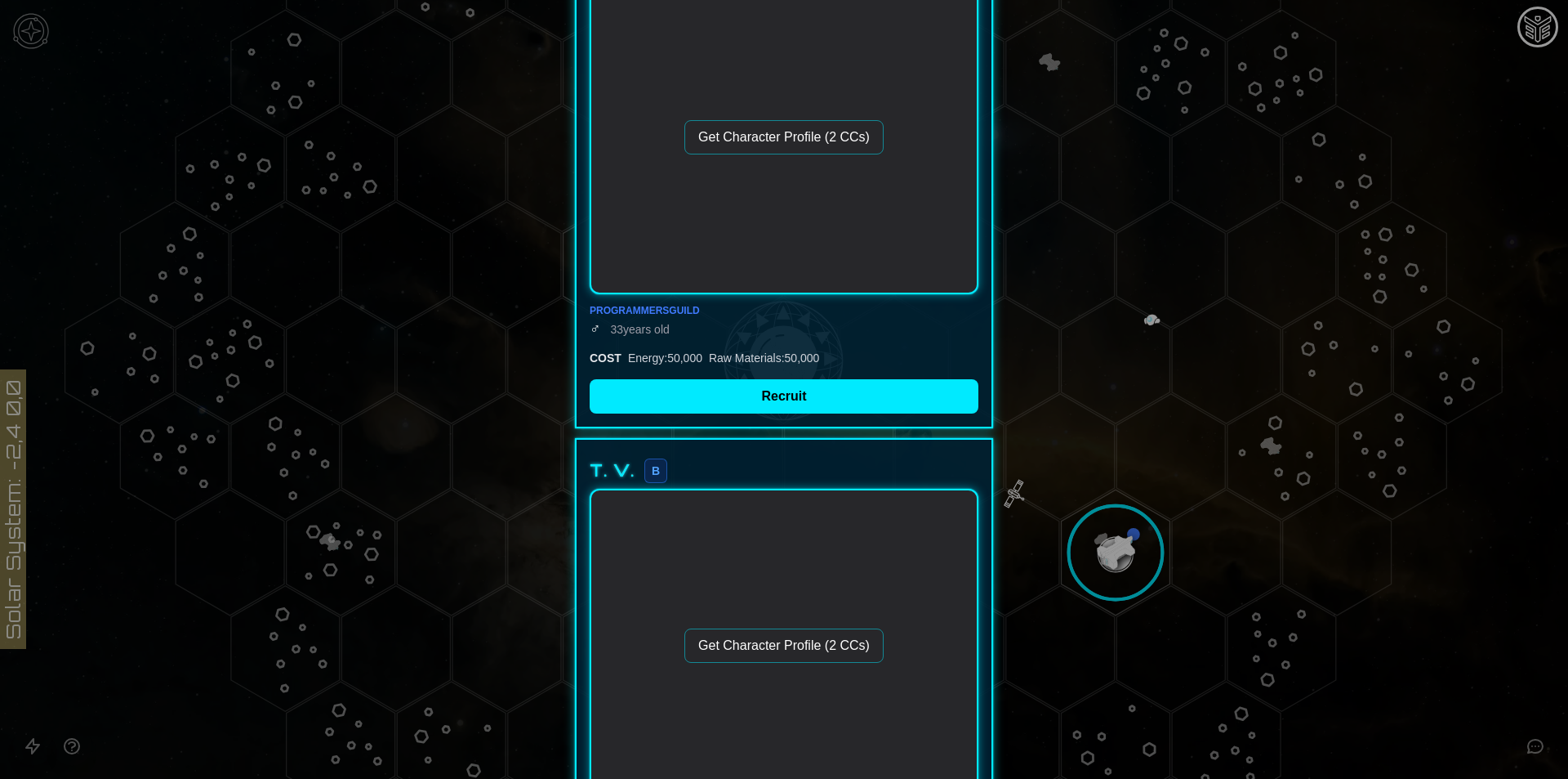
scroll to position [0, 0]
